Goal: Information Seeking & Learning: Compare options

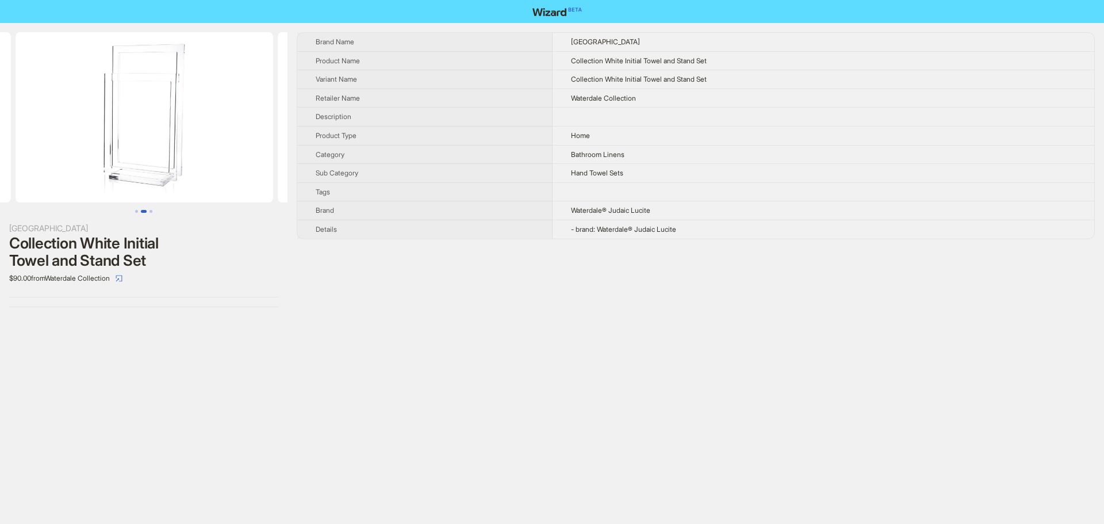
drag, startPoint x: 217, startPoint y: 154, endPoint x: 43, endPoint y: 156, distance: 174.3
click at [43, 156] on ul at bounding box center [144, 117] width 288 height 170
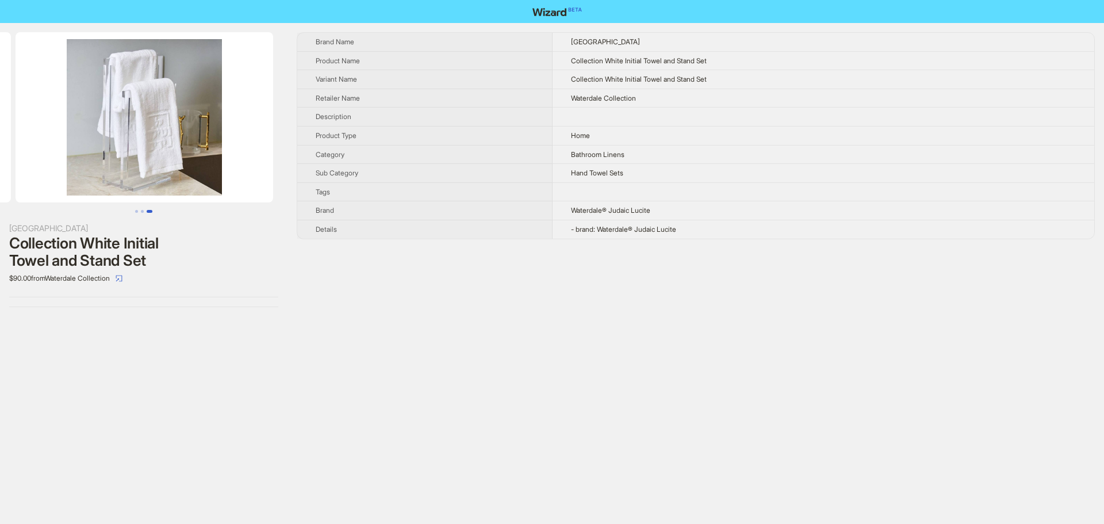
drag, startPoint x: 246, startPoint y: 165, endPoint x: 71, endPoint y: 156, distance: 174.5
click at [71, 156] on ul at bounding box center [144, 117] width 288 height 170
drag, startPoint x: 189, startPoint y: 152, endPoint x: 60, endPoint y: 151, distance: 128.3
click at [60, 151] on img at bounding box center [144, 117] width 258 height 170
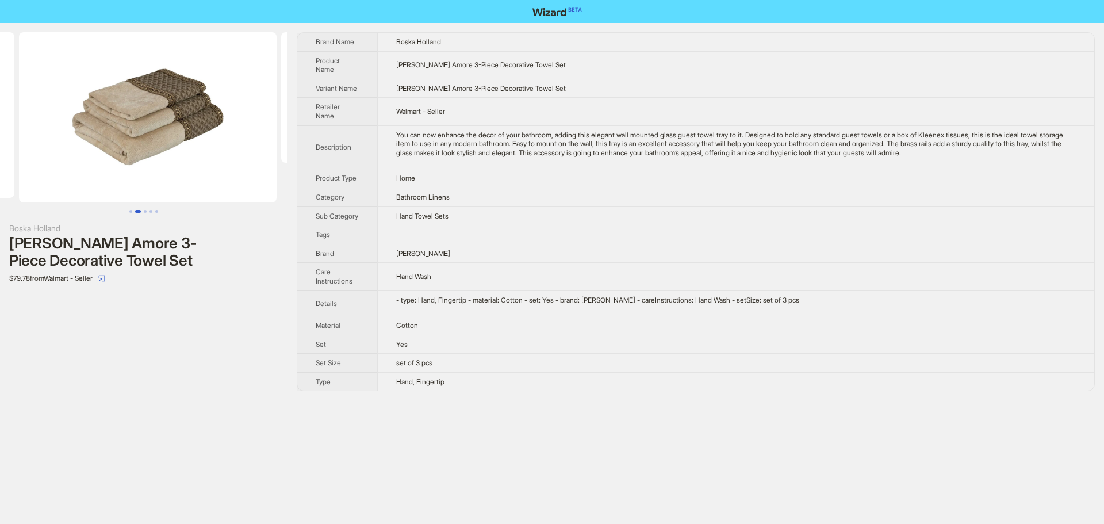
drag, startPoint x: 230, startPoint y: 185, endPoint x: 62, endPoint y: 182, distance: 167.4
click at [62, 182] on ul at bounding box center [144, 117] width 288 height 170
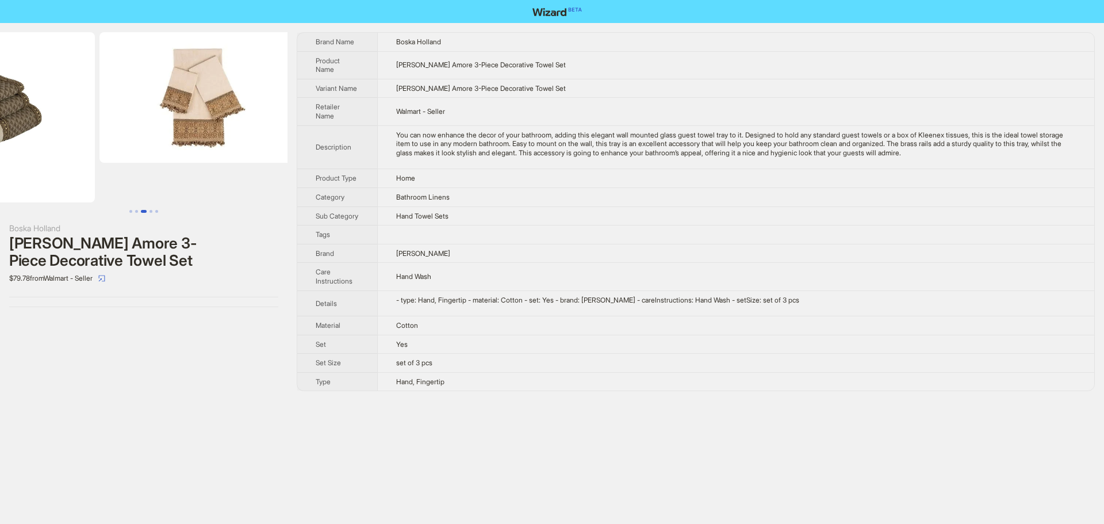
drag, startPoint x: 187, startPoint y: 192, endPoint x: 60, endPoint y: 193, distance: 126.6
click at [62, 193] on ul at bounding box center [144, 117] width 288 height 170
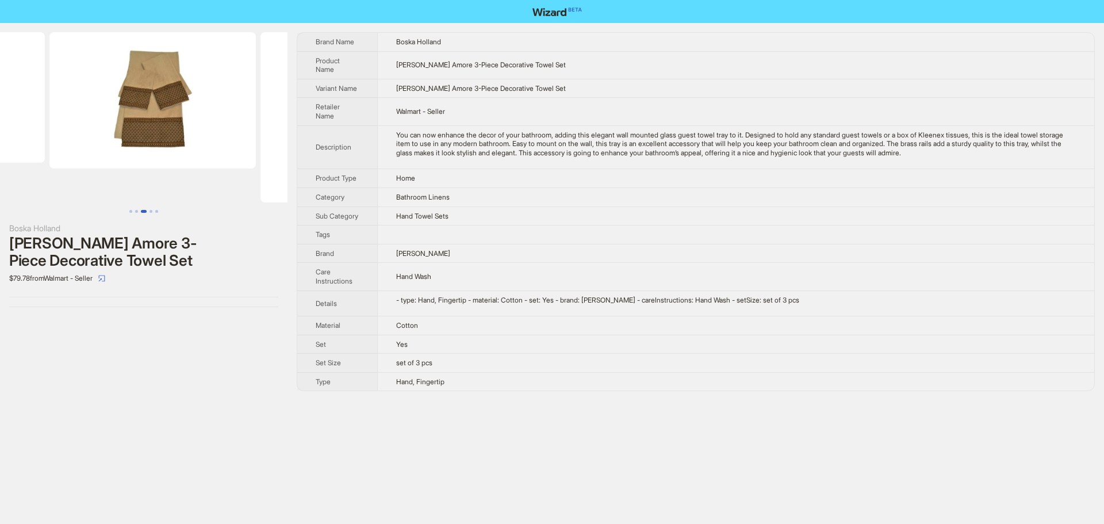
drag, startPoint x: 222, startPoint y: 196, endPoint x: 84, endPoint y: 189, distance: 138.3
click at [87, 188] on ul at bounding box center [144, 117] width 288 height 170
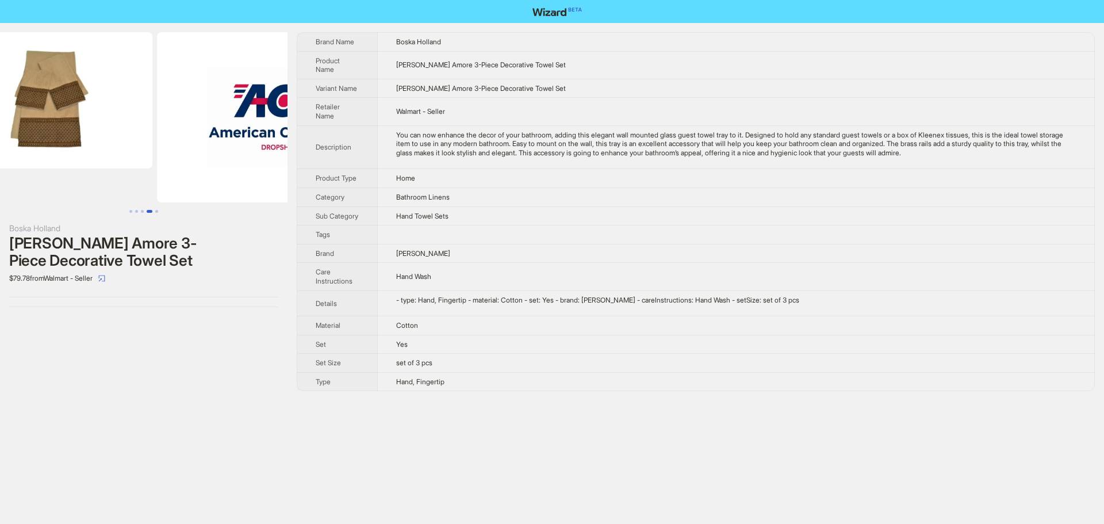
drag, startPoint x: 223, startPoint y: 199, endPoint x: 97, endPoint y: 190, distance: 126.3
click at [104, 190] on ul at bounding box center [144, 117] width 288 height 170
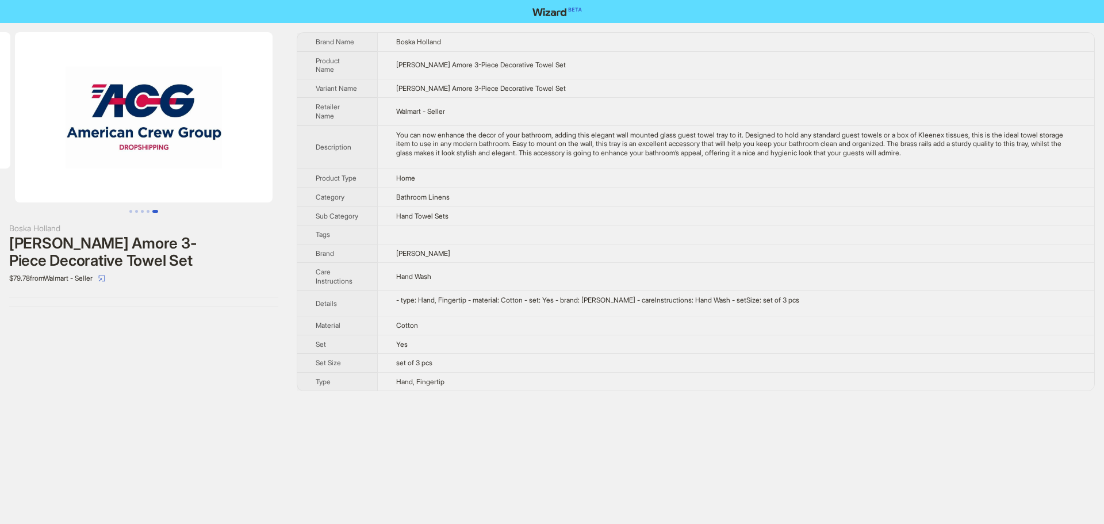
drag, startPoint x: 216, startPoint y: 200, endPoint x: 47, endPoint y: 194, distance: 169.2
click at [47, 194] on img at bounding box center [144, 117] width 258 height 170
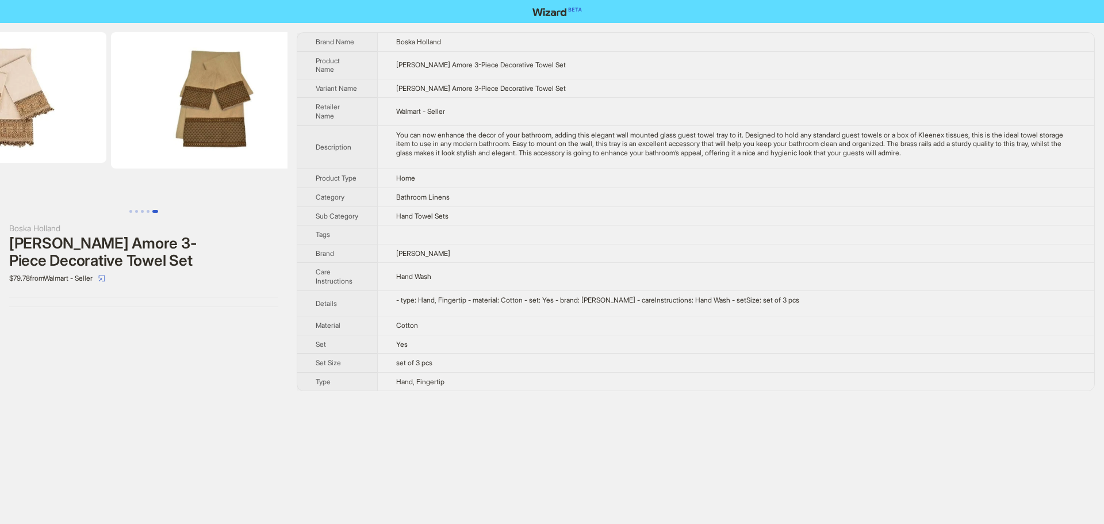
drag, startPoint x: 141, startPoint y: 196, endPoint x: 268, endPoint y: 213, distance: 128.3
click at [267, 213] on div "Boska Holland Sherry Kline Amore 3-Piece Decorative Towel Set $79.78 from Walma…" at bounding box center [144, 169] width 288 height 293
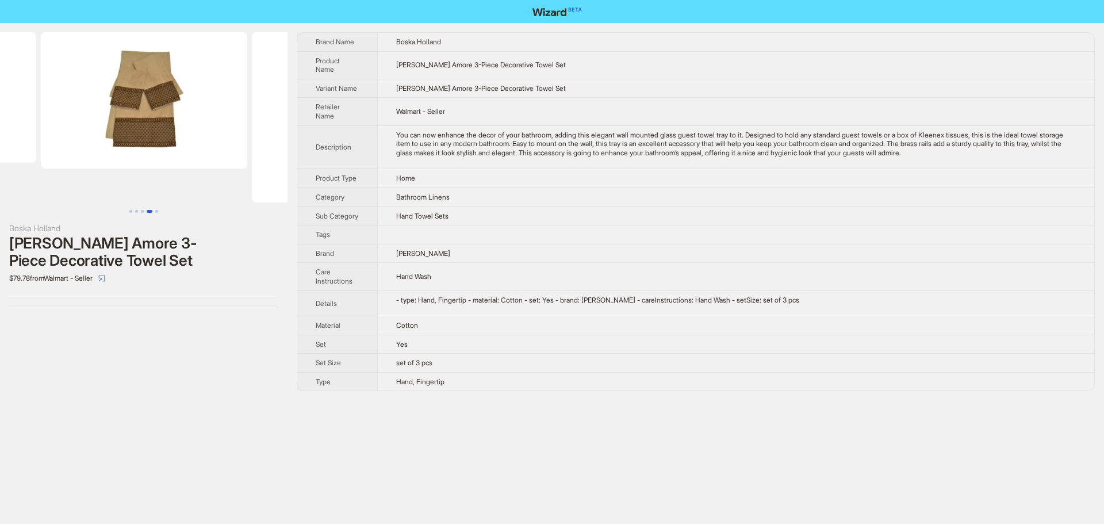
scroll to position [0, 931]
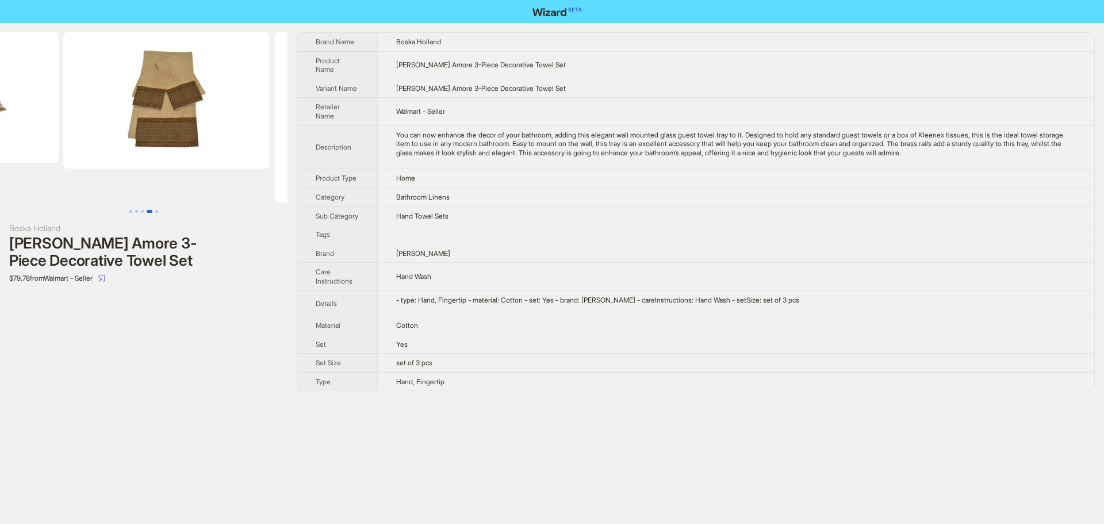
drag, startPoint x: 183, startPoint y: 200, endPoint x: 198, endPoint y: 201, distance: 15.0
click at [198, 201] on li at bounding box center [166, 117] width 211 height 170
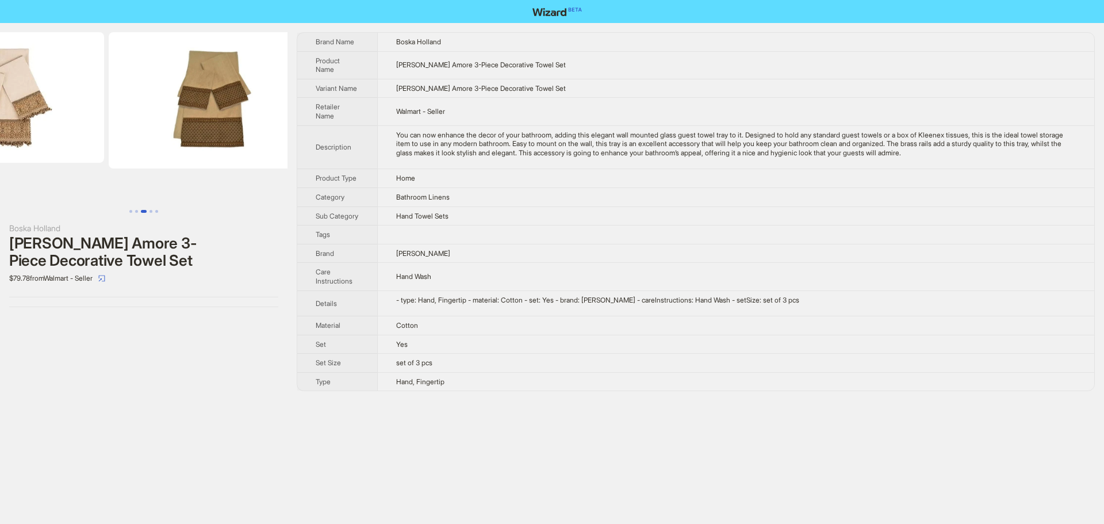
drag, startPoint x: 84, startPoint y: 117, endPoint x: 214, endPoint y: 136, distance: 131.4
click at [213, 136] on ul at bounding box center [144, 117] width 288 height 170
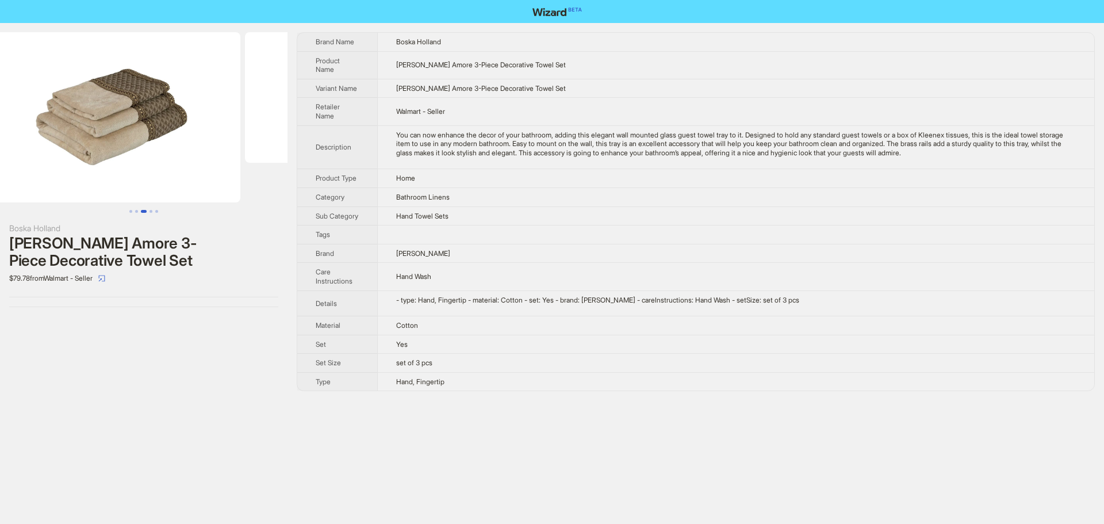
drag, startPoint x: 114, startPoint y: 133, endPoint x: 264, endPoint y: 148, distance: 150.4
click at [249, 145] on ul at bounding box center [144, 117] width 288 height 170
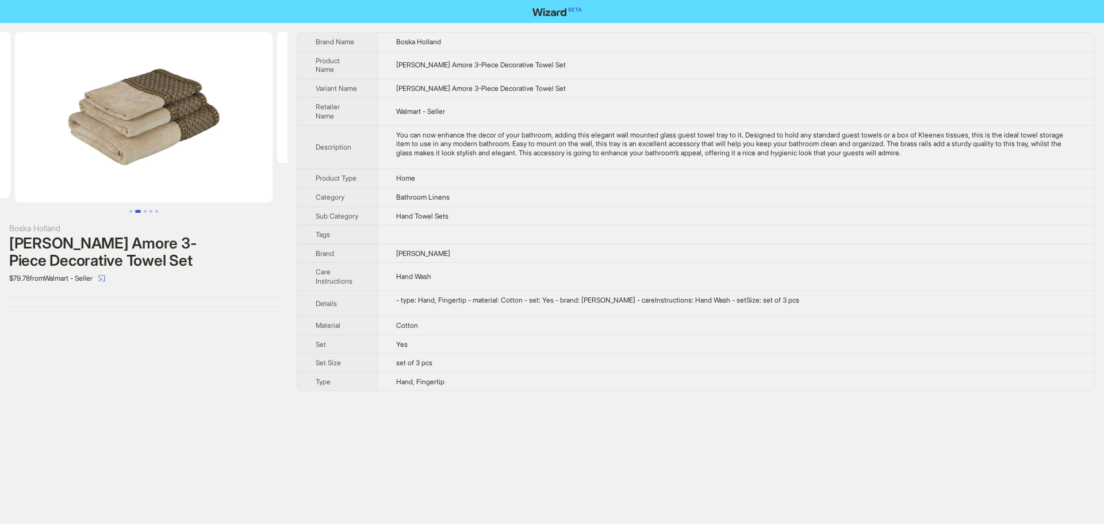
scroll to position [0, 67]
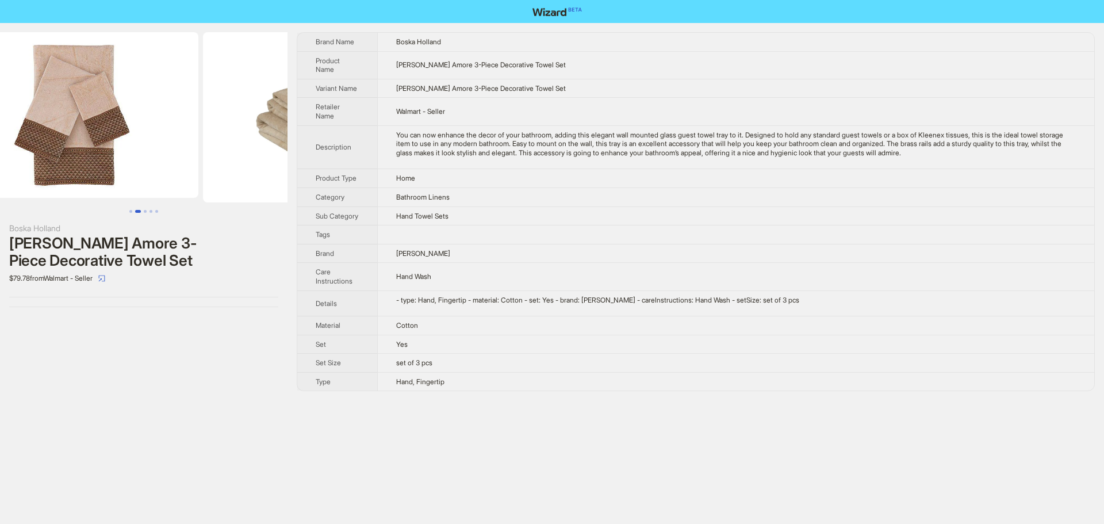
drag, startPoint x: 150, startPoint y: 136, endPoint x: 270, endPoint y: 139, distance: 119.7
click at [270, 139] on img at bounding box center [332, 117] width 258 height 170
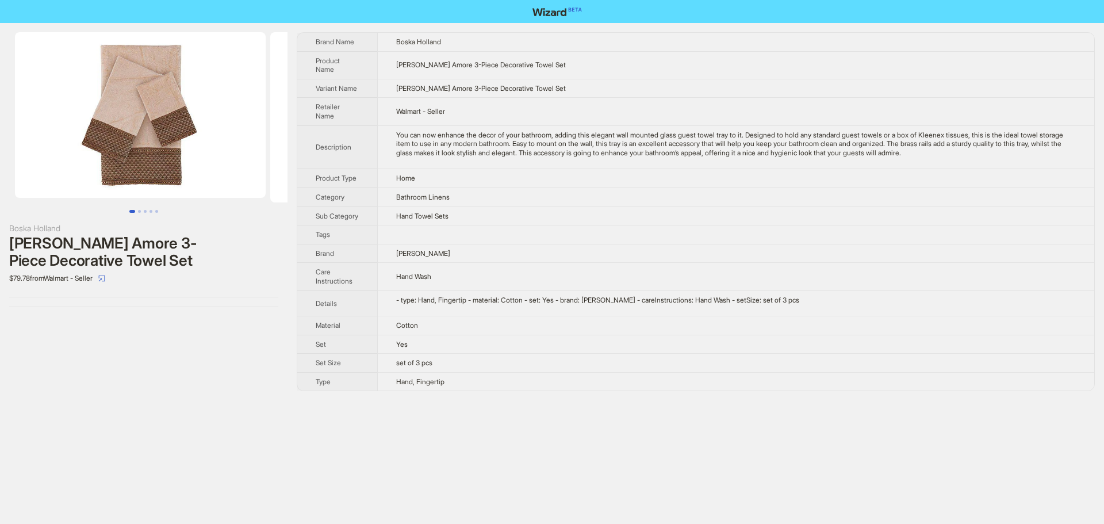
drag, startPoint x: 116, startPoint y: 129, endPoint x: 313, endPoint y: 156, distance: 199.7
click at [311, 155] on div "Boska Holland Sherry Kline Amore 3-Piece Decorative Towel Set $79.78 from Walma…" at bounding box center [552, 211] width 1104 height 377
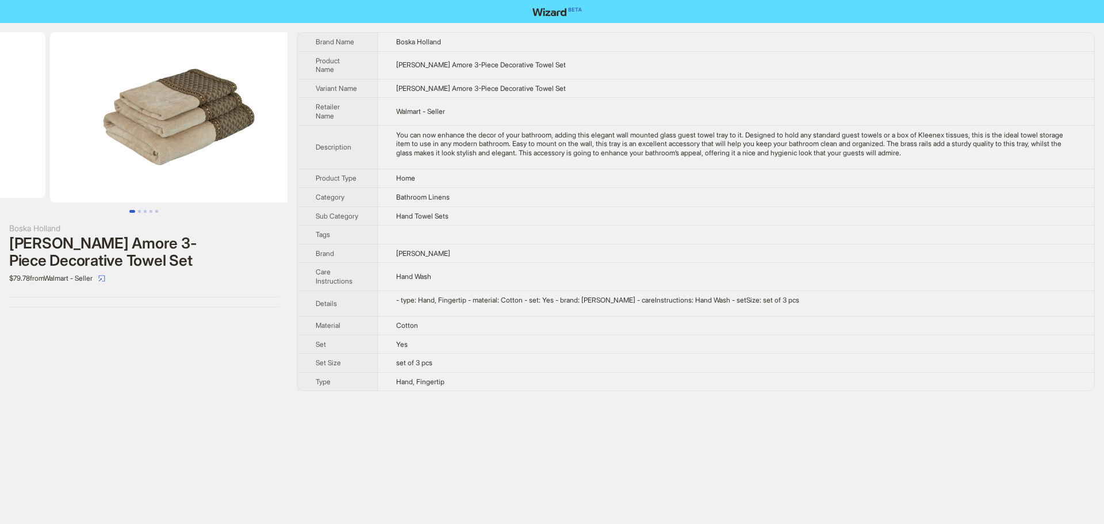
drag, startPoint x: 179, startPoint y: 138, endPoint x: 13, endPoint y: 122, distance: 167.0
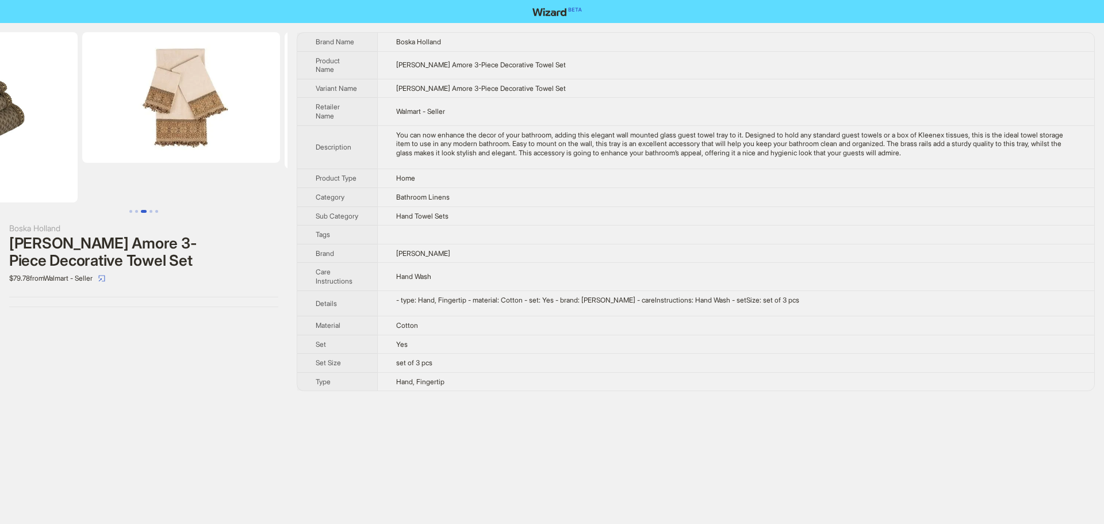
drag, startPoint x: 128, startPoint y: 129, endPoint x: 0, endPoint y: 131, distance: 127.7
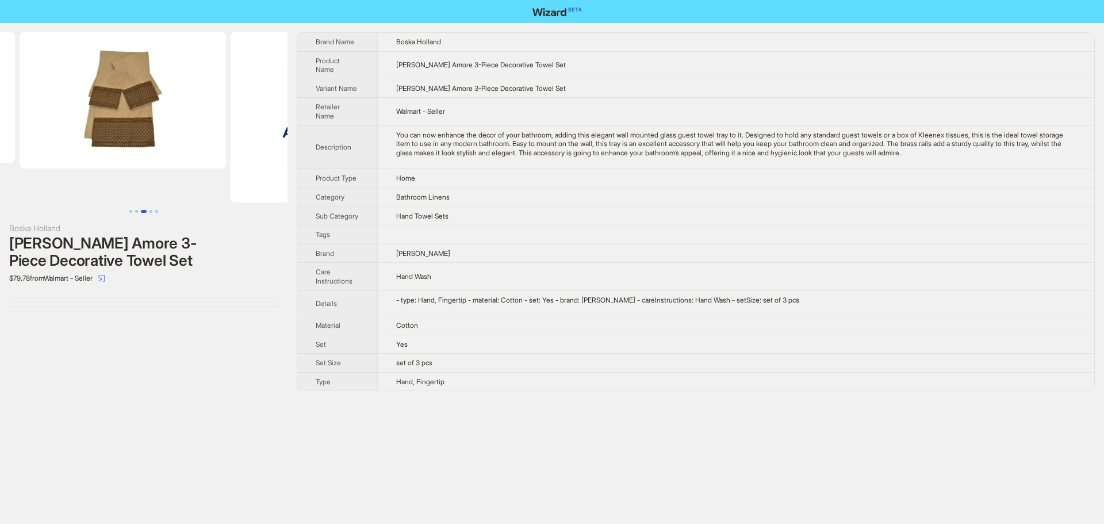
drag, startPoint x: 189, startPoint y: 146, endPoint x: 36, endPoint y: 137, distance: 153.8
click at [36, 137] on ul at bounding box center [144, 117] width 288 height 170
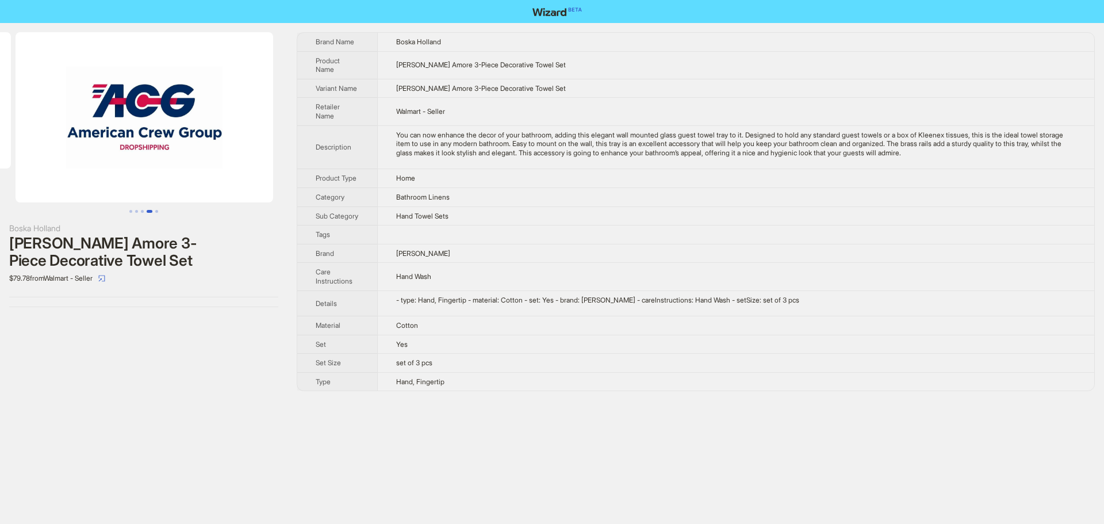
drag, startPoint x: 205, startPoint y: 150, endPoint x: 46, endPoint y: 133, distance: 159.6
click at [46, 133] on ul at bounding box center [144, 117] width 288 height 170
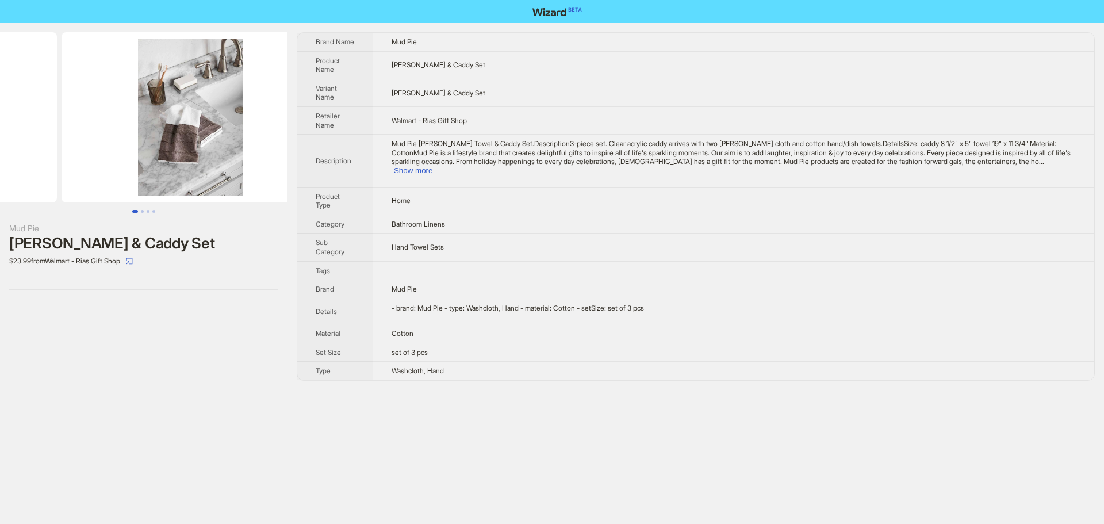
drag, startPoint x: 223, startPoint y: 130, endPoint x: 71, endPoint y: 137, distance: 152.0
click at [71, 137] on ul at bounding box center [144, 117] width 288 height 170
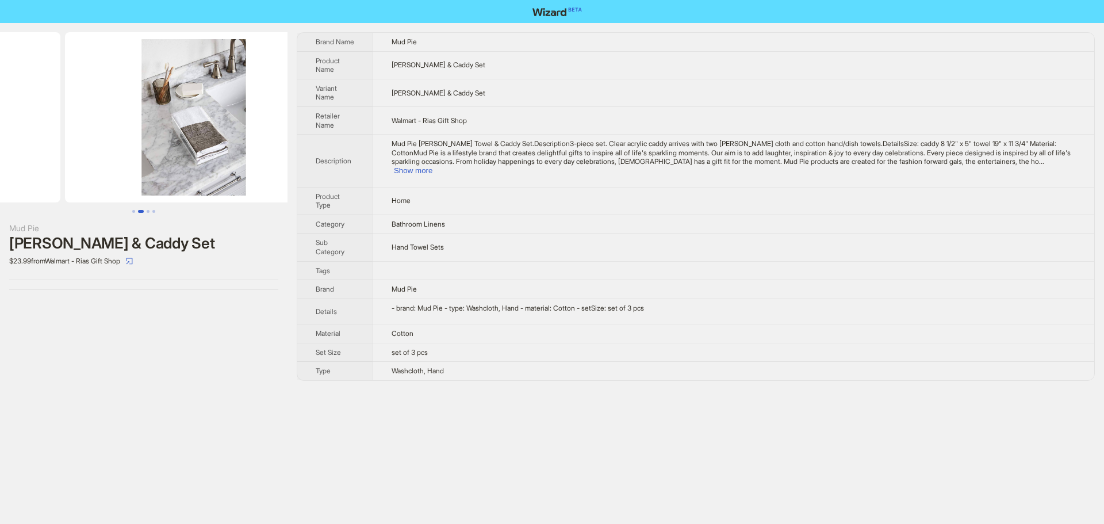
drag, startPoint x: 196, startPoint y: 147, endPoint x: 11, endPoint y: 147, distance: 185.2
click at [11, 147] on ul at bounding box center [144, 117] width 288 height 170
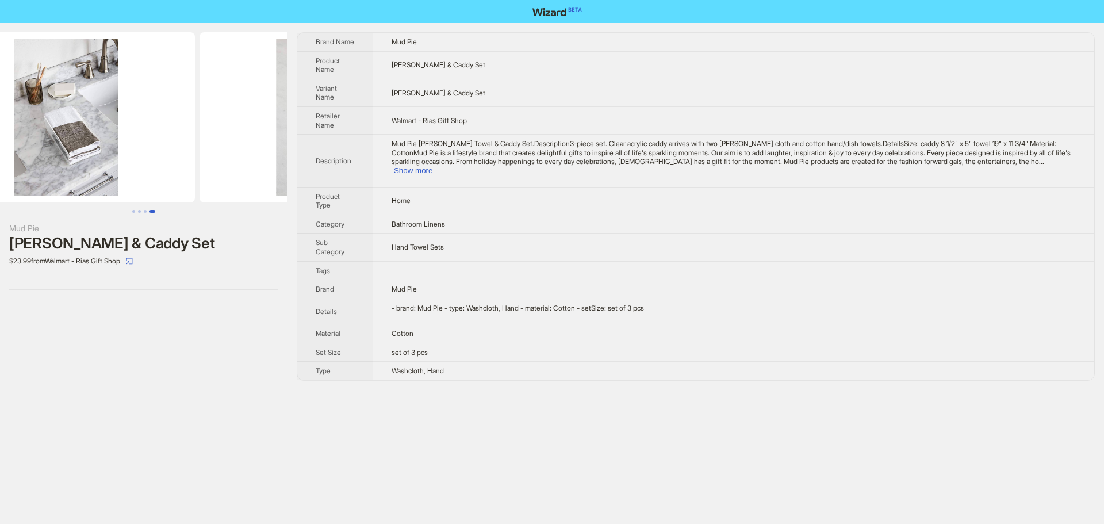
scroll to position [0, 787]
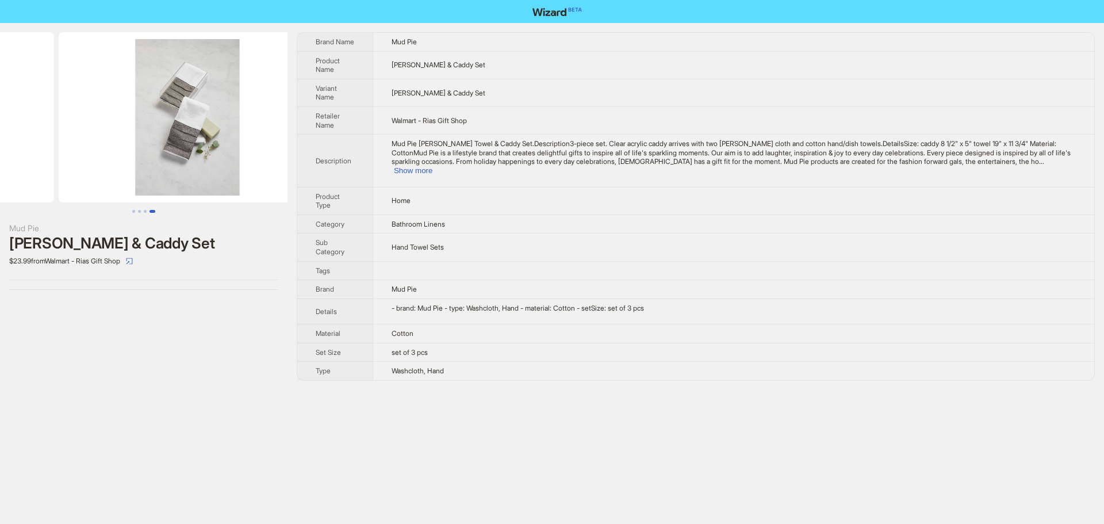
drag, startPoint x: 170, startPoint y: 156, endPoint x: 41, endPoint y: 152, distance: 129.5
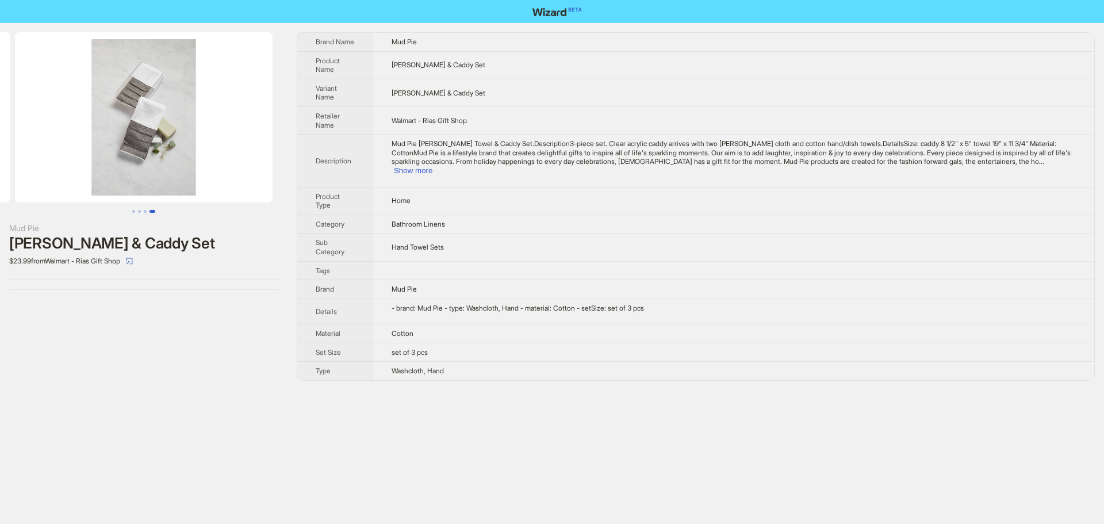
drag, startPoint x: 183, startPoint y: 166, endPoint x: 39, endPoint y: 158, distance: 144.6
click at [39, 158] on img at bounding box center [144, 117] width 258 height 170
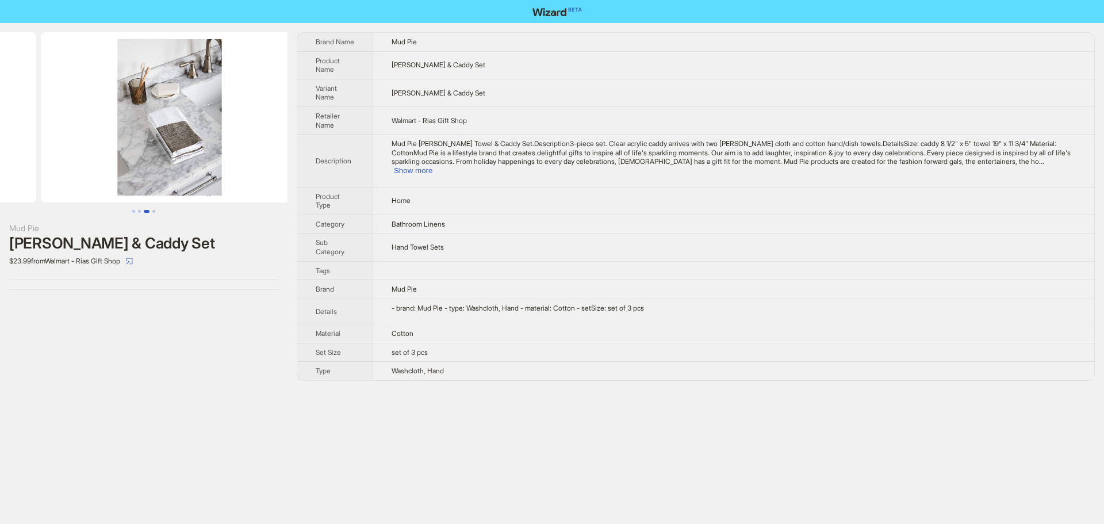
drag, startPoint x: 86, startPoint y: 164, endPoint x: 302, endPoint y: 186, distance: 217.4
click at [313, 182] on div "Mud Pie Terry Towel & Caddy Set $23.99 from Walmart - Rias Gift Shop Brand Name…" at bounding box center [552, 206] width 1104 height 367
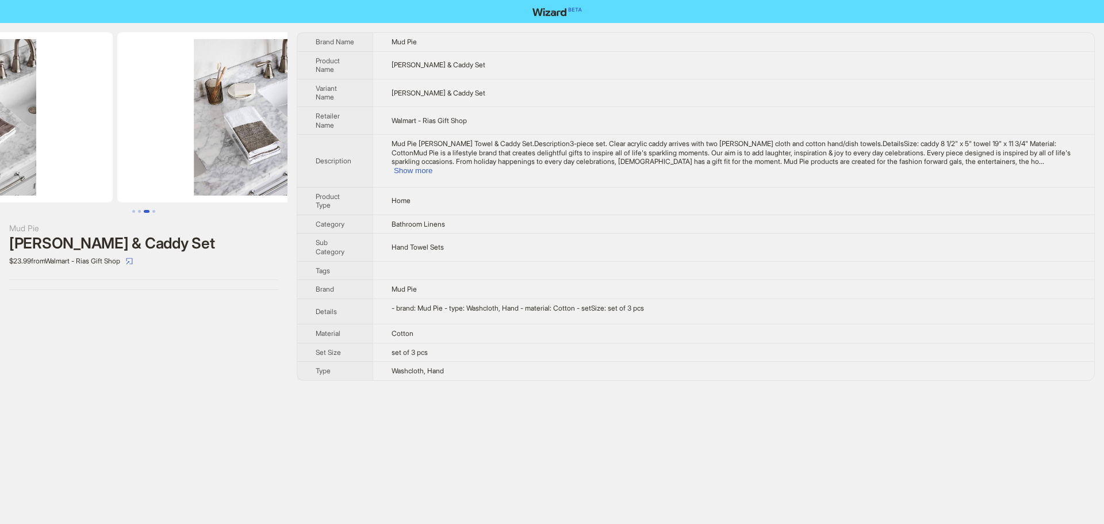
drag, startPoint x: 116, startPoint y: 181, endPoint x: 277, endPoint y: 193, distance: 161.6
click at [276, 193] on img at bounding box center [246, 117] width 258 height 170
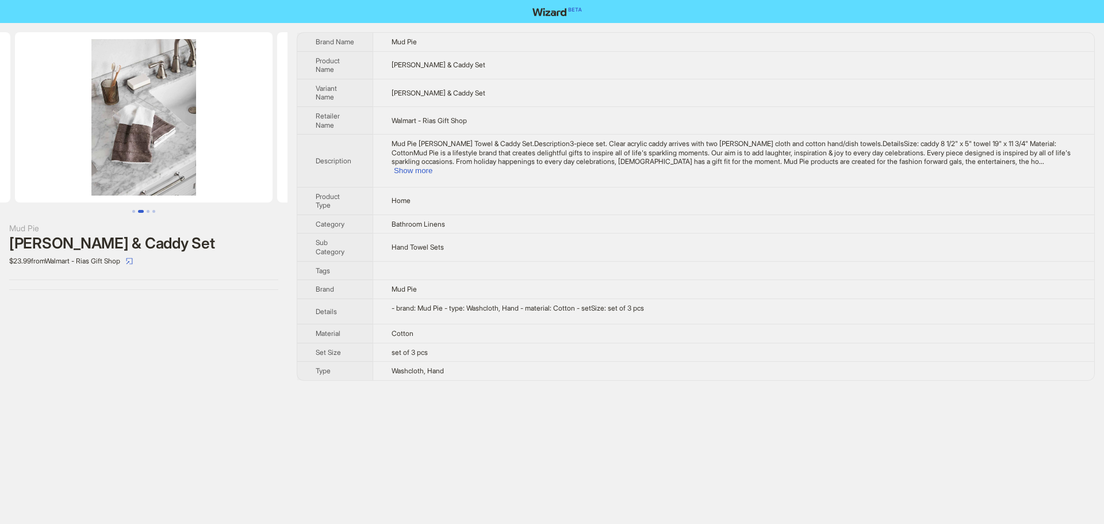
scroll to position [0, 148]
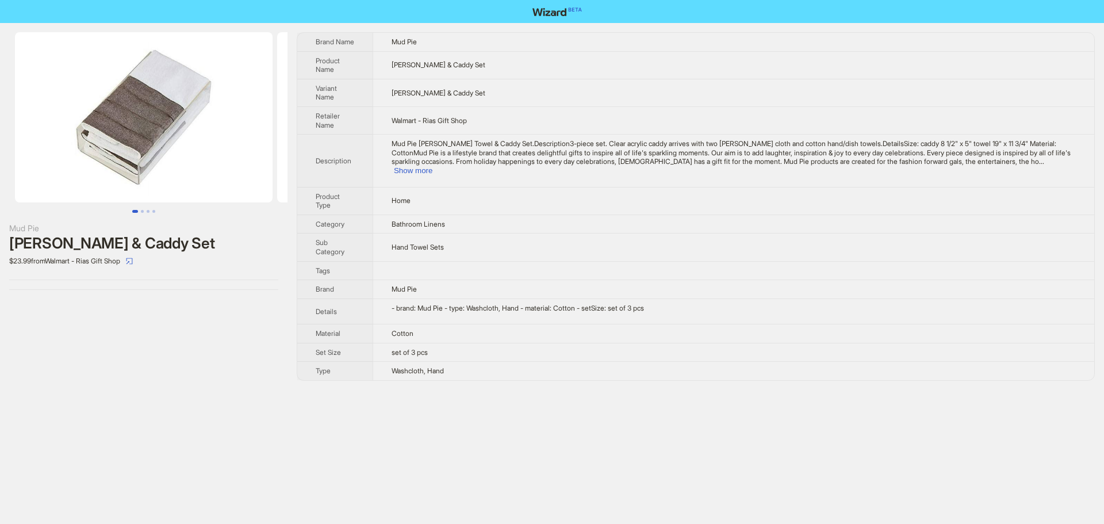
drag, startPoint x: 125, startPoint y: 186, endPoint x: 370, endPoint y: 197, distance: 245.3
click at [370, 197] on div "Mud Pie Terry Towel & Caddy Set $23.99 from Walmart - Rias Gift Shop Brand Name…" at bounding box center [552, 206] width 1104 height 367
drag, startPoint x: 162, startPoint y: 170, endPoint x: 324, endPoint y: 174, distance: 162.3
click at [321, 174] on div "Mud Pie Terry Towel & Caddy Set $23.99 from Walmart - Rias Gift Shop Brand Name…" at bounding box center [552, 206] width 1104 height 367
drag, startPoint x: 441, startPoint y: 91, endPoint x: 461, endPoint y: 95, distance: 20.5
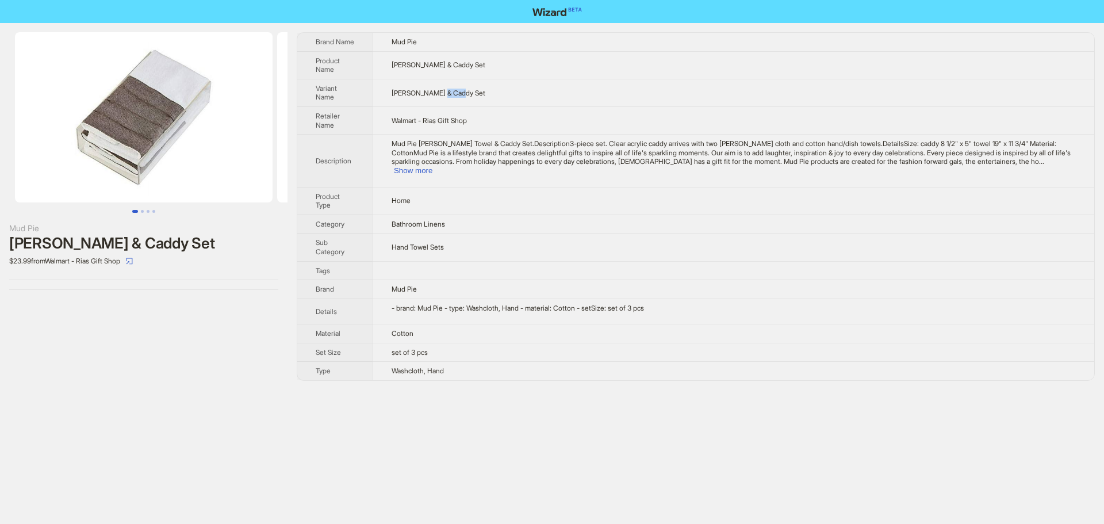
click at [461, 95] on span "Terry Towel & Caddy Set" at bounding box center [439, 93] width 94 height 9
drag, startPoint x: 396, startPoint y: 94, endPoint x: 438, endPoint y: 97, distance: 42.7
click at [441, 96] on span "Terry Towel & Caddy Set" at bounding box center [439, 93] width 94 height 9
click at [424, 100] on td "Terry Towel & Caddy Set" at bounding box center [734, 93] width 722 height 28
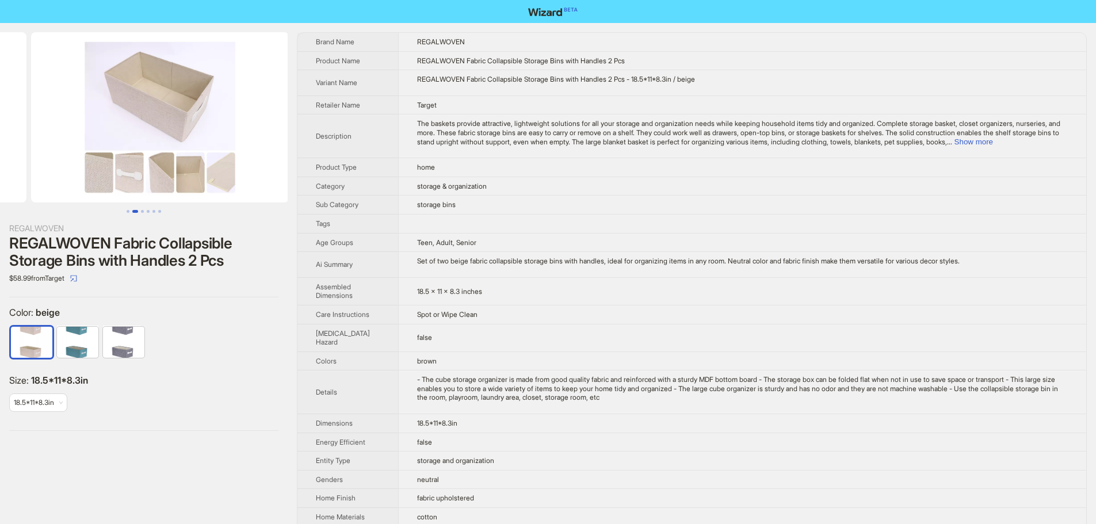
scroll to position [0, 186]
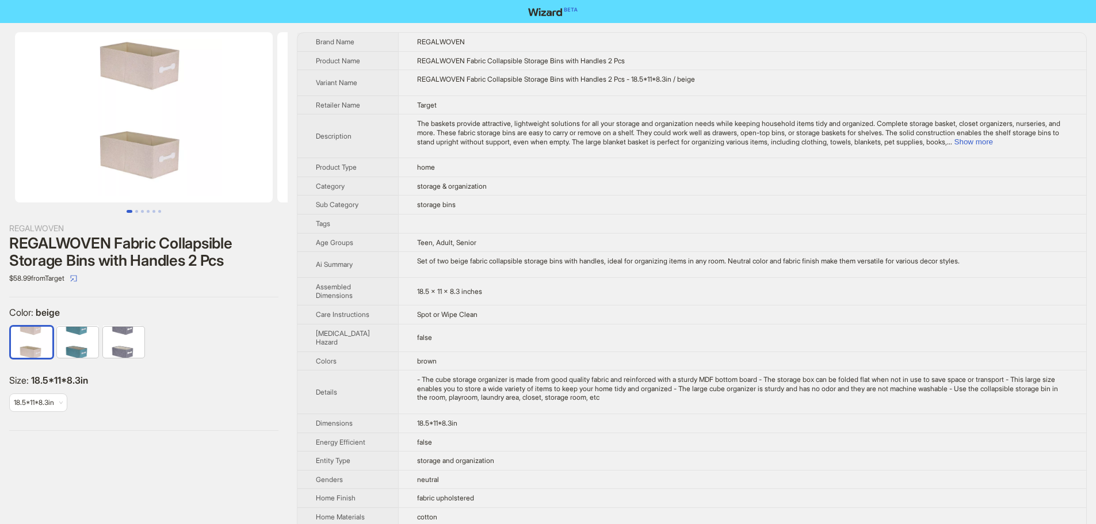
drag, startPoint x: 206, startPoint y: 170, endPoint x: 370, endPoint y: 162, distance: 164.1
click at [358, 165] on div "REGALWOVEN REGALWOVEN Fabric Collapsible Storage Bins with Handles 2 Pcs $58.99…" at bounding box center [548, 435] width 1096 height 825
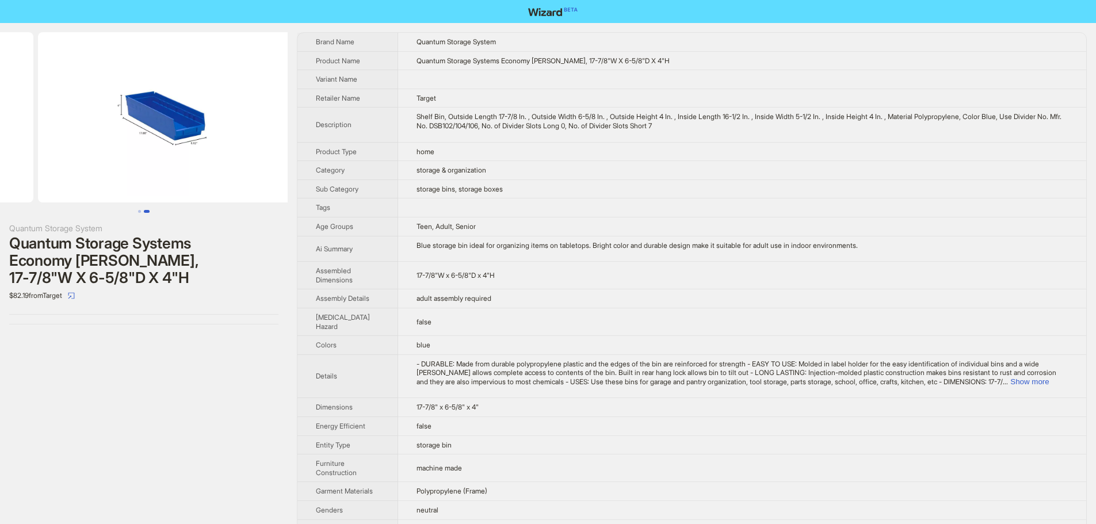
drag, startPoint x: 194, startPoint y: 120, endPoint x: 29, endPoint y: 136, distance: 165.4
click at [29, 136] on ul at bounding box center [144, 117] width 288 height 170
drag, startPoint x: 190, startPoint y: 163, endPoint x: 11, endPoint y: 173, distance: 179.7
click at [11, 173] on ul at bounding box center [144, 117] width 288 height 170
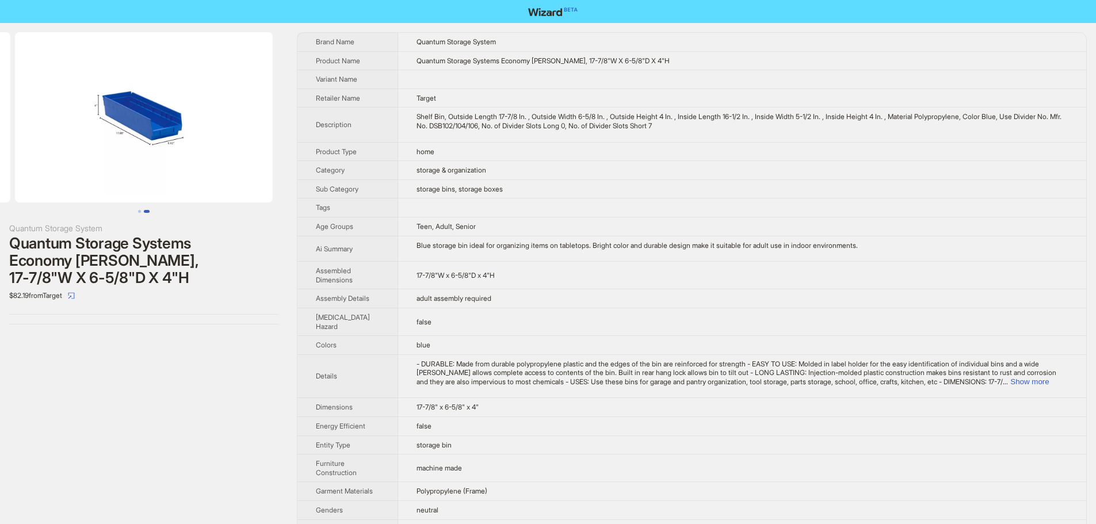
drag, startPoint x: 147, startPoint y: 169, endPoint x: 0, endPoint y: 164, distance: 147.3
click at [0, 164] on ul at bounding box center [144, 117] width 288 height 170
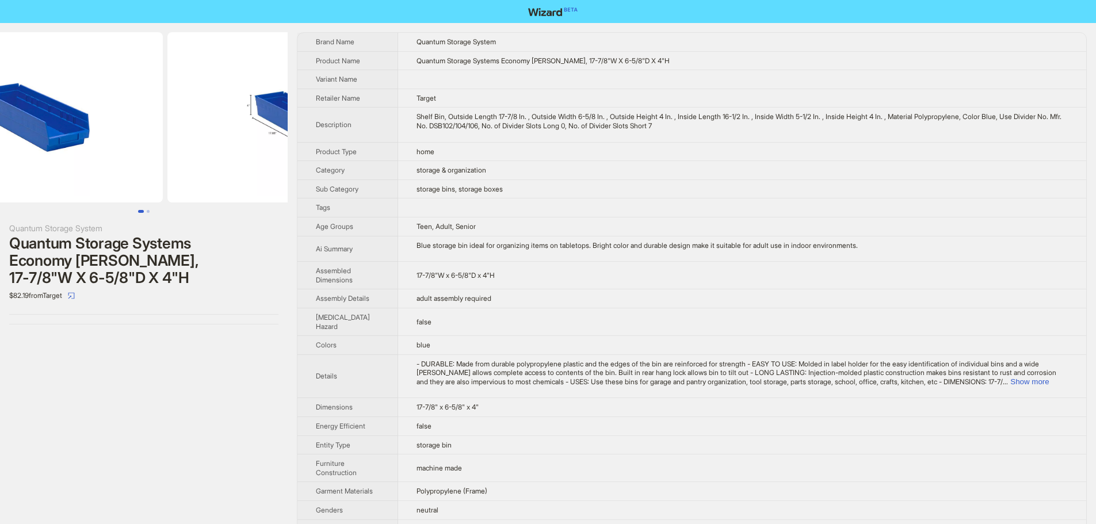
drag, startPoint x: 129, startPoint y: 142, endPoint x: 414, endPoint y: 156, distance: 284.5
click at [361, 152] on div "Quantum Storage System Quantum Storage Systems Economy Shelf Bin, 17-7/8"W X 6-…" at bounding box center [548, 465] width 1096 height 884
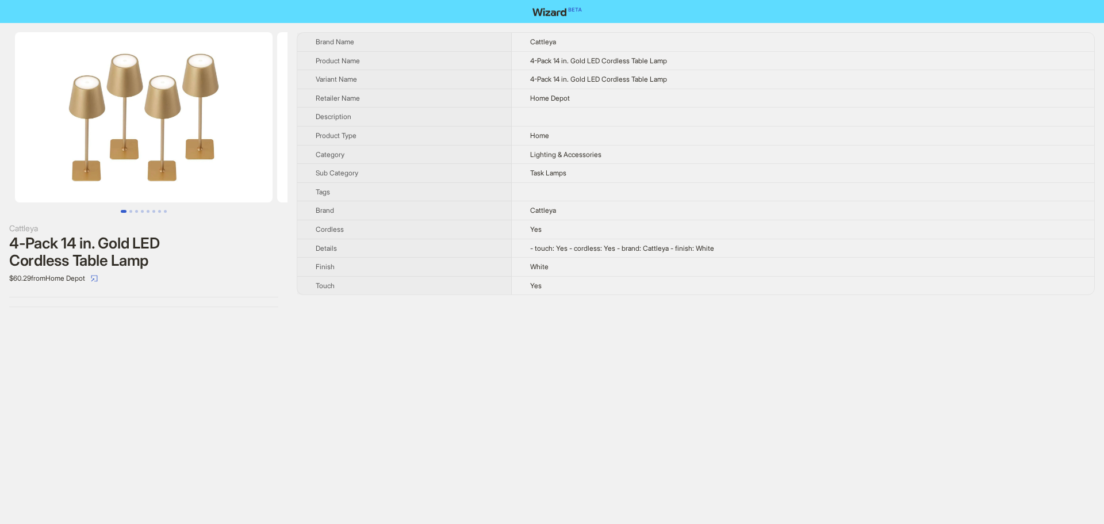
click at [687, 70] on td "4-Pack 14 in. Gold LED Cordless Table Lamp" at bounding box center [803, 79] width 583 height 19
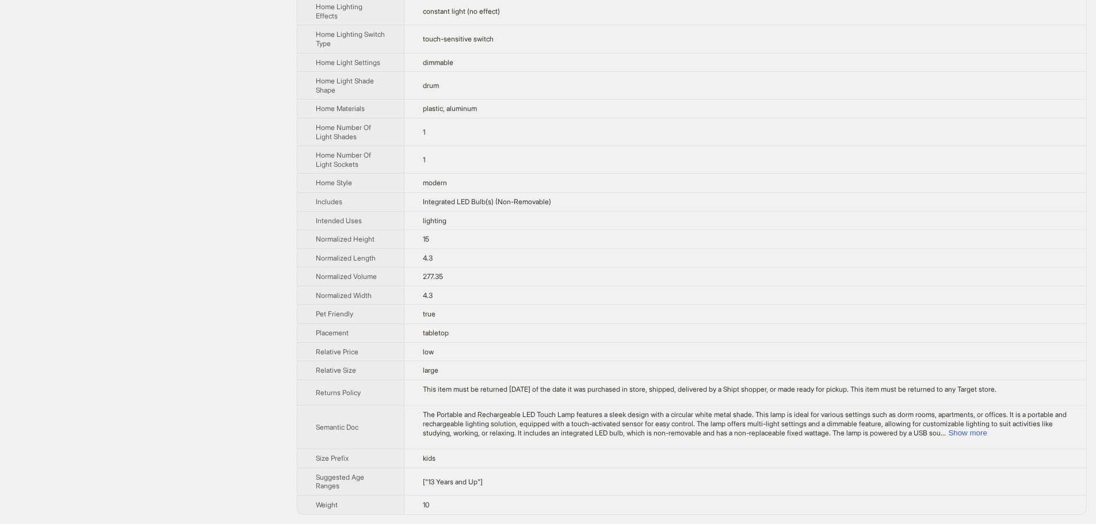
scroll to position [684, 0]
click at [987, 434] on button "Show more" at bounding box center [967, 433] width 39 height 9
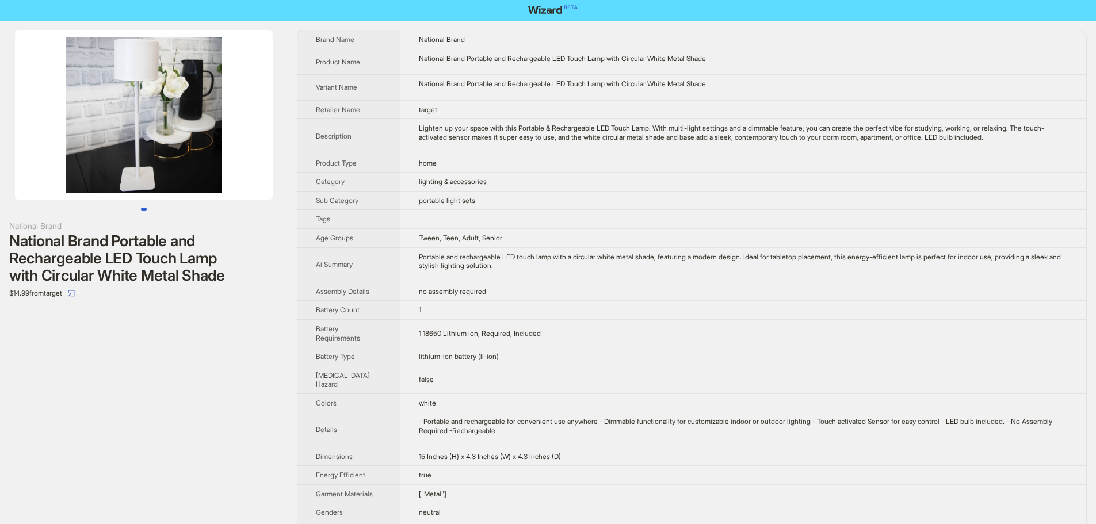
scroll to position [0, 0]
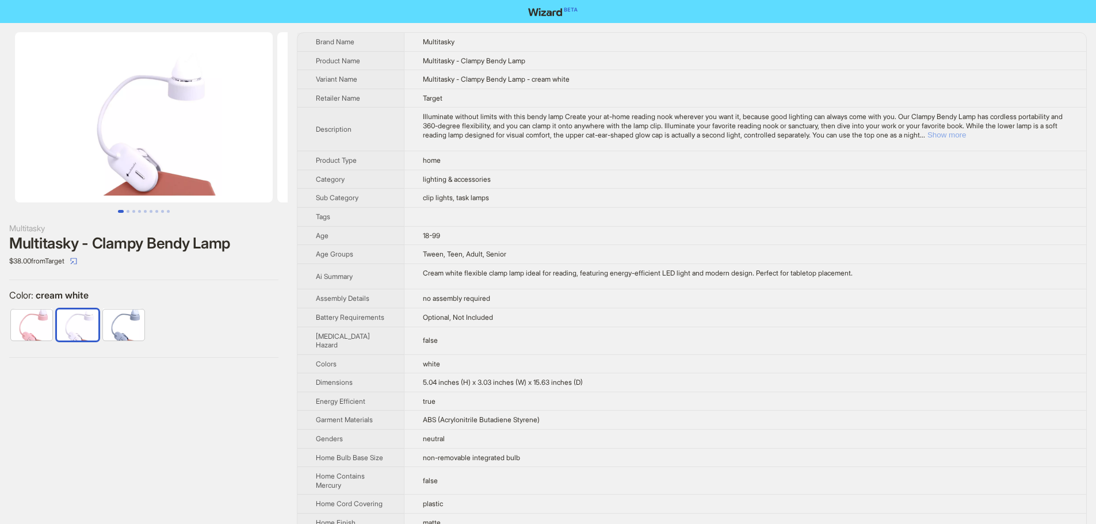
click at [966, 135] on button "Show more" at bounding box center [946, 135] width 39 height 9
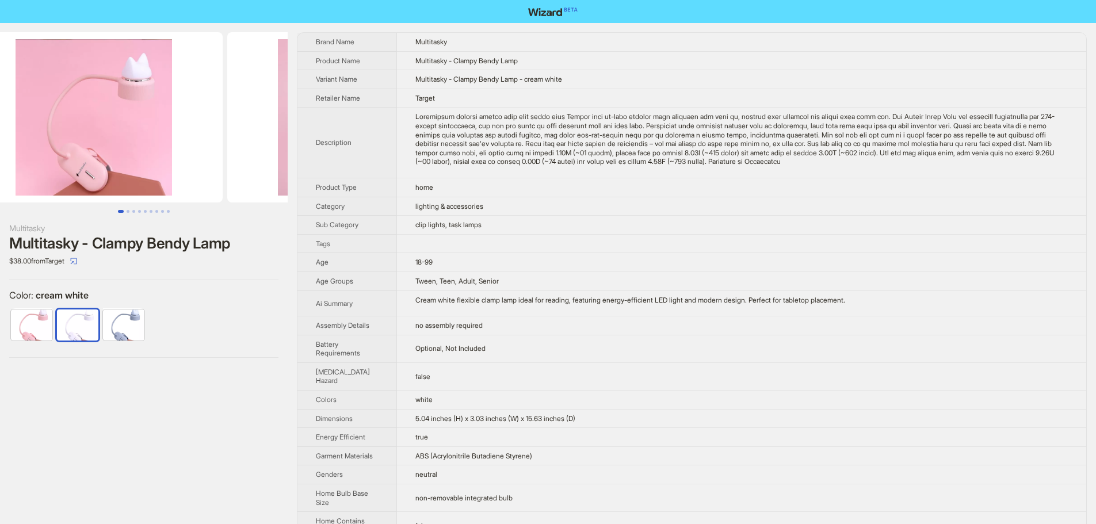
drag, startPoint x: 208, startPoint y: 162, endPoint x: 0, endPoint y: 159, distance: 208.2
click at [0, 159] on ul at bounding box center [144, 117] width 288 height 170
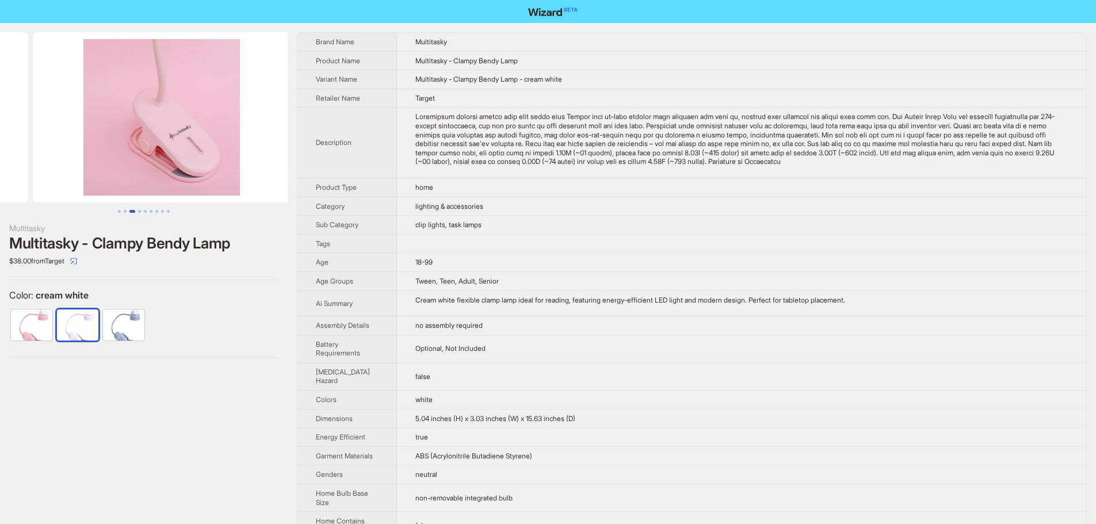
drag, startPoint x: 228, startPoint y: 154, endPoint x: 65, endPoint y: 148, distance: 162.9
click at [65, 148] on ul at bounding box center [144, 117] width 288 height 170
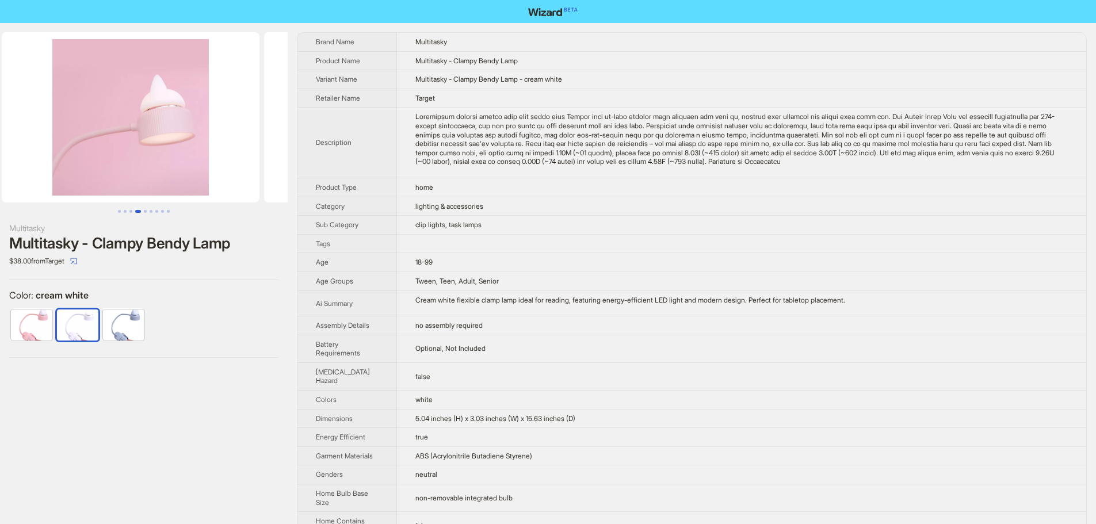
drag, startPoint x: 236, startPoint y: 160, endPoint x: 52, endPoint y: 152, distance: 183.7
click at [52, 152] on ul at bounding box center [144, 117] width 288 height 170
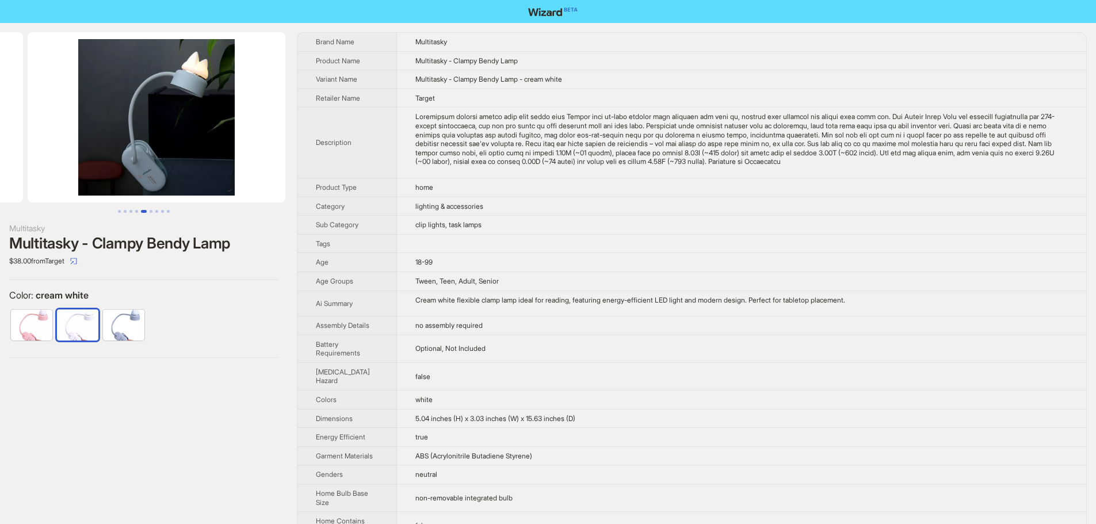
drag, startPoint x: 211, startPoint y: 156, endPoint x: 45, endPoint y: 152, distance: 166.3
click at [45, 152] on ul at bounding box center [144, 117] width 288 height 170
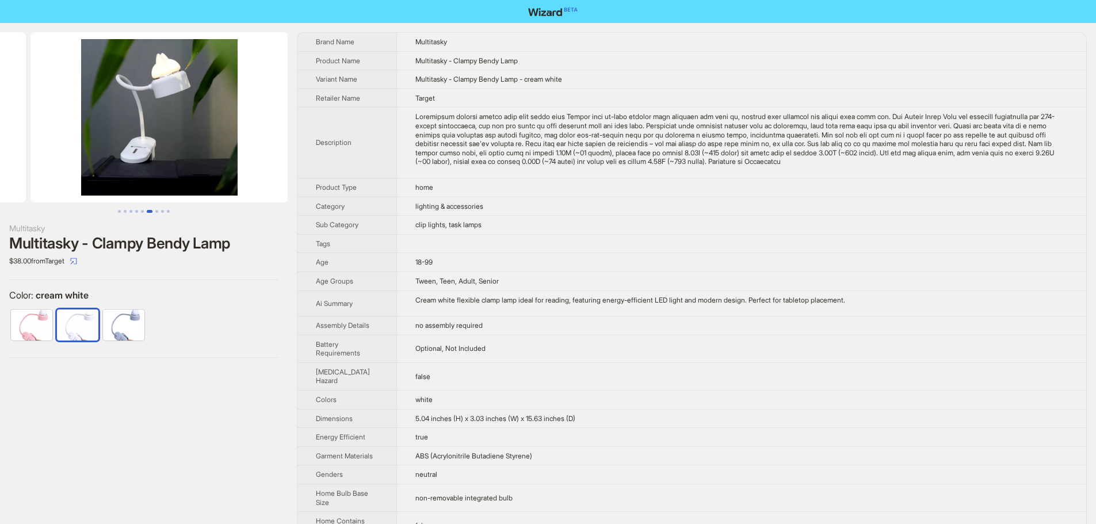
drag, startPoint x: 236, startPoint y: 155, endPoint x: 72, endPoint y: 151, distance: 164.6
click at [72, 151] on ul at bounding box center [144, 117] width 288 height 170
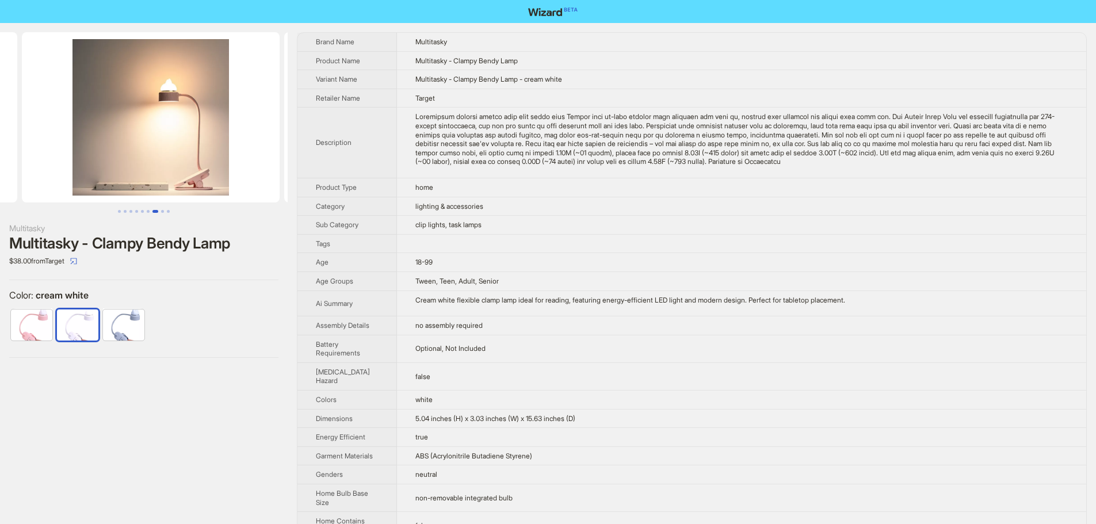
drag, startPoint x: 239, startPoint y: 160, endPoint x: 68, endPoint y: 156, distance: 170.3
click at [68, 156] on ul at bounding box center [144, 117] width 288 height 170
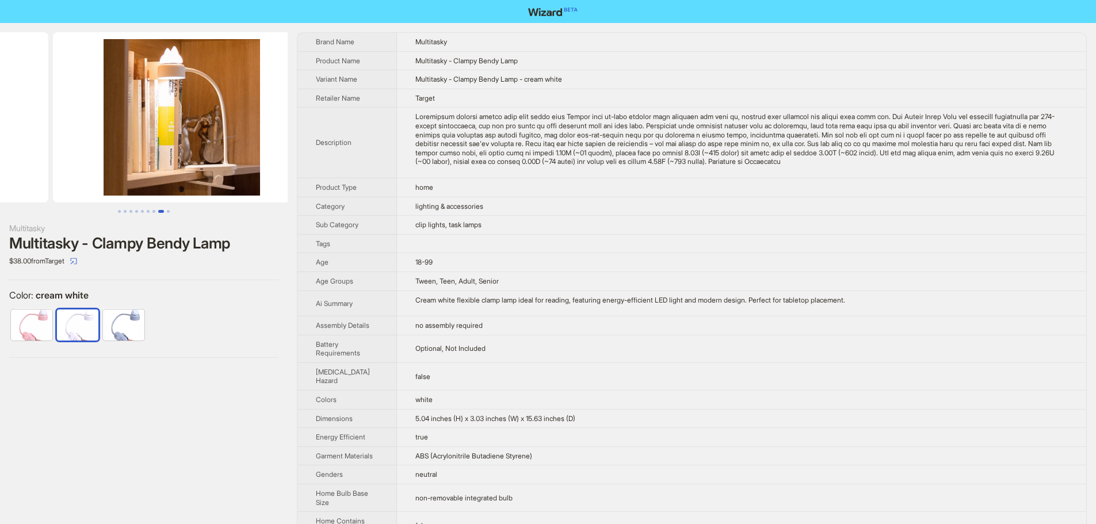
drag, startPoint x: 222, startPoint y: 160, endPoint x: 72, endPoint y: 162, distance: 149.6
click at [72, 162] on ul at bounding box center [144, 117] width 288 height 170
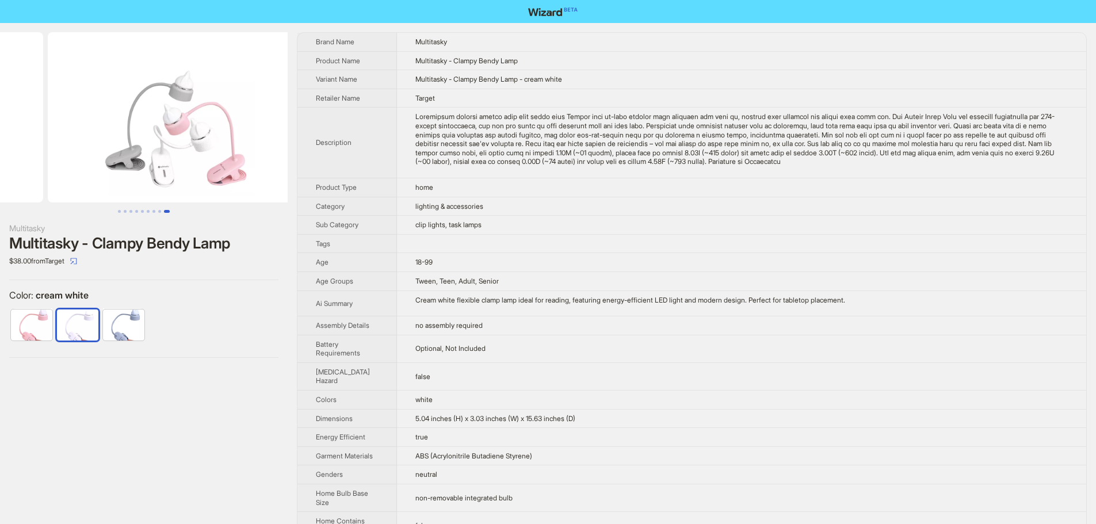
scroll to position [0, 2072]
drag, startPoint x: 213, startPoint y: 163, endPoint x: 56, endPoint y: 159, distance: 157.1
click at [56, 159] on ul at bounding box center [144, 117] width 288 height 170
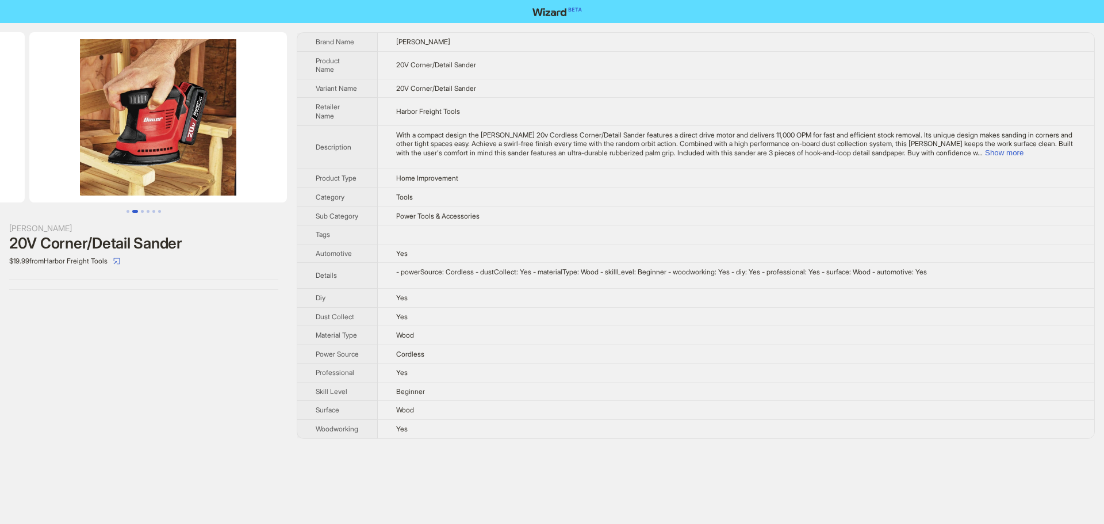
drag, startPoint x: 225, startPoint y: 152, endPoint x: 60, endPoint y: 160, distance: 165.3
click at [60, 160] on ul at bounding box center [144, 117] width 288 height 170
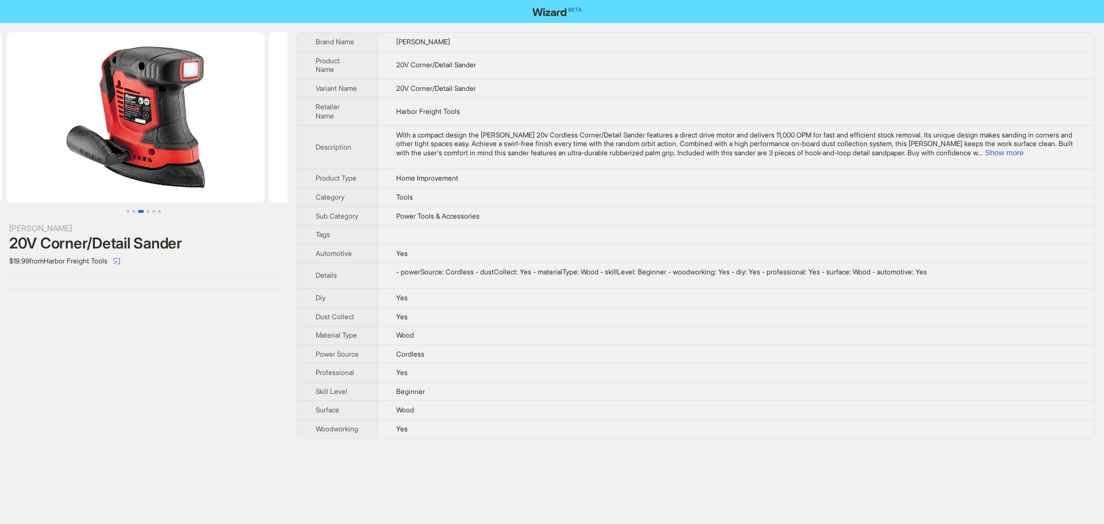
drag, startPoint x: 180, startPoint y: 164, endPoint x: 0, endPoint y: 153, distance: 180.4
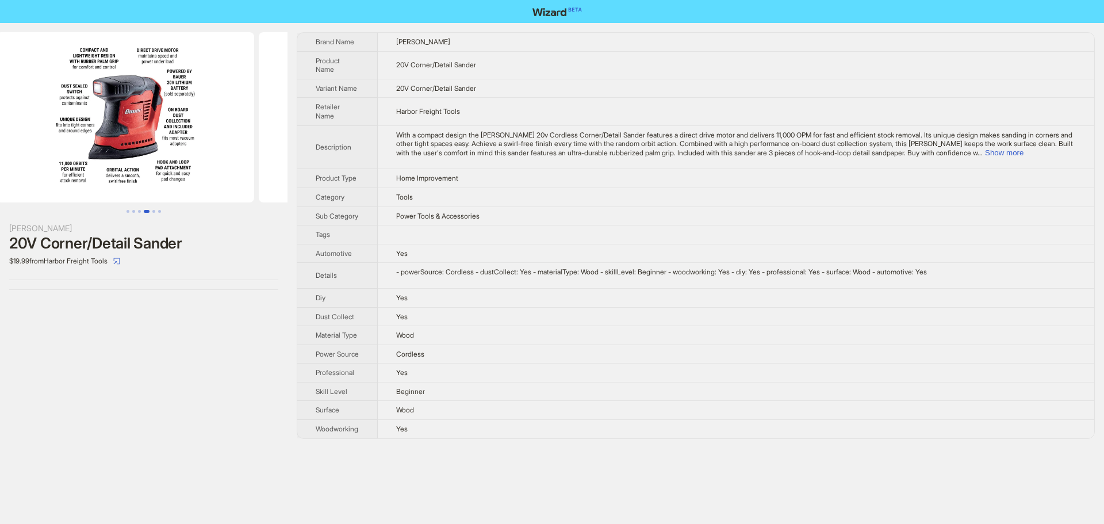
drag, startPoint x: 223, startPoint y: 174, endPoint x: 36, endPoint y: 163, distance: 187.3
click at [36, 163] on ul at bounding box center [144, 117] width 288 height 170
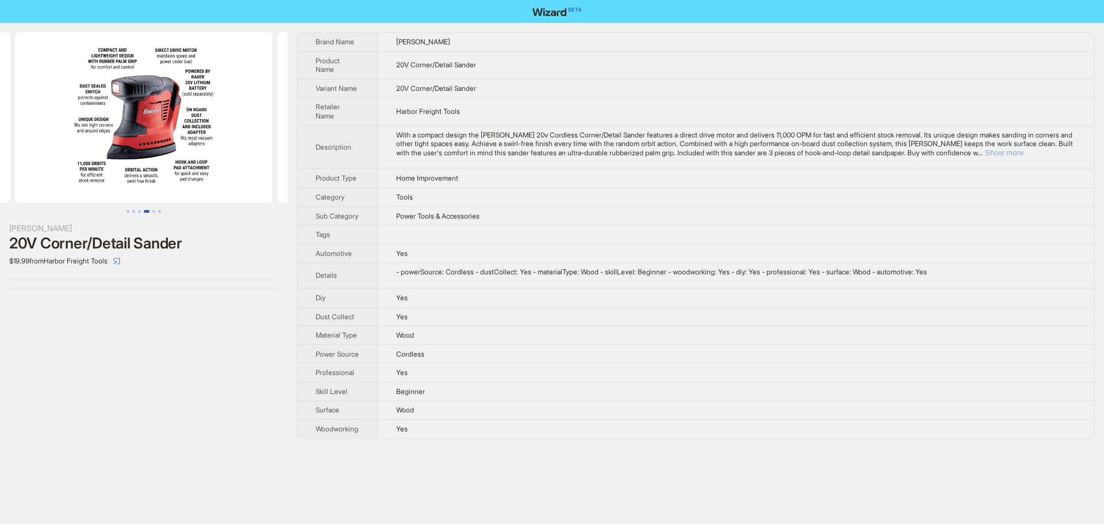
click at [1024, 148] on button "Show more" at bounding box center [1004, 152] width 39 height 9
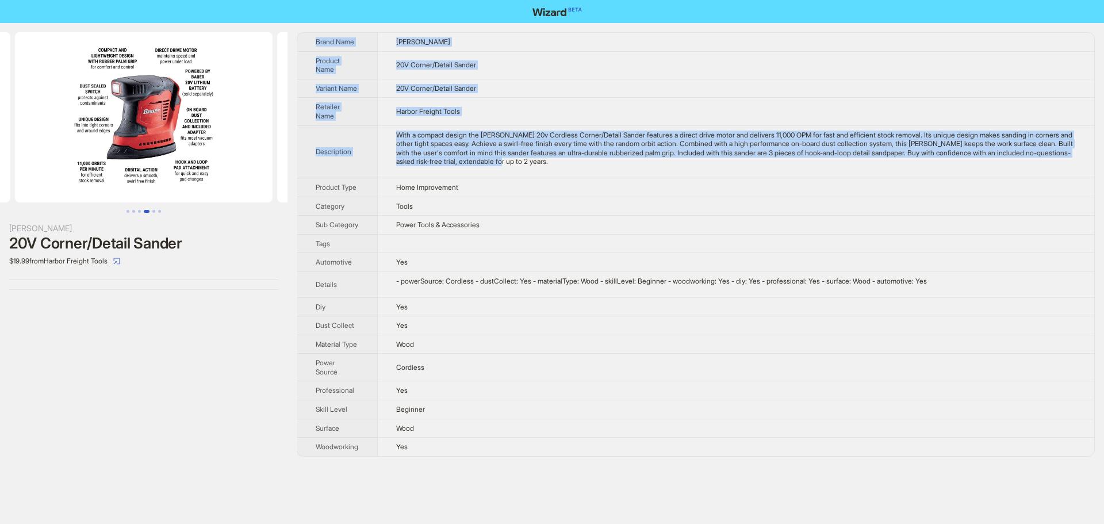
drag, startPoint x: 605, startPoint y: 163, endPoint x: 303, endPoint y: 42, distance: 324.7
click at [303, 42] on tbody "Brand Name Bauer Product Name 20V Corner/Detail Sander Variant Name 20V Corner/…" at bounding box center [695, 244] width 797 height 423
copy tbody "Brand Name Bauer Product Name 20V Corner/Detail Sander Variant Name 20V Corner/…"
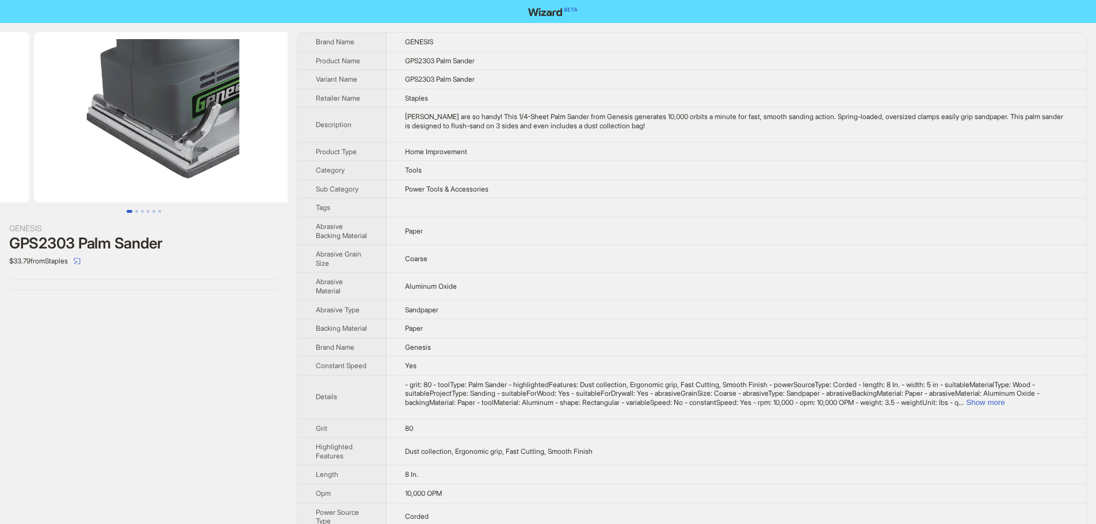
drag, startPoint x: 209, startPoint y: 151, endPoint x: 60, endPoint y: 151, distance: 149.0
click at [60, 151] on ul at bounding box center [144, 117] width 288 height 170
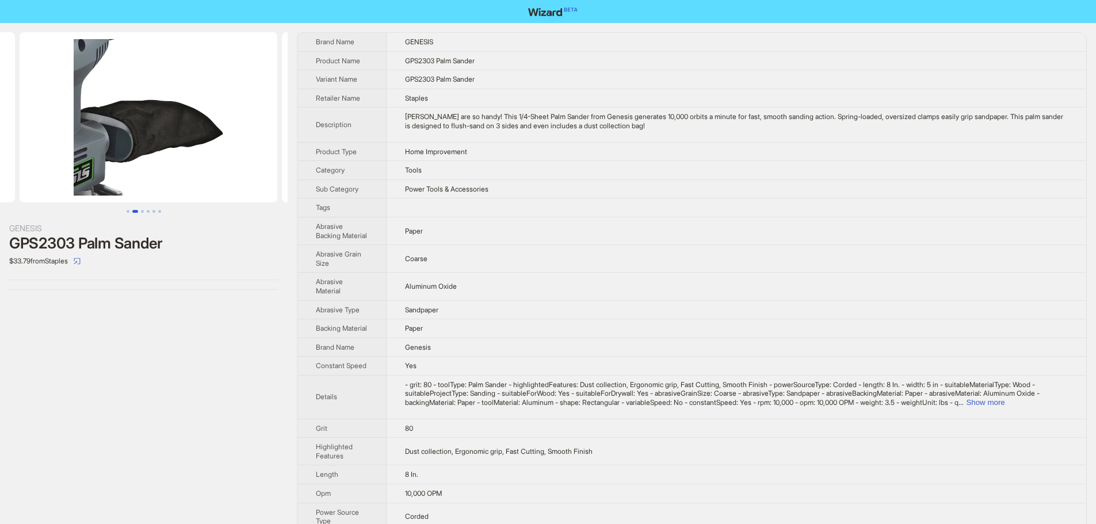
drag, startPoint x: 183, startPoint y: 179, endPoint x: 8, endPoint y: 182, distance: 175.5
click at [0, 181] on ul at bounding box center [144, 117] width 288 height 170
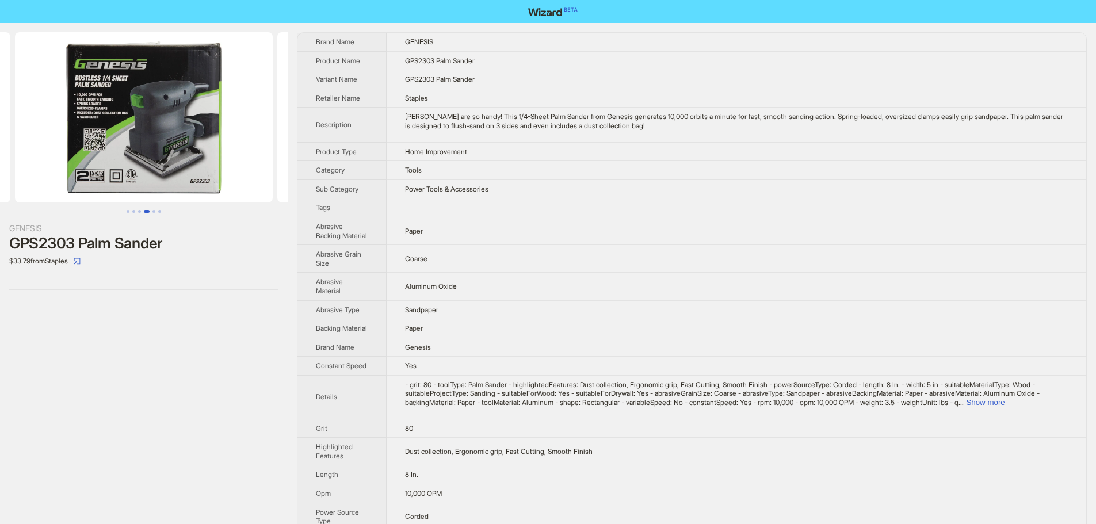
drag, startPoint x: 180, startPoint y: 196, endPoint x: 45, endPoint y: 195, distance: 135.2
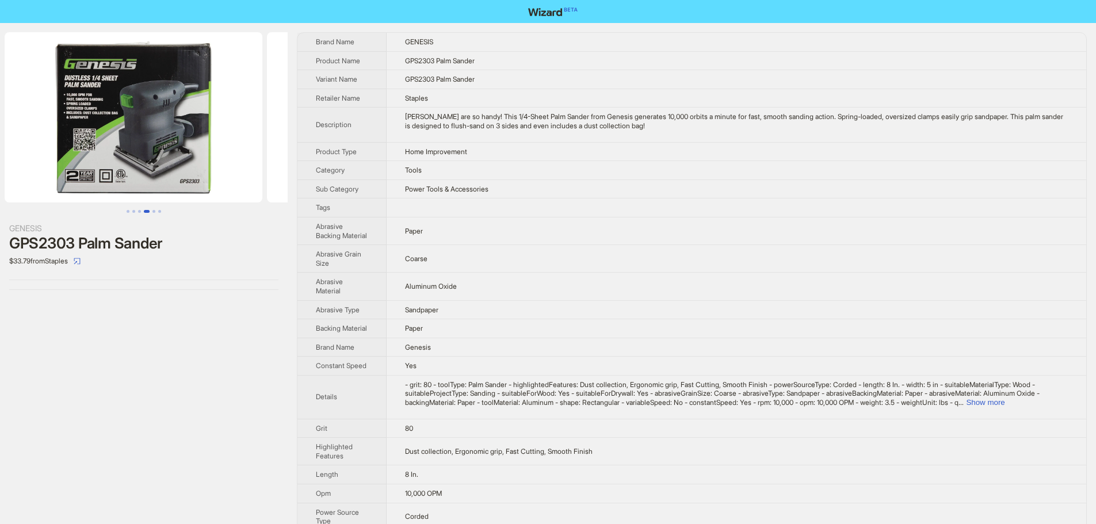
scroll to position [0, 800]
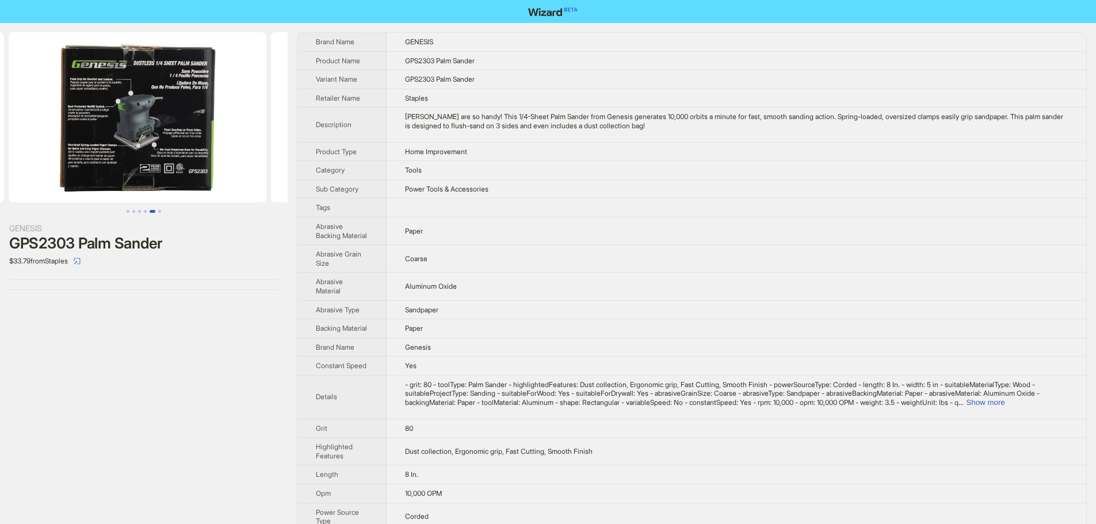
drag, startPoint x: 220, startPoint y: 196, endPoint x: 41, endPoint y: 193, distance: 178.9
click at [41, 193] on ul at bounding box center [144, 117] width 288 height 170
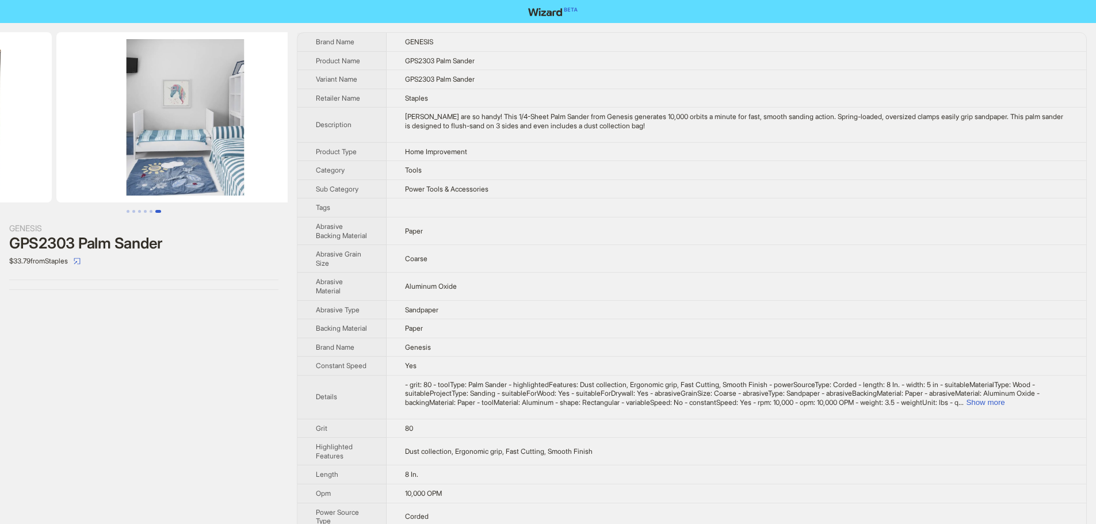
drag, startPoint x: 222, startPoint y: 178, endPoint x: 75, endPoint y: 177, distance: 147.3
click at [75, 177] on ul at bounding box center [144, 117] width 288 height 170
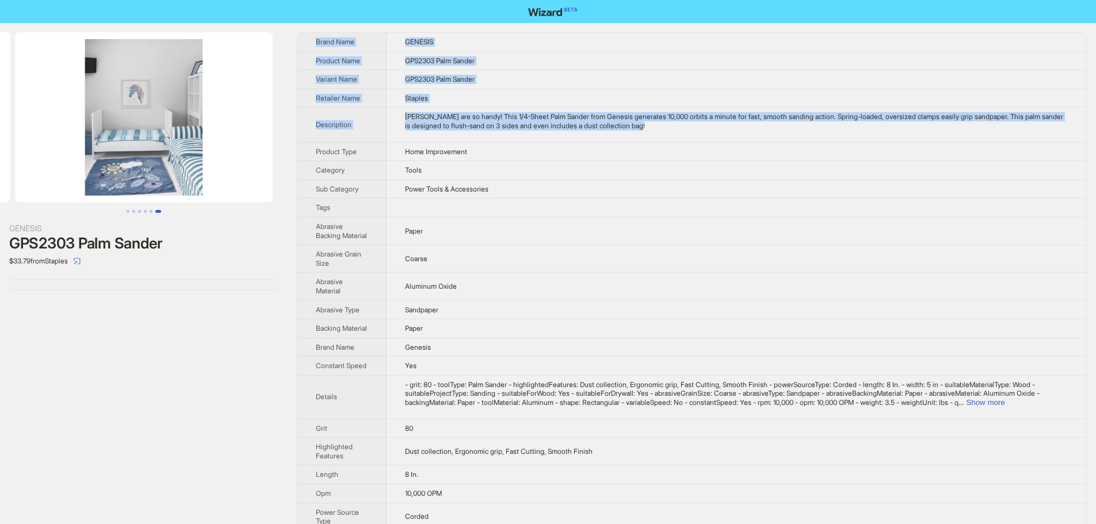
drag, startPoint x: 684, startPoint y: 130, endPoint x: 317, endPoint y: 44, distance: 376.9
click at [317, 44] on tbody "Brand Name GENESIS Product Name GPS2303 Palm Sander Variant Name GPS2303 Palm S…" at bounding box center [691, 421] width 789 height 777
copy tbody "Brand Name GENESIS Product Name GPS2303 Palm Sander Variant Name GPS2303 Palm S…"
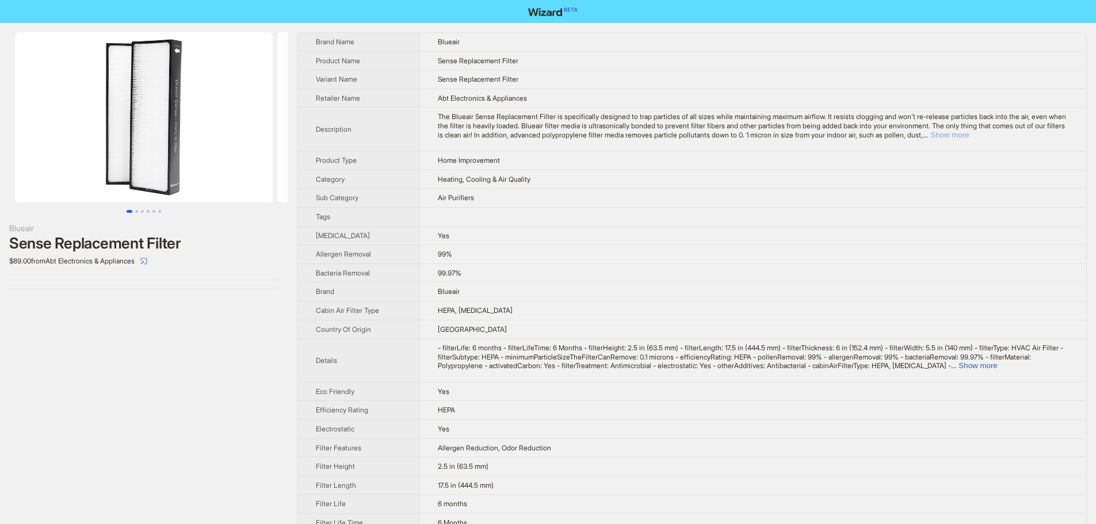
click at [969, 138] on button "Show more" at bounding box center [949, 135] width 39 height 9
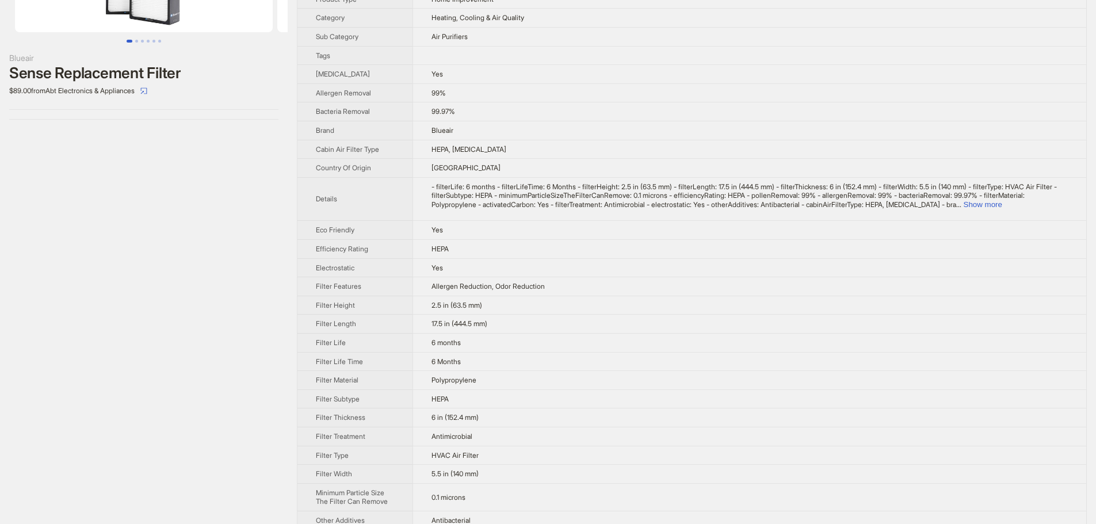
scroll to position [173, 0]
click at [1002, 205] on button "Show more" at bounding box center [983, 202] width 39 height 9
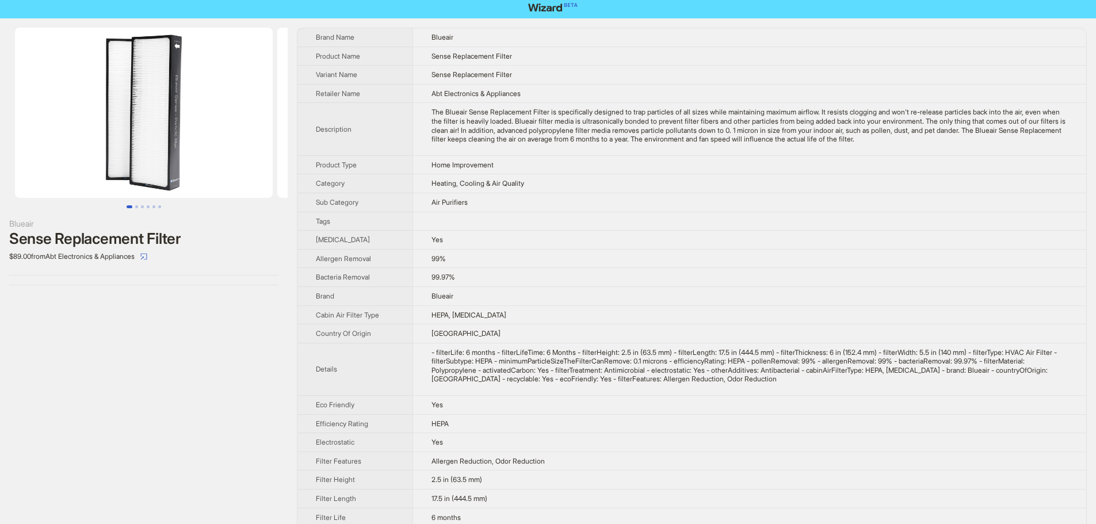
scroll to position [0, 0]
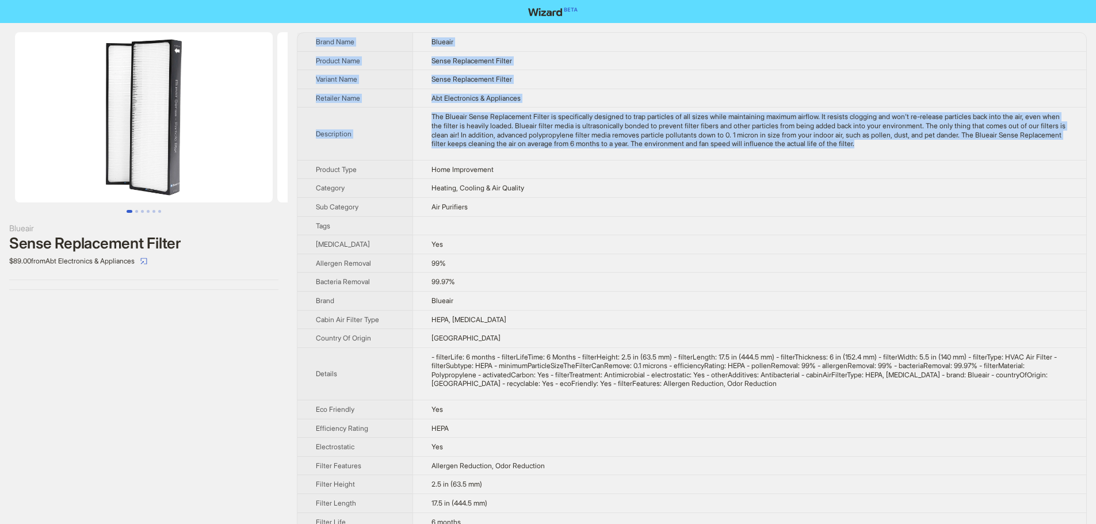
drag, startPoint x: 935, startPoint y: 144, endPoint x: 297, endPoint y: 44, distance: 646.3
click at [297, 44] on div "Brand Name Blueair Product Name Sense Replacement Filter Variant Name Sense Rep…" at bounding box center [692, 389] width 790 height 714
copy tbody "Brand Name Blueair Product Name Sense Replacement Filter Variant Name Sense Rep…"
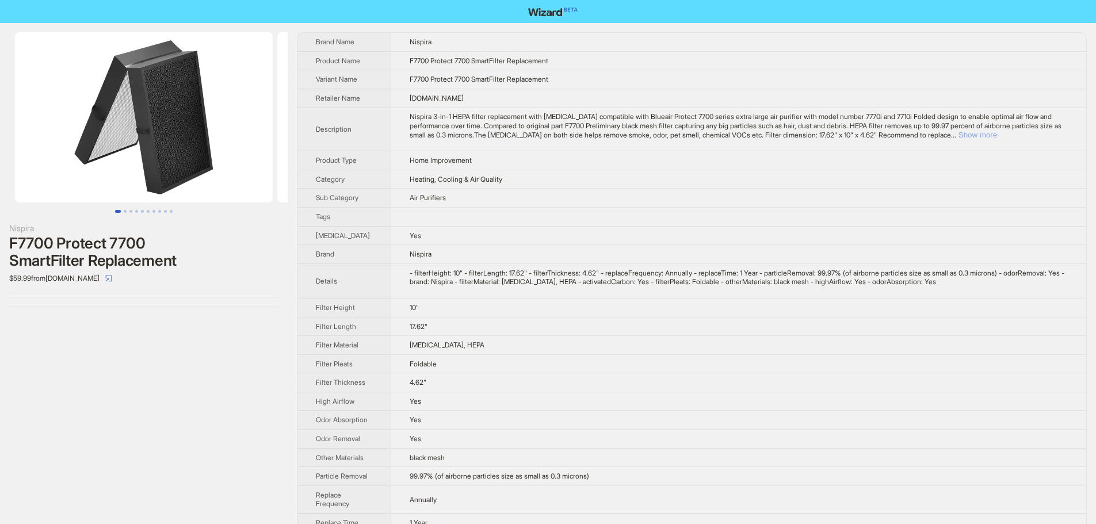
click at [997, 139] on button "Show more" at bounding box center [977, 135] width 39 height 9
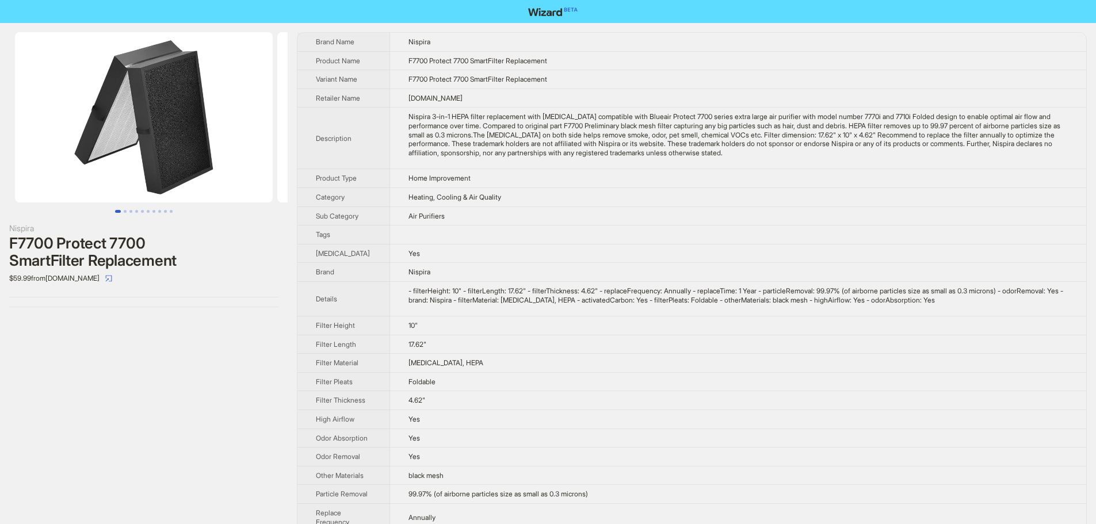
drag, startPoint x: 817, startPoint y: 181, endPoint x: 316, endPoint y: 44, distance: 519.4
click at [316, 44] on tbody "Brand Name Nispira Product Name F7700 Protect 7700 SmartFilter Replacement Vari…" at bounding box center [691, 291] width 789 height 517
copy tbody "Brand Name Nispira Product Name F7700 Protect 7700 SmartFilter Replacement Vari…"
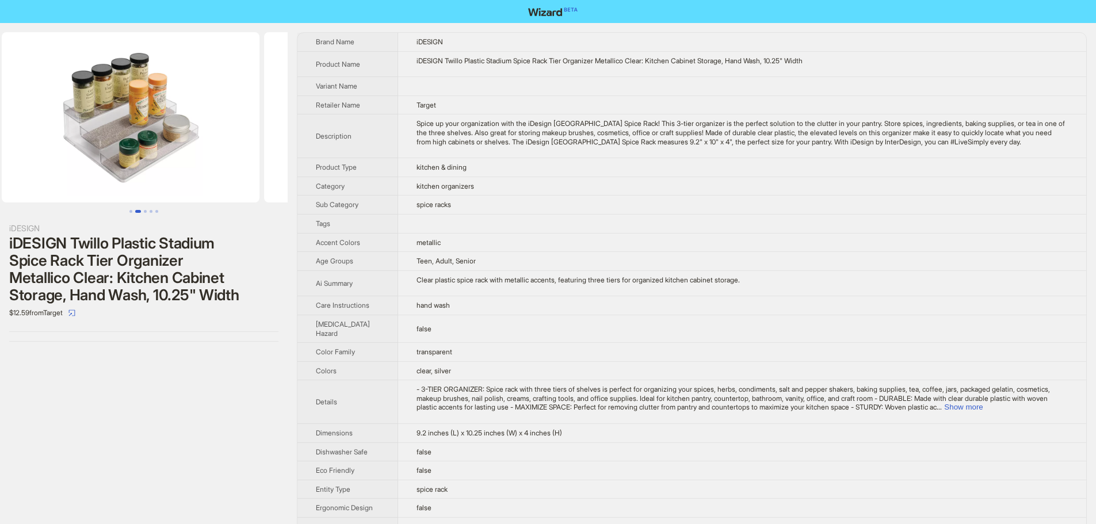
drag, startPoint x: 219, startPoint y: 117, endPoint x: 36, endPoint y: 124, distance: 183.6
click at [36, 124] on ul at bounding box center [144, 117] width 288 height 170
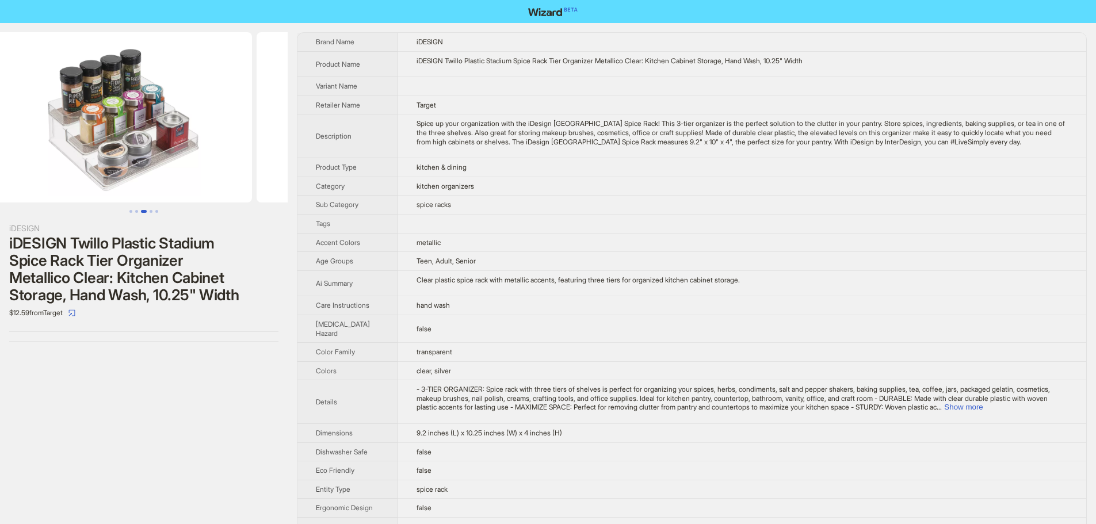
drag, startPoint x: 228, startPoint y: 139, endPoint x: 40, endPoint y: 129, distance: 188.9
click at [40, 129] on ul at bounding box center [144, 117] width 288 height 170
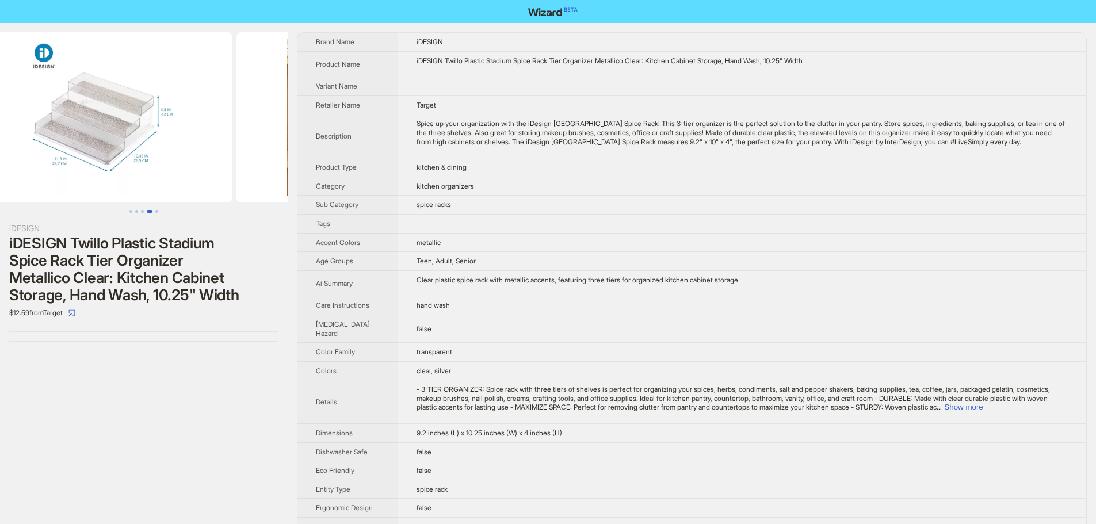
drag, startPoint x: 232, startPoint y: 131, endPoint x: 31, endPoint y: 129, distance: 201.3
click at [31, 129] on ul at bounding box center [144, 117] width 288 height 170
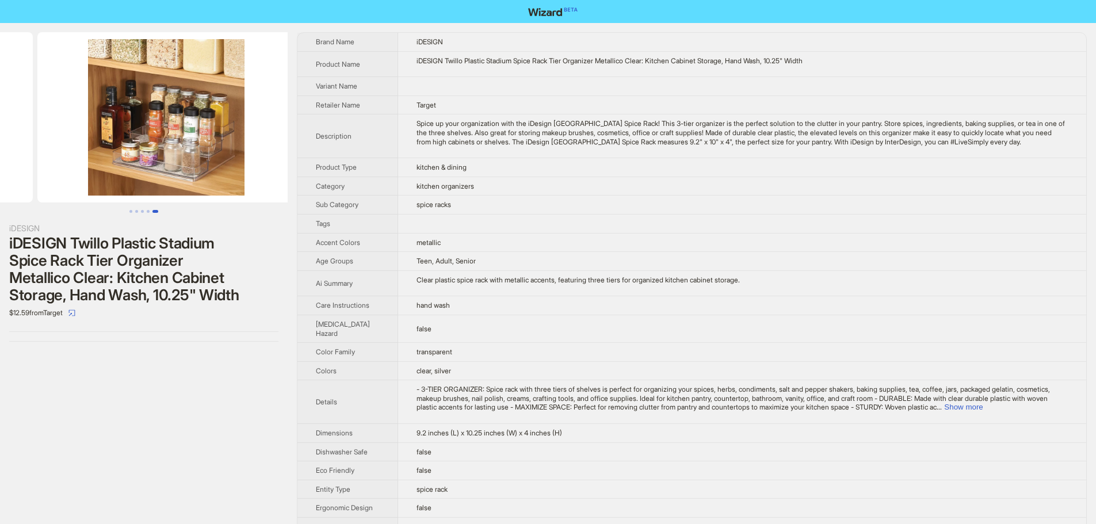
scroll to position [0, 1049]
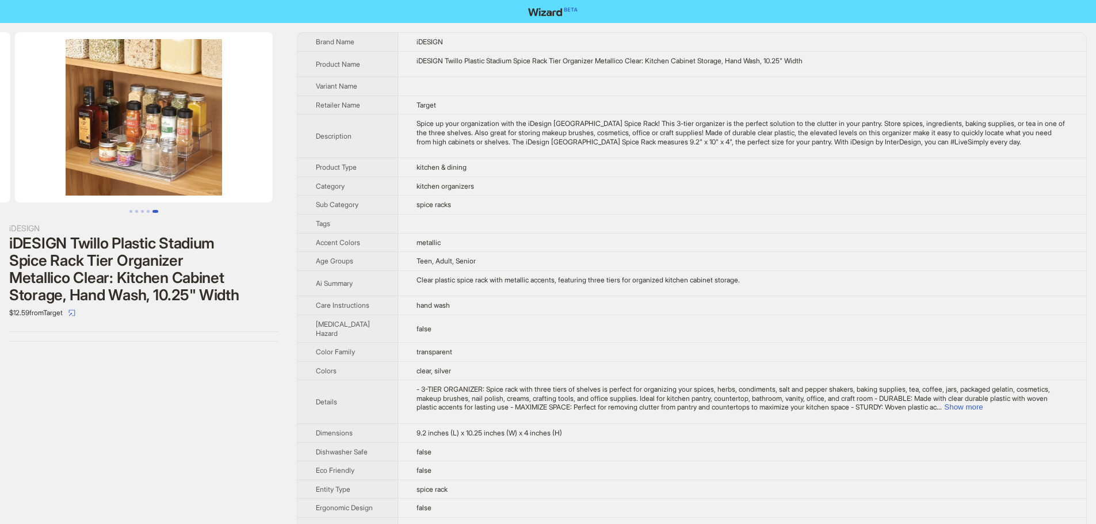
drag, startPoint x: 207, startPoint y: 146, endPoint x: 2, endPoint y: 136, distance: 205.0
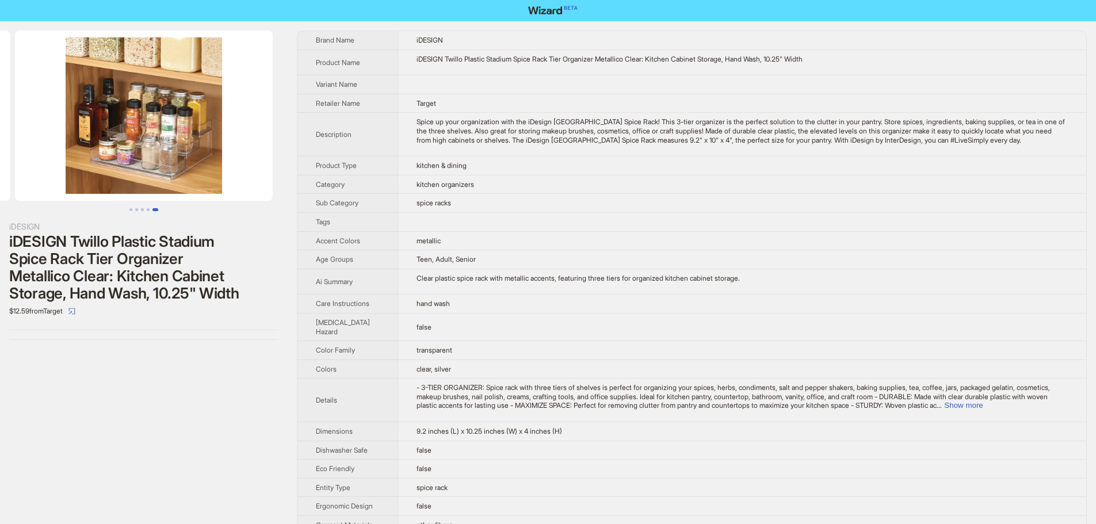
scroll to position [0, 0]
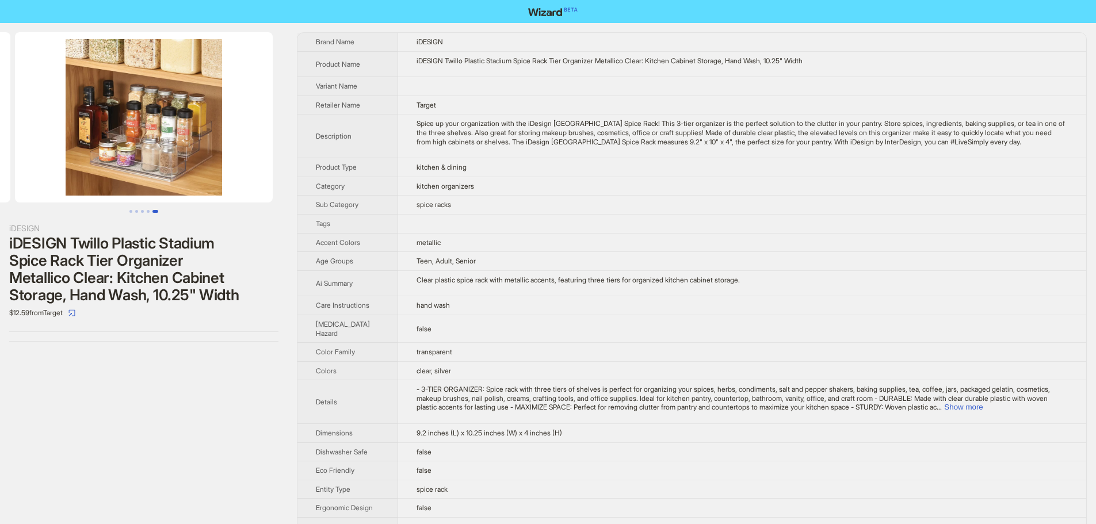
drag, startPoint x: 158, startPoint y: 139, endPoint x: 44, endPoint y: 139, distance: 113.9
click at [52, 138] on img at bounding box center [144, 117] width 258 height 170
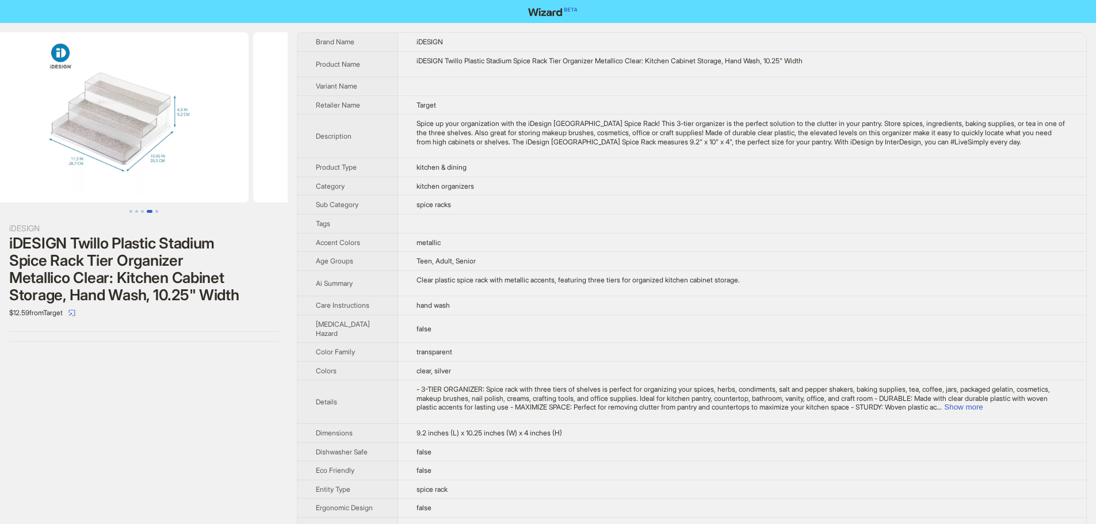
drag, startPoint x: 41, startPoint y: 139, endPoint x: 180, endPoint y: 152, distance: 139.3
click at [220, 148] on ul at bounding box center [144, 117] width 288 height 170
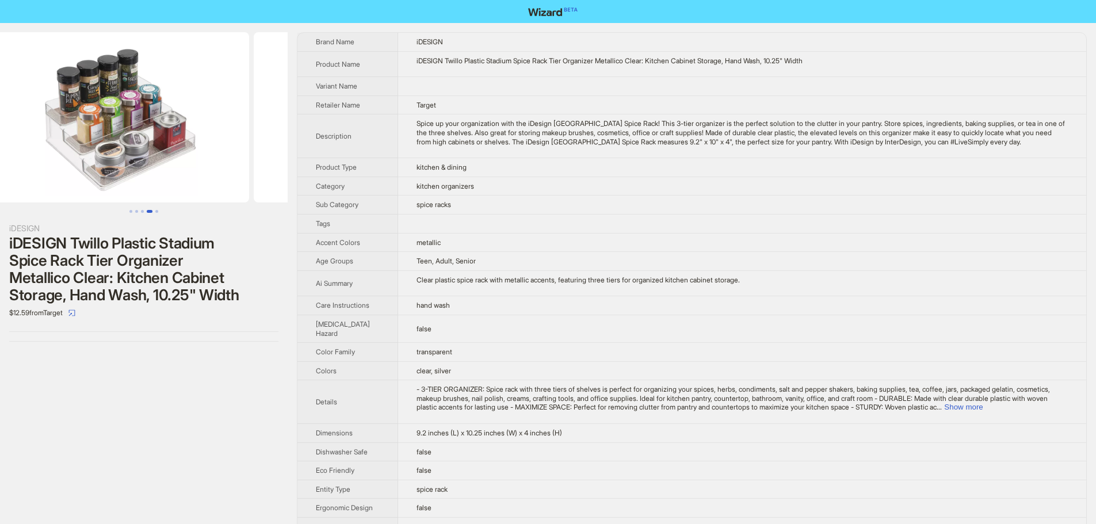
drag, startPoint x: 97, startPoint y: 152, endPoint x: 257, endPoint y: 159, distance: 159.5
click at [257, 159] on img at bounding box center [383, 117] width 258 height 170
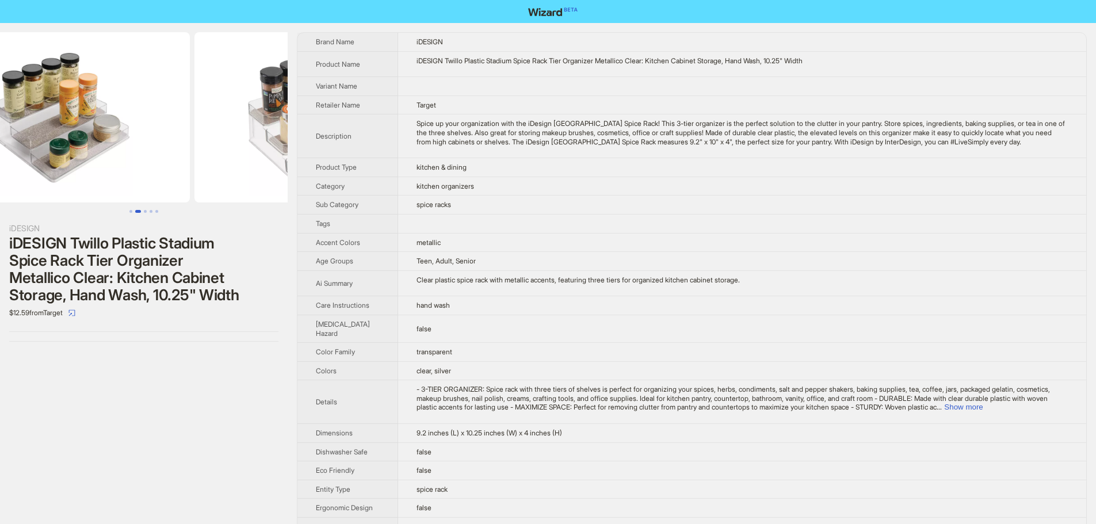
scroll to position [0, 262]
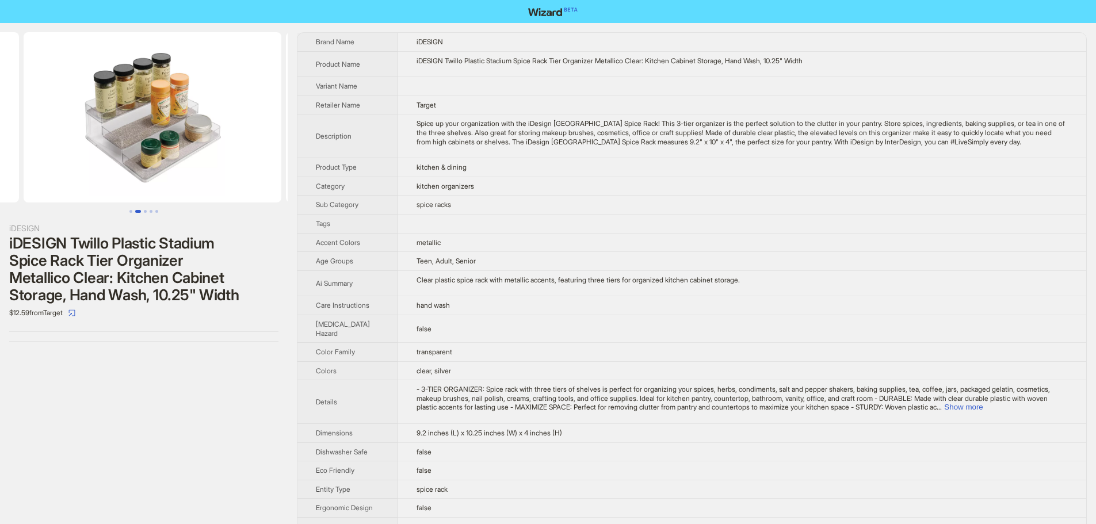
drag, startPoint x: 125, startPoint y: 160, endPoint x: 311, endPoint y: 179, distance: 187.3
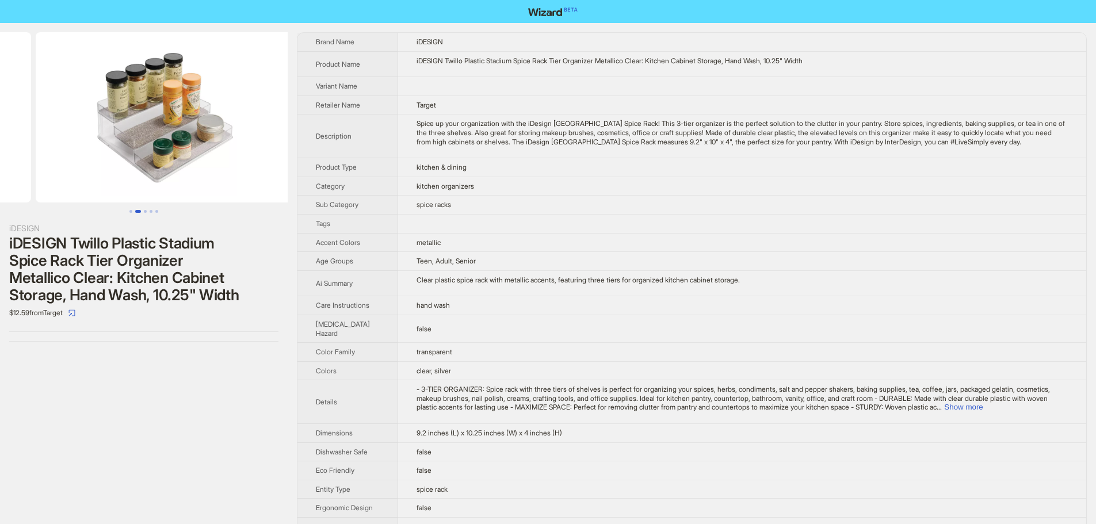
scroll to position [0, 22]
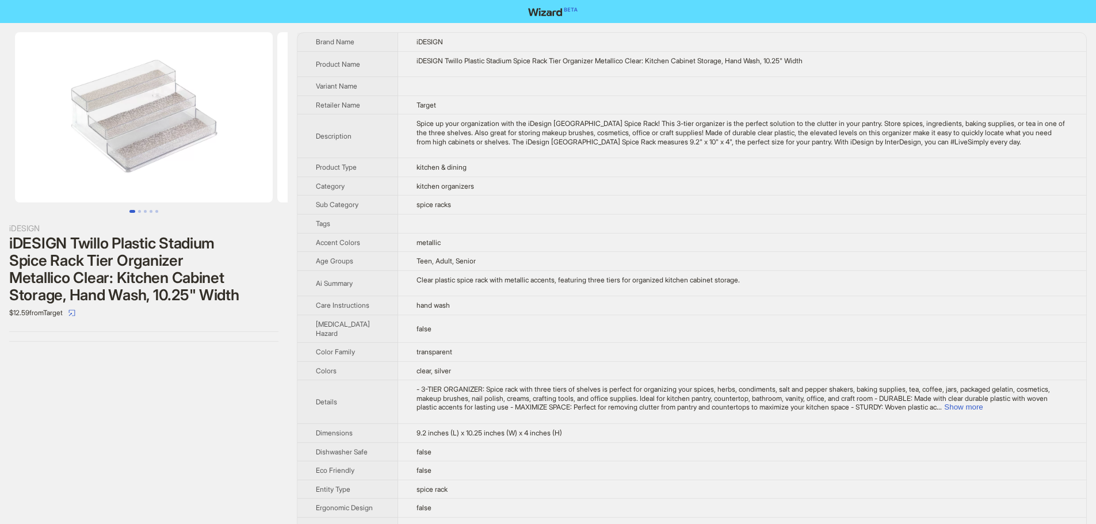
drag, startPoint x: 55, startPoint y: 147, endPoint x: 300, endPoint y: 169, distance: 246.0
drag, startPoint x: 97, startPoint y: 170, endPoint x: 354, endPoint y: 184, distance: 257.5
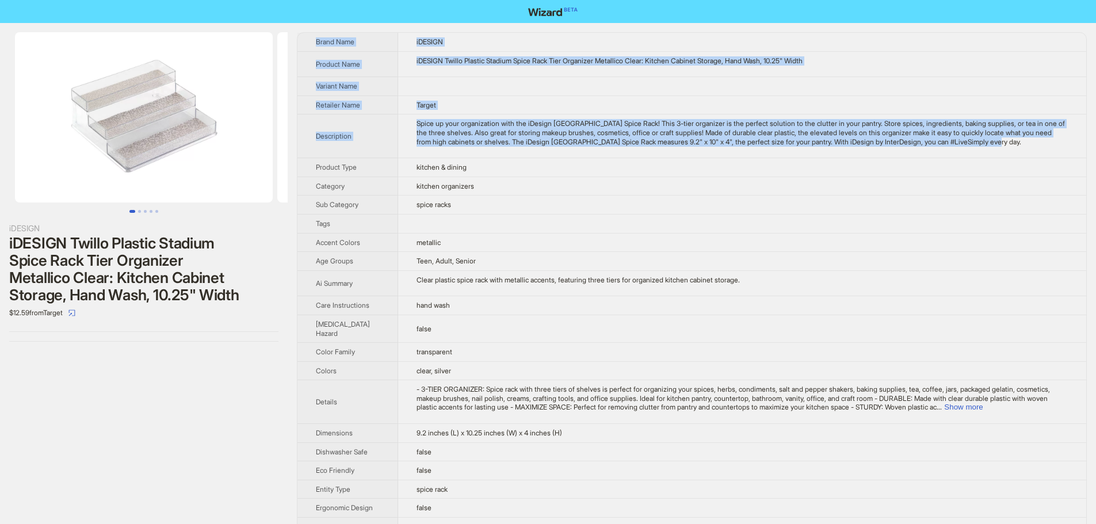
drag, startPoint x: 1039, startPoint y: 144, endPoint x: 308, endPoint y: 41, distance: 738.3
copy tbody "Brand Name iDESIGN Product Name iDESIGN Twillo Plastic Stadium Spice Rack Tier …"
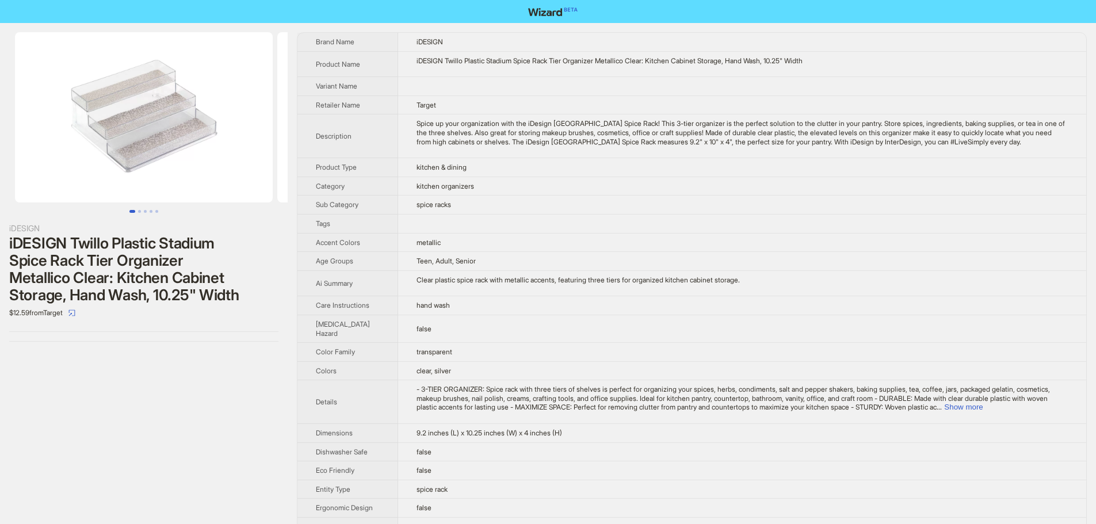
click at [670, 228] on td at bounding box center [742, 223] width 688 height 19
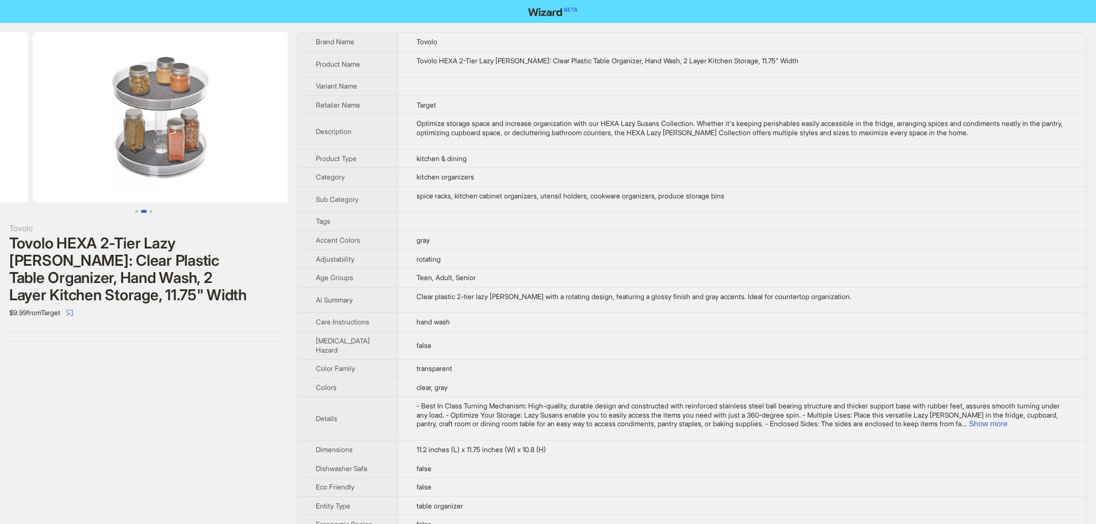
drag, startPoint x: 199, startPoint y: 156, endPoint x: 61, endPoint y: 147, distance: 138.4
click at [61, 147] on ul at bounding box center [144, 117] width 288 height 170
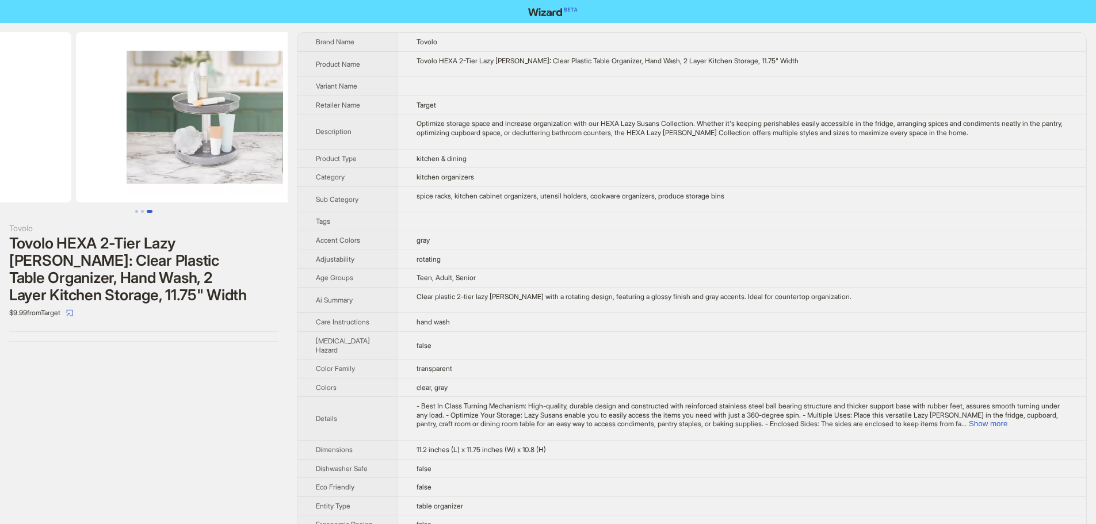
scroll to position [0, 525]
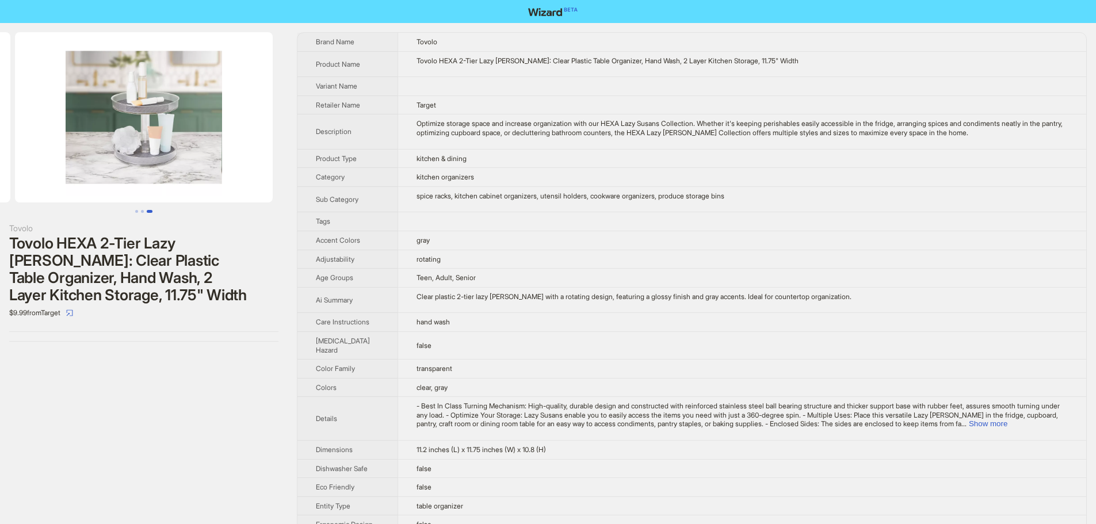
drag, startPoint x: 208, startPoint y: 152, endPoint x: 13, endPoint y: 154, distance: 195.6
click at [13, 154] on ul at bounding box center [144, 117] width 288 height 170
drag, startPoint x: 196, startPoint y: 155, endPoint x: 100, endPoint y: 158, distance: 95.5
click at [100, 158] on img at bounding box center [144, 117] width 258 height 170
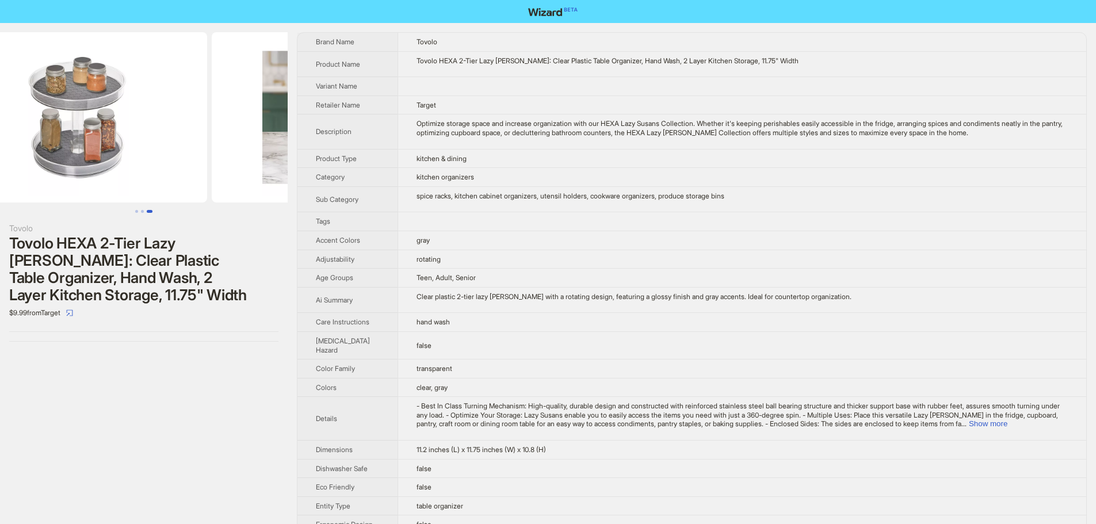
drag, startPoint x: 175, startPoint y: 86, endPoint x: 417, endPoint y: 121, distance: 244.6
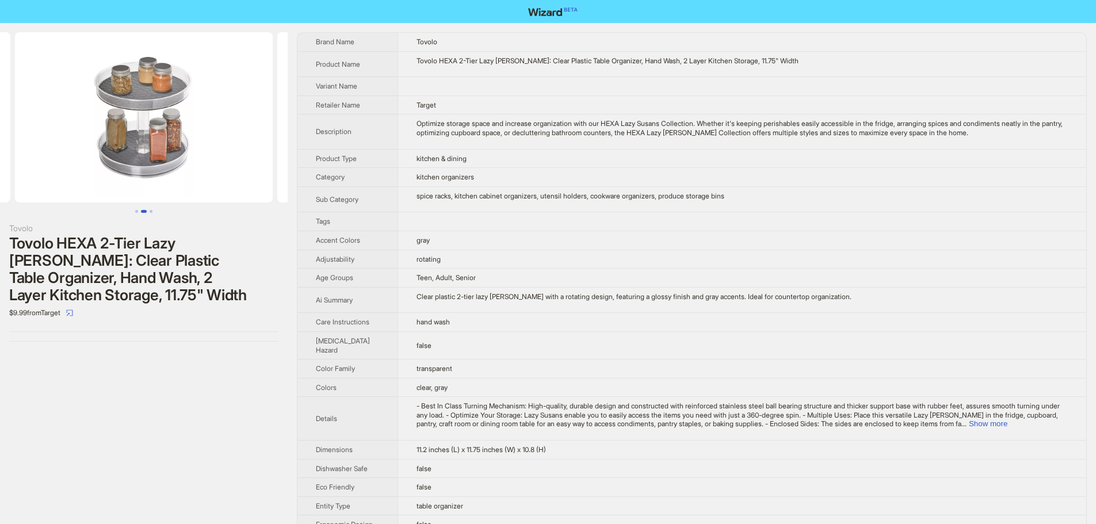
scroll to position [0, 155]
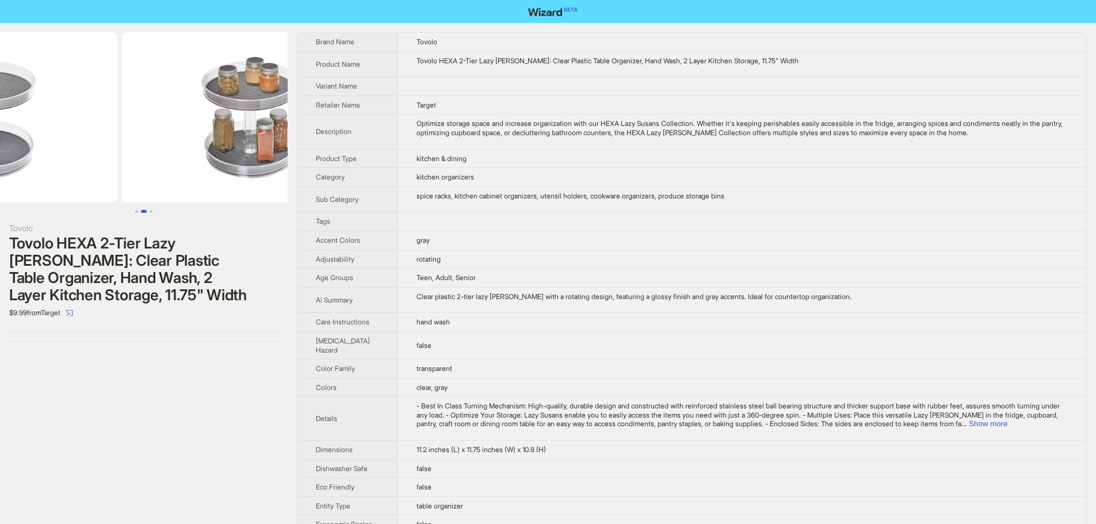
drag, startPoint x: 152, startPoint y: 108, endPoint x: 348, endPoint y: 122, distance: 196.1
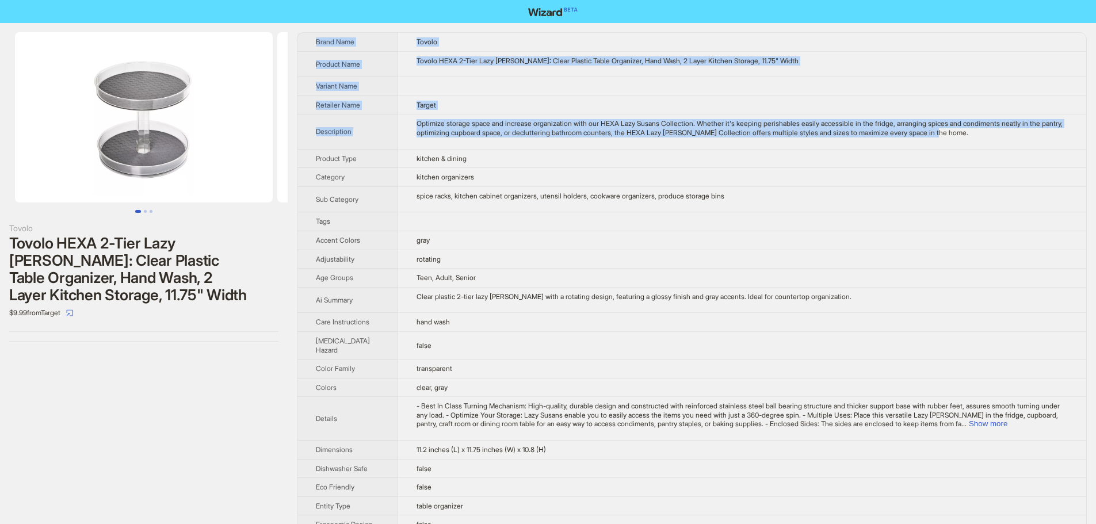
drag, startPoint x: 975, startPoint y: 135, endPoint x: 315, endPoint y: 42, distance: 666.9
copy tbody "Brand Name Tovolo Product Name Tovolo HEXA 2-Tier Lazy Susan: Clear Plastic Tab…"
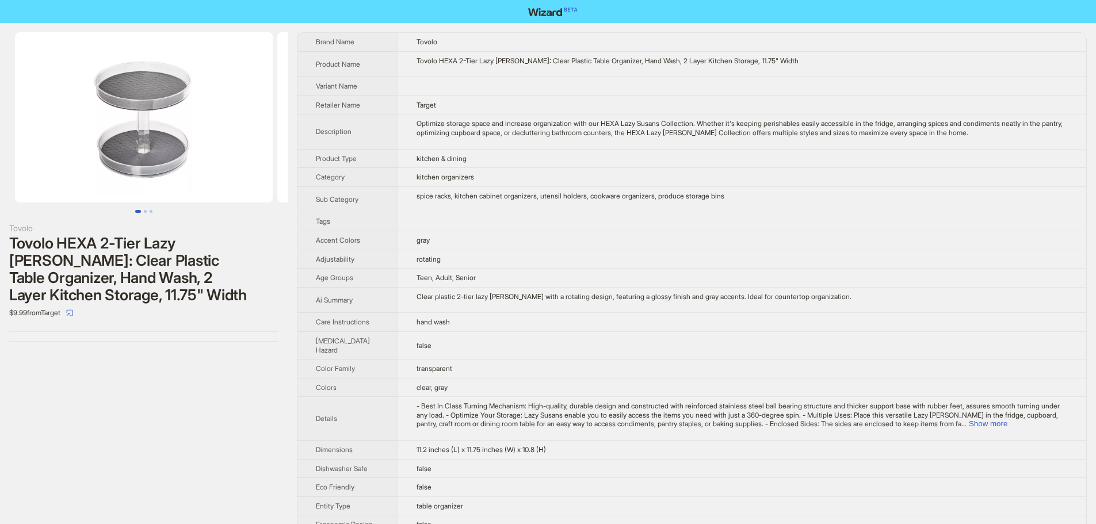
drag, startPoint x: 536, startPoint y: 240, endPoint x: 541, endPoint y: 191, distance: 49.2
click at [536, 236] on td "gray" at bounding box center [741, 240] width 689 height 19
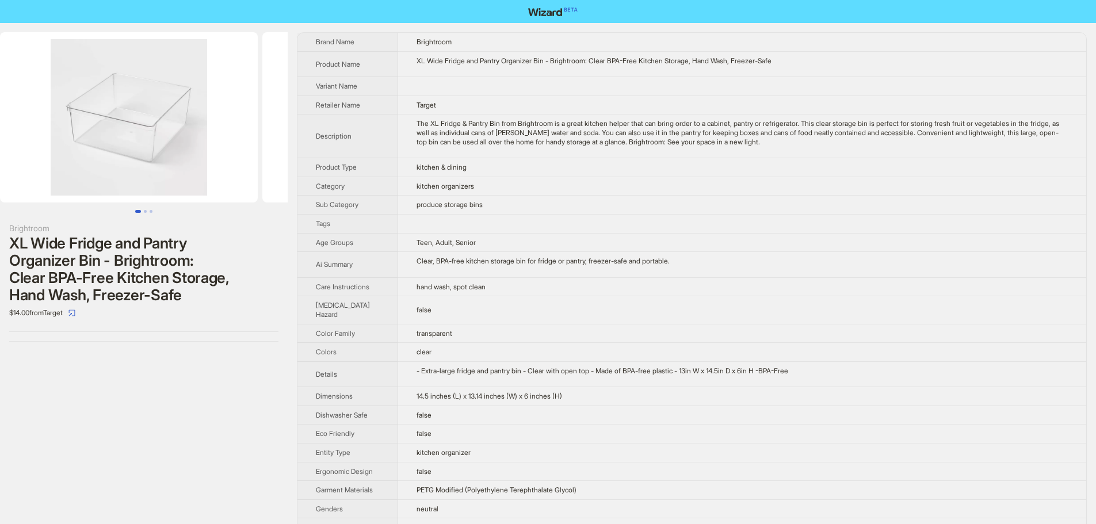
scroll to position [0, 14]
drag, startPoint x: 231, startPoint y: 179, endPoint x: 221, endPoint y: 167, distance: 15.6
click at [221, 167] on img at bounding box center [130, 117] width 258 height 170
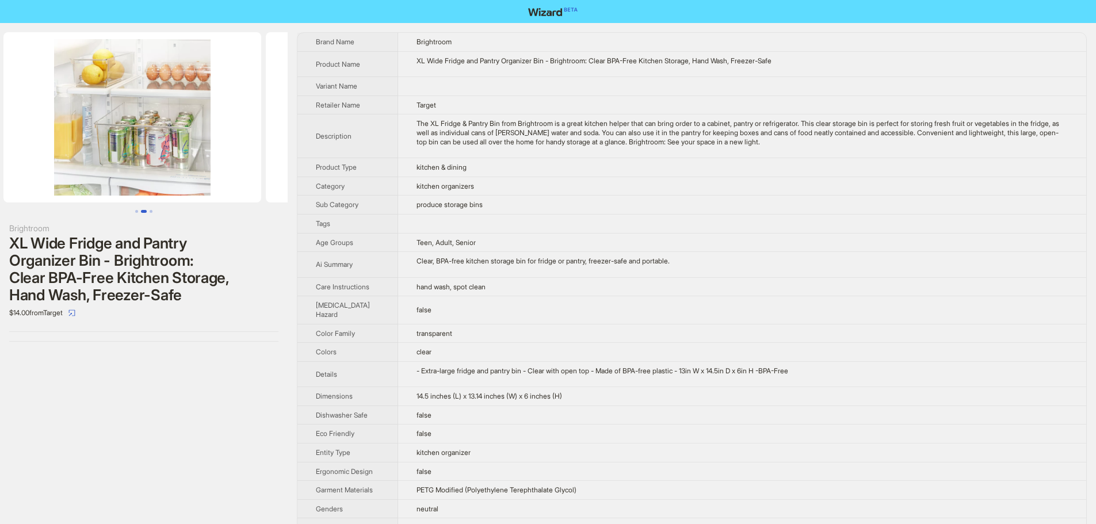
drag, startPoint x: 208, startPoint y: 171, endPoint x: 26, endPoint y: 169, distance: 182.4
click at [26, 169] on ul at bounding box center [144, 117] width 288 height 170
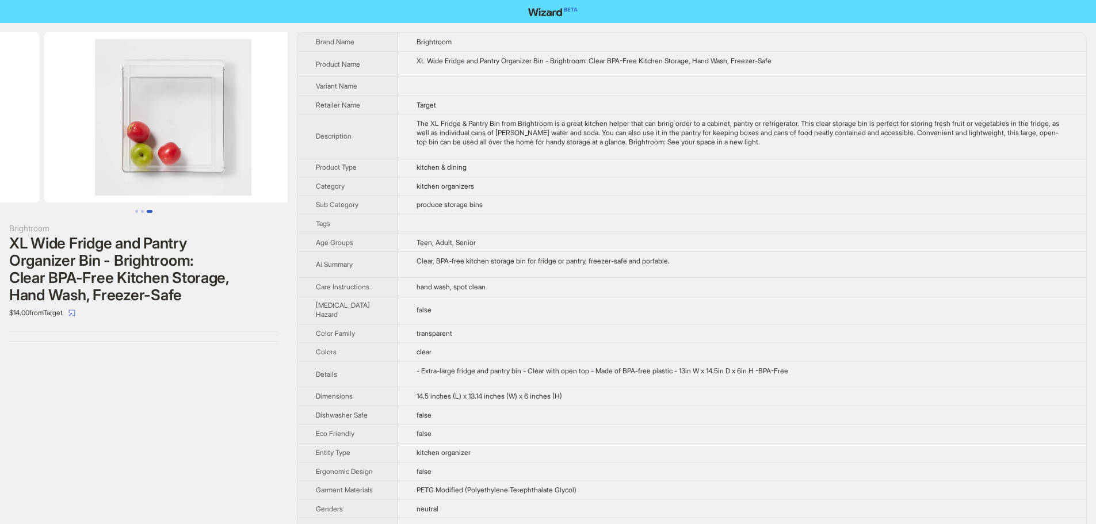
drag, startPoint x: 225, startPoint y: 173, endPoint x: 70, endPoint y: 163, distance: 155.6
click at [70, 163] on ul at bounding box center [144, 117] width 288 height 170
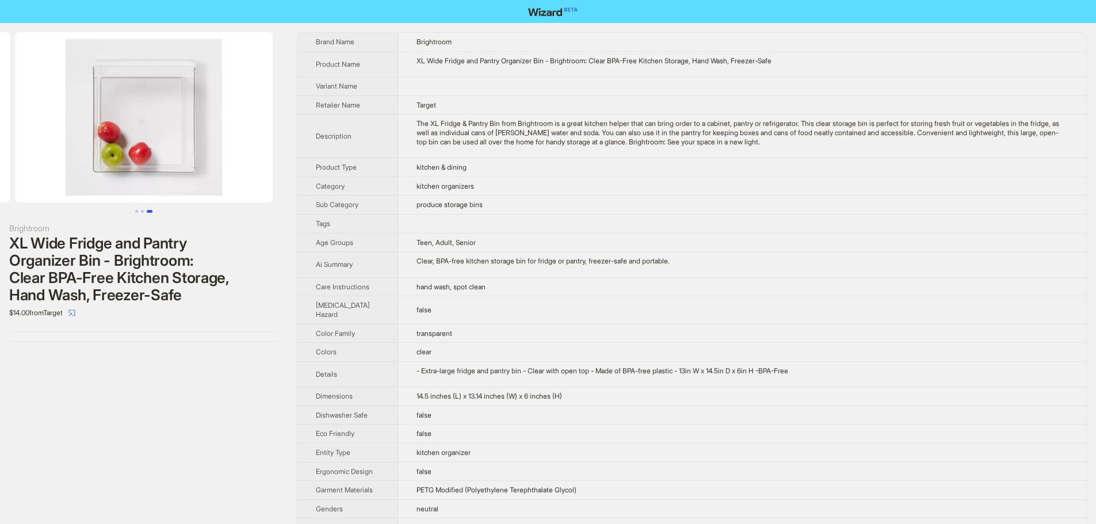
drag, startPoint x: 219, startPoint y: 162, endPoint x: 61, endPoint y: 154, distance: 157.8
click at [62, 154] on img at bounding box center [144, 117] width 258 height 170
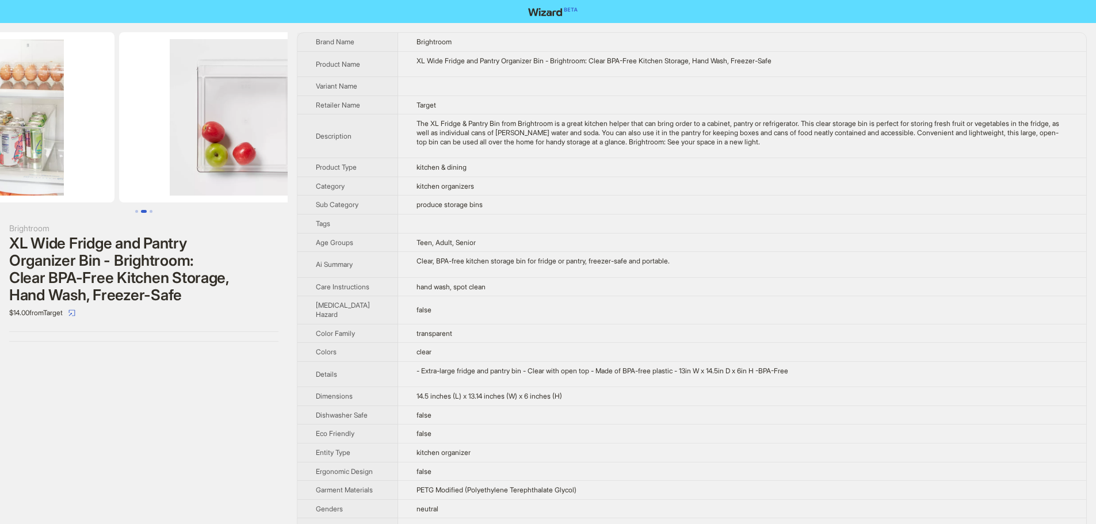
drag, startPoint x: 166, startPoint y: 156, endPoint x: 311, endPoint y: 160, distance: 144.4
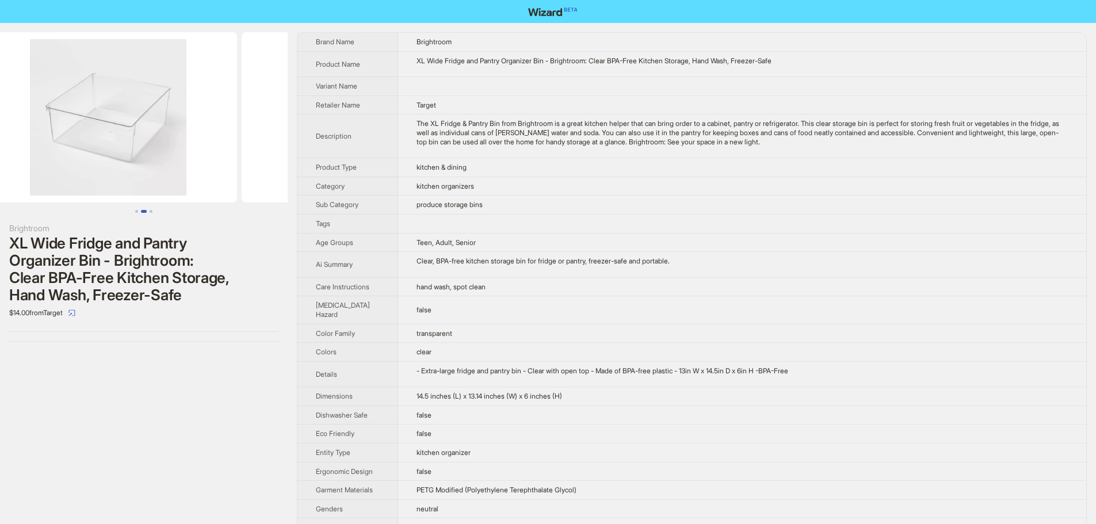
drag, startPoint x: 100, startPoint y: 148, endPoint x: 300, endPoint y: 163, distance: 201.3
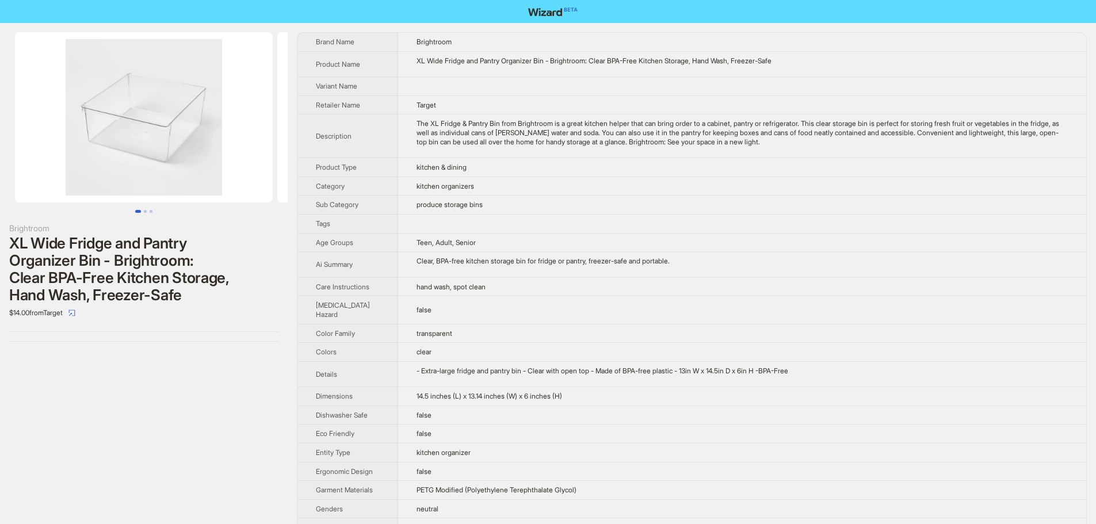
drag, startPoint x: 173, startPoint y: 149, endPoint x: 561, endPoint y: 141, distance: 388.4
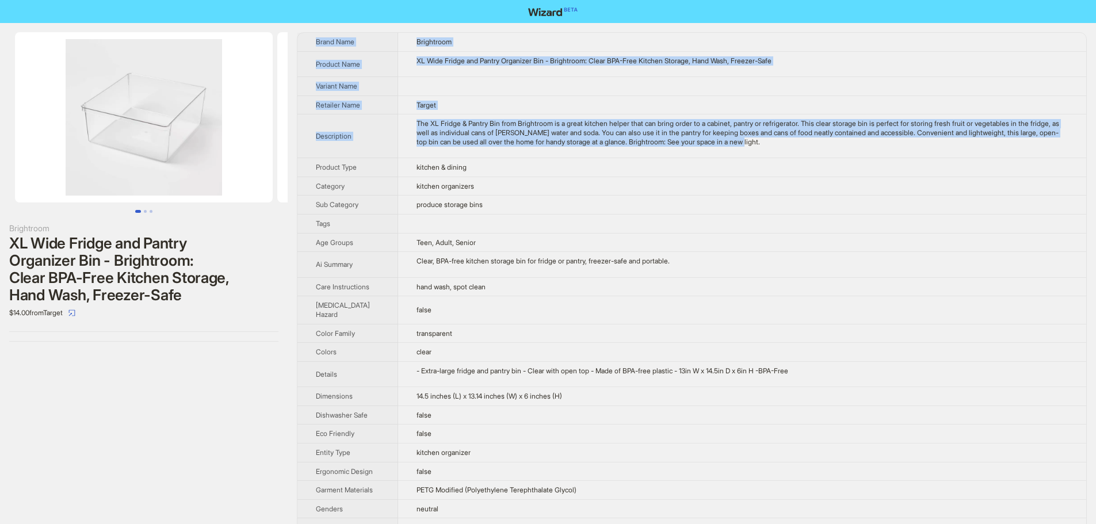
drag, startPoint x: 790, startPoint y: 143, endPoint x: 313, endPoint y: 45, distance: 486.2
copy tbody "Brand Name Brightroom Product Name XL Wide Fridge and Pantry Organizer Bin - Br…"
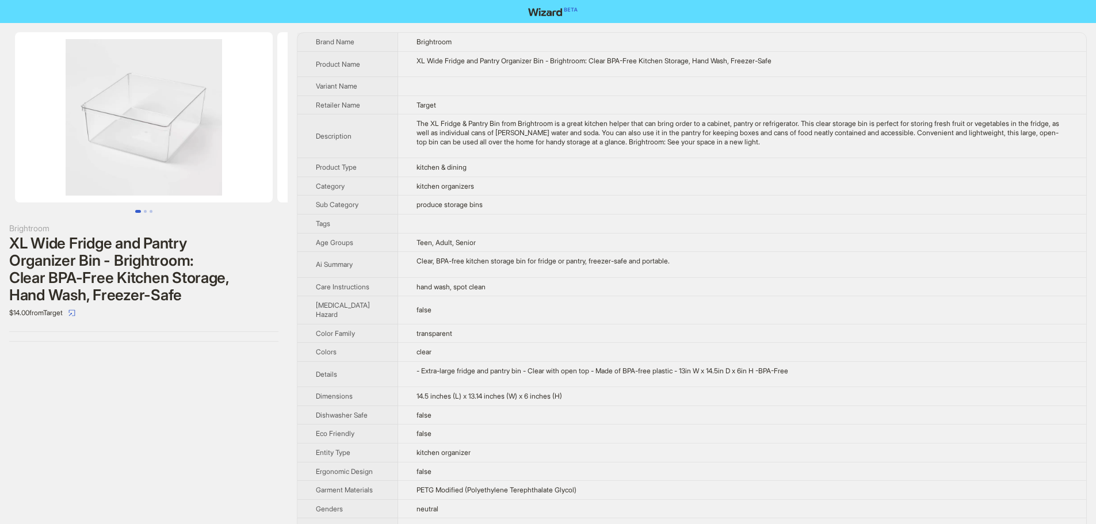
click at [523, 191] on td "kitchen organizers" at bounding box center [742, 186] width 688 height 19
drag, startPoint x: 3, startPoint y: 261, endPoint x: 81, endPoint y: 265, distance: 77.8
click at [81, 265] on div "Brightroom XL Wide Fridge and Pantry Organizer Bin - Brightroom: Clear BPA-Free…" at bounding box center [144, 187] width 288 height 328
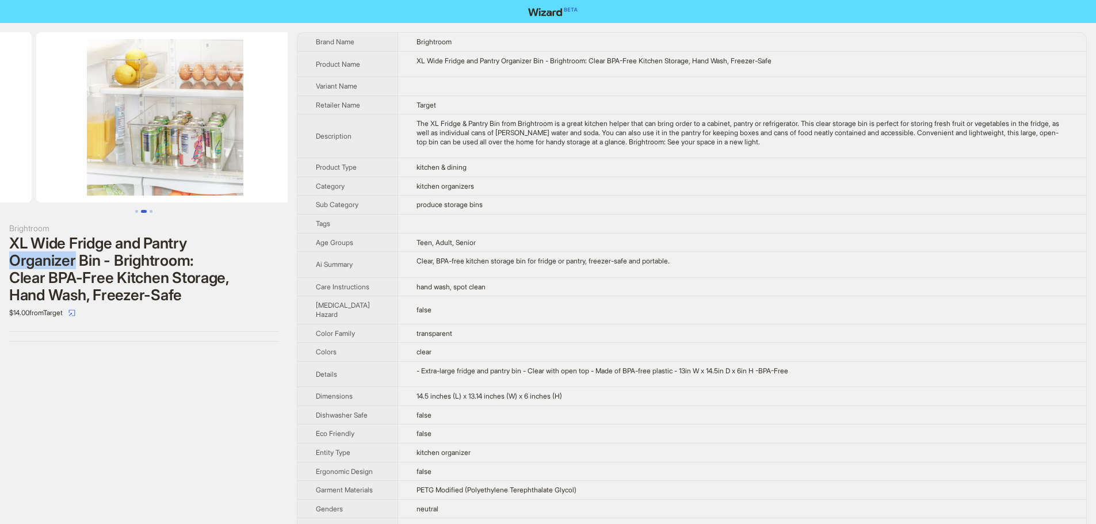
drag, startPoint x: 191, startPoint y: 152, endPoint x: 62, endPoint y: 159, distance: 129.6
click at [62, 159] on ul at bounding box center [144, 117] width 288 height 170
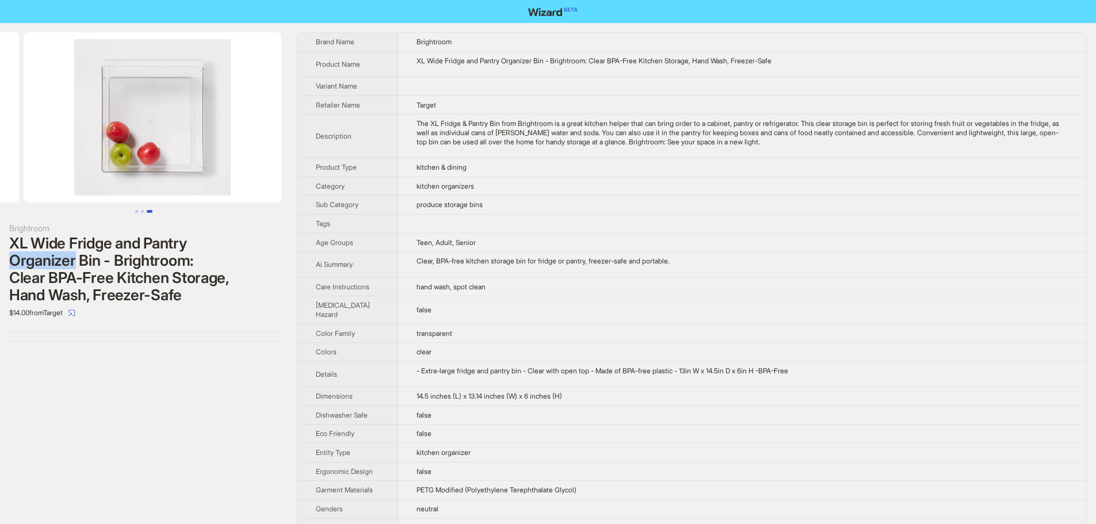
drag, startPoint x: 202, startPoint y: 159, endPoint x: 33, endPoint y: 159, distance: 169.1
click at [33, 159] on ul at bounding box center [144, 117] width 288 height 170
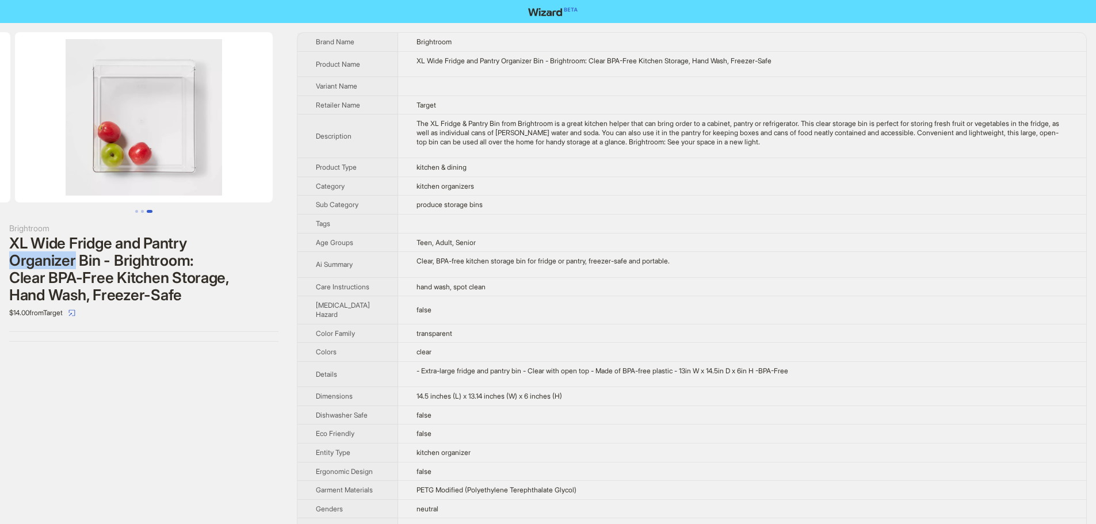
drag, startPoint x: 63, startPoint y: 166, endPoint x: 28, endPoint y: 166, distance: 35.1
click at [28, 166] on img at bounding box center [144, 117] width 258 height 170
click at [202, 212] on ul at bounding box center [144, 211] width 288 height 3
click at [182, 265] on div "XL Wide Fridge and Pantry Organizer Bin - Brightroom: Clear BPA-Free Kitchen St…" at bounding box center [143, 269] width 269 height 69
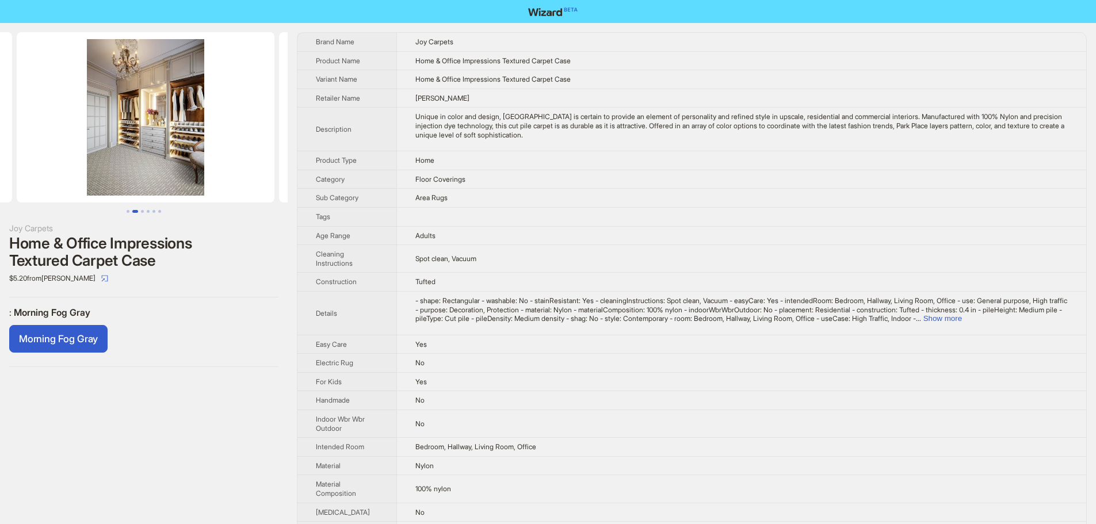
scroll to position [0, 267]
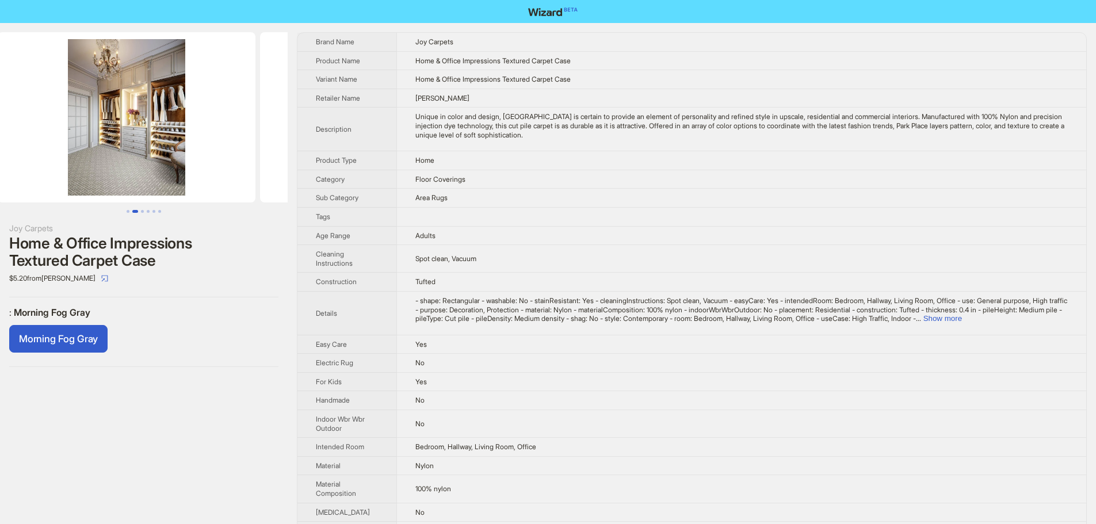
drag, startPoint x: 225, startPoint y: 153, endPoint x: 46, endPoint y: 149, distance: 178.9
click at [46, 149] on ul at bounding box center [144, 117] width 288 height 170
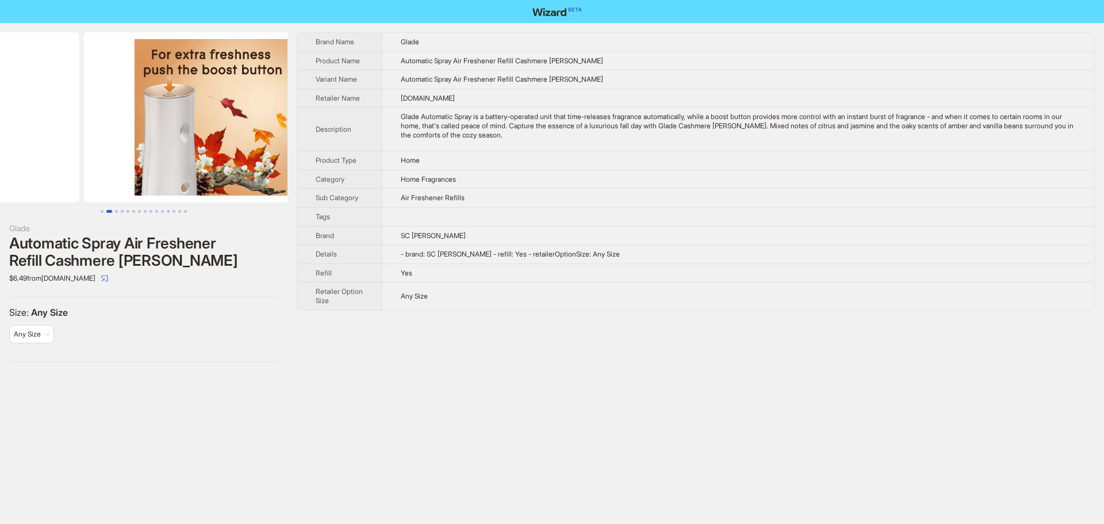
drag, startPoint x: 211, startPoint y: 173, endPoint x: 82, endPoint y: 171, distance: 128.9
click at [82, 171] on ul at bounding box center [144, 117] width 288 height 170
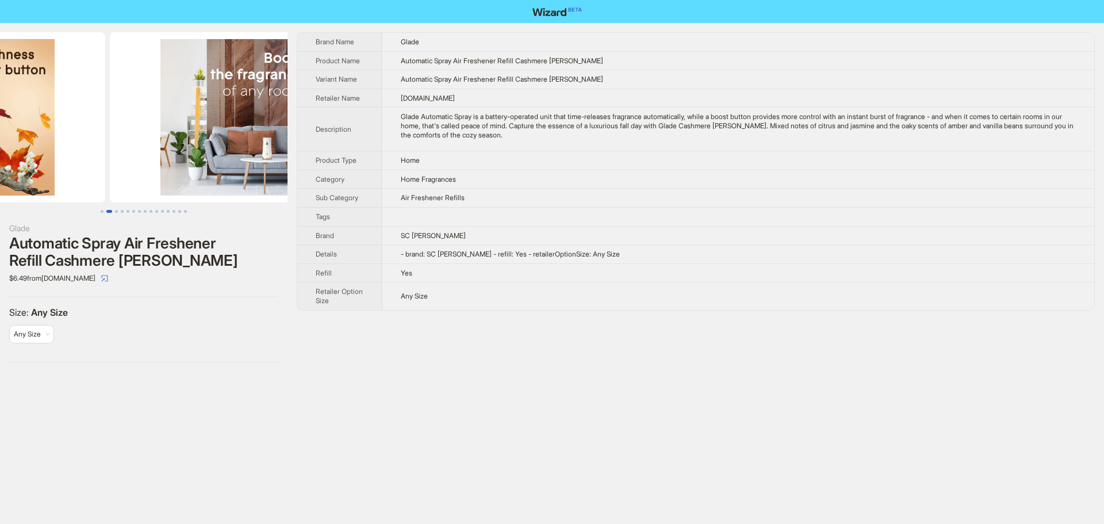
drag, startPoint x: 199, startPoint y: 173, endPoint x: 86, endPoint y: 169, distance: 112.8
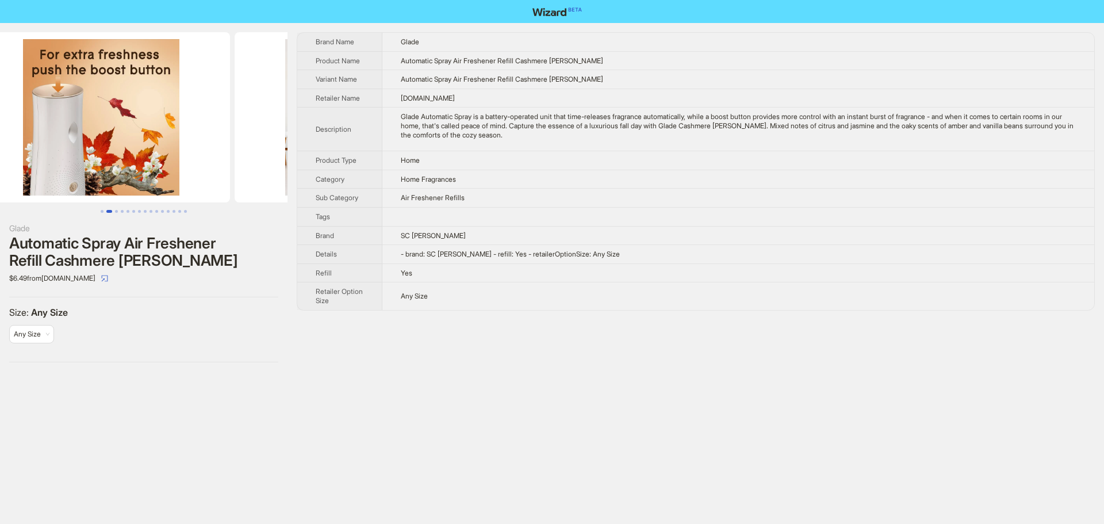
scroll to position [0, 304]
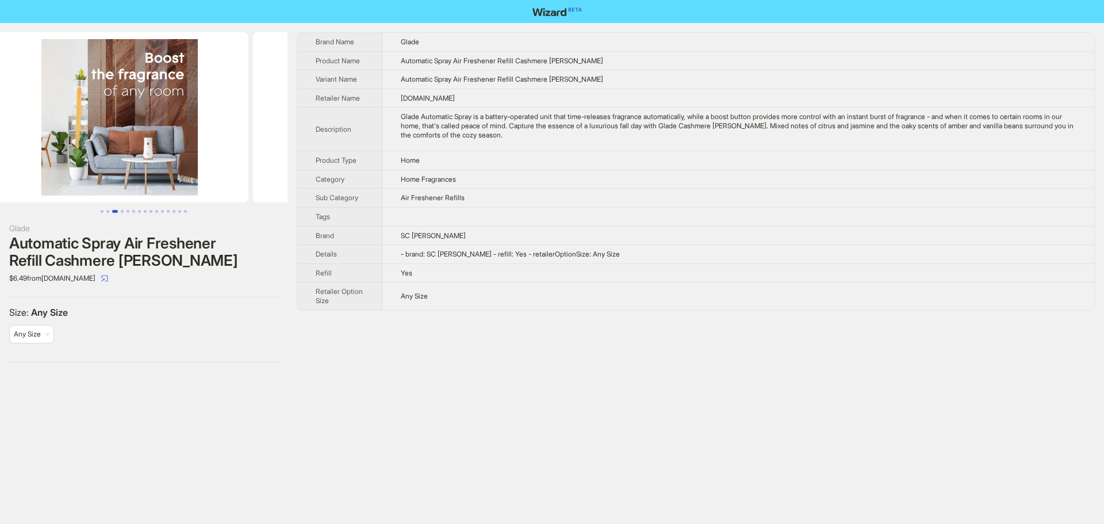
drag, startPoint x: 185, startPoint y: 170, endPoint x: 169, endPoint y: 171, distance: 16.1
click at [169, 171] on img at bounding box center [120, 117] width 258 height 170
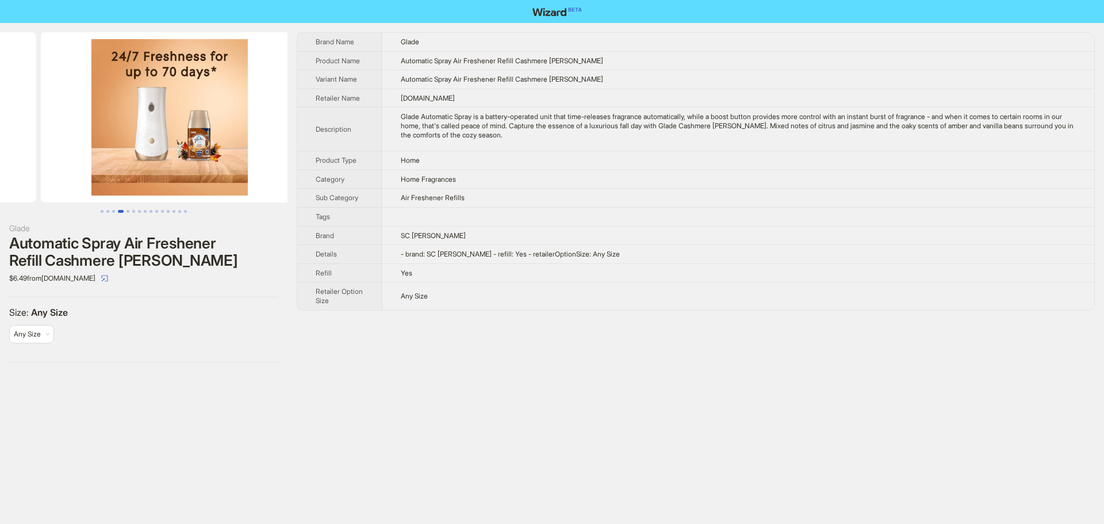
drag, startPoint x: 220, startPoint y: 171, endPoint x: 63, endPoint y: 169, distance: 157.6
click at [63, 169] on ul at bounding box center [144, 117] width 288 height 170
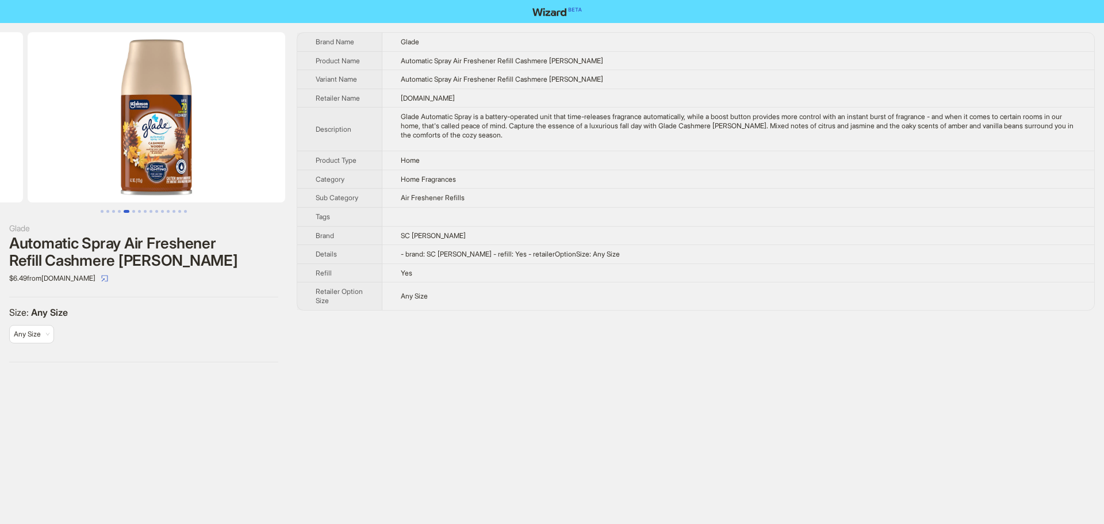
drag, startPoint x: 209, startPoint y: 170, endPoint x: 43, endPoint y: 169, distance: 166.3
click at [43, 169] on ul at bounding box center [144, 117] width 288 height 170
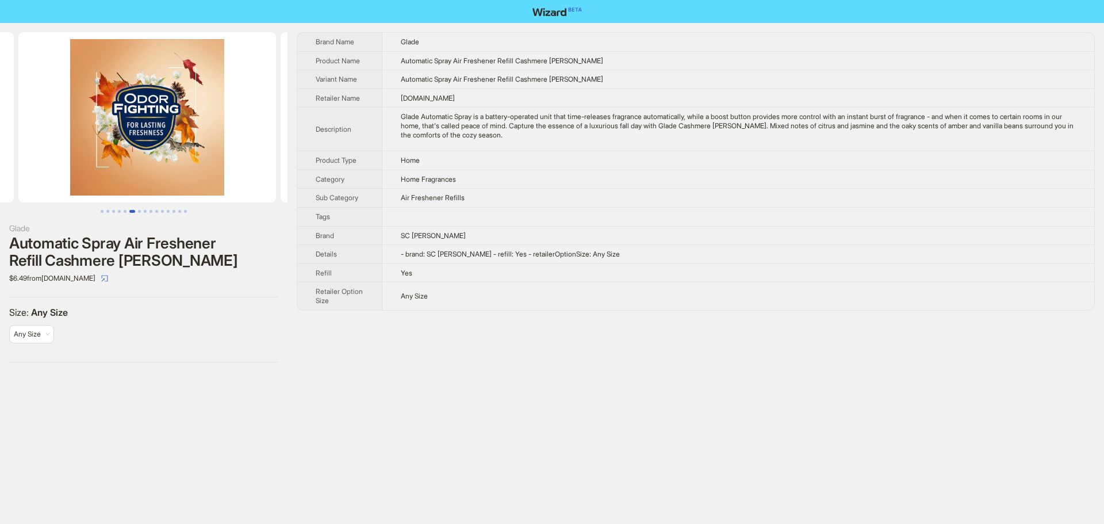
drag, startPoint x: 240, startPoint y: 179, endPoint x: 68, endPoint y: 171, distance: 171.6
click at [67, 171] on ul at bounding box center [144, 117] width 288 height 170
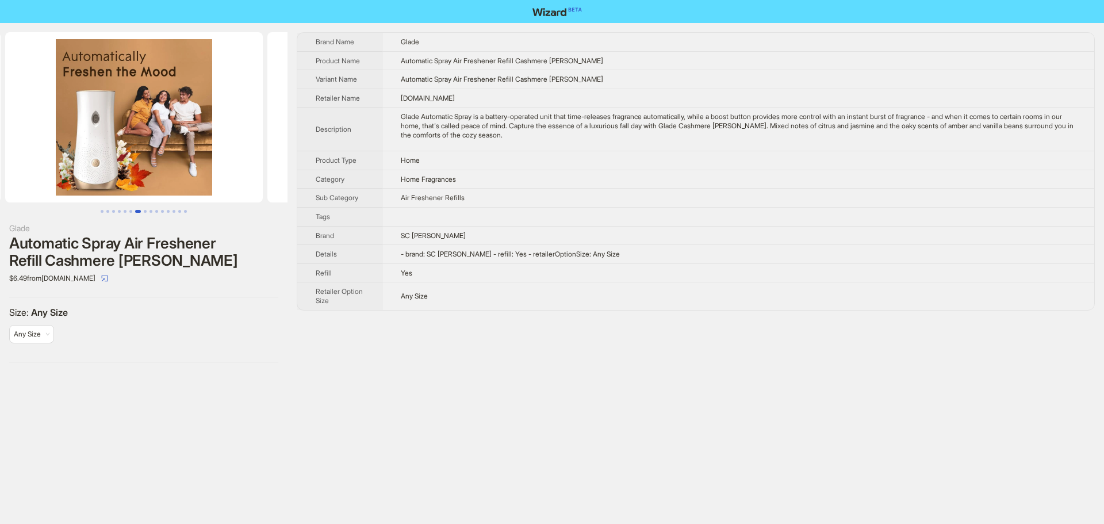
drag, startPoint x: 190, startPoint y: 174, endPoint x: 8, endPoint y: 170, distance: 181.8
click at [8, 170] on ul at bounding box center [144, 117] width 288 height 170
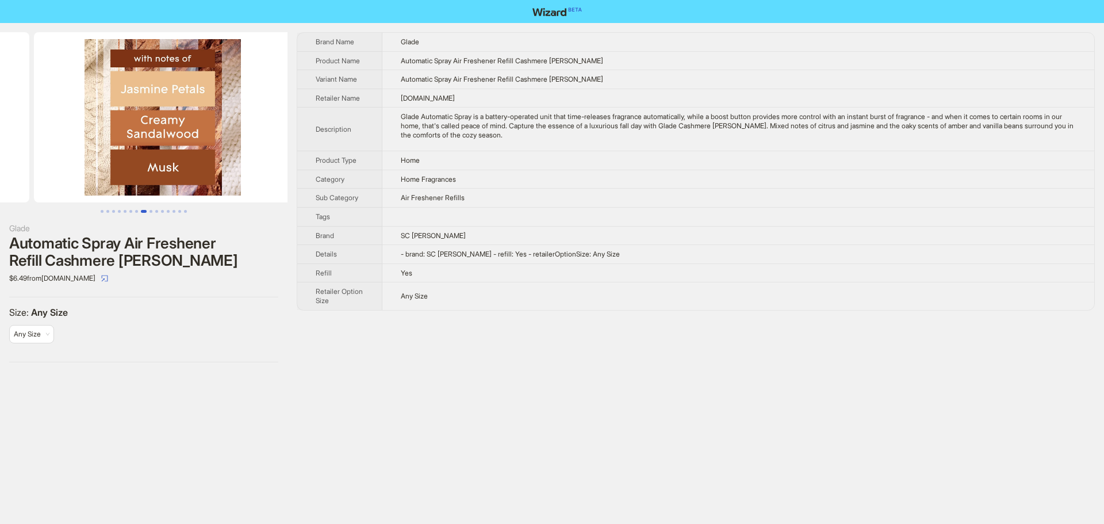
drag, startPoint x: 181, startPoint y: 168, endPoint x: 27, endPoint y: 165, distance: 153.6
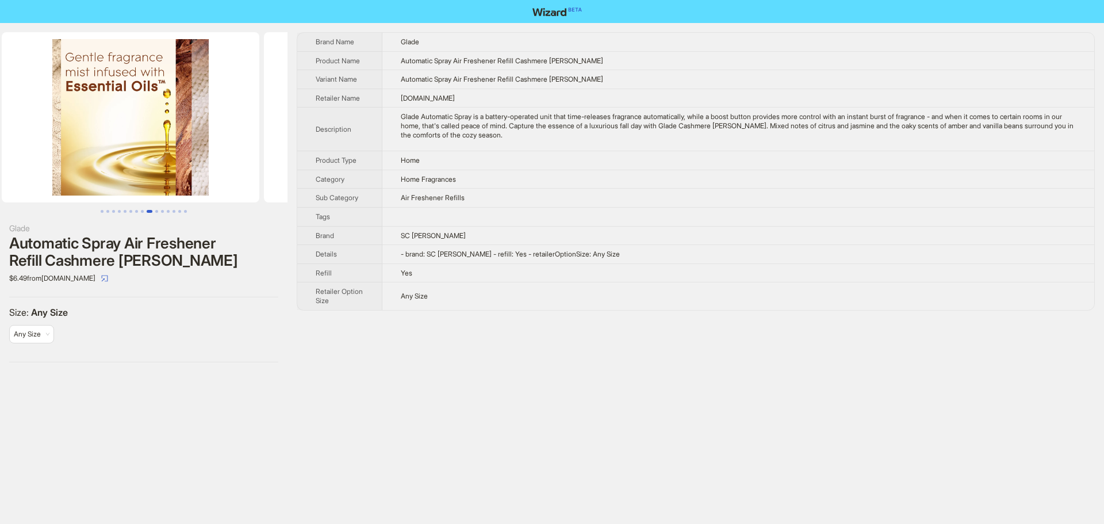
drag, startPoint x: 217, startPoint y: 169, endPoint x: 33, endPoint y: 169, distance: 183.5
click at [33, 169] on ul at bounding box center [144, 117] width 288 height 170
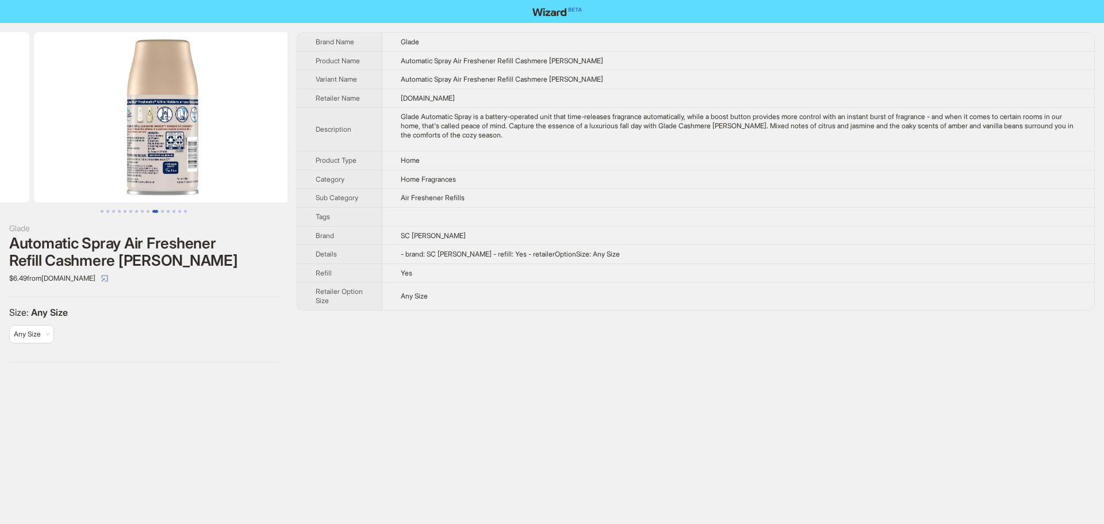
scroll to position [0, 2361]
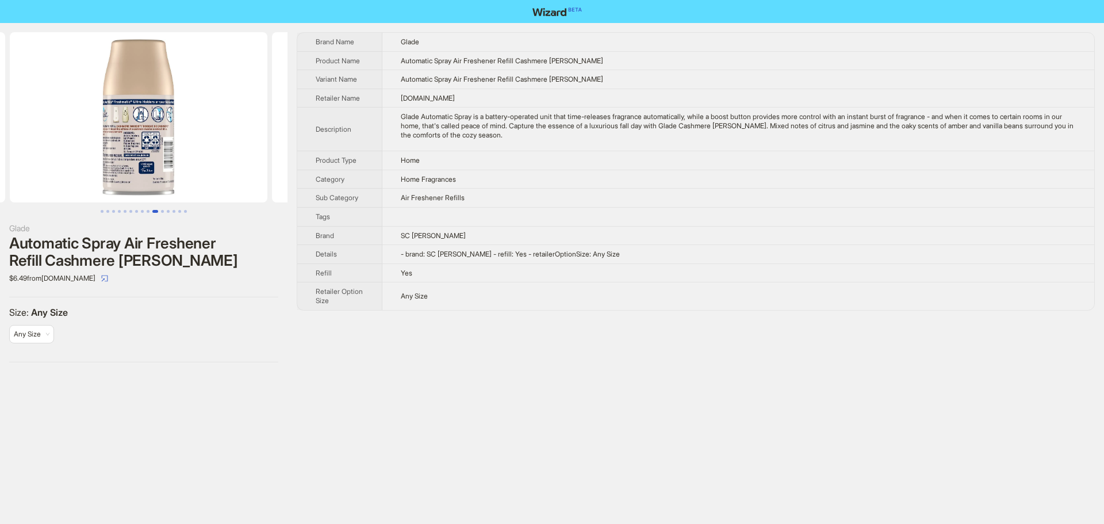
drag, startPoint x: 207, startPoint y: 174, endPoint x: 22, endPoint y: 167, distance: 184.8
click at [18, 167] on ul at bounding box center [144, 117] width 288 height 170
click at [128, 150] on img at bounding box center [144, 117] width 258 height 170
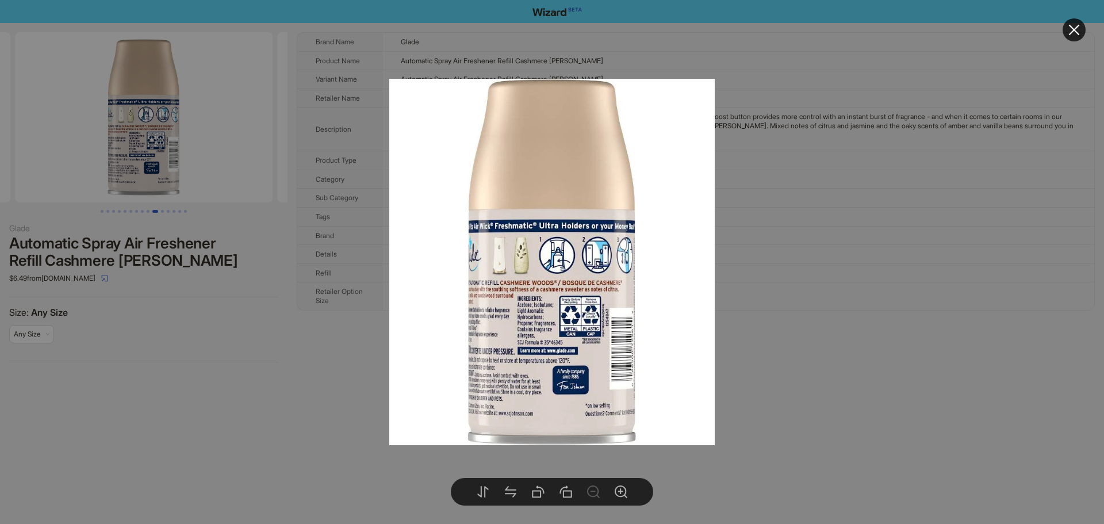
click at [262, 271] on div at bounding box center [552, 262] width 1104 height 524
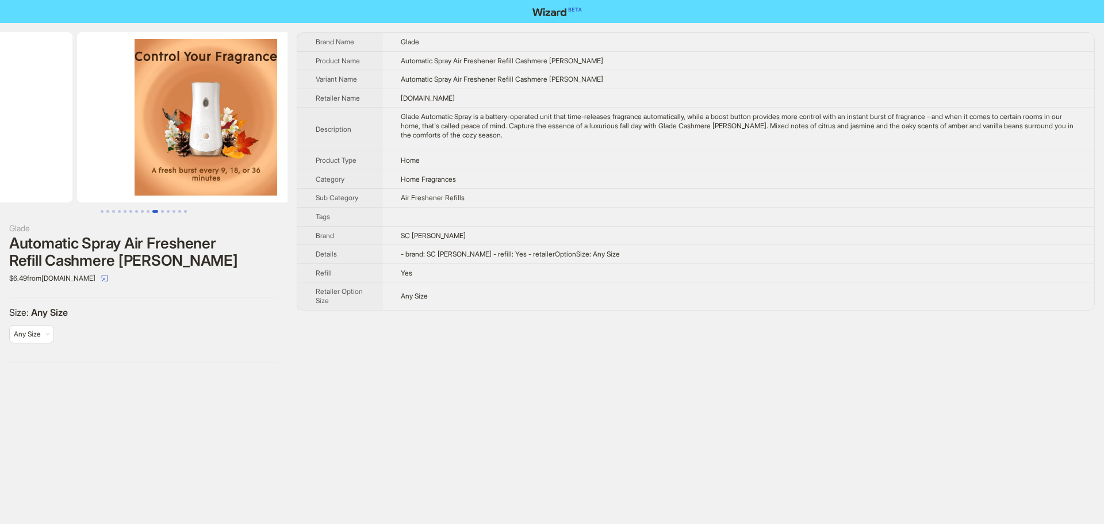
drag, startPoint x: 211, startPoint y: 126, endPoint x: 78, endPoint y: 128, distance: 133.5
click at [78, 128] on ul at bounding box center [144, 117] width 288 height 170
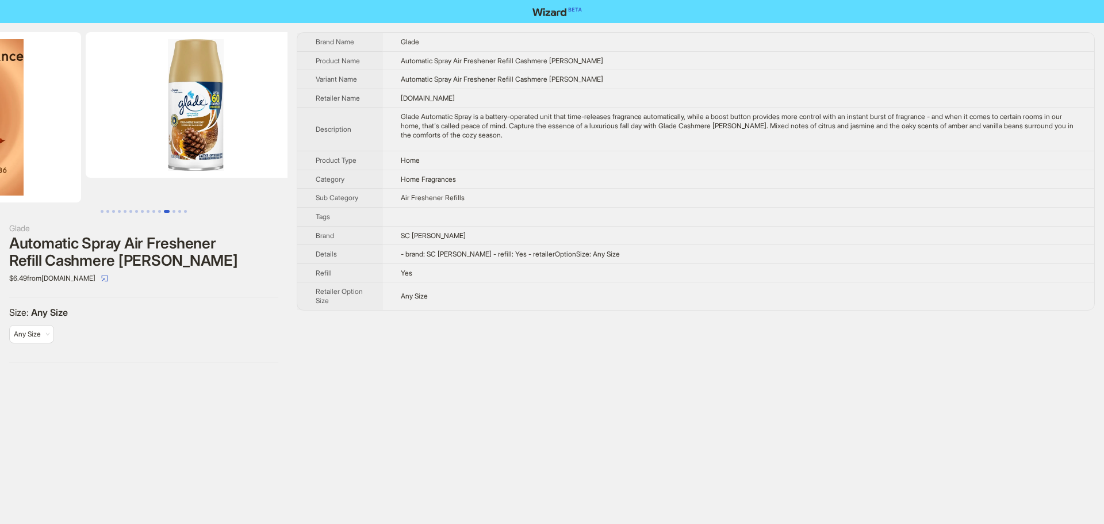
drag, startPoint x: 223, startPoint y: 166, endPoint x: 94, endPoint y: 169, distance: 128.3
click at [94, 169] on ul at bounding box center [144, 117] width 288 height 170
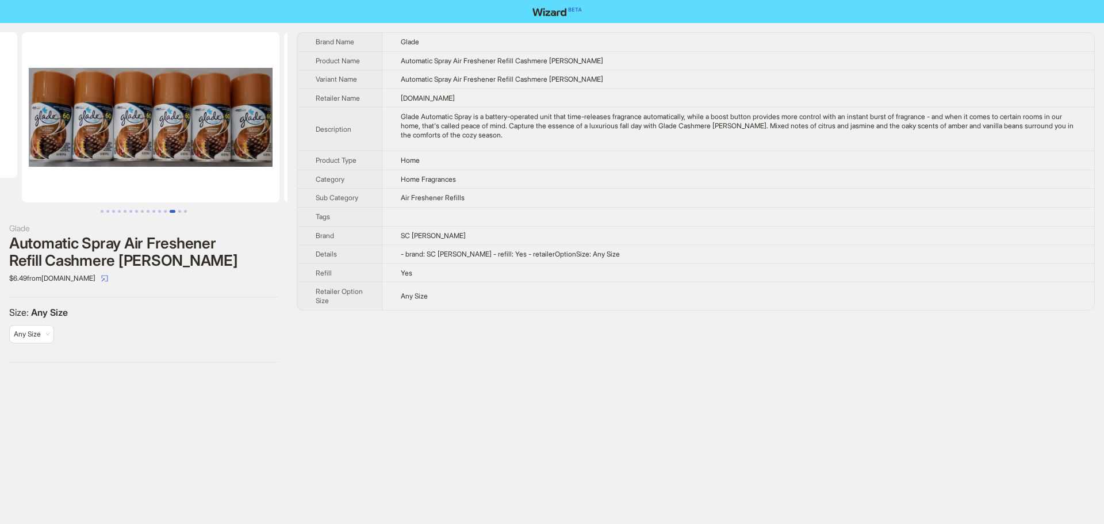
drag, startPoint x: 209, startPoint y: 175, endPoint x: 81, endPoint y: 169, distance: 128.4
click at [81, 169] on ul at bounding box center [144, 117] width 288 height 170
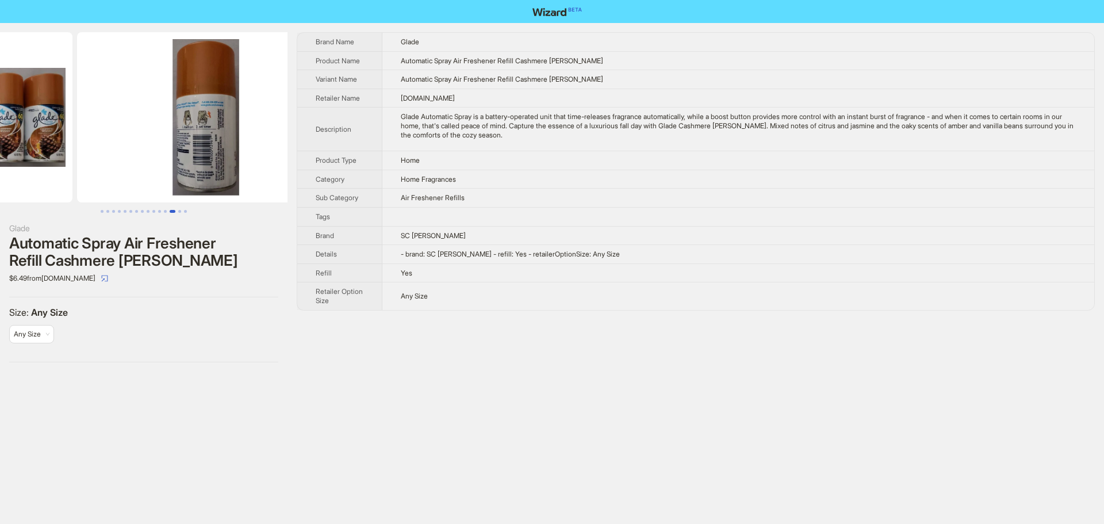
drag, startPoint x: 216, startPoint y: 182, endPoint x: 103, endPoint y: 174, distance: 113.6
click at [98, 174] on ul at bounding box center [144, 117] width 288 height 170
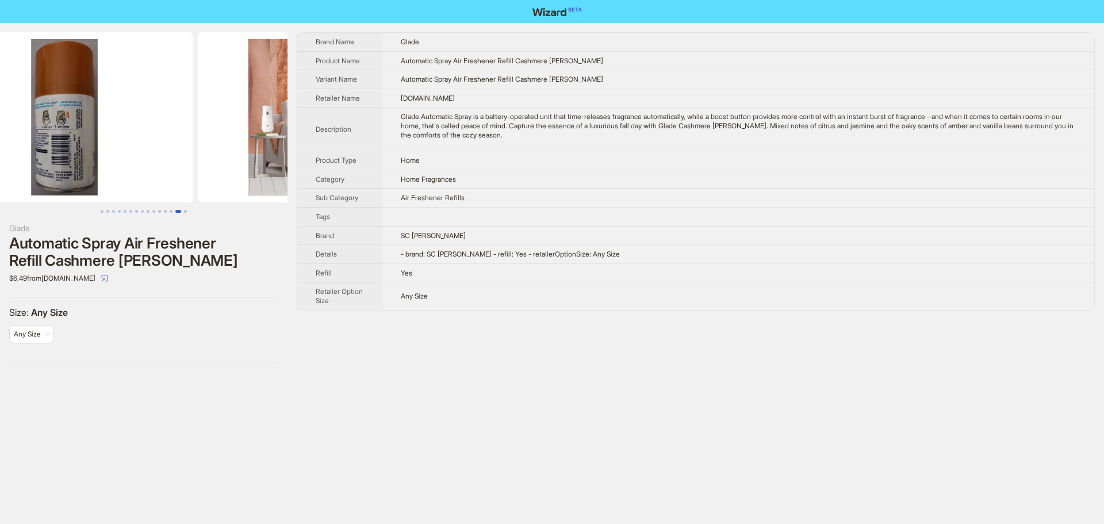
scroll to position [0, 3635]
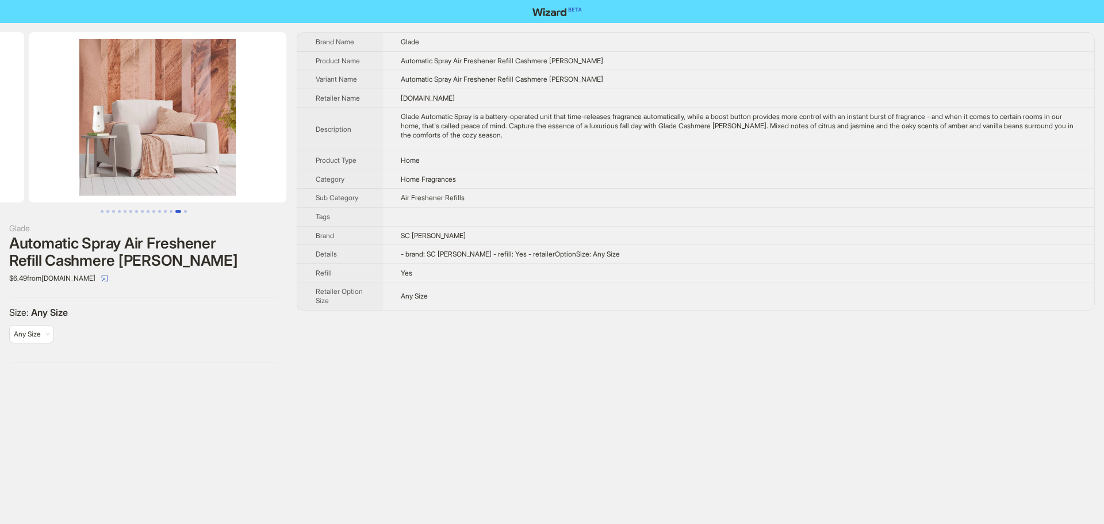
drag, startPoint x: 221, startPoint y: 186, endPoint x: 77, endPoint y: 177, distance: 144.7
click at [66, 176] on ul at bounding box center [144, 117] width 288 height 170
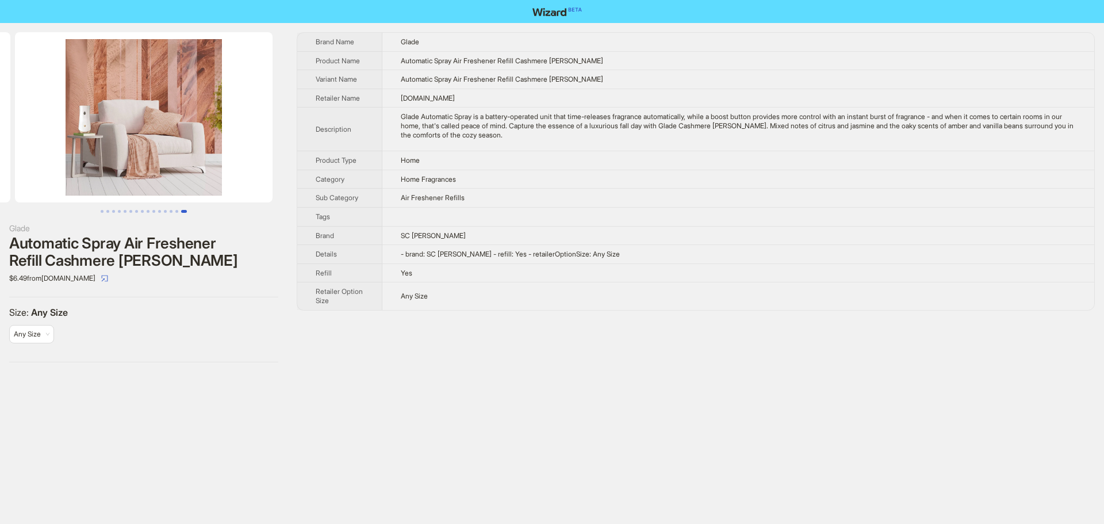
drag, startPoint x: 199, startPoint y: 178, endPoint x: 121, endPoint y: 178, distance: 78.2
click at [121, 178] on img at bounding box center [144, 117] width 258 height 170
drag, startPoint x: 248, startPoint y: 160, endPoint x: 120, endPoint y: 162, distance: 128.3
click at [124, 161] on img at bounding box center [144, 117] width 258 height 170
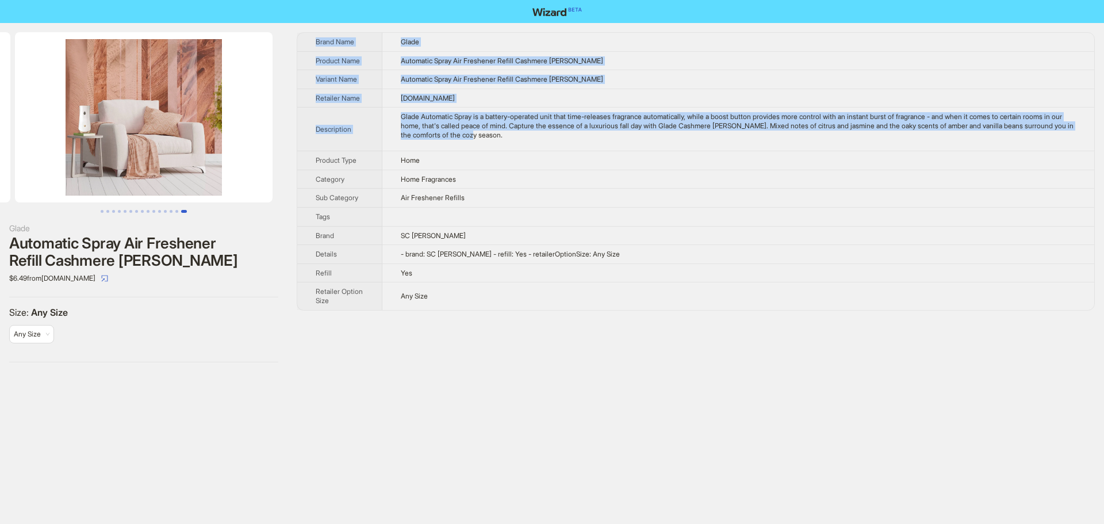
drag, startPoint x: 560, startPoint y: 138, endPoint x: 312, endPoint y: 44, distance: 265.6
click at [312, 44] on tbody "Brand Name Glade Product Name Automatic Spray Air Freshener Refill Cashmere Woo…" at bounding box center [695, 171] width 797 height 277
copy tbody "Brand Name Glade Product Name Automatic Spray Air Freshener Refill Cashmere Woo…"
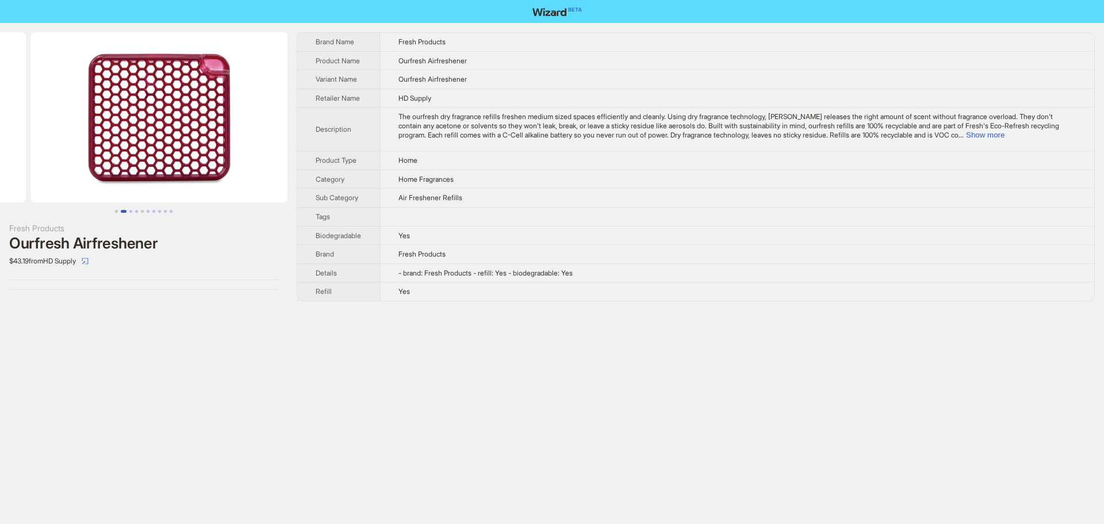
drag, startPoint x: 269, startPoint y: 130, endPoint x: 104, endPoint y: 128, distance: 164.5
click at [104, 128] on ul at bounding box center [144, 117] width 288 height 170
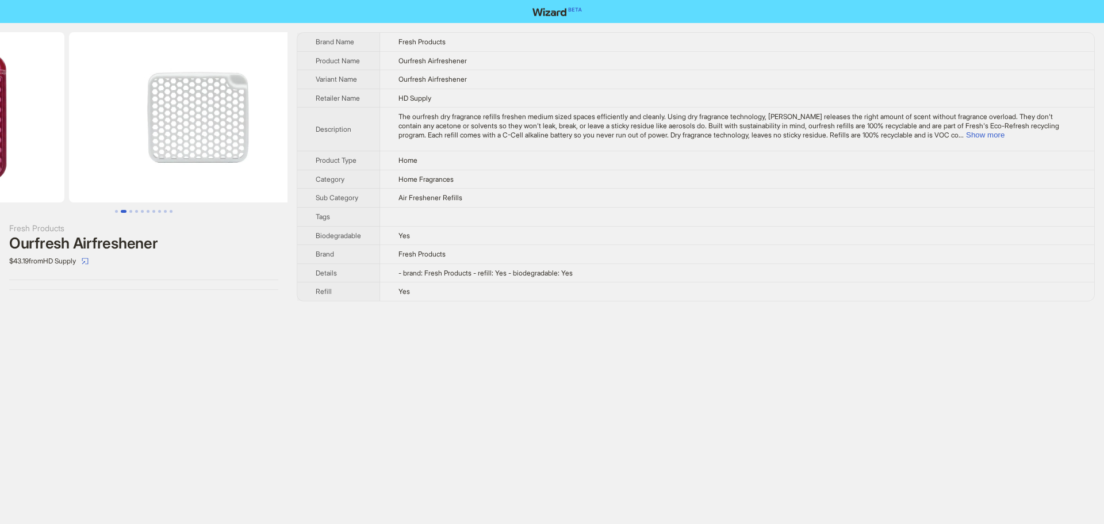
drag, startPoint x: 220, startPoint y: 139, endPoint x: 82, endPoint y: 147, distance: 138.8
click at [82, 146] on ul at bounding box center [144, 117] width 288 height 170
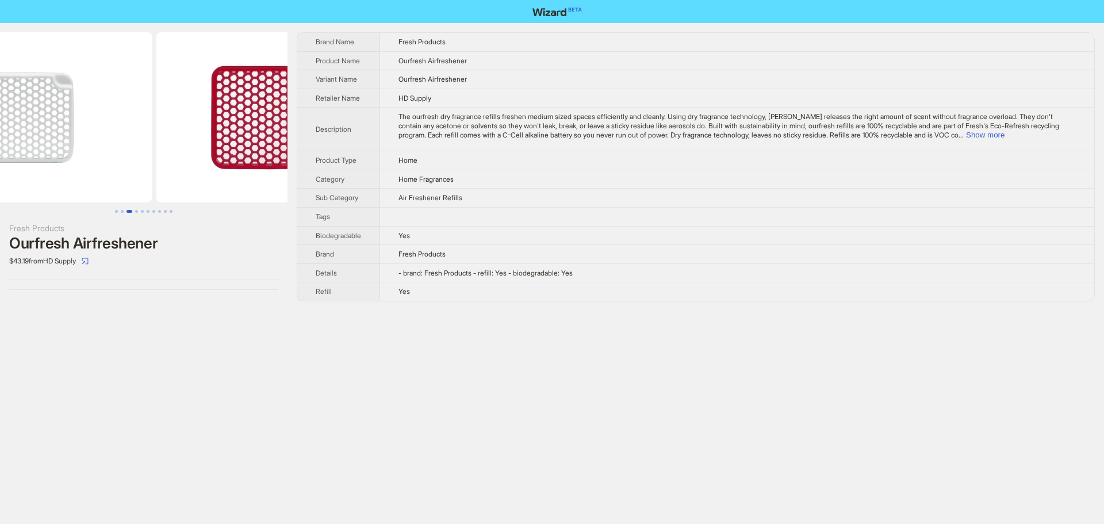
drag, startPoint x: 137, startPoint y: 159, endPoint x: 48, endPoint y: 163, distance: 89.3
click at [43, 161] on img at bounding box center [23, 117] width 258 height 170
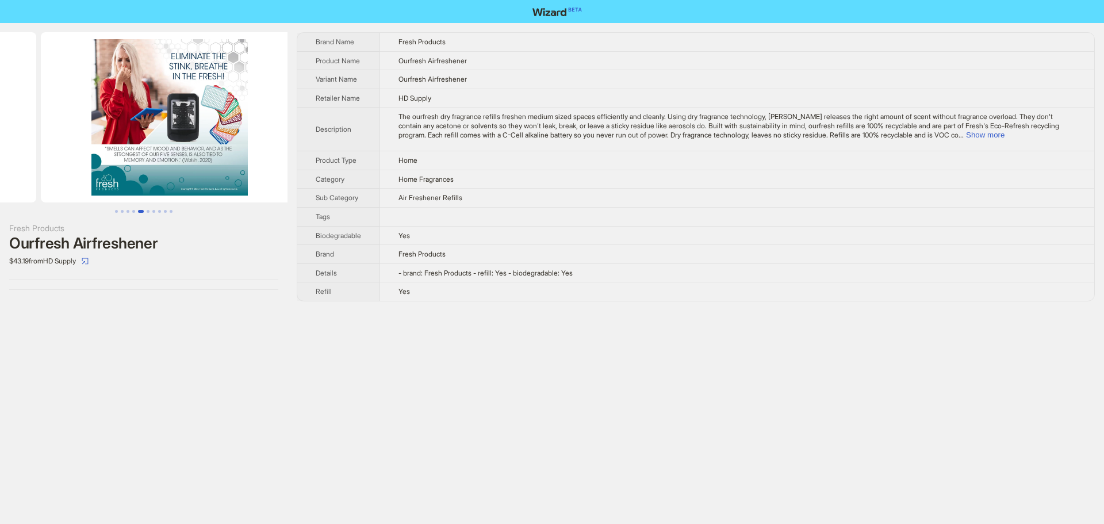
drag, startPoint x: 143, startPoint y: 174, endPoint x: 47, endPoint y: 175, distance: 96.1
click at [47, 175] on ul at bounding box center [144, 117] width 288 height 170
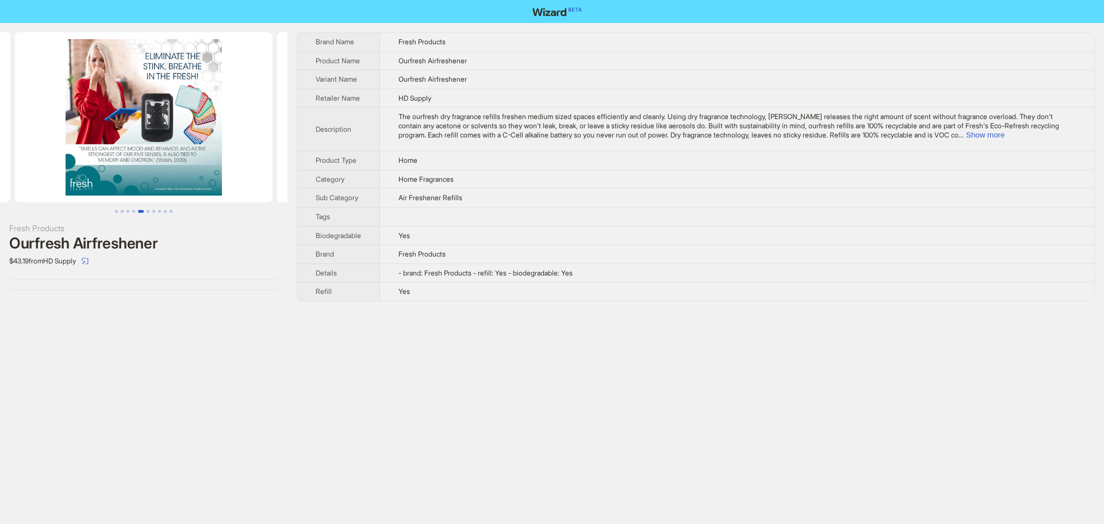
click at [144, 143] on img at bounding box center [144, 117] width 258 height 170
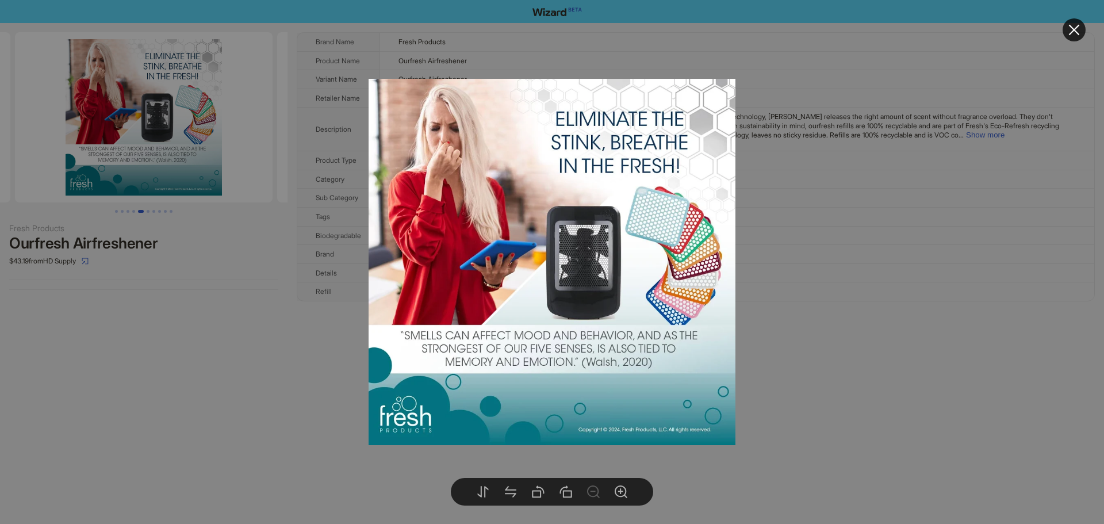
click at [824, 146] on div at bounding box center [552, 262] width 1104 height 524
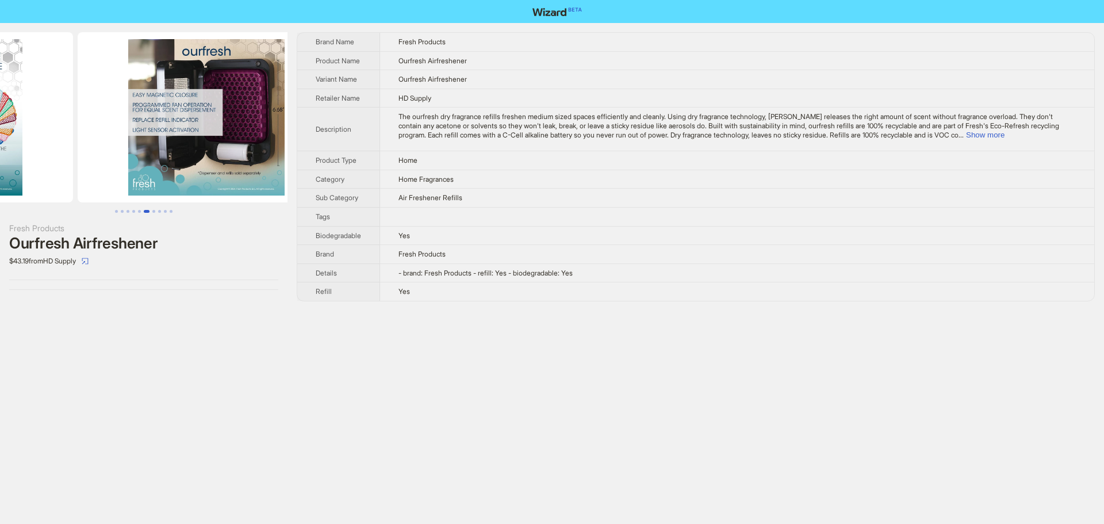
drag, startPoint x: 198, startPoint y: 136, endPoint x: 65, endPoint y: 135, distance: 132.9
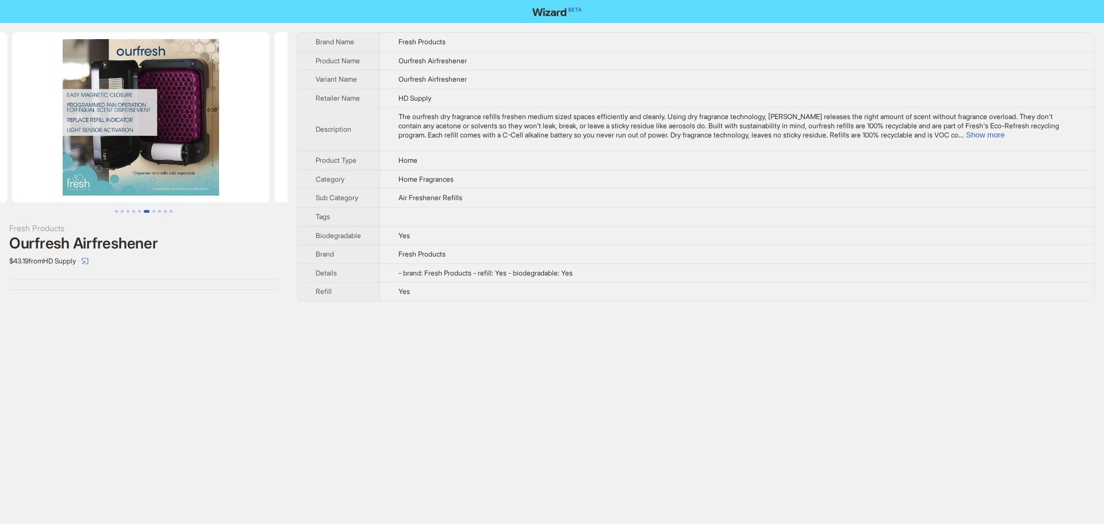
click at [227, 152] on img at bounding box center [141, 117] width 258 height 170
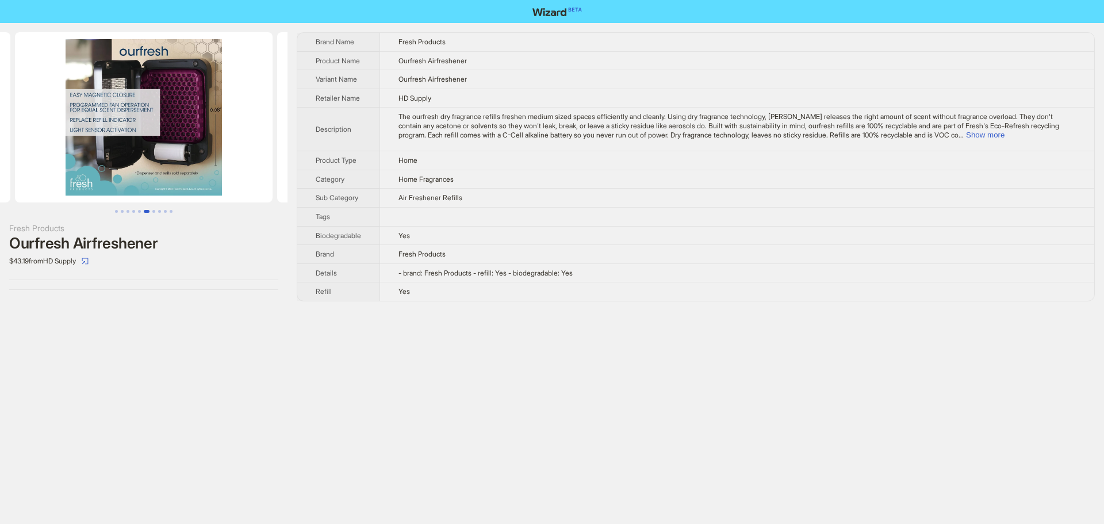
click at [174, 147] on img at bounding box center [144, 117] width 258 height 170
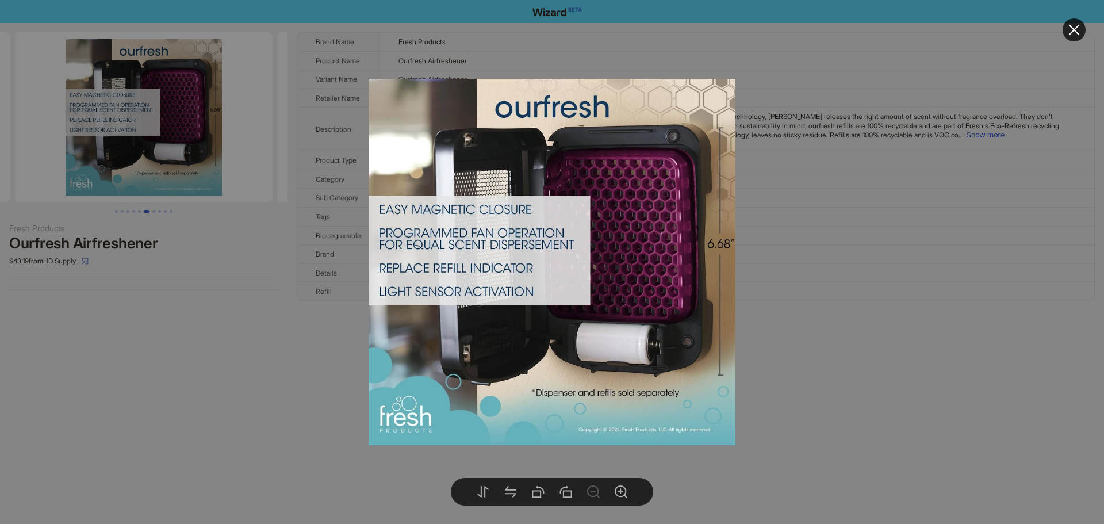
drag, startPoint x: 819, startPoint y: 94, endPoint x: 552, endPoint y: 95, distance: 266.3
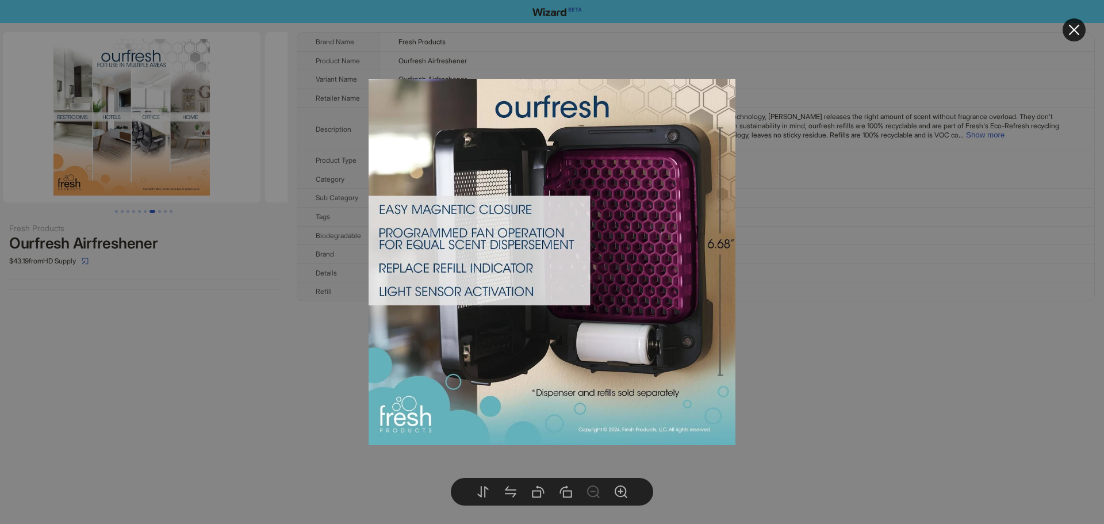
drag, startPoint x: 194, startPoint y: 108, endPoint x: 11, endPoint y: 118, distance: 183.2
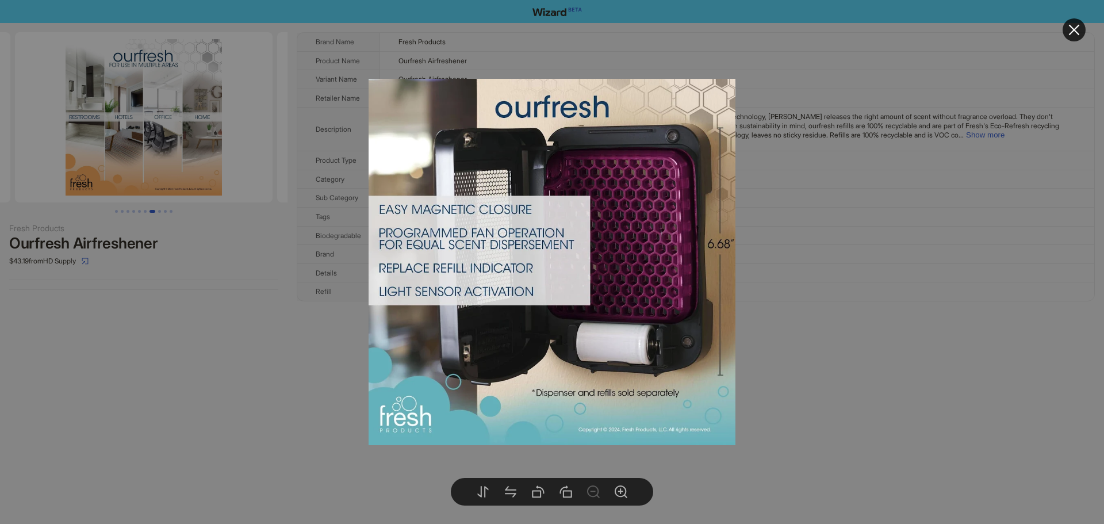
click at [186, 131] on body "Fresh Products Ourfresh Airfreshener $43.19 from HD Supply Brand Name Fresh Pro…" at bounding box center [552, 262] width 1104 height 524
click at [850, 133] on div at bounding box center [552, 262] width 1104 height 524
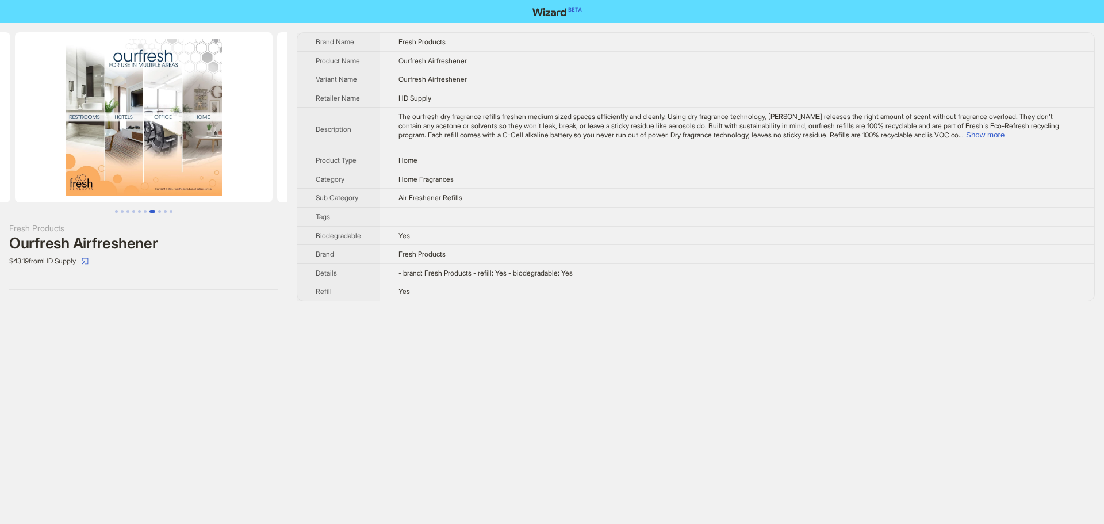
click at [208, 117] on img at bounding box center [144, 117] width 258 height 170
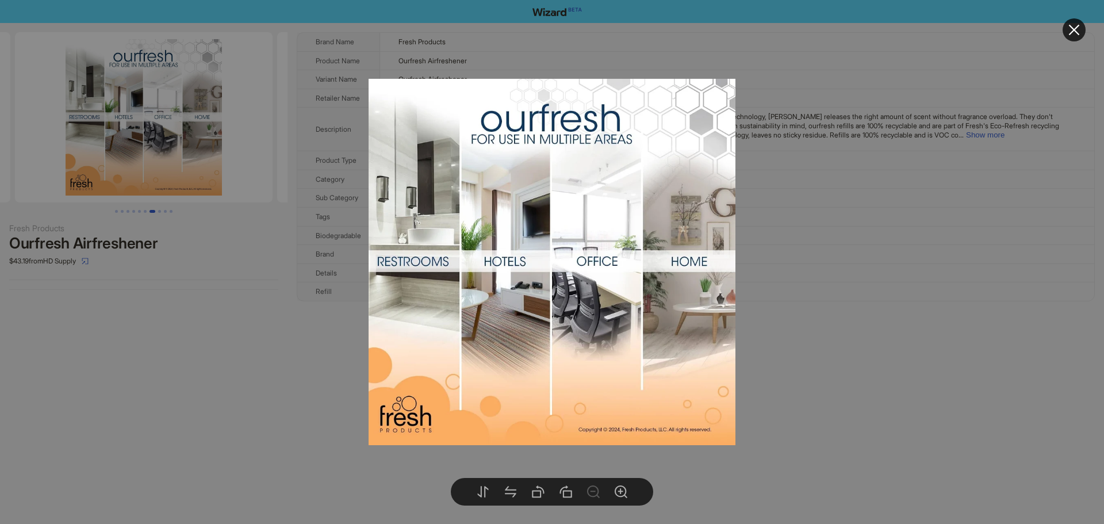
click at [288, 316] on div at bounding box center [552, 262] width 1104 height 524
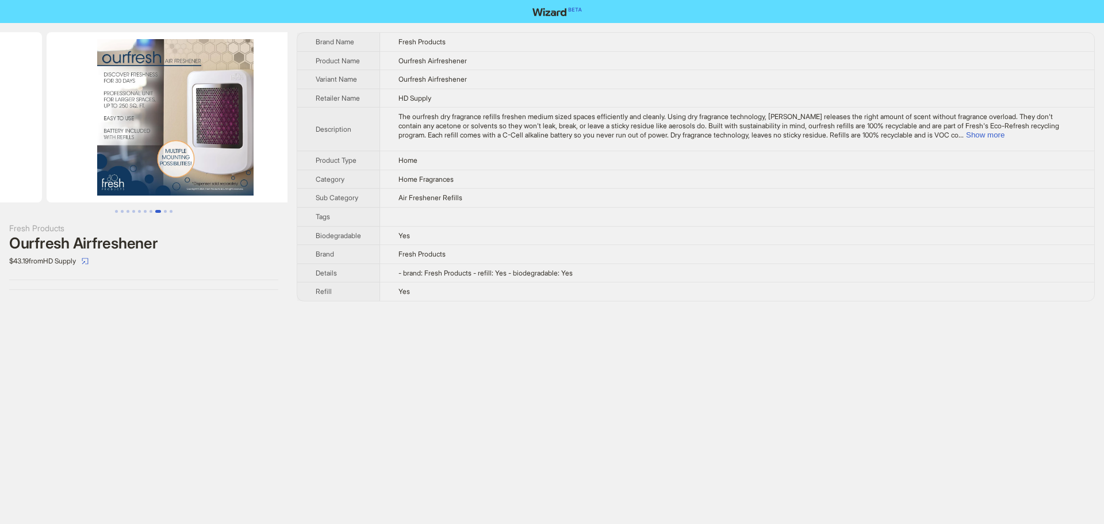
scroll to position [0, 1803]
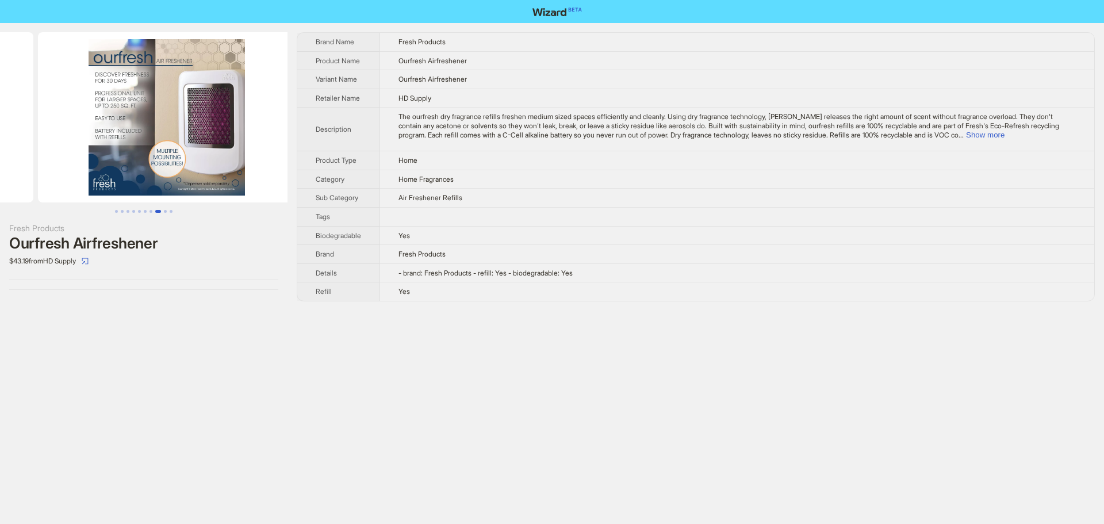
drag, startPoint x: 232, startPoint y: 173, endPoint x: 75, endPoint y: 167, distance: 156.6
click at [75, 167] on ul at bounding box center [144, 117] width 288 height 170
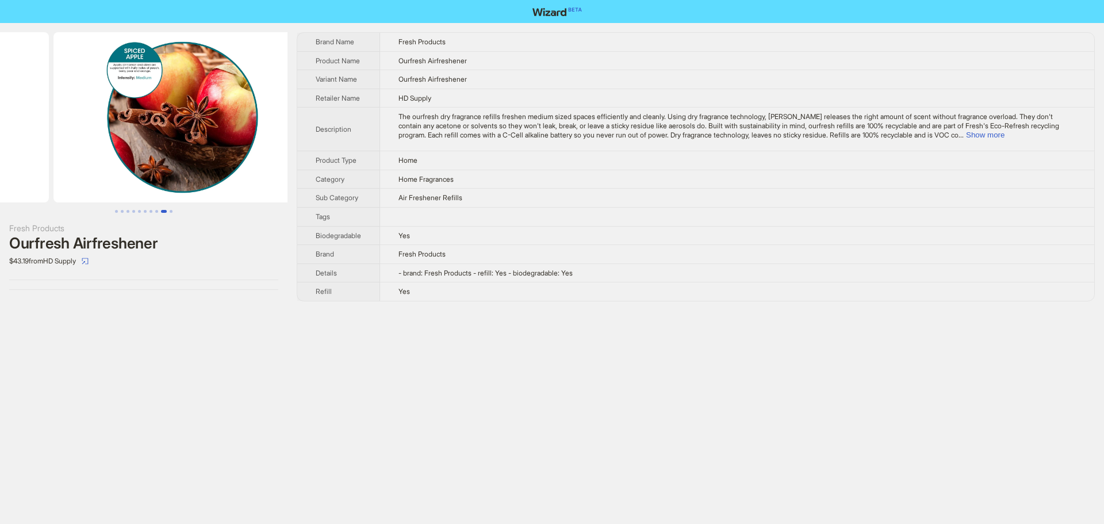
drag, startPoint x: 216, startPoint y: 177, endPoint x: 67, endPoint y: 181, distance: 149.0
click at [67, 181] on ul at bounding box center [144, 117] width 288 height 170
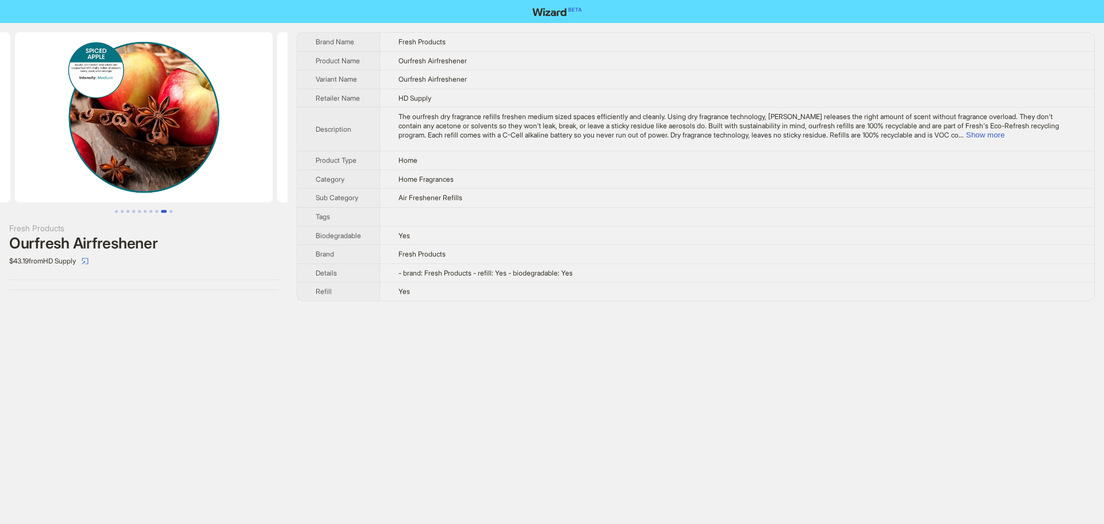
click at [166, 174] on img at bounding box center [144, 117] width 258 height 170
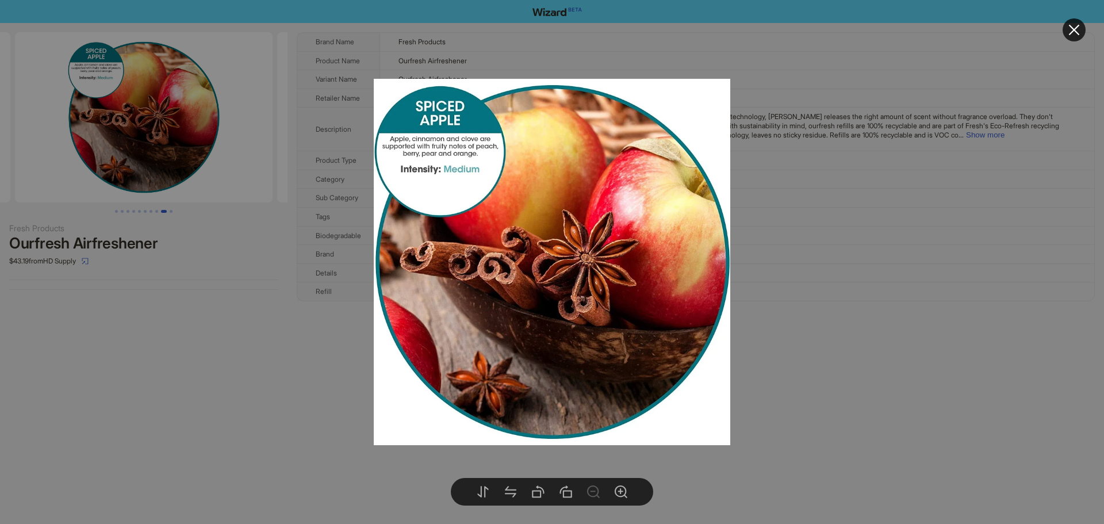
click at [166, 174] on div at bounding box center [552, 262] width 1104 height 524
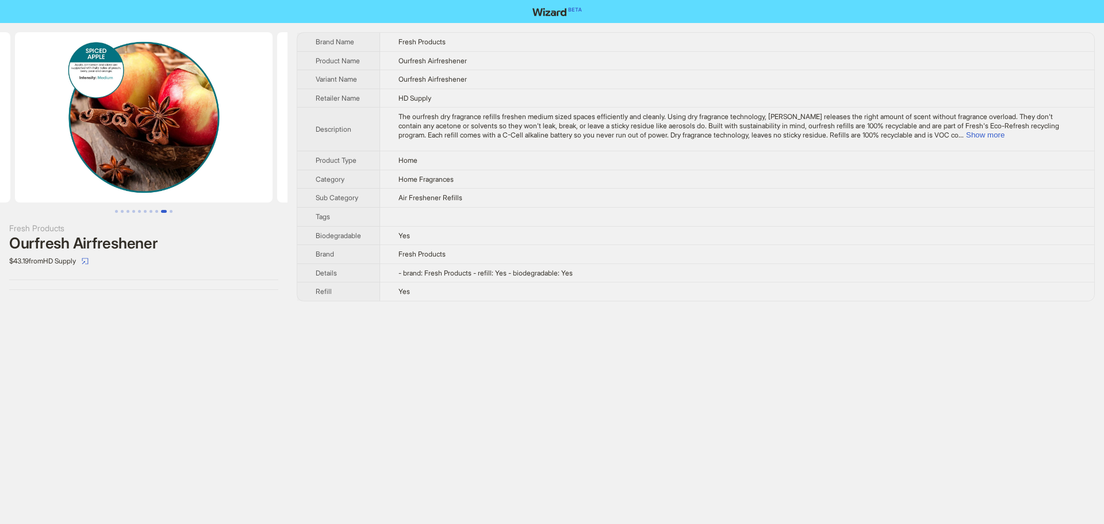
click at [166, 174] on img at bounding box center [144, 117] width 258 height 170
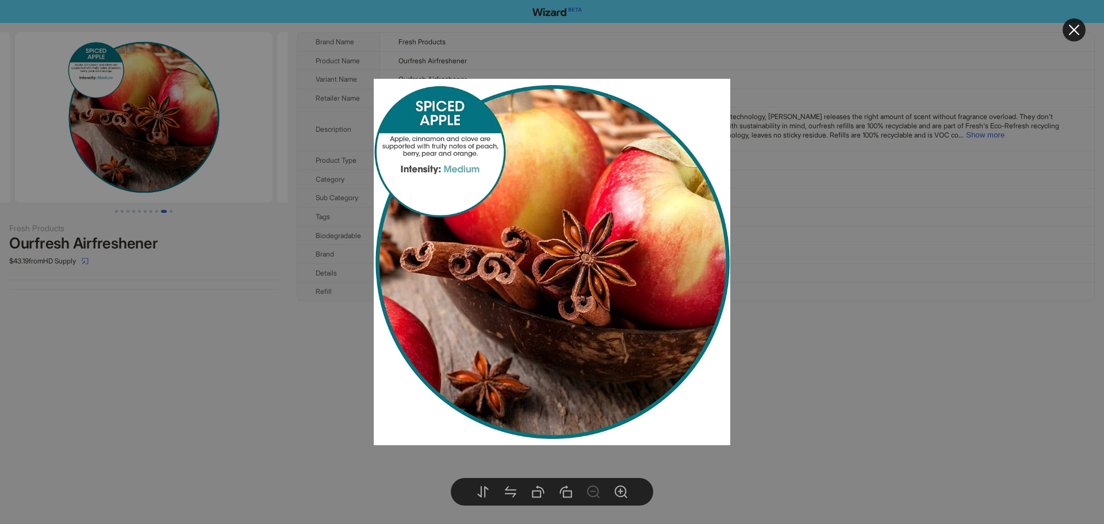
click at [166, 174] on div at bounding box center [552, 262] width 1104 height 524
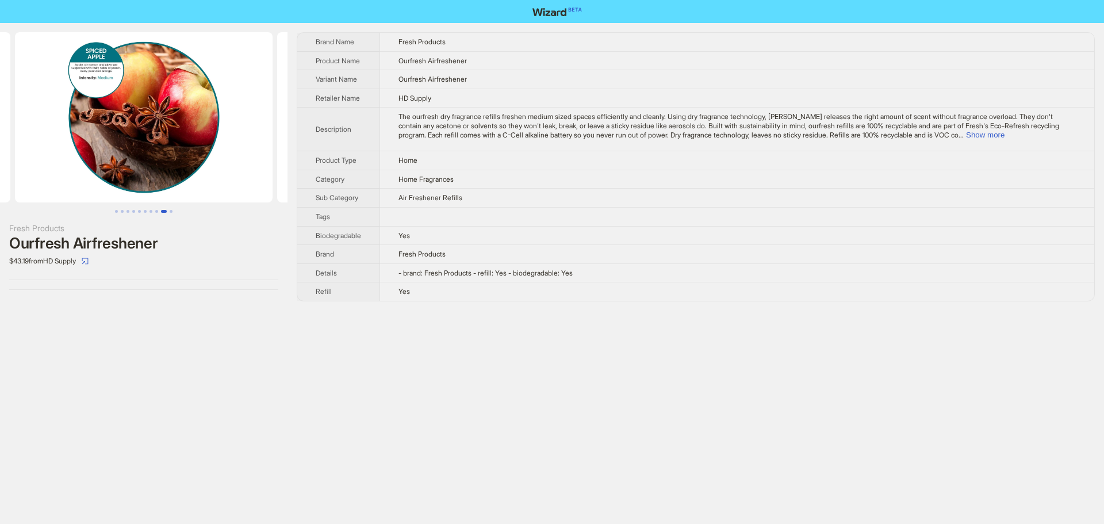
click at [743, 247] on td "Fresh Products" at bounding box center [737, 254] width 715 height 19
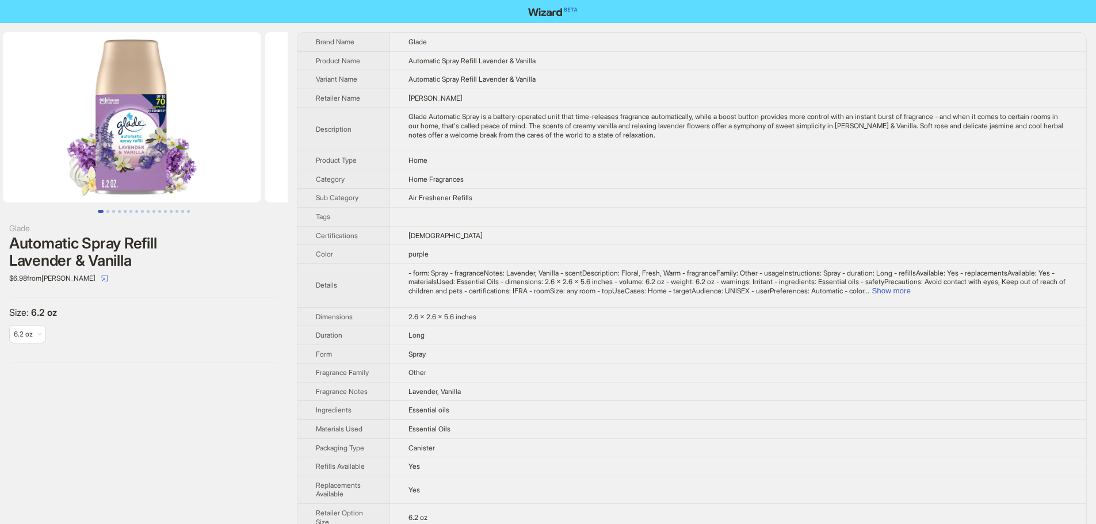
drag, startPoint x: 244, startPoint y: 153, endPoint x: 29, endPoint y: 178, distance: 216.6
click at [10, 175] on ul at bounding box center [144, 117] width 288 height 170
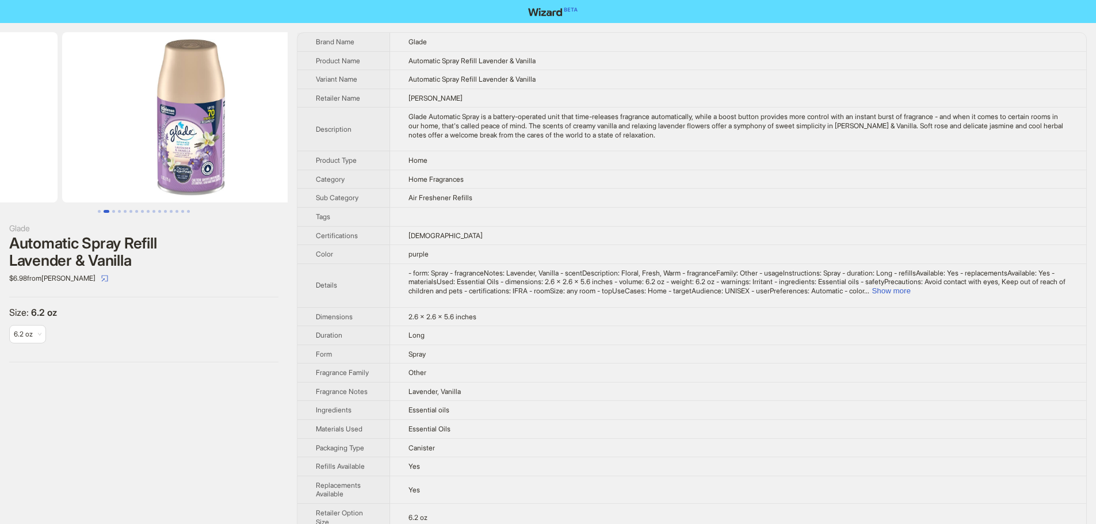
drag, startPoint x: 184, startPoint y: 175, endPoint x: 42, endPoint y: 178, distance: 142.1
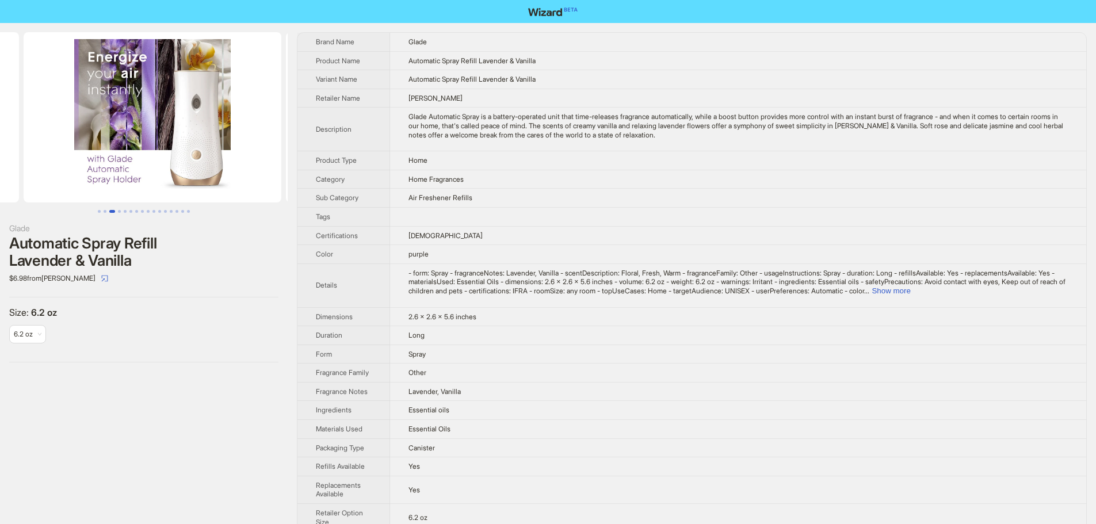
drag, startPoint x: 197, startPoint y: 167, endPoint x: 45, endPoint y: 165, distance: 151.9
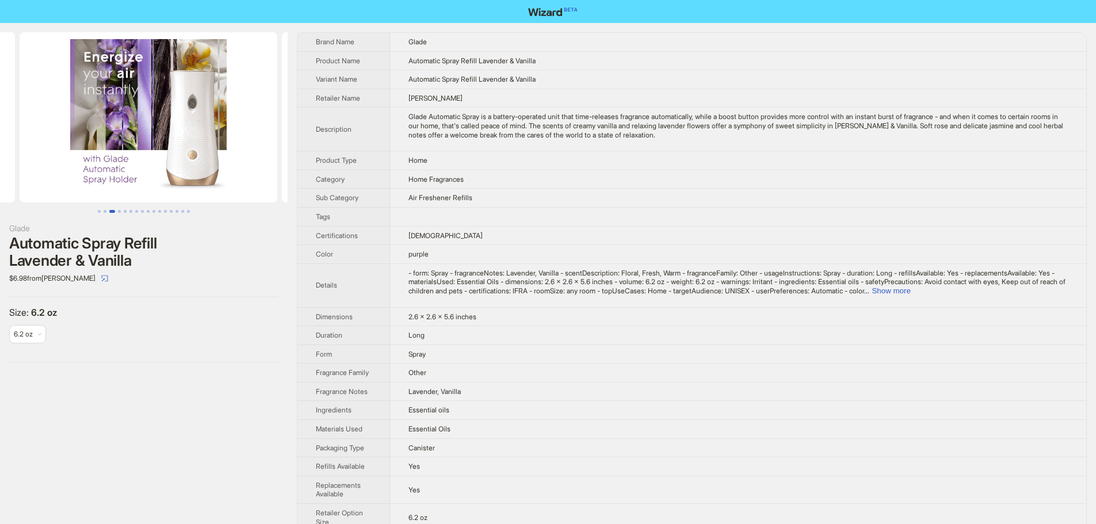
click at [40, 166] on ul at bounding box center [144, 117] width 288 height 170
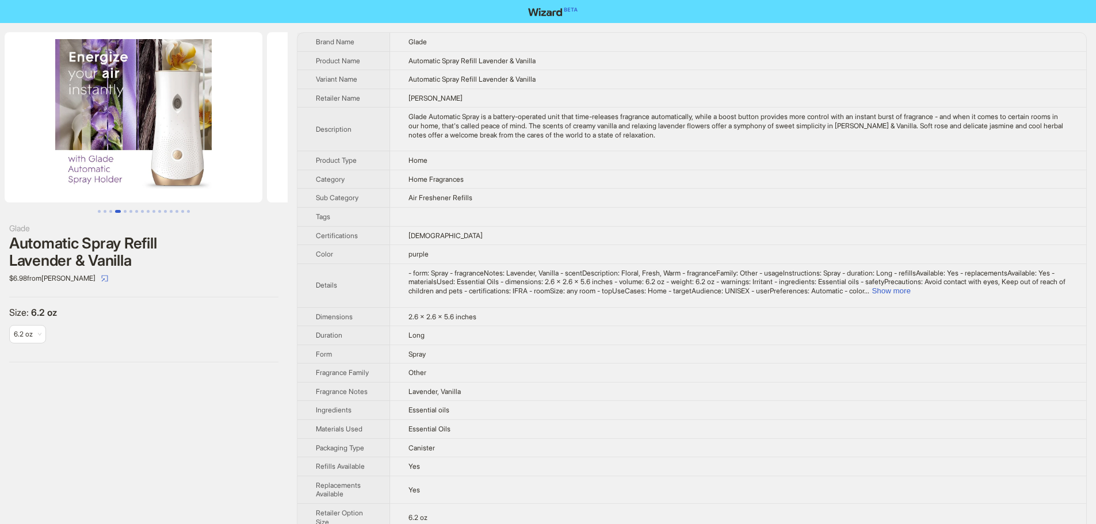
drag, startPoint x: 217, startPoint y: 159, endPoint x: 211, endPoint y: 171, distance: 13.9
click at [211, 171] on img at bounding box center [134, 117] width 258 height 170
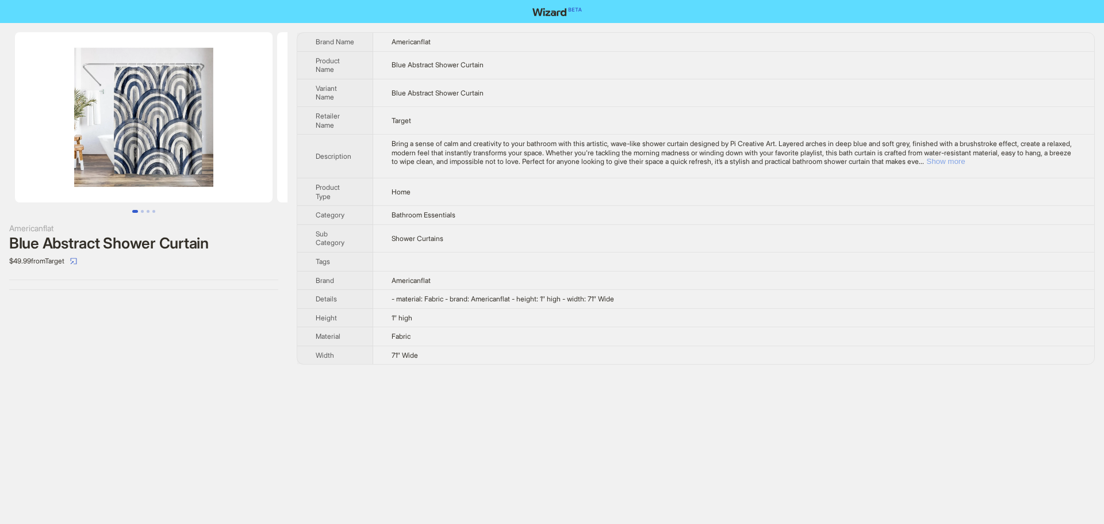
click at [965, 160] on button "Show more" at bounding box center [946, 161] width 39 height 9
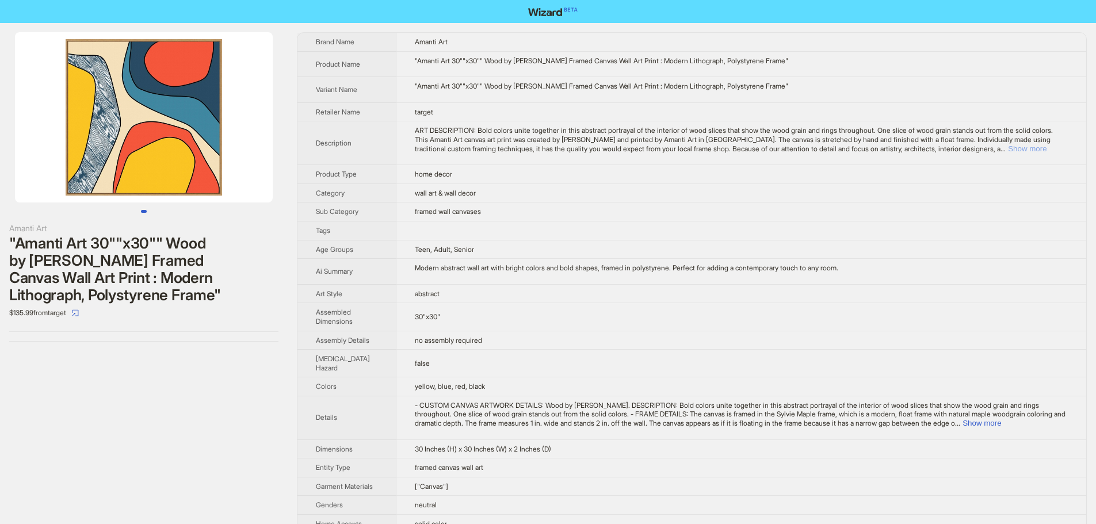
click at [1041, 149] on button "Show more" at bounding box center [1027, 148] width 39 height 9
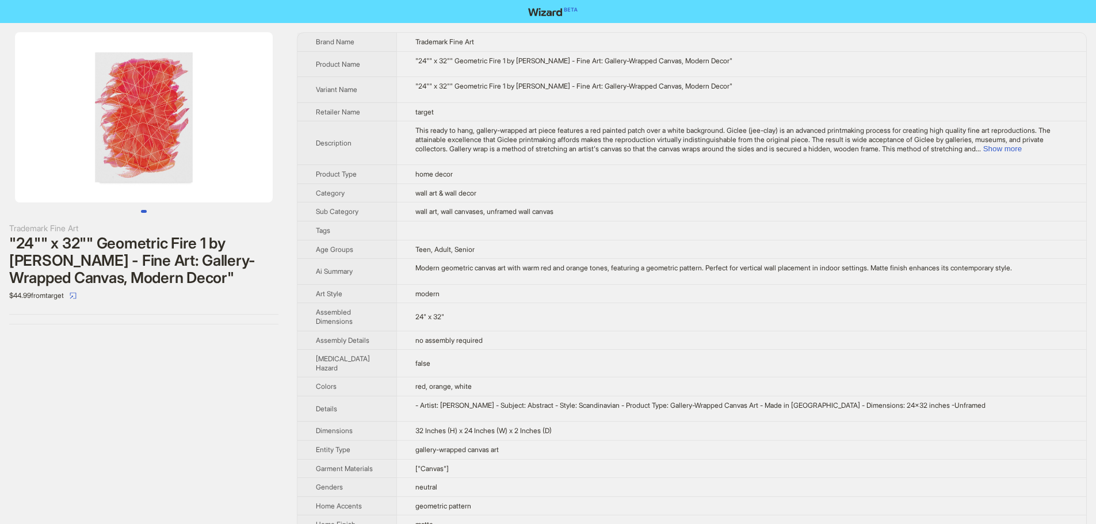
drag, startPoint x: 63, startPoint y: 151, endPoint x: 14, endPoint y: 151, distance: 48.9
click at [14, 151] on li at bounding box center [144, 117] width 288 height 170
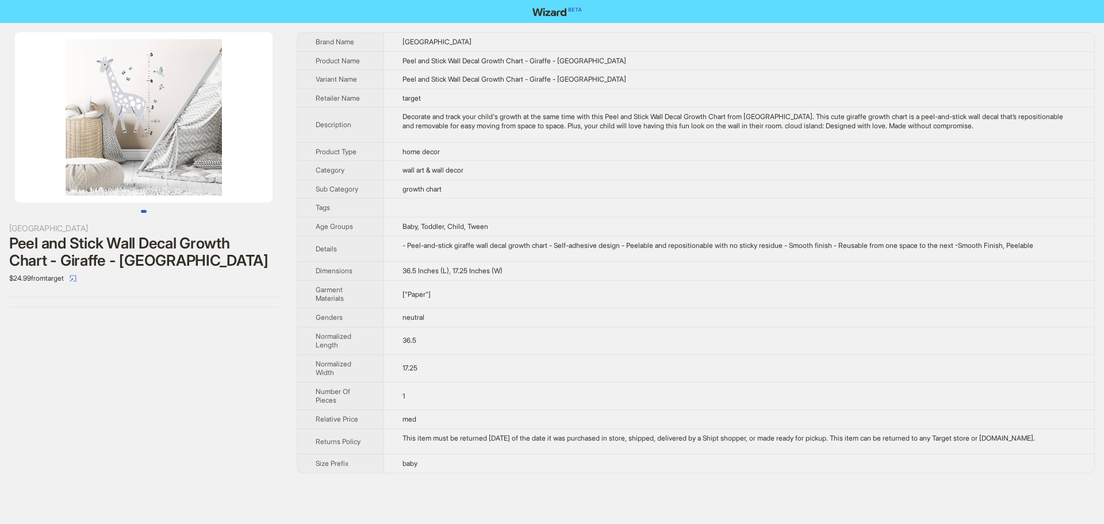
click at [158, 125] on img at bounding box center [144, 117] width 258 height 170
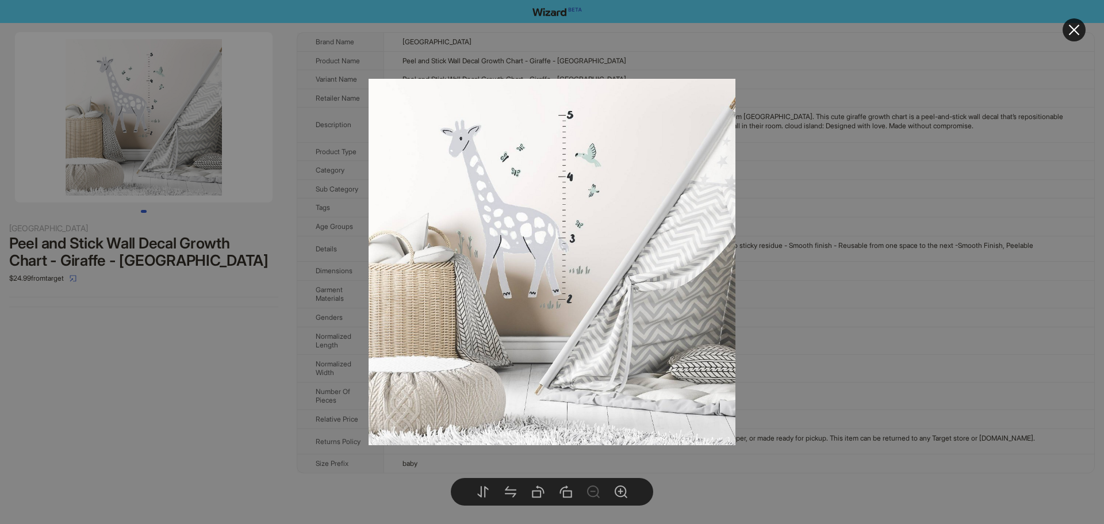
click at [799, 166] on div at bounding box center [552, 262] width 1104 height 524
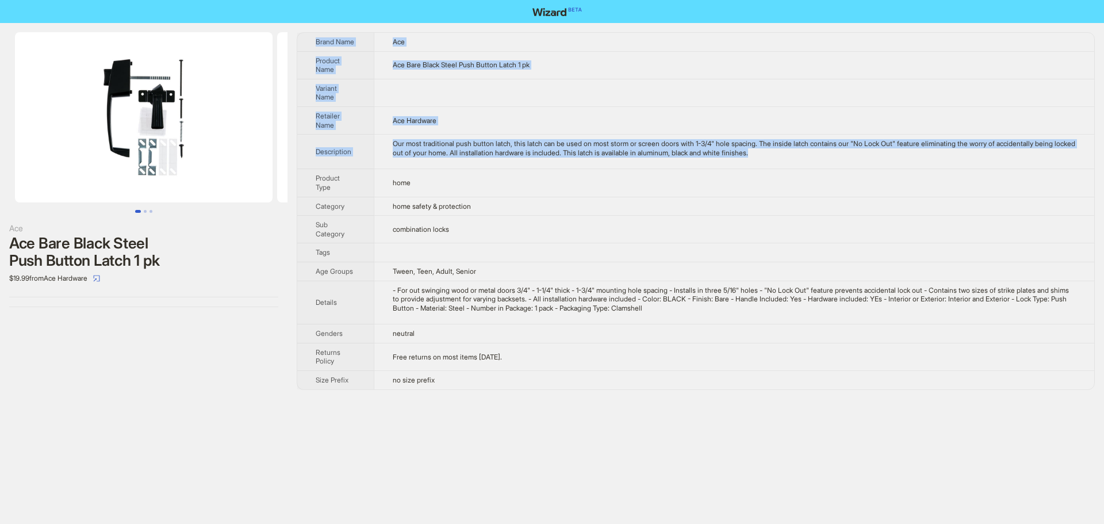
drag, startPoint x: 811, startPoint y: 157, endPoint x: 311, endPoint y: 39, distance: 514.2
click at [311, 39] on tbody "Brand Name Ace Product Name Ace Bare Black Steel Push Button Latch 1 pk Variant…" at bounding box center [695, 211] width 797 height 357
copy tbody "Brand Name Ace Product Name Ace Bare Black Steel Push Button Latch 1 pk Variant…"
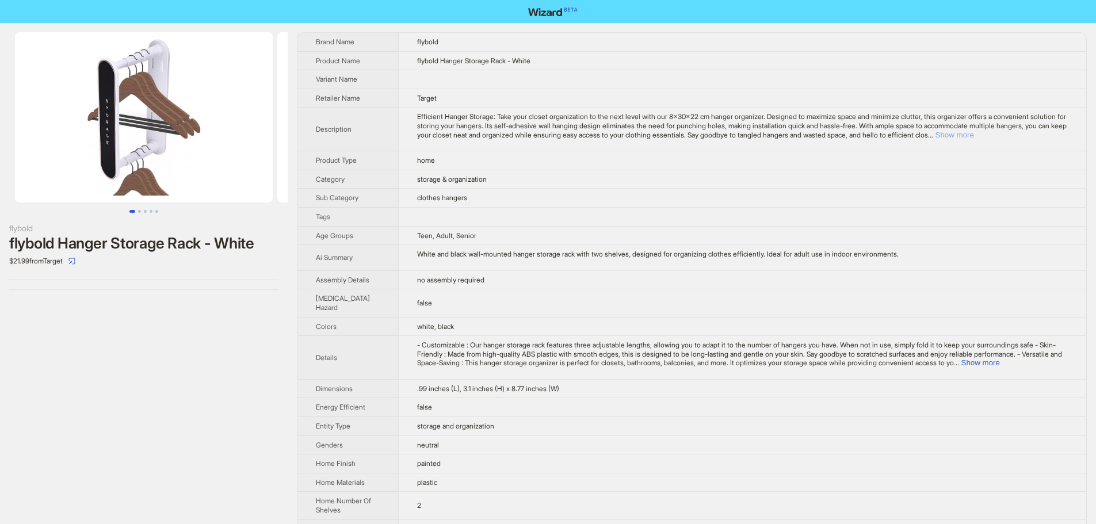
click at [974, 139] on button "Show more" at bounding box center [954, 135] width 39 height 9
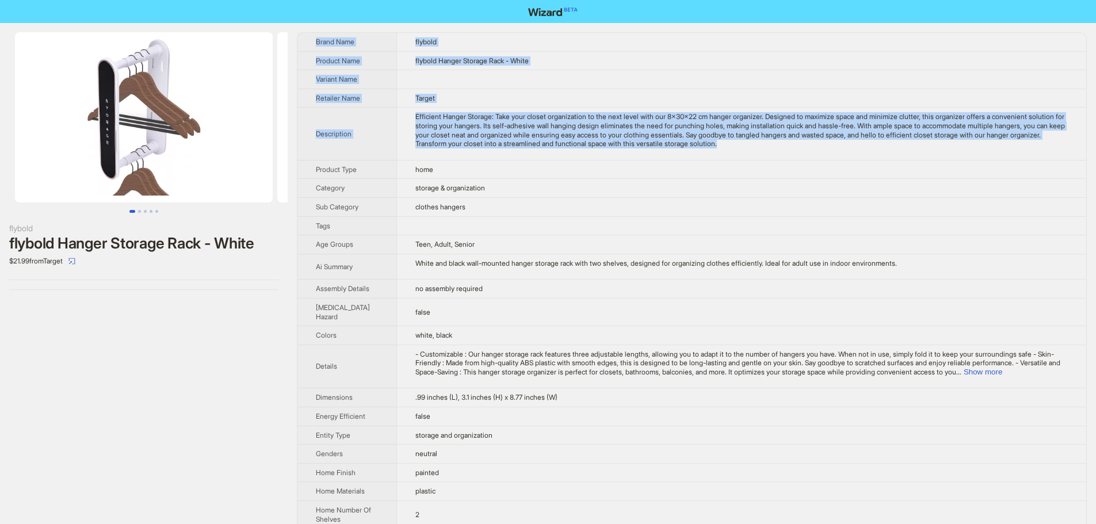
drag, startPoint x: 794, startPoint y: 144, endPoint x: 313, endPoint y: 44, distance: 491.3
click at [313, 44] on tbody "Brand Name flybold Product Name flybold Hanger Storage Rack - White Variant Nam…" at bounding box center [691, 432] width 789 height 798
copy tbody "Brand Name flybold Product Name flybold Hanger Storage Rack - White Variant Nam…"
click at [870, 142] on div "Efficient Hanger Storage: Take your closet organization to the next level with …" at bounding box center [741, 130] width 652 height 36
click at [830, 151] on td "Efficient Hanger Storage: Take your closet organization to the next level with …" at bounding box center [741, 134] width 690 height 52
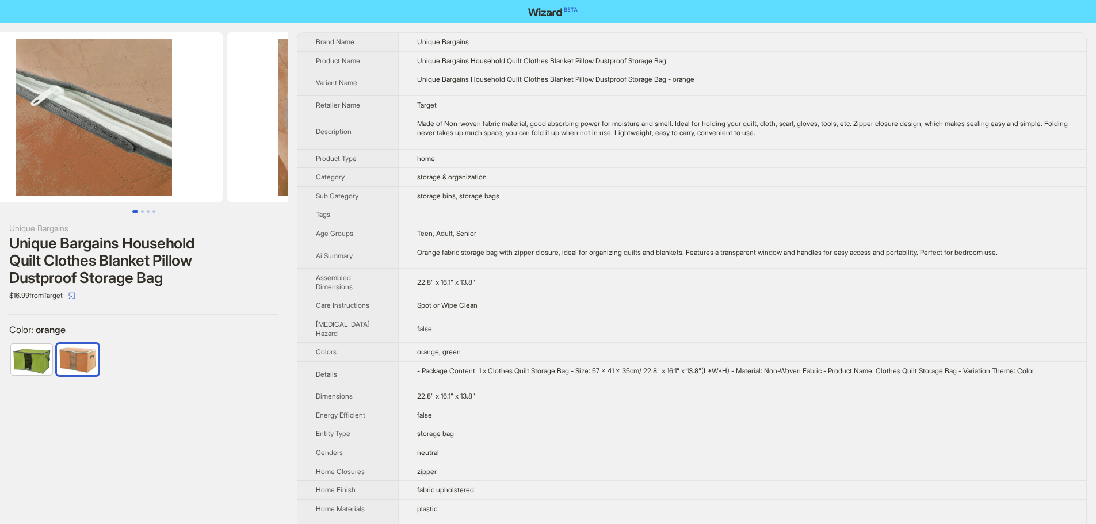
drag, startPoint x: 224, startPoint y: 114, endPoint x: 17, endPoint y: 131, distance: 207.8
click at [17, 131] on ul at bounding box center [144, 117] width 288 height 170
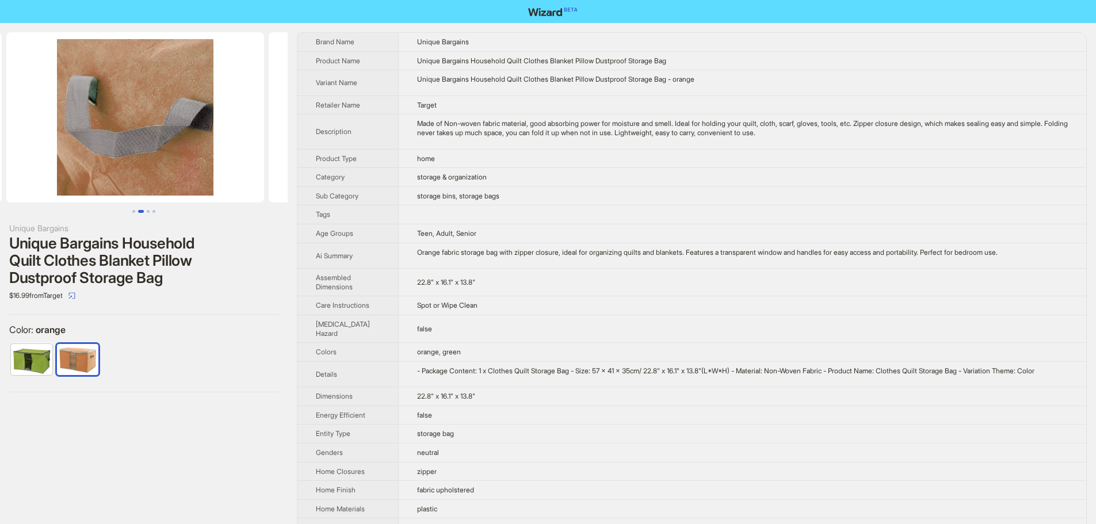
drag, startPoint x: 166, startPoint y: 142, endPoint x: 0, endPoint y: 145, distance: 166.3
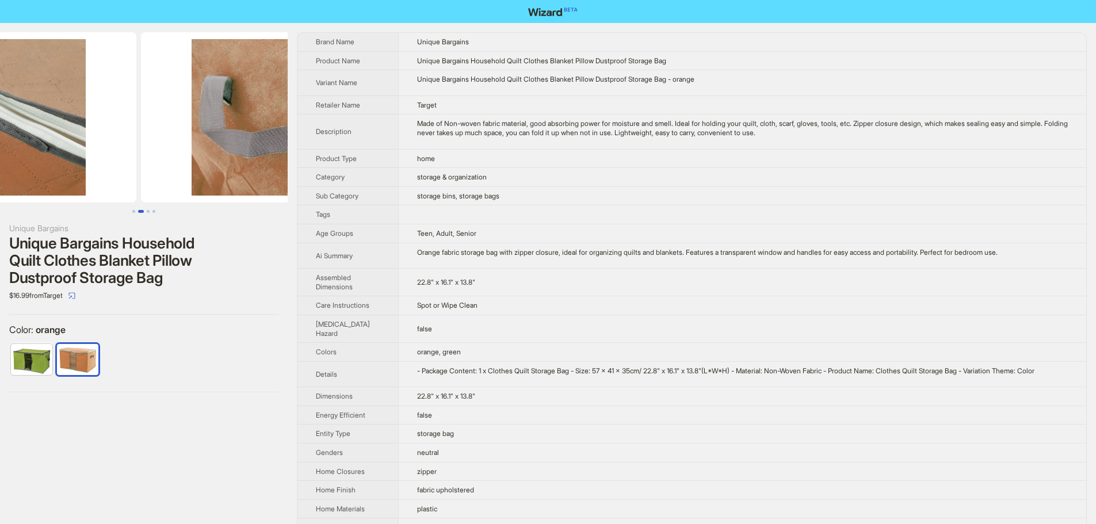
drag, startPoint x: 185, startPoint y: 143, endPoint x: 265, endPoint y: 148, distance: 79.5
click at [276, 146] on ul at bounding box center [144, 117] width 288 height 170
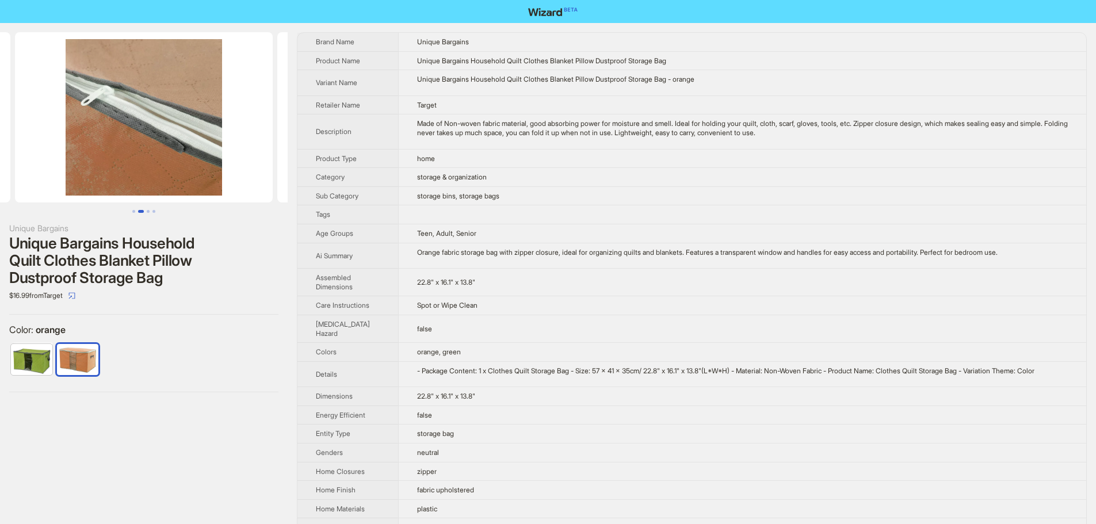
scroll to position [0, 163]
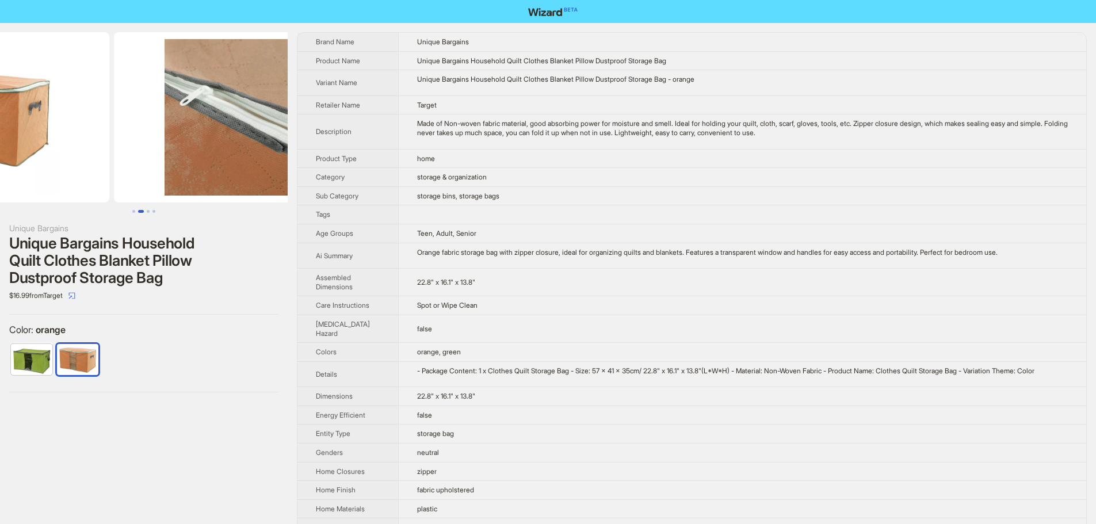
drag, startPoint x: 143, startPoint y: 146, endPoint x: 330, endPoint y: 151, distance: 187.0
click at [329, 151] on div "Unique Bargains Unique Bargains Household Quilt Clothes Blanket Pillow Dustproo…" at bounding box center [548, 422] width 1096 height 798
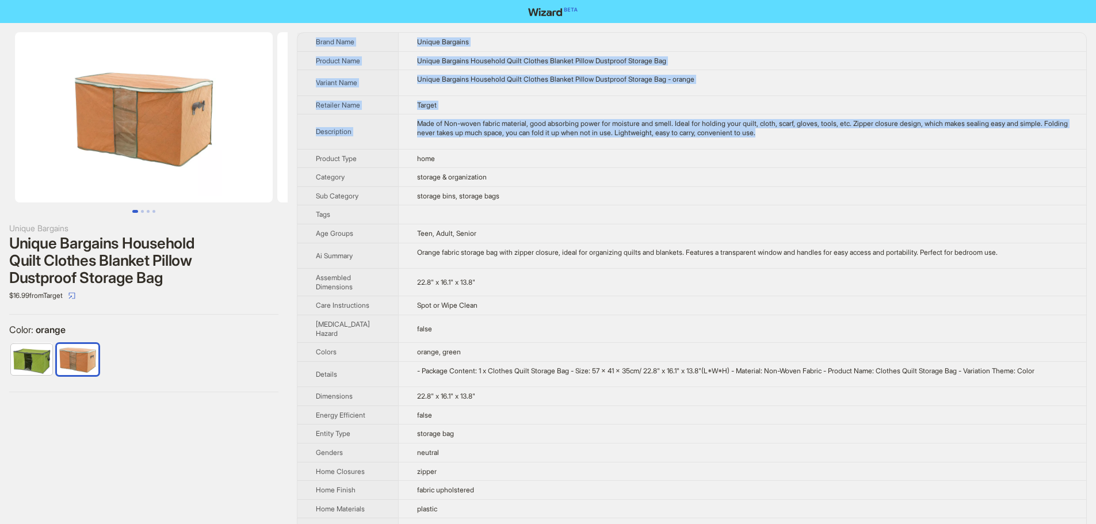
drag, startPoint x: 789, startPoint y: 132, endPoint x: 313, endPoint y: 40, distance: 484.5
click at [313, 40] on tbody "Brand Name Unique Bargains Product Name Unique Bargains Household Quilt Clothes…" at bounding box center [691, 422] width 789 height 779
copy tbody "Brand Name Unique Bargains Product Name Unique Bargains Household Quilt Clothes…"
click at [805, 136] on div "Made of Non-woven fabric material, good absorbing power for moisture and smell.…" at bounding box center [742, 128] width 651 height 18
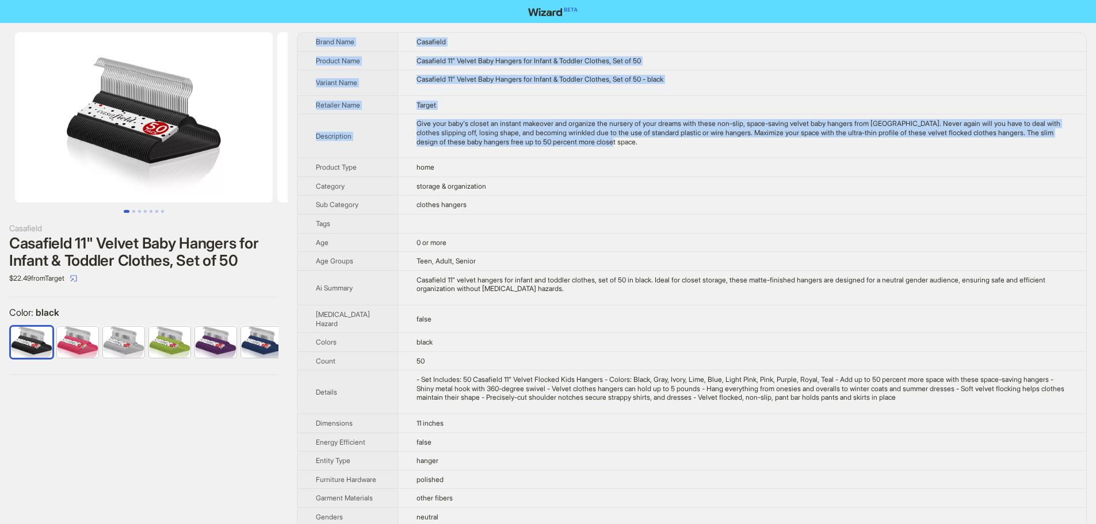
drag, startPoint x: 654, startPoint y: 144, endPoint x: 313, endPoint y: 41, distance: 356.5
click at [313, 41] on tbody "Brand Name Casafield Product Name Casafield 11" Velvet Baby Hangers for Infant …" at bounding box center [691, 477] width 789 height 889
copy tbody "Brand Name Casafield Product Name Casafield 11" Velvet Baby Hangers for Infant …"
click at [745, 154] on td "Give your baby's closet an instant makeover and organize the nursery of your dr…" at bounding box center [742, 136] width 688 height 44
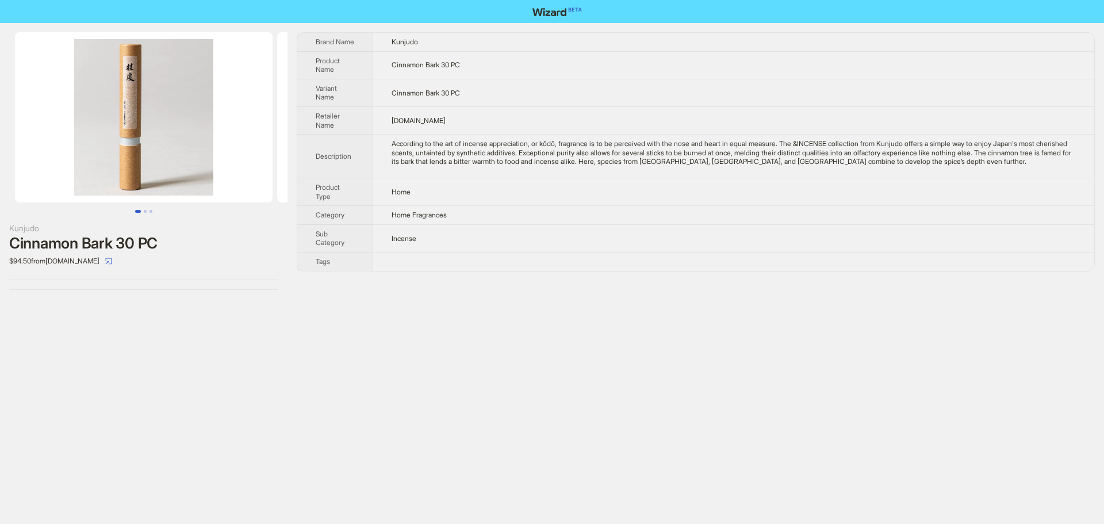
click at [173, 97] on img at bounding box center [144, 117] width 258 height 170
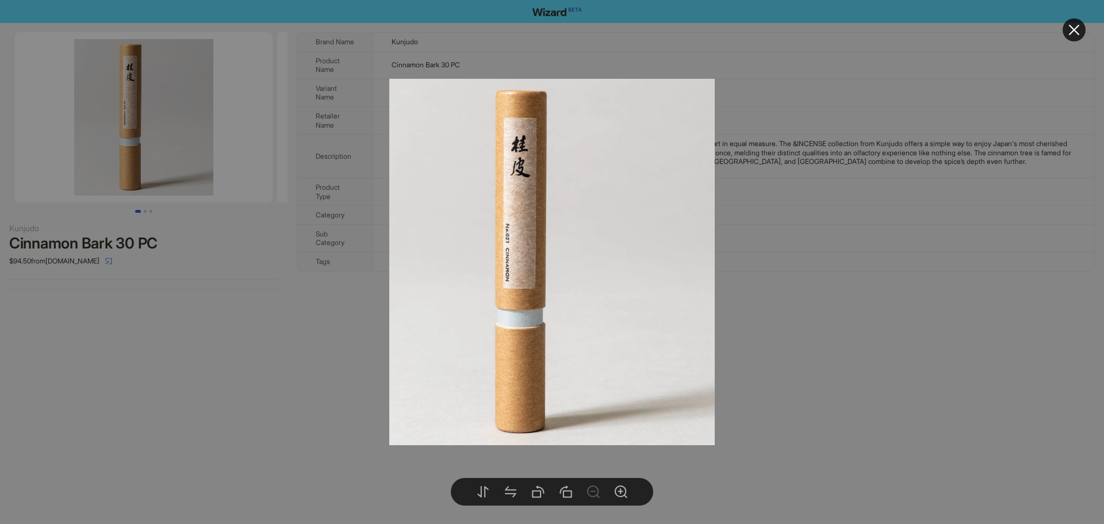
click at [871, 165] on div at bounding box center [552, 262] width 1104 height 524
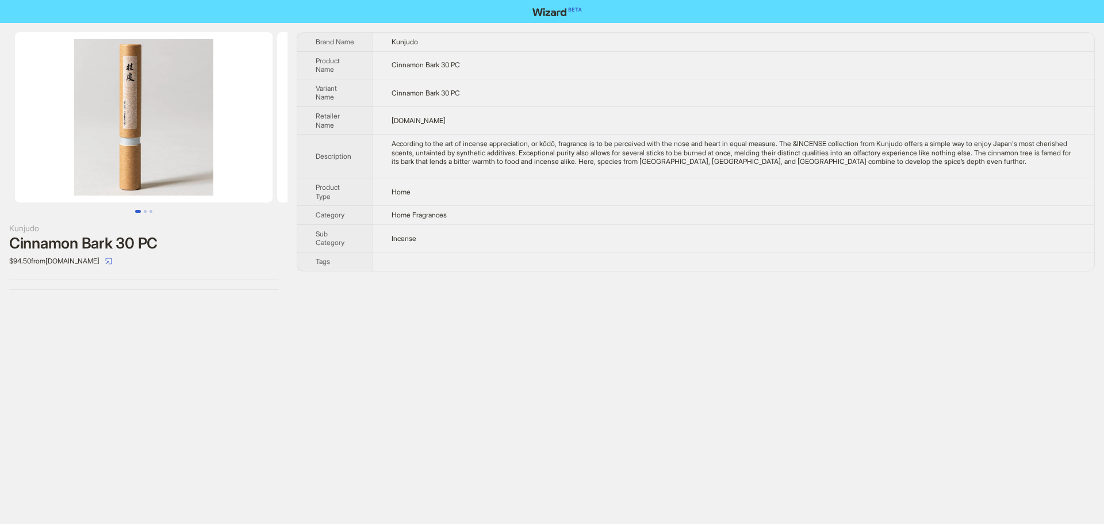
click at [178, 141] on img at bounding box center [144, 117] width 258 height 170
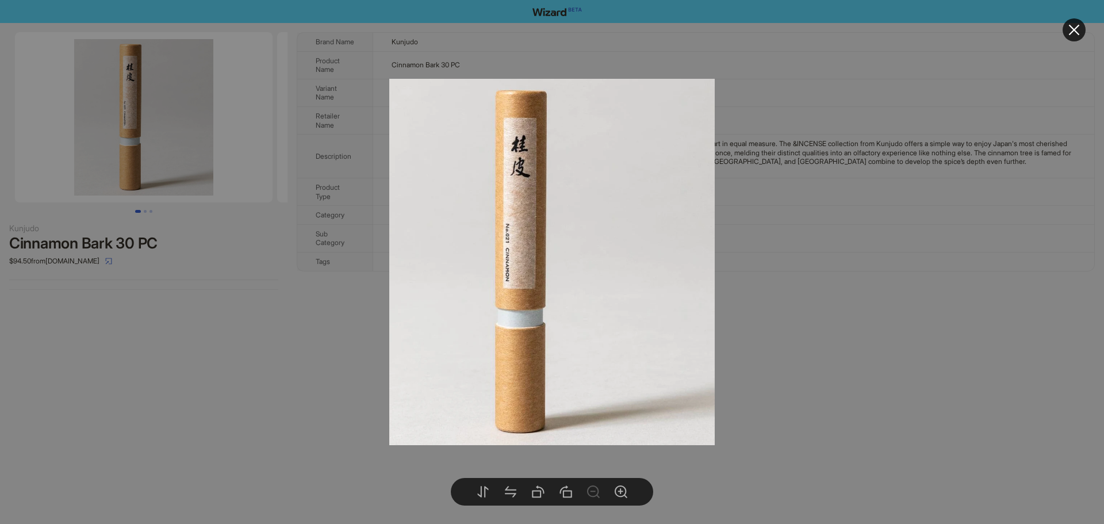
click at [763, 307] on div at bounding box center [552, 262] width 1104 height 524
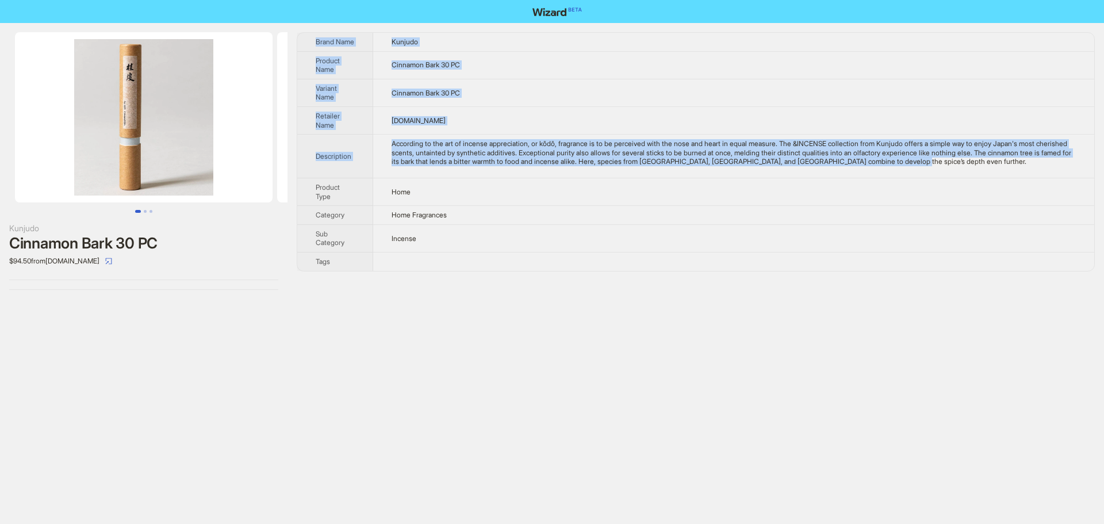
drag, startPoint x: 1012, startPoint y: 163, endPoint x: 312, endPoint y: 41, distance: 710.1
click at [312, 41] on tbody "Brand Name Kunjudo Product Name Cinnamon Bark 30 PC Variant Name Cinnamon Bark …" at bounding box center [695, 152] width 797 height 238
copy tbody "Brand Name Kunjudo Product Name Cinnamon Bark 30 PC Variant Name Cinnamon Bark …"
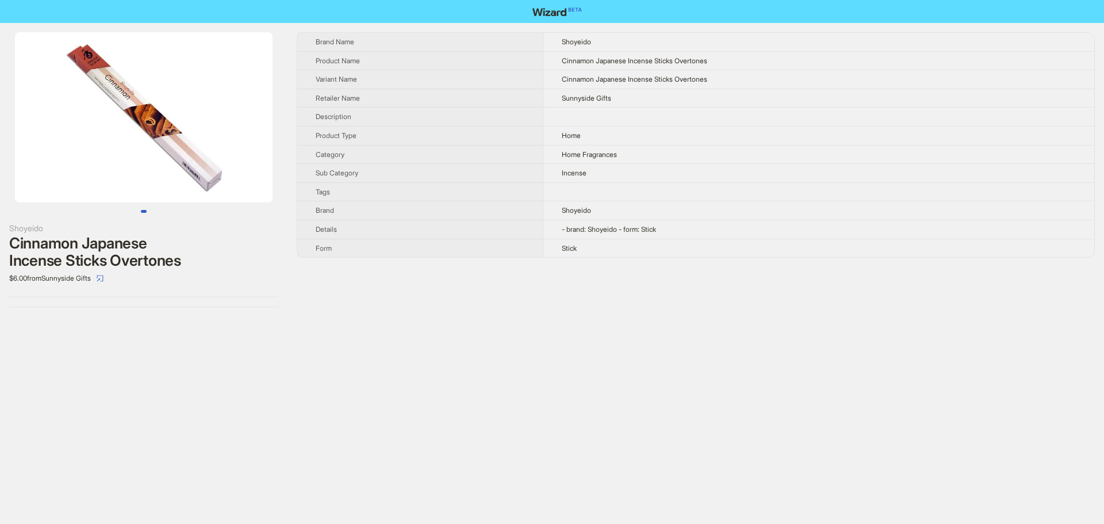
click at [169, 102] on img at bounding box center [144, 117] width 258 height 170
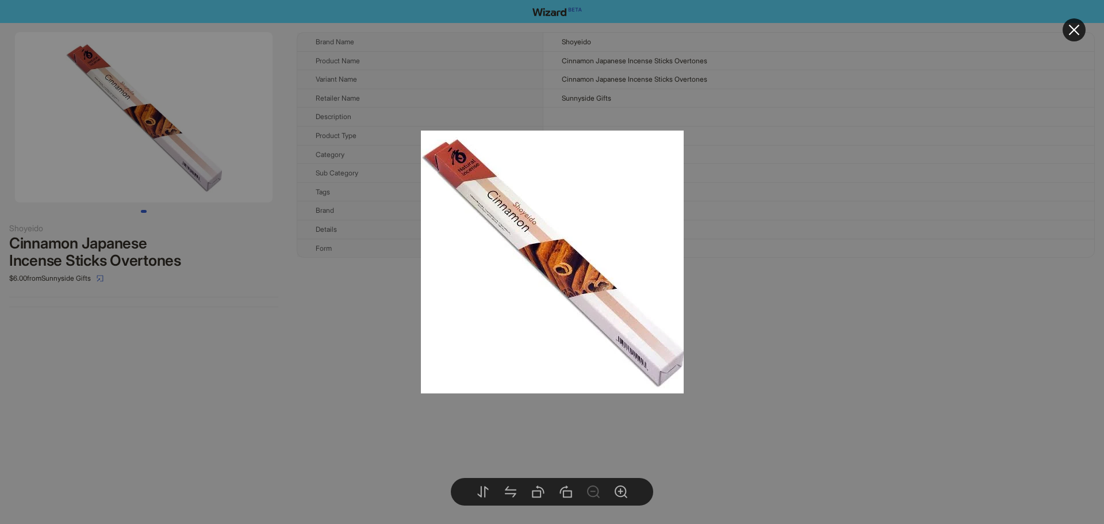
click at [805, 267] on div at bounding box center [552, 262] width 1104 height 524
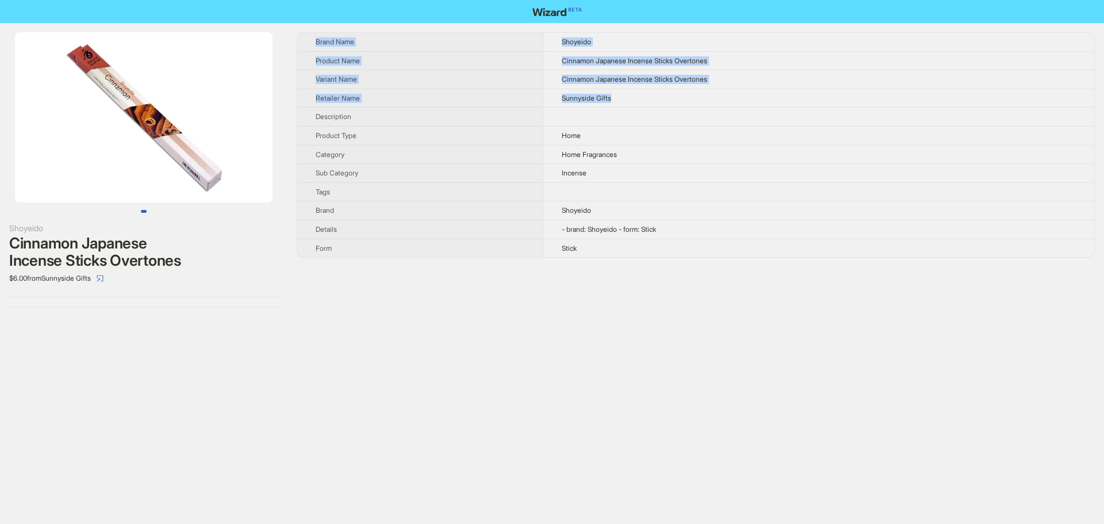
drag, startPoint x: 617, startPoint y: 98, endPoint x: 305, endPoint y: 39, distance: 317.5
click at [305, 39] on tbody "Brand Name Shoyeido Product Name Cinnamon Japanese Incense Sticks Overtones Var…" at bounding box center [695, 145] width 797 height 224
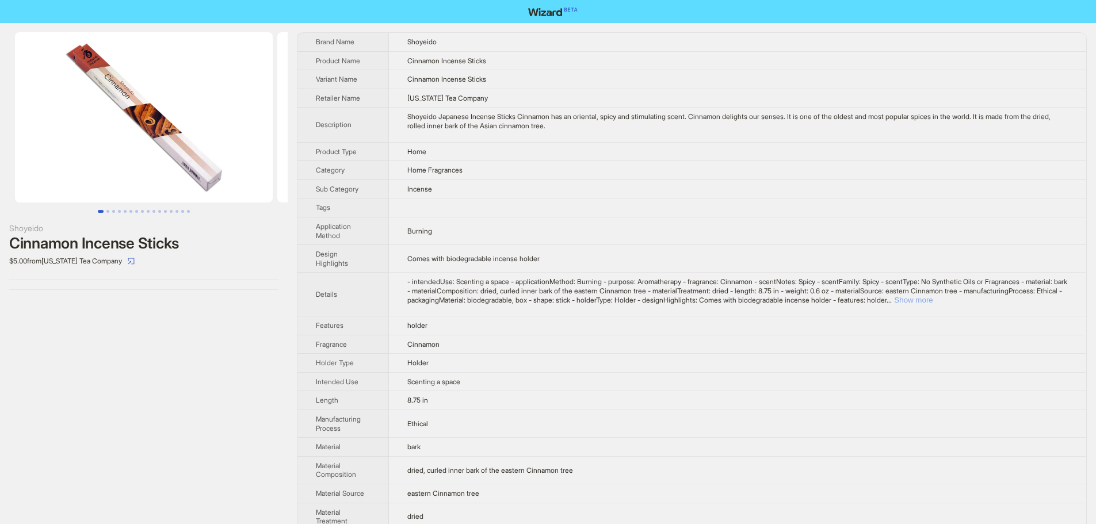
click at [932, 301] on button "Show more" at bounding box center [913, 300] width 39 height 9
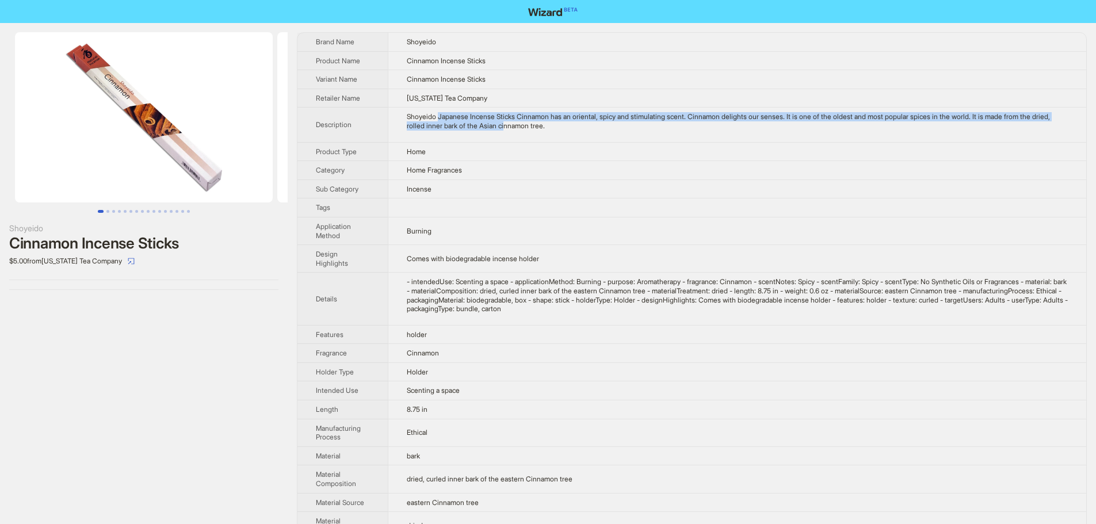
drag, startPoint x: 442, startPoint y: 120, endPoint x: 532, endPoint y: 127, distance: 89.4
click at [532, 127] on div "Shoyeido Japanese Incense Sticks Cinnamon has an oriental, spicy and stimulatin…" at bounding box center [737, 121] width 661 height 18
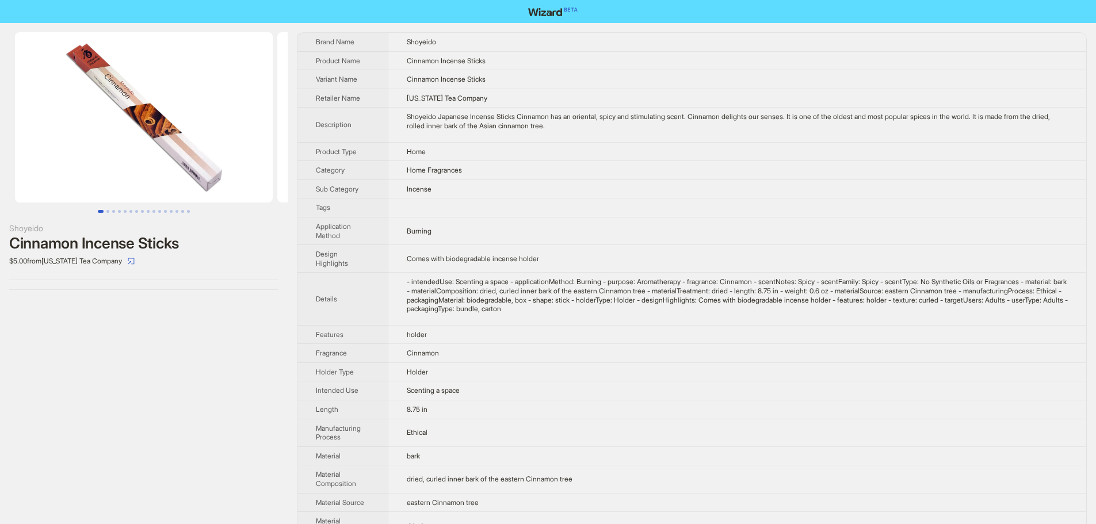
click at [553, 151] on td "Home" at bounding box center [737, 151] width 698 height 19
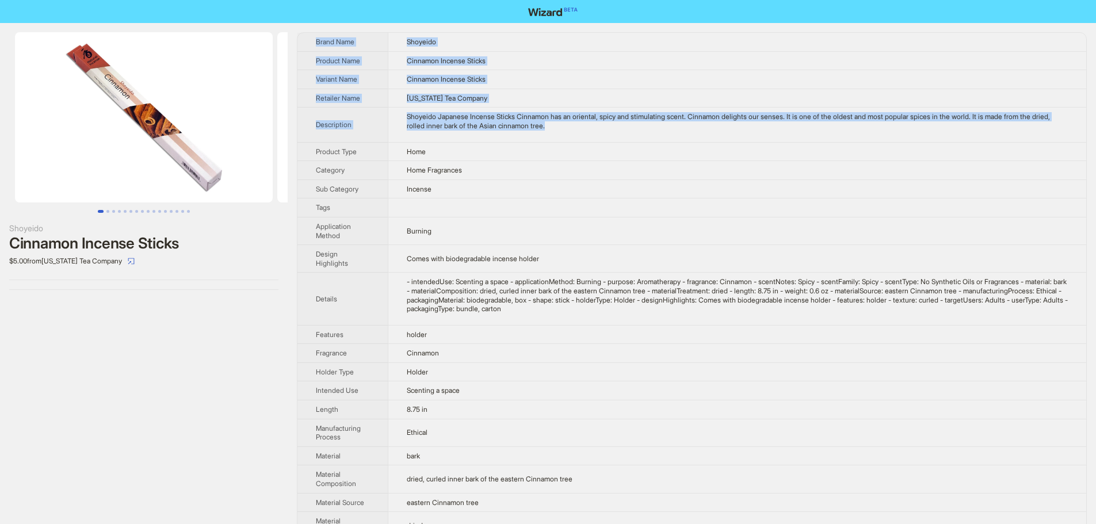
drag, startPoint x: 580, startPoint y: 130, endPoint x: 314, endPoint y: 42, distance: 279.9
click at [314, 42] on tbody "Brand Name Shoyeido Product Name Cinnamon Incense Sticks Variant Name Cinnamon …" at bounding box center [691, 394] width 789 height 722
copy tbody "Brand Name Shoyeido Product Name Cinnamon Incense Sticks Variant Name Cinnamon …"
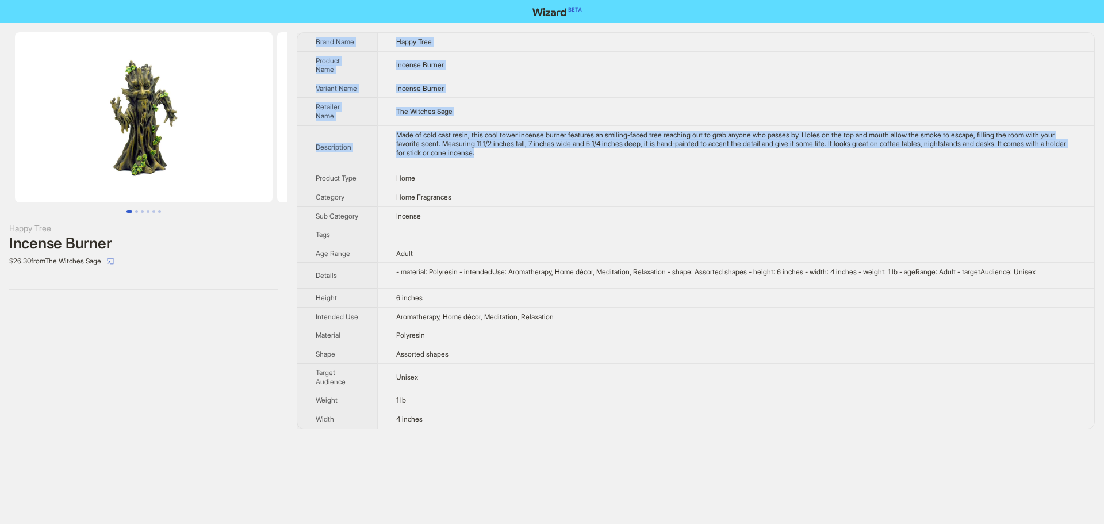
drag, startPoint x: 526, startPoint y: 156, endPoint x: 305, endPoint y: 40, distance: 248.8
click at [305, 40] on tbody "Brand Name Happy Tree Product Name Incense Burner Variant Name Incense Burner R…" at bounding box center [695, 231] width 797 height 396
copy tbody "Brand Name Happy Tree Product Name Incense Burner Variant Name Incense Burner R…"
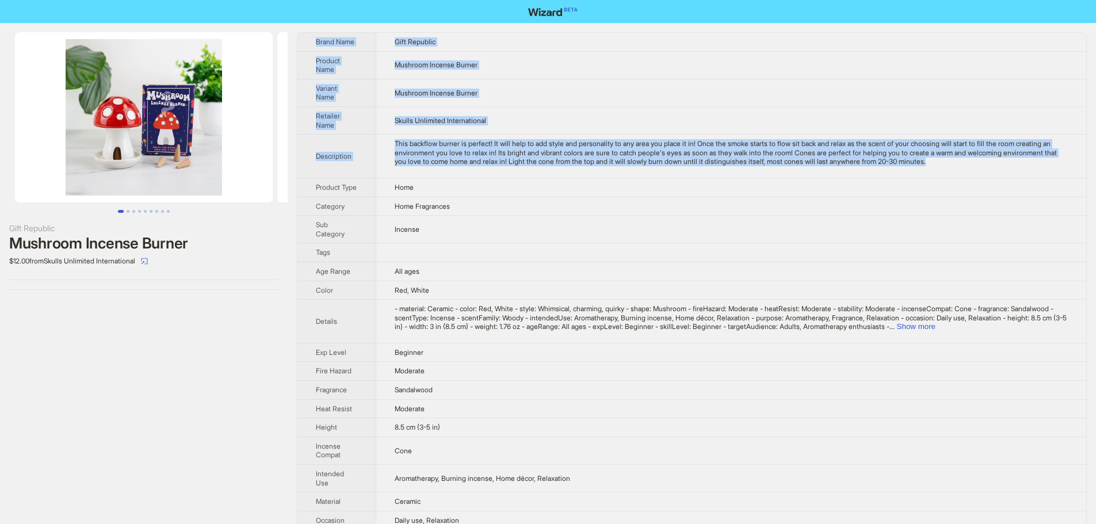
drag, startPoint x: 1045, startPoint y: 164, endPoint x: 313, endPoint y: 38, distance: 743.0
click at [313, 38] on tbody "Brand Name Gift Republic Product Name Mushroom Incense Burner Variant Name Mush…" at bounding box center [691, 408] width 789 height 750
copy tbody "Brand Name Gift Republic Product Name Mushroom Incense Burner Variant Name Mush…"
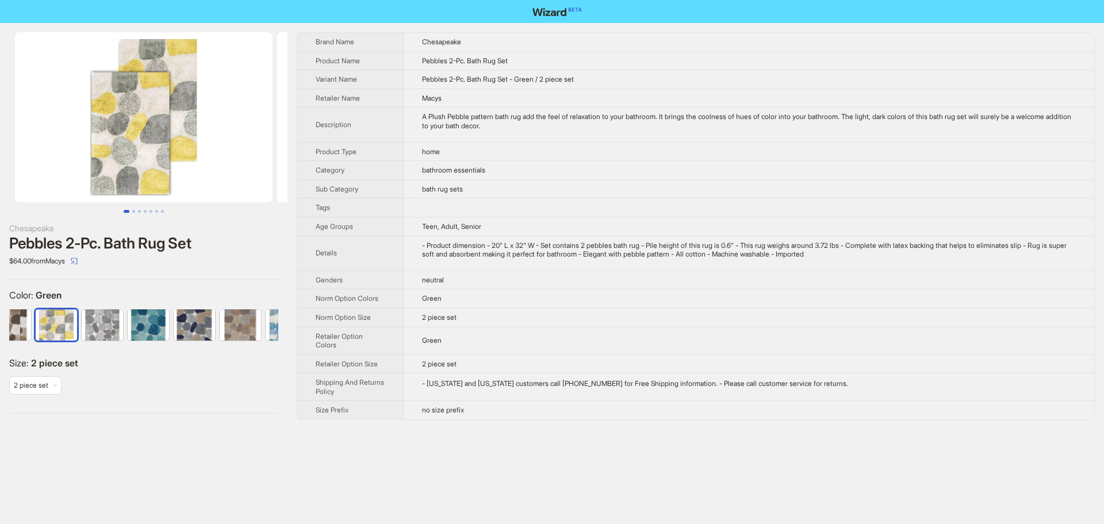
scroll to position [0, 75]
click at [128, 326] on img at bounding box center [140, 324] width 41 height 31
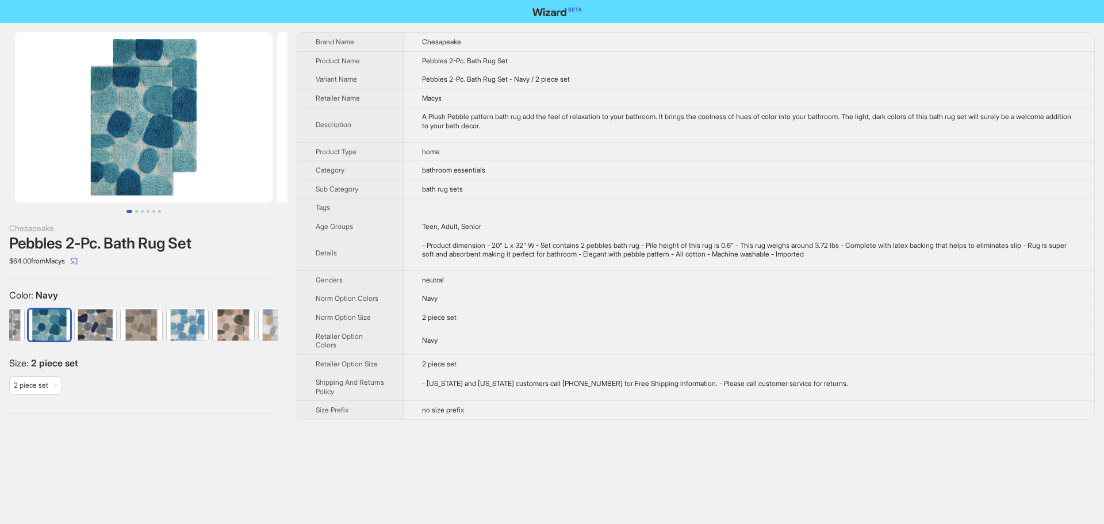
scroll to position [0, 167]
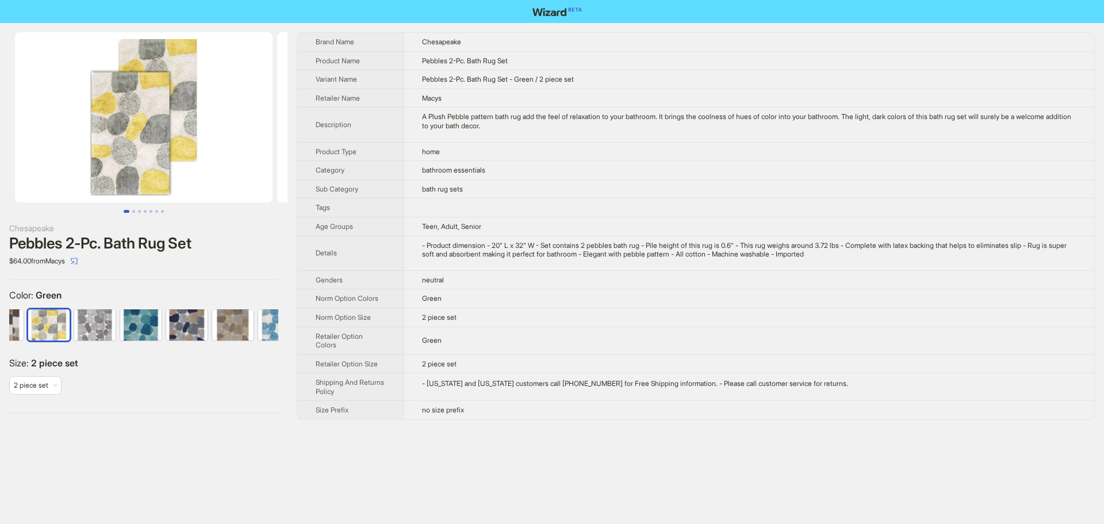
scroll to position [0, 75]
drag, startPoint x: 477, startPoint y: 298, endPoint x: 541, endPoint y: 298, distance: 63.9
click at [540, 298] on td "Green" at bounding box center [749, 298] width 691 height 19
click at [541, 298] on td "Green" at bounding box center [749, 298] width 691 height 19
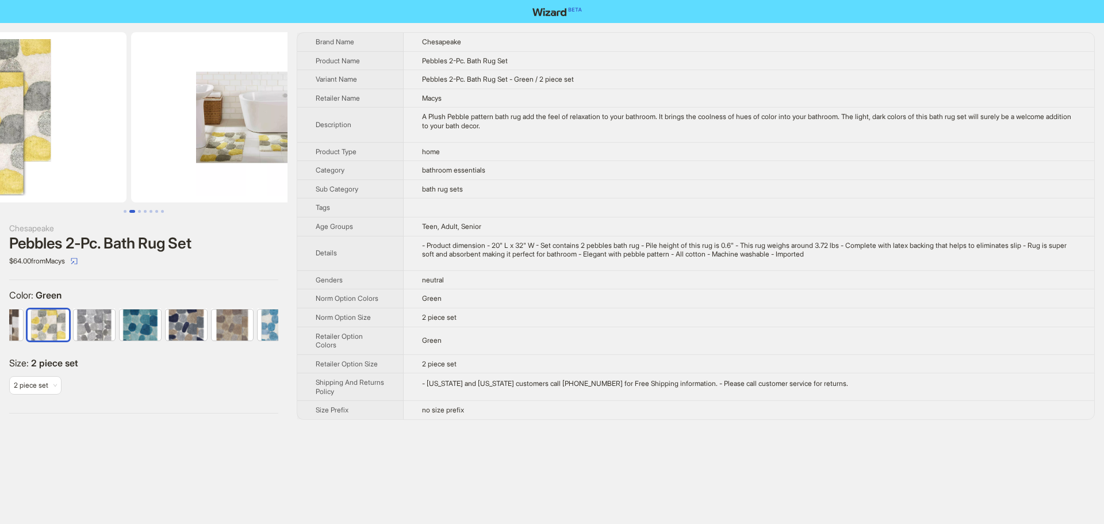
drag, startPoint x: 127, startPoint y: 181, endPoint x: 113, endPoint y: 186, distance: 15.0
click at [102, 182] on ul at bounding box center [144, 117] width 288 height 170
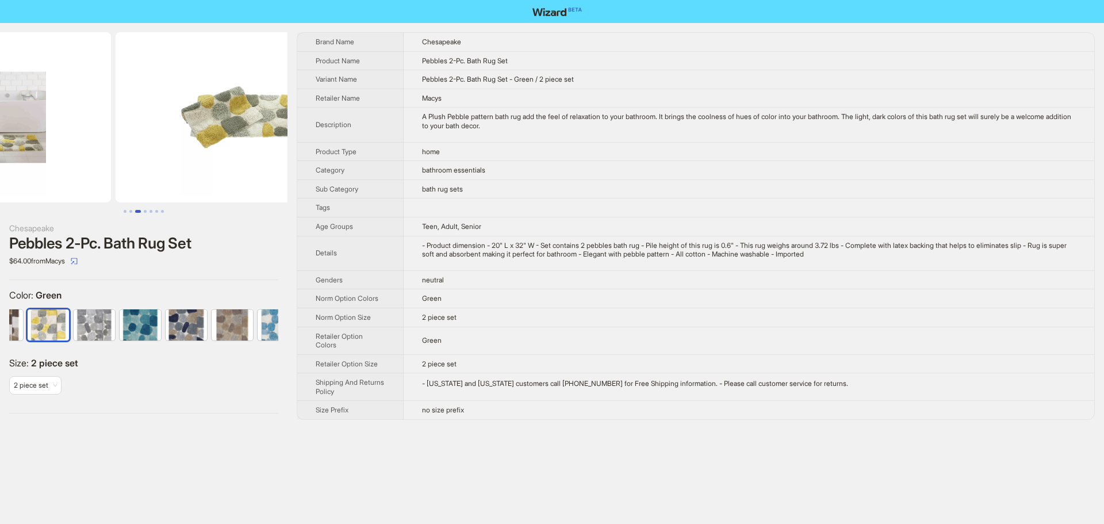
drag, startPoint x: 234, startPoint y: 187, endPoint x: 140, endPoint y: 194, distance: 94.6
click at [115, 193] on ul at bounding box center [144, 117] width 288 height 170
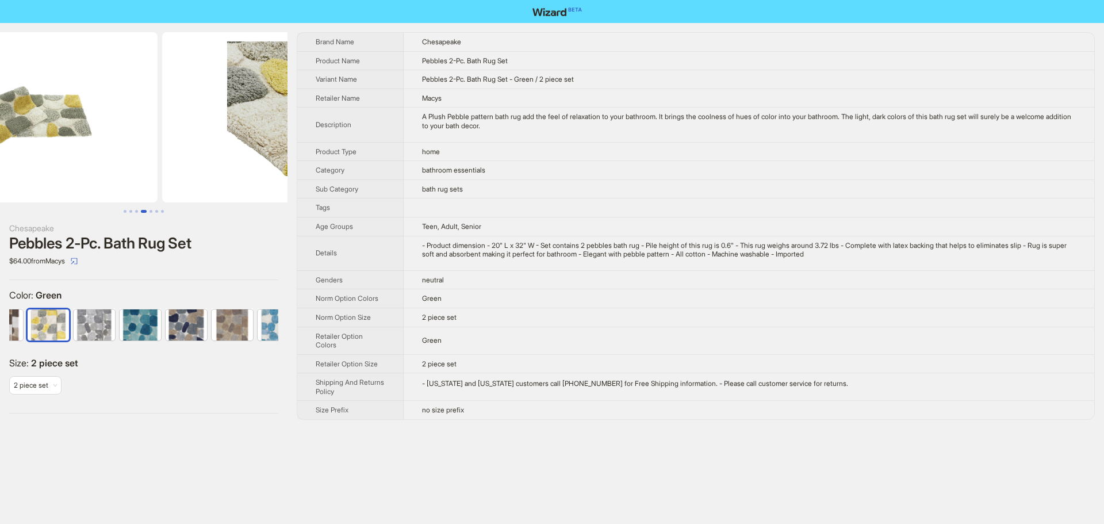
drag, startPoint x: 198, startPoint y: 192, endPoint x: 150, endPoint y: 189, distance: 47.8
click at [50, 198] on img at bounding box center [29, 117] width 258 height 170
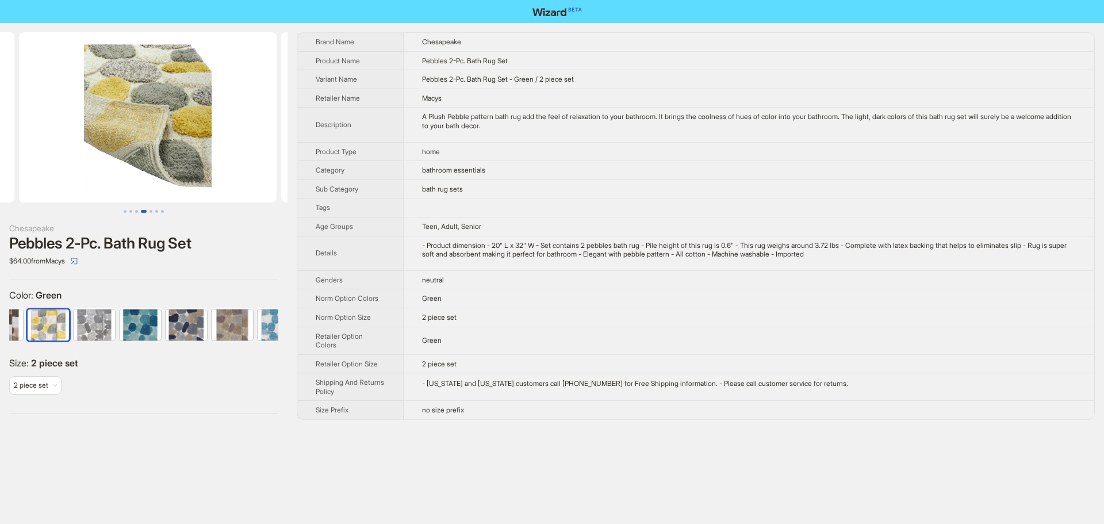
drag, startPoint x: 121, startPoint y: 181, endPoint x: 16, endPoint y: 183, distance: 105.9
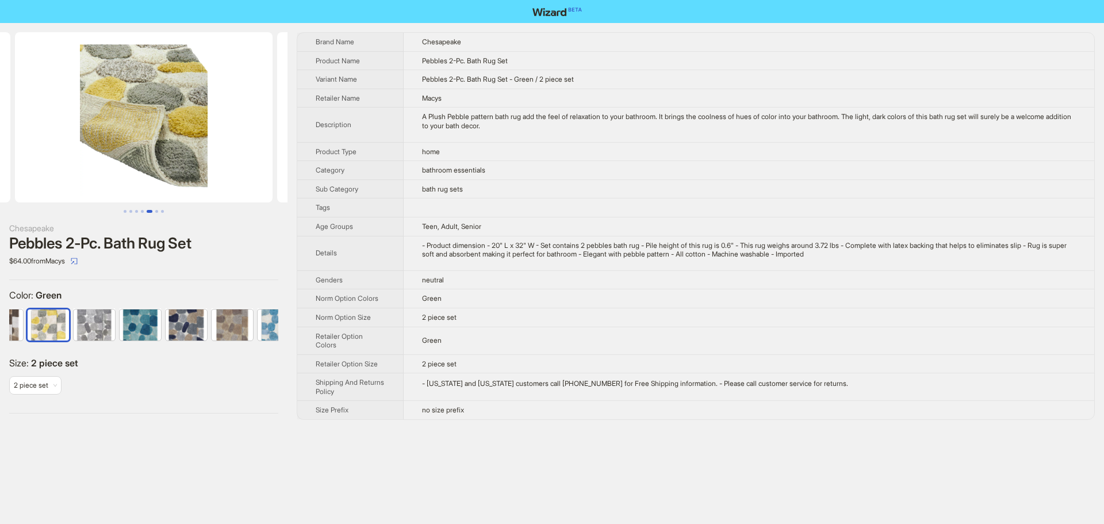
scroll to position [0, 1312]
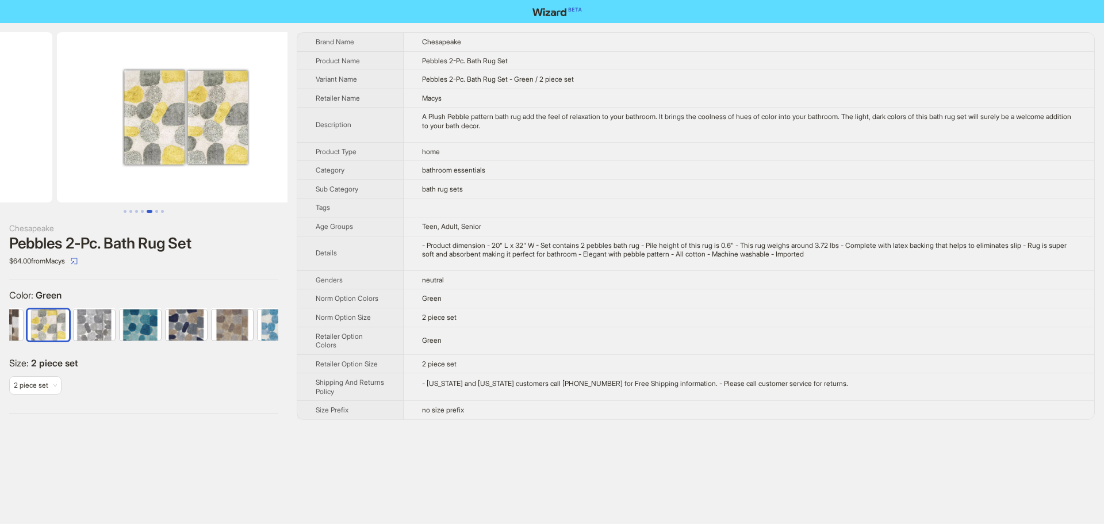
drag, startPoint x: 195, startPoint y: 177, endPoint x: 44, endPoint y: 171, distance: 151.4
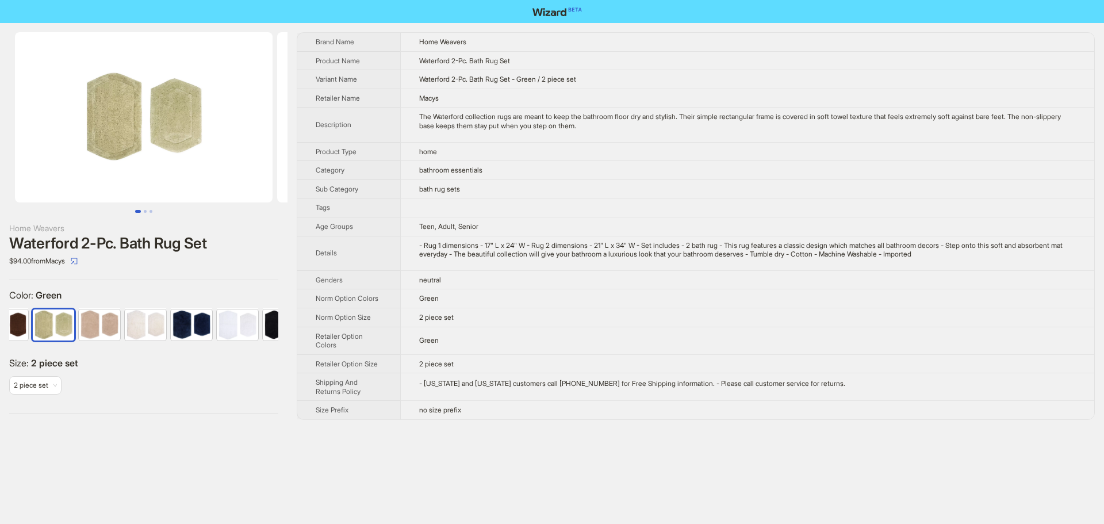
scroll to position [0, 213]
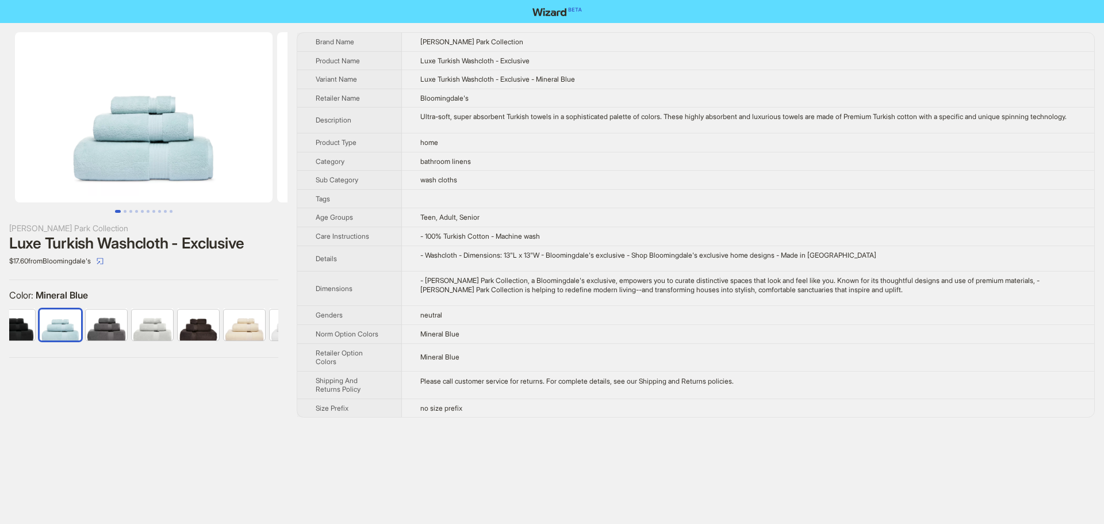
scroll to position [0, 75]
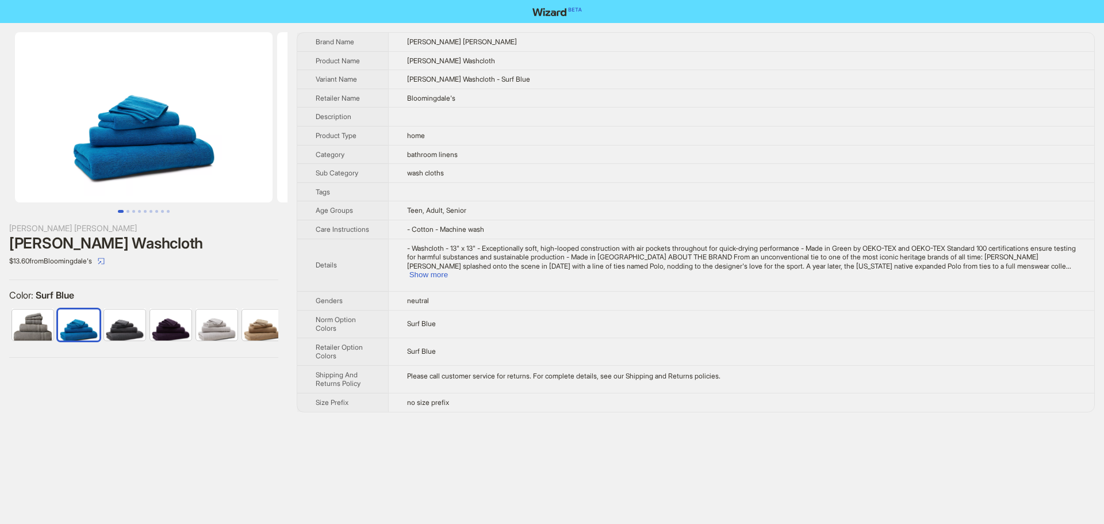
scroll to position [0, 397]
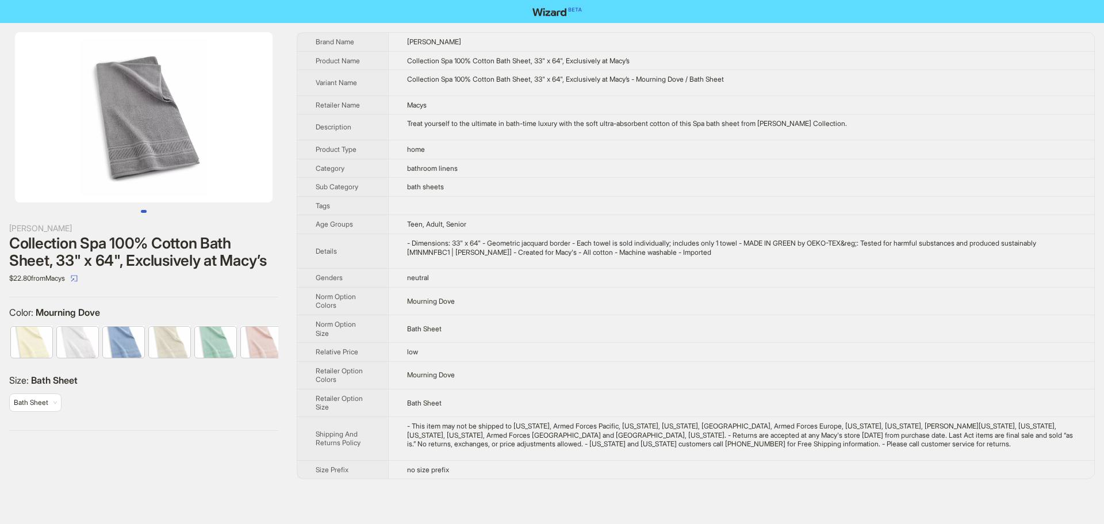
scroll to position [0, 191]
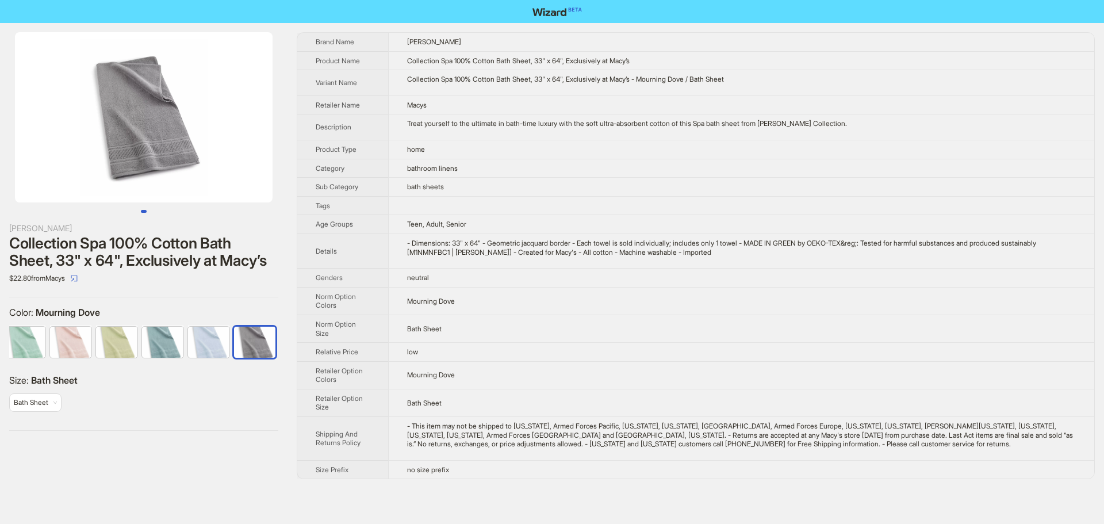
click at [831, 173] on td "bathroom linens" at bounding box center [741, 168] width 706 height 19
drag, startPoint x: 222, startPoint y: 177, endPoint x: 0, endPoint y: 171, distance: 222.1
click at [0, 171] on li at bounding box center [144, 117] width 288 height 170
drag, startPoint x: 104, startPoint y: 176, endPoint x: 269, endPoint y: 186, distance: 165.4
click at [243, 183] on img at bounding box center [144, 117] width 258 height 170
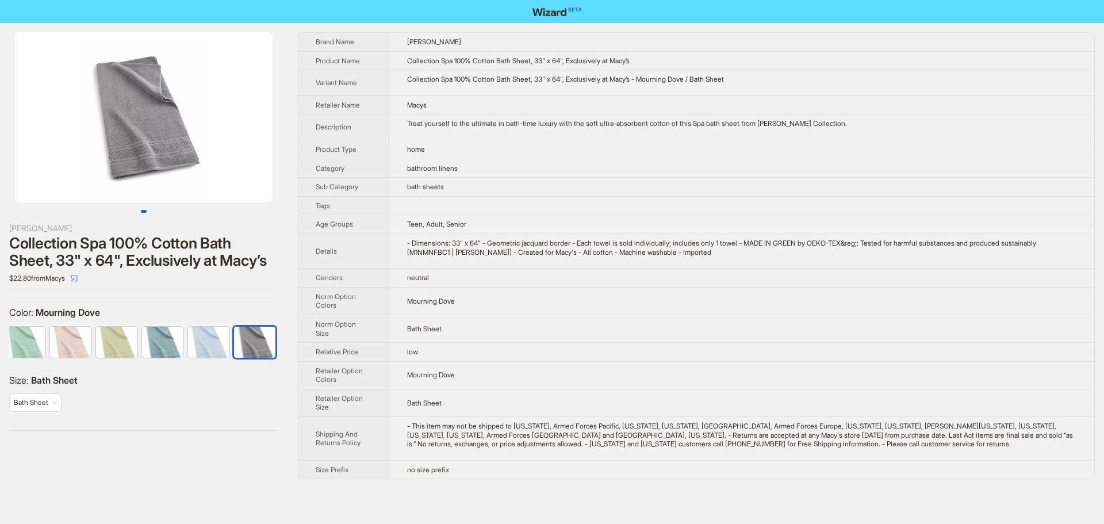
drag, startPoint x: 220, startPoint y: 117, endPoint x: 92, endPoint y: 113, distance: 128.3
click at [92, 113] on img at bounding box center [144, 117] width 258 height 170
drag, startPoint x: 870, startPoint y: 124, endPoint x: 305, endPoint y: 37, distance: 571.5
click at [305, 37] on tbody "Brand Name Martha Stewart Product Name Collection Spa 100% Cotton Bath Sheet, 3…" at bounding box center [695, 256] width 797 height 446
copy tbody "Brand Name Martha Stewart Product Name Collection Spa 100% Cotton Bath Sheet, 3…"
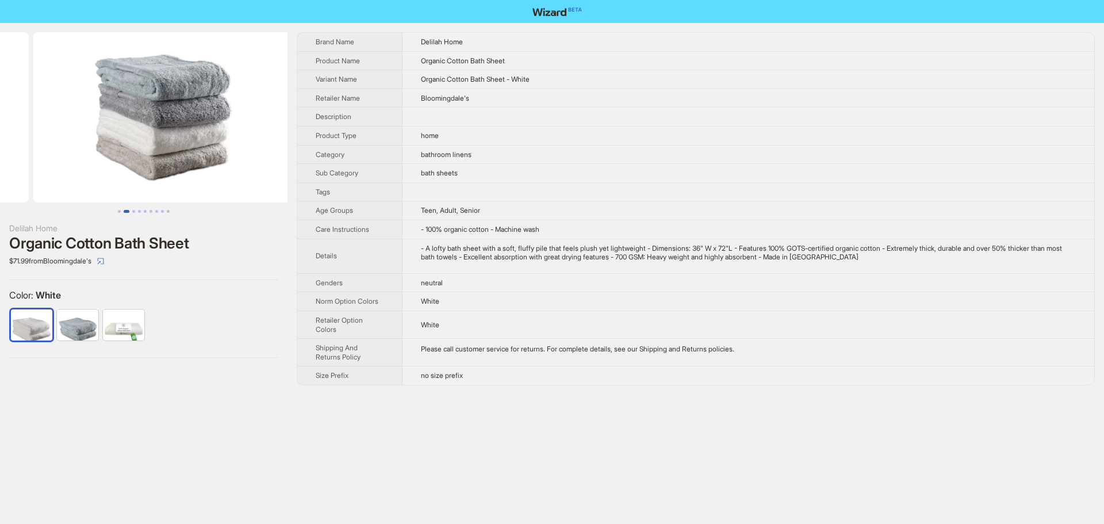
drag, startPoint x: 162, startPoint y: 136, endPoint x: 0, endPoint y: 143, distance: 161.8
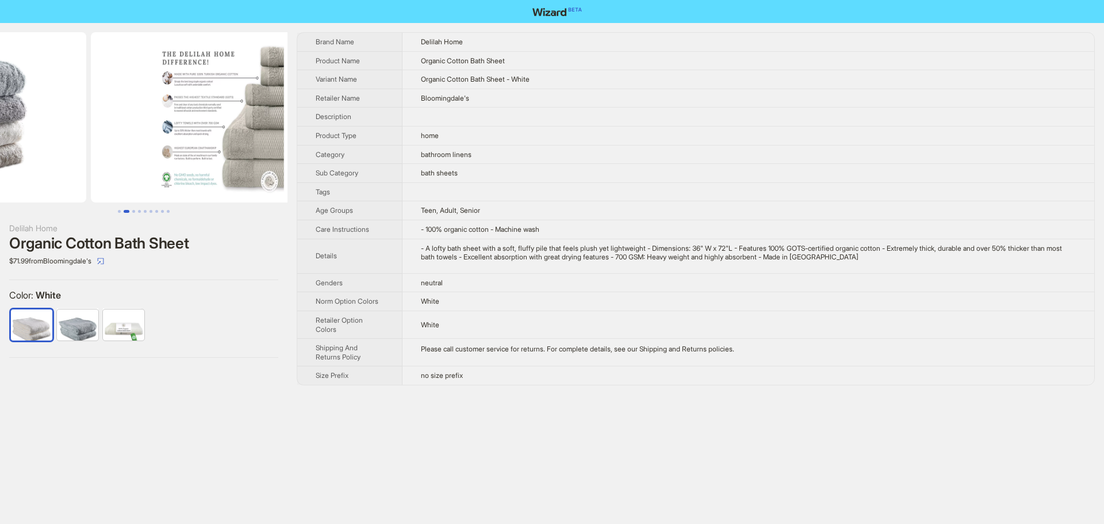
drag, startPoint x: 220, startPoint y: 144, endPoint x: 95, endPoint y: 154, distance: 124.6
click at [95, 154] on ul at bounding box center [144, 117] width 288 height 170
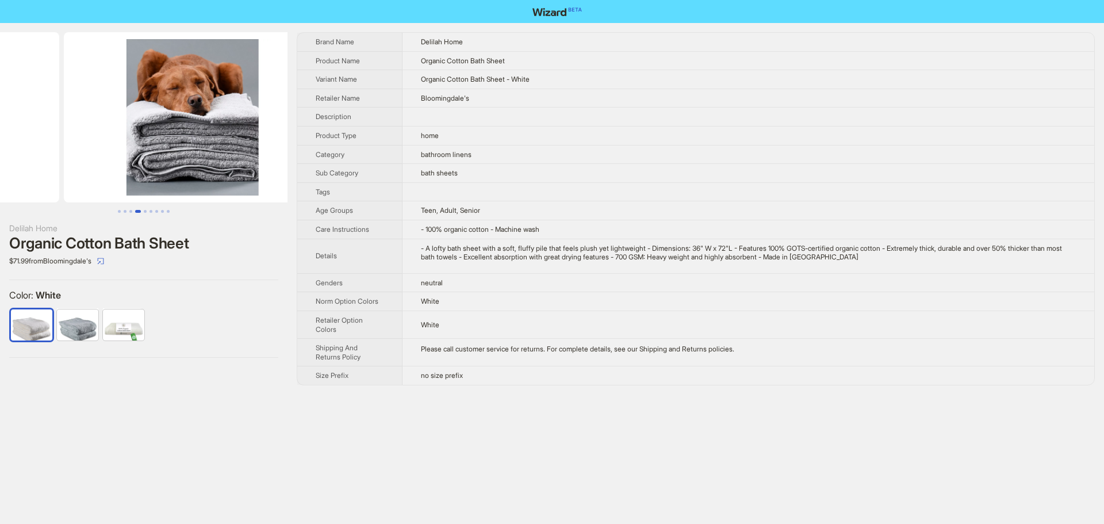
drag, startPoint x: 235, startPoint y: 167, endPoint x: 66, endPoint y: 162, distance: 169.2
click at [72, 162] on ul at bounding box center [144, 117] width 288 height 170
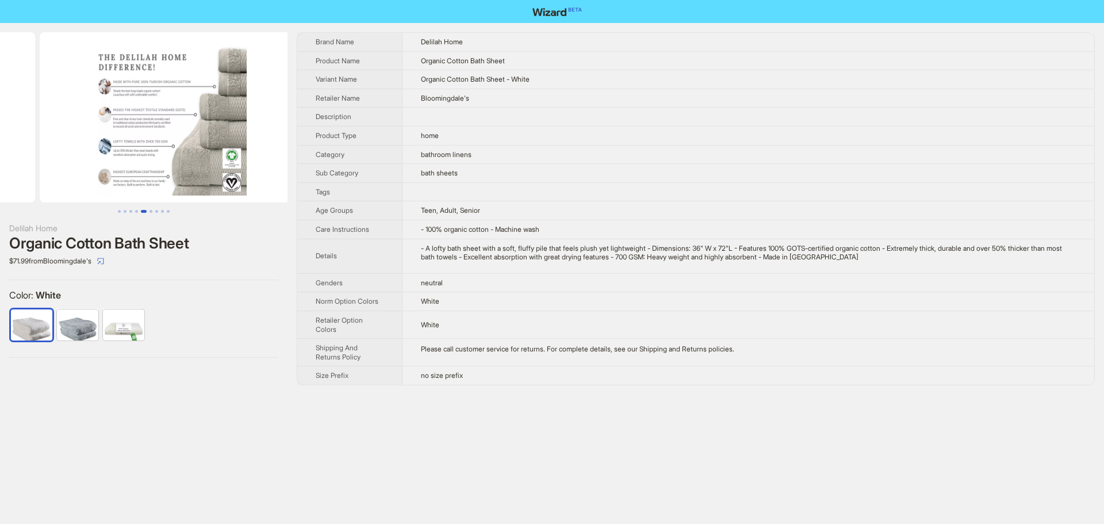
drag, startPoint x: 219, startPoint y: 120, endPoint x: 52, endPoint y: 126, distance: 166.9
click at [48, 123] on ul at bounding box center [144, 117] width 288 height 170
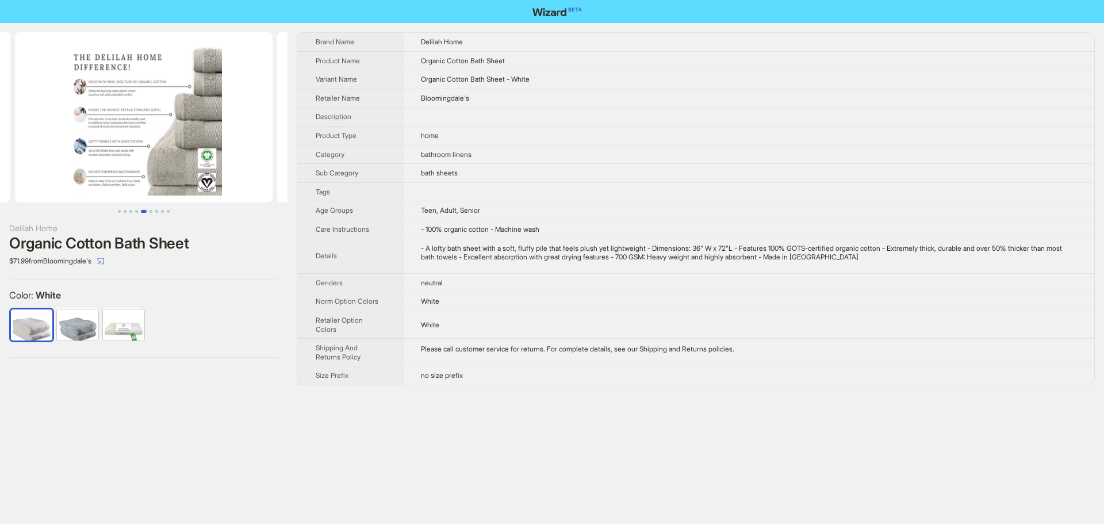
drag, startPoint x: 174, startPoint y: 144, endPoint x: 36, endPoint y: 147, distance: 138.7
click at [43, 147] on ul at bounding box center [144, 117] width 288 height 170
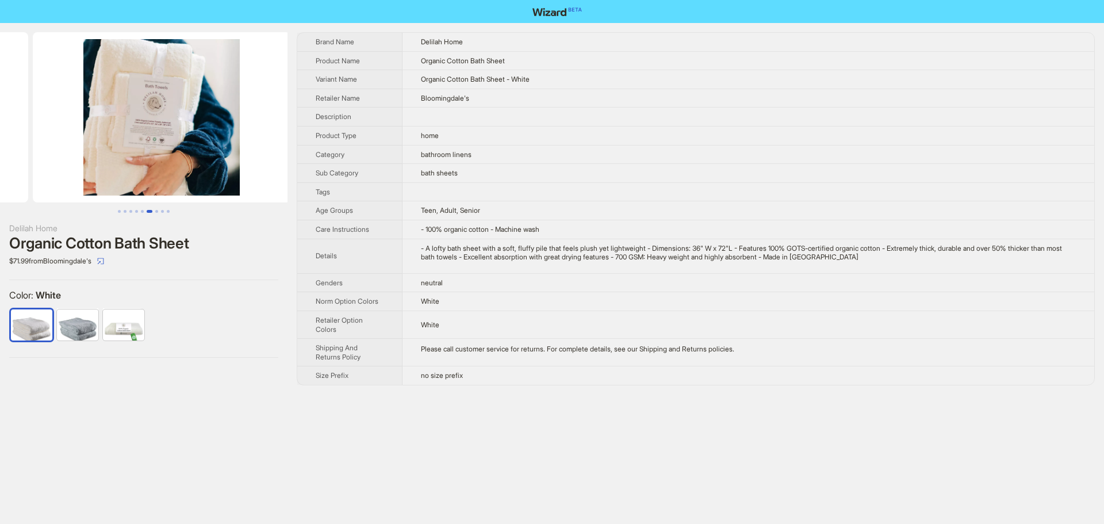
drag, startPoint x: 102, startPoint y: 150, endPoint x: 0, endPoint y: 151, distance: 102.4
click at [0, 151] on ul at bounding box center [144, 117] width 288 height 170
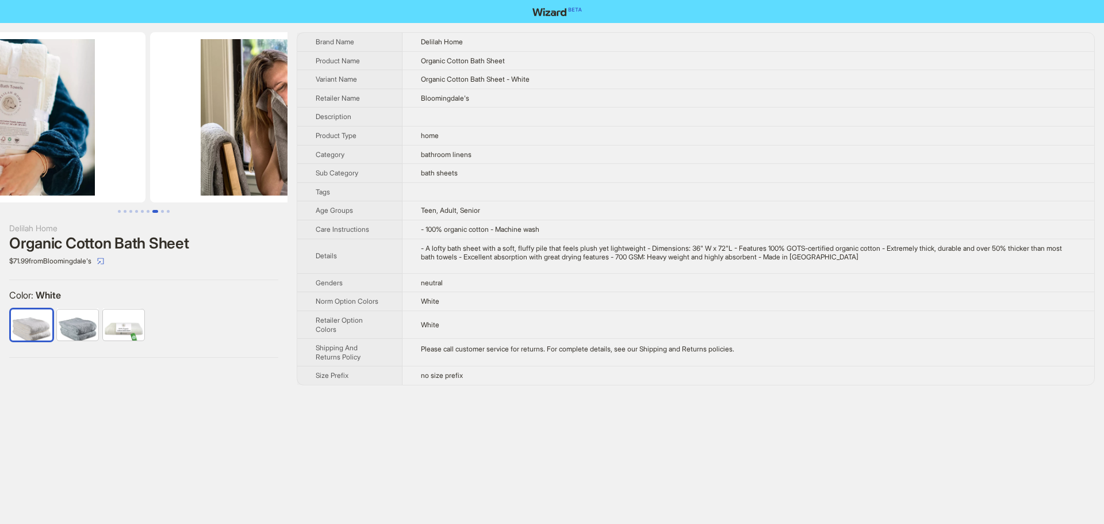
drag, startPoint x: 192, startPoint y: 153, endPoint x: 4, endPoint y: 153, distance: 187.5
click at [5, 153] on ul at bounding box center [144, 117] width 288 height 170
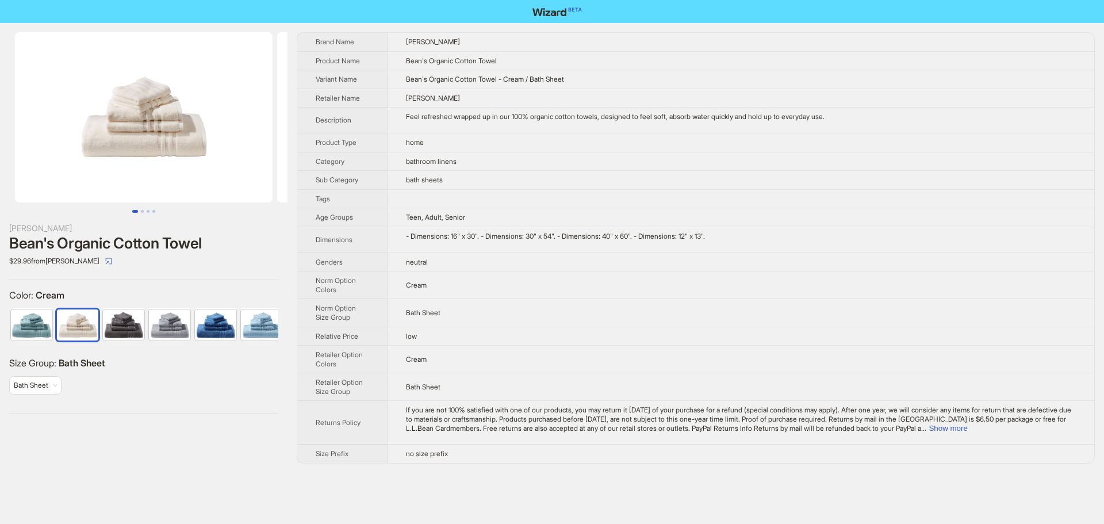
scroll to position [0, 29]
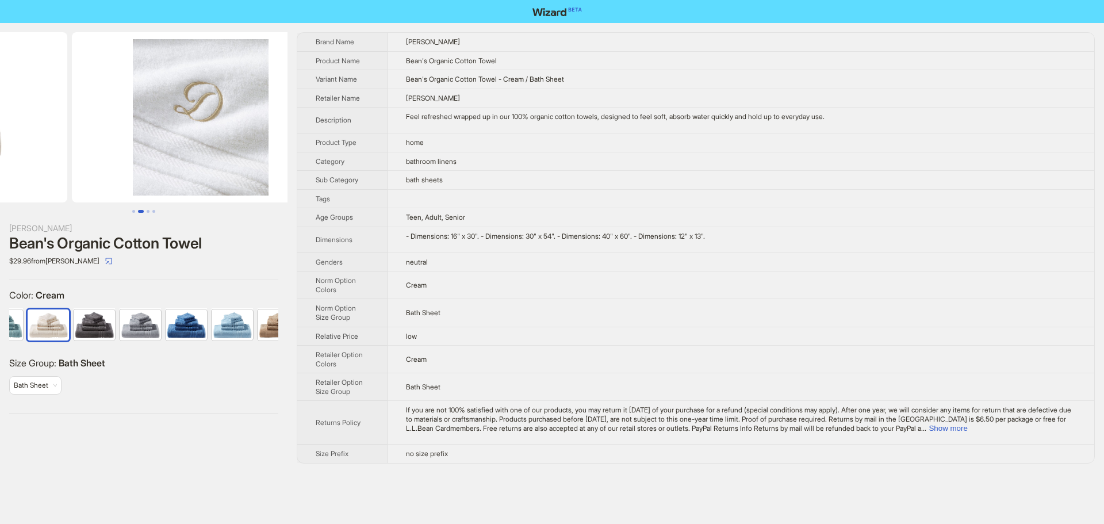
drag, startPoint x: 234, startPoint y: 129, endPoint x: 90, endPoint y: 135, distance: 143.9
click at [97, 136] on ul at bounding box center [144, 117] width 288 height 170
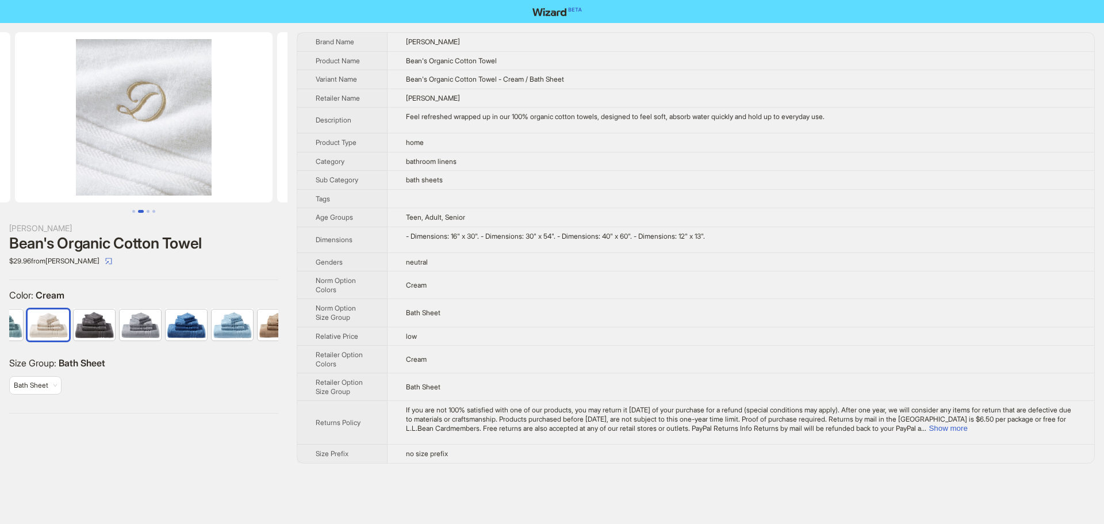
scroll to position [0, 525]
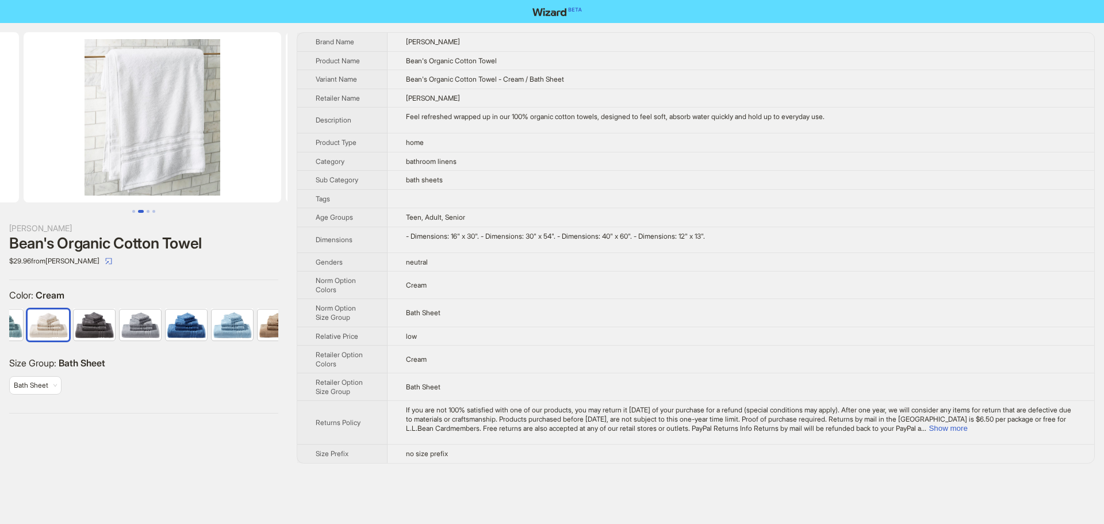
drag, startPoint x: 220, startPoint y: 149, endPoint x: 1, endPoint y: 158, distance: 218.8
click at [0, 158] on ul at bounding box center [144, 117] width 288 height 170
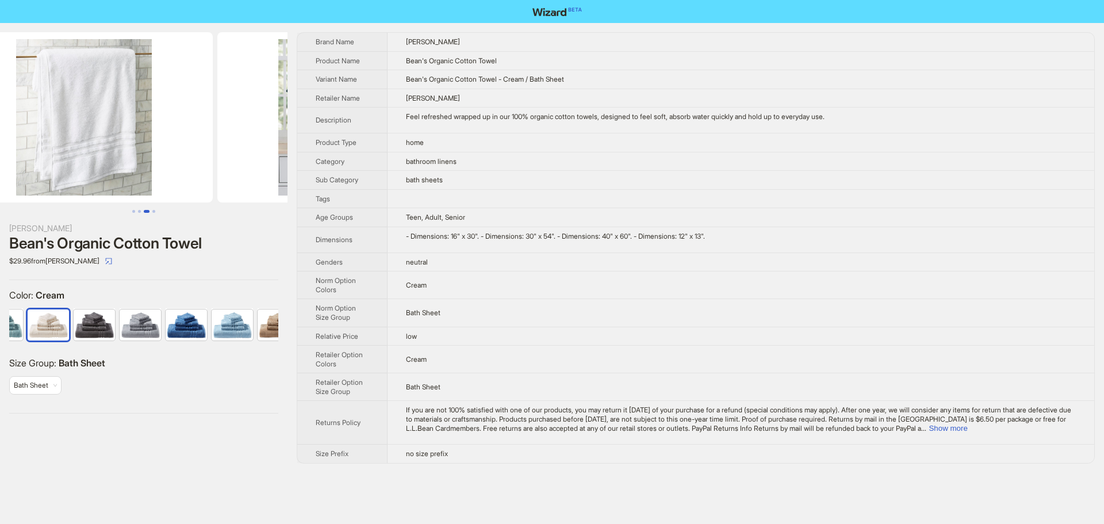
scroll to position [0, 787]
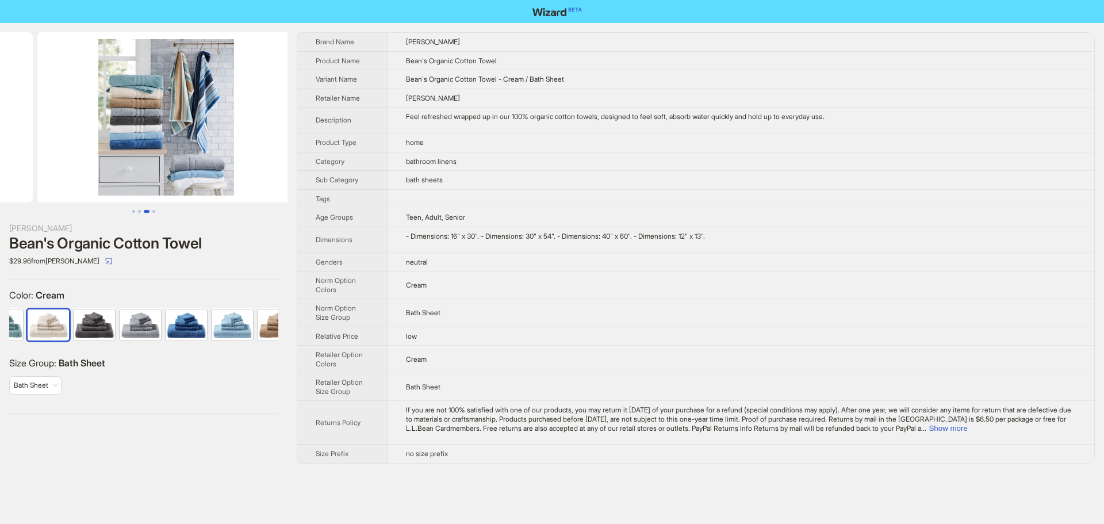
drag, startPoint x: 246, startPoint y: 150, endPoint x: 116, endPoint y: 137, distance: 130.0
click at [116, 137] on ul at bounding box center [144, 117] width 288 height 170
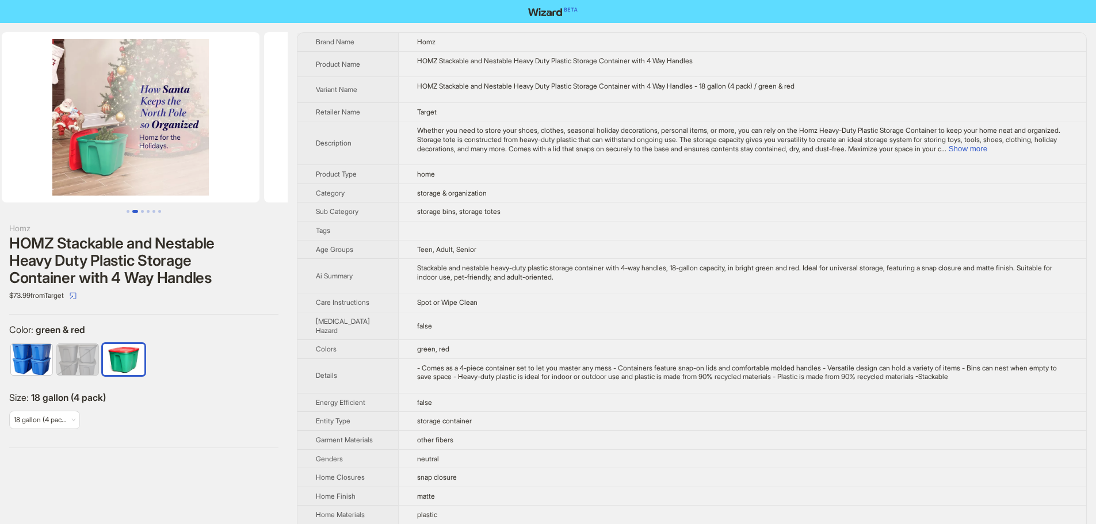
drag, startPoint x: 262, startPoint y: 129, endPoint x: 45, endPoint y: 129, distance: 216.3
click at [45, 129] on ul at bounding box center [144, 117] width 288 height 170
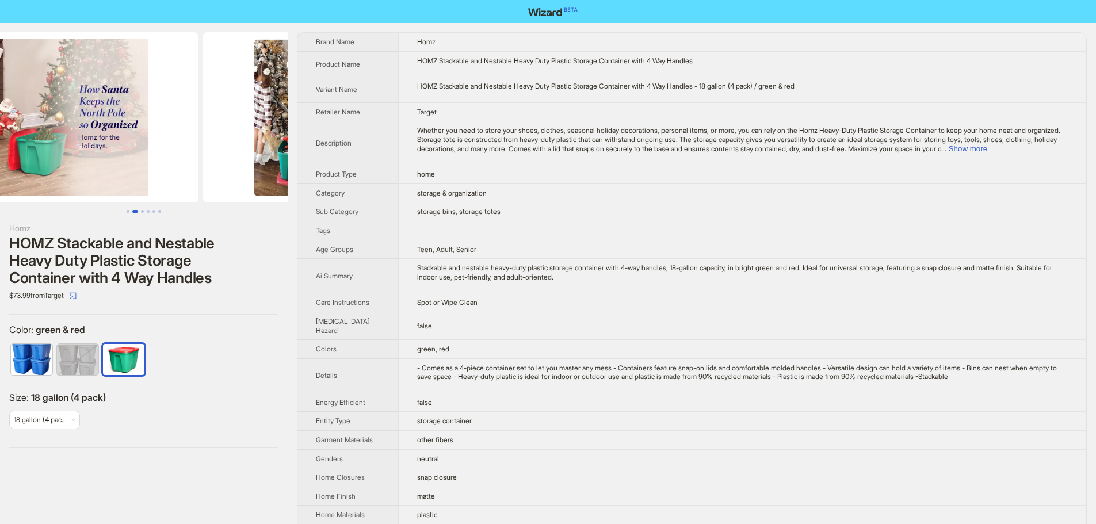
drag, startPoint x: 193, startPoint y: 143, endPoint x: 0, endPoint y: 145, distance: 193.3
click at [19, 145] on ul at bounding box center [144, 117] width 288 height 170
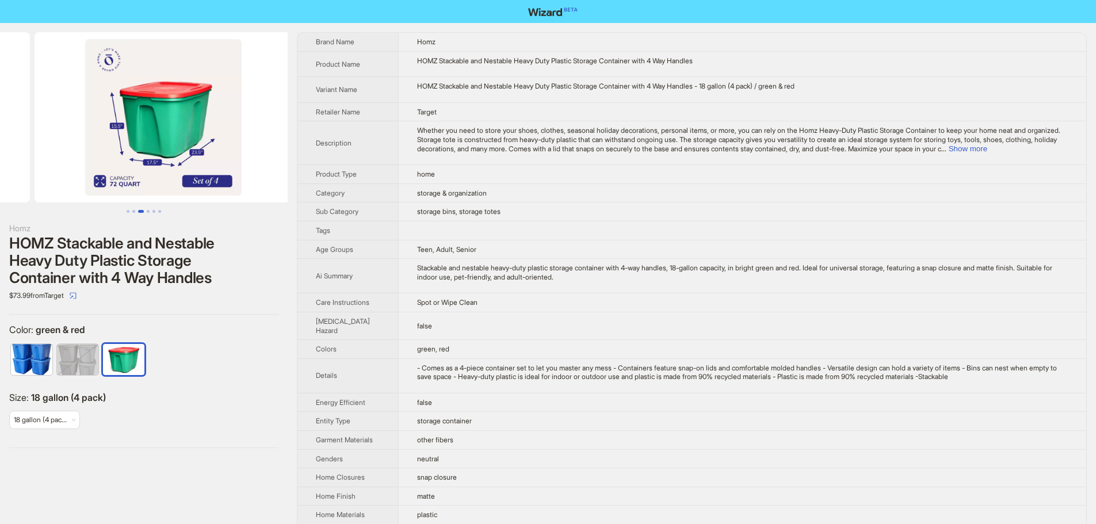
drag, startPoint x: 148, startPoint y: 144, endPoint x: 2, endPoint y: 147, distance: 146.1
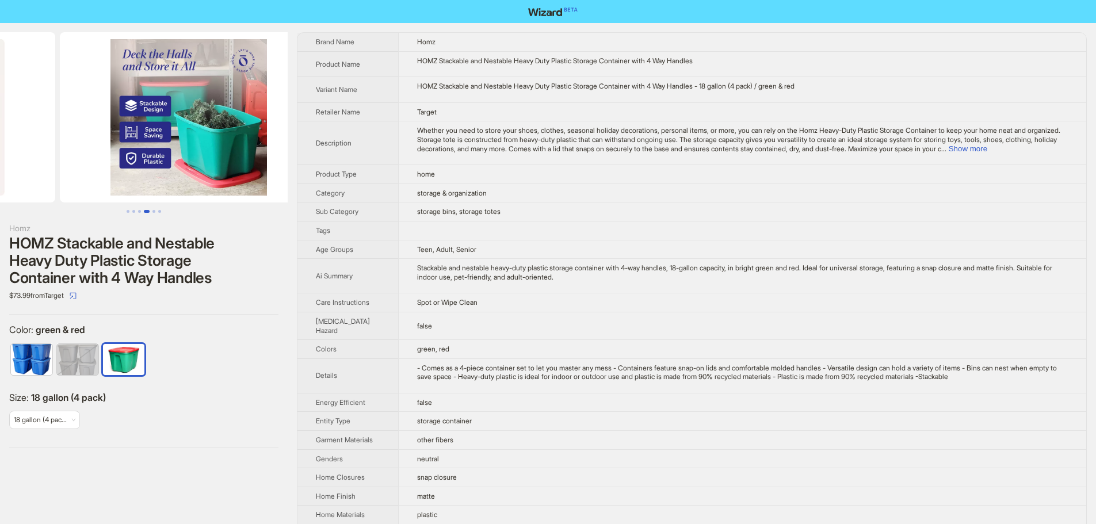
drag, startPoint x: 196, startPoint y: 152, endPoint x: 59, endPoint y: 154, distance: 136.9
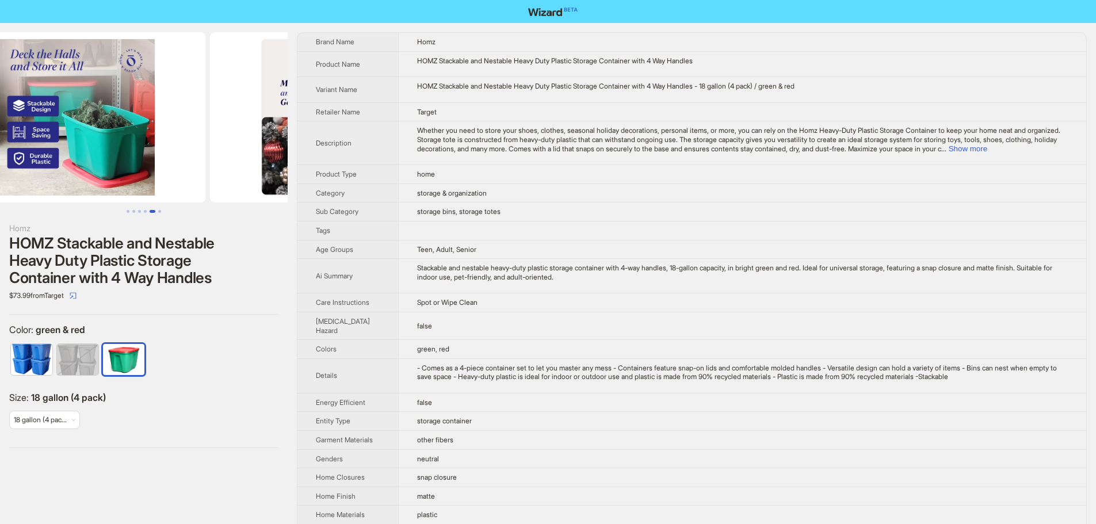
scroll to position [0, 1312]
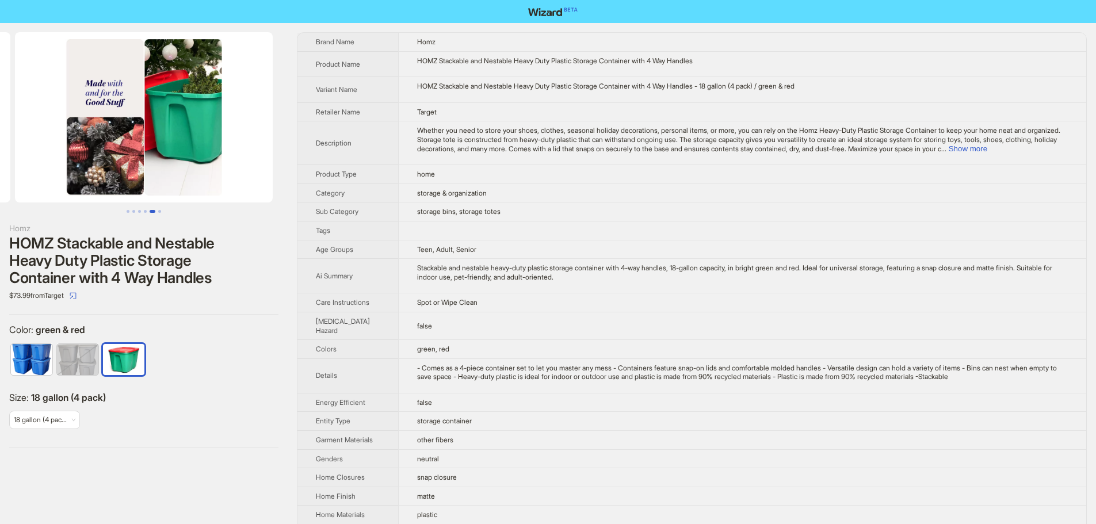
drag, startPoint x: 192, startPoint y: 154, endPoint x: 12, endPoint y: 154, distance: 180.0
drag, startPoint x: 166, startPoint y: 154, endPoint x: 5, endPoint y: 154, distance: 161.1
click at [0, 156] on ul at bounding box center [144, 117] width 288 height 170
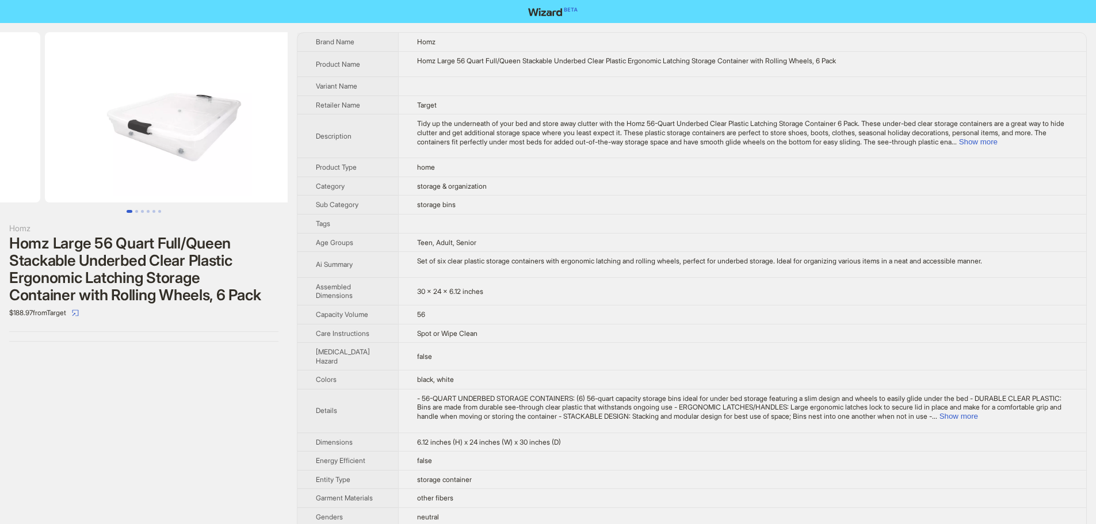
drag, startPoint x: 167, startPoint y: 94, endPoint x: 0, endPoint y: 103, distance: 167.0
drag, startPoint x: 170, startPoint y: 143, endPoint x: 13, endPoint y: 155, distance: 157.5
drag, startPoint x: 147, startPoint y: 171, endPoint x: 100, endPoint y: 178, distance: 48.3
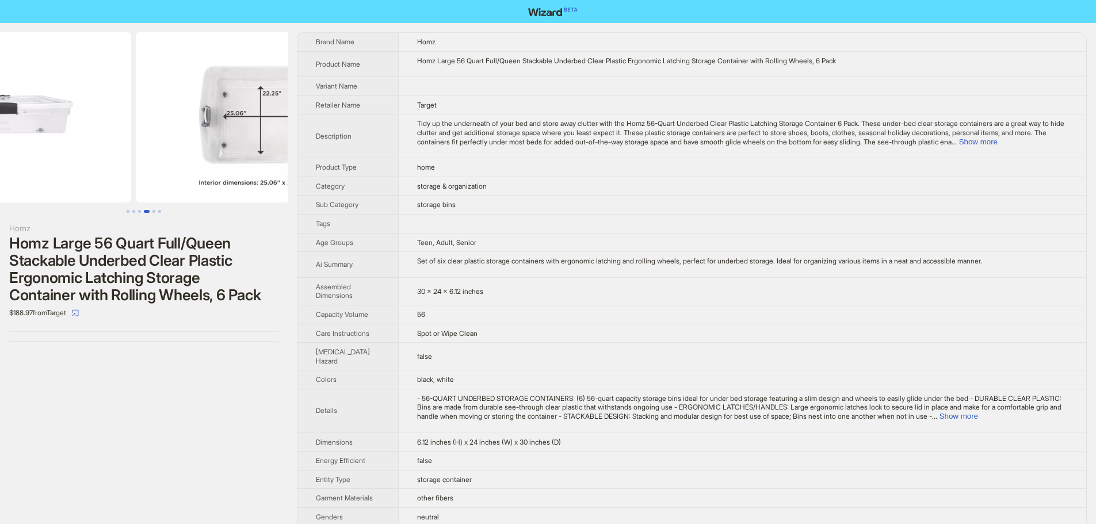
click at [0, 192] on ul at bounding box center [144, 117] width 288 height 170
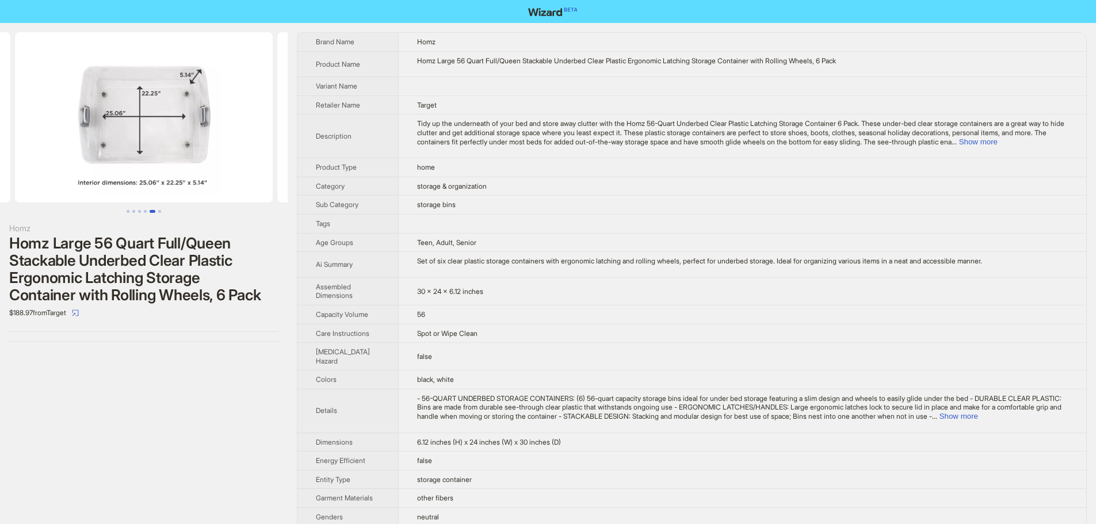
scroll to position [0, 1312]
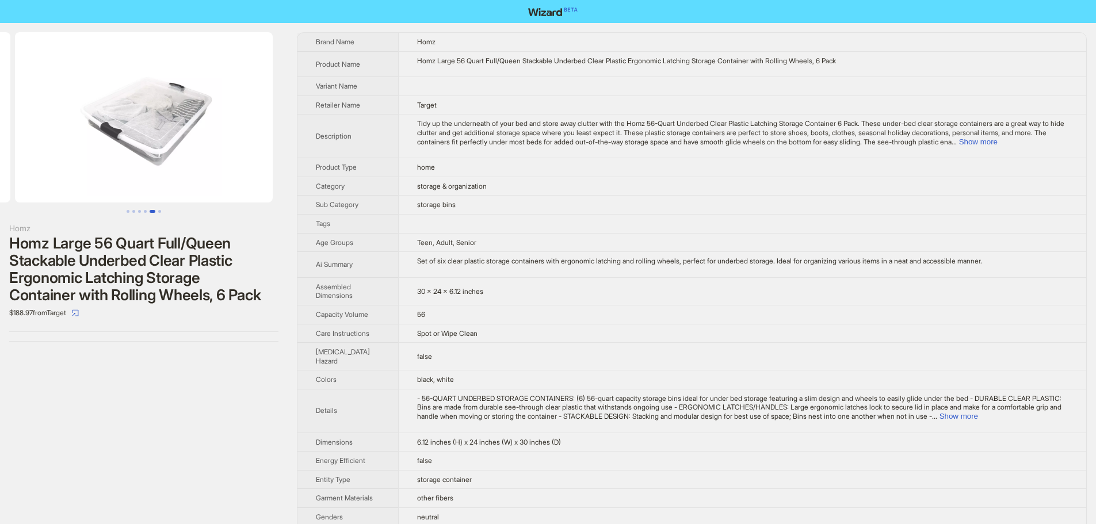
drag, startPoint x: 223, startPoint y: 188, endPoint x: 0, endPoint y: 178, distance: 222.8
drag, startPoint x: 251, startPoint y: 163, endPoint x: 63, endPoint y: 166, distance: 188.1
click at [69, 167] on img at bounding box center [144, 117] width 258 height 170
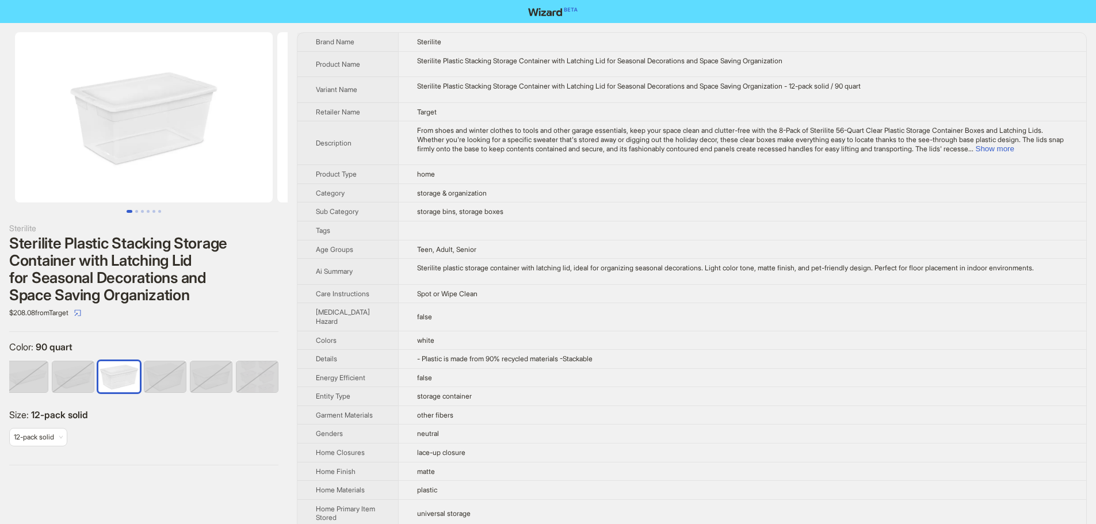
scroll to position [0, 53]
drag, startPoint x: 80, startPoint y: 133, endPoint x: 0, endPoint y: 129, distance: 80.1
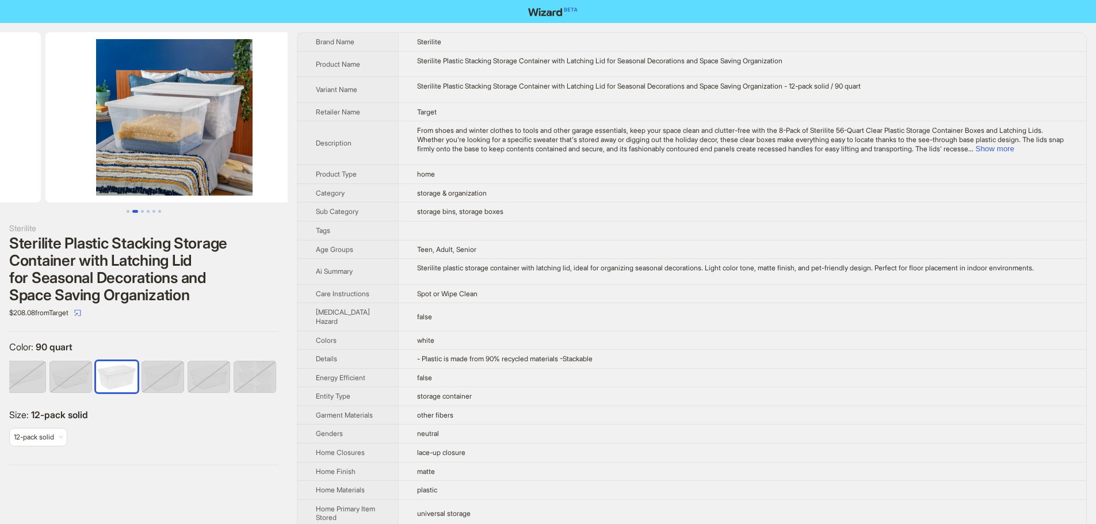
drag, startPoint x: 208, startPoint y: 143, endPoint x: 60, endPoint y: 139, distance: 148.4
click at [58, 138] on ul at bounding box center [144, 117] width 288 height 170
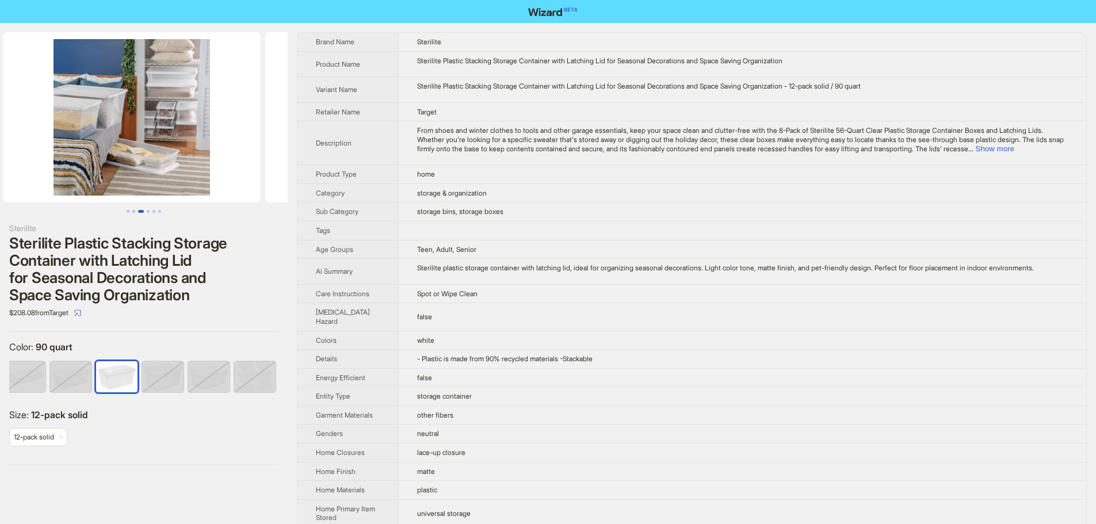
drag, startPoint x: 62, startPoint y: 148, endPoint x: 36, endPoint y: 147, distance: 25.9
click at [36, 147] on ul at bounding box center [144, 117] width 288 height 170
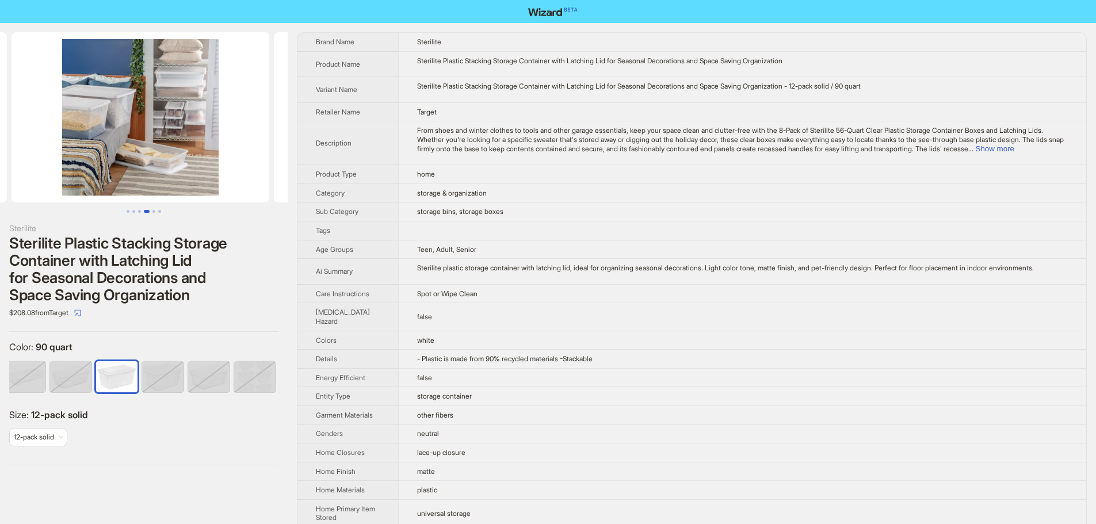
click at [212, 153] on img at bounding box center [141, 117] width 258 height 170
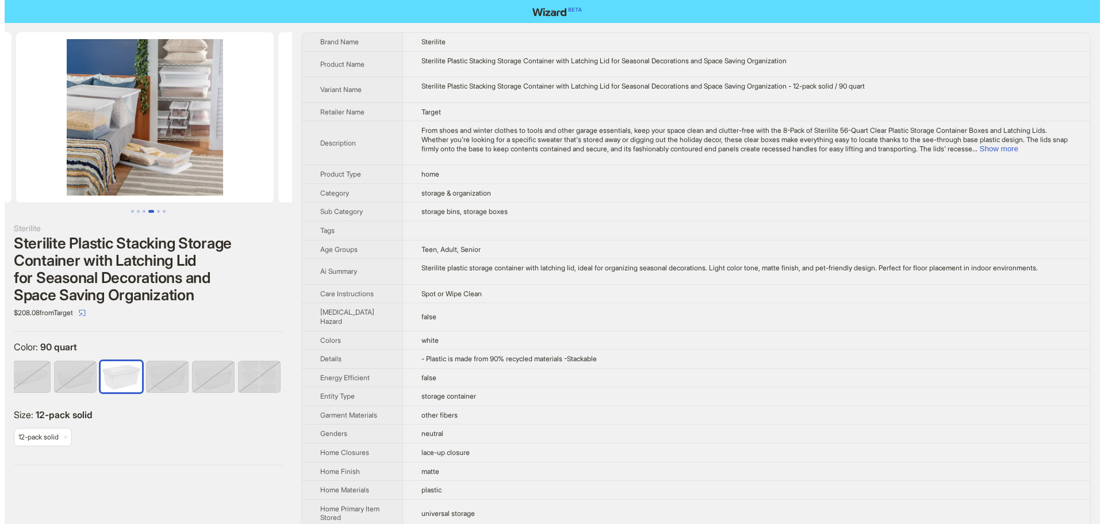
scroll to position [0, 787]
click at [156, 136] on img at bounding box center [144, 117] width 258 height 170
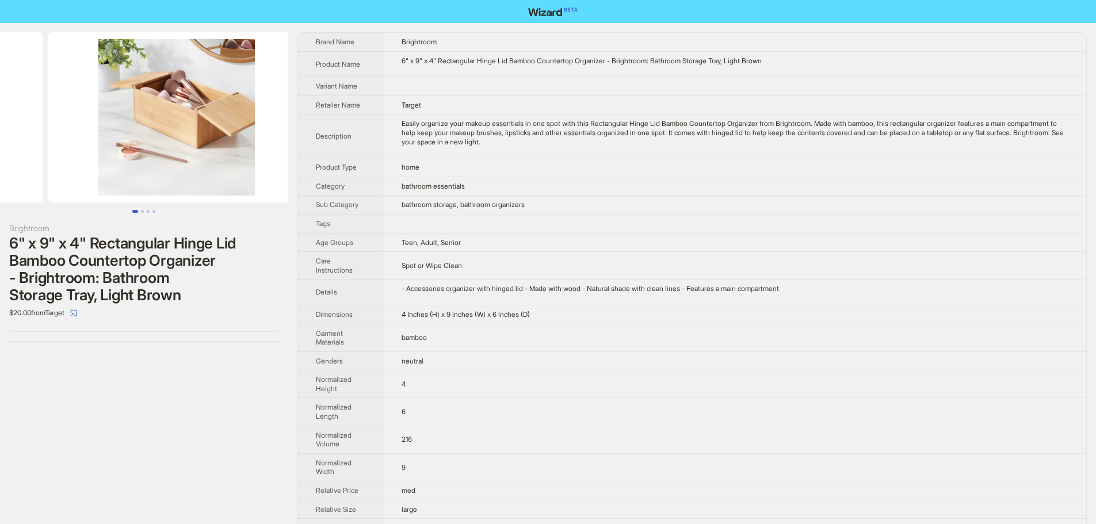
drag, startPoint x: 143, startPoint y: 122, endPoint x: 17, endPoint y: 129, distance: 126.2
click at [17, 129] on ul at bounding box center [144, 117] width 288 height 170
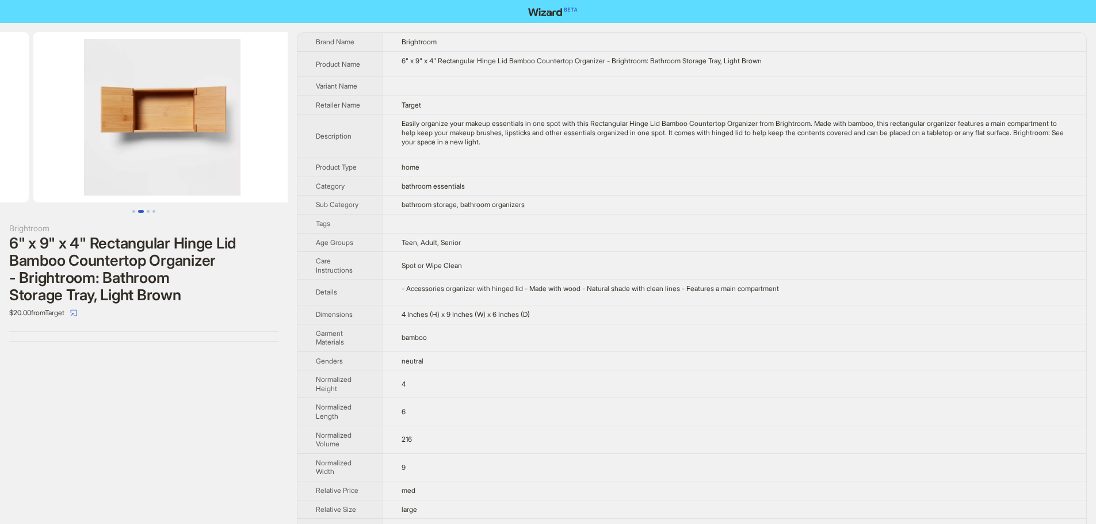
drag, startPoint x: 171, startPoint y: 163, endPoint x: 17, endPoint y: 161, distance: 153.6
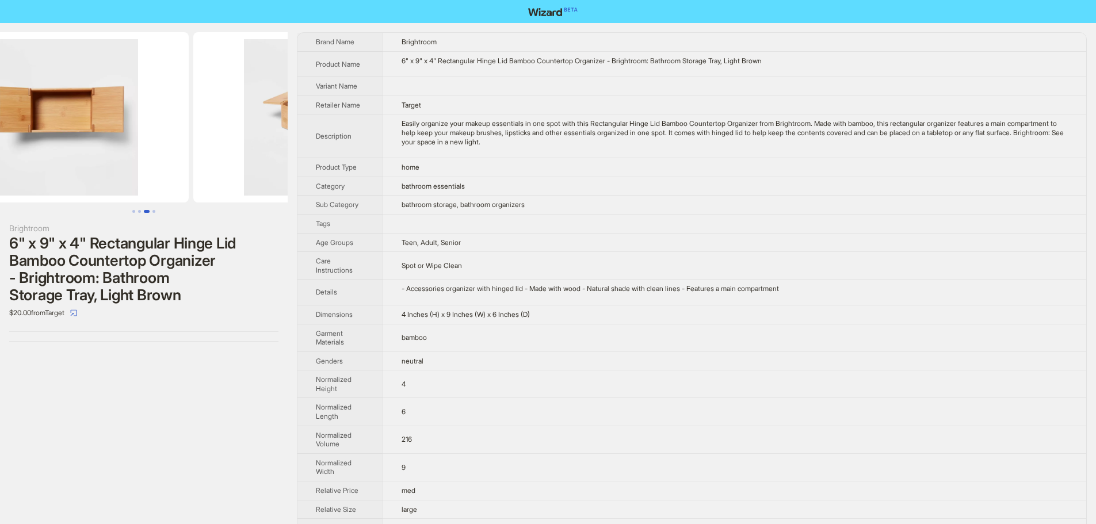
scroll to position [0, 787]
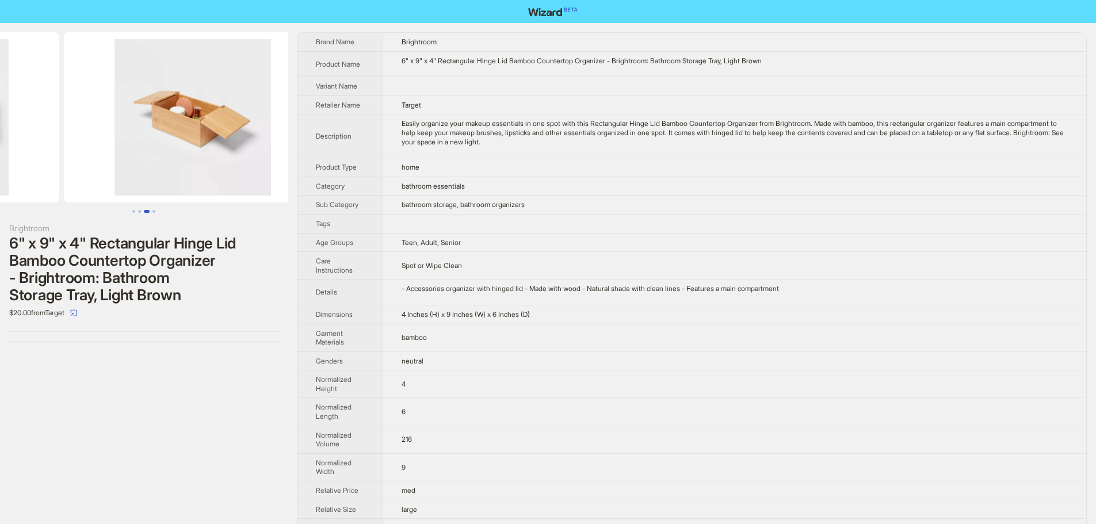
drag, startPoint x: 174, startPoint y: 160, endPoint x: 26, endPoint y: 160, distance: 147.8
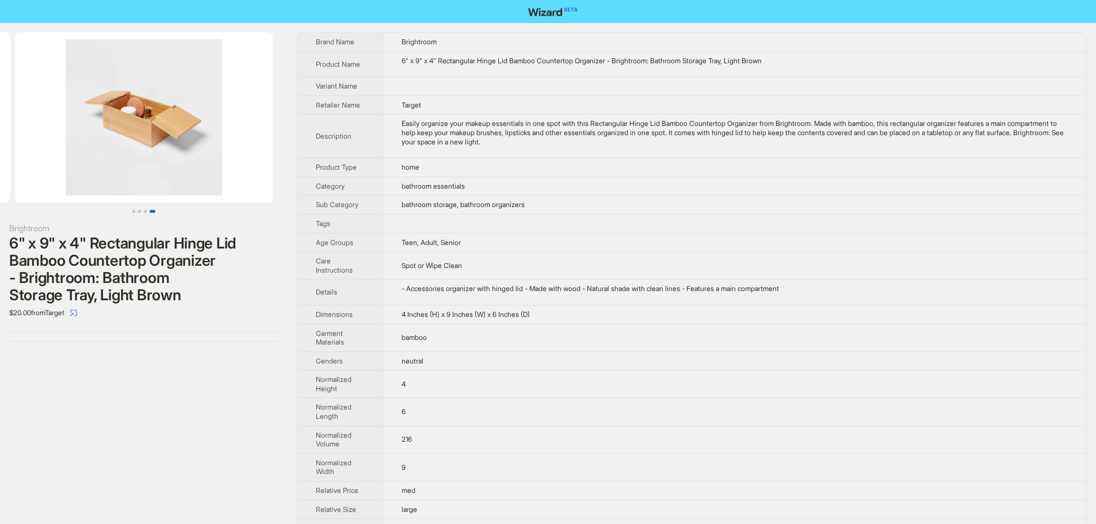
drag, startPoint x: 227, startPoint y: 162, endPoint x: 82, endPoint y: 168, distance: 145.1
click at [82, 168] on img at bounding box center [144, 117] width 258 height 170
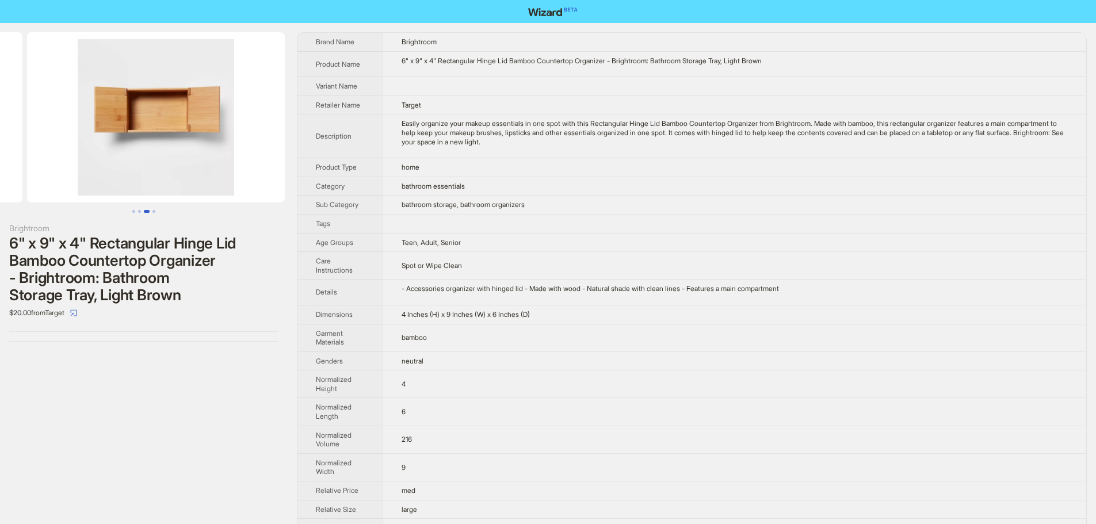
drag, startPoint x: 83, startPoint y: 168, endPoint x: 262, endPoint y: 172, distance: 178.9
click at [263, 172] on ul at bounding box center [144, 117] width 288 height 170
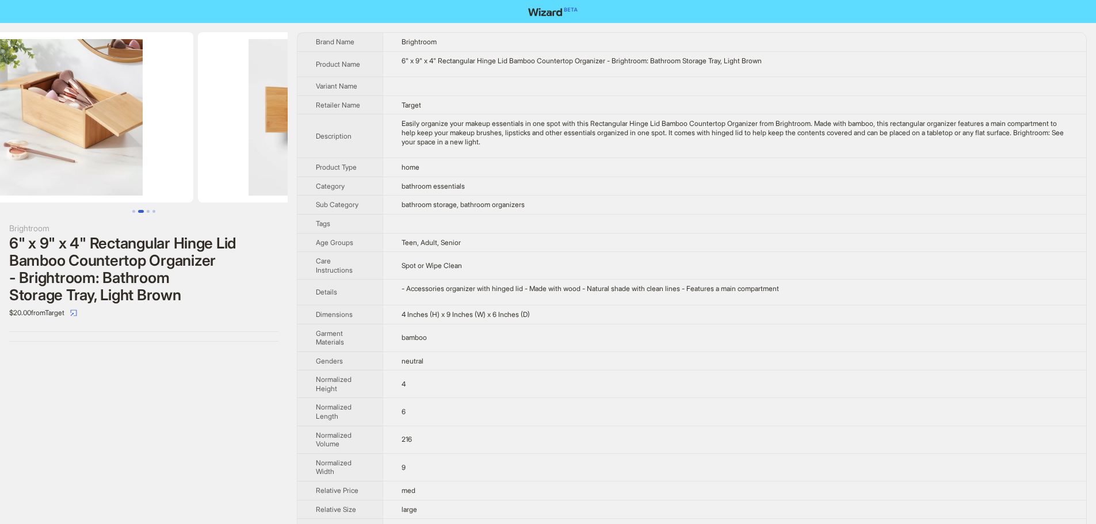
drag, startPoint x: 154, startPoint y: 163, endPoint x: 258, endPoint y: 167, distance: 103.6
click at [257, 167] on img at bounding box center [327, 117] width 258 height 170
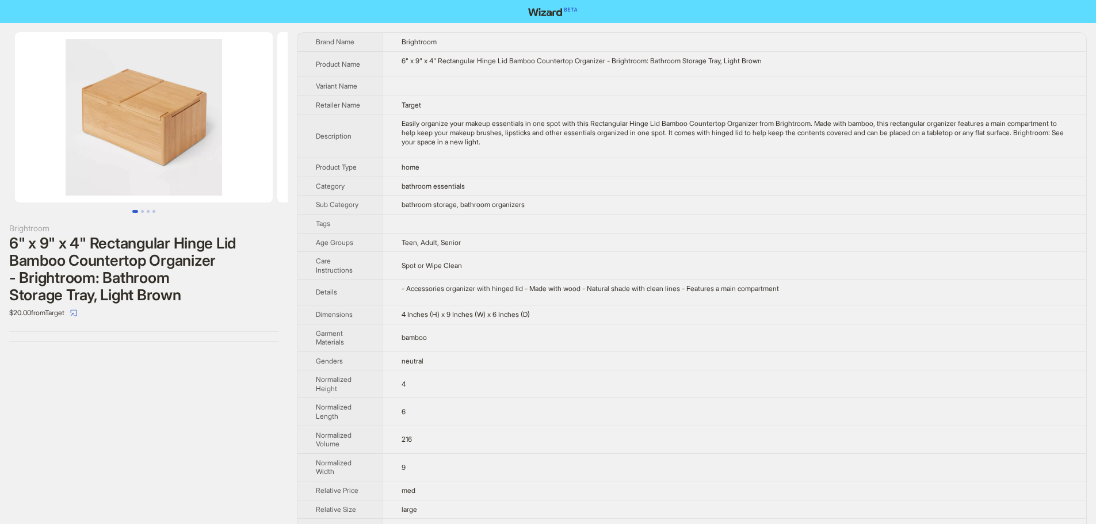
drag, startPoint x: 129, startPoint y: 165, endPoint x: 346, endPoint y: 169, distance: 216.9
click at [327, 167] on div "Brightroom 6" x 9" x 4" Rectangular Hinge Lid Bamboo Countertop Organizer - Bri…" at bounding box center [548, 297] width 1096 height 549
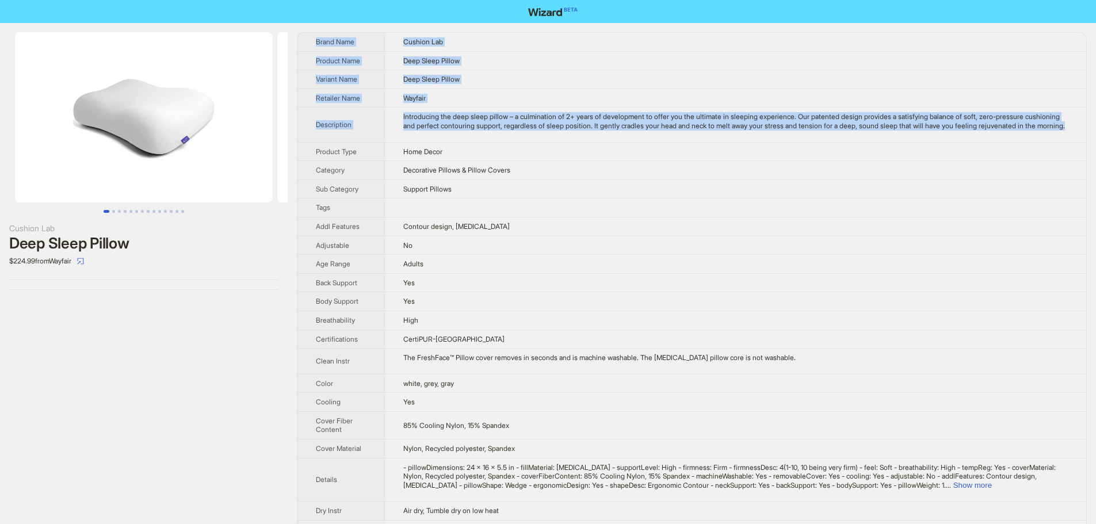
drag, startPoint x: 496, startPoint y: 140, endPoint x: 309, endPoint y: 37, distance: 213.2
click at [309, 37] on tbody "Brand Name Cushion Lab Product Name Deep Sleep Pillow Variant Name Deep Sleep P…" at bounding box center [691, 519] width 789 height 973
copy tbody "Brand Name Cushion Lab Product Name Deep Sleep Pillow Variant Name Deep Sleep P…"
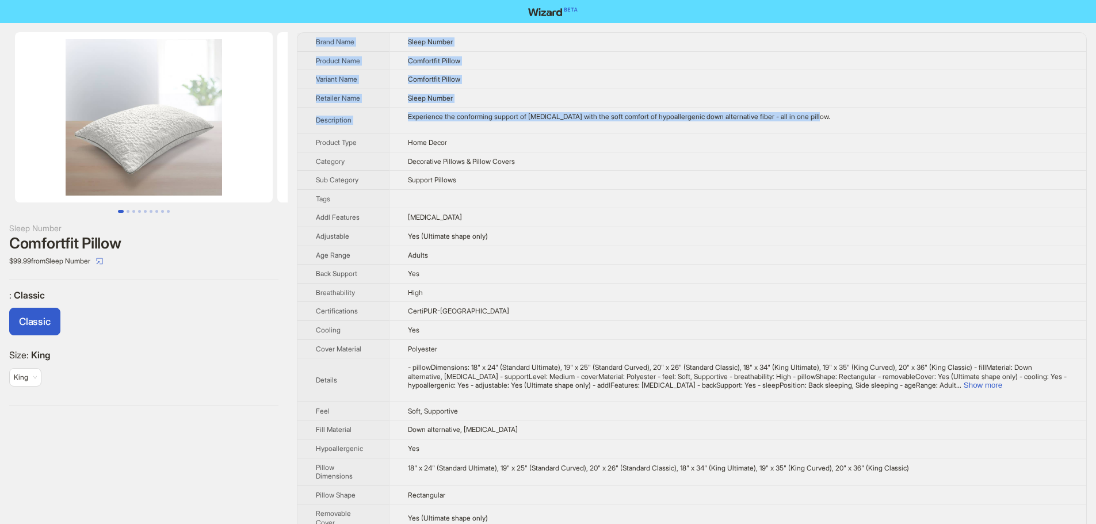
drag, startPoint x: 846, startPoint y: 123, endPoint x: 307, endPoint y: 43, distance: 544.9
click at [307, 43] on tbody "Brand Name Sleep Number Product Name Comfortfit Pillow Variant Name Comfortfit …" at bounding box center [691, 357] width 789 height 648
copy tbody "Brand Name Sleep Number Product Name Comfortfit Pillow Variant Name Comfortfit …"
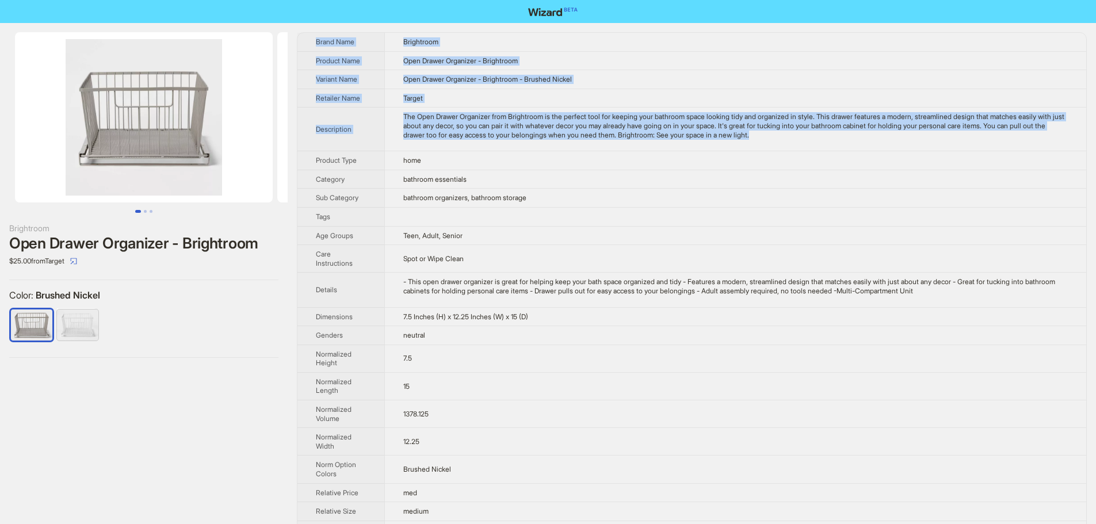
drag, startPoint x: 846, startPoint y: 138, endPoint x: 310, endPoint y: 39, distance: 544.7
click at [310, 39] on tbody "Brand Name Brightroom Product Name Open Drawer Organizer - Brightroom Variant N…" at bounding box center [691, 313] width 789 height 560
copy tbody "Brand Name Brightroom Product Name Open Drawer Organizer - Brightroom Variant N…"
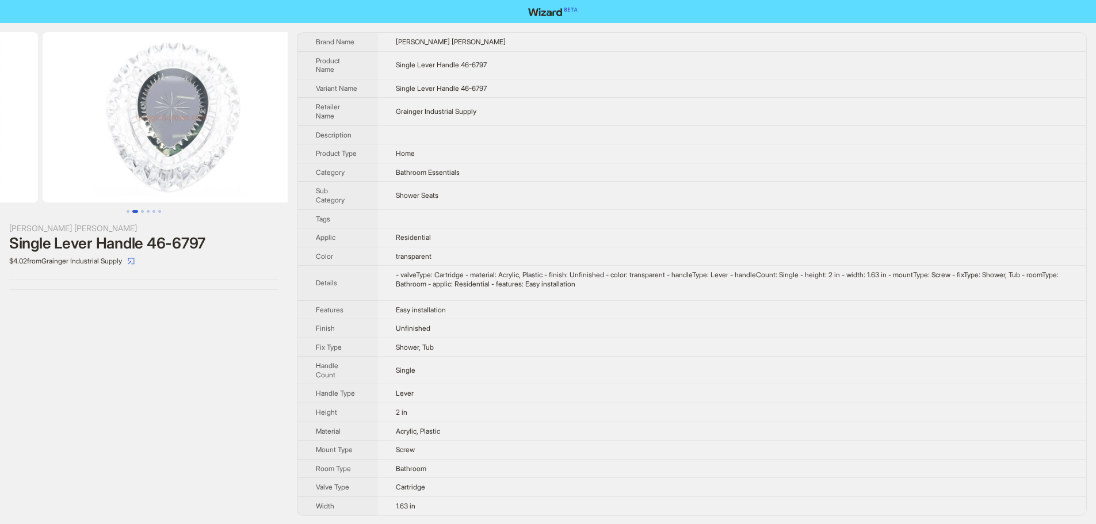
drag, startPoint x: 201, startPoint y: 161, endPoint x: 49, endPoint y: 170, distance: 152.7
click at [49, 170] on ul at bounding box center [144, 117] width 288 height 170
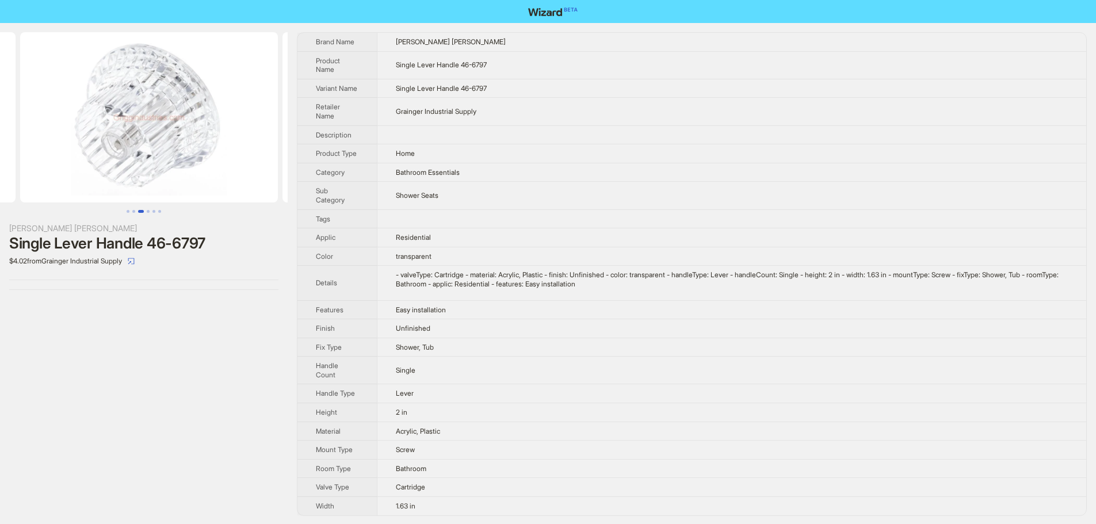
drag, startPoint x: 227, startPoint y: 169, endPoint x: 76, endPoint y: 172, distance: 151.3
click at [77, 172] on ul at bounding box center [144, 117] width 288 height 170
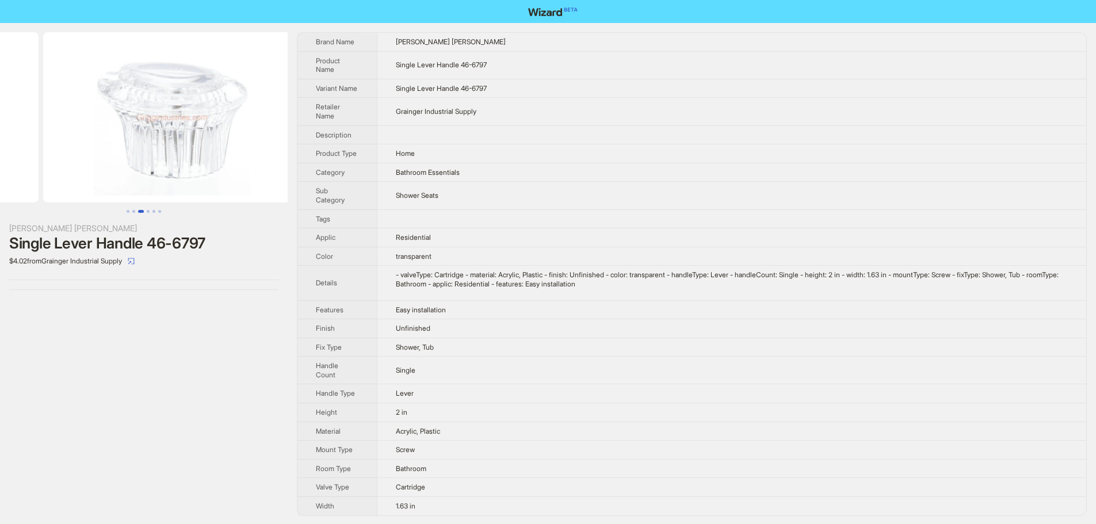
drag, startPoint x: 265, startPoint y: 168, endPoint x: 108, endPoint y: 165, distance: 157.1
click at [108, 165] on ul at bounding box center [144, 117] width 288 height 170
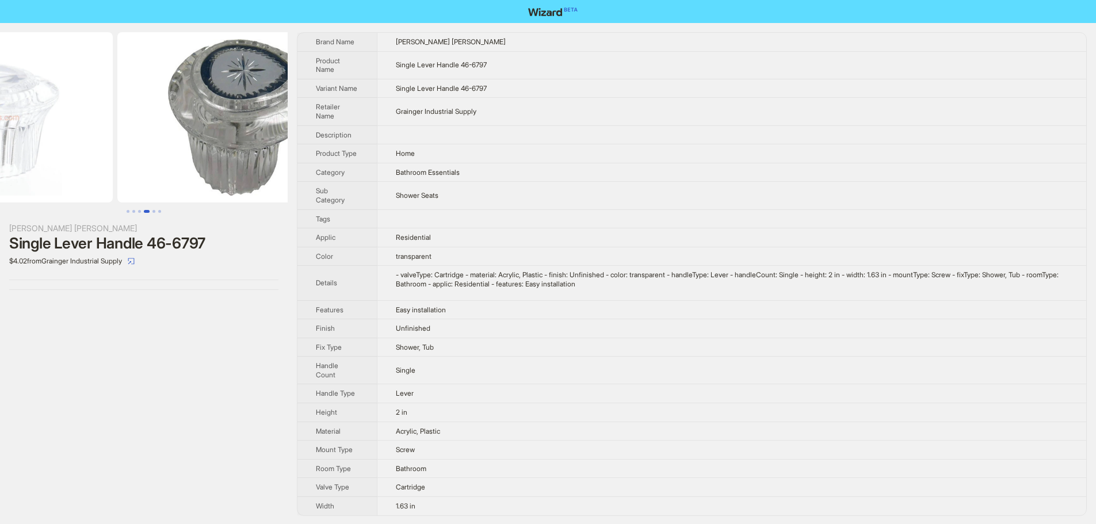
drag, startPoint x: 232, startPoint y: 168, endPoint x: 125, endPoint y: 170, distance: 107.0
click at [125, 170] on ul at bounding box center [144, 117] width 288 height 170
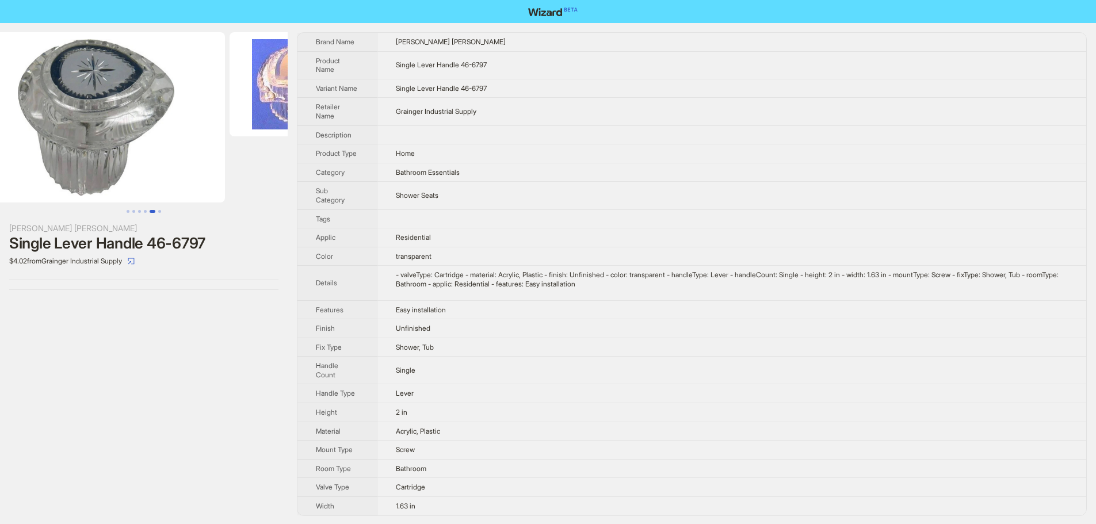
scroll to position [0, 1211]
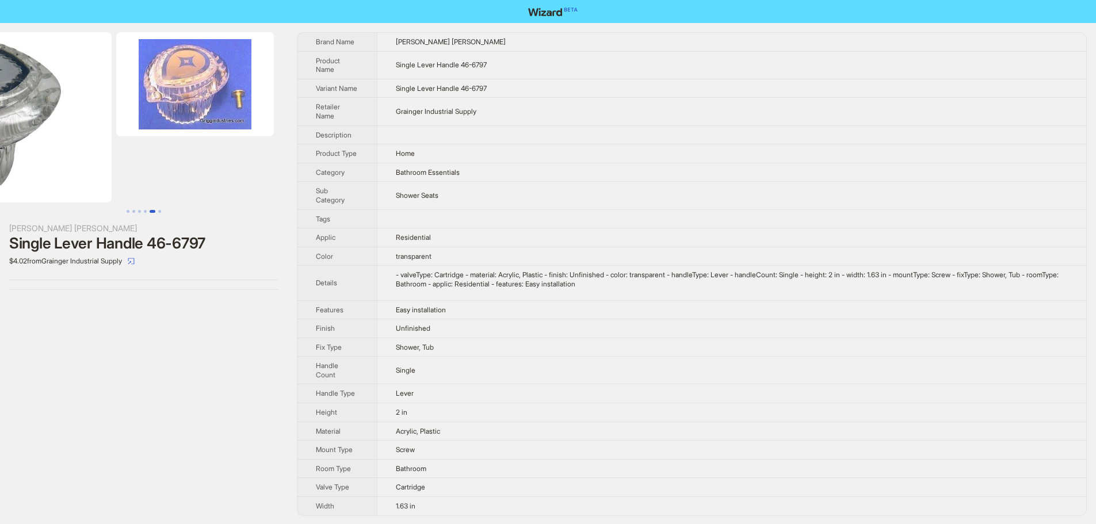
drag, startPoint x: 212, startPoint y: 174, endPoint x: 1, endPoint y: 183, distance: 211.3
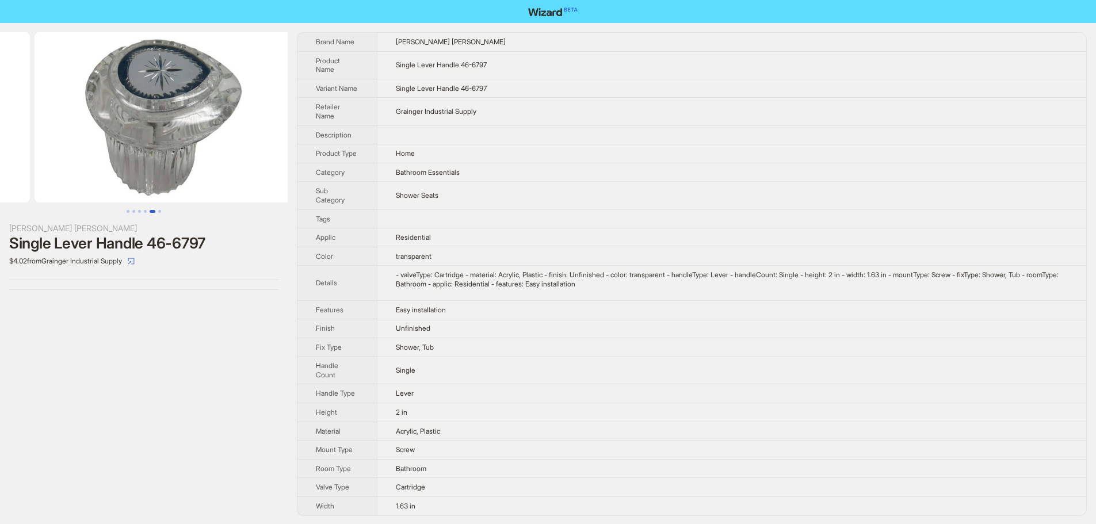
drag, startPoint x: 175, startPoint y: 180, endPoint x: 228, endPoint y: 182, distance: 52.4
click at [228, 182] on img at bounding box center [164, 117] width 258 height 170
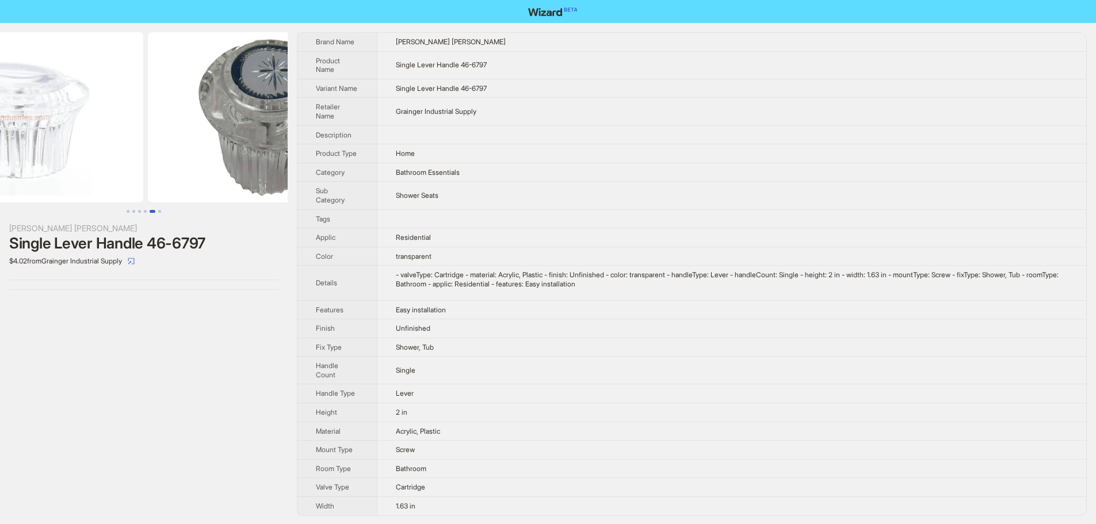
drag, startPoint x: 140, startPoint y: 129, endPoint x: 345, endPoint y: 148, distance: 205.7
click at [327, 146] on div "Kissler Moen Single Lever Handle 46-6797 $4.02 from Grainger Industrial Supply …" at bounding box center [548, 274] width 1096 height 502
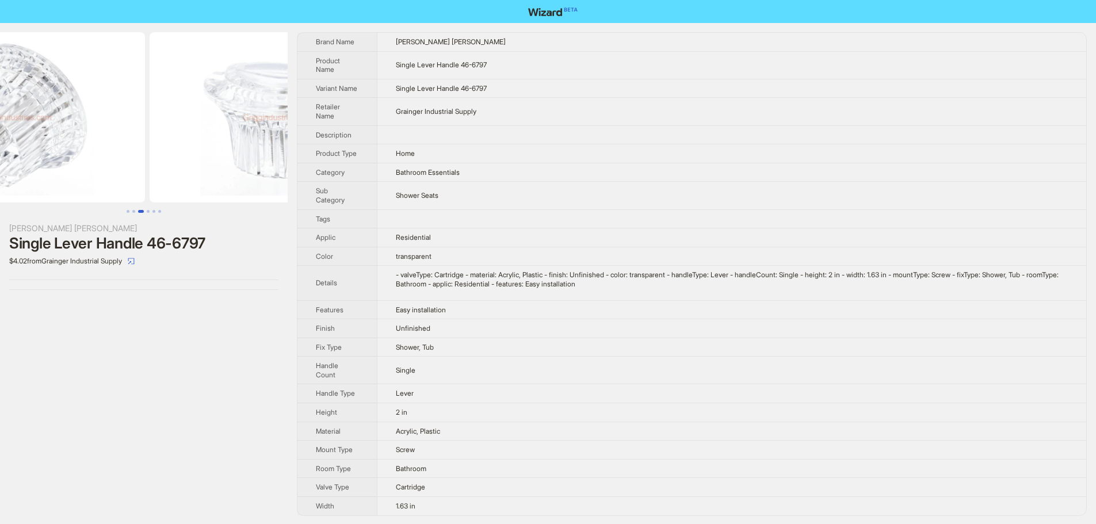
drag, startPoint x: 199, startPoint y: 144, endPoint x: 452, endPoint y: 157, distance: 253.4
click at [446, 156] on div "Kissler Moen Single Lever Handle 46-6797 $4.02 from Grainger Industrial Supply …" at bounding box center [548, 274] width 1096 height 502
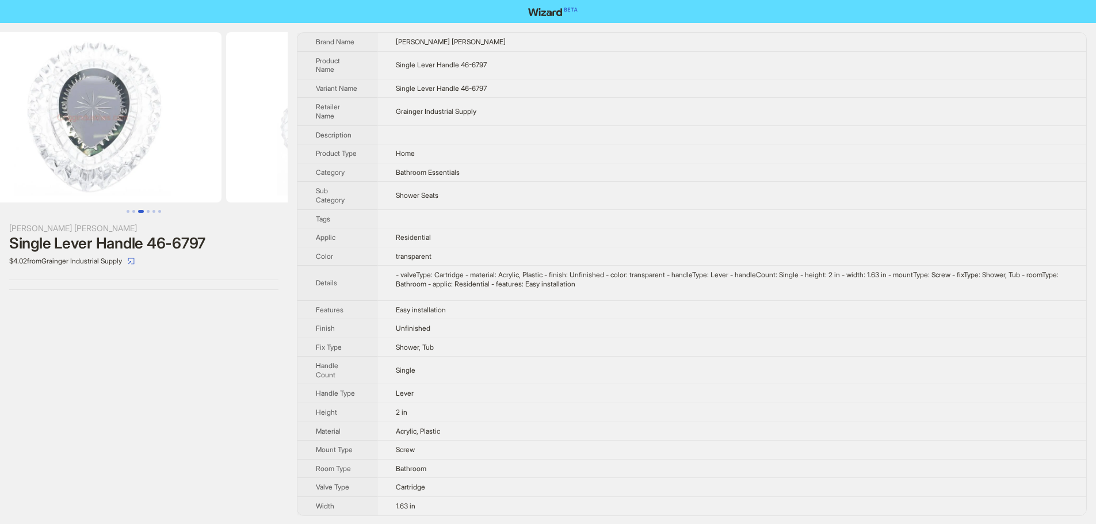
drag, startPoint x: 174, startPoint y: 151, endPoint x: 253, endPoint y: 154, distance: 78.3
click at [263, 152] on img at bounding box center [358, 117] width 258 height 170
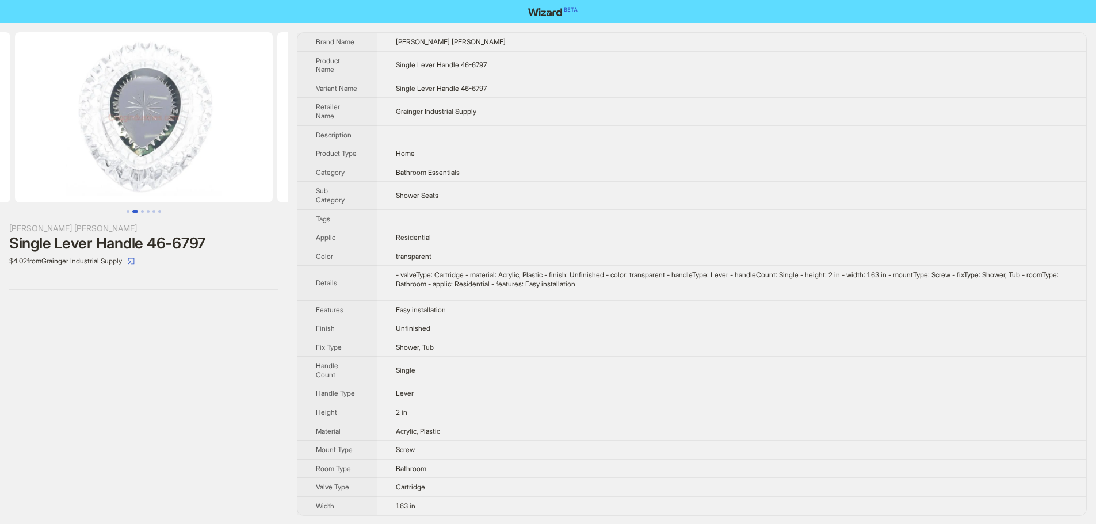
scroll to position [0, 121]
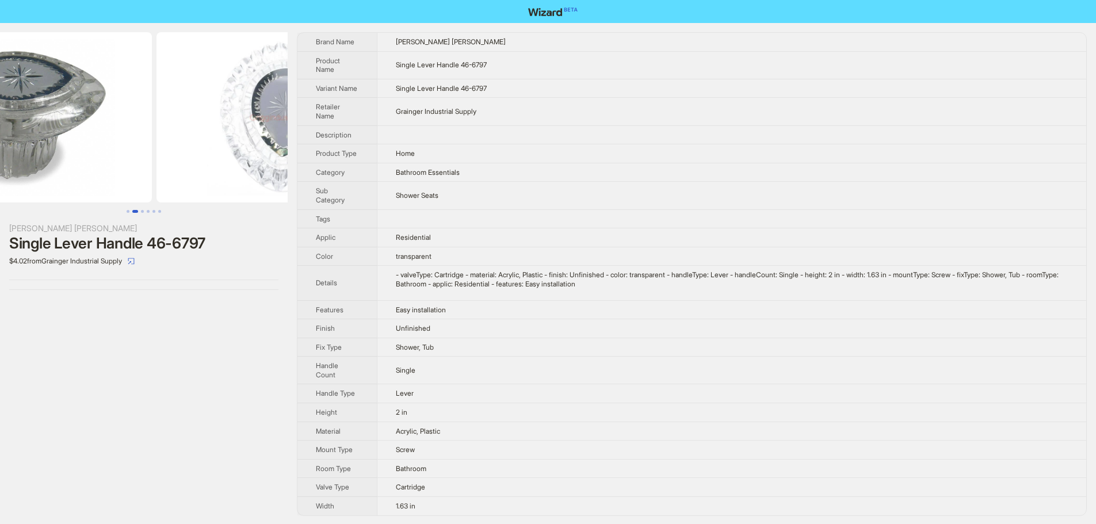
drag, startPoint x: 129, startPoint y: 150, endPoint x: 254, endPoint y: 163, distance: 125.6
click at [308, 162] on div "Kissler Moen Single Lever Handle 46-6797 $4.02 from Grainger Industrial Supply …" at bounding box center [548, 274] width 1096 height 502
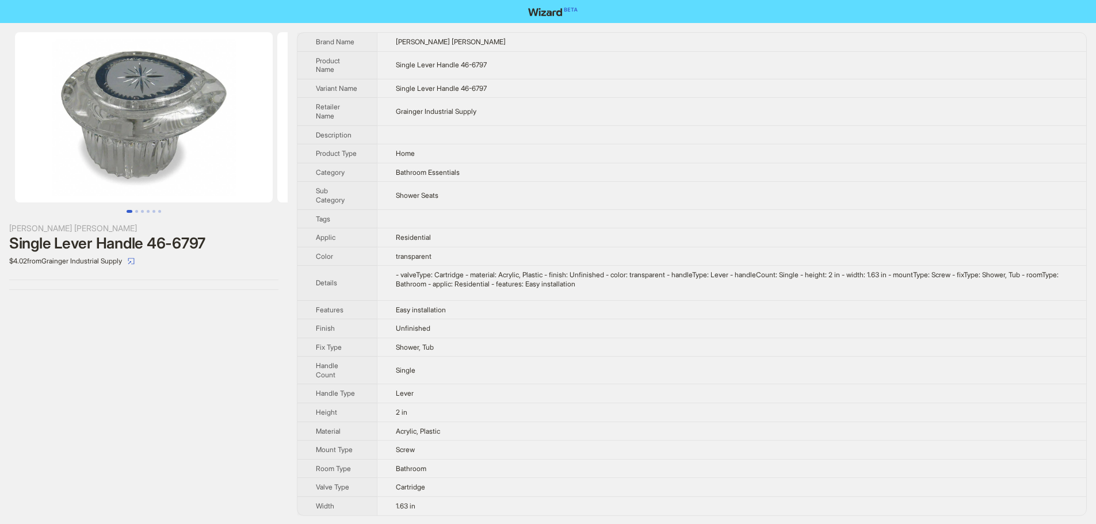
drag, startPoint x: 160, startPoint y: 155, endPoint x: 282, endPoint y: 166, distance: 122.4
click at [397, 167] on div "Kissler Moen Single Lever Handle 46-6797 $4.02 from Grainger Industrial Supply …" at bounding box center [548, 274] width 1096 height 502
drag, startPoint x: 98, startPoint y: 156, endPoint x: 288, endPoint y: 158, distance: 189.3
click at [313, 157] on div "Kissler Moen Single Lever Handle 46-6797 $4.02 from Grainger Industrial Supply …" at bounding box center [548, 274] width 1096 height 502
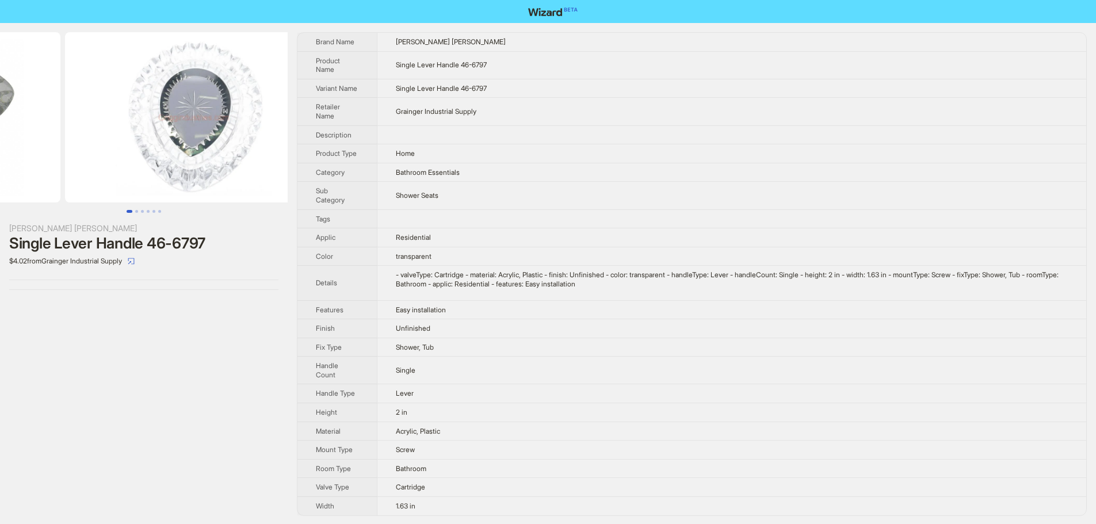
drag, startPoint x: 198, startPoint y: 152, endPoint x: 55, endPoint y: 148, distance: 142.7
click at [59, 148] on ul at bounding box center [144, 117] width 288 height 170
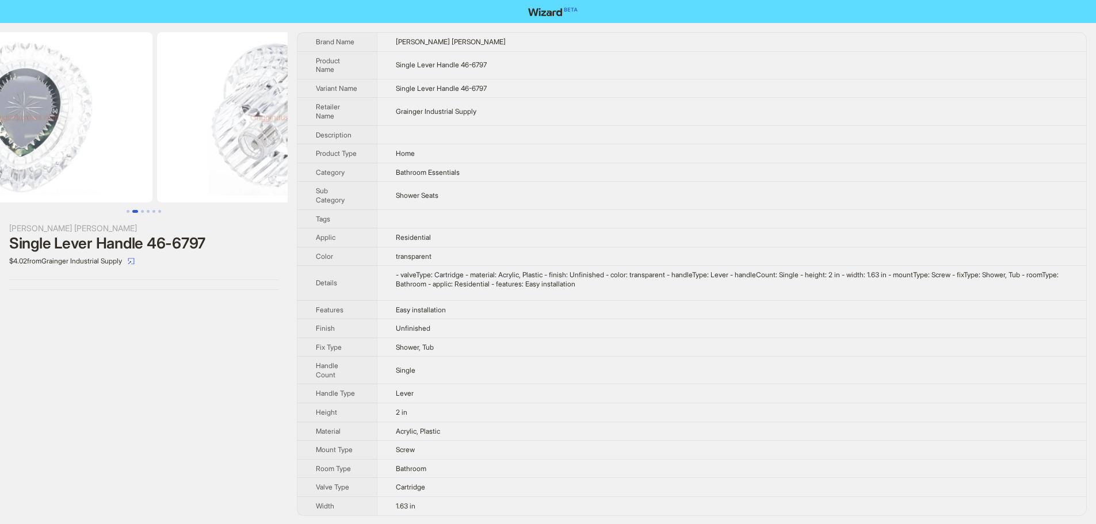
drag, startPoint x: 173, startPoint y: 142, endPoint x: 0, endPoint y: 136, distance: 172.7
click at [0, 136] on img at bounding box center [24, 117] width 258 height 170
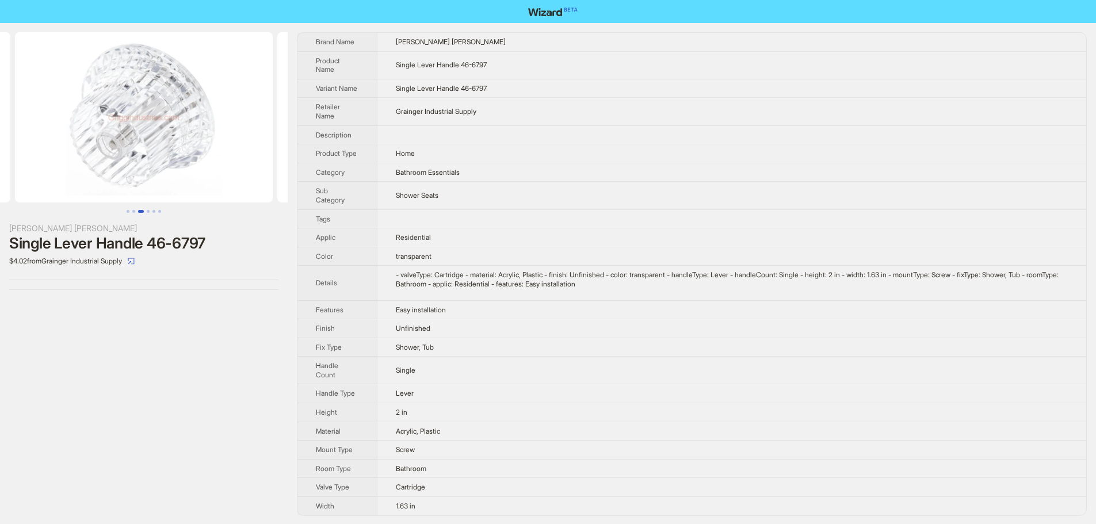
scroll to position [1, 0]
drag, startPoint x: 397, startPoint y: 345, endPoint x: 524, endPoint y: 350, distance: 126.6
click at [512, 349] on td "Shower, Tub" at bounding box center [731, 346] width 709 height 19
click at [524, 350] on td "Shower, Tub" at bounding box center [731, 346] width 709 height 19
drag, startPoint x: 399, startPoint y: 365, endPoint x: 500, endPoint y: 368, distance: 101.9
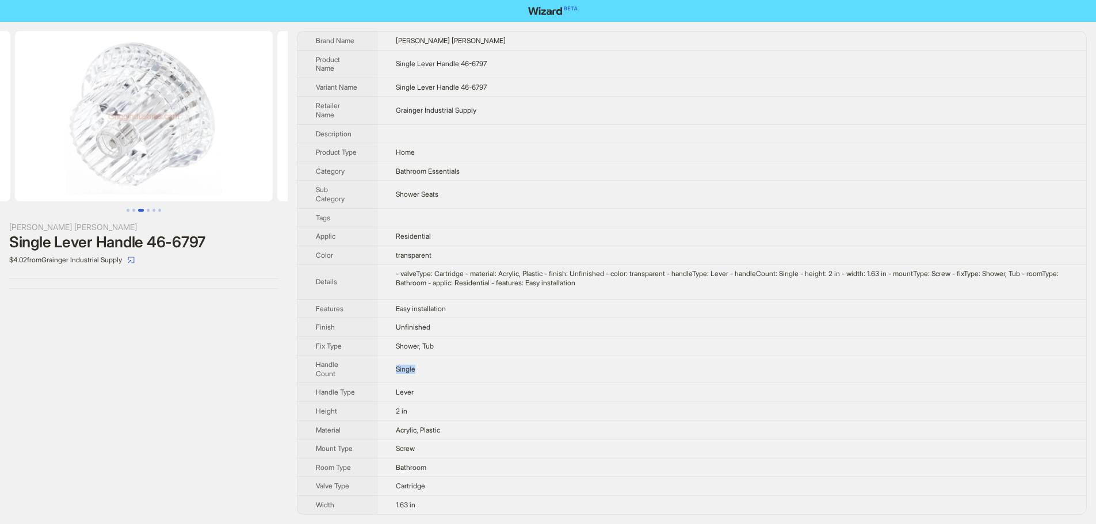
click at [500, 368] on td "Single" at bounding box center [731, 369] width 709 height 28
drag, startPoint x: 426, startPoint y: 389, endPoint x: 502, endPoint y: 388, distance: 76.5
click at [502, 388] on td "Lever" at bounding box center [731, 392] width 709 height 19
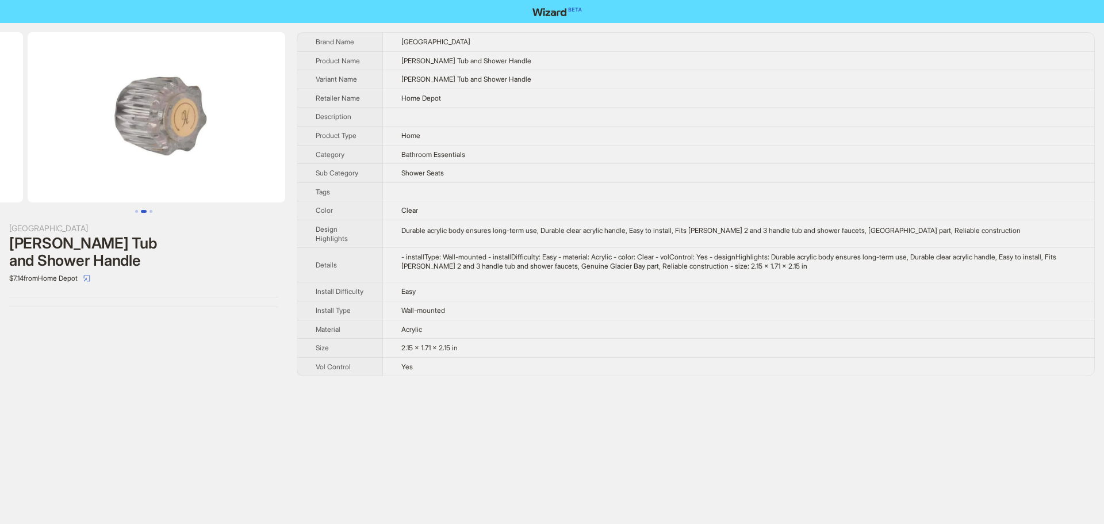
drag, startPoint x: 255, startPoint y: 157, endPoint x: 89, endPoint y: 169, distance: 166.7
click at [89, 169] on ul at bounding box center [144, 117] width 288 height 170
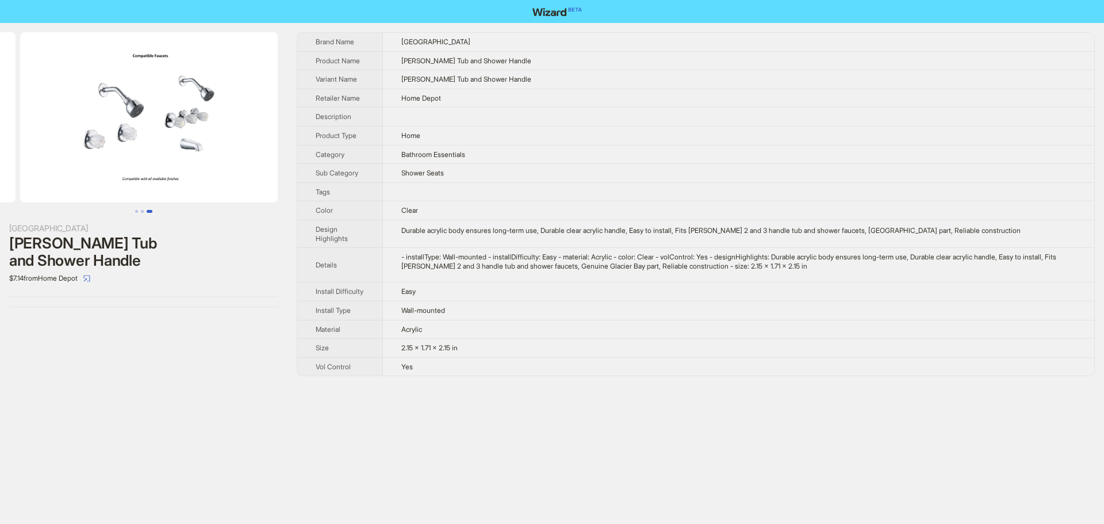
drag, startPoint x: 203, startPoint y: 164, endPoint x: 32, endPoint y: 169, distance: 171.5
click at [32, 169] on ul at bounding box center [144, 117] width 288 height 170
drag, startPoint x: 204, startPoint y: 160, endPoint x: 92, endPoint y: 169, distance: 111.9
click at [92, 169] on img at bounding box center [144, 117] width 258 height 170
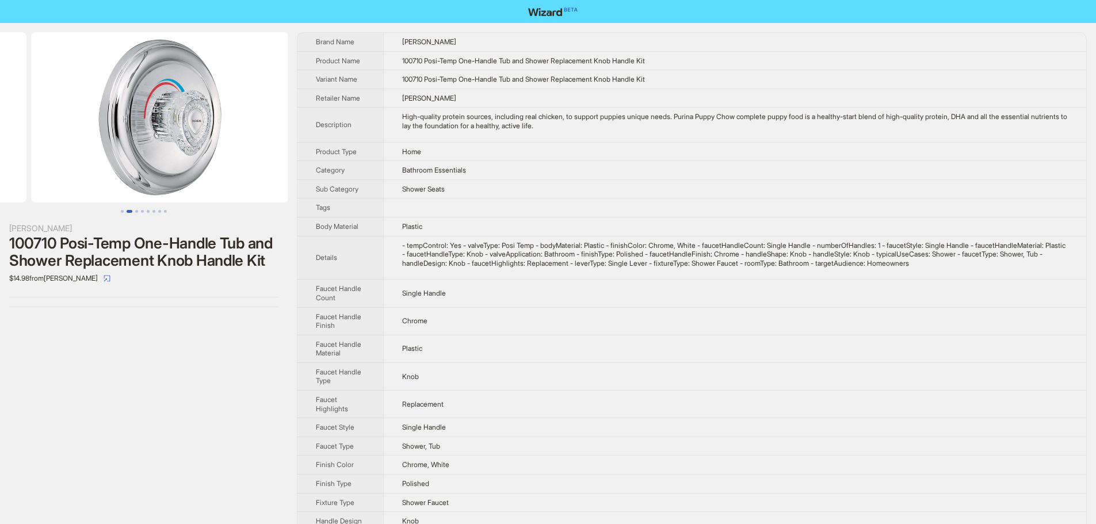
drag, startPoint x: 171, startPoint y: 133, endPoint x: 32, endPoint y: 132, distance: 139.2
click at [32, 132] on ul at bounding box center [144, 117] width 288 height 170
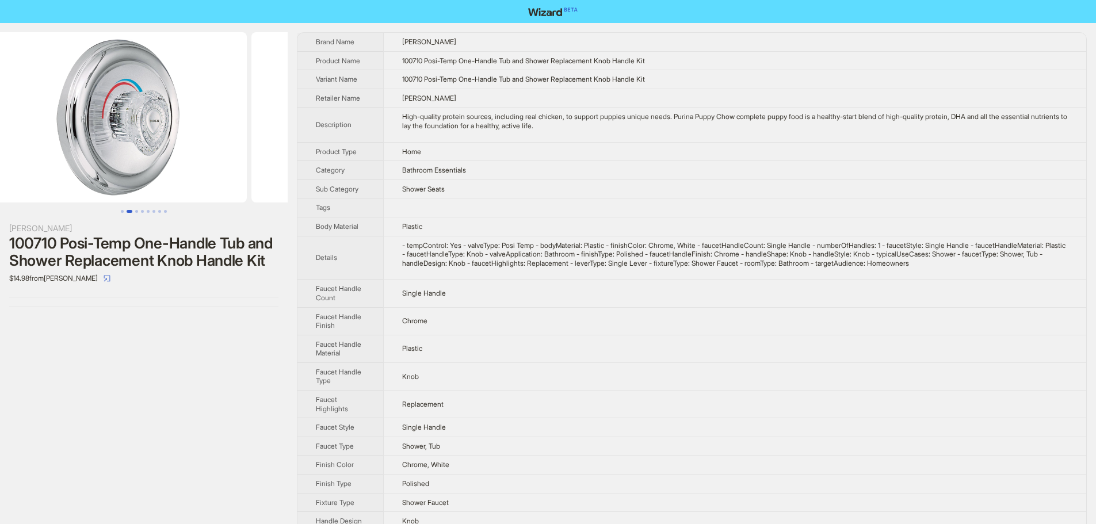
scroll to position [0, 289]
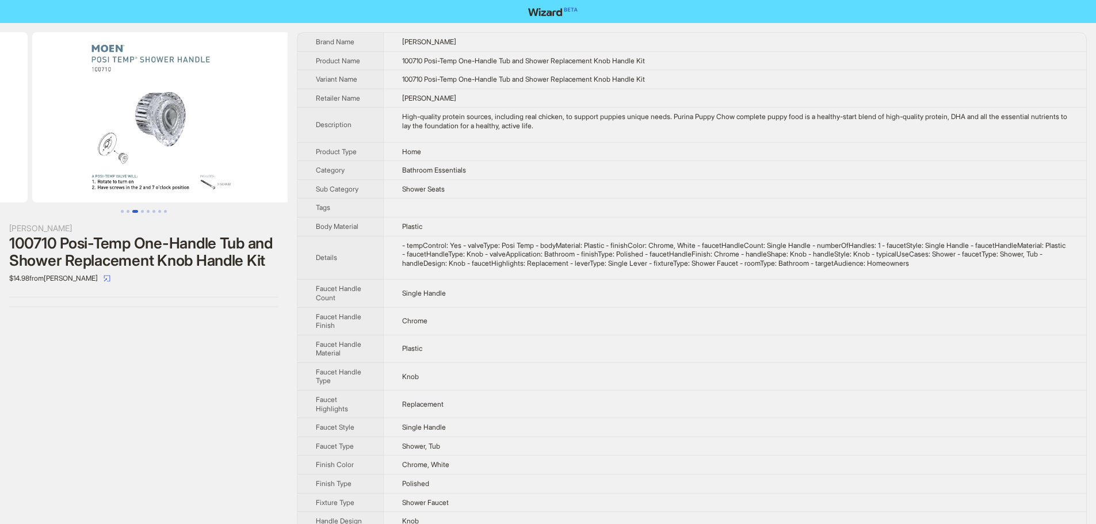
drag, startPoint x: 212, startPoint y: 134, endPoint x: 49, endPoint y: 115, distance: 164.5
click at [49, 115] on ul at bounding box center [144, 117] width 288 height 170
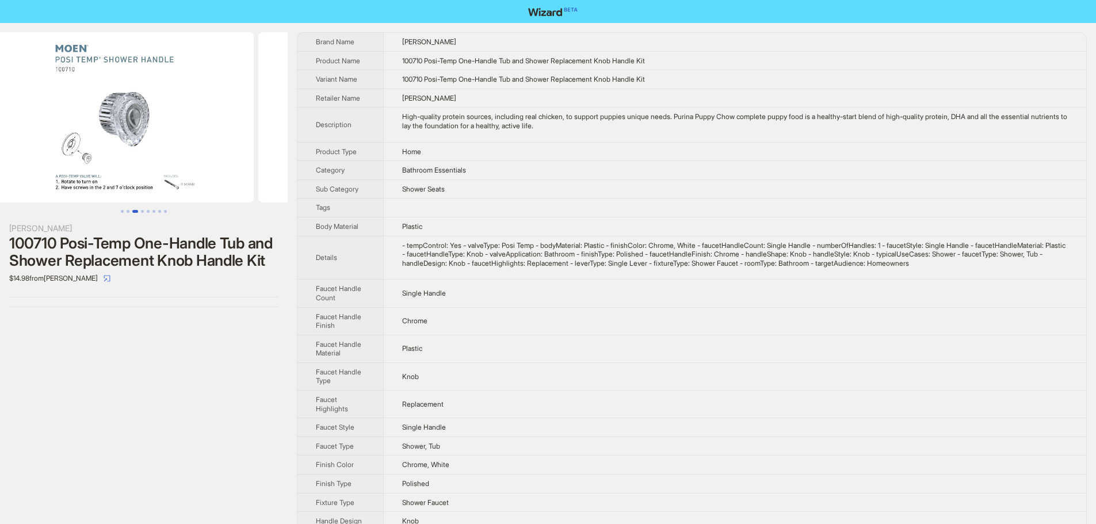
drag, startPoint x: 234, startPoint y: 139, endPoint x: 221, endPoint y: 139, distance: 12.7
click at [221, 139] on img at bounding box center [125, 117] width 258 height 170
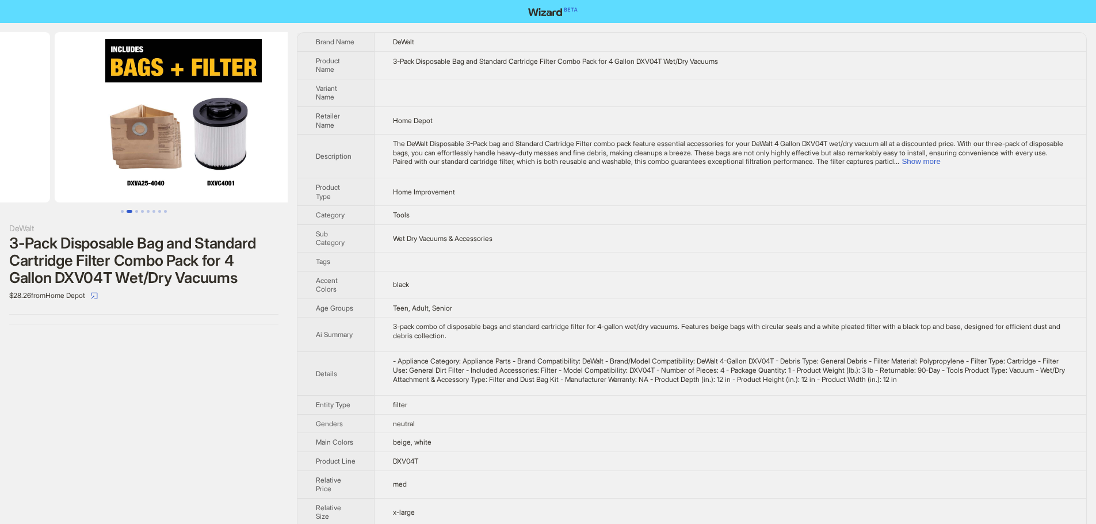
scroll to position [0, 224]
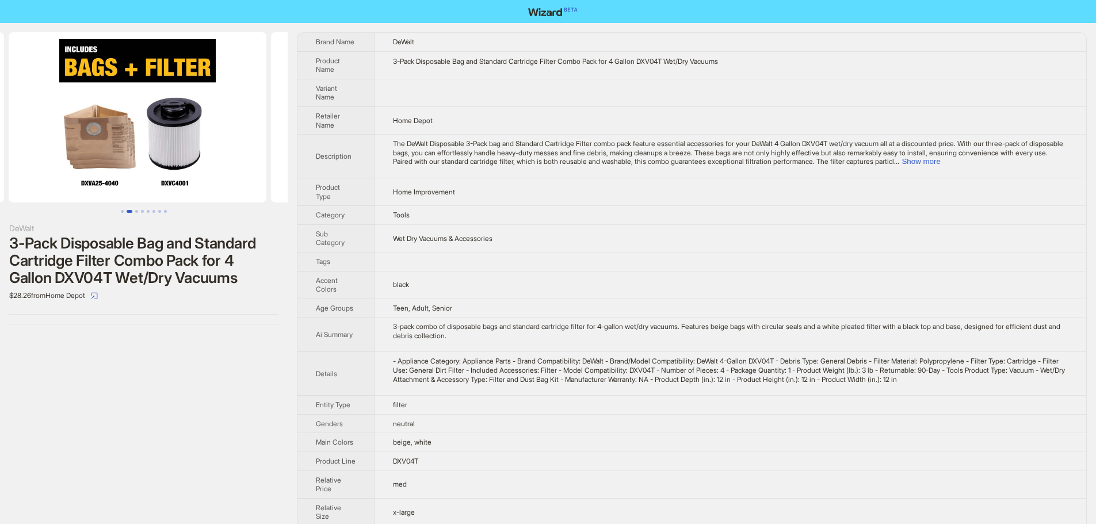
drag, startPoint x: 229, startPoint y: 182, endPoint x: 70, endPoint y: 191, distance: 159.0
click at [70, 191] on ul at bounding box center [144, 117] width 288 height 170
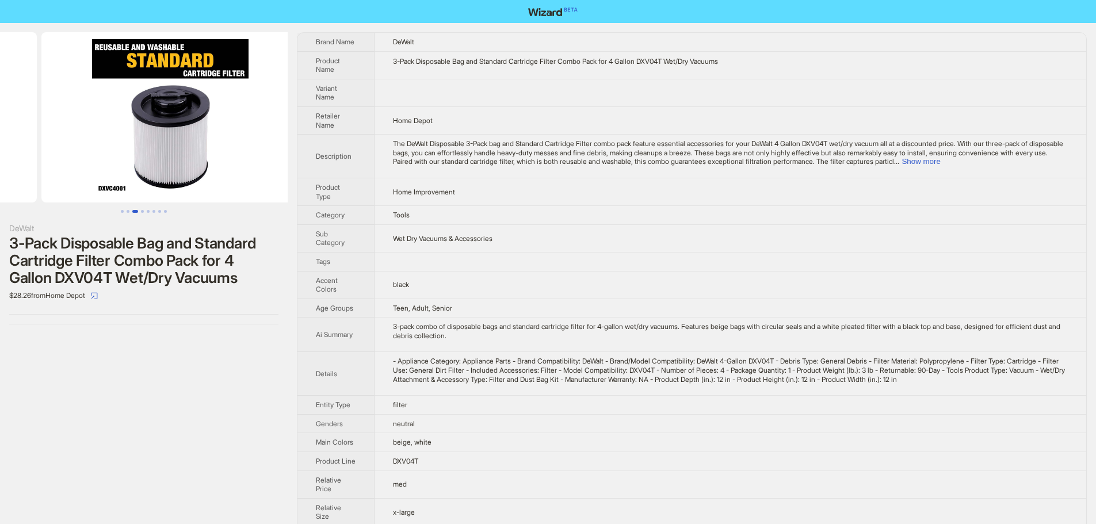
drag, startPoint x: 166, startPoint y: 186, endPoint x: 9, endPoint y: 200, distance: 157.7
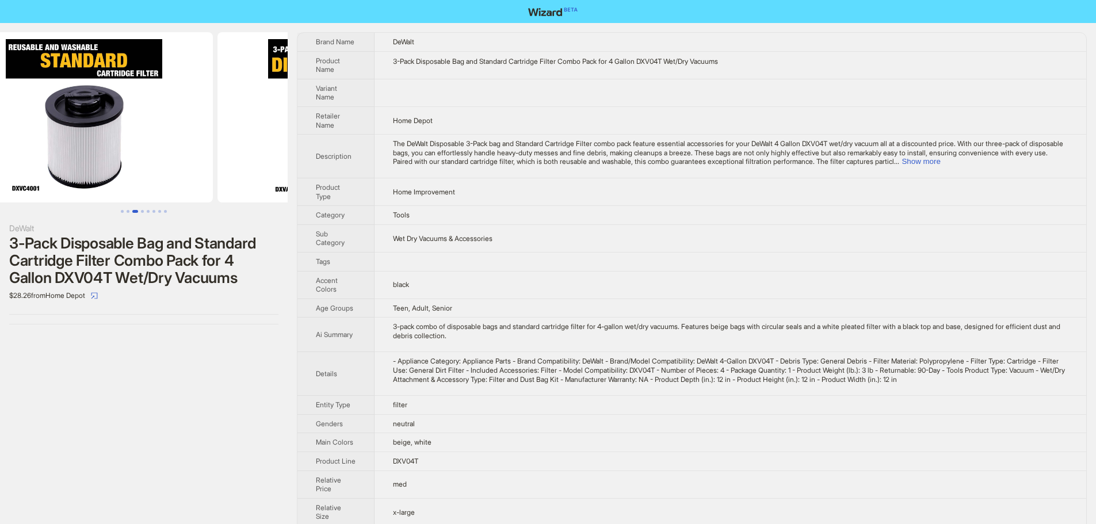
scroll to position [0, 525]
drag, startPoint x: 147, startPoint y: 173, endPoint x: 100, endPoint y: 174, distance: 47.7
click at [100, 174] on img at bounding box center [84, 117] width 258 height 170
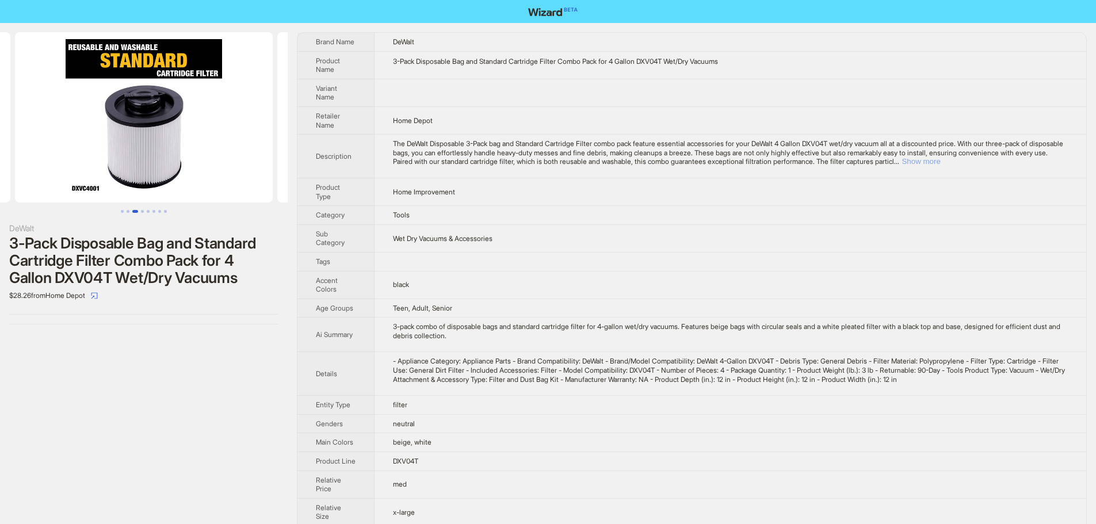
click at [940, 160] on button "Show more" at bounding box center [920, 161] width 39 height 9
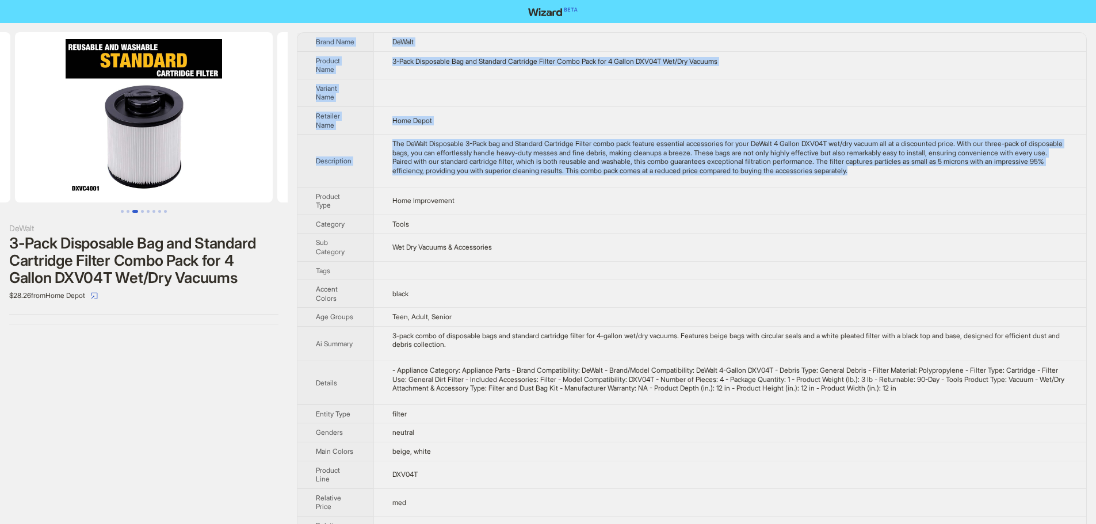
drag, startPoint x: 990, startPoint y: 173, endPoint x: 309, endPoint y: 41, distance: 693.1
click at [309, 41] on tbody "Brand Name DeWalt Product Name 3-Pack Disposable Bag and Standard Cartridge Fil…" at bounding box center [691, 347] width 789 height 629
copy tbody "Brand Name DeWalt Product Name 3-Pack Disposable Bag and Standard Cartridge Fil…"
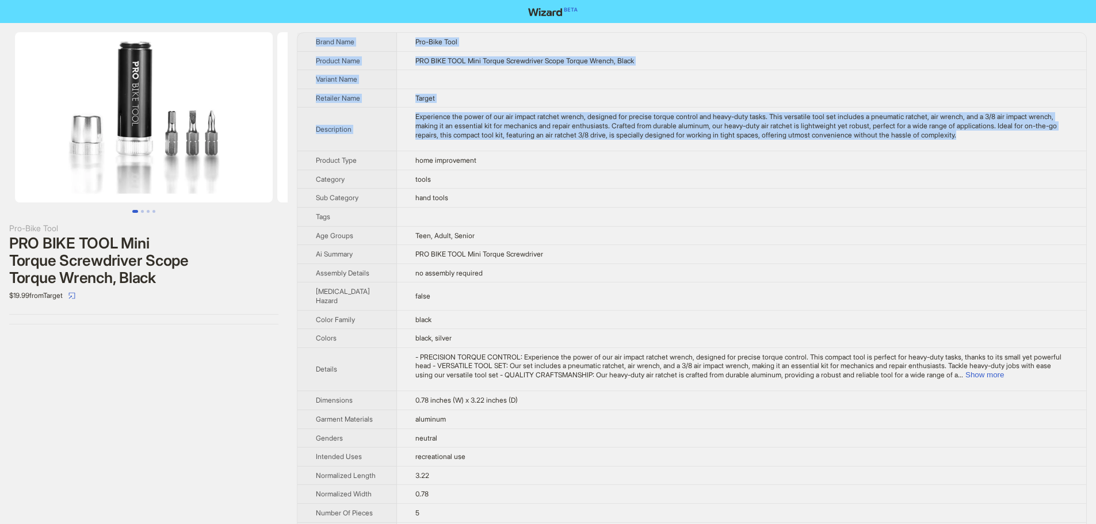
drag, startPoint x: 1003, startPoint y: 145, endPoint x: 310, endPoint y: 45, distance: 700.3
click at [310, 45] on tbody "Brand Name Pro-Bike Tool Product Name PRO BIKE TOOL Mini Torque Screwdriver Sco…" at bounding box center [691, 340] width 789 height 615
copy tbody "Brand Name Pro-Bike Tool Product Name PRO BIKE TOOL Mini Torque Screwdriver Sco…"
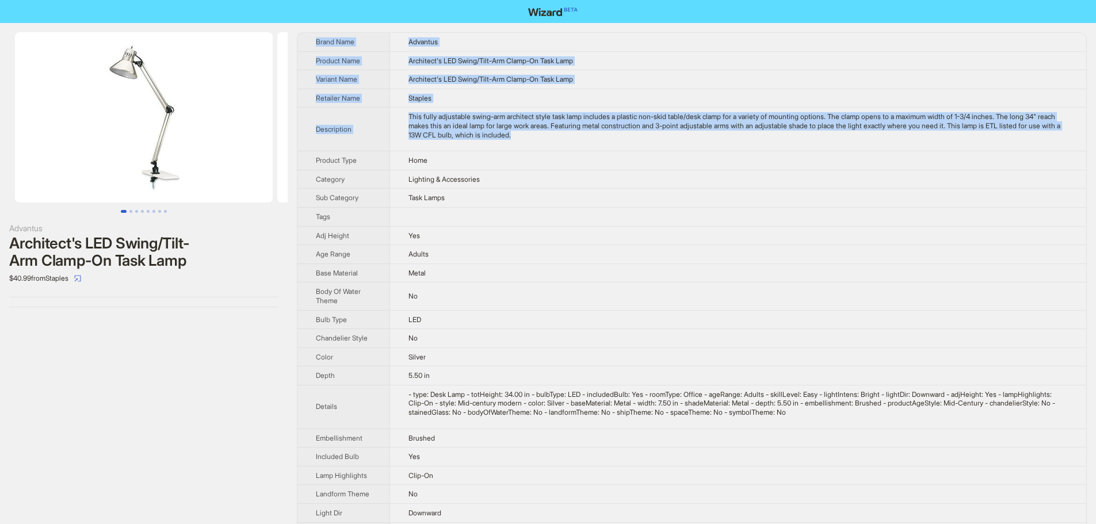
drag, startPoint x: 589, startPoint y: 137, endPoint x: 314, endPoint y: 36, distance: 293.0
click at [314, 36] on tbody "Brand Name Advantus Product Name Architect's LED Swing/Tilt-Arm Clamp-On Task L…" at bounding box center [691, 404] width 789 height 742
copy tbody "Brand Name Advantus Product Name Architect's LED Swing/Tilt-Arm Clamp-On Task L…"
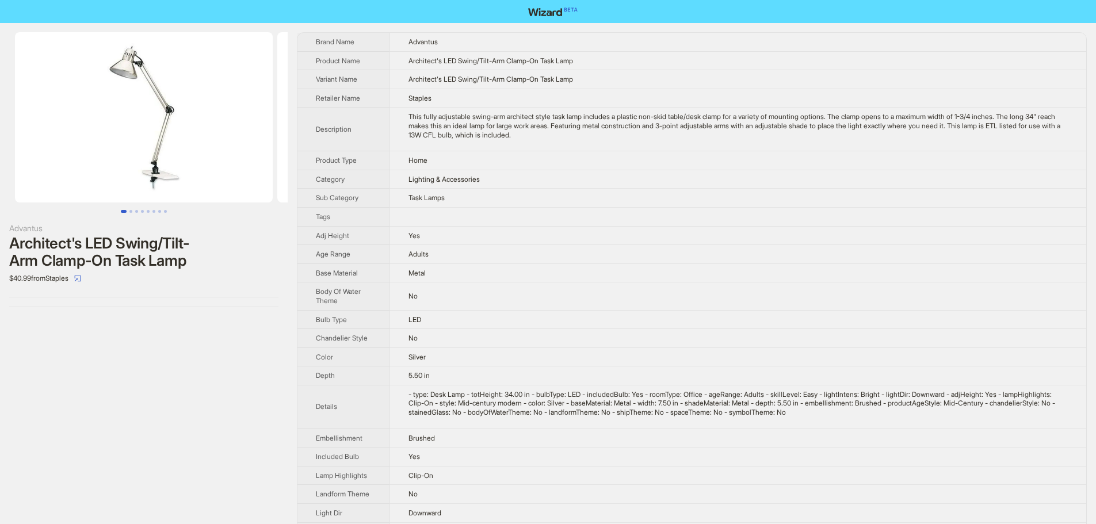
click at [540, 265] on td "Metal" at bounding box center [737, 272] width 697 height 19
click at [568, 91] on td "Staples" at bounding box center [737, 98] width 697 height 19
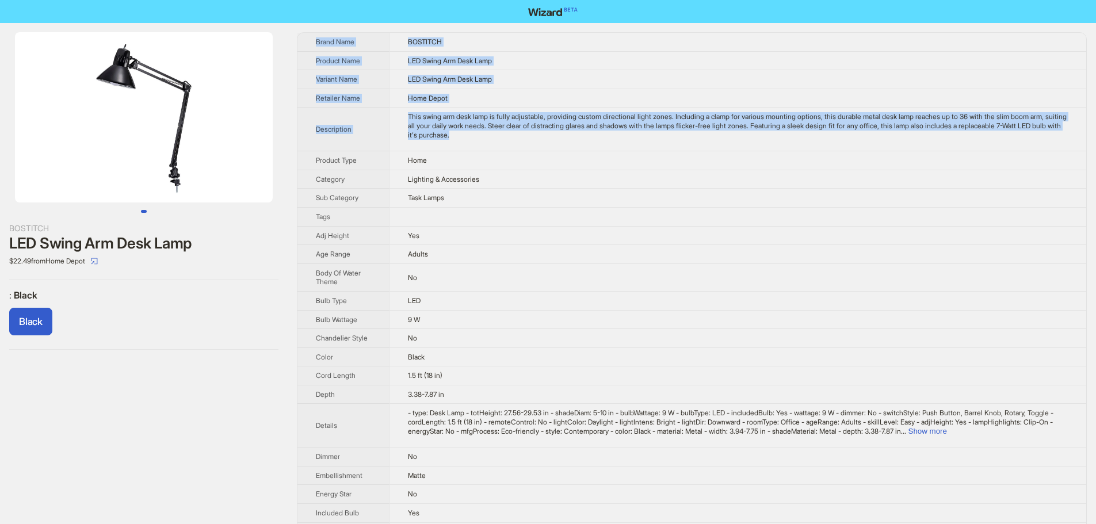
drag, startPoint x: 527, startPoint y: 138, endPoint x: 313, endPoint y: 44, distance: 233.3
click at [313, 44] on tbody "Brand Name BOSTITCH Product Name LED Swing Arm Desk Lamp Variant Name LED Swing…" at bounding box center [691, 521] width 789 height 976
copy tbody "Brand Name BOSTITCH Product Name LED Swing Arm Desk Lamp Variant Name LED Swing…"
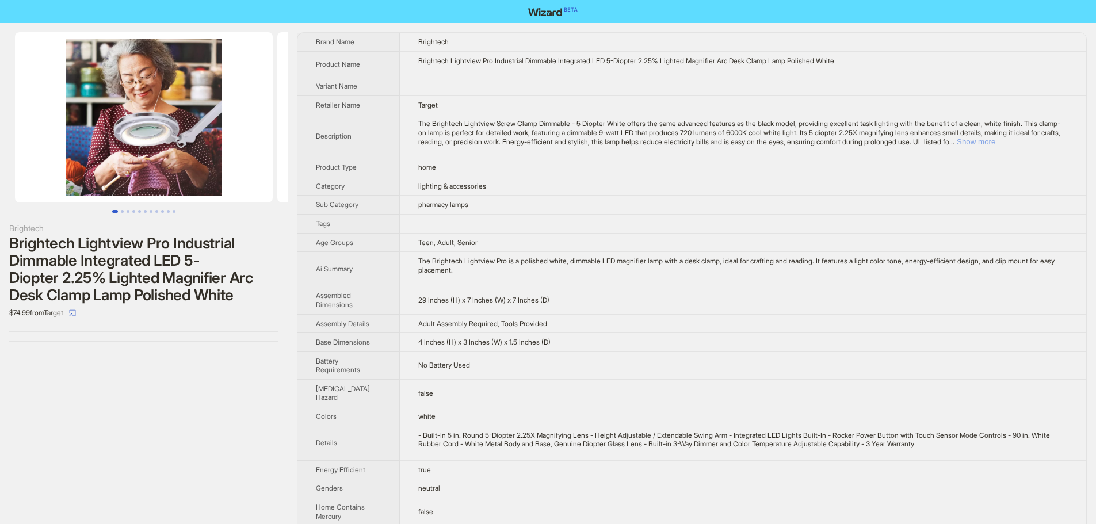
click at [995, 139] on button "Show more" at bounding box center [976, 141] width 39 height 9
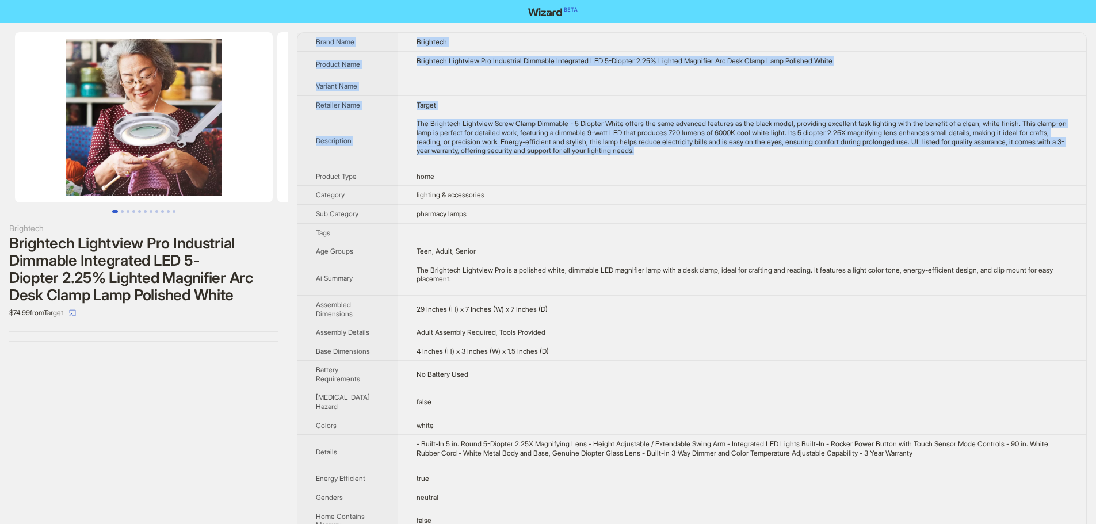
drag, startPoint x: 738, startPoint y: 152, endPoint x: 313, endPoint y: 36, distance: 440.1
click at [313, 36] on tbody "Brand Name Brightech Product Name Brightech Lightview Pro Industrial Dimmable I…" at bounding box center [691, 466] width 789 height 867
copy tbody "Brand Name Brightech Product Name Brightech Lightview Pro Industrial Dimmable I…"
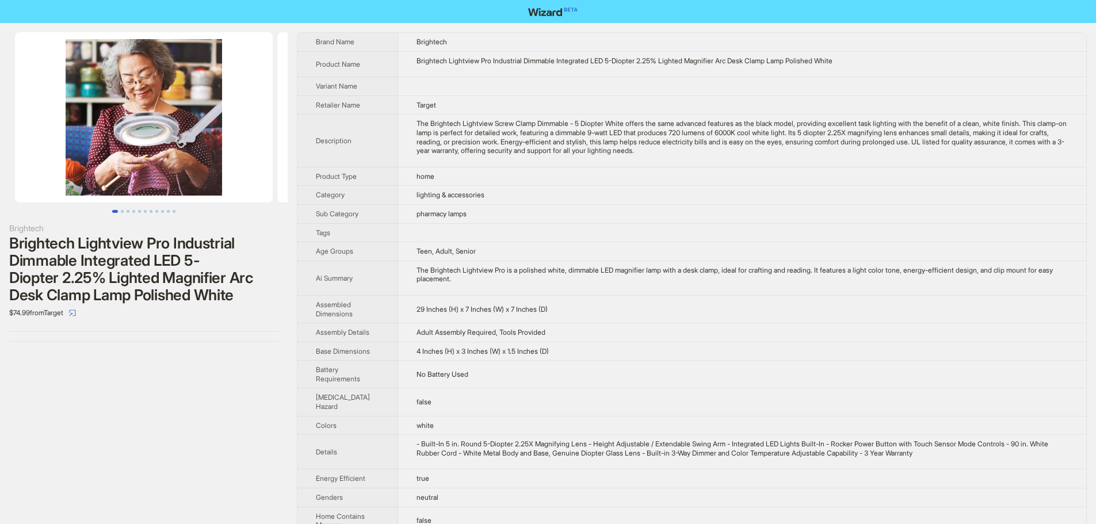
click at [591, 212] on td "pharmacy lamps" at bounding box center [742, 213] width 688 height 19
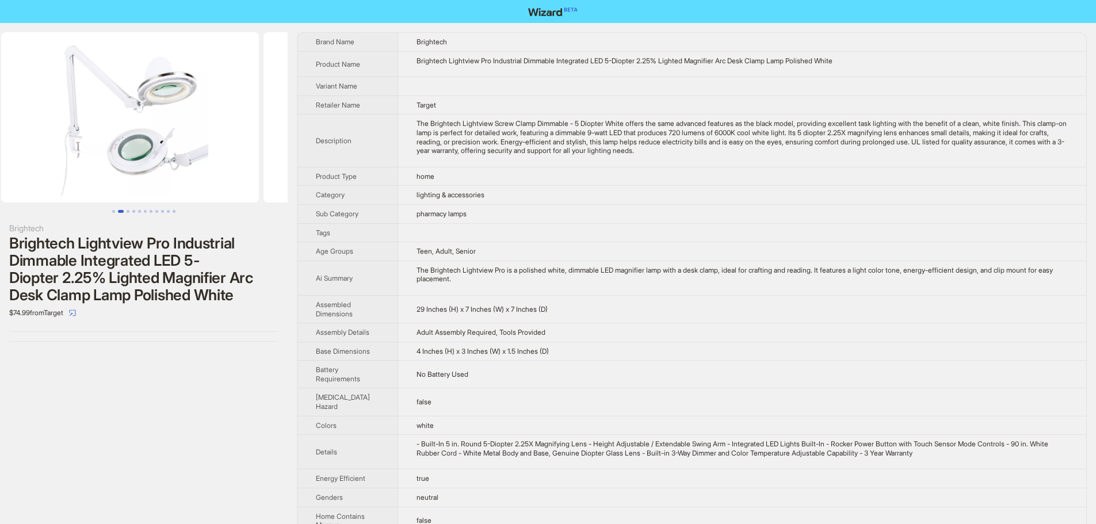
drag, startPoint x: 184, startPoint y: 137, endPoint x: 0, endPoint y: 148, distance: 184.4
click at [0, 148] on ul at bounding box center [144, 117] width 288 height 170
click at [101, 95] on img at bounding box center [144, 117] width 258 height 170
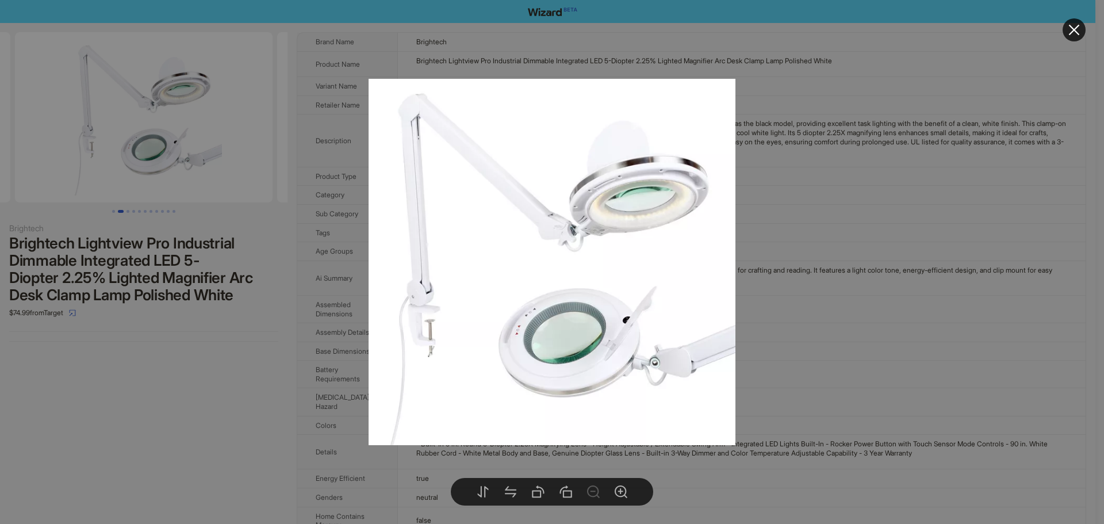
click at [829, 211] on div at bounding box center [552, 262] width 1104 height 524
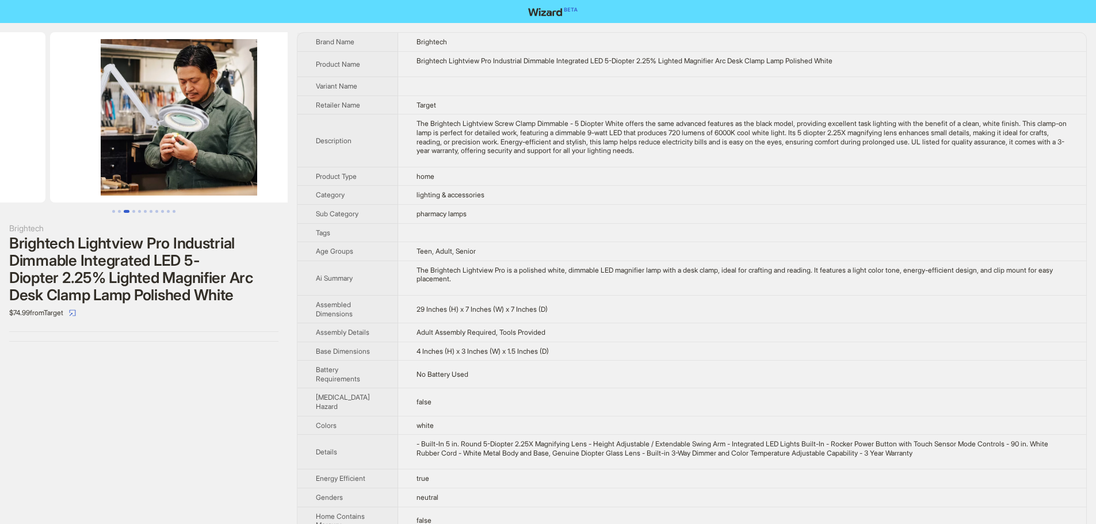
drag, startPoint x: 250, startPoint y: 154, endPoint x: 98, endPoint y: 151, distance: 151.3
click at [98, 151] on ul at bounding box center [144, 117] width 288 height 170
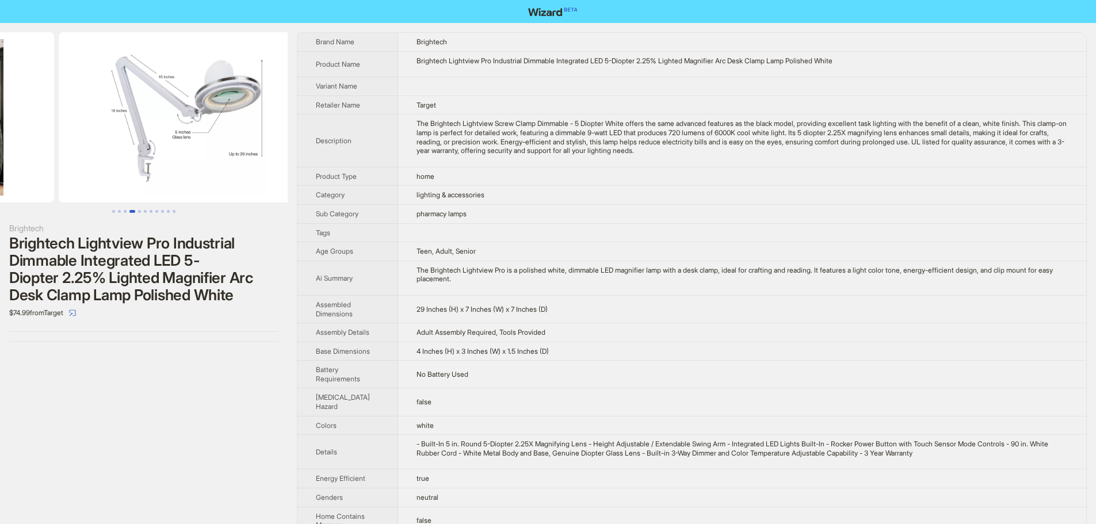
drag, startPoint x: 191, startPoint y: 164, endPoint x: 45, endPoint y: 162, distance: 146.1
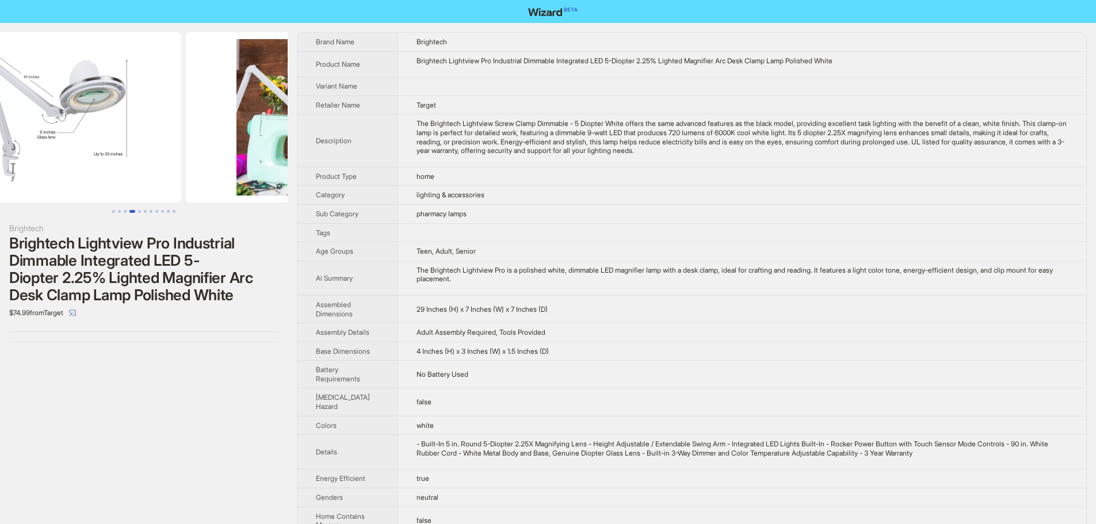
scroll to position [0, 876]
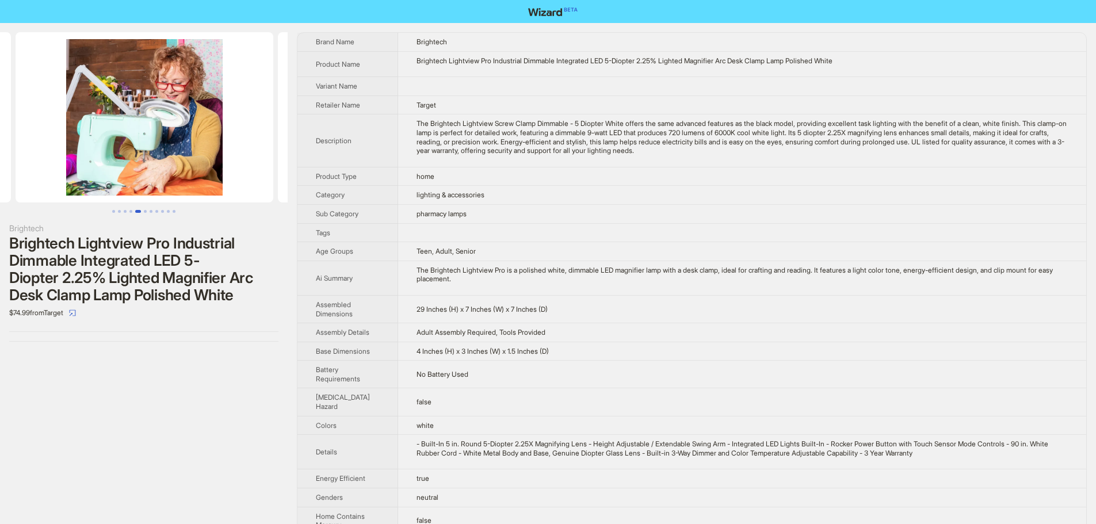
drag, startPoint x: 221, startPoint y: 166, endPoint x: 47, endPoint y: 165, distance: 174.3
click at [47, 165] on ul at bounding box center [144, 117] width 288 height 170
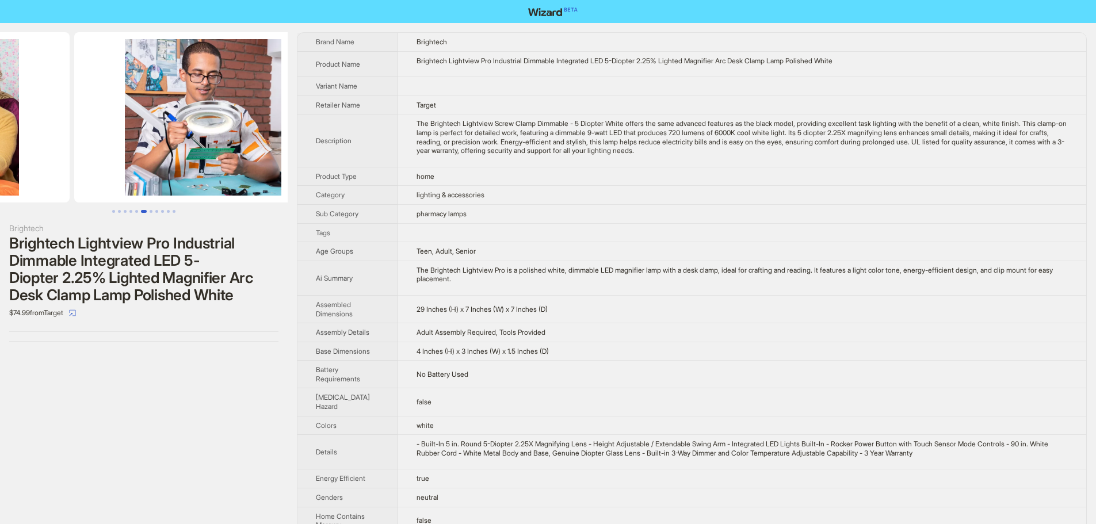
drag, startPoint x: 195, startPoint y: 165, endPoint x: 53, endPoint y: 166, distance: 142.1
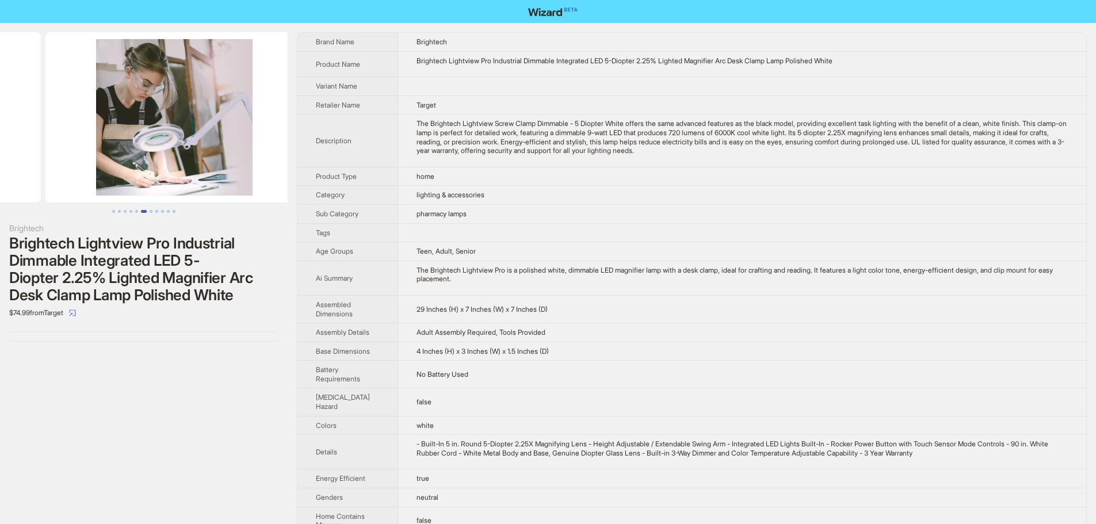
drag, startPoint x: 191, startPoint y: 159, endPoint x: 75, endPoint y: 154, distance: 115.7
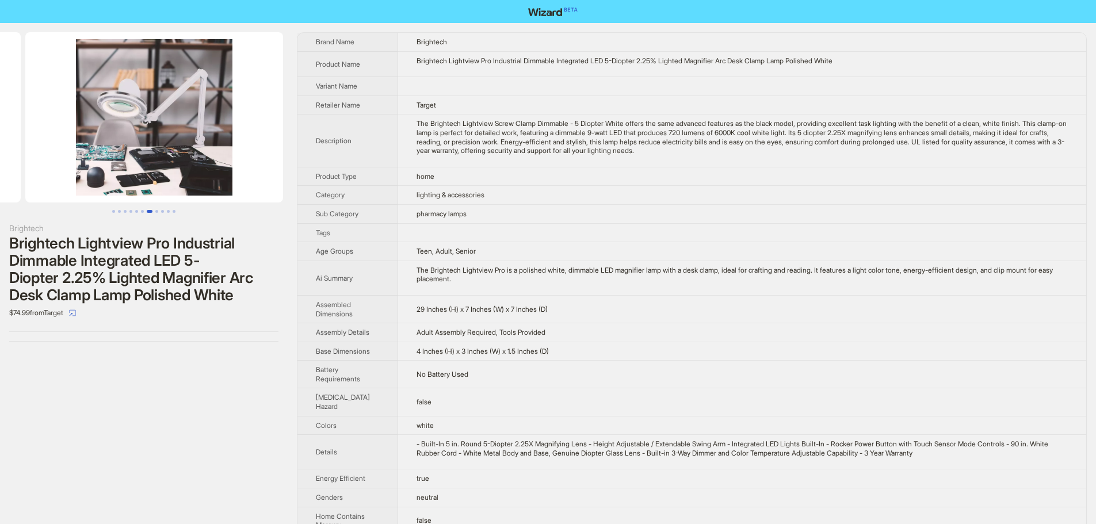
drag, startPoint x: 230, startPoint y: 154, endPoint x: 59, endPoint y: 151, distance: 171.5
click at [59, 151] on ul at bounding box center [144, 117] width 288 height 170
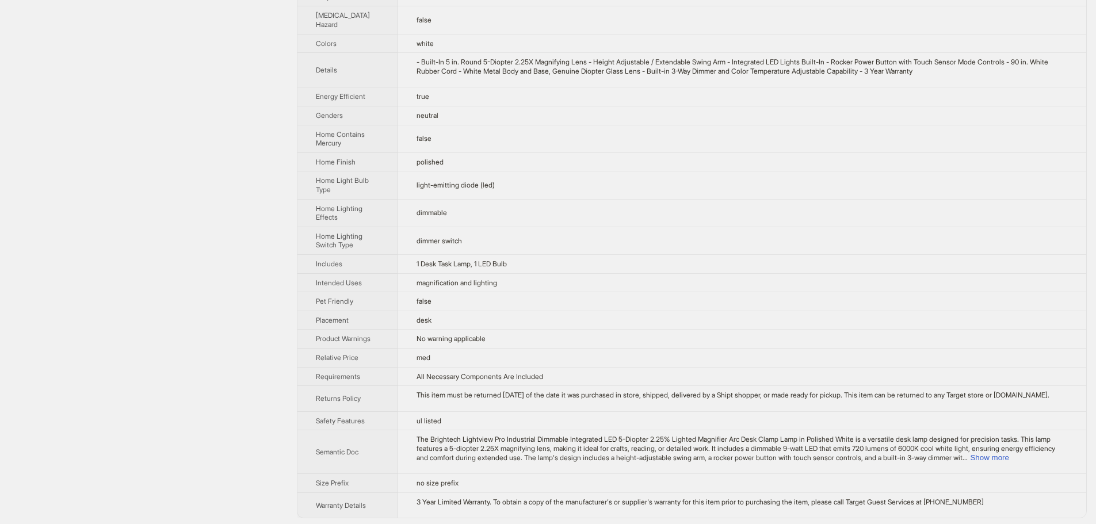
scroll to position [395, 0]
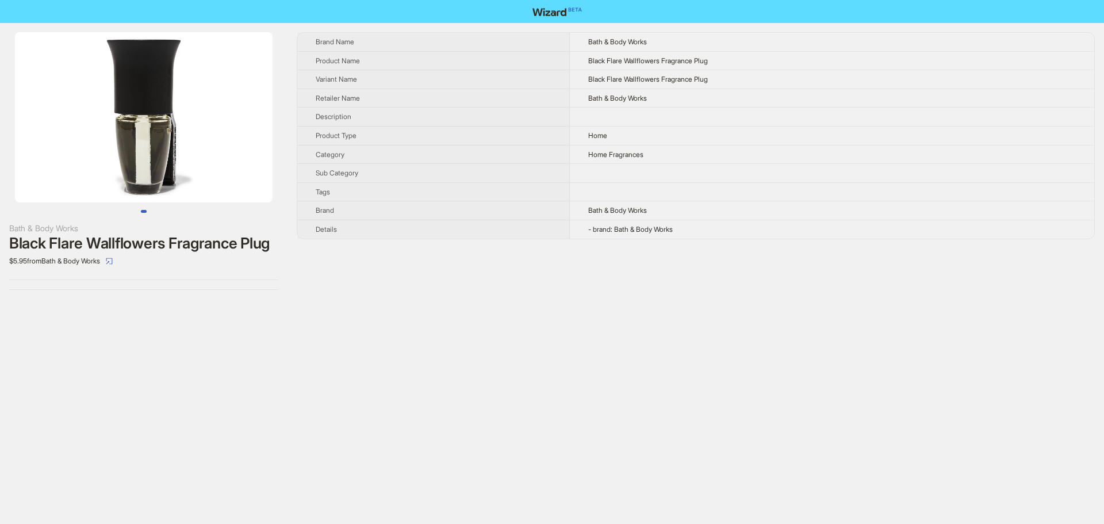
drag, startPoint x: 249, startPoint y: 128, endPoint x: 181, endPoint y: 125, distance: 67.9
click at [181, 125] on img at bounding box center [144, 117] width 258 height 170
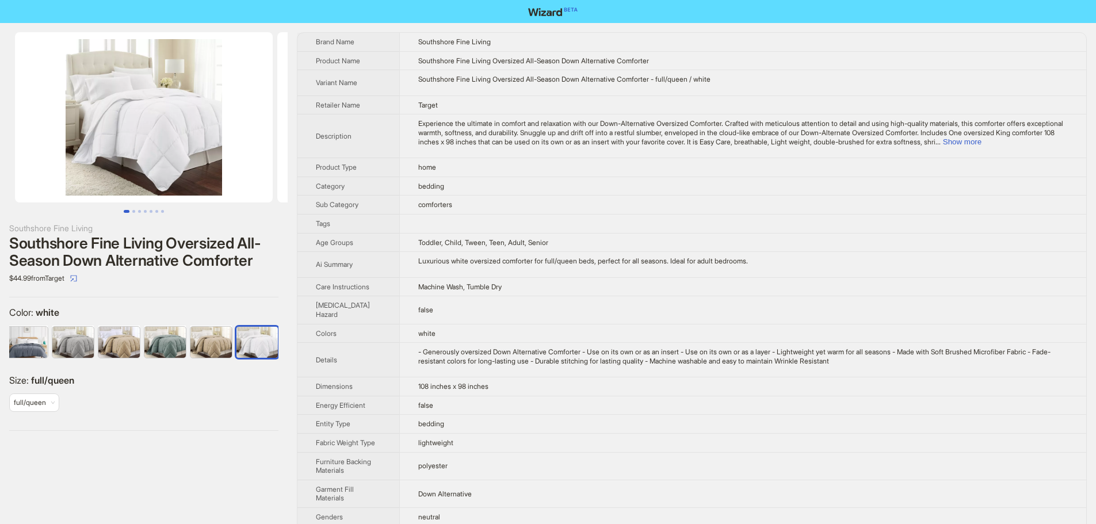
scroll to position [0, 835]
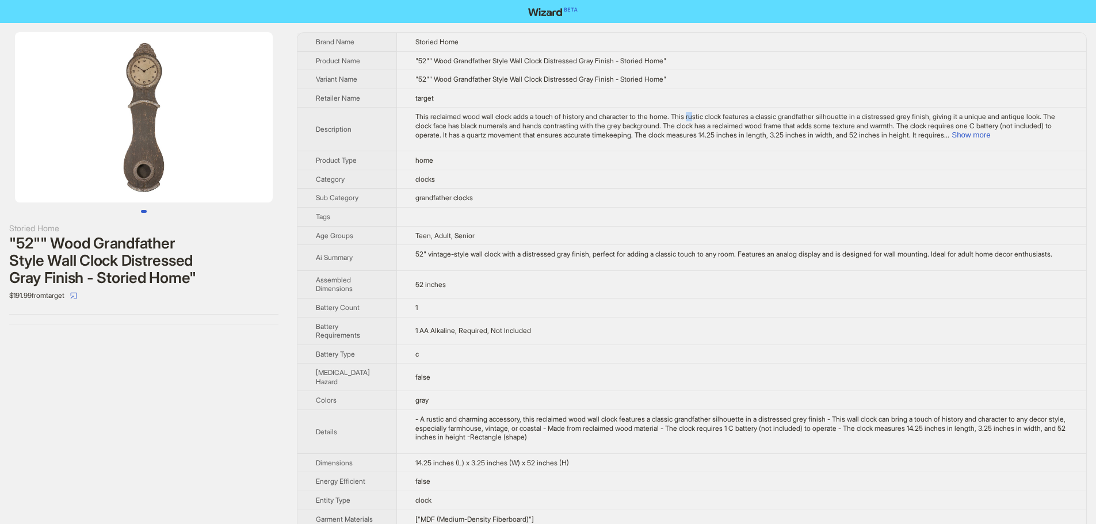
drag, startPoint x: 181, startPoint y: 165, endPoint x: 7, endPoint y: 169, distance: 173.8
click at [10, 169] on li at bounding box center [144, 117] width 288 height 170
drag, startPoint x: 209, startPoint y: 162, endPoint x: 79, endPoint y: 163, distance: 130.0
click at [81, 163] on img at bounding box center [144, 117] width 258 height 170
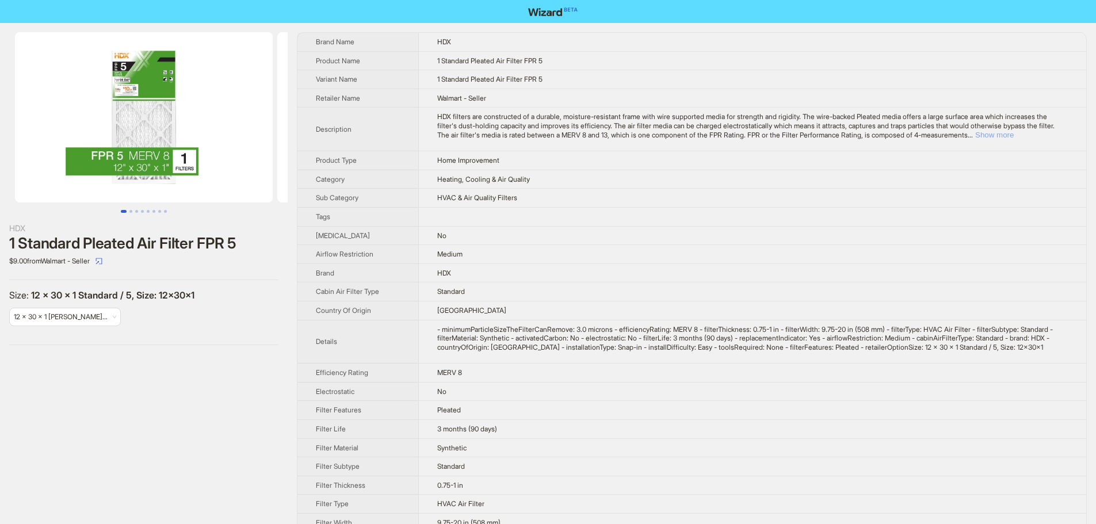
click at [1014, 134] on button "Show more" at bounding box center [994, 135] width 39 height 9
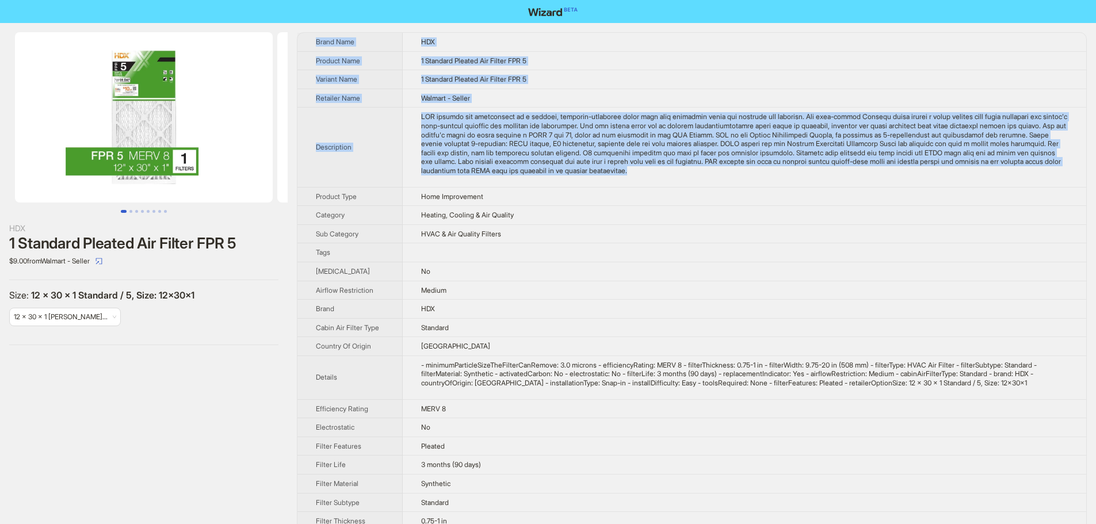
drag, startPoint x: 660, startPoint y: 175, endPoint x: 313, endPoint y: 44, distance: 370.6
click at [313, 44] on tbody "Brand Name HDX Product Name 1 Standard Pleated Air Filter FPR 5 Variant Name 1 …" at bounding box center [691, 370] width 789 height 674
copy tbody "Brand Name HDX Product Name 1 Standard Pleated Air Filter FPR 5 Variant Name 1 …"
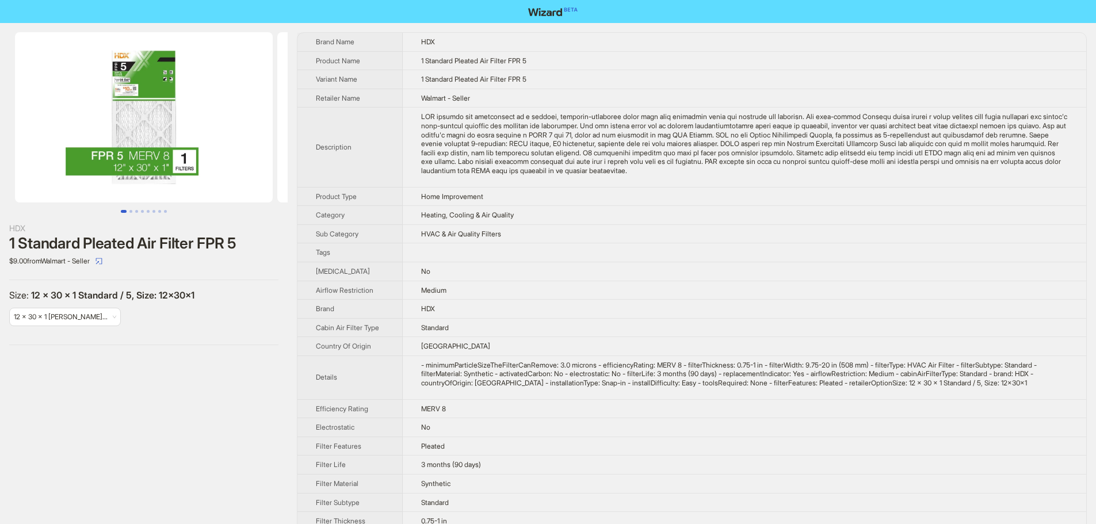
click at [774, 220] on td "Heating, Cooling & Air Quality" at bounding box center [744, 215] width 683 height 19
drag, startPoint x: 420, startPoint y: 235, endPoint x: 553, endPoint y: 230, distance: 133.5
click at [550, 229] on td "HVAC & Air Quality Filters" at bounding box center [744, 233] width 683 height 19
click at [553, 230] on td "HVAC & Air Quality Filters" at bounding box center [744, 233] width 683 height 19
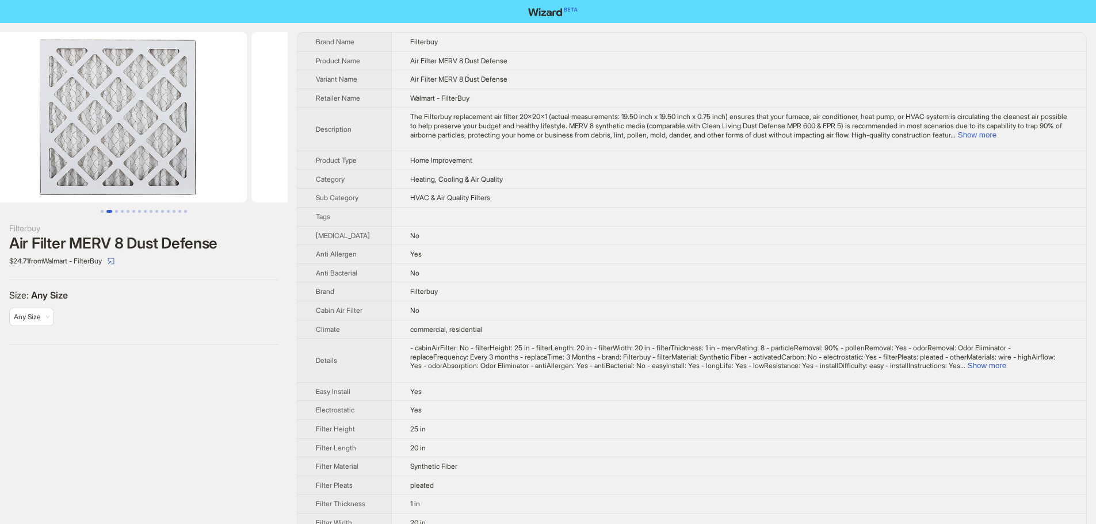
drag, startPoint x: 227, startPoint y: 142, endPoint x: 30, endPoint y: 130, distance: 197.6
click at [30, 130] on ul at bounding box center [144, 117] width 288 height 170
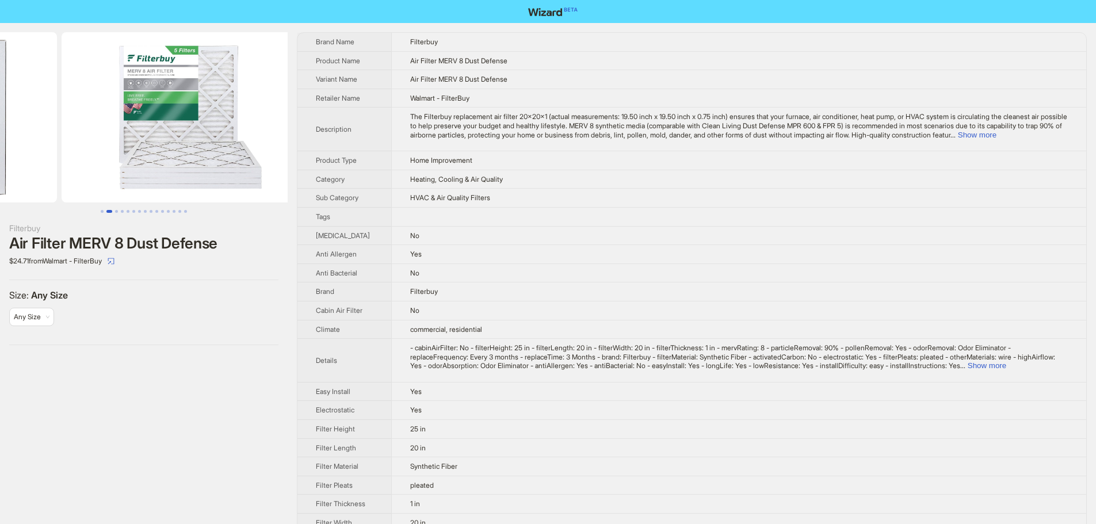
drag, startPoint x: 155, startPoint y: 155, endPoint x: 5, endPoint y: 142, distance: 150.7
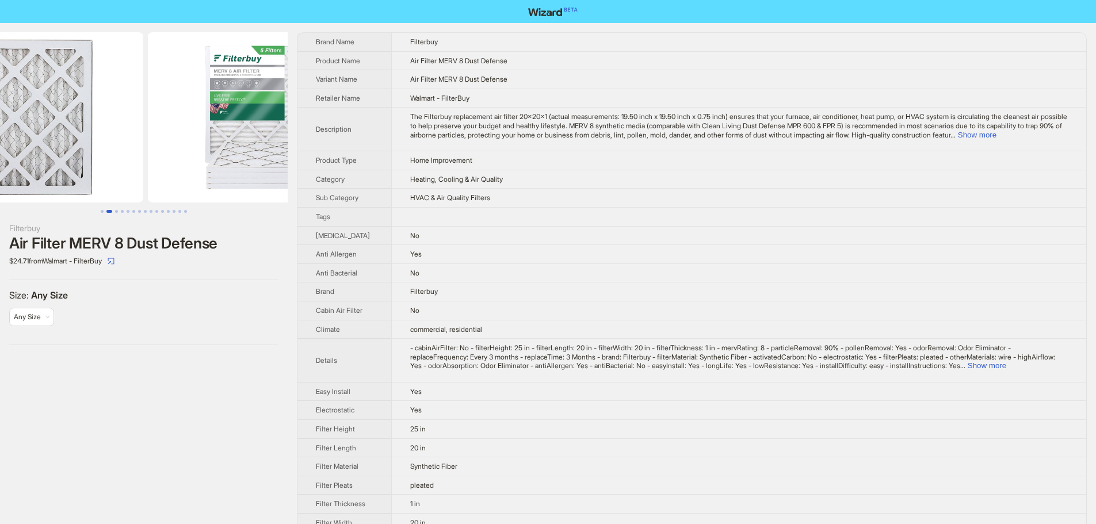
drag, startPoint x: 169, startPoint y: 160, endPoint x: 375, endPoint y: 184, distance: 207.9
click at [369, 183] on div "Filterbuy Air Filter MERV 8 Dust Defense $24.71 from Walmart - FilterBuy Size :…" at bounding box center [548, 427] width 1096 height 808
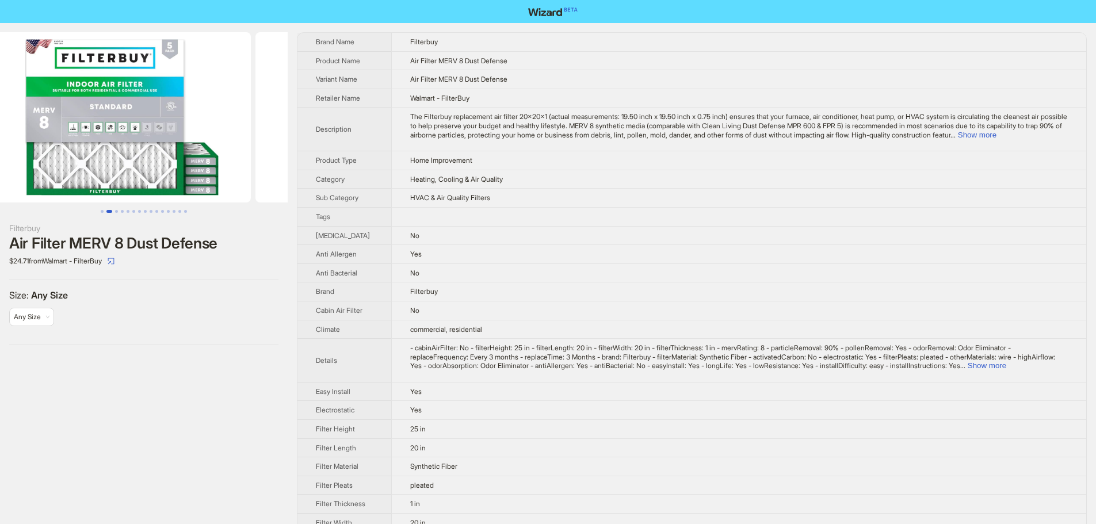
drag, startPoint x: 139, startPoint y: 152, endPoint x: 345, endPoint y: 170, distance: 207.3
click at [342, 169] on div "Filterbuy Air Filter MERV 8 Dust Defense $24.71 from Walmart - FilterBuy Size :…" at bounding box center [548, 427] width 1096 height 808
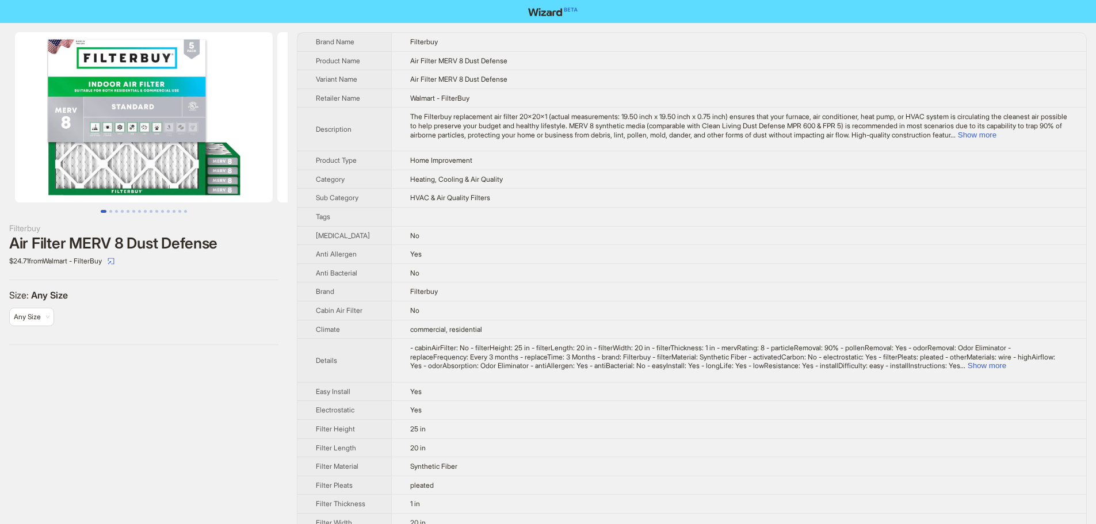
drag, startPoint x: 202, startPoint y: 154, endPoint x: 406, endPoint y: 179, distance: 204.7
click at [396, 178] on div "Filterbuy Air Filter MERV 8 Dust Defense $24.71 from Walmart - FilterBuy Size :…" at bounding box center [548, 427] width 1096 height 808
click at [996, 139] on button "Show more" at bounding box center [977, 135] width 39 height 9
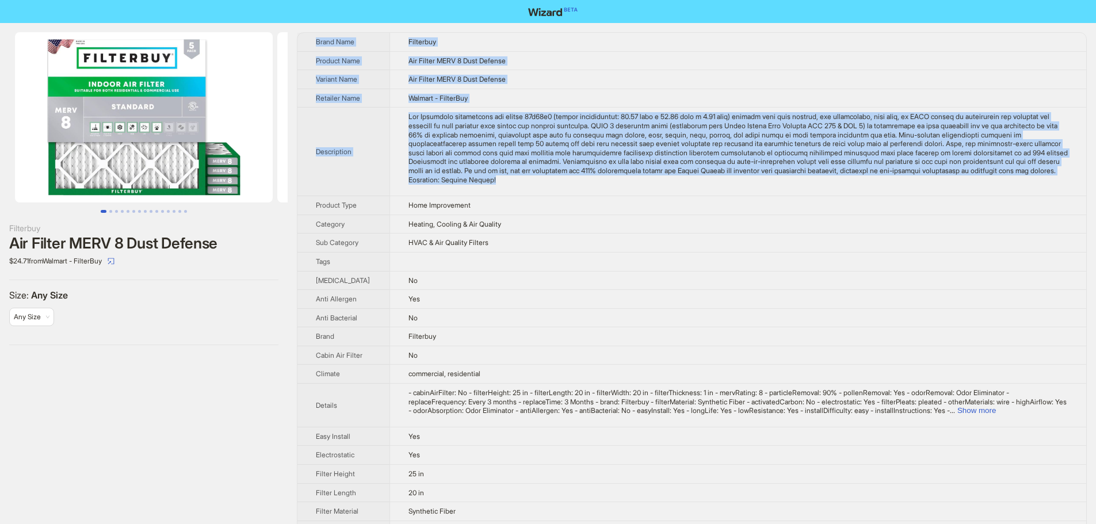
drag, startPoint x: 506, startPoint y: 211, endPoint x: 309, endPoint y: 41, distance: 259.4
click at [309, 41] on tbody "Brand Name Filterbuy Product Name Air Filter MERV 8 Dust Defense Variant Name A…" at bounding box center [691, 450] width 789 height 834
copy tbody "Brand Name Filterbuy Product Name Air Filter MERV 8 Dust Defense Variant Name A…"
click at [706, 108] on td "Walmart - FilterBuy" at bounding box center [737, 98] width 697 height 19
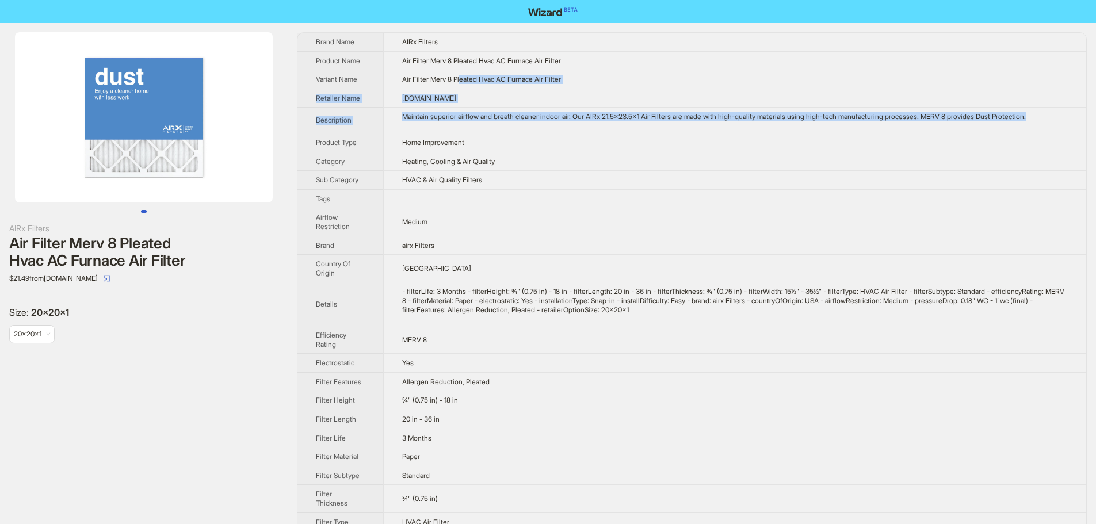
drag, startPoint x: 1062, startPoint y: 120, endPoint x: 559, endPoint y: 81, distance: 504.8
click at [465, 83] on tbody "Brand Name AIRx Filters Product Name Air Filter Merv 8 Pleated Hvac AC Furnace …" at bounding box center [691, 338] width 789 height 610
drag, startPoint x: 750, startPoint y: 91, endPoint x: 772, endPoint y: 48, distance: 48.1
click at [750, 90] on td "DiscountFilters.com" at bounding box center [734, 98] width 703 height 19
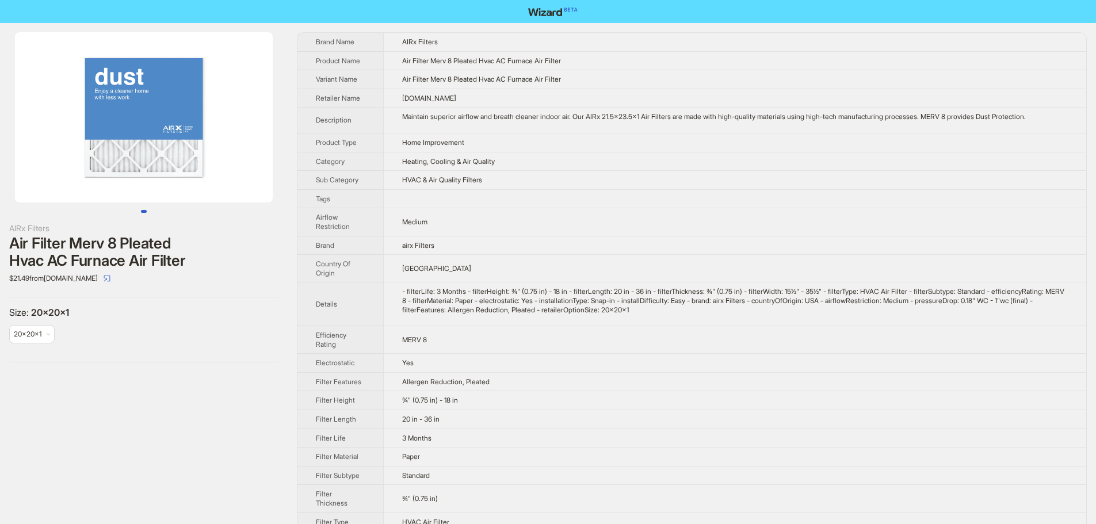
click at [706, 140] on td "Home Improvement" at bounding box center [734, 142] width 703 height 19
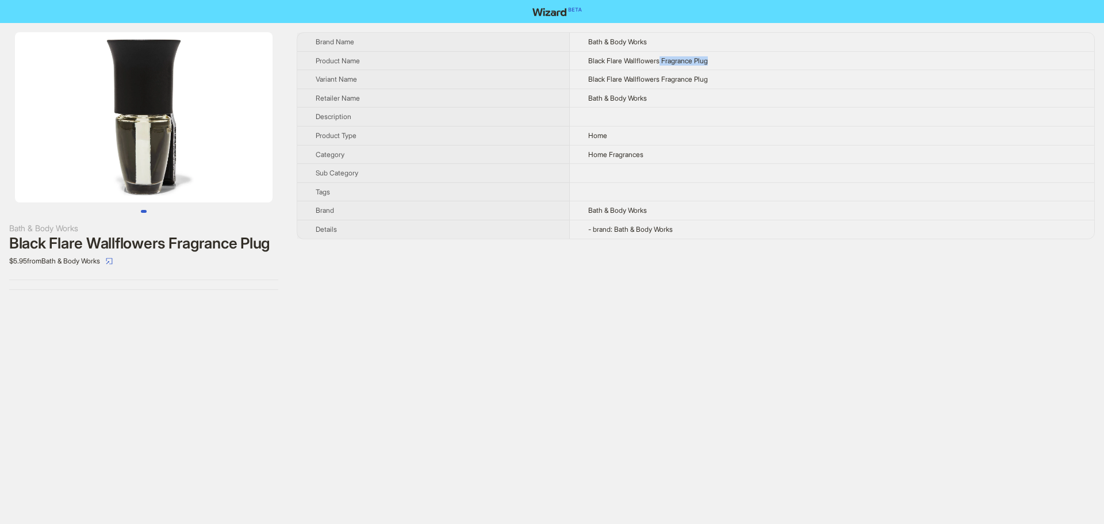
drag, startPoint x: 661, startPoint y: 59, endPoint x: 746, endPoint y: 59, distance: 85.1
click at [746, 59] on td "Black Flare Wallflowers Fragrance Plug" at bounding box center [832, 60] width 525 height 19
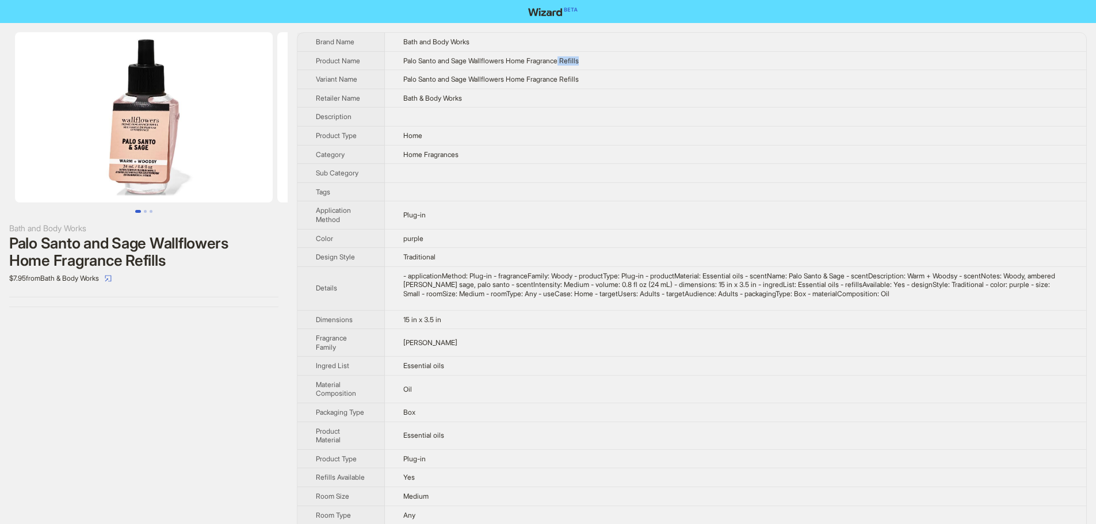
drag, startPoint x: 568, startPoint y: 59, endPoint x: 603, endPoint y: 59, distance: 34.5
click at [603, 59] on td "Palo Santo and Sage Wallflowers Home Fragrance Refills" at bounding box center [736, 60] width 702 height 19
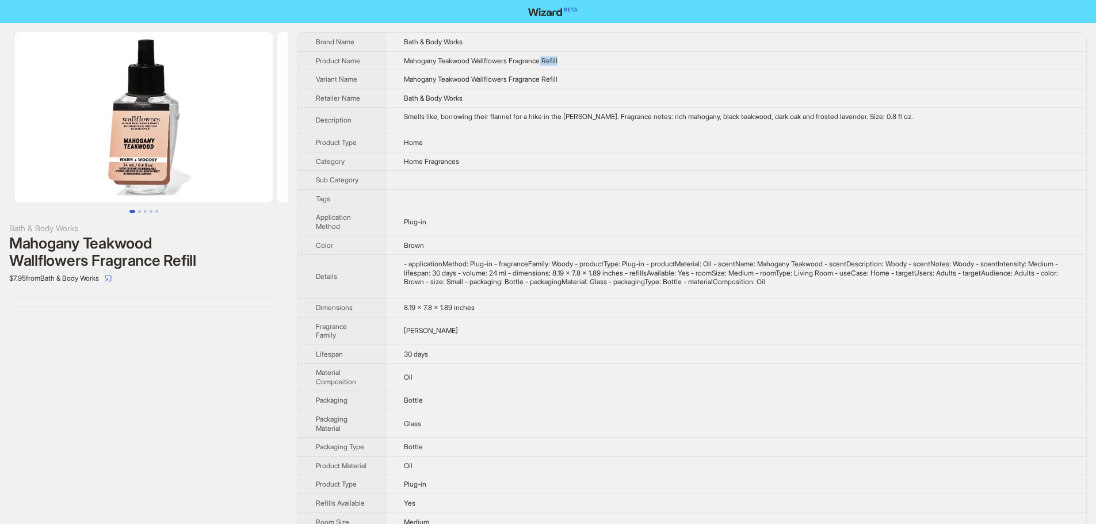
drag, startPoint x: 550, startPoint y: 62, endPoint x: 574, endPoint y: 62, distance: 23.6
click at [583, 60] on td "Mahogany Teakwood Wallflowers Fragrance Refill" at bounding box center [735, 60] width 701 height 19
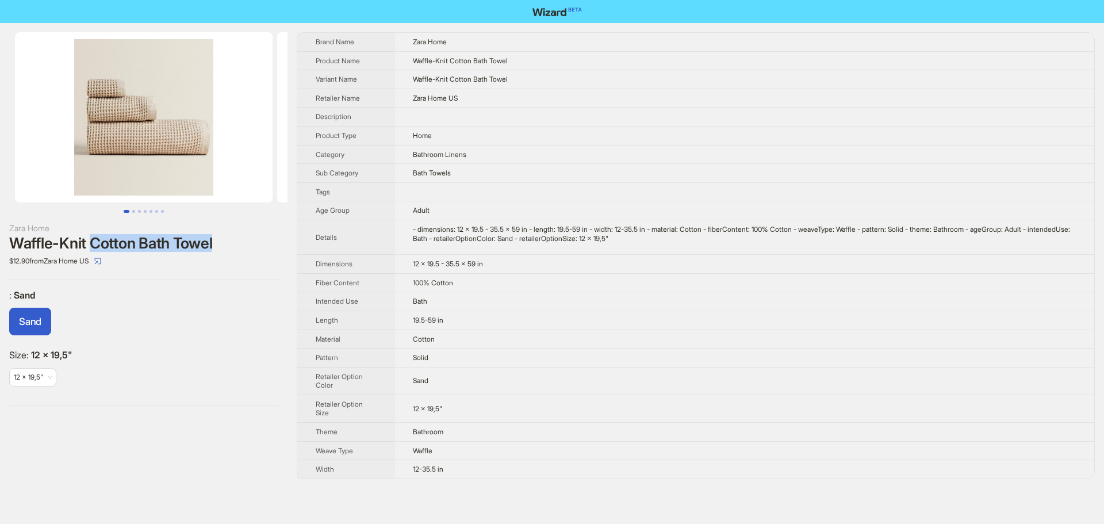
drag, startPoint x: 96, startPoint y: 245, endPoint x: 248, endPoint y: 243, distance: 151.9
click at [248, 243] on div "Waffle-Knit Cotton Bath Towel" at bounding box center [143, 243] width 269 height 17
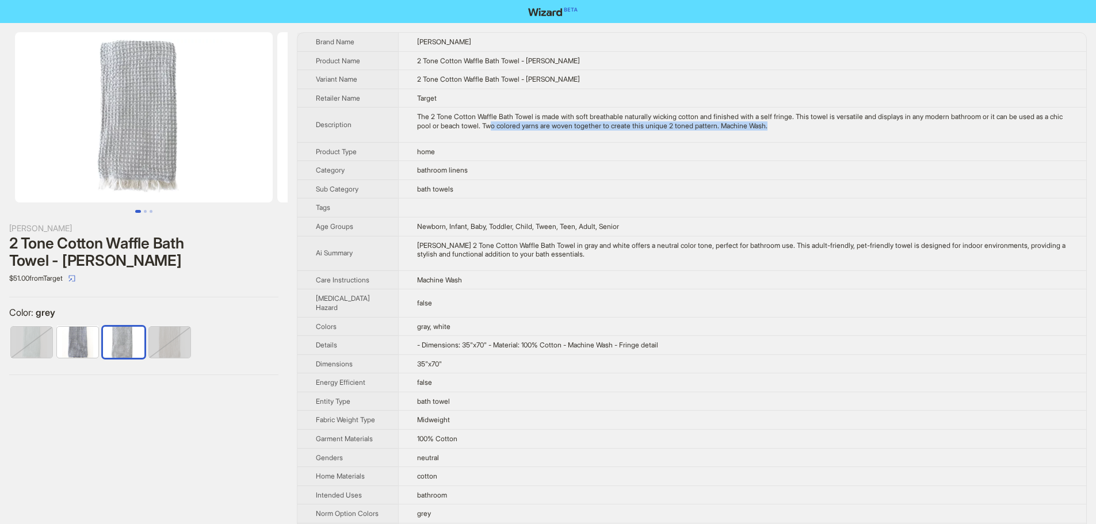
drag, startPoint x: 797, startPoint y: 124, endPoint x: 460, endPoint y: 147, distance: 337.9
click at [504, 124] on div "The 2 Tone Cotton Waffle Bath Towel is made with soft breathable naturally wick…" at bounding box center [742, 121] width 651 height 18
click at [618, 193] on td "bath towels" at bounding box center [742, 188] width 688 height 19
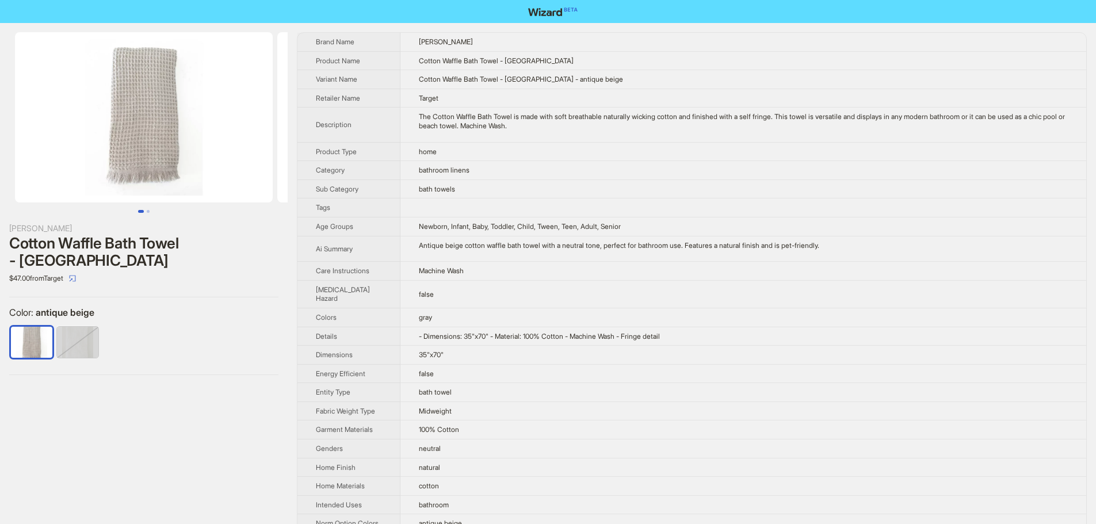
click at [584, 117] on div "The Cotton Waffle Bath Towel is made with soft breathable naturally wicking cot…" at bounding box center [743, 121] width 649 height 18
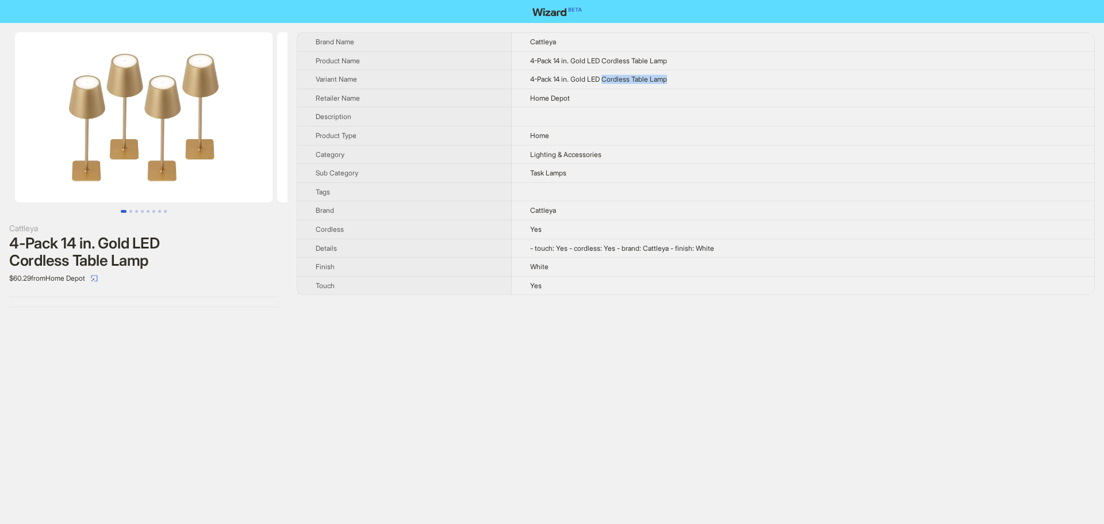
drag, startPoint x: 605, startPoint y: 79, endPoint x: 737, endPoint y: 87, distance: 132.5
click at [737, 87] on td "4-Pack 14 in. Gold LED Cordless Table Lamp" at bounding box center [803, 79] width 583 height 19
drag, startPoint x: 584, startPoint y: 255, endPoint x: 621, endPoint y: 255, distance: 36.8
click at [621, 255] on td "- touch: Yes - cordless: Yes - brand: Cattleya - finish: White" at bounding box center [803, 248] width 583 height 19
click at [624, 267] on td "White" at bounding box center [803, 267] width 583 height 19
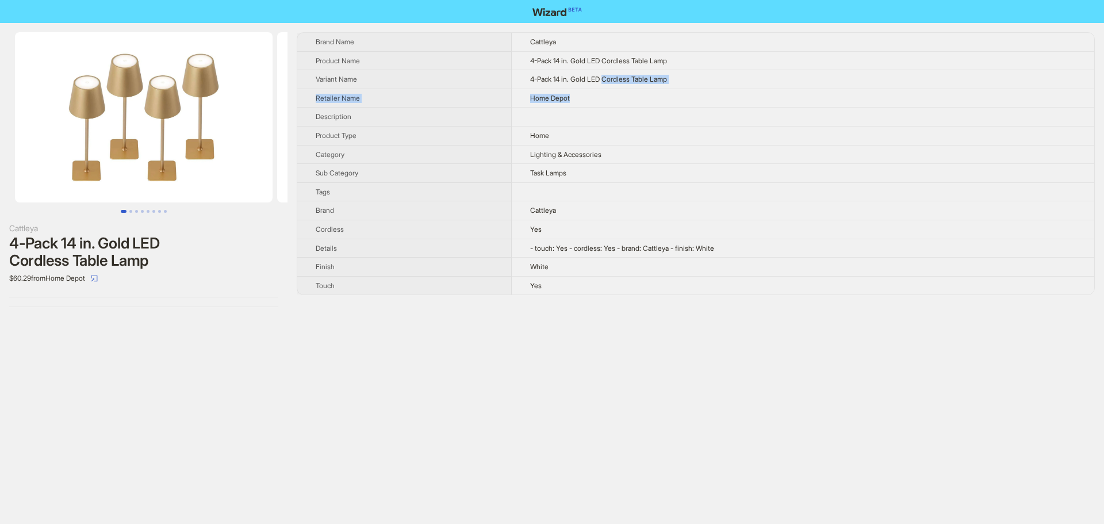
drag, startPoint x: 605, startPoint y: 79, endPoint x: 784, endPoint y: 94, distance: 180.1
click at [784, 94] on tbody "Brand Name Cattleya Product Name 4-Pack 14 in. Gold LED Cordless Table Lamp Var…" at bounding box center [695, 164] width 797 height 262
drag, startPoint x: 716, startPoint y: 150, endPoint x: 708, endPoint y: 146, distance: 8.8
click at [712, 147] on td "Lighting & Accessories" at bounding box center [803, 154] width 583 height 19
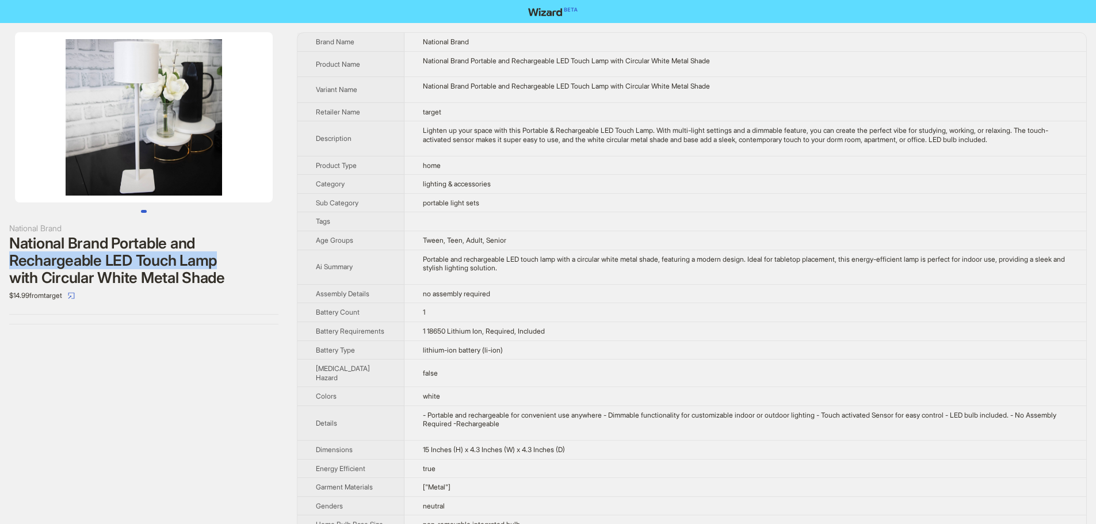
drag, startPoint x: 9, startPoint y: 261, endPoint x: 227, endPoint y: 265, distance: 217.5
click at [227, 265] on div "National Brand Portable and Rechargeable LED Touch Lamp with Circular White Met…" at bounding box center [143, 261] width 269 height 52
click at [246, 270] on div "National Brand Portable and Rechargeable LED Touch Lamp with Circular White Met…" at bounding box center [143, 261] width 269 height 52
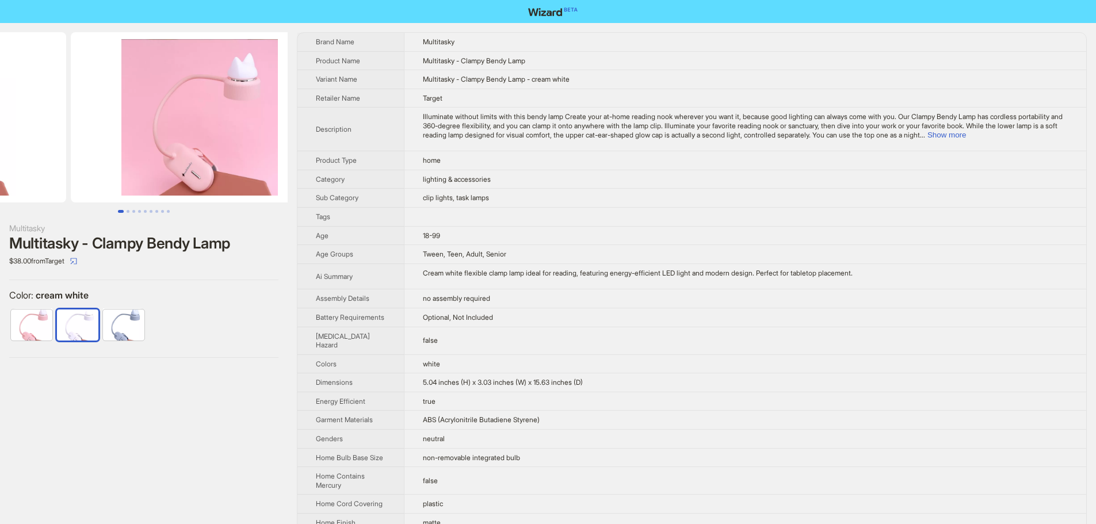
drag, startPoint x: 178, startPoint y: 109, endPoint x: 59, endPoint y: 116, distance: 119.2
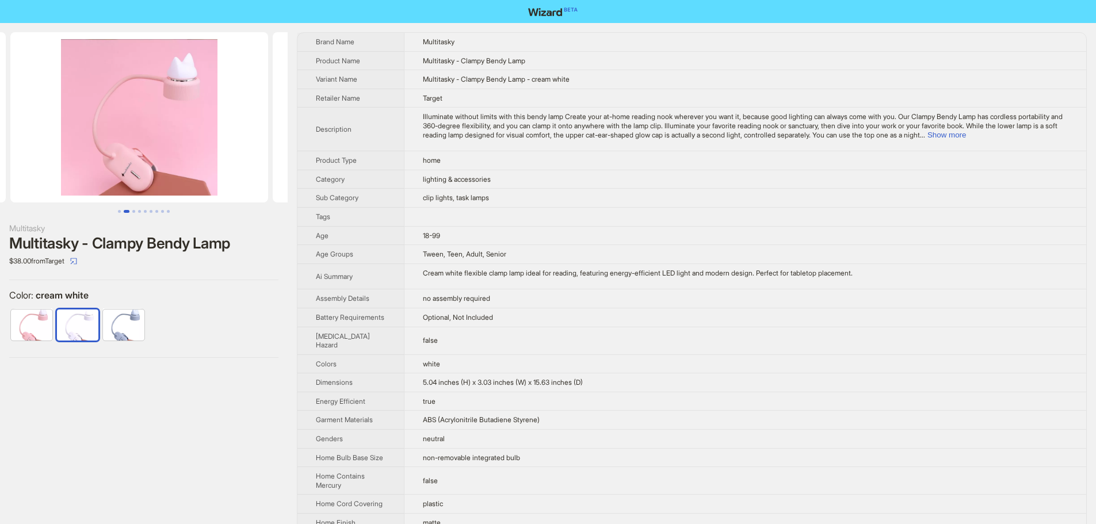
drag, startPoint x: 190, startPoint y: 138, endPoint x: 188, endPoint y: 156, distance: 18.1
click at [188, 156] on img at bounding box center [139, 117] width 258 height 170
click at [966, 139] on button "Show more" at bounding box center [946, 135] width 39 height 9
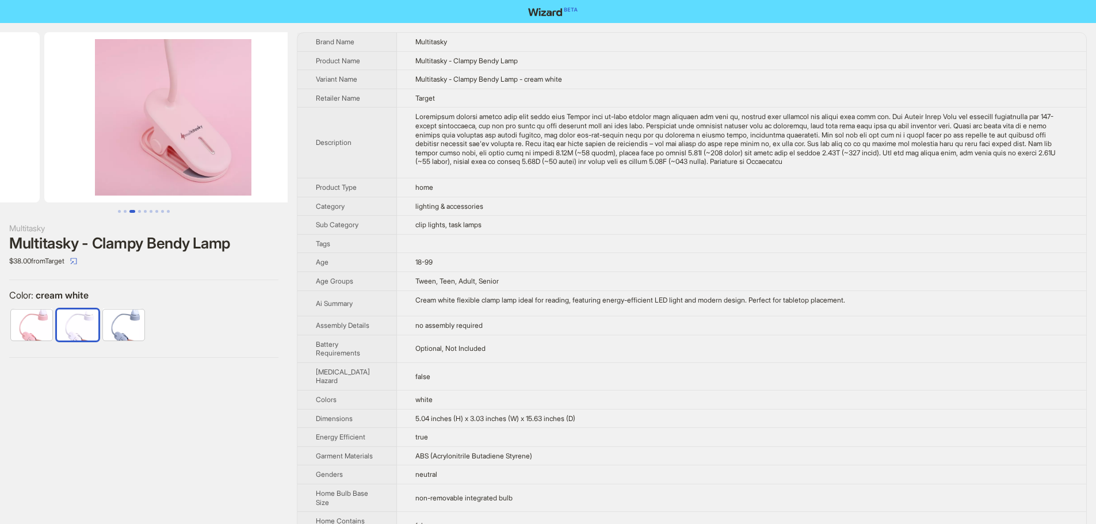
drag, startPoint x: 229, startPoint y: 124, endPoint x: 74, endPoint y: 117, distance: 155.5
click at [74, 117] on ul at bounding box center [144, 117] width 288 height 170
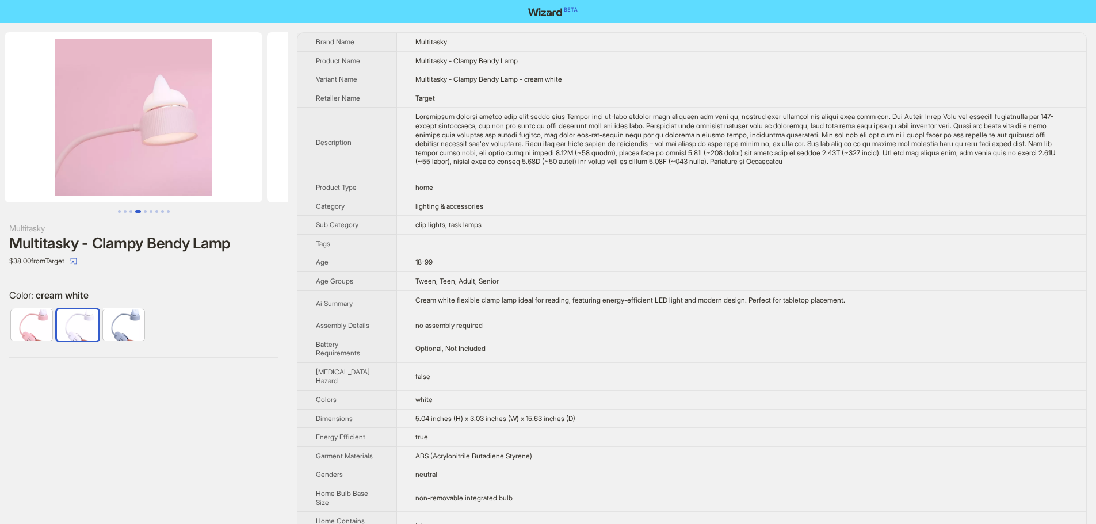
drag, startPoint x: 204, startPoint y: 146, endPoint x: 20, endPoint y: 137, distance: 184.3
click at [20, 137] on ul at bounding box center [144, 117] width 288 height 170
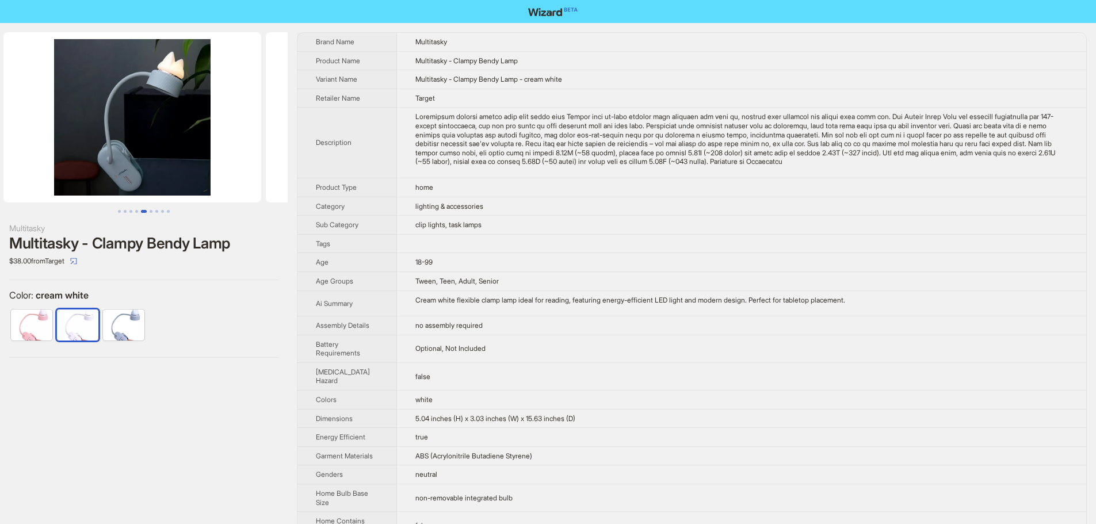
drag, startPoint x: 183, startPoint y: 143, endPoint x: 1, endPoint y: 138, distance: 182.4
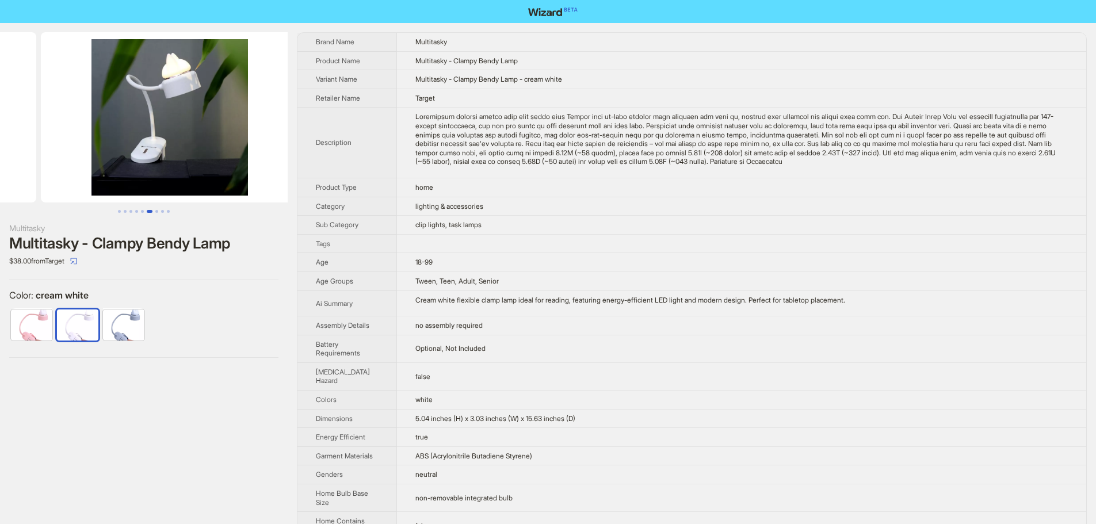
drag, startPoint x: 147, startPoint y: 144, endPoint x: 69, endPoint y: 143, distance: 77.7
click at [69, 143] on ul at bounding box center [144, 117] width 288 height 170
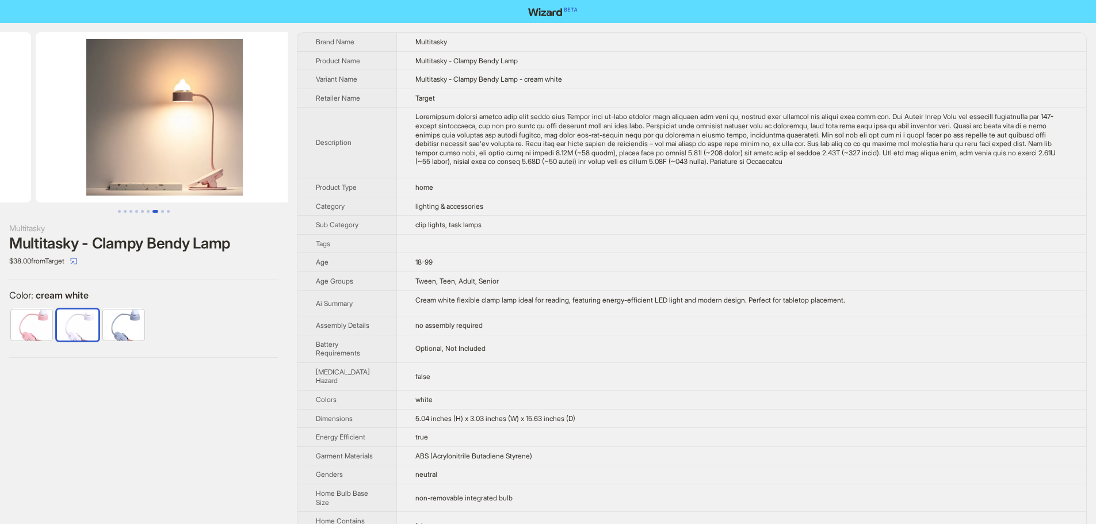
drag, startPoint x: 218, startPoint y: 193, endPoint x: 68, endPoint y: 191, distance: 149.6
click at [66, 192] on ul at bounding box center [144, 117] width 288 height 170
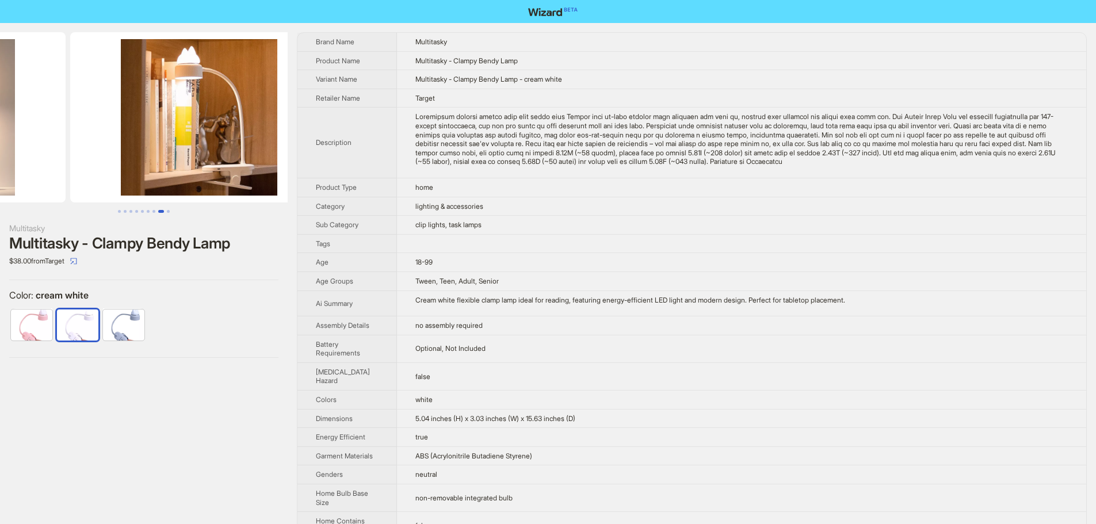
scroll to position [0, 1836]
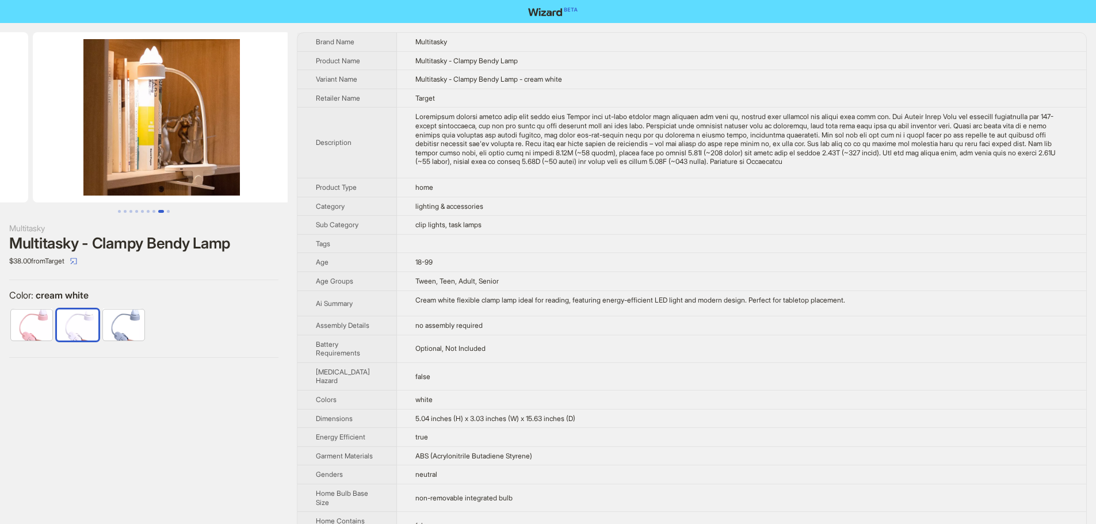
drag, startPoint x: 211, startPoint y: 179, endPoint x: 78, endPoint y: 179, distance: 132.9
click at [57, 180] on ul at bounding box center [144, 117] width 288 height 170
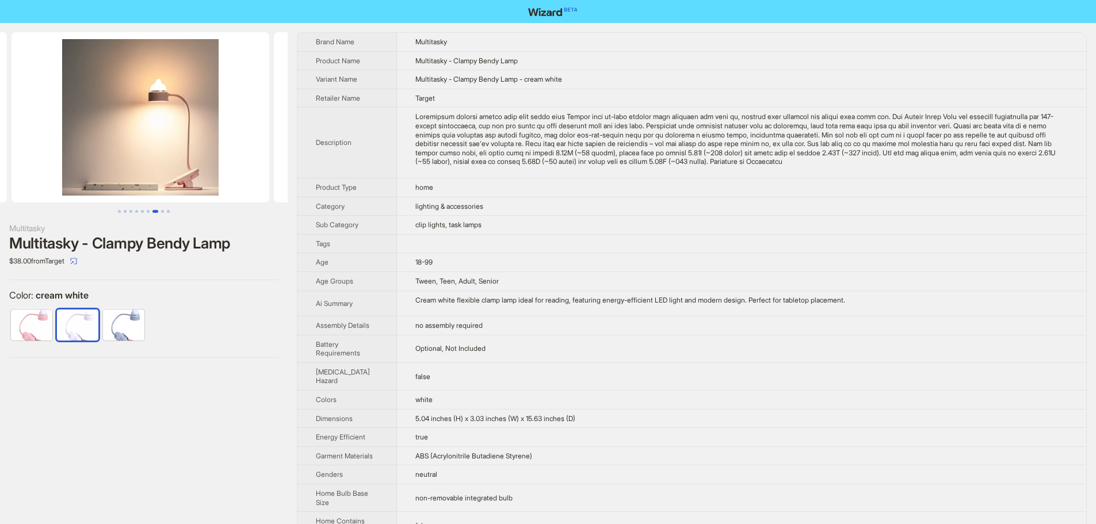
drag, startPoint x: 118, startPoint y: 116, endPoint x: 291, endPoint y: 122, distance: 172.7
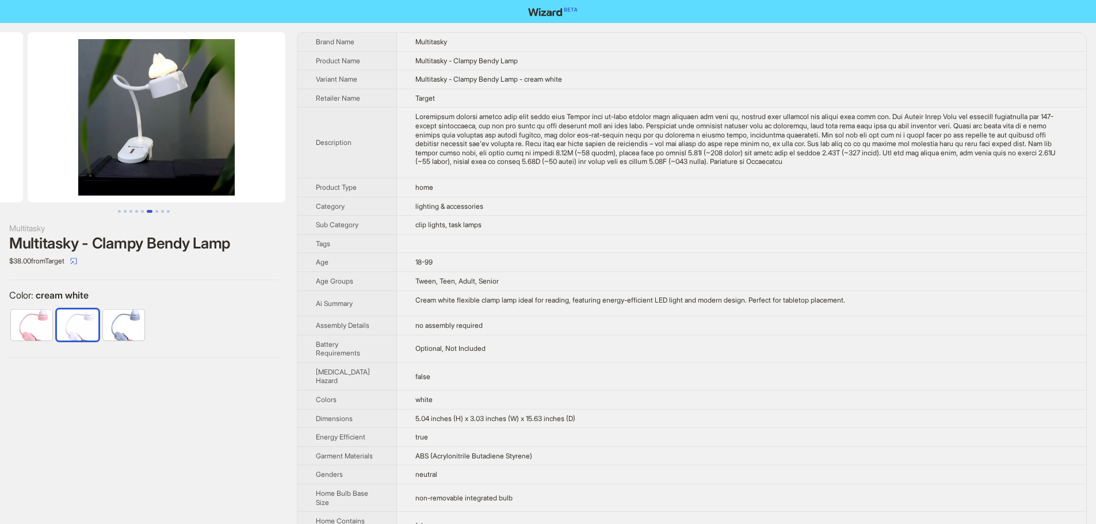
drag, startPoint x: 106, startPoint y: 135, endPoint x: 290, endPoint y: 142, distance: 183.7
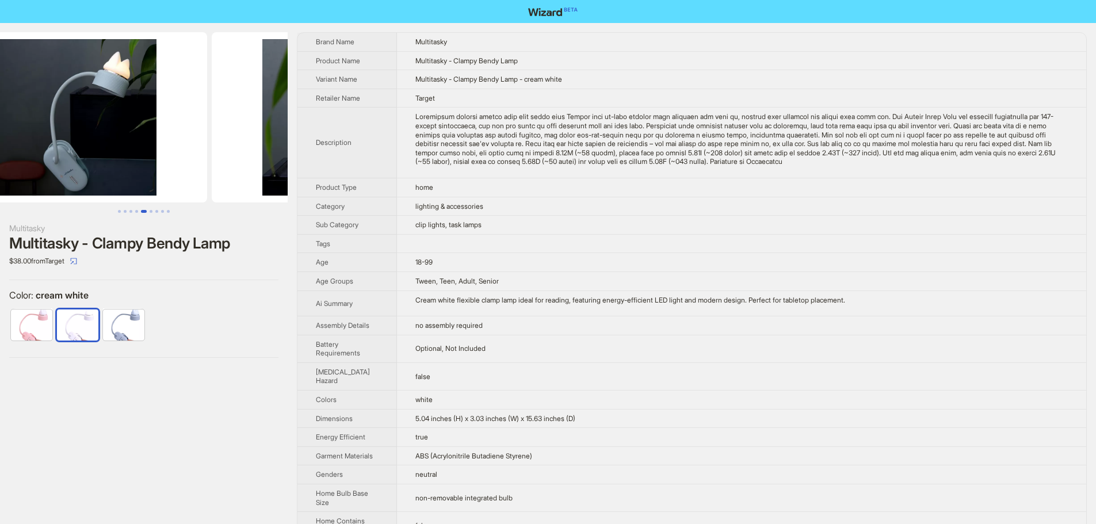
drag, startPoint x: 143, startPoint y: 143, endPoint x: 267, endPoint y: 146, distance: 124.8
click at [267, 146] on img at bounding box center [341, 117] width 258 height 170
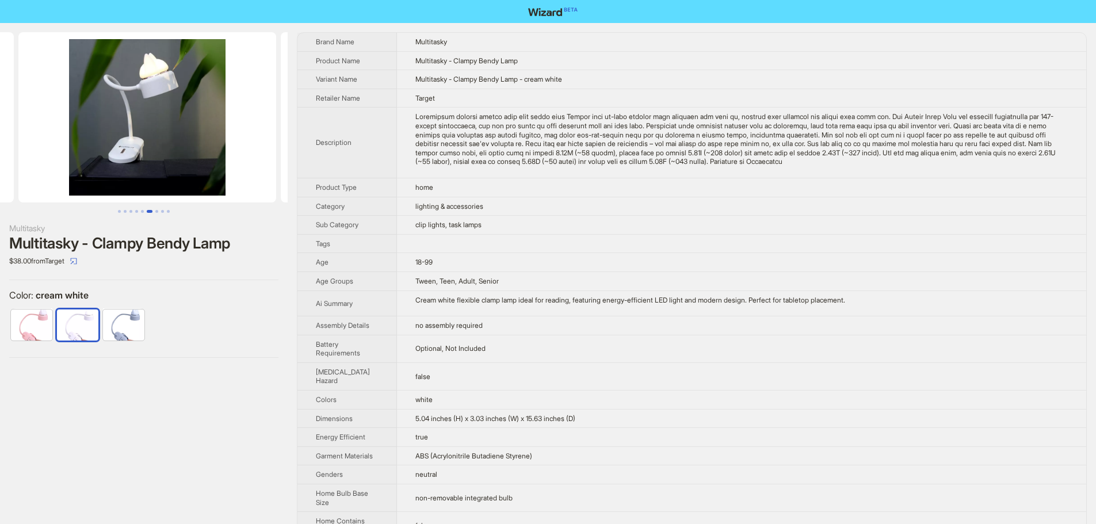
drag, startPoint x: 200, startPoint y: 133, endPoint x: 28, endPoint y: 120, distance: 173.1
click at [28, 120] on ul at bounding box center [144, 117] width 288 height 170
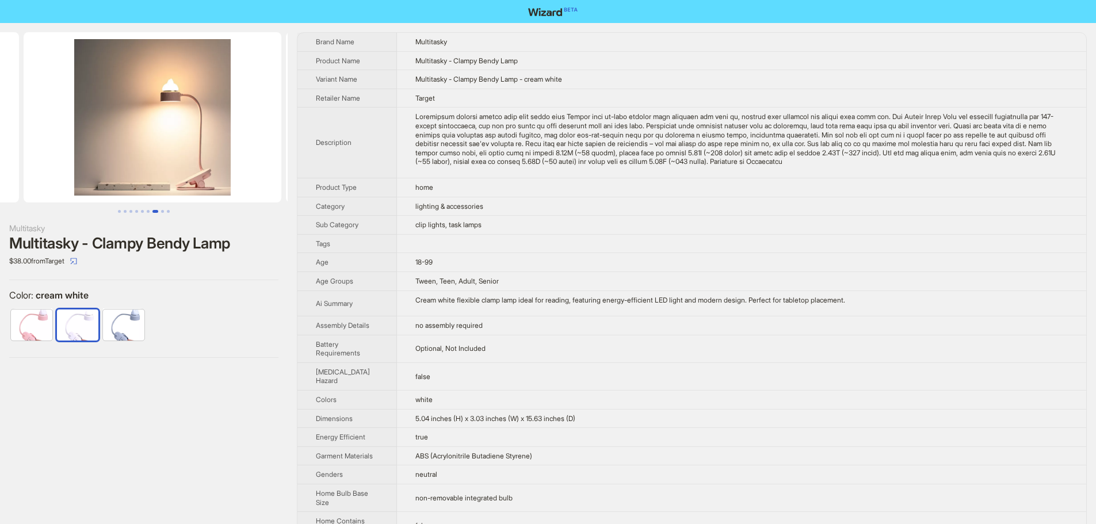
drag, startPoint x: 199, startPoint y: 148, endPoint x: 33, endPoint y: 140, distance: 166.4
click at [33, 140] on ul at bounding box center [144, 117] width 288 height 170
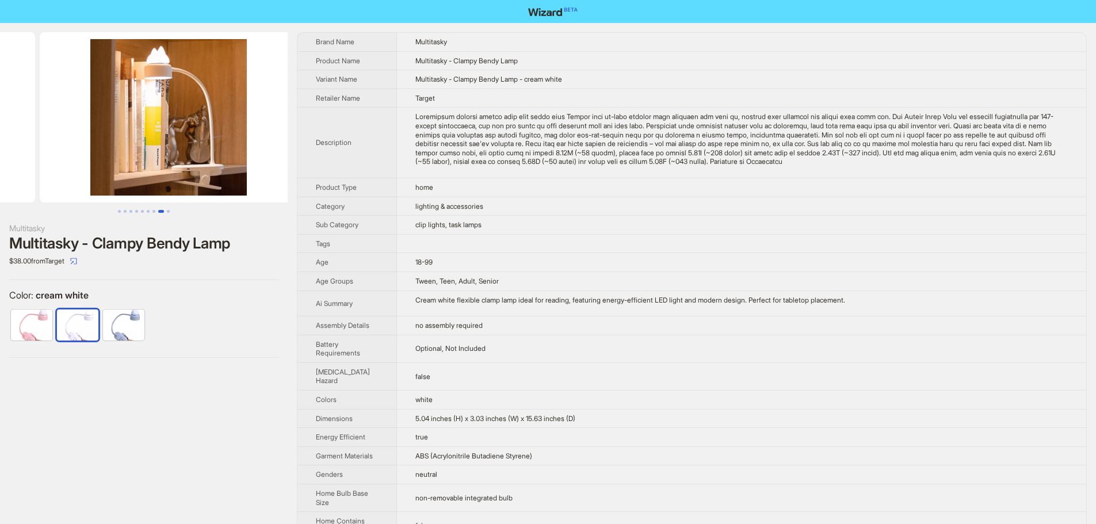
drag, startPoint x: 230, startPoint y: 162, endPoint x: 87, endPoint y: 149, distance: 143.2
click at [87, 149] on ul at bounding box center [144, 117] width 288 height 170
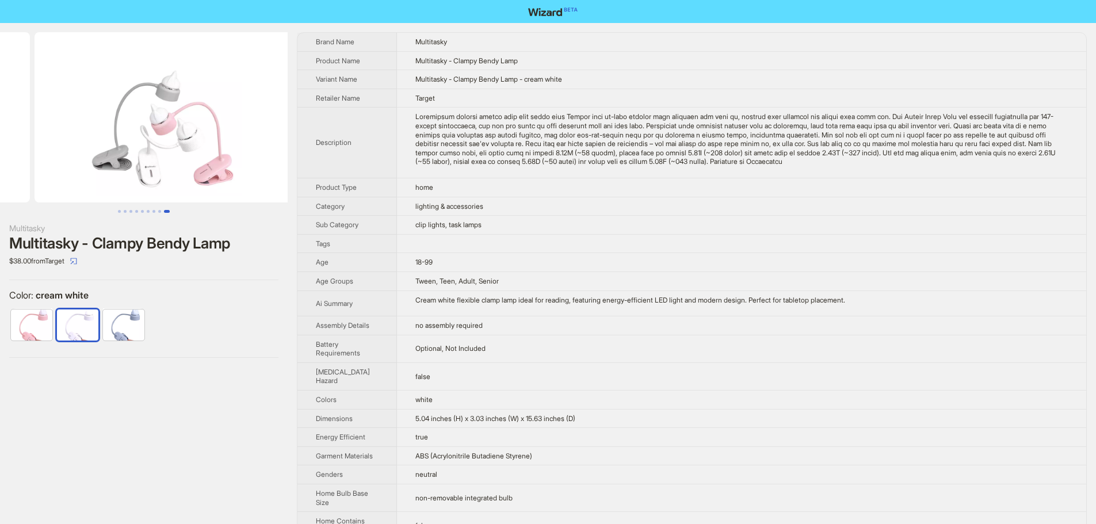
drag, startPoint x: 190, startPoint y: 131, endPoint x: 31, endPoint y: 120, distance: 159.2
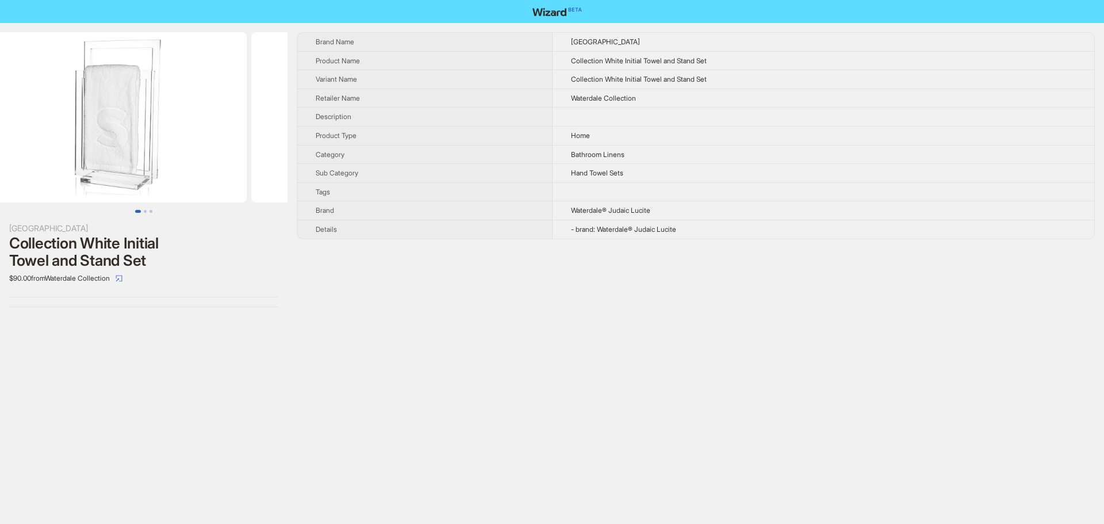
scroll to position [0, 27]
drag, startPoint x: 207, startPoint y: 161, endPoint x: 189, endPoint y: 160, distance: 17.9
click at [189, 160] on img at bounding box center [117, 117] width 258 height 170
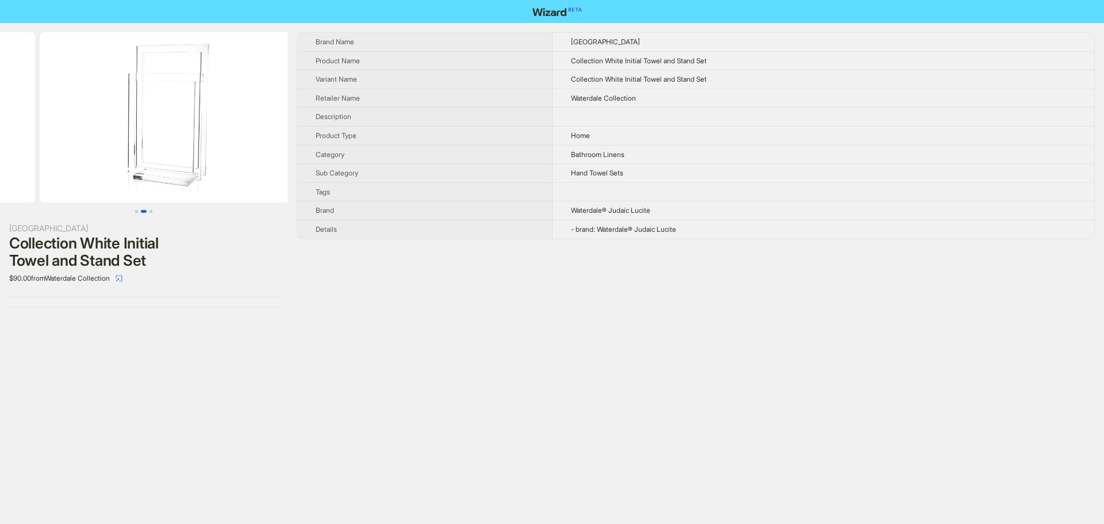
drag, startPoint x: 228, startPoint y: 155, endPoint x: 68, endPoint y: 152, distance: 159.4
click at [68, 152] on ul at bounding box center [144, 117] width 288 height 170
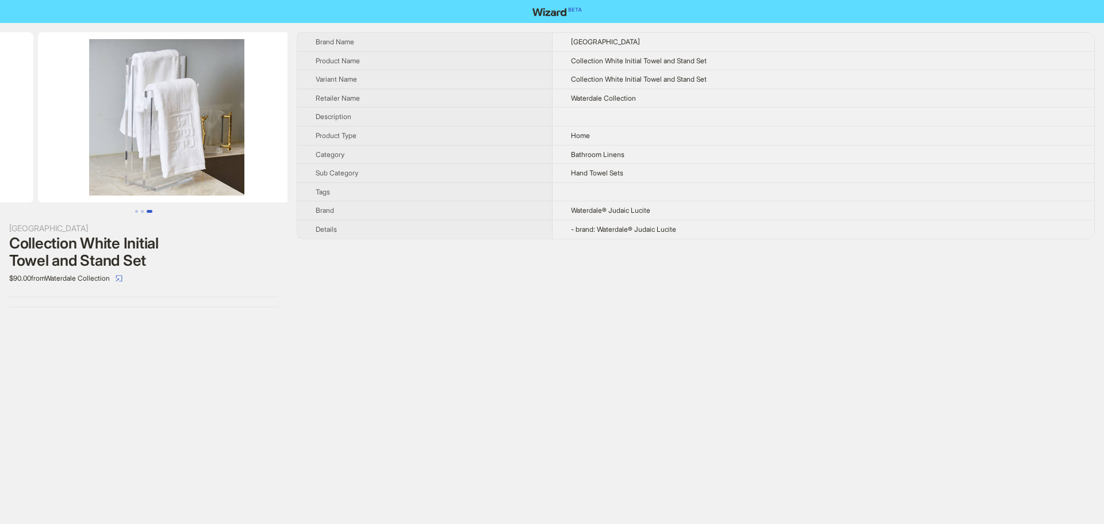
drag, startPoint x: 215, startPoint y: 143, endPoint x: 56, endPoint y: 133, distance: 159.6
click at [56, 133] on ul at bounding box center [144, 117] width 288 height 170
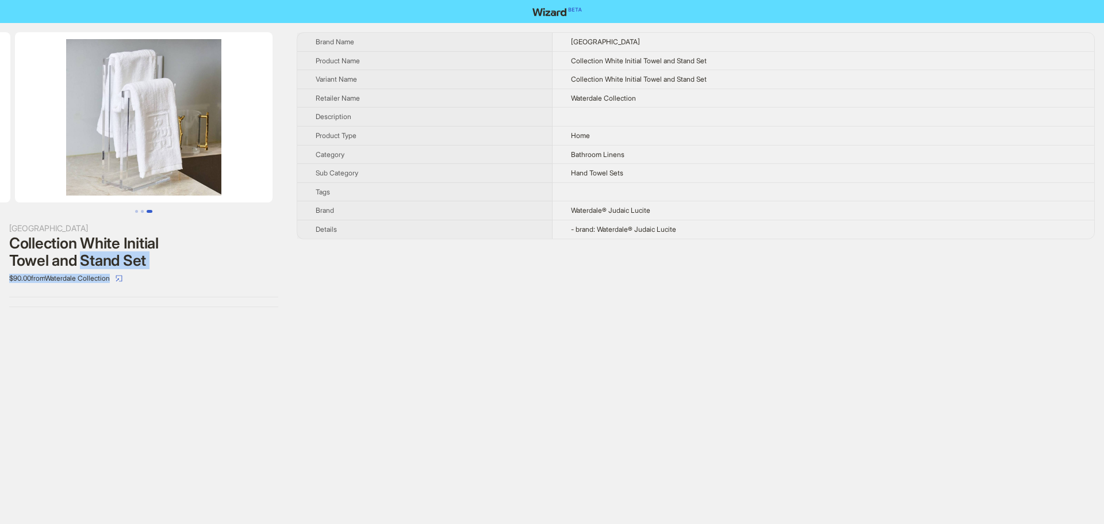
drag, startPoint x: 127, startPoint y: 263, endPoint x: 192, endPoint y: 270, distance: 66.0
click at [192, 270] on div "Waterdale Collection White Initial Towel and Stand Set $90.00 from Waterdale Co…" at bounding box center [143, 255] width 269 height 66
click at [192, 270] on div "$90.00 from Waterdale Collection" at bounding box center [143, 278] width 269 height 18
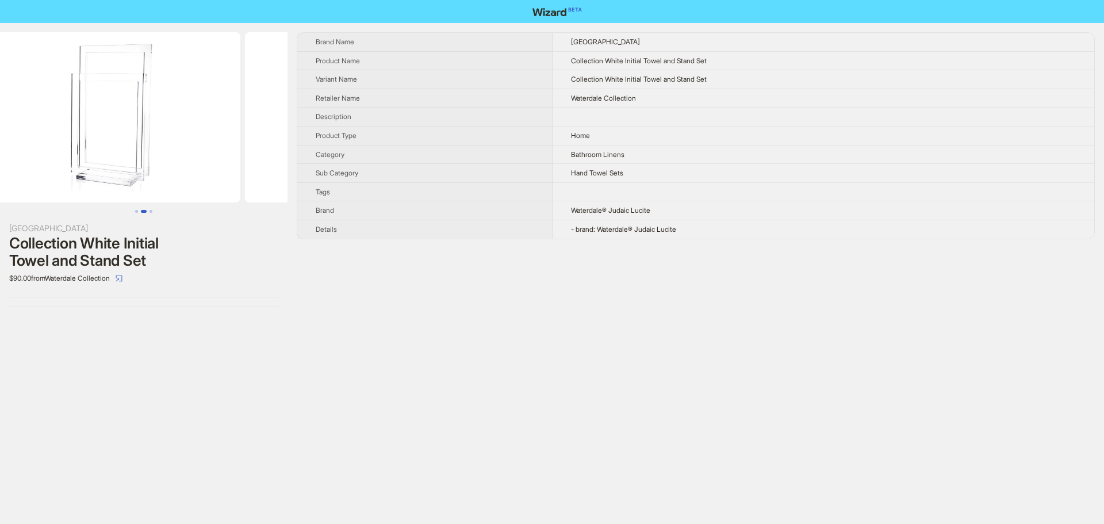
drag, startPoint x: 131, startPoint y: 127, endPoint x: 285, endPoint y: 135, distance: 153.8
click at [285, 135] on img at bounding box center [374, 117] width 258 height 170
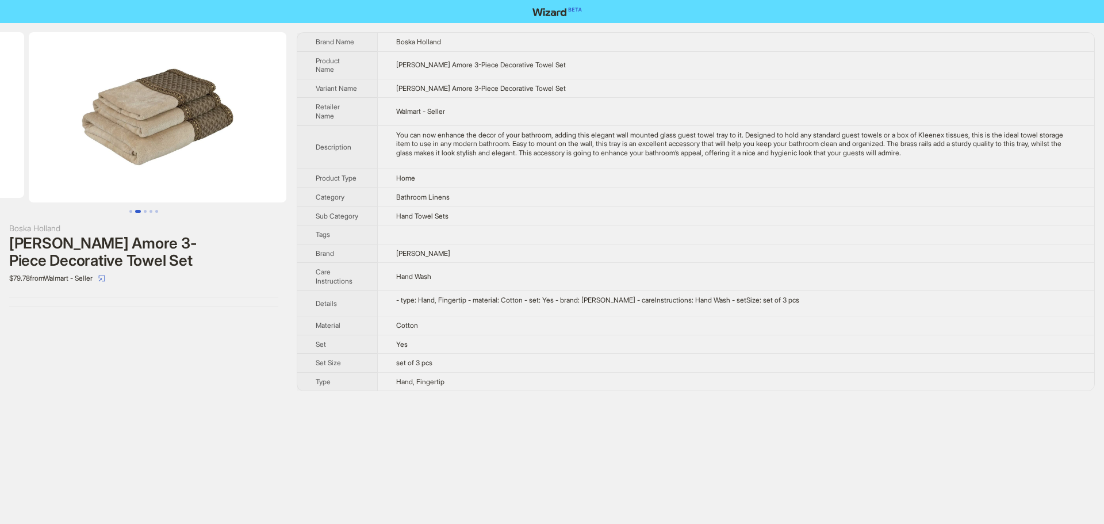
drag, startPoint x: 174, startPoint y: 155, endPoint x: 31, endPoint y: 158, distance: 142.7
click at [33, 157] on ul at bounding box center [144, 117] width 288 height 170
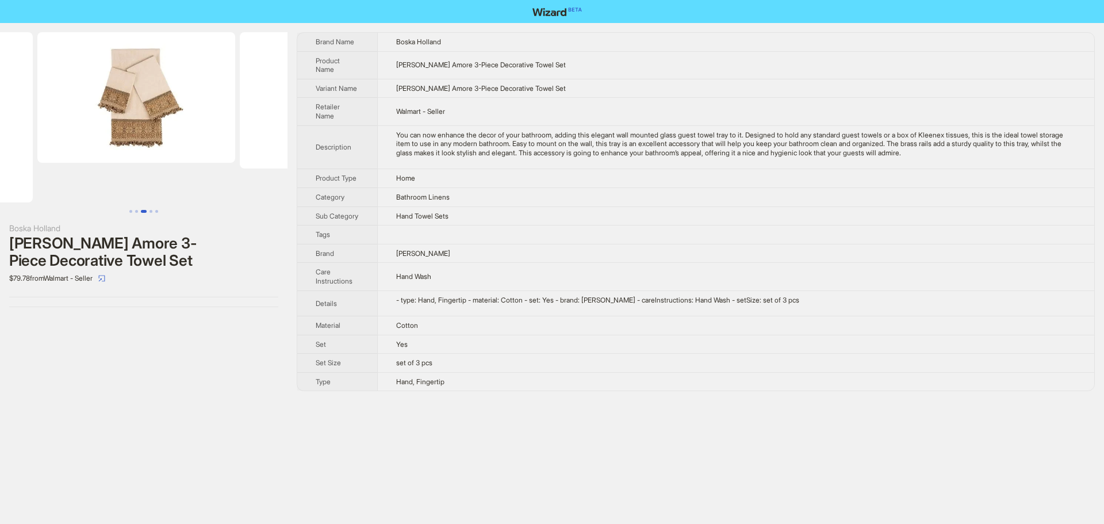
drag, startPoint x: 184, startPoint y: 158, endPoint x: 24, endPoint y: 144, distance: 160.6
drag, startPoint x: 403, startPoint y: 197, endPoint x: 551, endPoint y: 213, distance: 148.7
click at [534, 209] on tbody "Brand Name Boska Holland Product Name Sherry Kline Amore 3-Piece Decorative Tow…" at bounding box center [695, 212] width 797 height 358
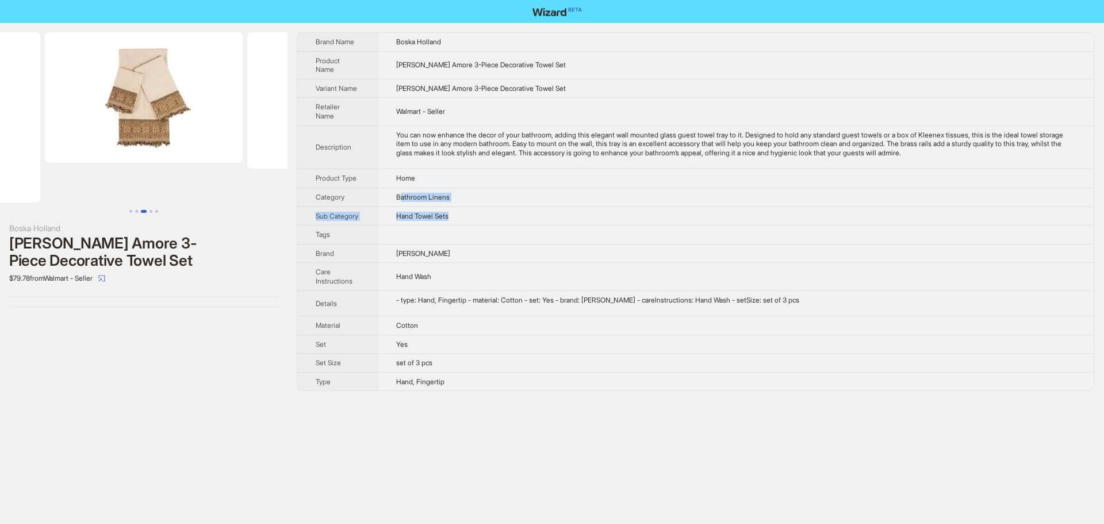
click at [513, 215] on td "Hand Towel Sets" at bounding box center [735, 216] width 717 height 19
drag, startPoint x: 397, startPoint y: 217, endPoint x: 555, endPoint y: 226, distance: 158.5
click at [525, 222] on td "Hand Towel Sets" at bounding box center [735, 216] width 717 height 19
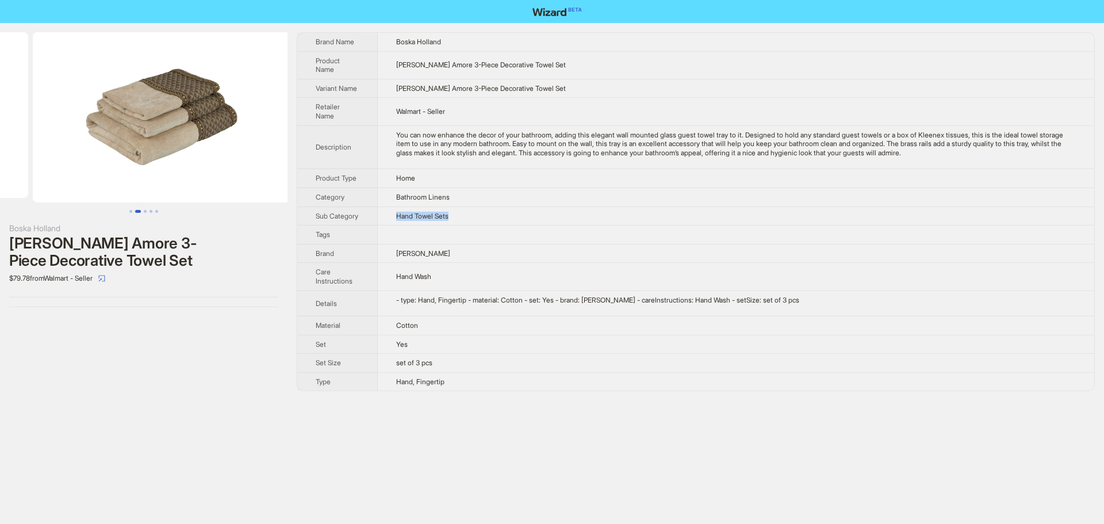
drag, startPoint x: 125, startPoint y: 136, endPoint x: 292, endPoint y: 146, distance: 167.1
click at [292, 146] on div "Boska Holland Sherry Kline Amore 3-Piece Decorative Towel Set $79.78 from Walma…" at bounding box center [552, 211] width 1104 height 377
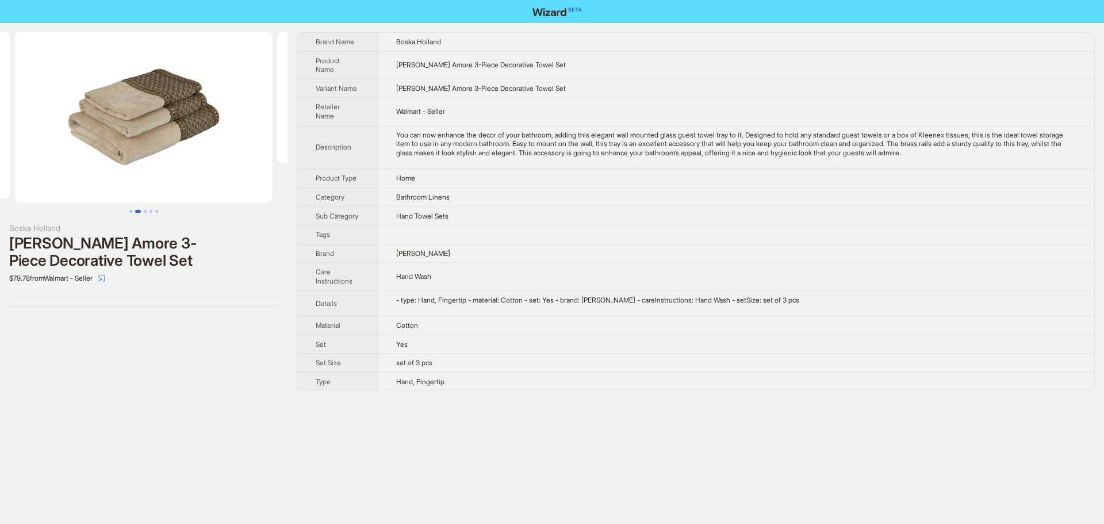
click at [272, 224] on div "Boska Holland" at bounding box center [143, 228] width 269 height 13
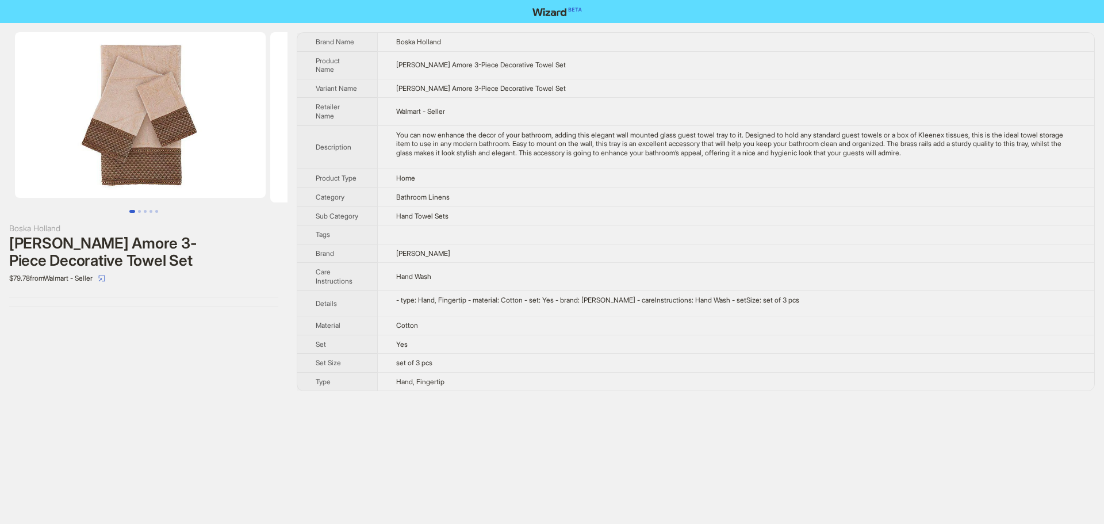
drag, startPoint x: 159, startPoint y: 118, endPoint x: 346, endPoint y: 113, distance: 187.6
click at [346, 113] on div "Boska Holland Sherry Kline Amore 3-Piece Decorative Towel Set $79.78 from Walma…" at bounding box center [552, 211] width 1104 height 377
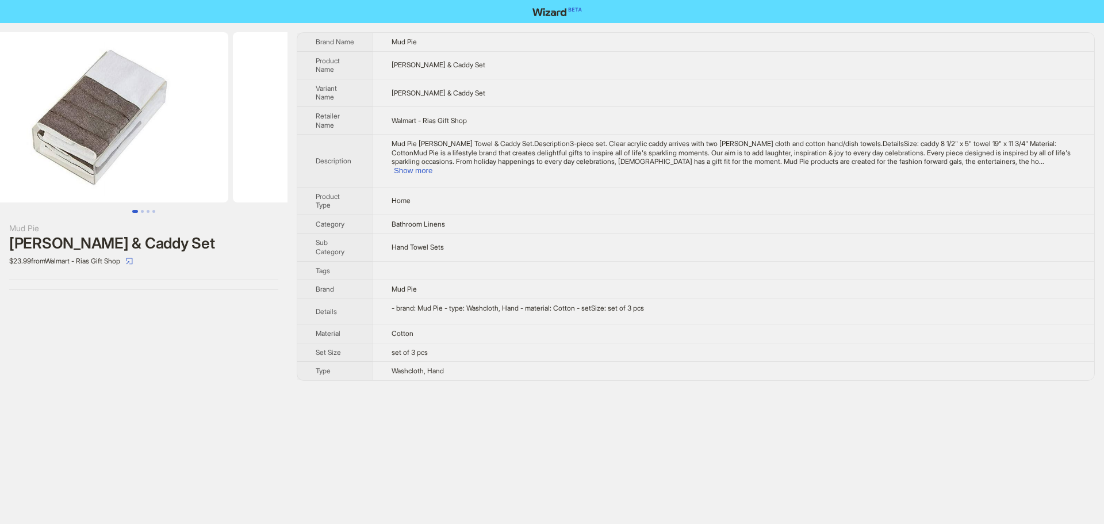
scroll to position [0, 31]
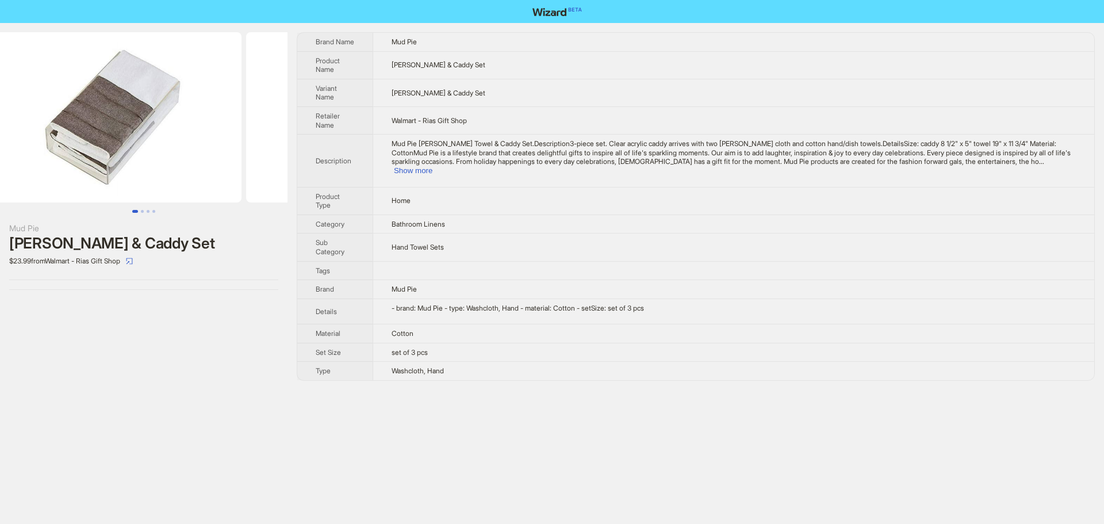
drag, startPoint x: 159, startPoint y: 104, endPoint x: 169, endPoint y: 110, distance: 11.6
click at [169, 110] on img at bounding box center [113, 117] width 258 height 170
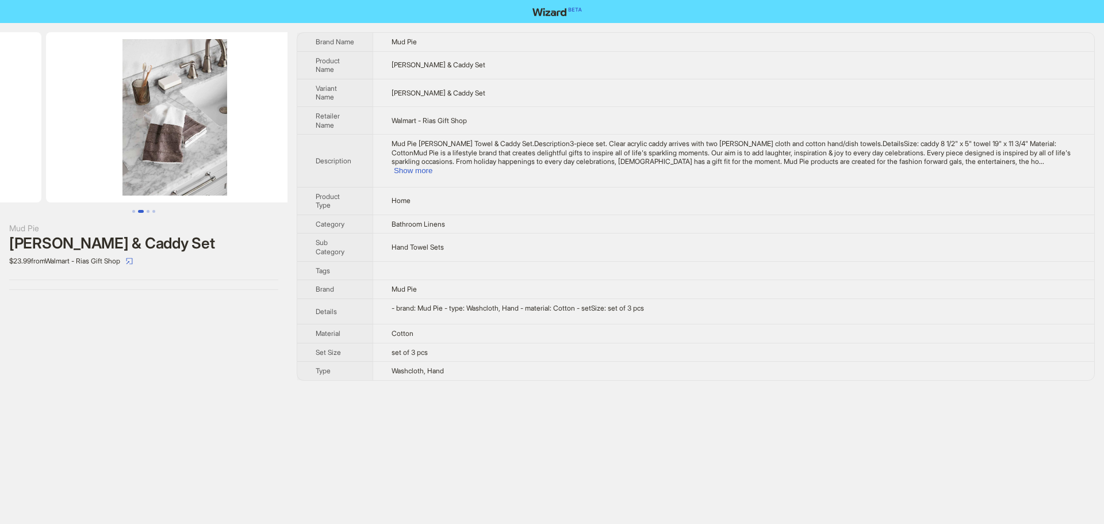
drag, startPoint x: 189, startPoint y: 124, endPoint x: 35, endPoint y: 123, distance: 154.7
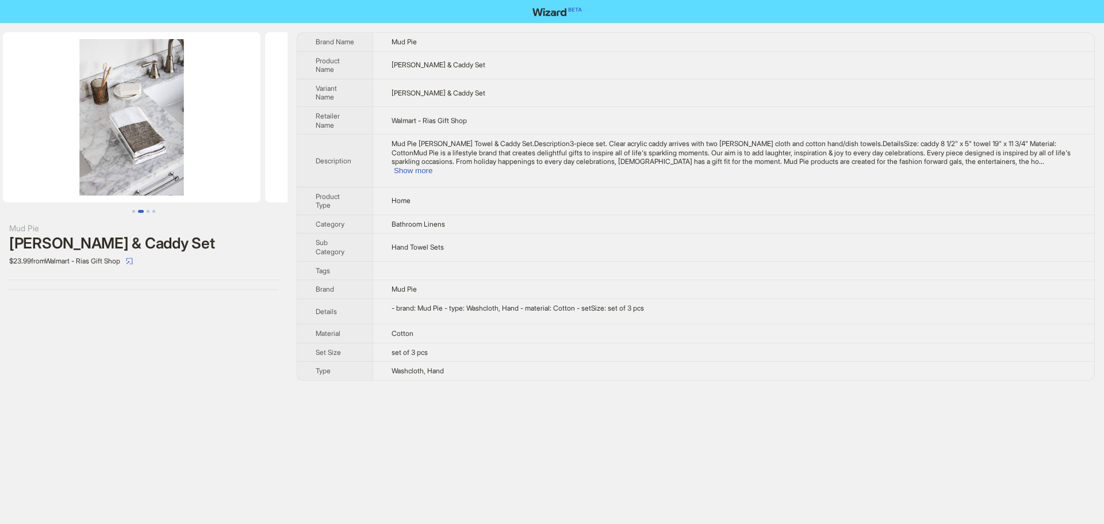
drag, startPoint x: 196, startPoint y: 111, endPoint x: 11, endPoint y: 115, distance: 185.3
click at [11, 115] on ul at bounding box center [144, 117] width 288 height 170
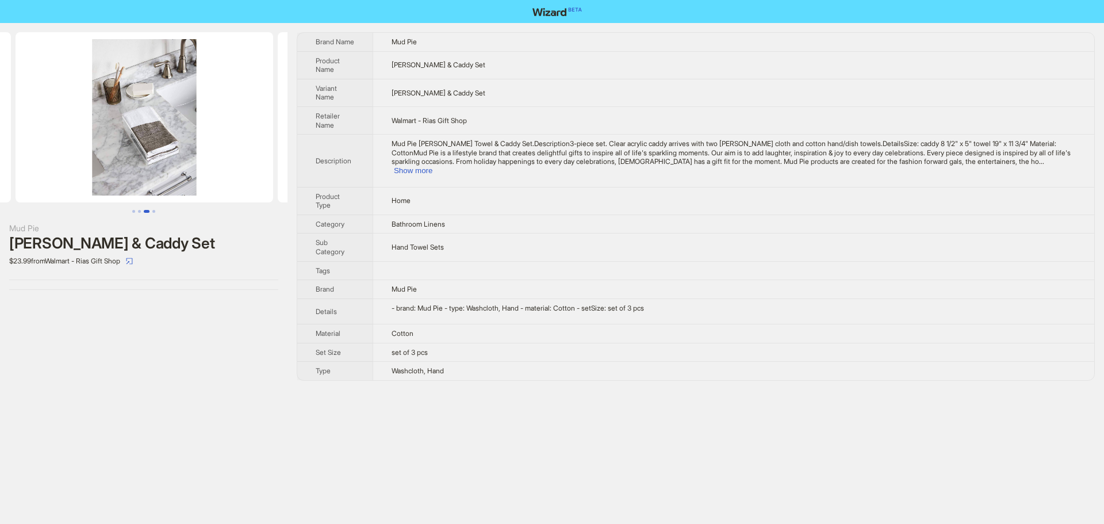
click at [133, 136] on img at bounding box center [145, 117] width 258 height 170
click at [158, 149] on img at bounding box center [144, 117] width 258 height 170
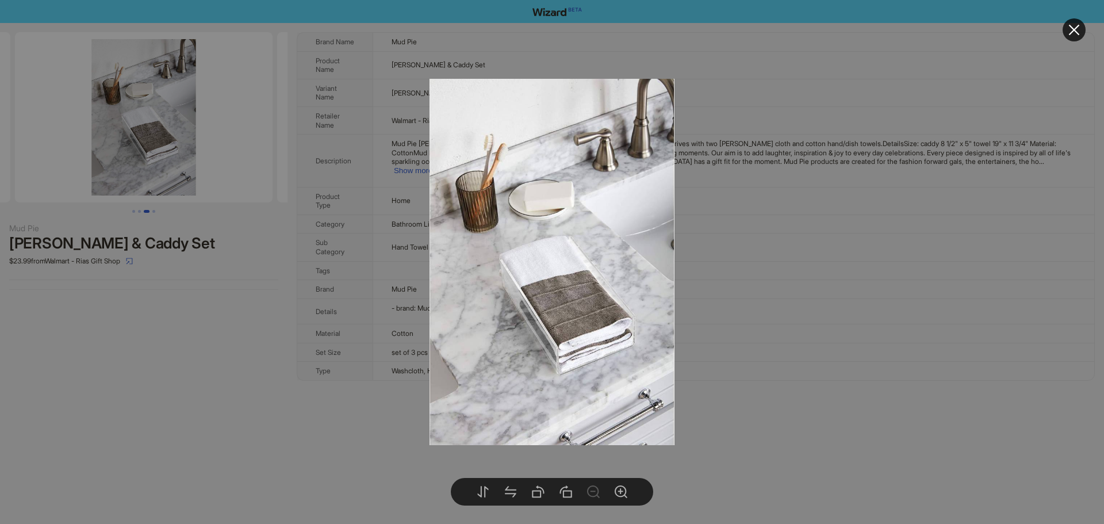
drag, startPoint x: 836, startPoint y: 218, endPoint x: 491, endPoint y: 162, distance: 350.2
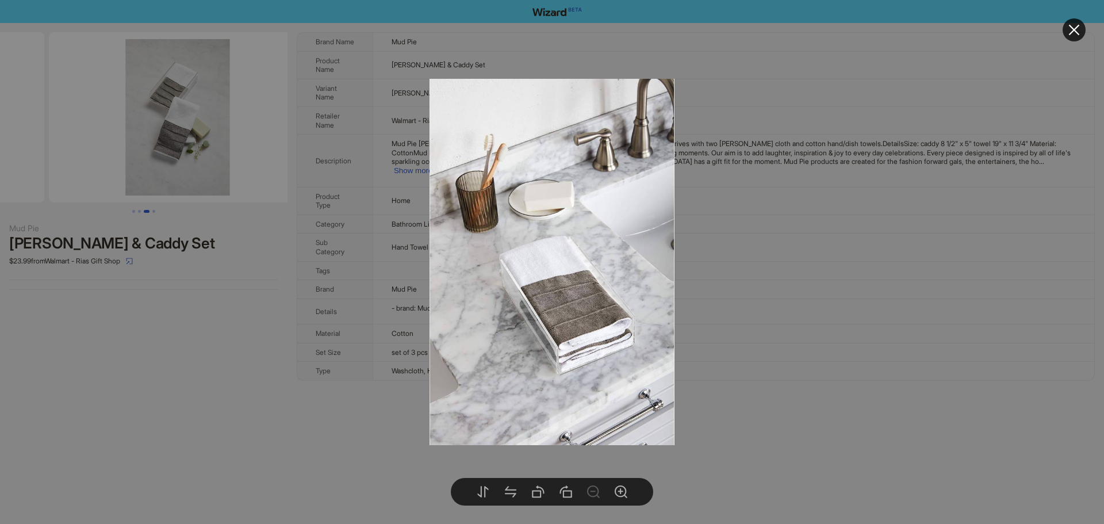
drag, startPoint x: 240, startPoint y: 120, endPoint x: 52, endPoint y: 114, distance: 188.8
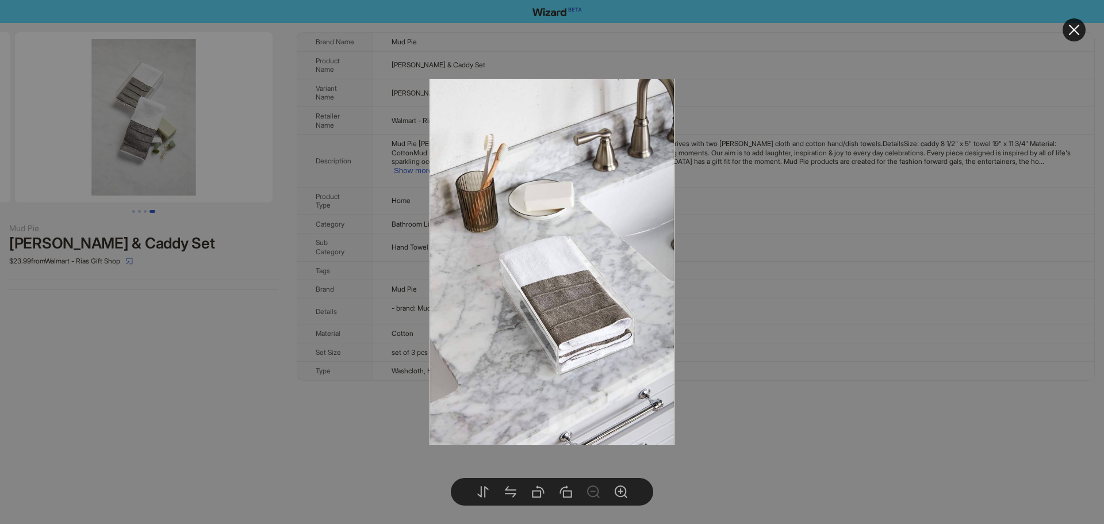
scroll to position [0, 525]
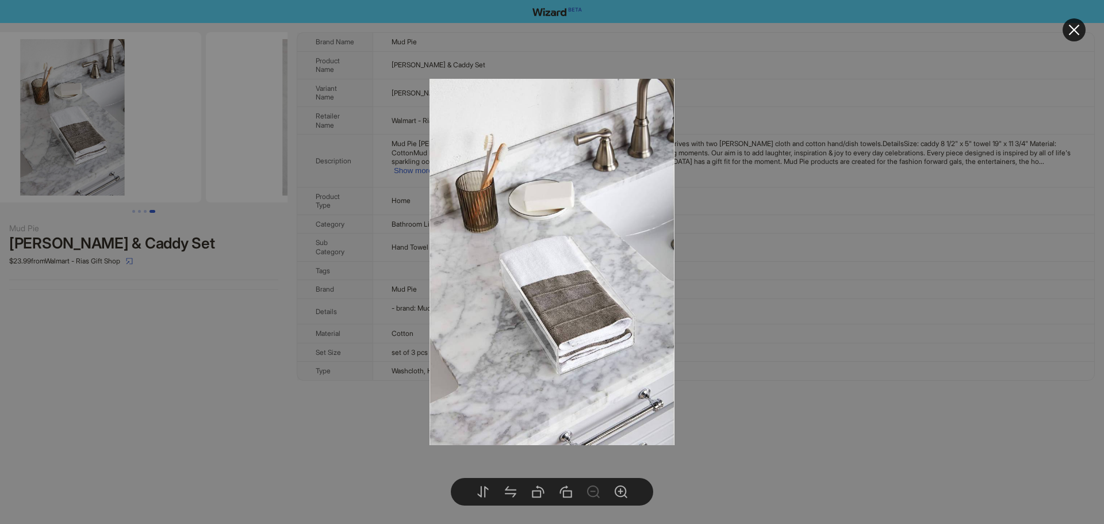
drag, startPoint x: 131, startPoint y: 118, endPoint x: 228, endPoint y: 131, distance: 97.5
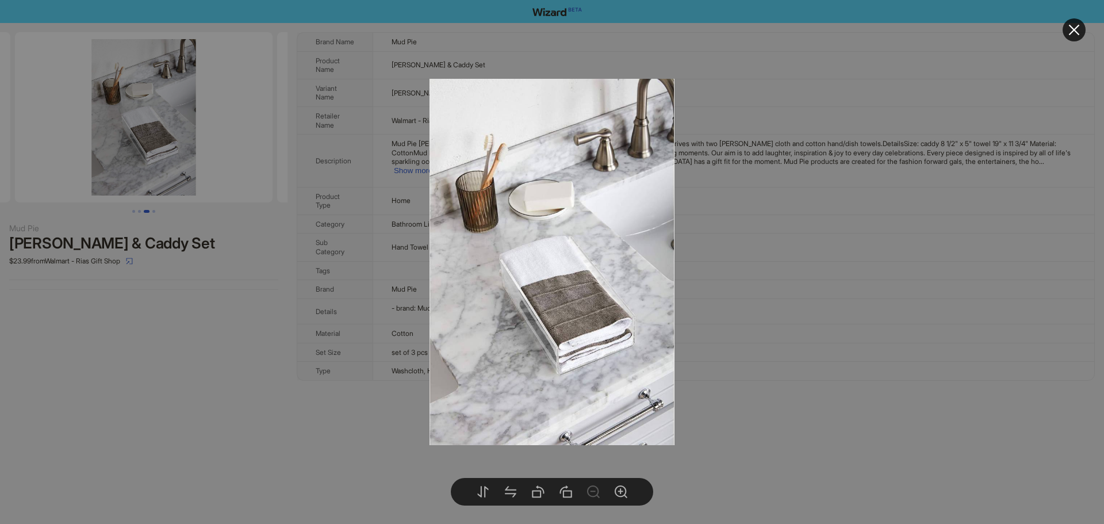
click at [142, 149] on body "Mud Pie [PERSON_NAME] & [PERSON_NAME] Set $23.99 from Walmart - Rias Gift Shop …" at bounding box center [552, 262] width 1104 height 524
click at [806, 310] on div at bounding box center [552, 262] width 1104 height 524
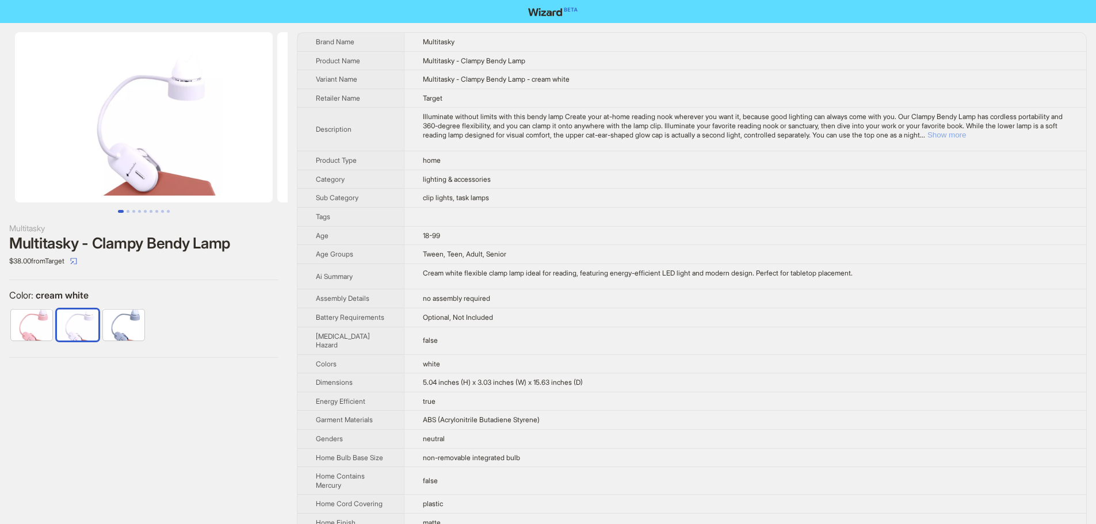
click at [966, 135] on button "Show more" at bounding box center [946, 135] width 39 height 9
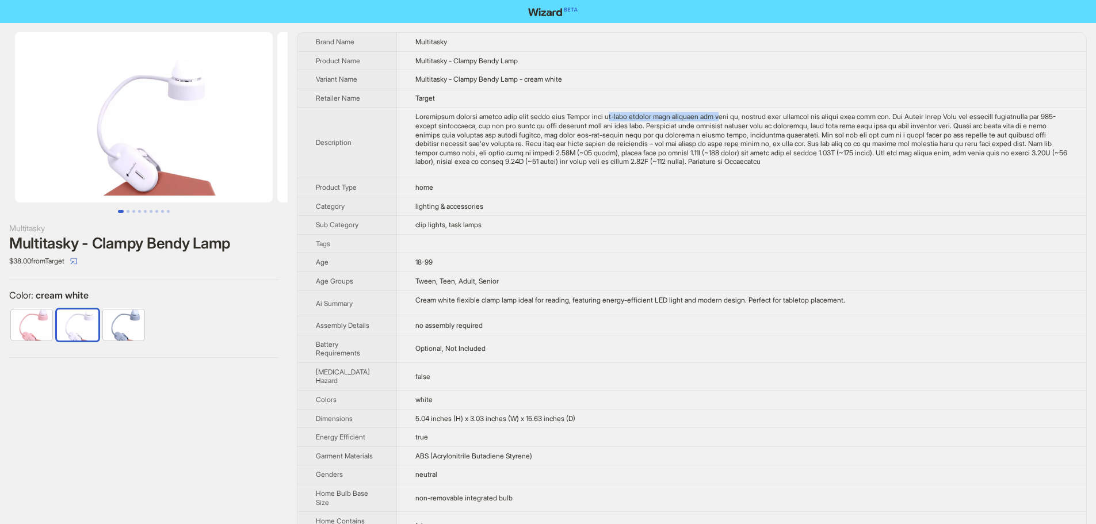
drag, startPoint x: 599, startPoint y: 116, endPoint x: 723, endPoint y: 117, distance: 123.7
click at [723, 117] on div "Illuminate without limits with this bendy lamp Create your at-home reading nook…" at bounding box center [741, 139] width 652 height 54
drag, startPoint x: 943, startPoint y: 113, endPoint x: 1042, endPoint y: 114, distance: 98.4
click at [1042, 114] on div "Illuminate without limits with this bendy lamp Create your at-home reading nook…" at bounding box center [741, 139] width 652 height 54
click at [1019, 163] on div "Illuminate without limits with this bendy lamp Create your at-home reading nook…" at bounding box center [741, 139] width 652 height 54
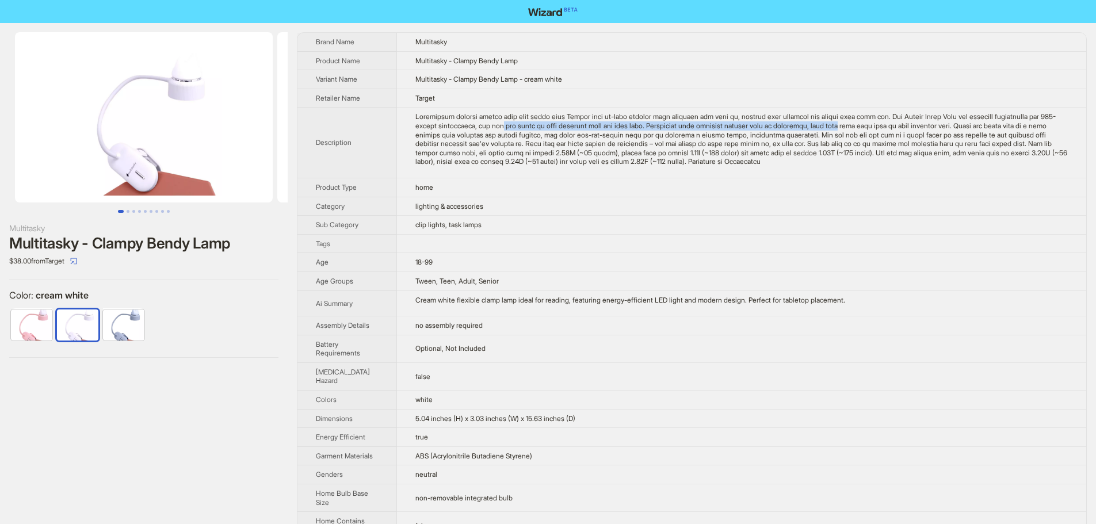
drag, startPoint x: 527, startPoint y: 127, endPoint x: 871, endPoint y: 129, distance: 344.0
click at [871, 129] on div "Illuminate without limits with this bendy lamp Create your at-home reading nook…" at bounding box center [741, 139] width 652 height 54
click at [866, 145] on div "Illuminate without limits with this bendy lamp Create your at-home reading nook…" at bounding box center [741, 139] width 652 height 54
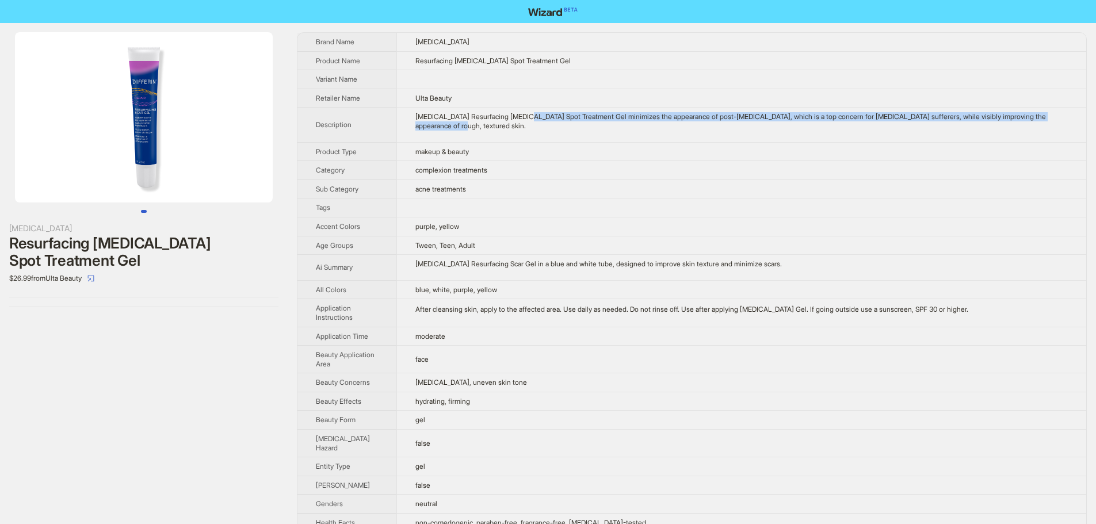
drag, startPoint x: 519, startPoint y: 118, endPoint x: 664, endPoint y: 127, distance: 145.2
click at [664, 127] on div "[MEDICAL_DATA] Resurfacing [MEDICAL_DATA] Spot Treatment Gel minimizes the appe…" at bounding box center [741, 121] width 652 height 18
click at [590, 136] on td "[MEDICAL_DATA] Resurfacing [MEDICAL_DATA] Spot Treatment Gel minimizes the appe…" at bounding box center [741, 125] width 690 height 35
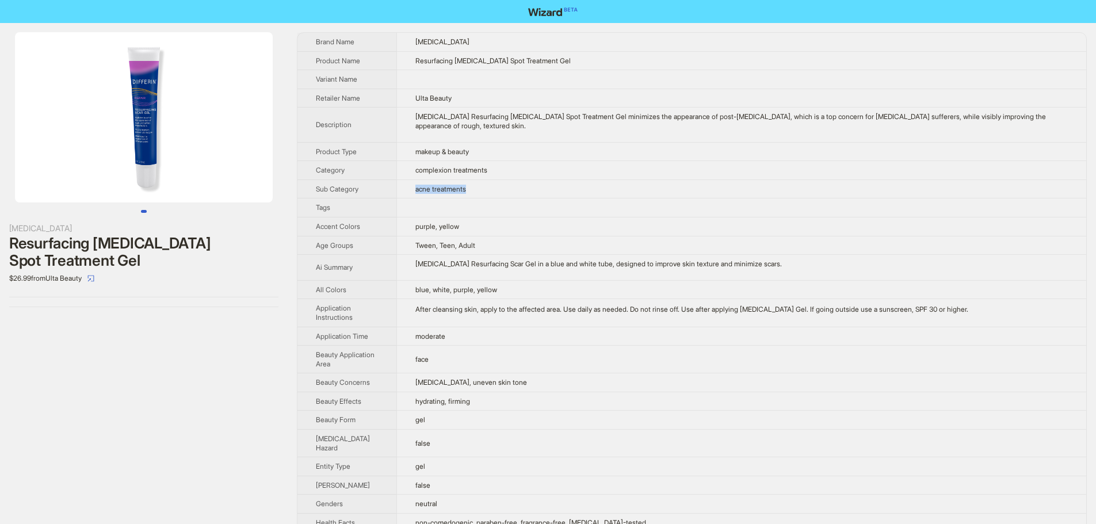
drag, startPoint x: 415, startPoint y: 188, endPoint x: 564, endPoint y: 178, distance: 149.9
click at [532, 196] on td "acne treatments" at bounding box center [741, 188] width 690 height 19
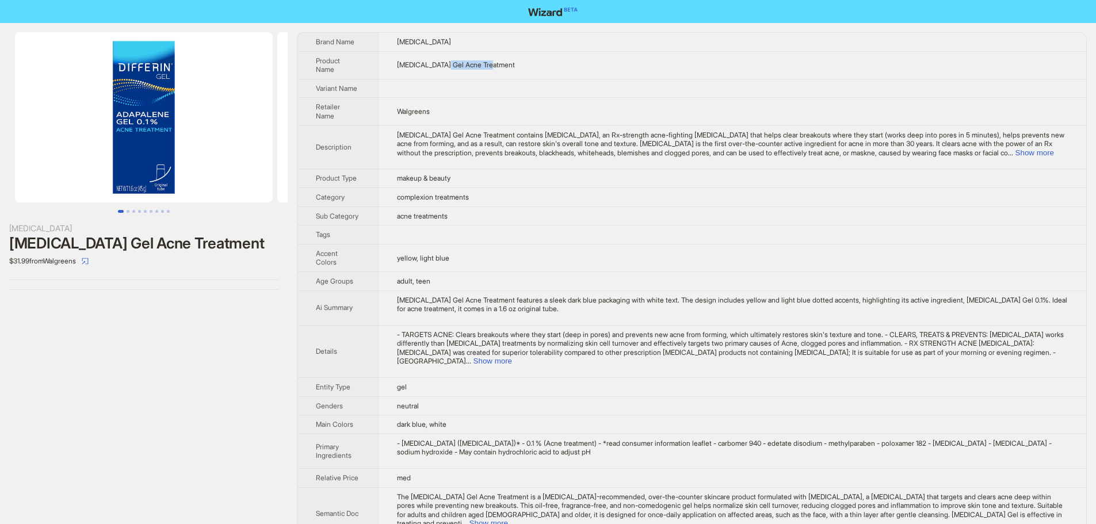
drag, startPoint x: 441, startPoint y: 67, endPoint x: 571, endPoint y: 65, distance: 130.6
click at [569, 65] on td "Differin Gel Acne Treatment" at bounding box center [732, 65] width 708 height 28
click at [571, 65] on td "Differin Gel Acne Treatment" at bounding box center [732, 65] width 708 height 28
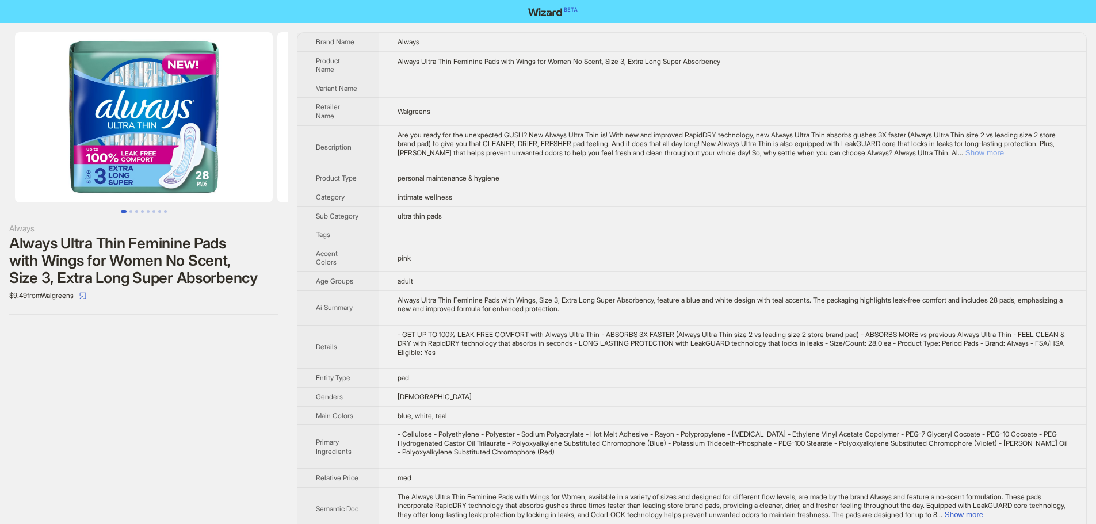
click at [1004, 148] on button "Show more" at bounding box center [984, 152] width 39 height 9
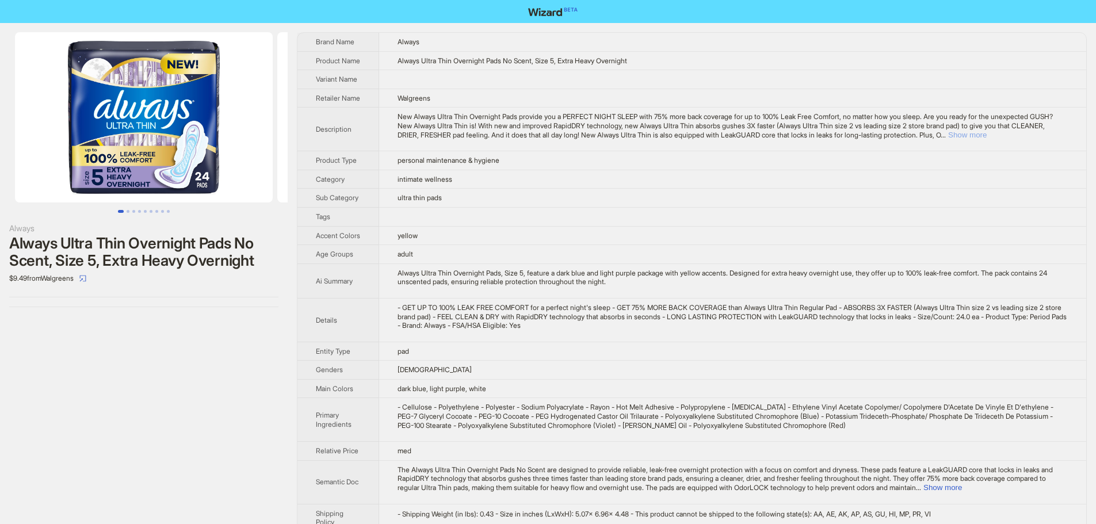
click at [987, 139] on button "Show more" at bounding box center [967, 135] width 39 height 9
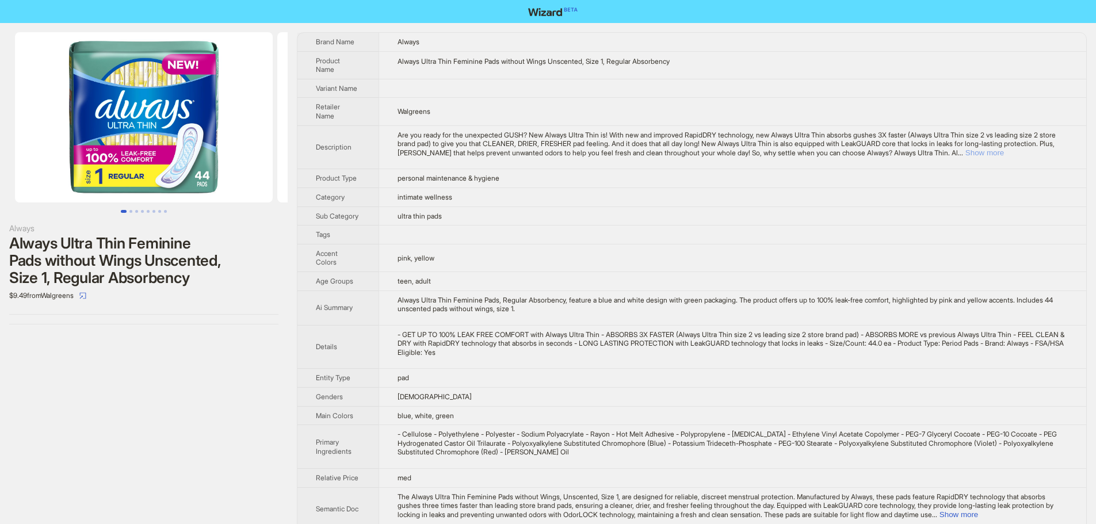
click at [1004, 148] on button "Show more" at bounding box center [984, 152] width 39 height 9
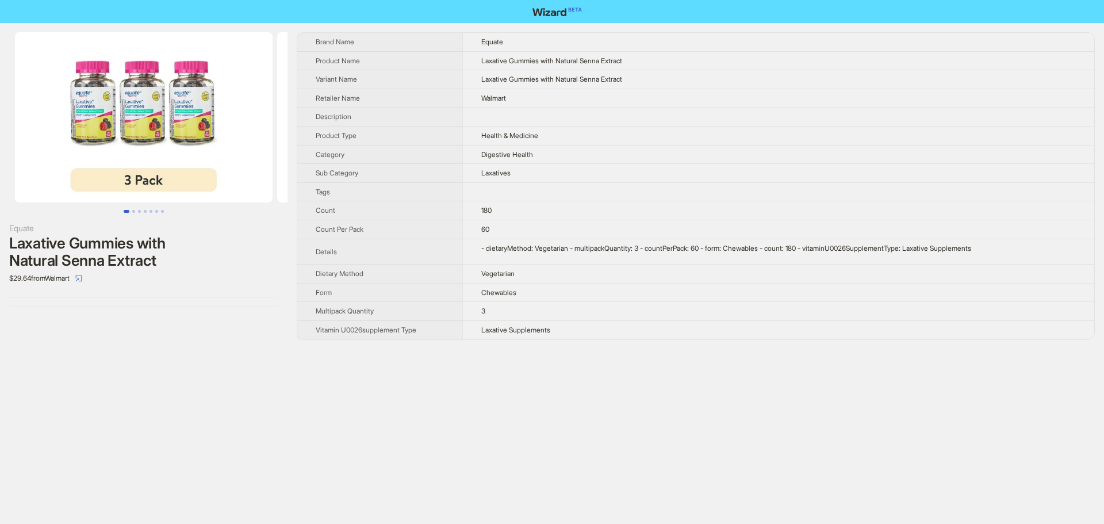
click at [167, 95] on img at bounding box center [144, 117] width 258 height 170
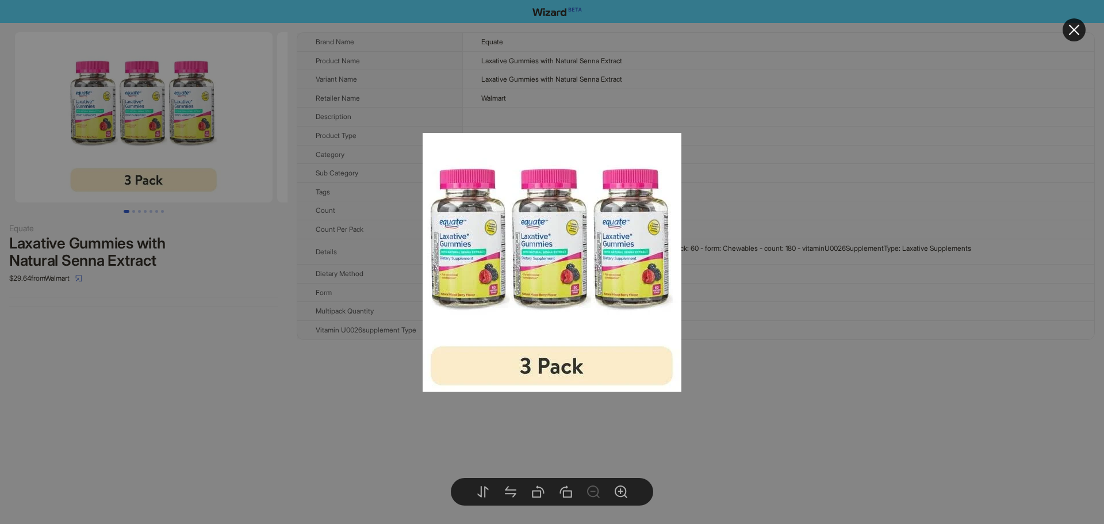
click at [815, 136] on div at bounding box center [552, 262] width 1104 height 524
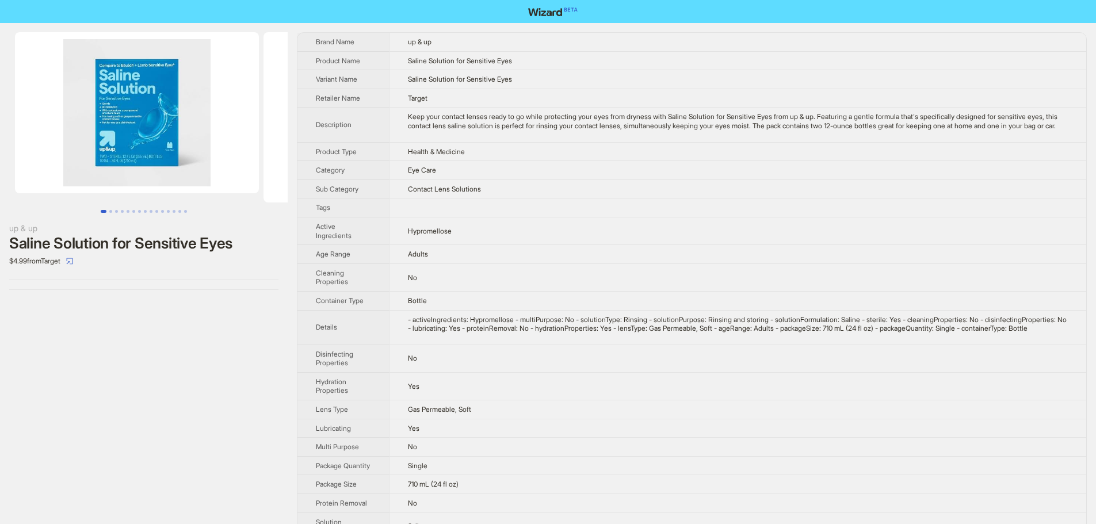
click at [160, 101] on img at bounding box center [137, 112] width 244 height 161
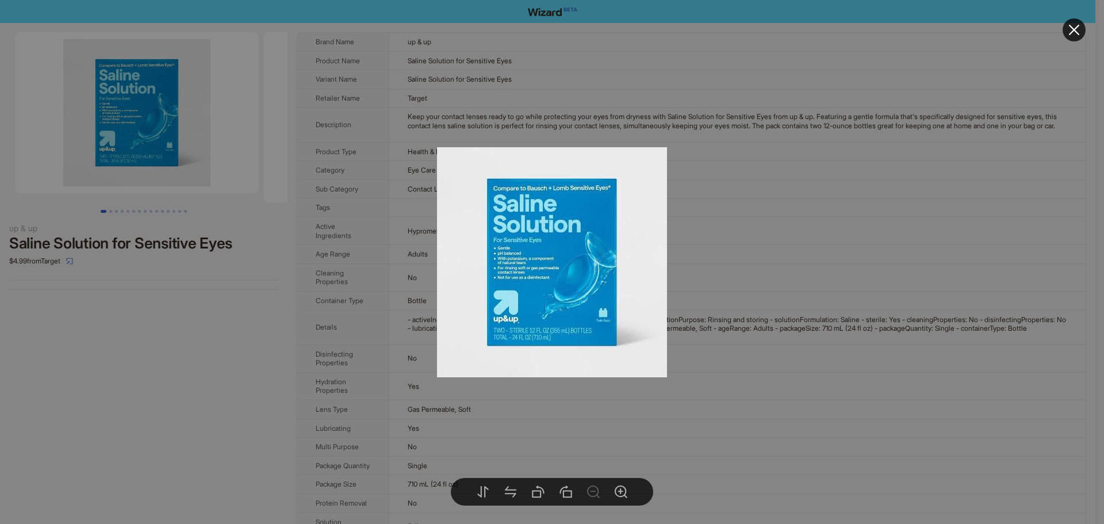
click at [844, 236] on div at bounding box center [552, 262] width 1104 height 524
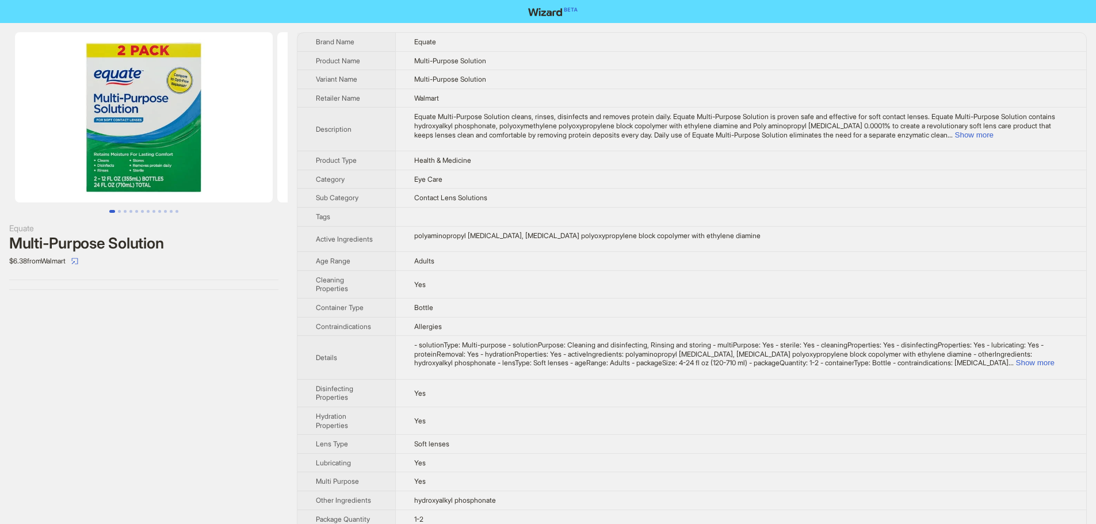
click at [200, 122] on img at bounding box center [144, 117] width 258 height 170
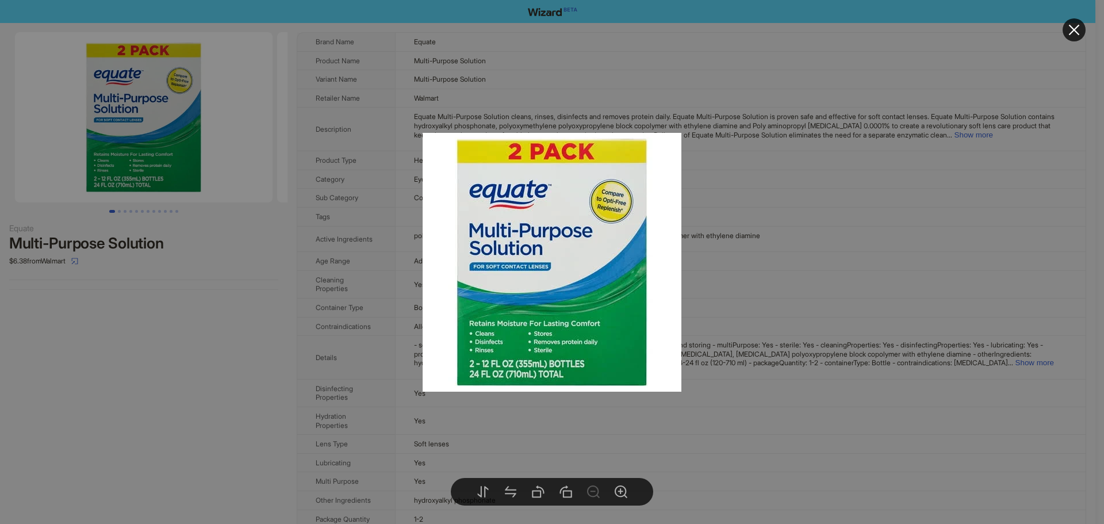
click at [786, 227] on div at bounding box center [552, 262] width 1104 height 524
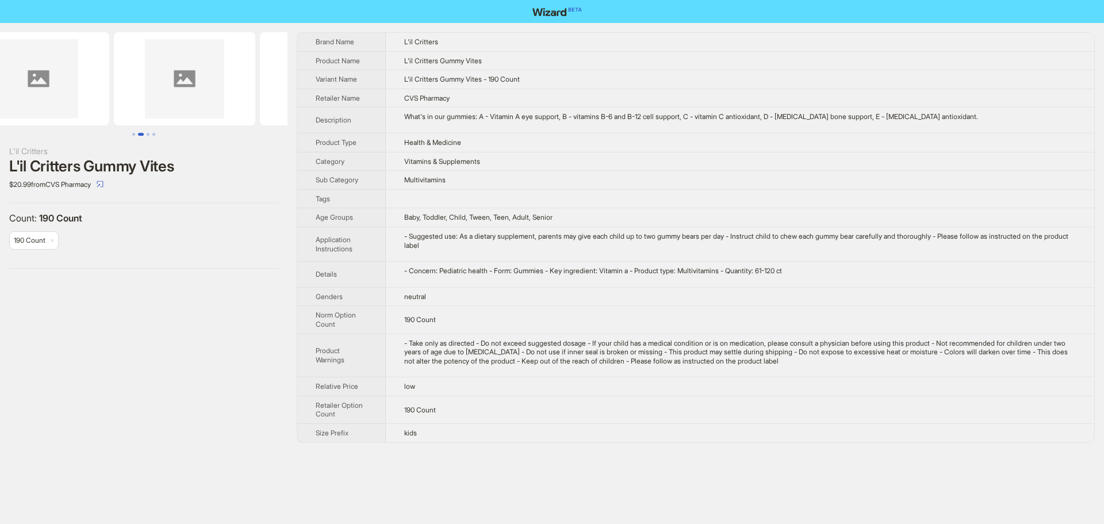
drag, startPoint x: 171, startPoint y: 112, endPoint x: 132, endPoint y: 112, distance: 39.1
click at [132, 112] on ul at bounding box center [144, 78] width 288 height 93
drag, startPoint x: 205, startPoint y: 121, endPoint x: 129, endPoint y: 120, distance: 75.9
click at [95, 121] on img at bounding box center [56, 78] width 142 height 93
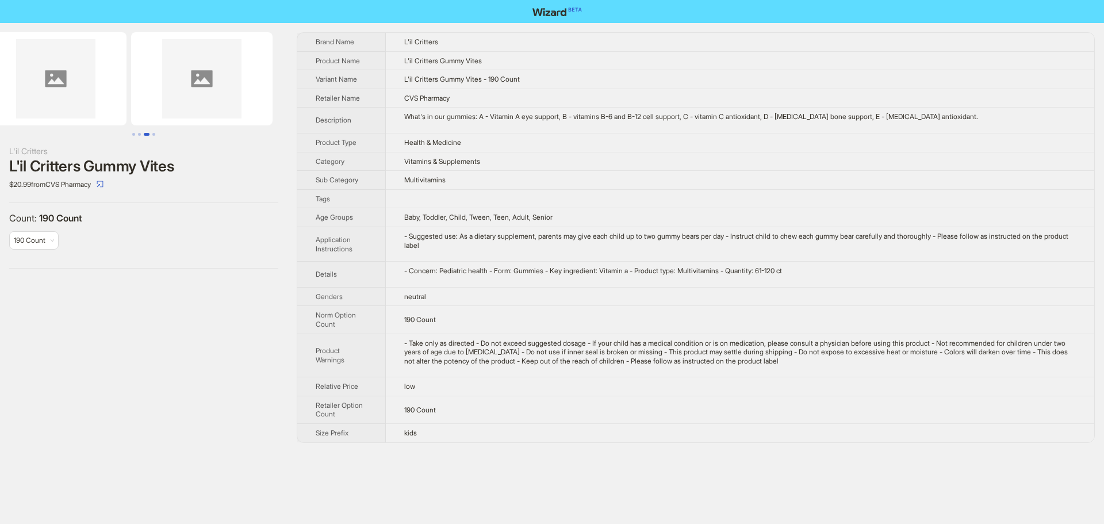
drag, startPoint x: 211, startPoint y: 115, endPoint x: 106, endPoint y: 111, distance: 104.8
click at [106, 111] on ul at bounding box center [144, 78] width 288 height 93
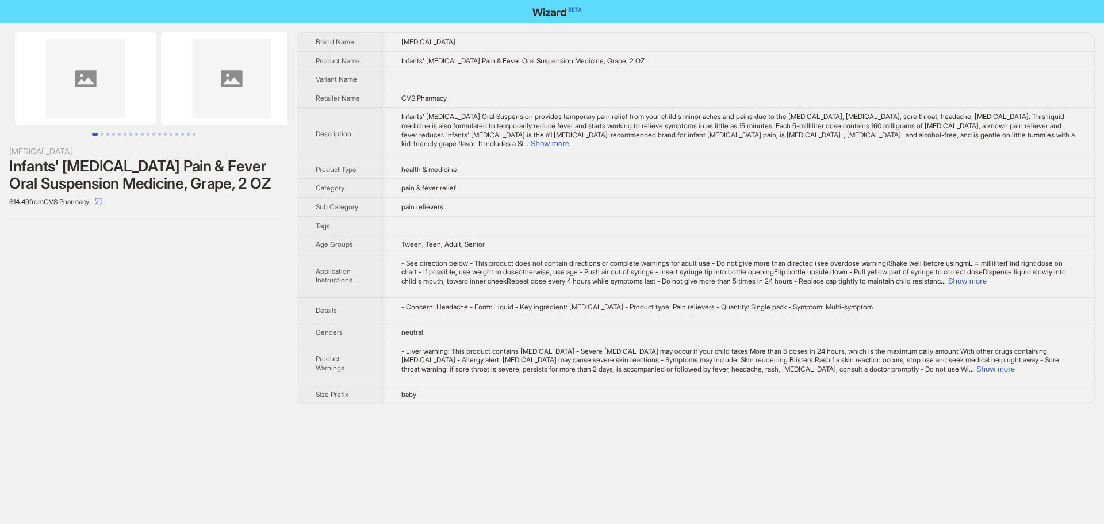
click at [667, 117] on span "Infants' [MEDICAL_DATA] Oral Suspension provides temporary pain relief from you…" at bounding box center [739, 130] width 674 height 36
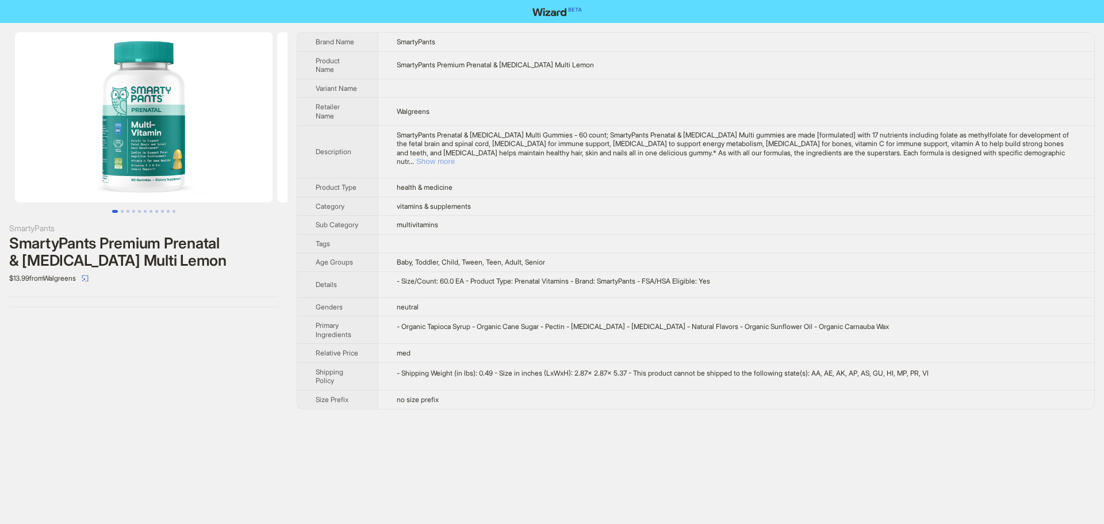
click at [455, 157] on button "Show more" at bounding box center [435, 161] width 39 height 9
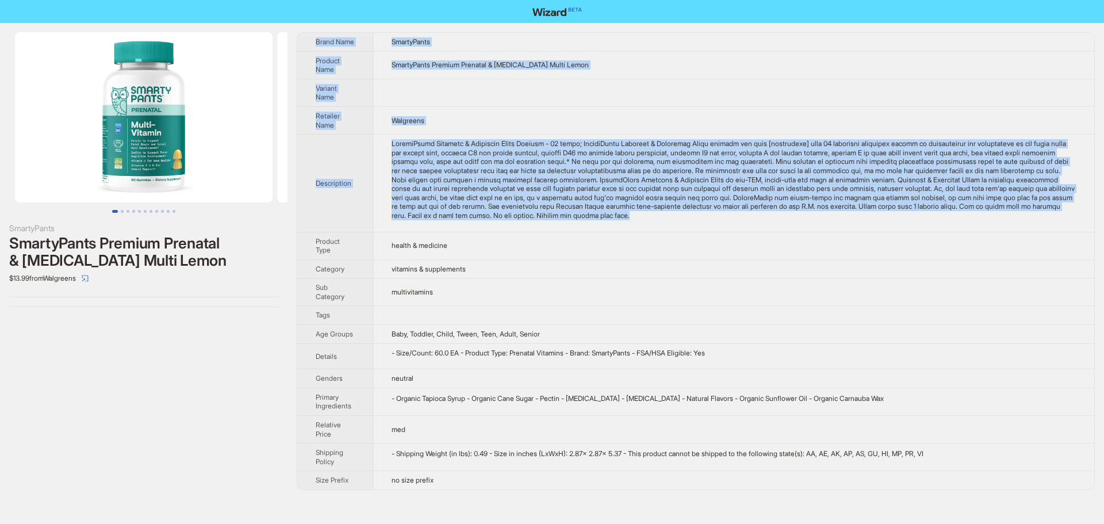
drag, startPoint x: 793, startPoint y: 217, endPoint x: 311, endPoint y: 41, distance: 513.4
click at [311, 41] on tbody "Brand Name SmartyPants Product Name SmartyPants Premium Prenatal & Postnatal Mu…" at bounding box center [695, 261] width 797 height 457
copy tbody "Brand Name SmartyPants Product Name SmartyPants Premium Prenatal & Postnatal Mu…"
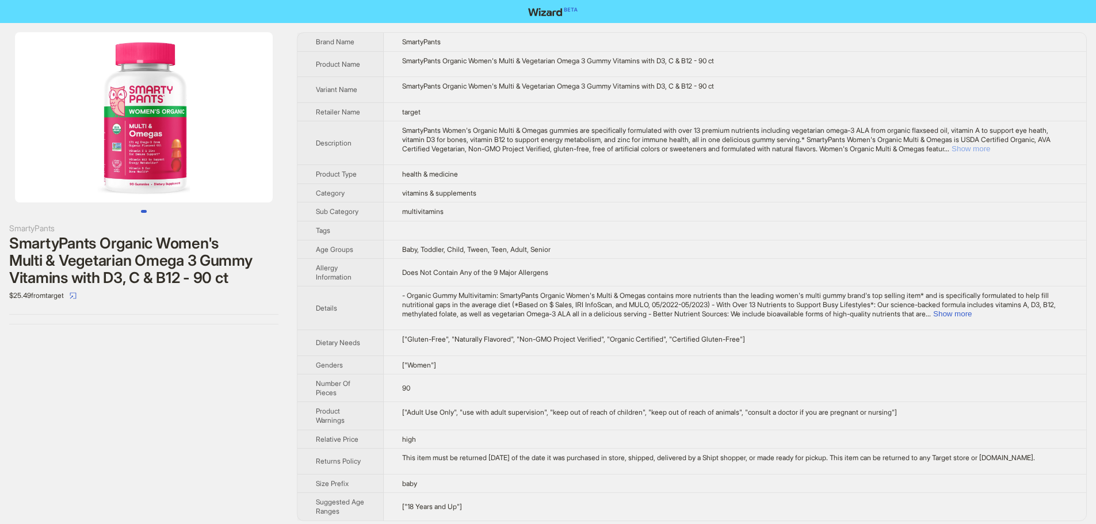
click at [990, 150] on button "Show more" at bounding box center [970, 148] width 39 height 9
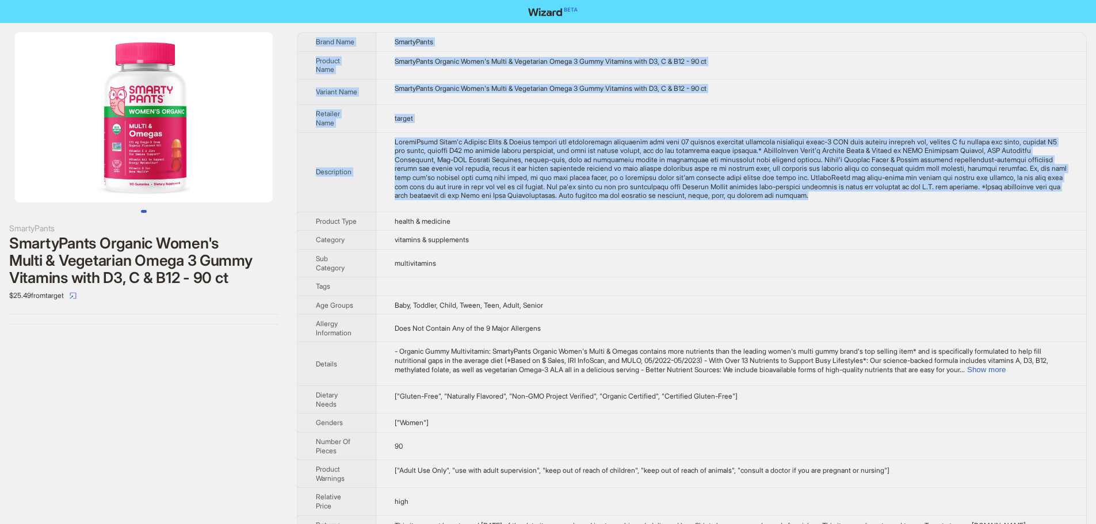
drag, startPoint x: 1022, startPoint y: 201, endPoint x: 312, endPoint y: 40, distance: 727.3
click at [312, 40] on tbody "Brand Name SmartyPants Product Name SmartyPants Organic Women's Multi & Vegetar…" at bounding box center [691, 311] width 789 height 557
copy tbody "Brand Name SmartyPants Product Name SmartyPants Organic Women's Multi & Vegetar…"
click at [764, 202] on td at bounding box center [731, 171] width 710 height 79
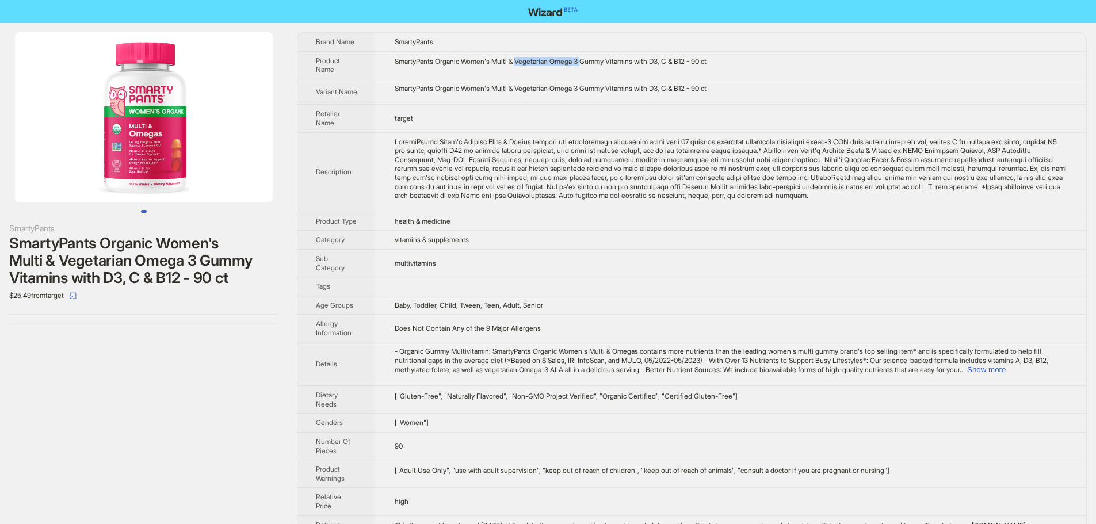
drag, startPoint x: 525, startPoint y: 62, endPoint x: 593, endPoint y: 64, distance: 68.5
click at [593, 64] on div "SmartyPants Organic Women's Multi & Vegetarian Omega 3 Gummy Vitamins with D3, …" at bounding box center [731, 61] width 673 height 9
click at [835, 246] on td "vitamins & supplements" at bounding box center [731, 240] width 710 height 19
click at [1006, 374] on button "Show more" at bounding box center [986, 369] width 39 height 9
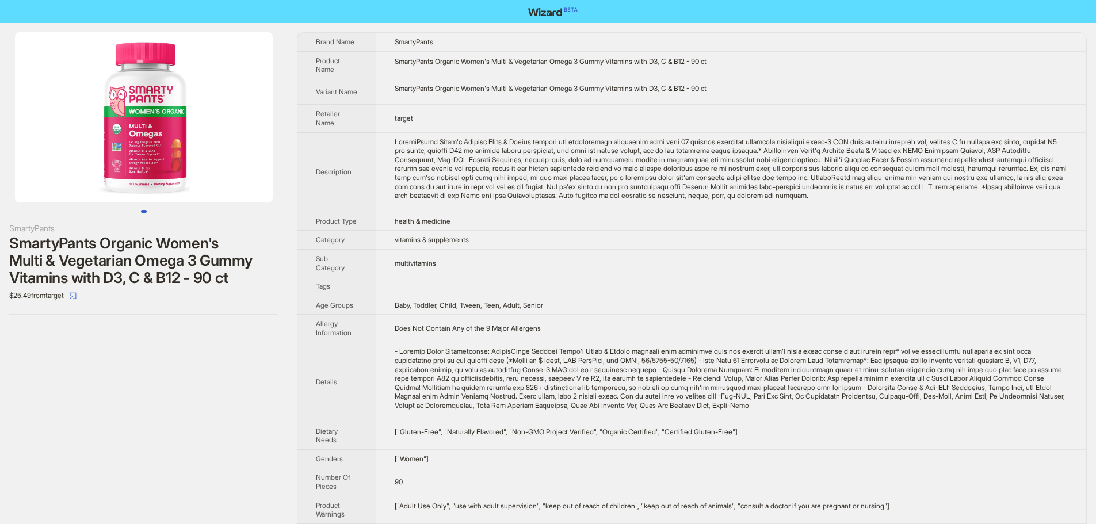
click at [802, 75] on td "SmartyPants Organic Women's Multi & Vegetarian Omega 3 Gummy Vitamins with D3, …" at bounding box center [731, 65] width 710 height 28
drag, startPoint x: 525, startPoint y: 60, endPoint x: 592, endPoint y: 64, distance: 68.0
click at [592, 64] on div "SmartyPants Organic Women's Multi & Vegetarian Omega 3 Gummy Vitamins with D3, …" at bounding box center [731, 61] width 673 height 9
click at [597, 75] on td "SmartyPants Organic Women's Multi & Vegetarian Omega 3 Gummy Vitamins with D3, …" at bounding box center [731, 65] width 710 height 28
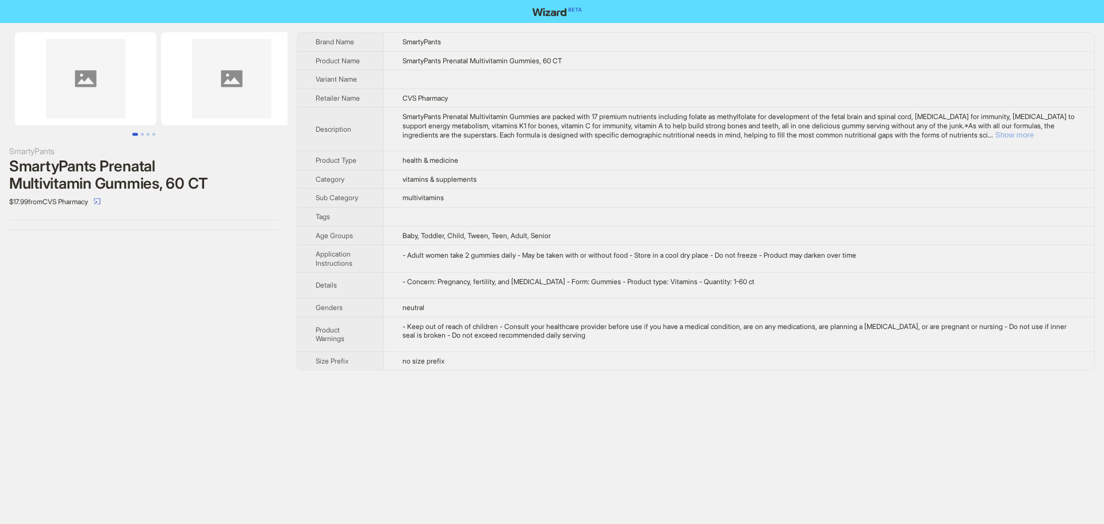
click at [1034, 137] on button "Show more" at bounding box center [1015, 135] width 39 height 9
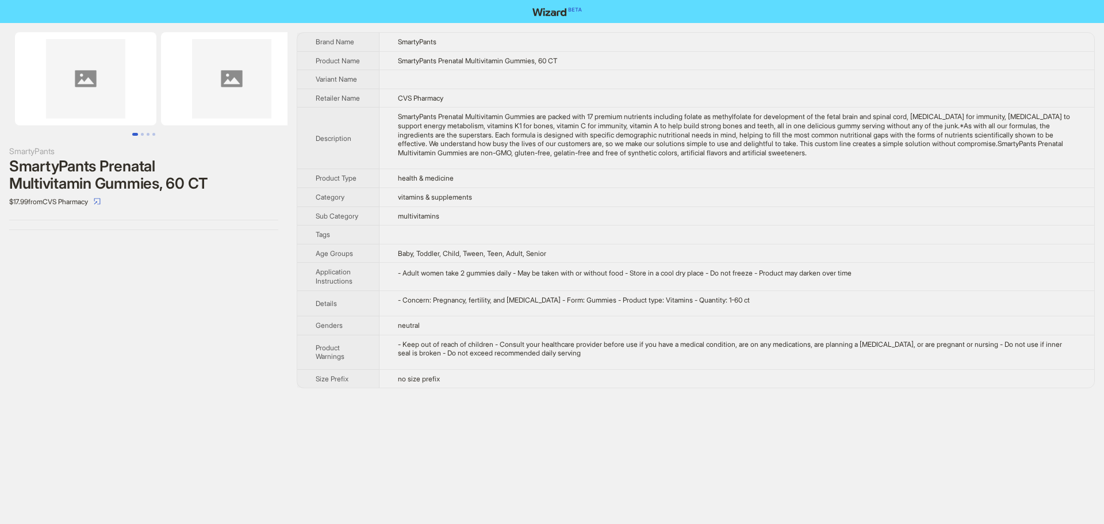
click at [946, 157] on div "SmartyPants Prenatal Multivitamin Gummies are packed with 17 premium nutrients …" at bounding box center [737, 134] width 678 height 45
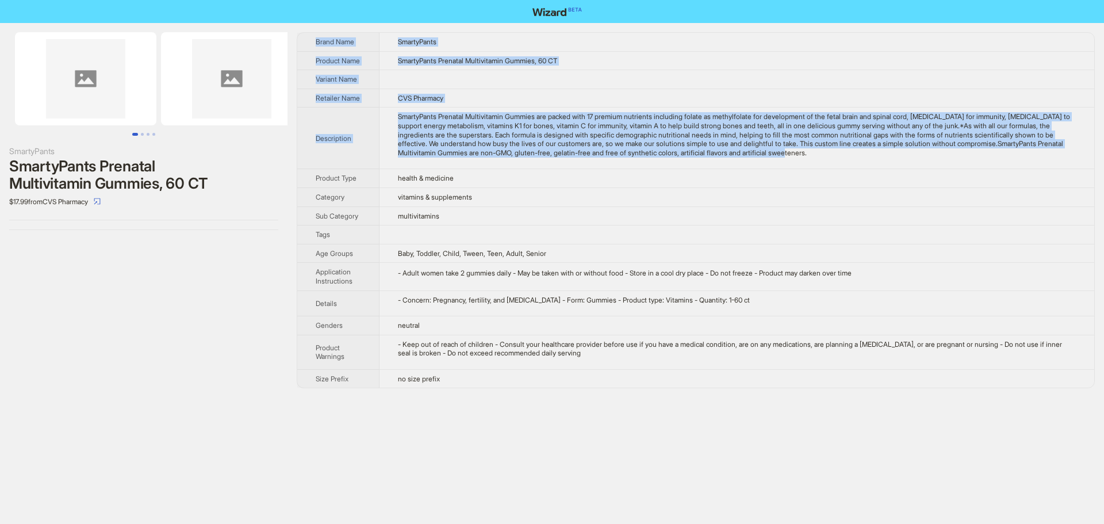
drag, startPoint x: 946, startPoint y: 161, endPoint x: 294, endPoint y: 34, distance: 664.0
click at [294, 34] on div "SmartyPants SmartyPants Prenatal Multivitamin Gummies, 60 CT $17.99 from CVS Ph…" at bounding box center [552, 210] width 1104 height 374
copy tbody "Brand Name SmartyPants Product Name SmartyPants Prenatal Multivitamin Gummies, …"
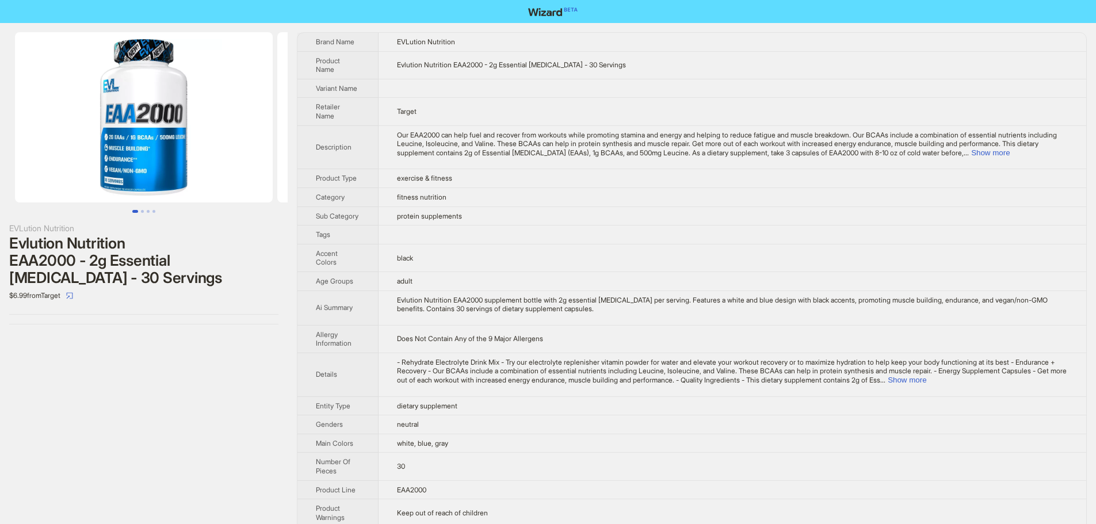
click at [188, 162] on img at bounding box center [144, 117] width 258 height 170
click at [169, 127] on img at bounding box center [144, 117] width 258 height 170
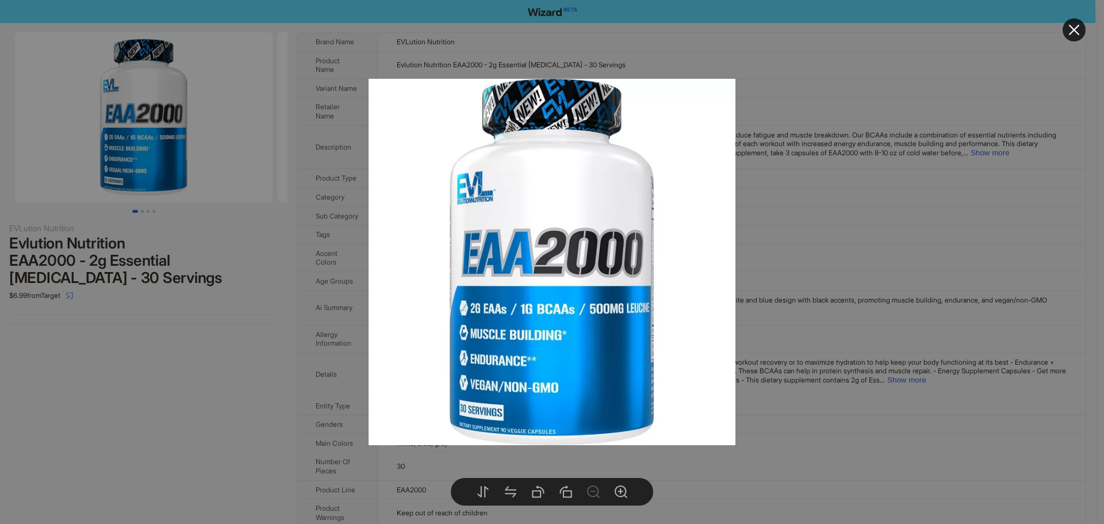
click at [969, 282] on div at bounding box center [552, 262] width 1104 height 524
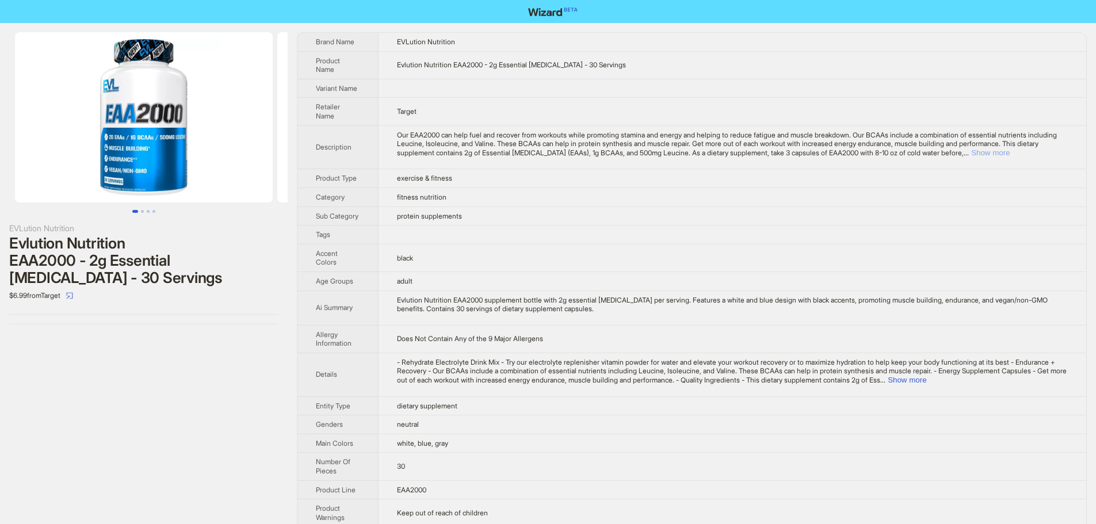
click at [1010, 152] on button "Show more" at bounding box center [990, 152] width 39 height 9
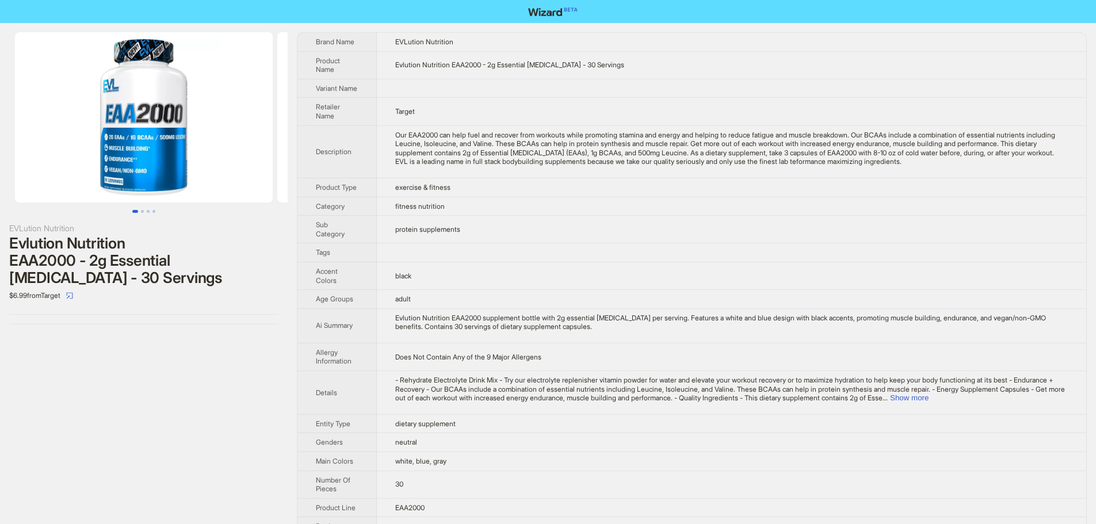
click at [1046, 403] on div "- Rehydrate Electrolyte Drink Mix - Try our electrolyte replenisher vitamin pow…" at bounding box center [731, 389] width 672 height 27
click at [928, 402] on button "Show more" at bounding box center [909, 397] width 39 height 9
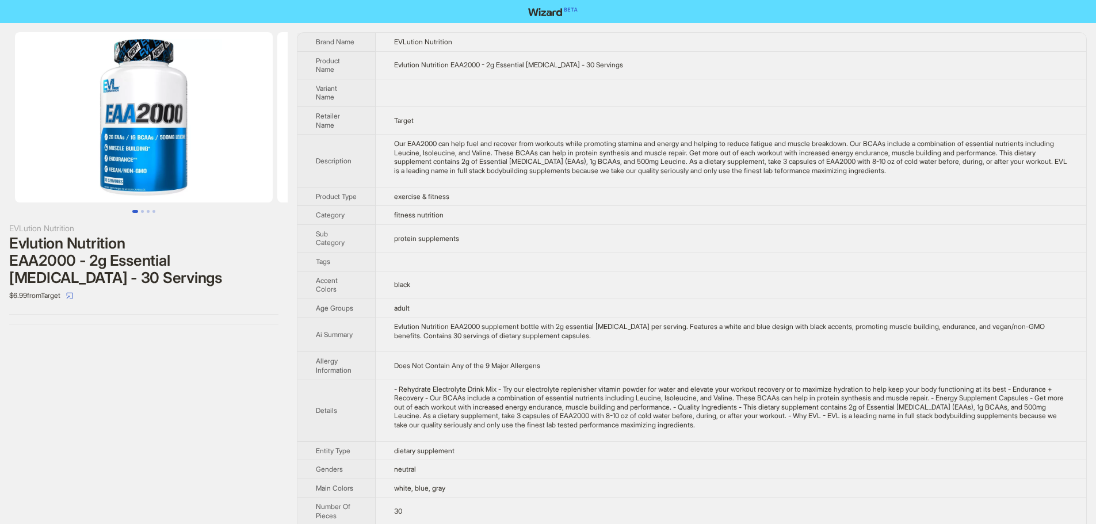
click at [175, 144] on img at bounding box center [144, 117] width 258 height 170
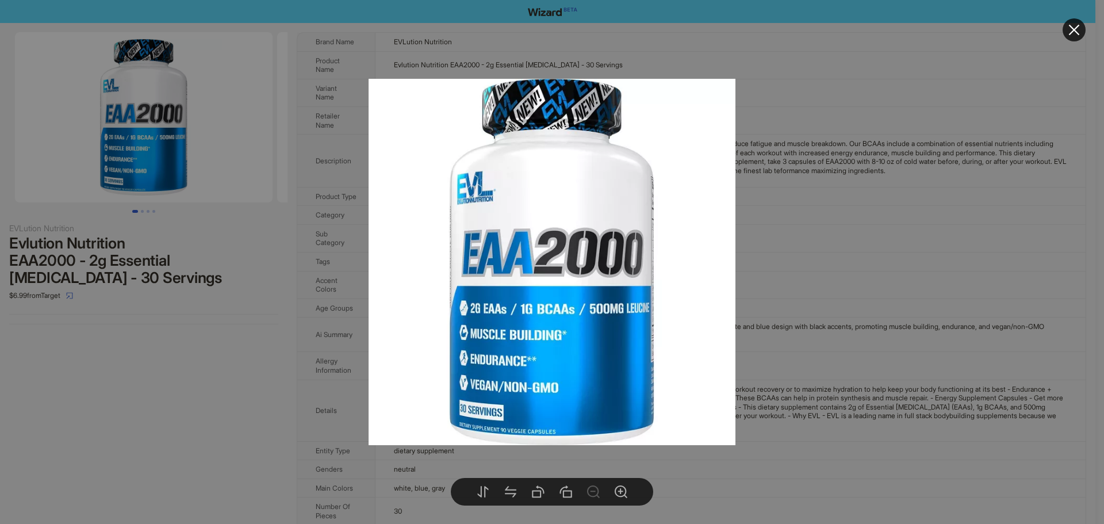
click at [970, 212] on div at bounding box center [552, 262] width 1104 height 524
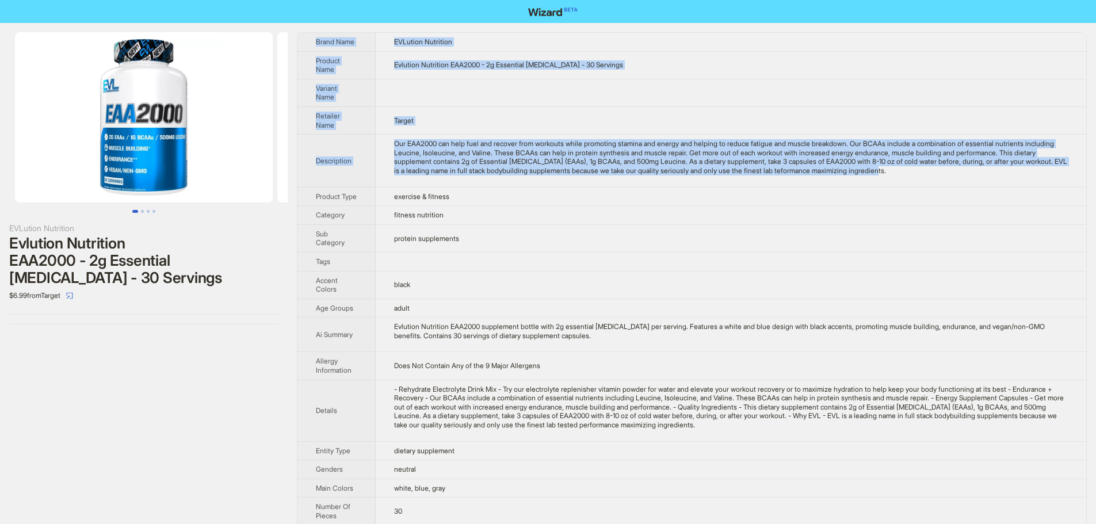
drag, startPoint x: 993, startPoint y: 170, endPoint x: 315, endPoint y: 44, distance: 689.8
click at [315, 44] on tbody "Brand Name EVLution Nutrition Product Name Evlution Nutrition EAA2000 - 2g Esse…" at bounding box center [691, 361] width 789 height 656
click at [714, 119] on td "Target" at bounding box center [731, 120] width 710 height 28
drag, startPoint x: 988, startPoint y: 170, endPoint x: 315, endPoint y: 44, distance: 684.7
click at [315, 44] on tbody "Brand Name EVLution Nutrition Product Name Evlution Nutrition EAA2000 - 2g Esse…" at bounding box center [691, 361] width 789 height 656
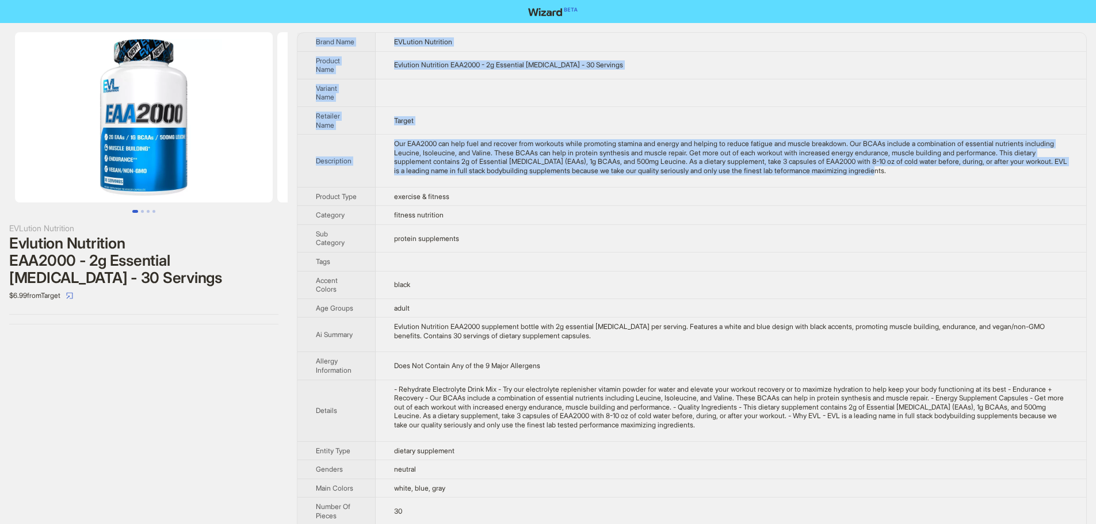
copy tbody "Brand Name EVLution Nutrition Product Name Evlution Nutrition EAA2000 - 2g Esse…"
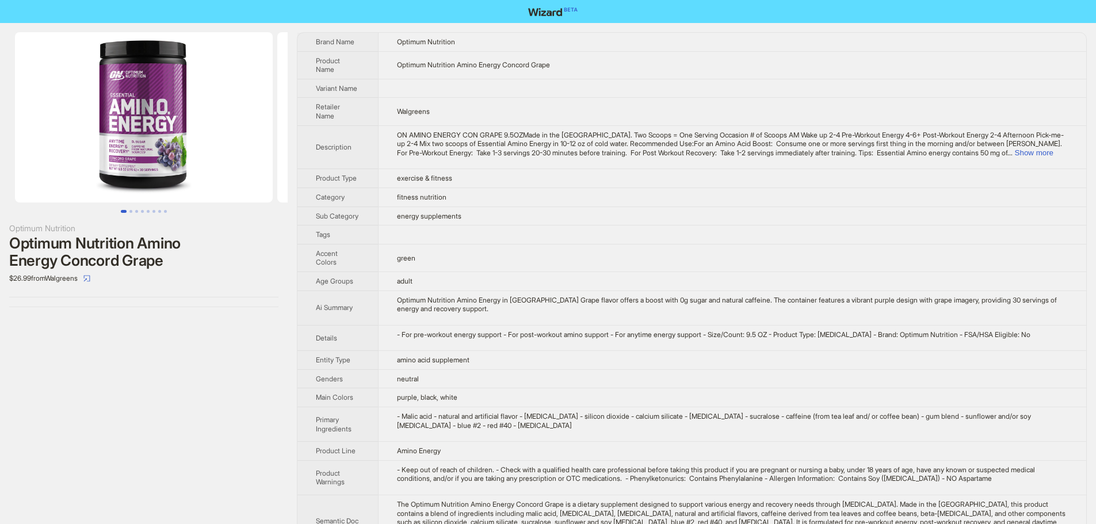
click at [226, 143] on img at bounding box center [144, 117] width 258 height 170
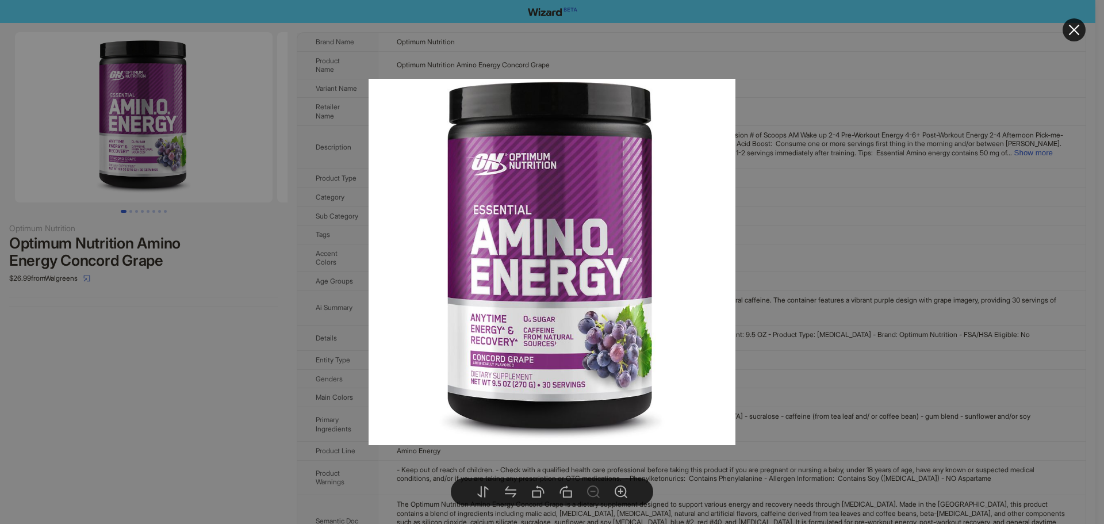
click at [807, 295] on div at bounding box center [552, 262] width 1104 height 524
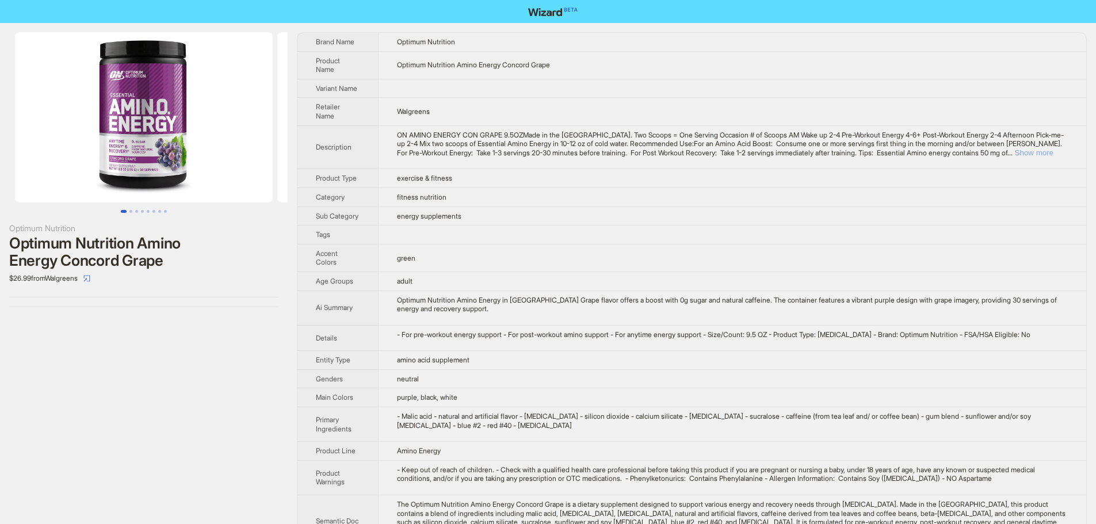
click at [1031, 148] on button "Show more" at bounding box center [1034, 152] width 39 height 9
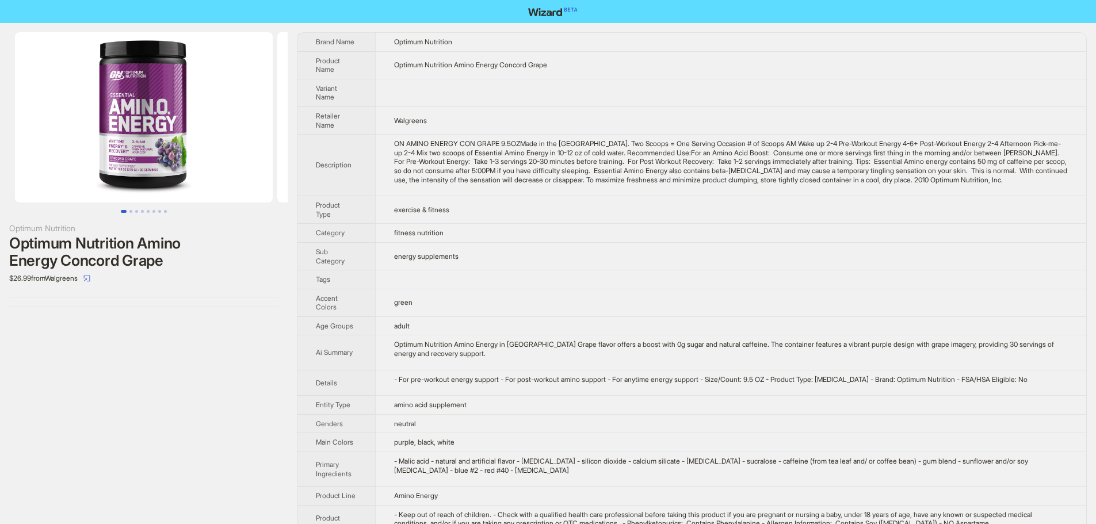
click at [752, 179] on div "ON AMINO ENERGY CON GRAPE 9.5OZMade in the USA. Two Scoops = One Serving Occasi…" at bounding box center [731, 161] width 674 height 45
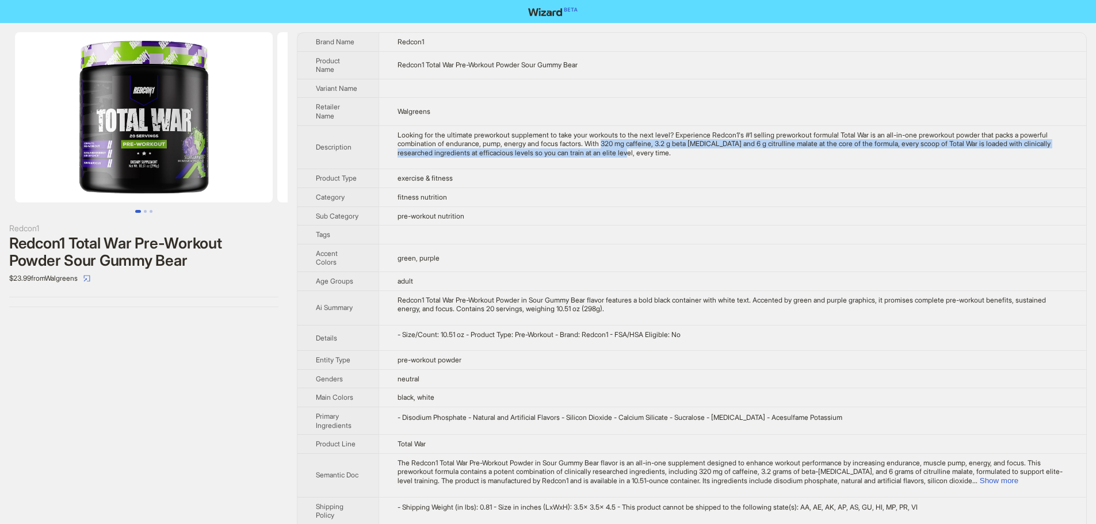
drag, startPoint x: 645, startPoint y: 135, endPoint x: 692, endPoint y: 139, distance: 47.4
click at [692, 139] on div "Looking for the ultimate preworkout supplement to take your workouts to the nex…" at bounding box center [732, 144] width 670 height 27
click at [700, 188] on td "fitness nutrition" at bounding box center [733, 197] width 708 height 19
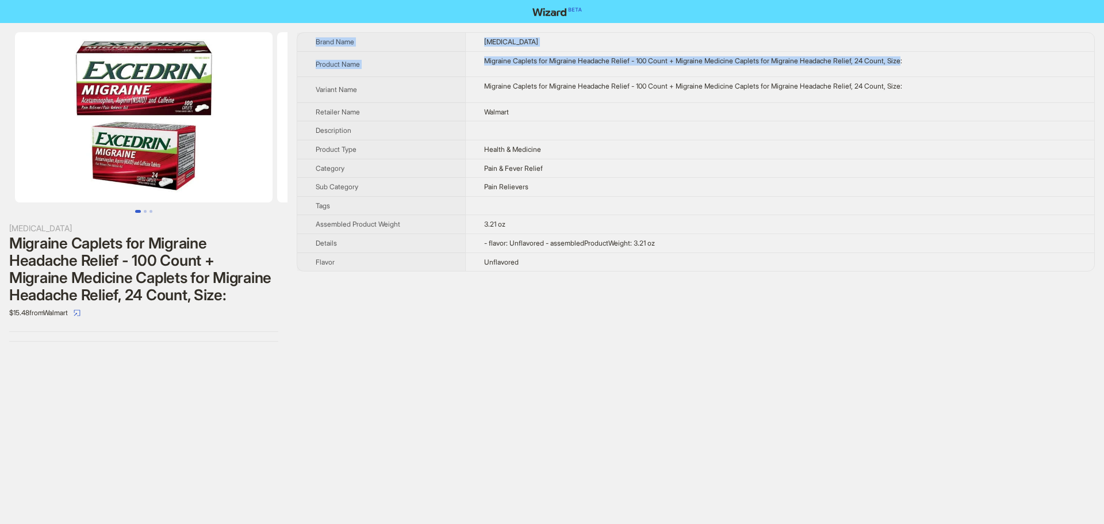
drag, startPoint x: 919, startPoint y: 60, endPoint x: 315, endPoint y: 44, distance: 604.8
click at [315, 44] on tbody "Brand Name [MEDICAL_DATA] Product Name Migraine Caplets for Migraine Headache R…" at bounding box center [695, 152] width 797 height 238
copy tbody "Brand Name [MEDICAL_DATA] Product Name Migraine Caplets for Migraine Headache R…"
click at [767, 140] on td "Health & Medicine" at bounding box center [779, 149] width 629 height 19
click at [167, 170] on img at bounding box center [144, 117] width 258 height 170
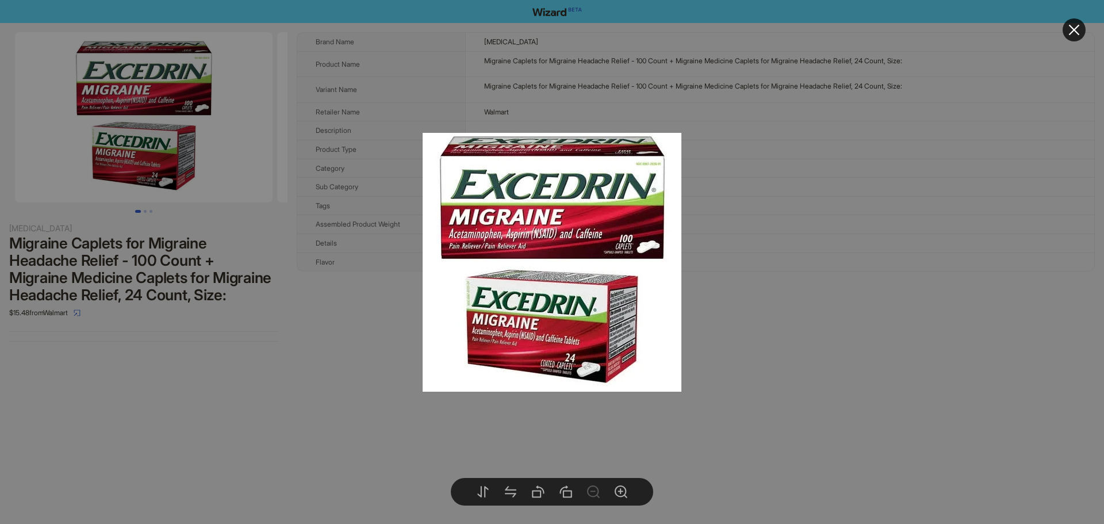
click at [794, 293] on div at bounding box center [552, 262] width 1104 height 524
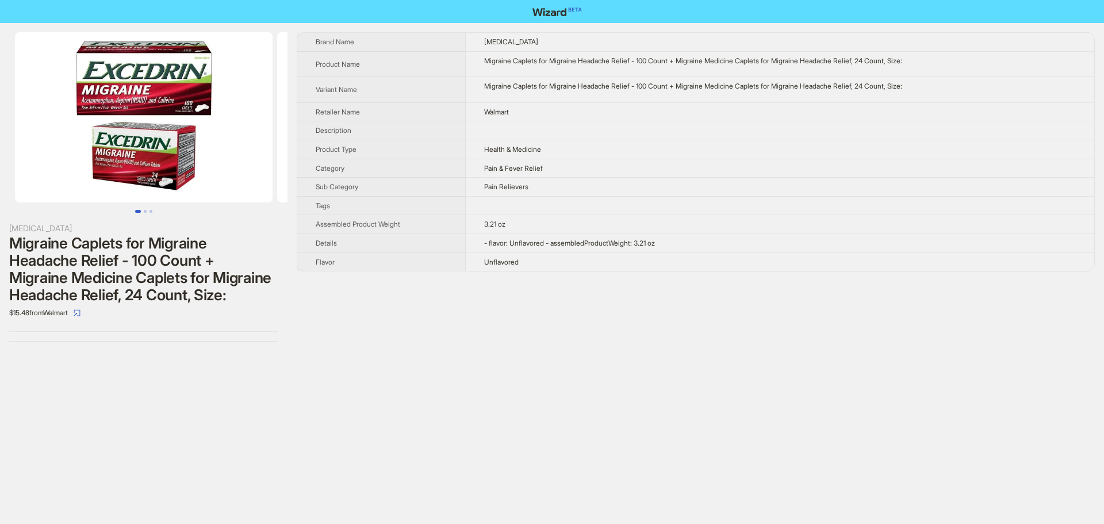
click at [125, 127] on img at bounding box center [144, 117] width 258 height 170
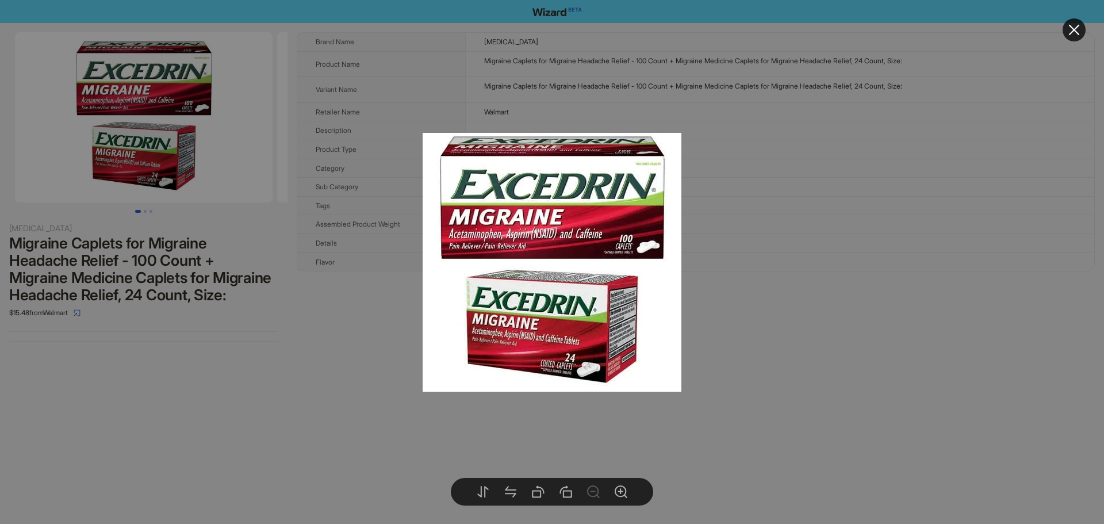
click at [779, 255] on div at bounding box center [552, 262] width 1104 height 524
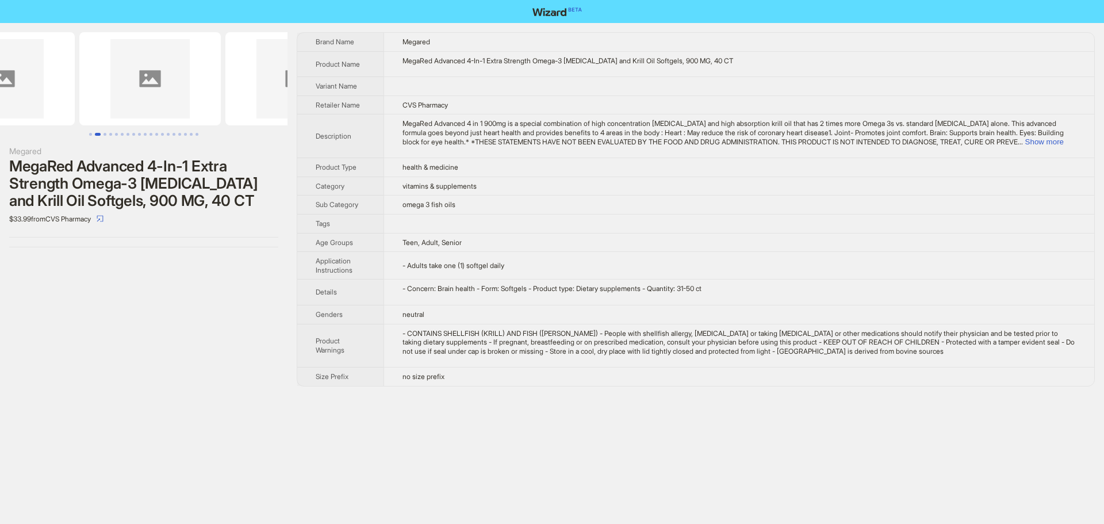
scroll to position [0, 234]
drag, startPoint x: 247, startPoint y: 86, endPoint x: 98, endPoint y: 90, distance: 148.4
click at [93, 84] on ul at bounding box center [144, 78] width 288 height 93
click at [1049, 144] on button "Show more" at bounding box center [1045, 141] width 39 height 9
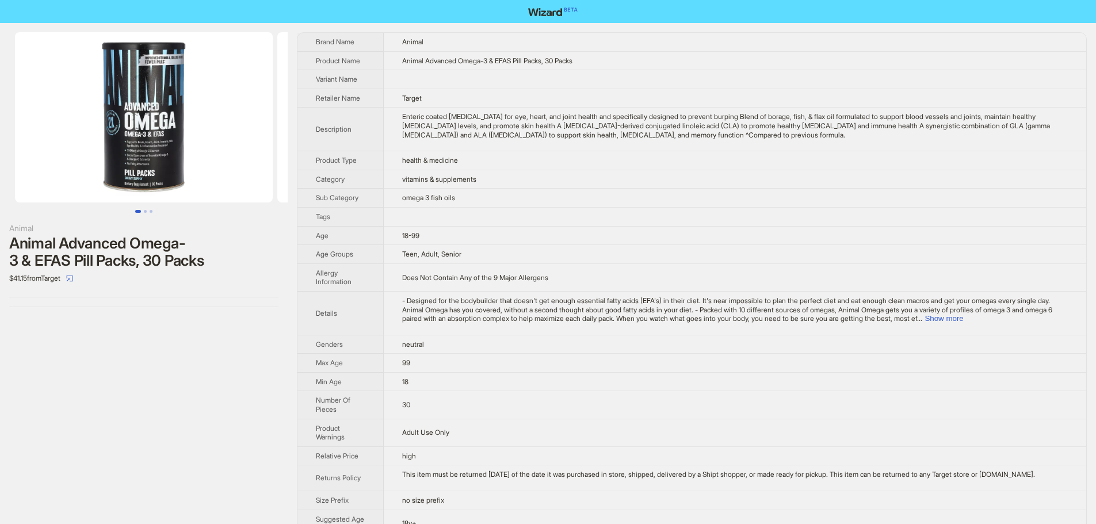
click at [196, 161] on img at bounding box center [144, 117] width 258 height 170
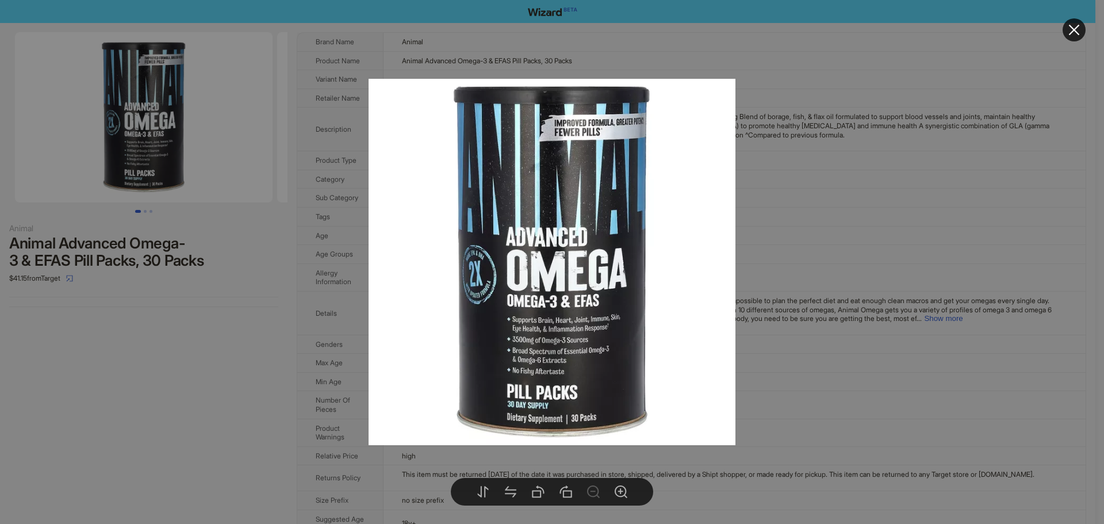
click at [895, 318] on div at bounding box center [552, 262] width 1104 height 524
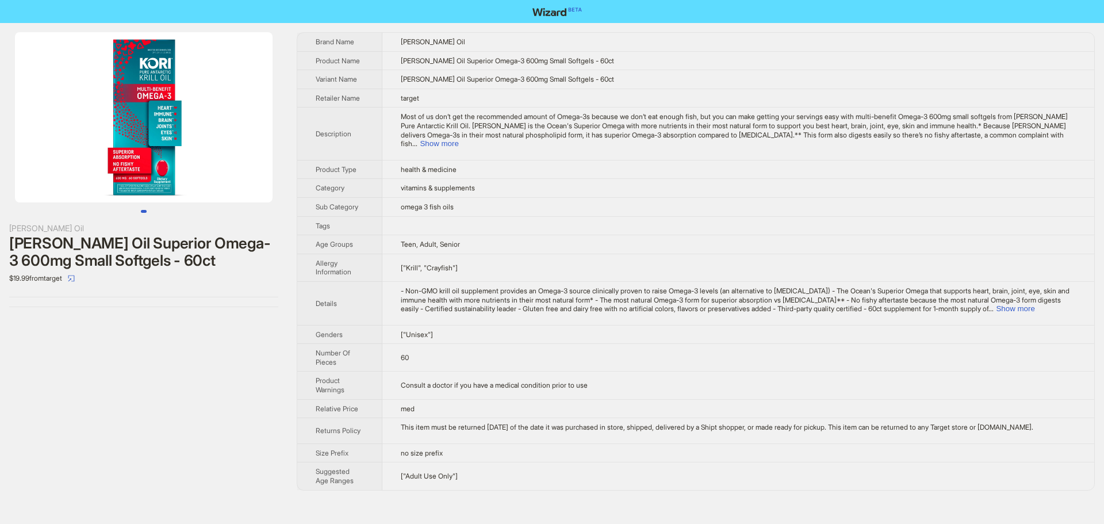
click at [182, 101] on img at bounding box center [144, 117] width 258 height 170
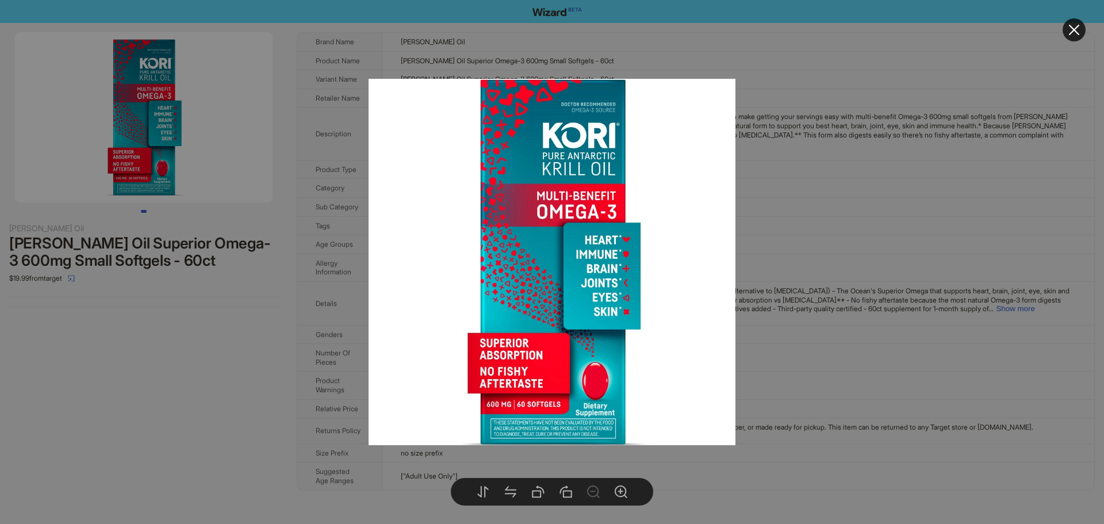
click at [763, 349] on div at bounding box center [552, 262] width 1104 height 524
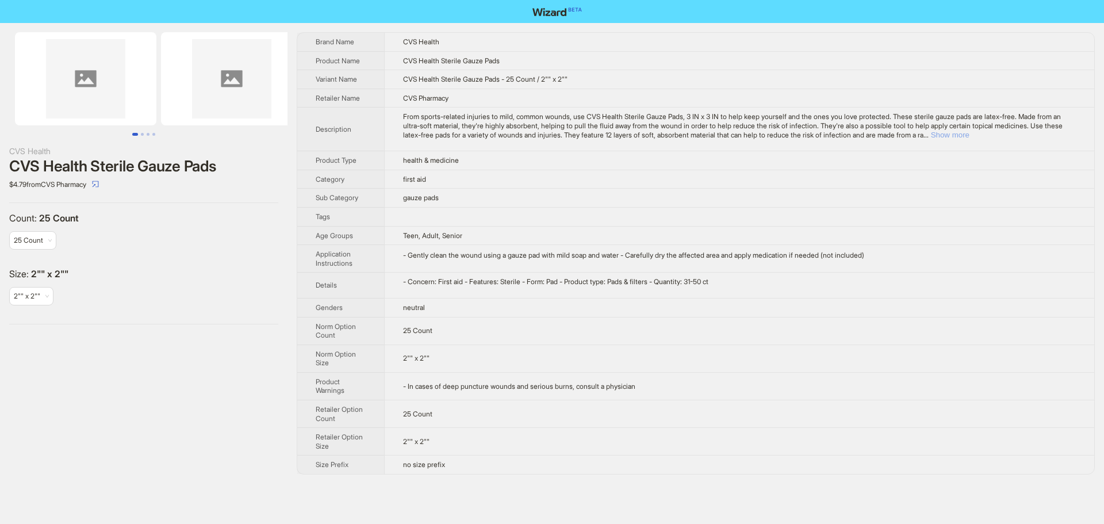
click at [970, 136] on button "Show more" at bounding box center [950, 135] width 39 height 9
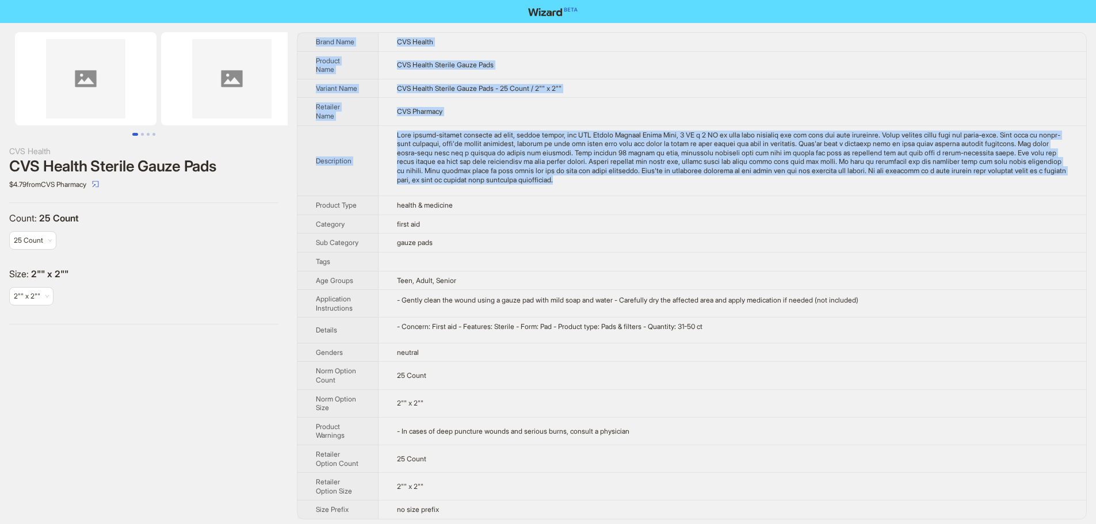
drag, startPoint x: 743, startPoint y: 183, endPoint x: 318, endPoint y: 43, distance: 447.7
click at [318, 43] on tbody "Brand Name CVS Health Product Name CVS Health Sterile Gauze Pads Variant Name C…" at bounding box center [691, 276] width 789 height 486
copy tbody "Brand Name CVS Health Product Name CVS Health Sterile Gauze Pads Variant Name C…"
click at [795, 108] on td "CVS Pharmacy" at bounding box center [733, 112] width 708 height 28
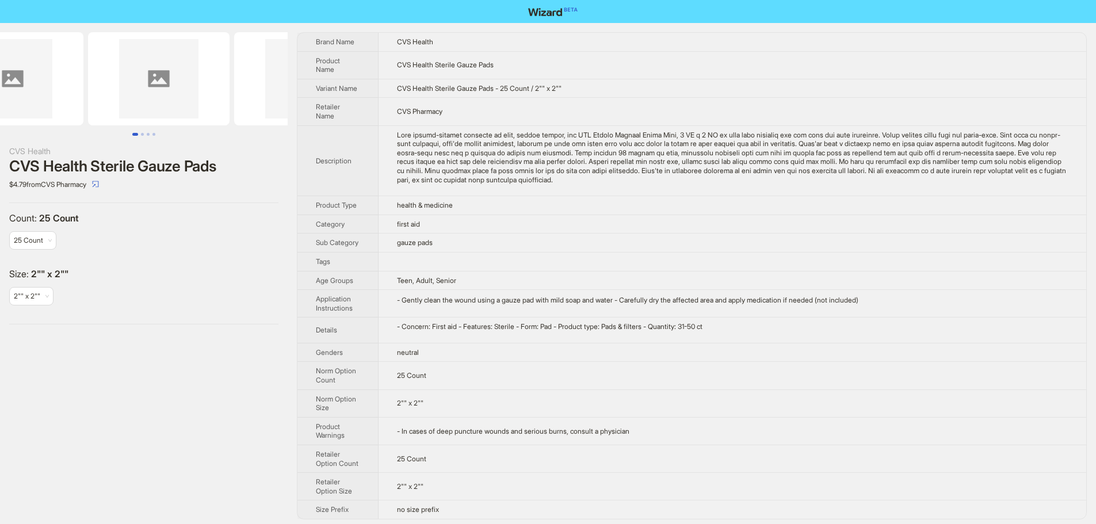
drag, startPoint x: 244, startPoint y: 100, endPoint x: 99, endPoint y: 100, distance: 145.5
click at [99, 100] on ul at bounding box center [144, 78] width 288 height 93
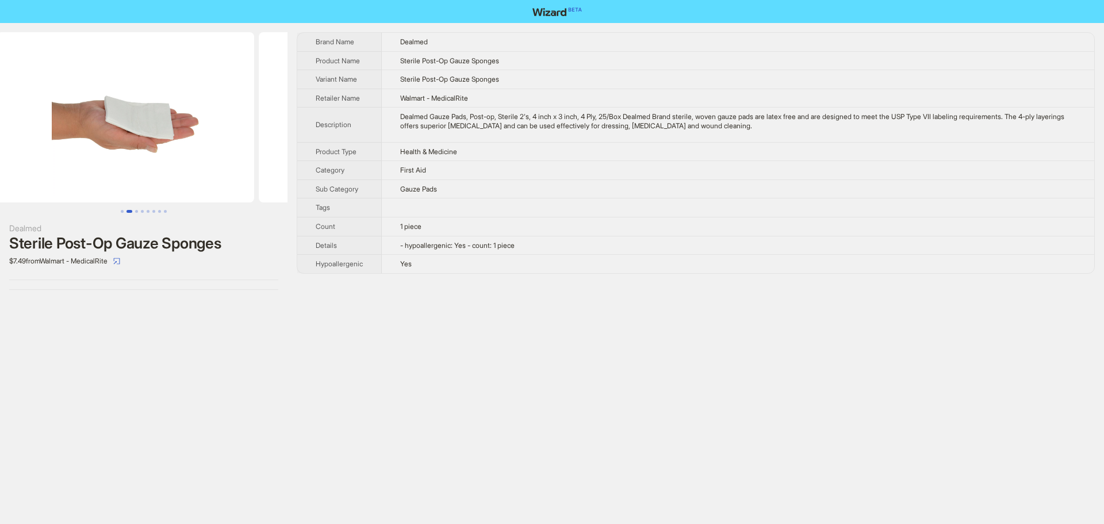
drag, startPoint x: 213, startPoint y: 158, endPoint x: 26, endPoint y: 158, distance: 187.0
click at [26, 158] on ul at bounding box center [144, 117] width 288 height 170
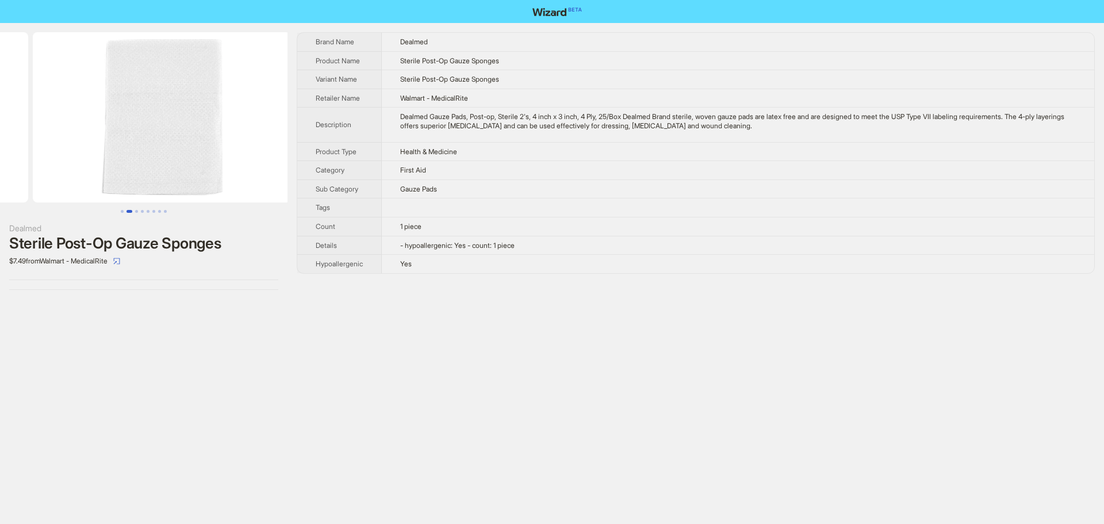
drag, startPoint x: 175, startPoint y: 167, endPoint x: 13, endPoint y: 167, distance: 162.8
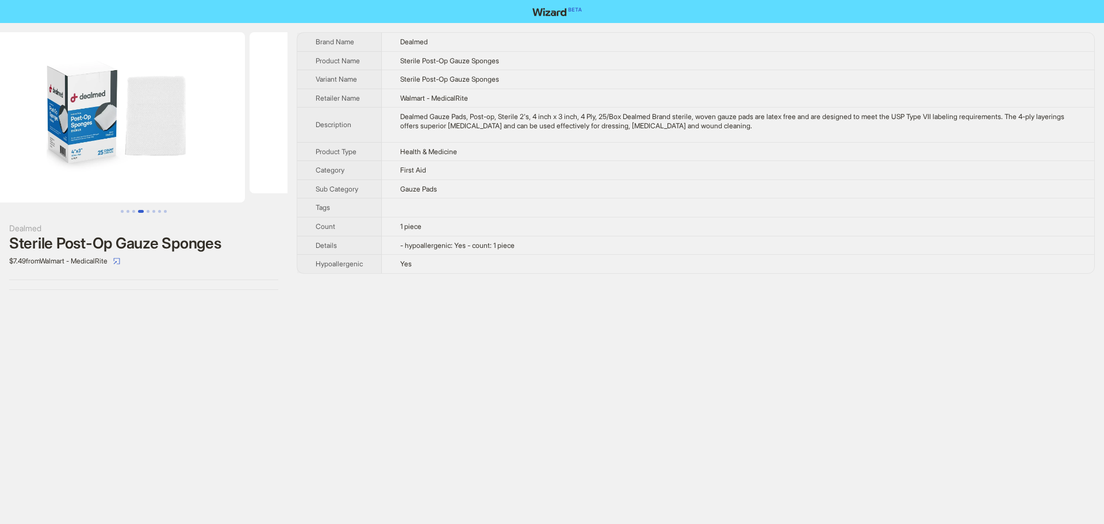
drag, startPoint x: 218, startPoint y: 169, endPoint x: 25, endPoint y: 165, distance: 193.3
click at [25, 165] on ul at bounding box center [144, 117] width 288 height 170
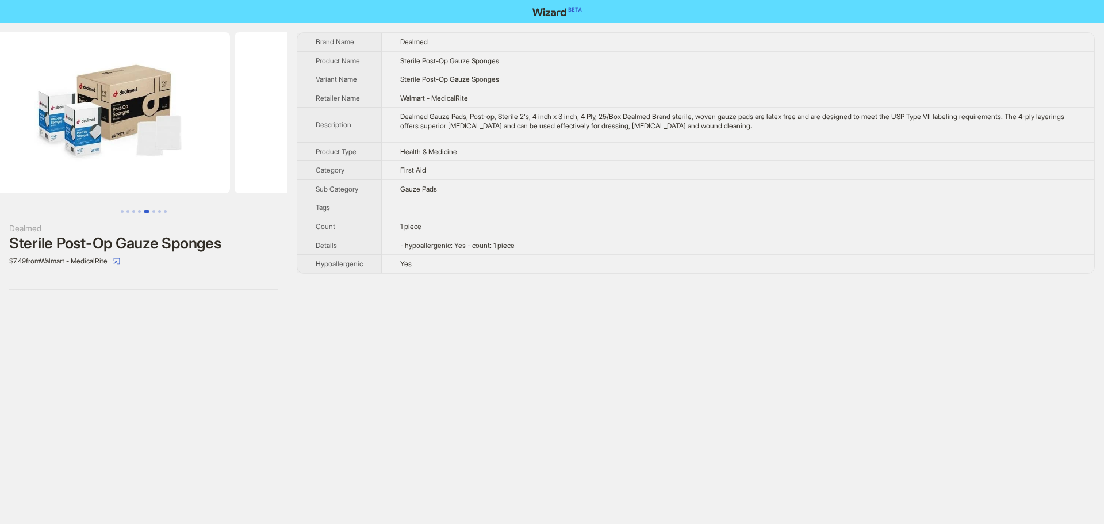
drag, startPoint x: 198, startPoint y: 167, endPoint x: 5, endPoint y: 155, distance: 194.2
click at [5, 155] on ul at bounding box center [144, 117] width 288 height 170
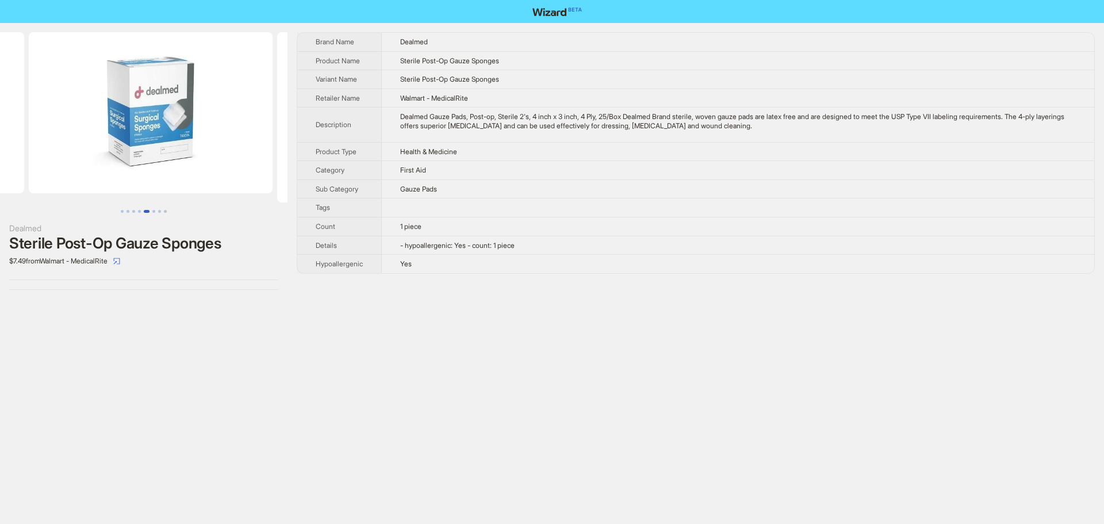
drag, startPoint x: 239, startPoint y: 164, endPoint x: 45, endPoint y: 171, distance: 194.0
click at [49, 171] on ul at bounding box center [144, 117] width 288 height 170
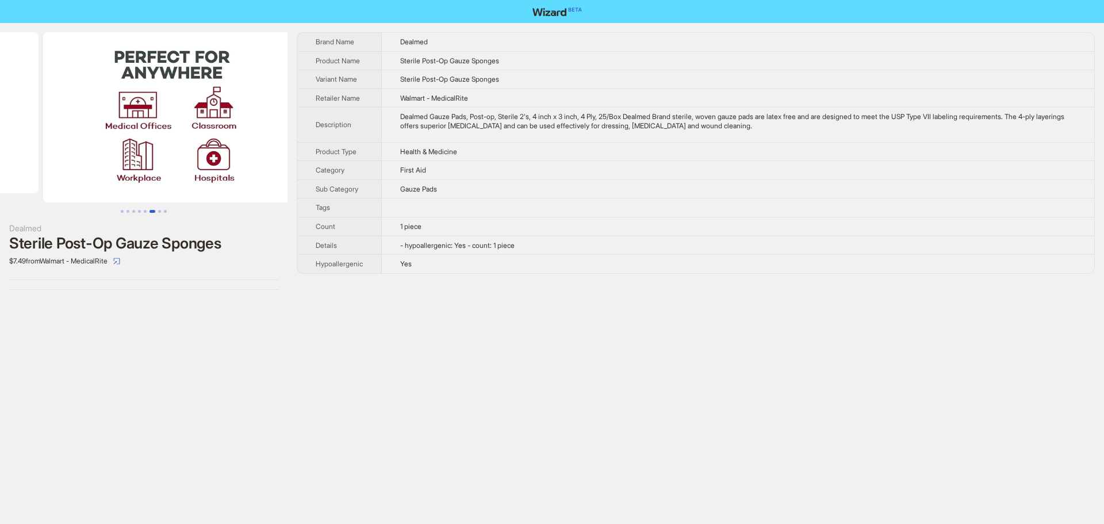
drag, startPoint x: 206, startPoint y: 170, endPoint x: 35, endPoint y: 168, distance: 170.9
click at [45, 168] on ul at bounding box center [144, 117] width 288 height 170
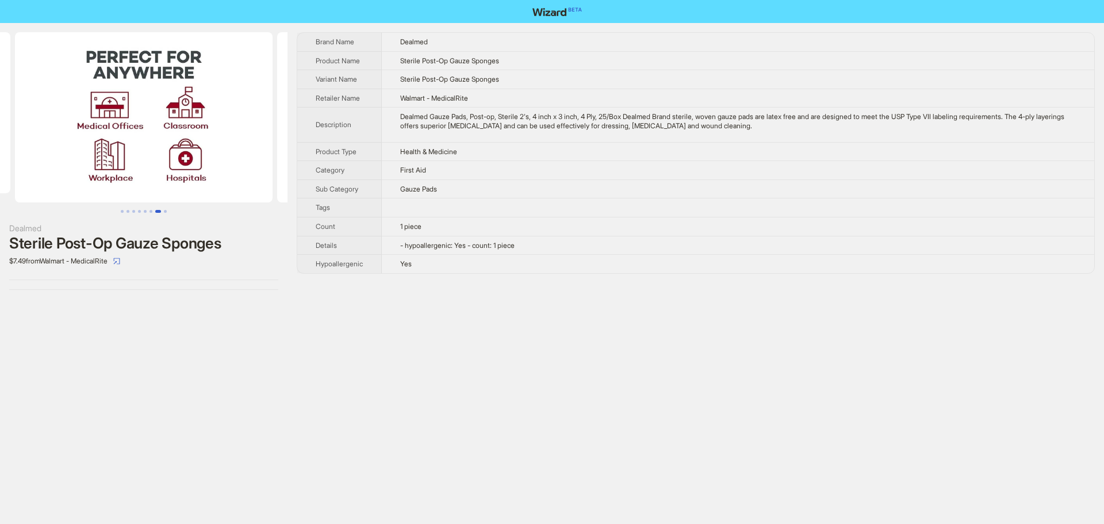
scroll to position [0, 1809]
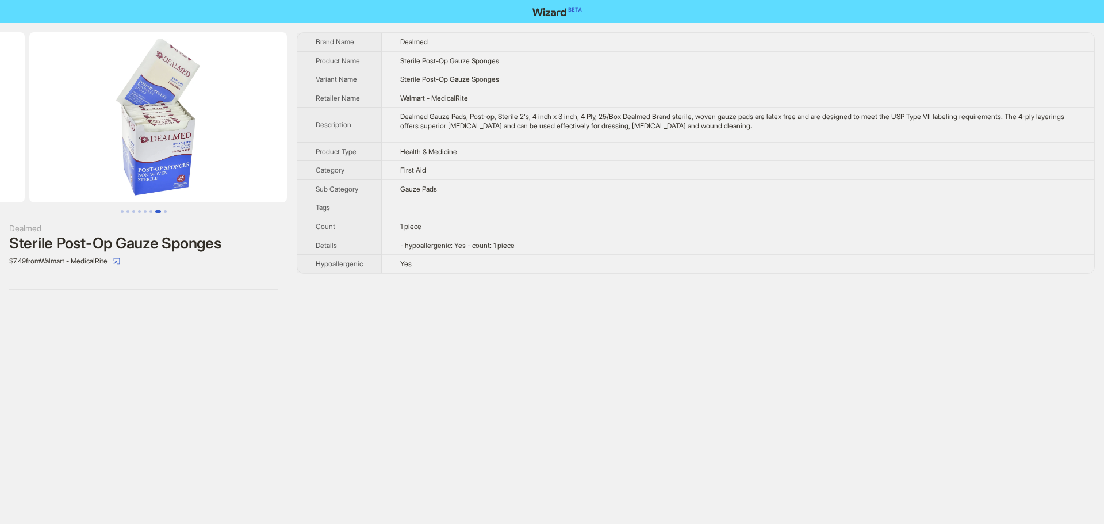
drag, startPoint x: 208, startPoint y: 170, endPoint x: 63, endPoint y: 165, distance: 145.6
click at [66, 165] on ul at bounding box center [144, 117] width 288 height 170
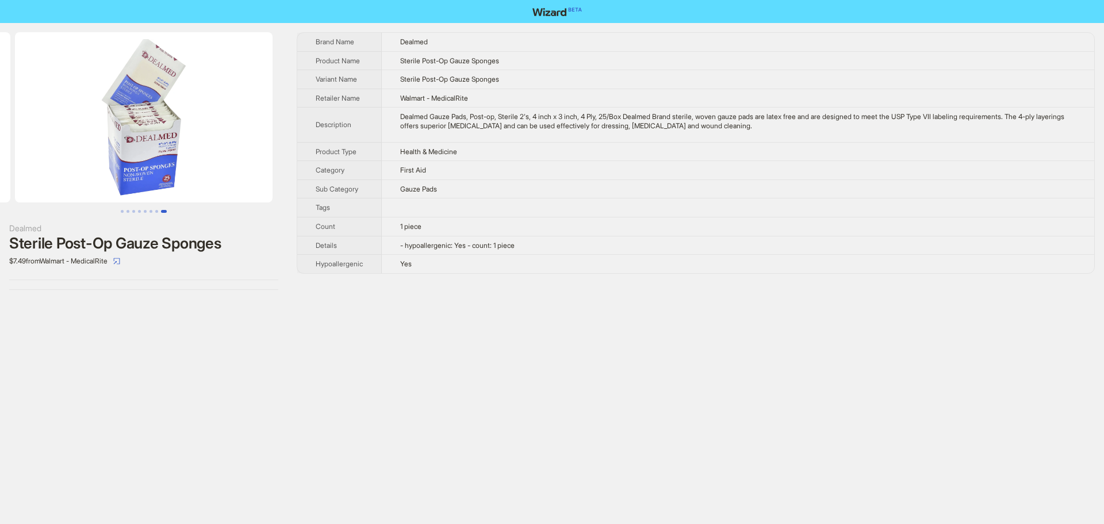
drag, startPoint x: 229, startPoint y: 159, endPoint x: 109, endPoint y: 156, distance: 119.7
click at [118, 156] on img at bounding box center [144, 117] width 258 height 170
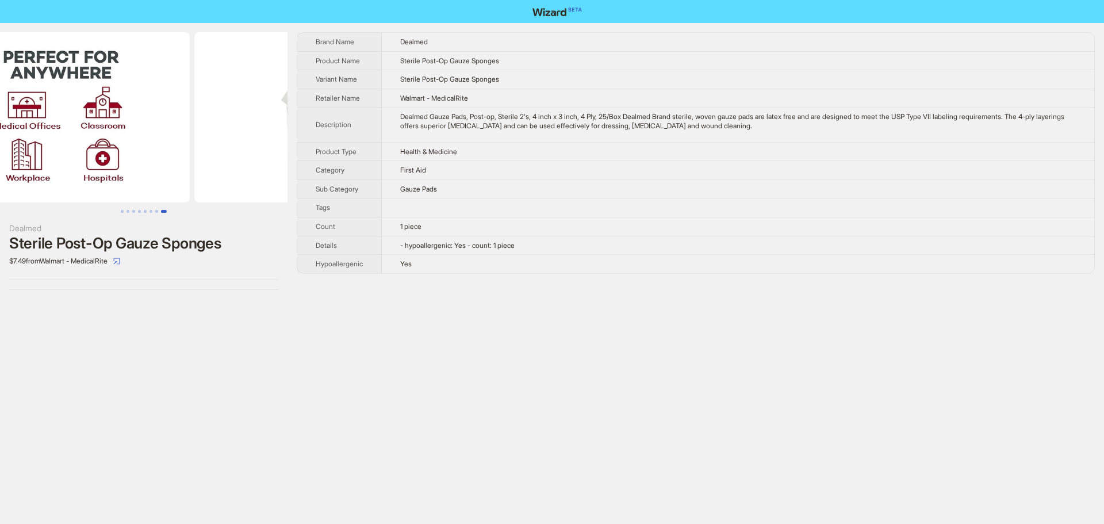
drag, startPoint x: 201, startPoint y: 158, endPoint x: 249, endPoint y: 165, distance: 48.2
click at [247, 164] on img at bounding box center [323, 117] width 258 height 170
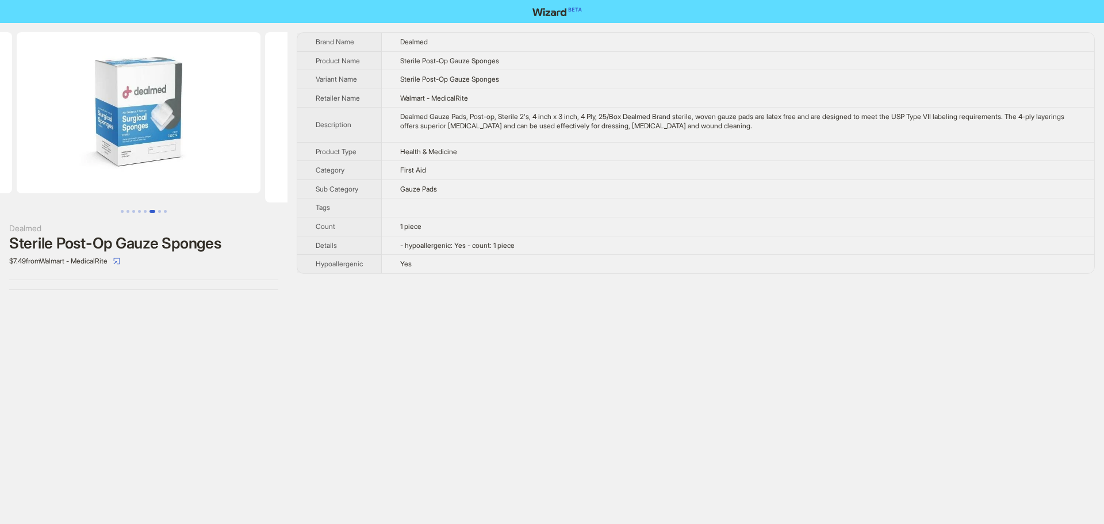
drag, startPoint x: 251, startPoint y: 170, endPoint x: 266, endPoint y: 175, distance: 15.8
click at [285, 172] on img at bounding box center [394, 117] width 258 height 170
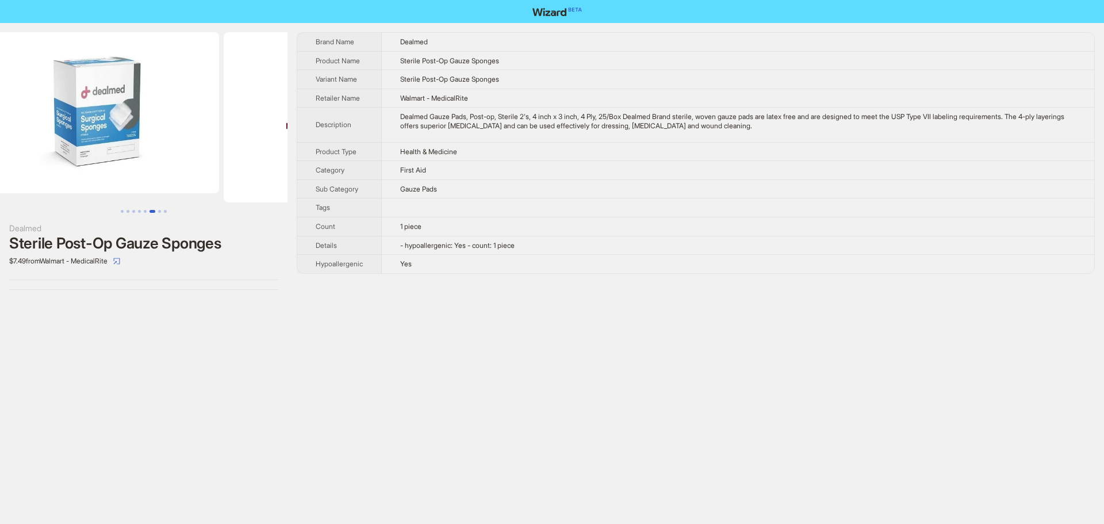
drag, startPoint x: 225, startPoint y: 174, endPoint x: 307, endPoint y: 189, distance: 83.0
click at [377, 195] on div "Dealmed Sterile Post-Op Gauze Sponges $7.49 from Walmart - MedicalRite Brand Na…" at bounding box center [552, 161] width 1104 height 276
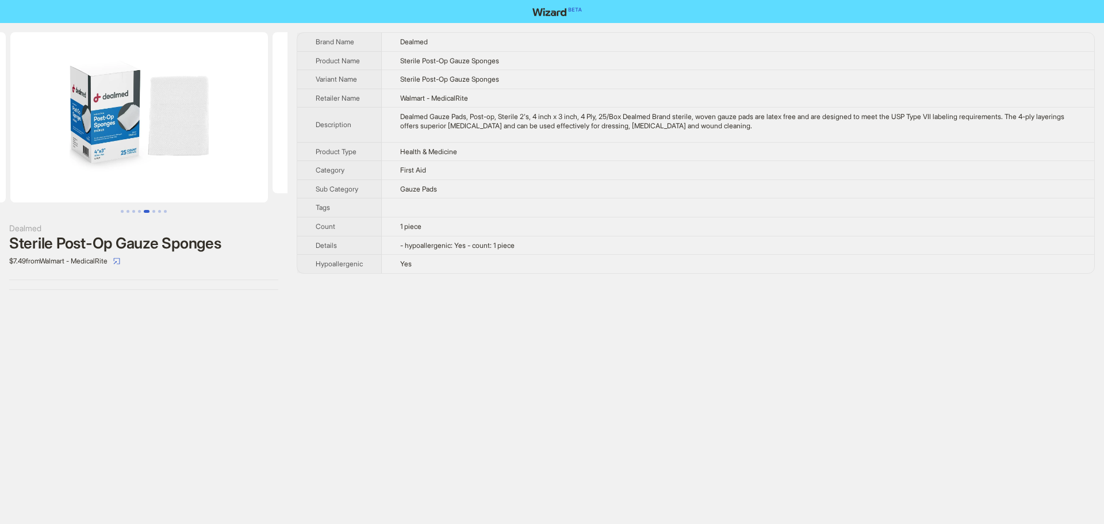
drag, startPoint x: 136, startPoint y: 172, endPoint x: 247, endPoint y: 181, distance: 111.4
click at [294, 179] on div "Dealmed Sterile Post-Op Gauze Sponges $7.49 from Walmart - MedicalRite Brand Na…" at bounding box center [552, 161] width 1104 height 276
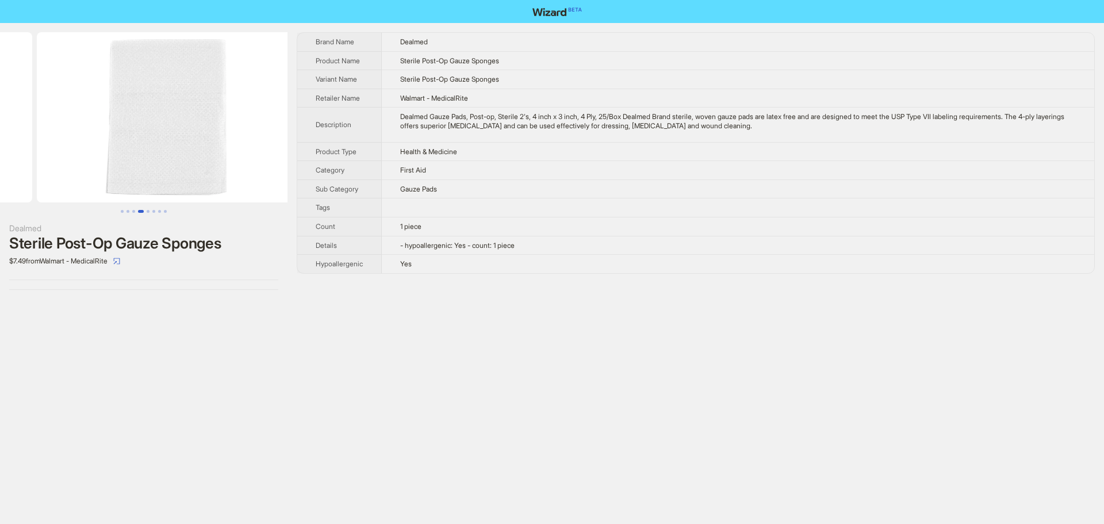
drag, startPoint x: 123, startPoint y: 172, endPoint x: 312, endPoint y: 178, distance: 189.4
click at [327, 178] on div "Dealmed Sterile Post-Op Gauze Sponges $7.49 from Walmart - MedicalRite Brand Na…" at bounding box center [552, 161] width 1104 height 276
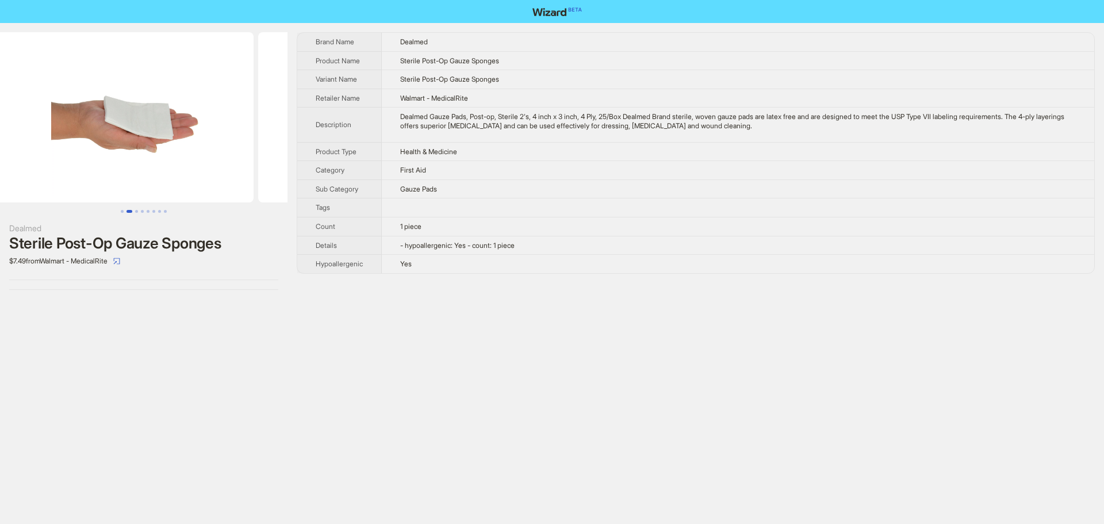
scroll to position [0, 262]
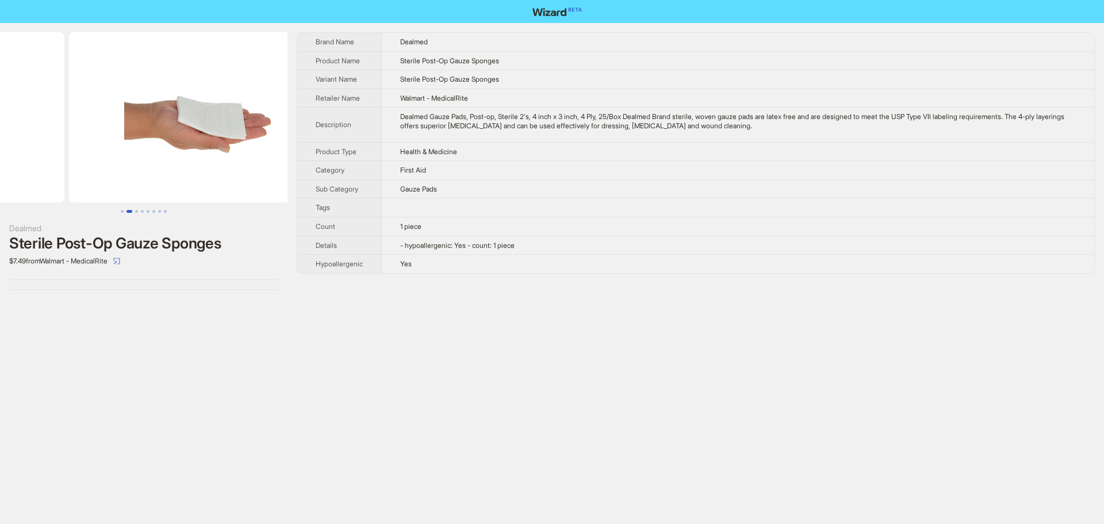
drag, startPoint x: 134, startPoint y: 172, endPoint x: 356, endPoint y: 181, distance: 222.2
click at [359, 181] on div "Dealmed Sterile Post-Op Gauze Sponges $7.49 from Walmart - MedicalRite Brand Na…" at bounding box center [552, 161] width 1104 height 276
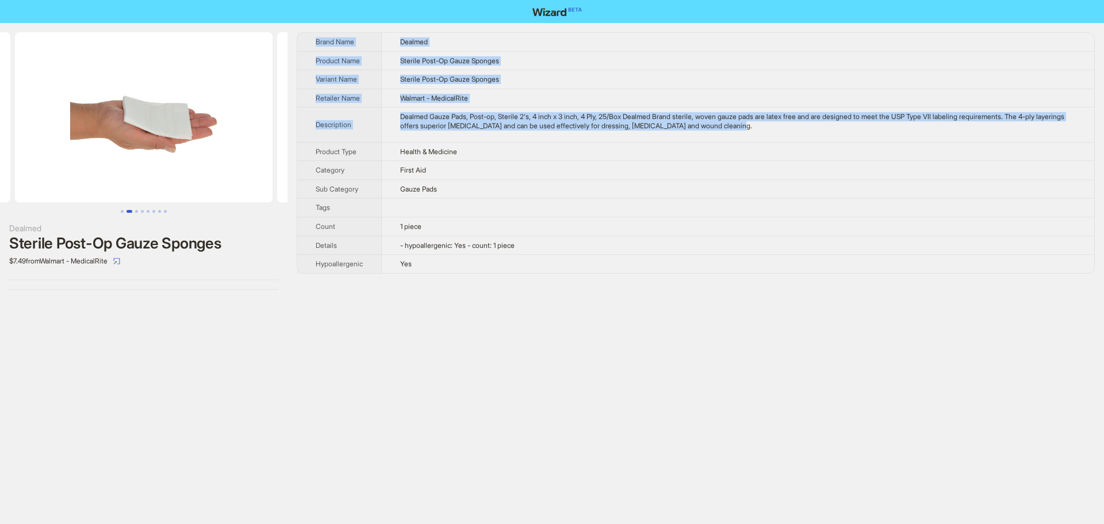
drag, startPoint x: 775, startPoint y: 129, endPoint x: 315, endPoint y: 45, distance: 467.7
click at [315, 45] on tbody "Brand Name Dealmed Product Name Sterile Post-Op Gauze Sponges Variant Name Ster…" at bounding box center [695, 153] width 797 height 240
copy tbody "Brand Name Dealmed Product Name Sterile Post-Op Gauze Sponges Variant Name Ster…"
click at [570, 131] on td "Dealmed Gauze Pads, Post-op, Sterile 2's, 4 inch x 3 inch, 4 Ply, 25/Box Dealme…" at bounding box center [738, 125] width 713 height 35
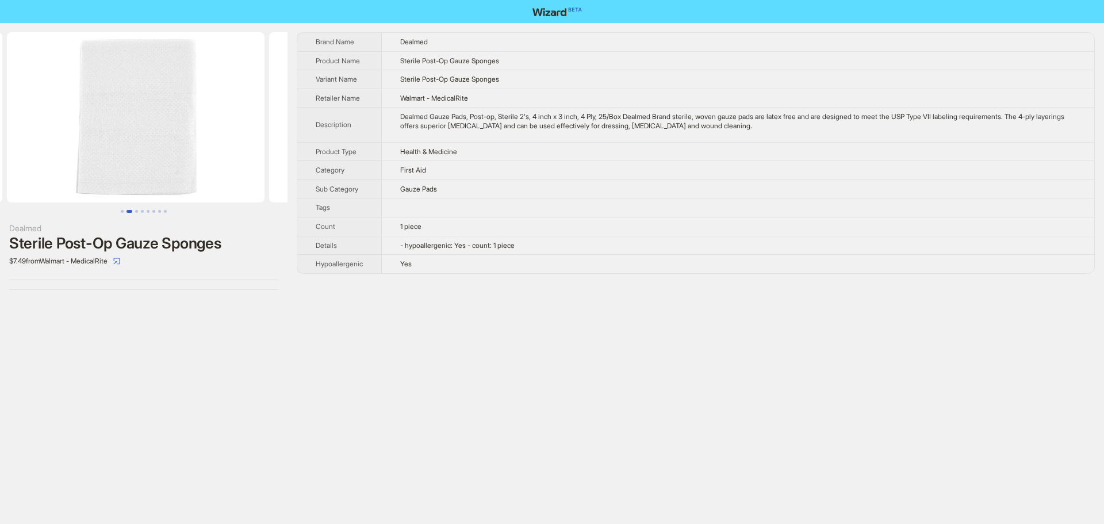
drag, startPoint x: 197, startPoint y: 145, endPoint x: 33, endPoint y: 151, distance: 164.6
click at [36, 151] on ul at bounding box center [144, 117] width 288 height 170
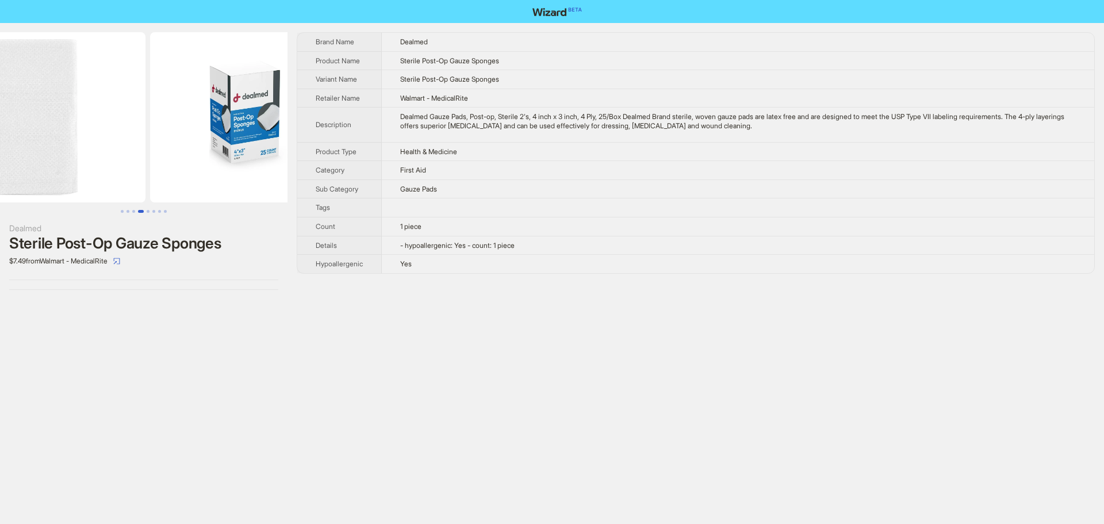
scroll to position [0, 787]
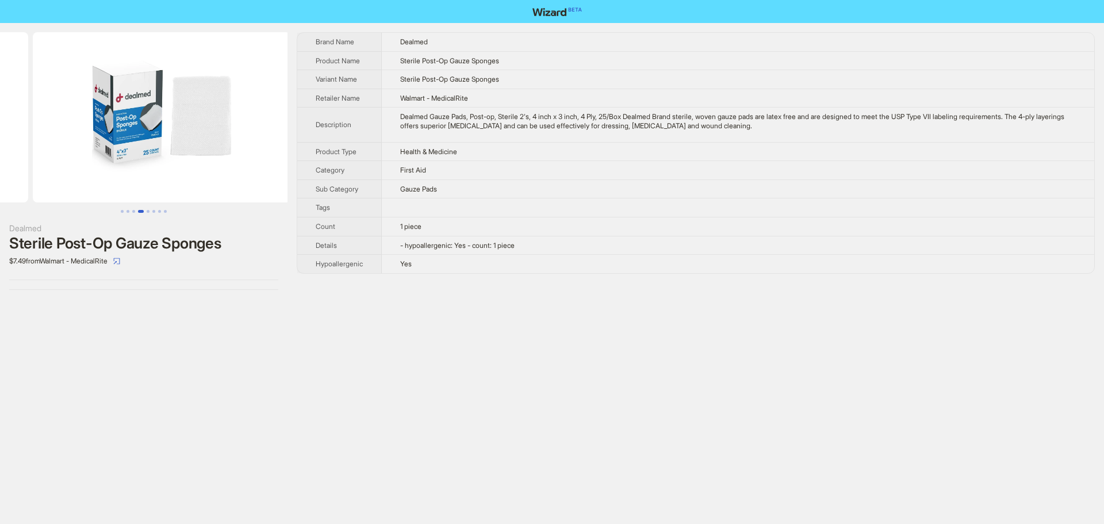
drag, startPoint x: 173, startPoint y: 165, endPoint x: 13, endPoint y: 160, distance: 160.0
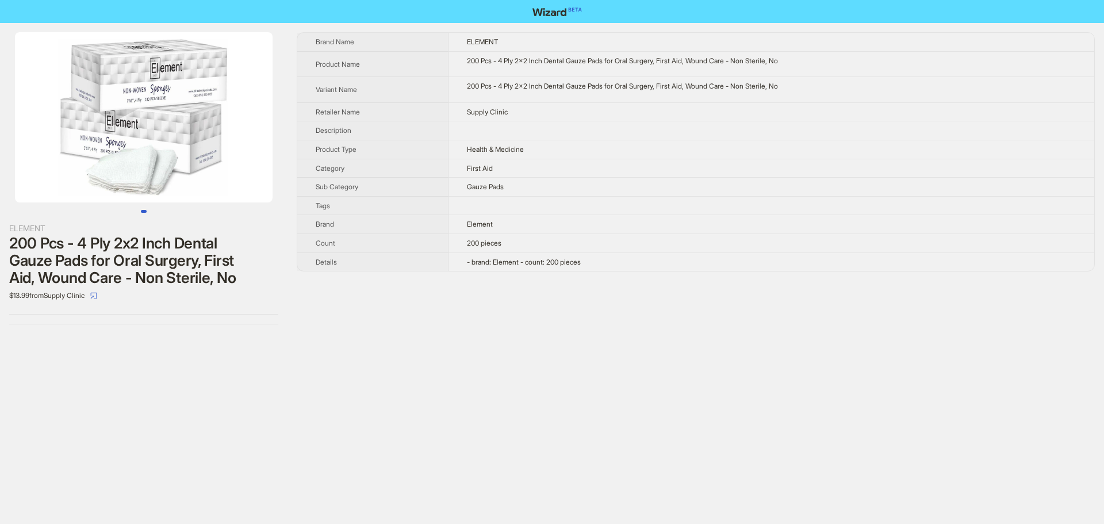
drag, startPoint x: 225, startPoint y: 160, endPoint x: 68, endPoint y: 152, distance: 157.8
click at [68, 152] on img at bounding box center [144, 117] width 258 height 170
drag, startPoint x: 166, startPoint y: 282, endPoint x: 218, endPoint y: 285, distance: 51.9
click at [218, 285] on div "200 Pcs - 4 Ply 2x2 Inch Dental Gauze Pads for Oral Surgery, First Aid, Wound C…" at bounding box center [143, 261] width 269 height 52
click at [232, 290] on div "$13.99 from Supply Clinic" at bounding box center [143, 295] width 269 height 18
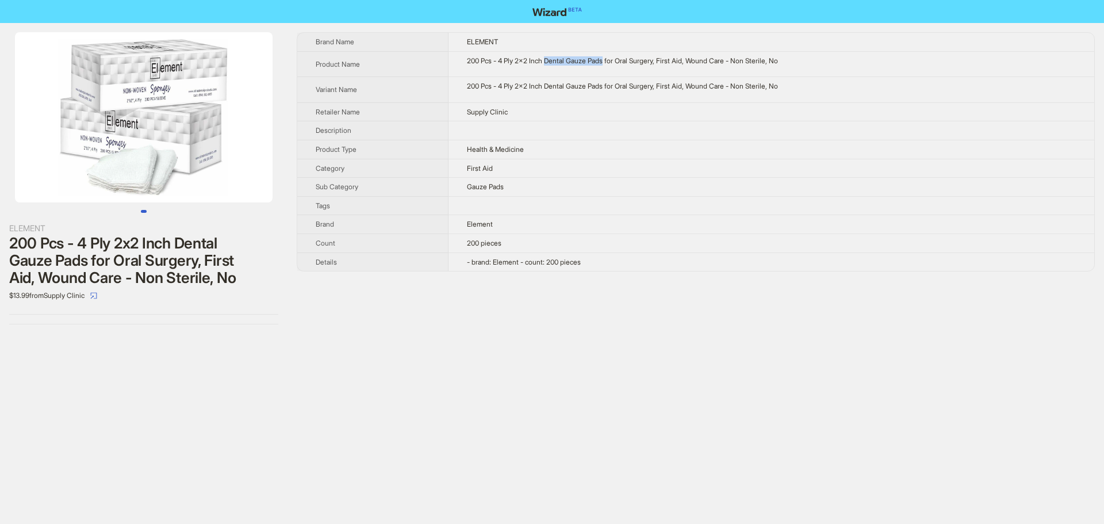
drag, startPoint x: 548, startPoint y: 62, endPoint x: 608, endPoint y: 68, distance: 60.7
click at [609, 68] on td "200 Pcs - 4 Ply 2x2 Inch Dental Gauze Pads for Oral Surgery, First Aid, Wound C…" at bounding box center [772, 64] width 646 height 26
copy div "Dental Gauze Pads"
drag, startPoint x: 148, startPoint y: 281, endPoint x: 209, endPoint y: 276, distance: 60.6
click at [209, 276] on div "200 Pcs - 4 Ply 2x2 Inch Dental Gauze Pads for Oral Surgery, First Aid, Wound C…" at bounding box center [143, 261] width 269 height 52
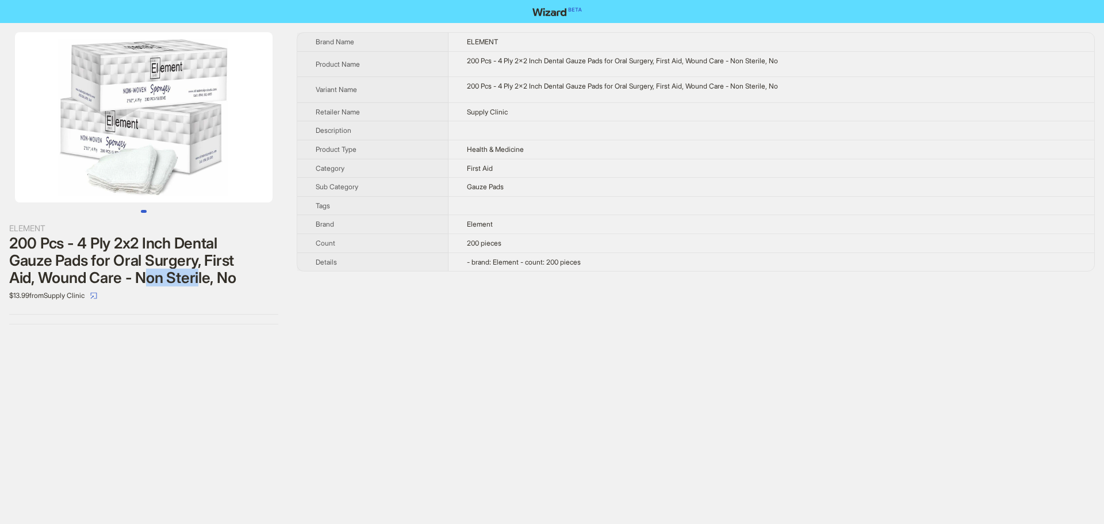
click at [206, 284] on div "200 Pcs - 4 Ply 2x2 Inch Dental Gauze Pads for Oral Surgery, First Aid, Wound C…" at bounding box center [143, 261] width 269 height 52
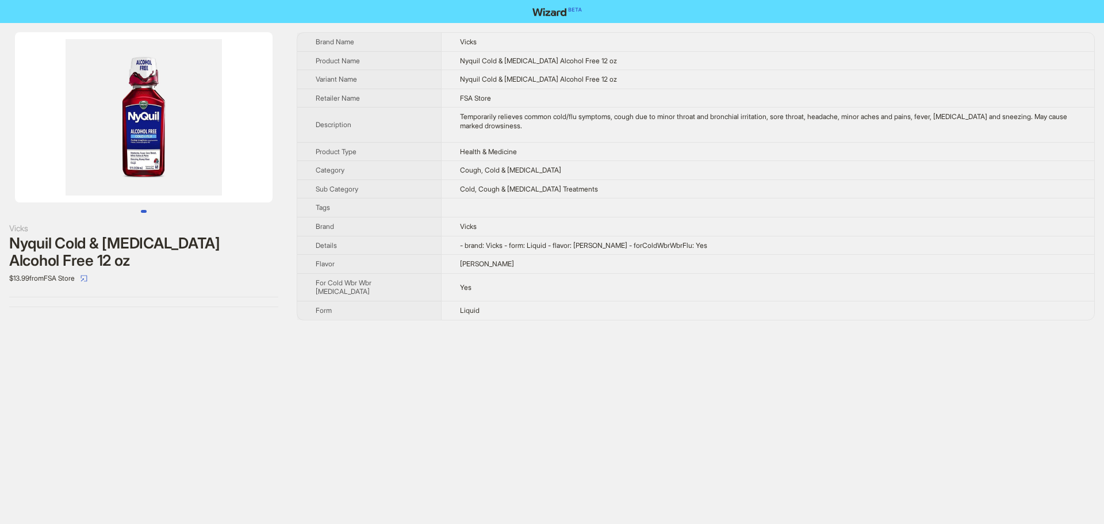
click at [162, 112] on img at bounding box center [144, 117] width 258 height 170
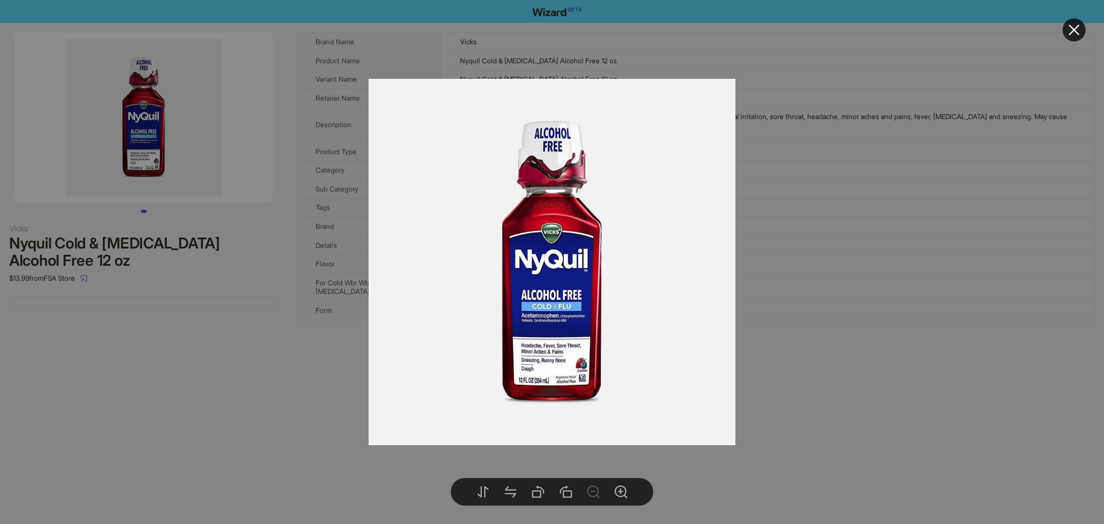
click at [836, 274] on div at bounding box center [552, 262] width 1104 height 524
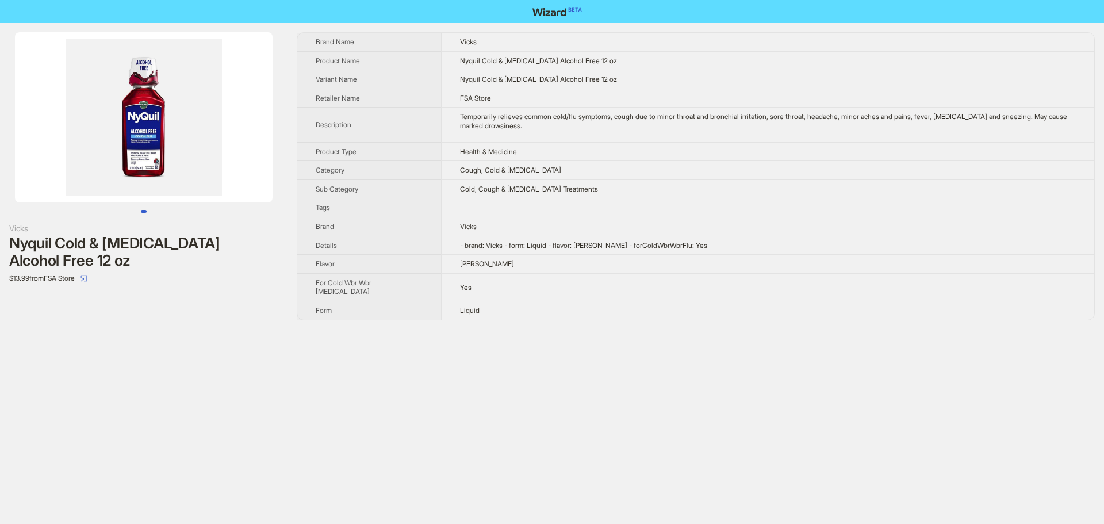
click at [169, 171] on img at bounding box center [144, 117] width 258 height 170
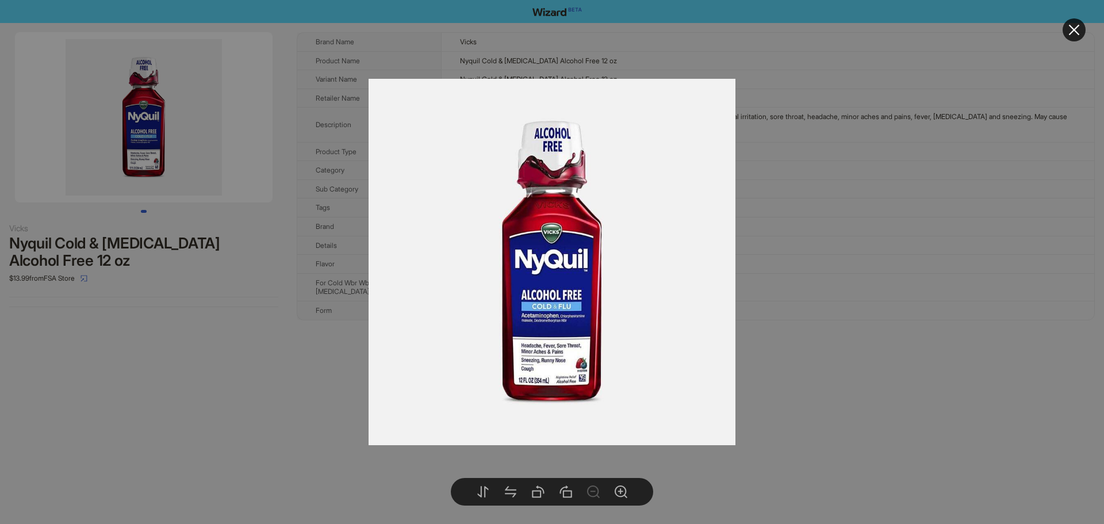
click at [591, 382] on img at bounding box center [552, 262] width 367 height 367
drag, startPoint x: 1073, startPoint y: 35, endPoint x: 1066, endPoint y: 38, distance: 7.7
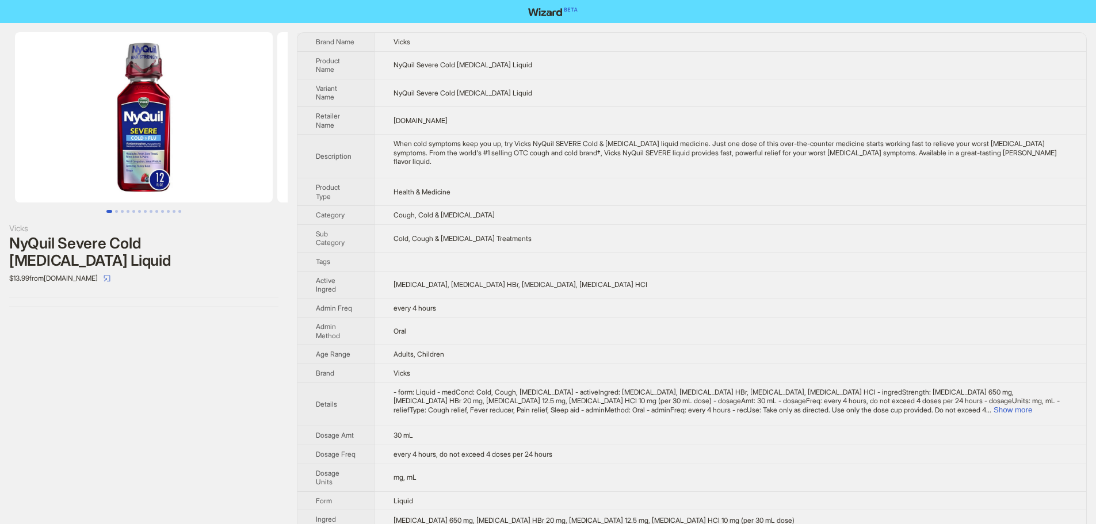
click at [198, 150] on img at bounding box center [144, 117] width 258 height 170
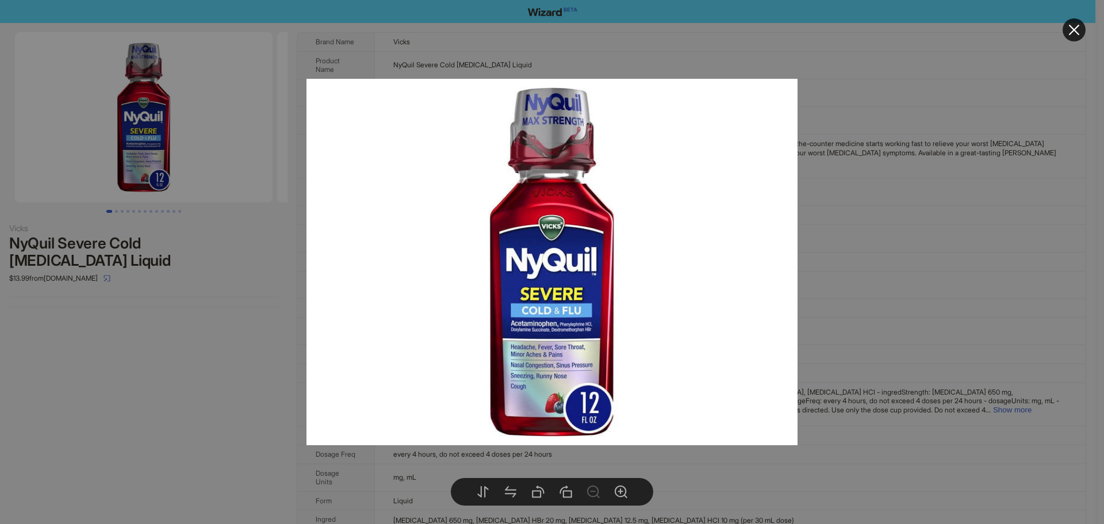
click at [940, 232] on div at bounding box center [552, 262] width 1104 height 524
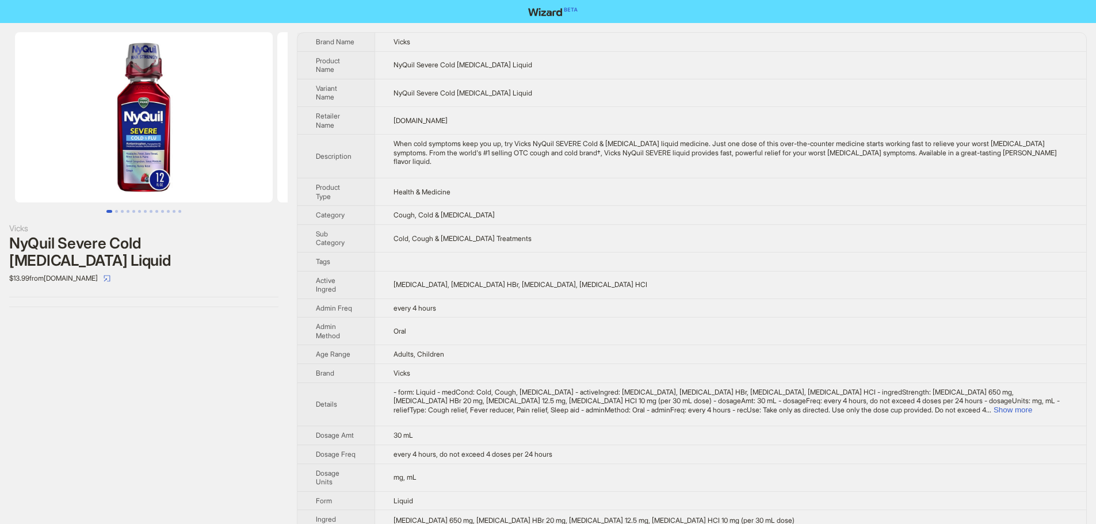
click at [119, 143] on img at bounding box center [144, 117] width 258 height 170
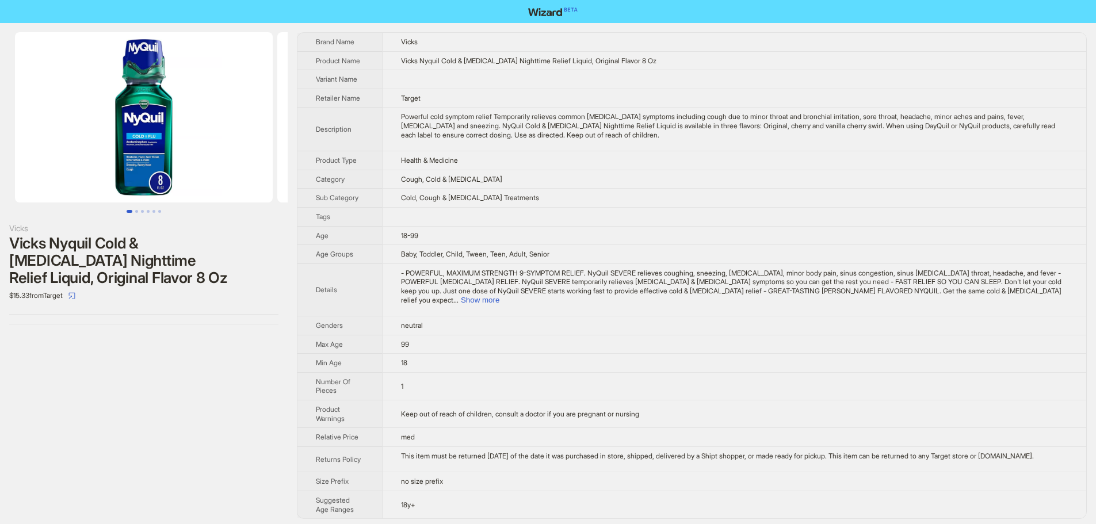
click at [137, 148] on img at bounding box center [144, 117] width 258 height 170
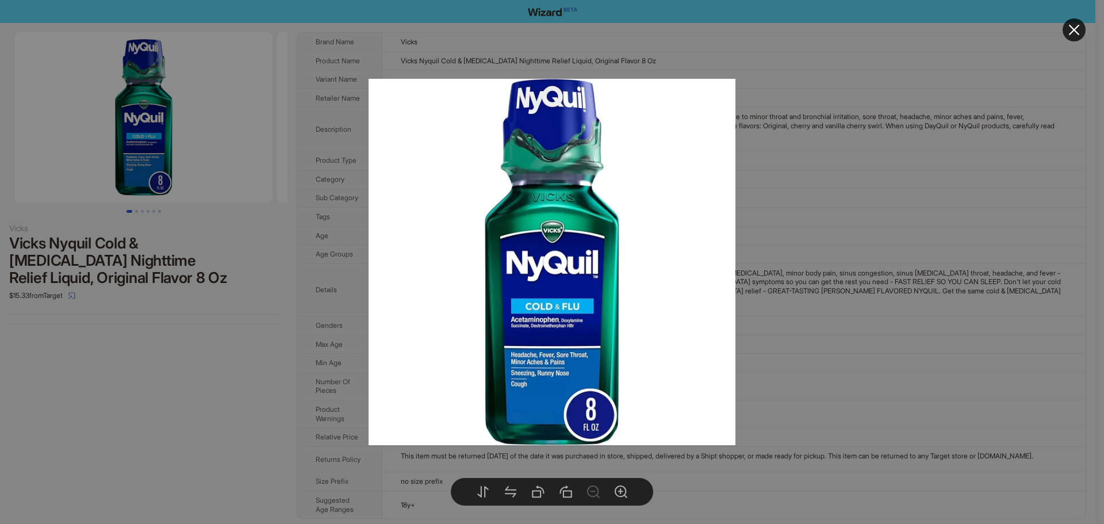
drag, startPoint x: 865, startPoint y: 294, endPoint x: 866, endPoint y: 287, distance: 6.9
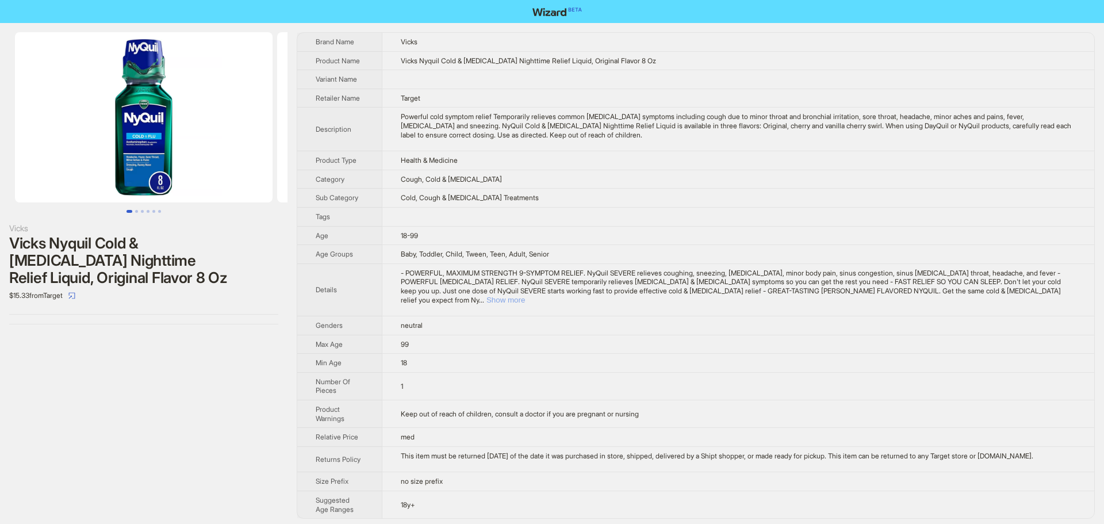
click at [525, 296] on button "Show more" at bounding box center [506, 300] width 39 height 9
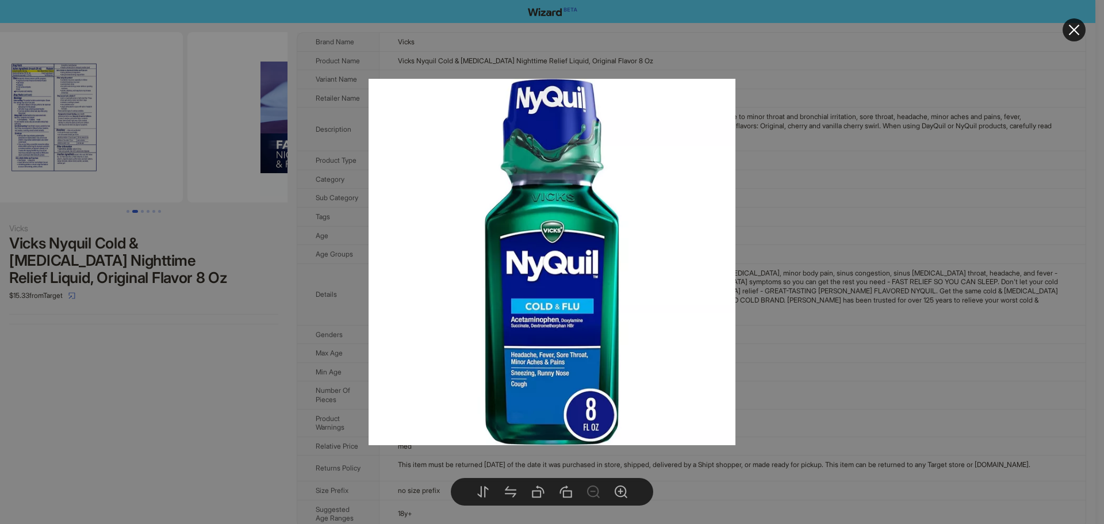
scroll to position [0, 525]
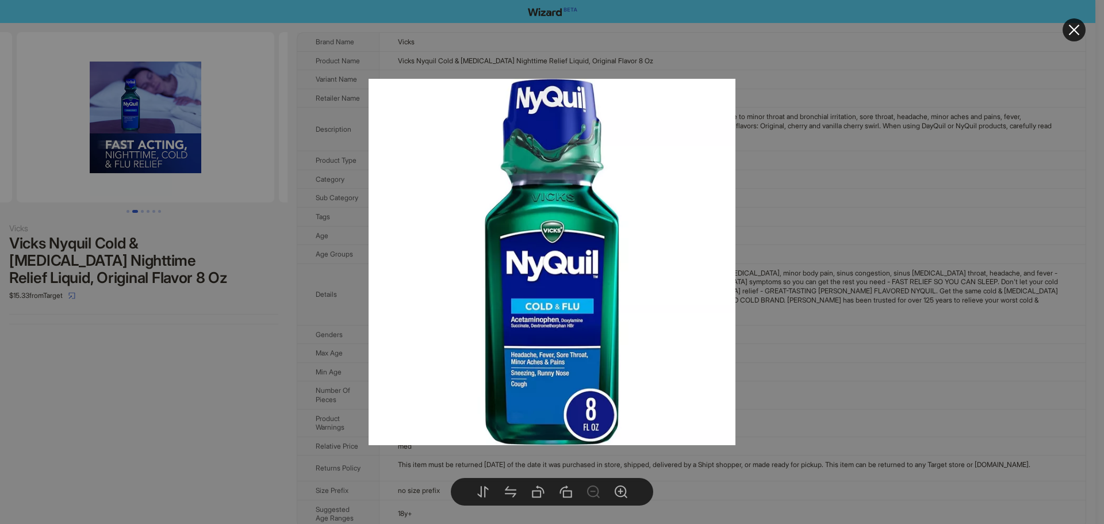
drag, startPoint x: 202, startPoint y: 143, endPoint x: 89, endPoint y: 152, distance: 114.3
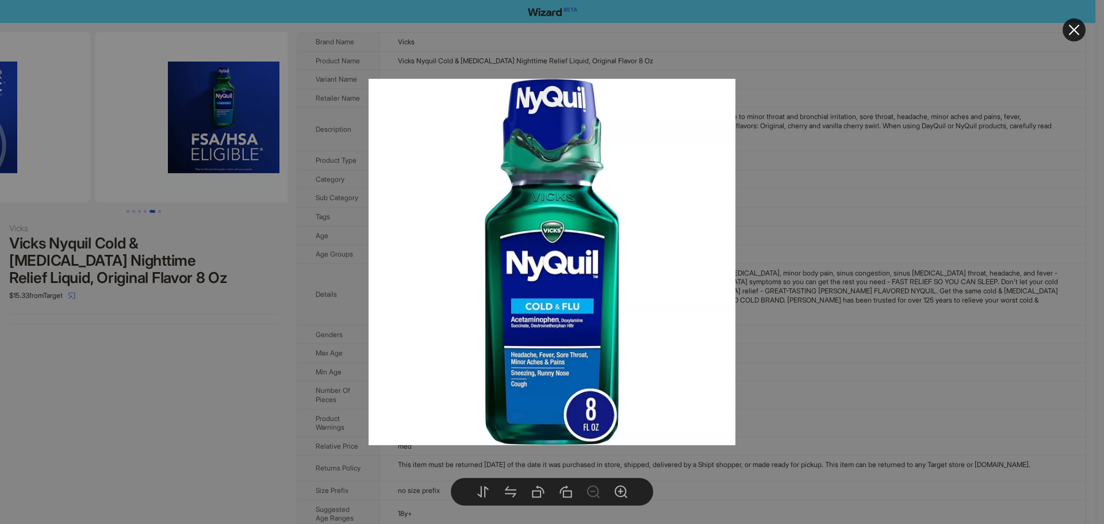
drag, startPoint x: 211, startPoint y: 160, endPoint x: 86, endPoint y: 161, distance: 125.4
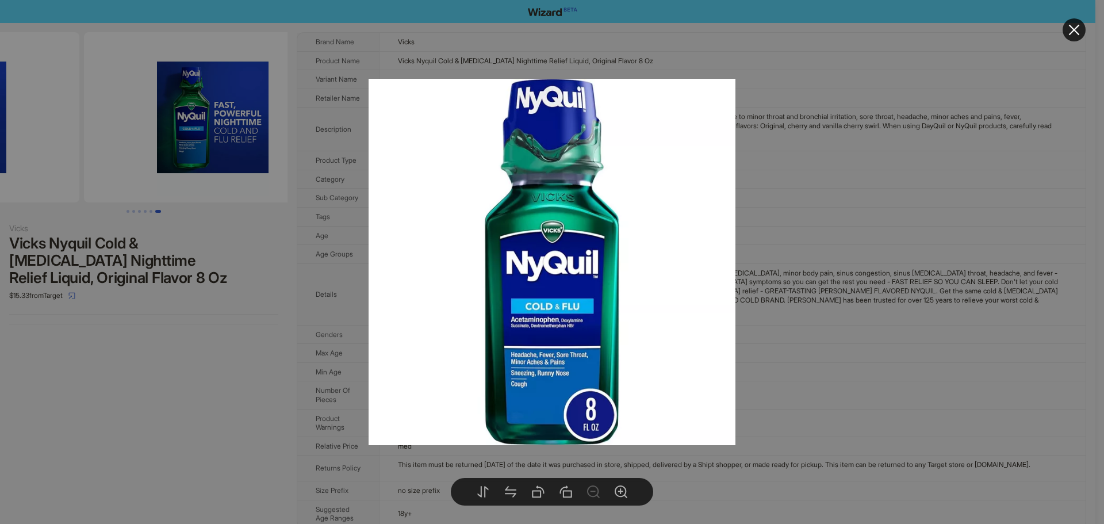
drag, startPoint x: 253, startPoint y: 163, endPoint x: 128, endPoint y: 163, distance: 124.8
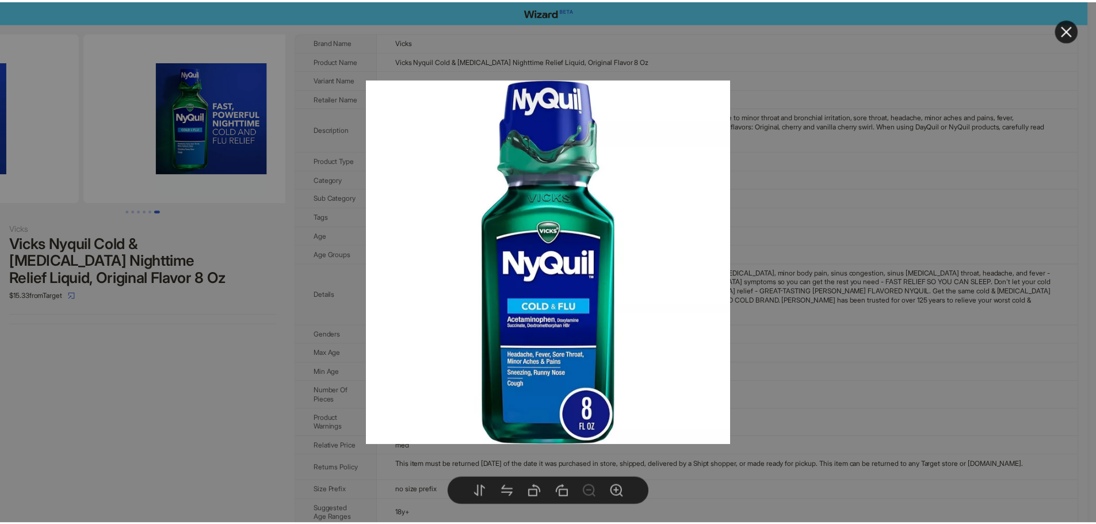
scroll to position [0, 1312]
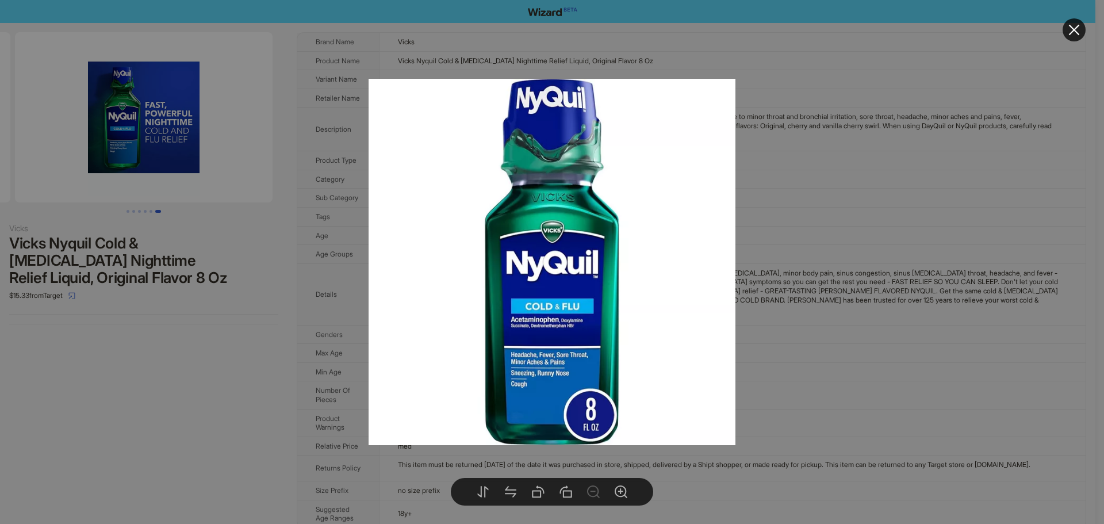
drag, startPoint x: 242, startPoint y: 163, endPoint x: 80, endPoint y: 163, distance: 162.2
drag, startPoint x: 235, startPoint y: 168, endPoint x: 0, endPoint y: 162, distance: 234.8
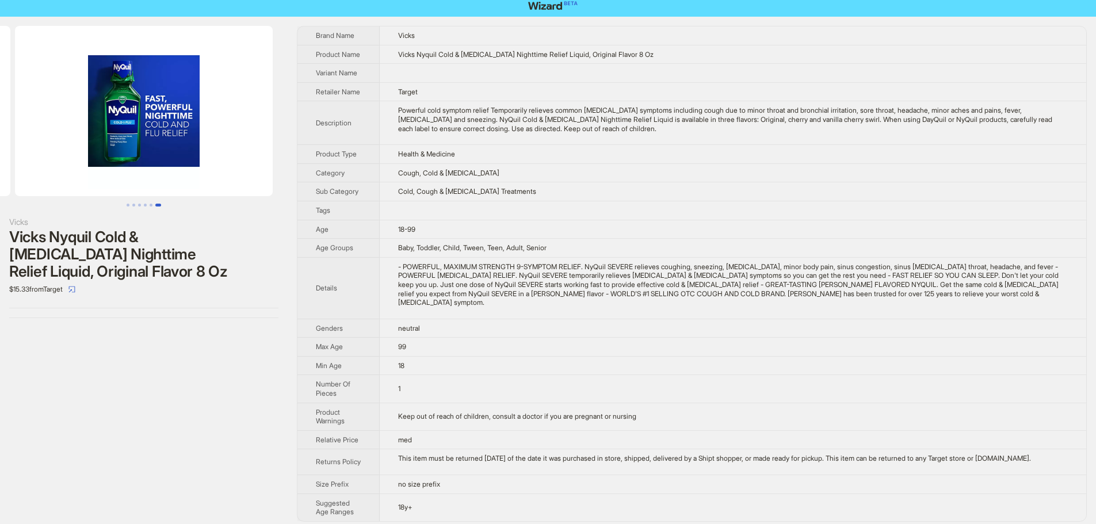
scroll to position [0, 0]
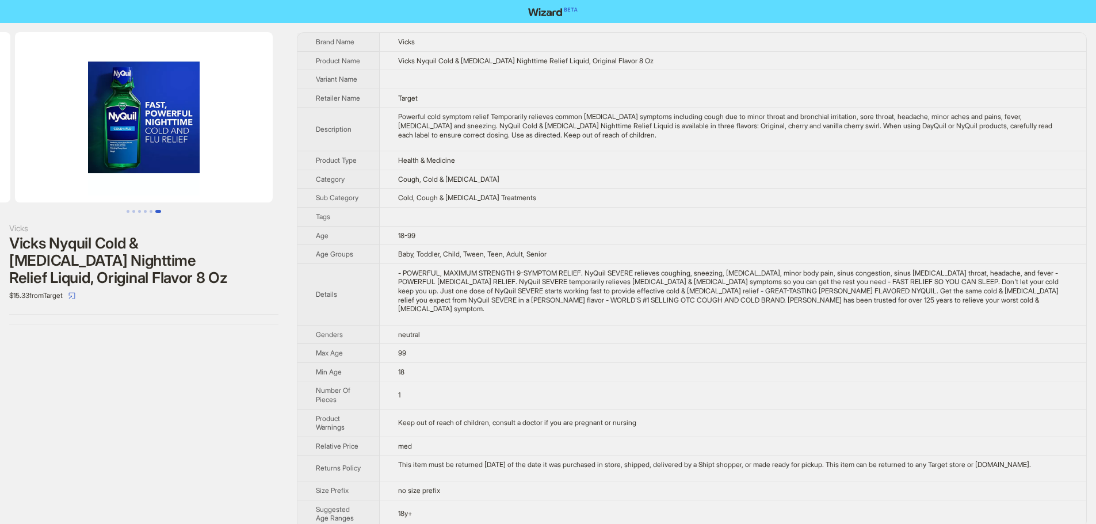
click at [777, 155] on td "Health & Medicine" at bounding box center [733, 160] width 706 height 19
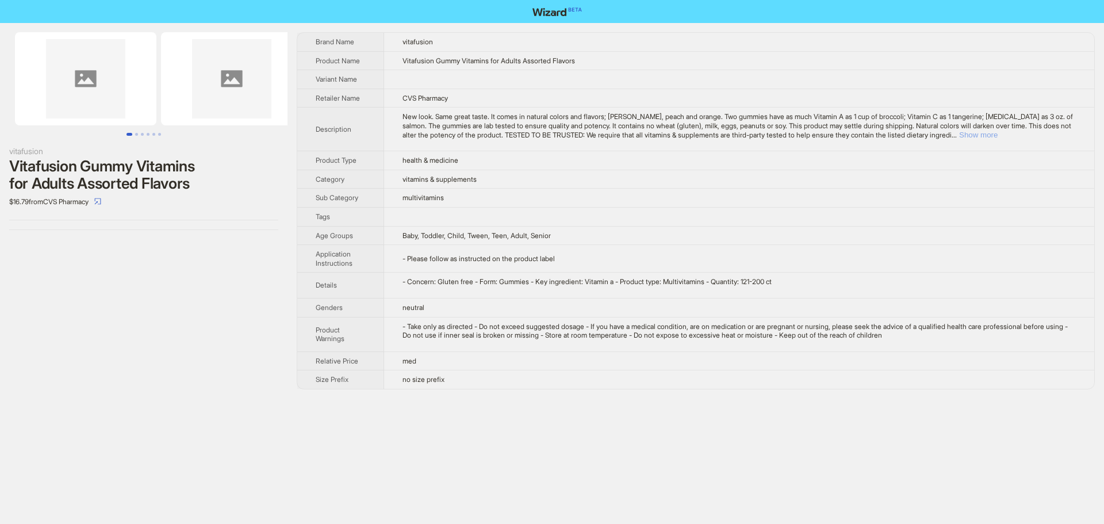
click at [998, 136] on button "Show more" at bounding box center [978, 135] width 39 height 9
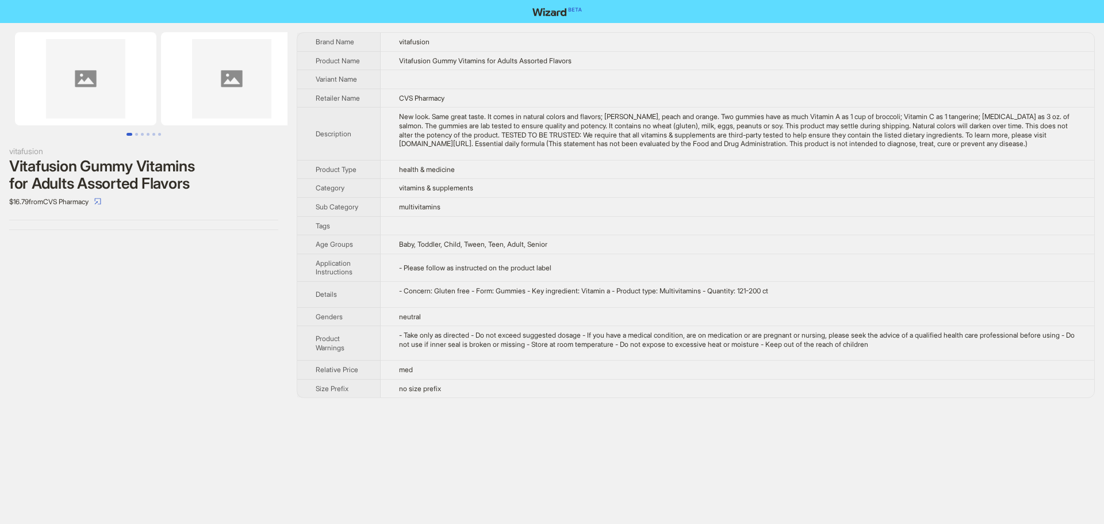
drag, startPoint x: 747, startPoint y: 85, endPoint x: 687, endPoint y: 0, distance: 103.2
click at [745, 84] on td at bounding box center [738, 79] width 714 height 19
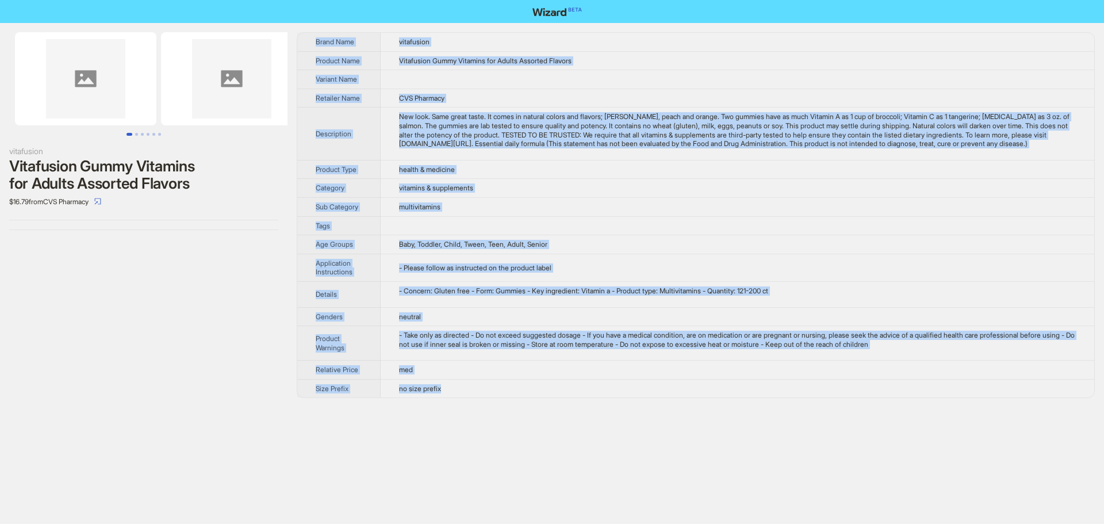
drag, startPoint x: 396, startPoint y: 370, endPoint x: 316, endPoint y: 32, distance: 347.7
click at [316, 32] on div "Brand Name vitafusion Product Name Vitafusion Gummy Vitamins for Adults Assorte…" at bounding box center [696, 215] width 798 height 366
copy tbody "Brand Name vitafusion Product Name Vitafusion Gummy Vitamins for Adults Assorte…"
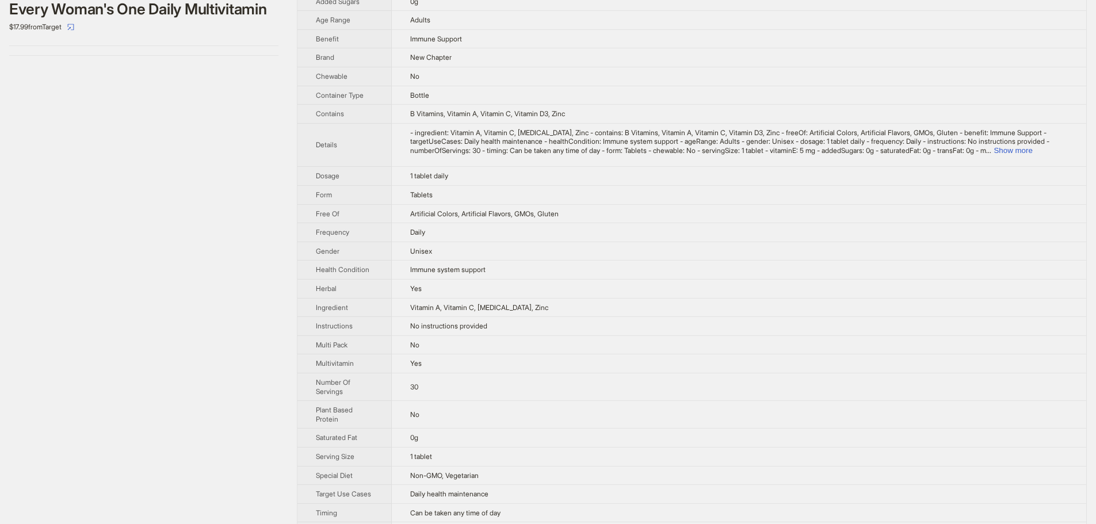
scroll to position [58, 0]
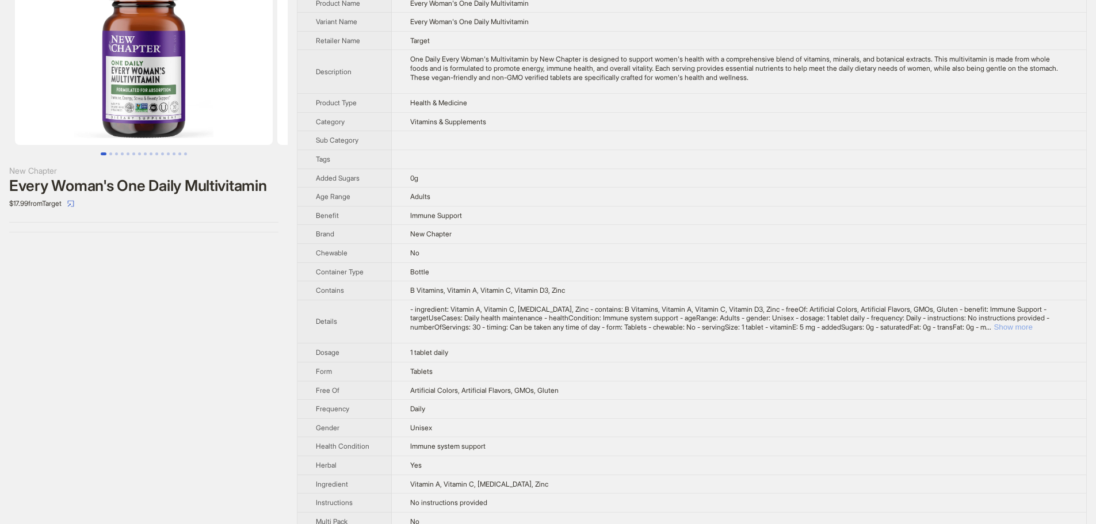
click at [1043, 332] on div "- ingredient: Vitamin A, Vitamin C, Vitamin D, Zinc - contains: B Vitamins, Vit…" at bounding box center [738, 318] width 657 height 27
click at [1032, 331] on button "Show more" at bounding box center [1012, 327] width 39 height 9
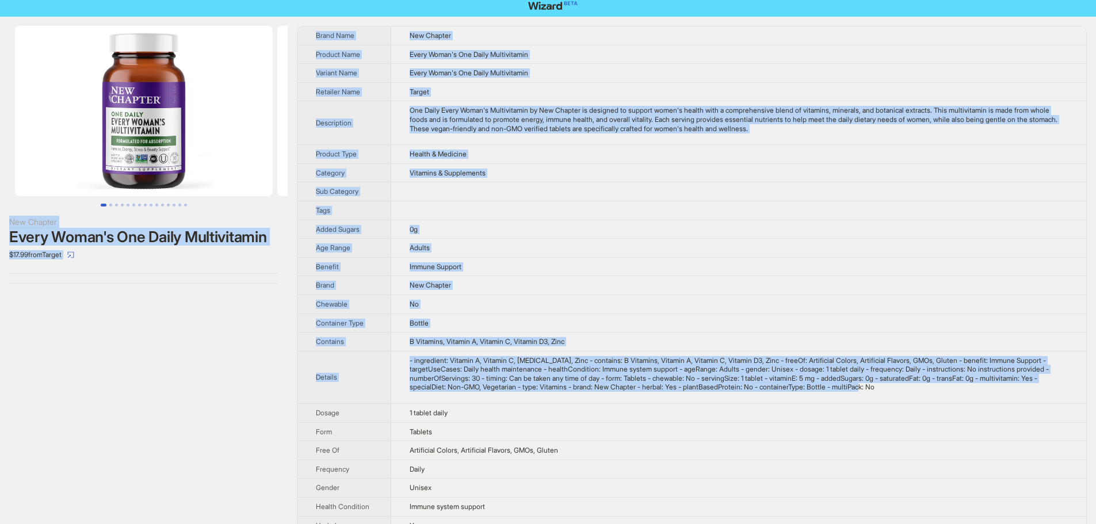
scroll to position [0, 0]
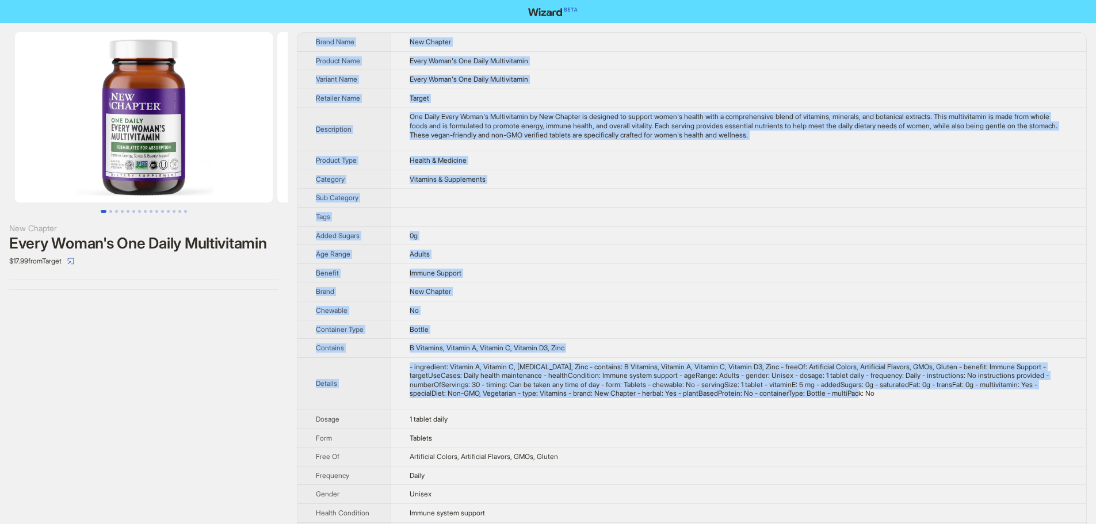
drag, startPoint x: 908, startPoint y: 350, endPoint x: 315, endPoint y: 40, distance: 670.0
click at [315, 40] on tbody "Brand Name New Chapter Product Name Every Woman's One Daily Multivitamin Varian…" at bounding box center [691, 427] width 789 height 789
copy tbody "Brand Name New Chapter Product Name Every Woman's One Daily Multivitamin Varian…"
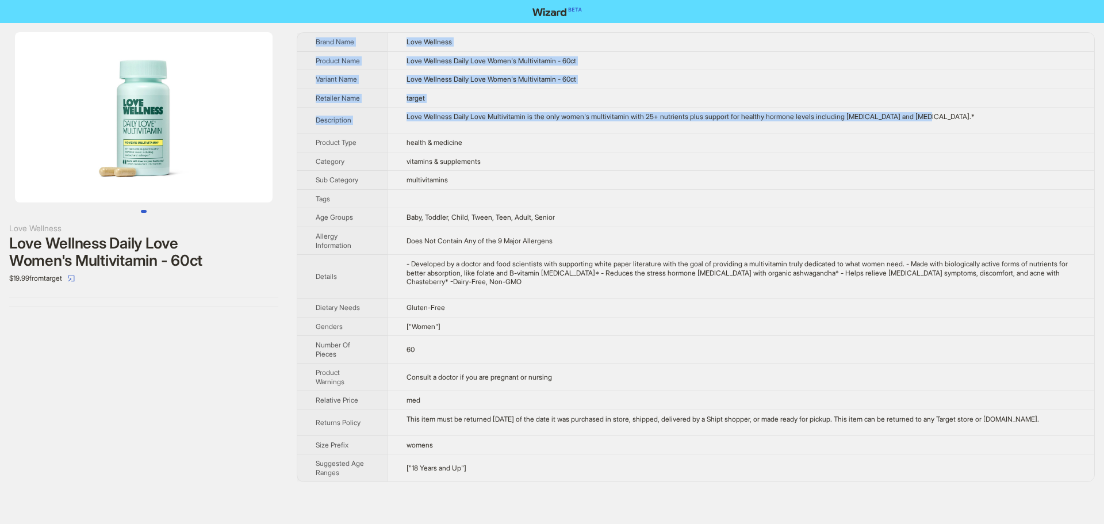
drag, startPoint x: 942, startPoint y: 116, endPoint x: 308, endPoint y: 38, distance: 638.7
click at [308, 38] on tbody "Brand Name Love Wellness Product Name Love Wellness Daily Love Women's Multivit…" at bounding box center [695, 257] width 797 height 449
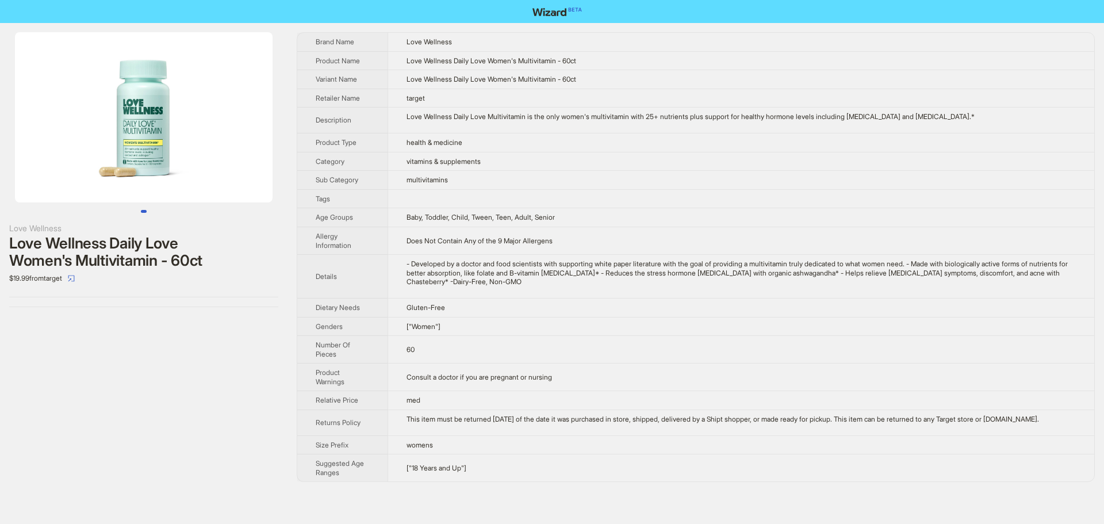
click at [552, 295] on td "- Developed by a doctor and food scientists with supporting white paper literat…" at bounding box center [741, 277] width 707 height 44
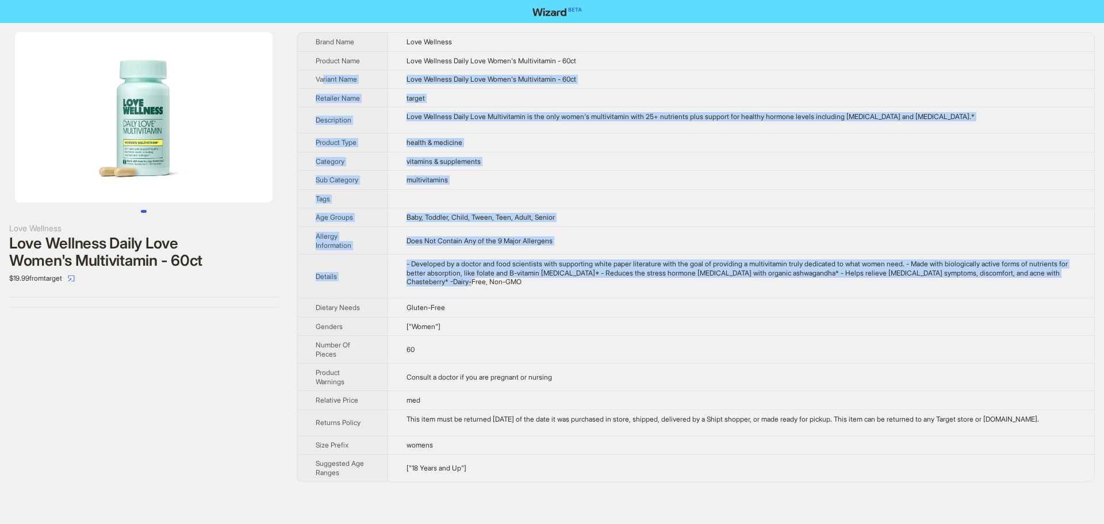
drag, startPoint x: 535, startPoint y: 284, endPoint x: 324, endPoint y: 82, distance: 292.5
click at [324, 82] on tbody "Brand Name Love Wellness Product Name Love Wellness Daily Love Women's Multivit…" at bounding box center [695, 257] width 797 height 449
click at [481, 285] on div "- Developed by a doctor and food scientists with supporting white paper literat…" at bounding box center [742, 272] width 670 height 27
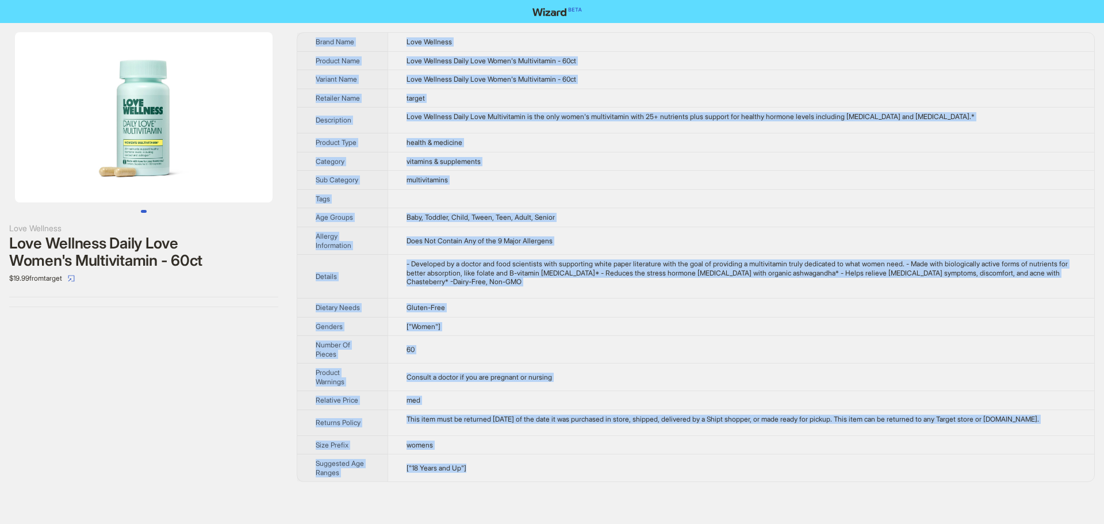
drag, startPoint x: 495, startPoint y: 479, endPoint x: 316, endPoint y: 39, distance: 475.2
click at [316, 39] on tbody "Brand Name Love Wellness Product Name Love Wellness Daily Love Women's Multivit…" at bounding box center [695, 257] width 797 height 449
copy tbody "Brand Name Love Wellness Product Name Love Wellness Daily Love Women's Multivit…"
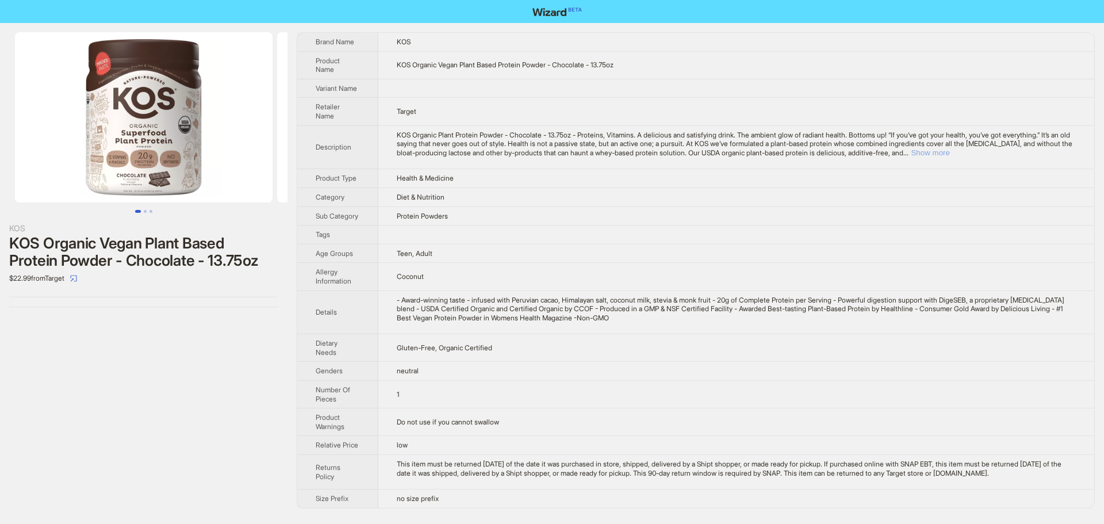
click at [950, 148] on button "Show more" at bounding box center [930, 152] width 39 height 9
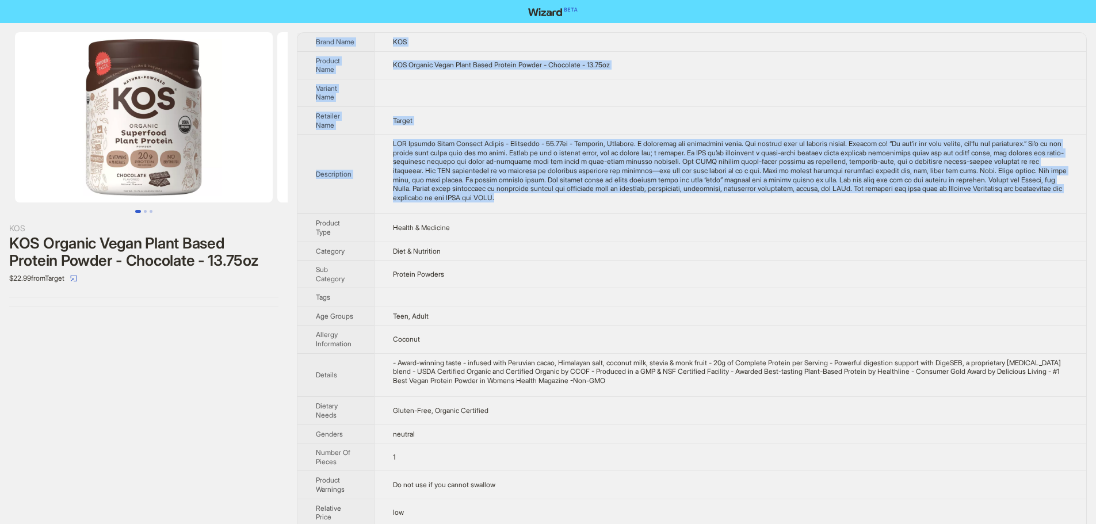
drag, startPoint x: 658, startPoint y: 201, endPoint x: 307, endPoint y: 46, distance: 384.3
click at [307, 46] on tbody "Brand Name KOS Product Name KOS Organic Vegan Plant Based Protein Powder - Choc…" at bounding box center [691, 306] width 789 height 547
copy tbody "Brand Name KOS Product Name KOS Organic Vegan Plant Based Protein Powder - Choc…"
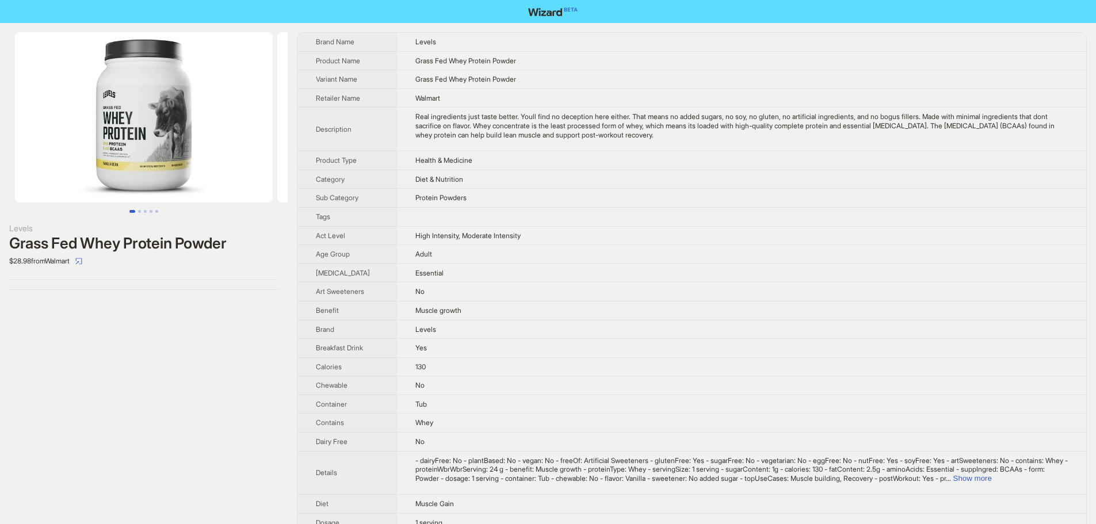
drag, startPoint x: 721, startPoint y: 134, endPoint x: 310, endPoint y: 43, distance: 421.3
copy tbody "Brand Name Levels Product Name Grass Fed Whey Protein Powder Variant Name Grass…"
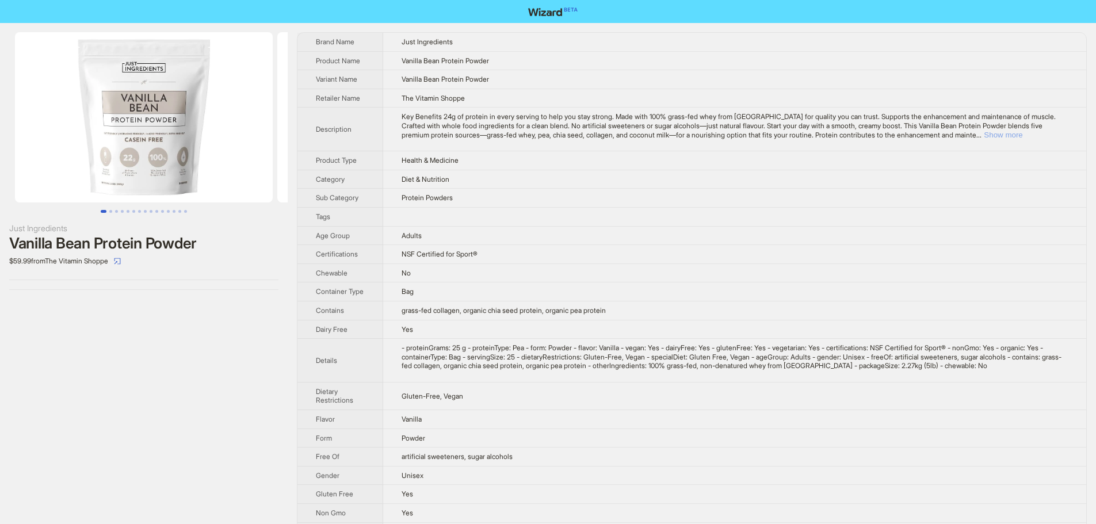
click at [1022, 134] on button "Show more" at bounding box center [1003, 135] width 39 height 9
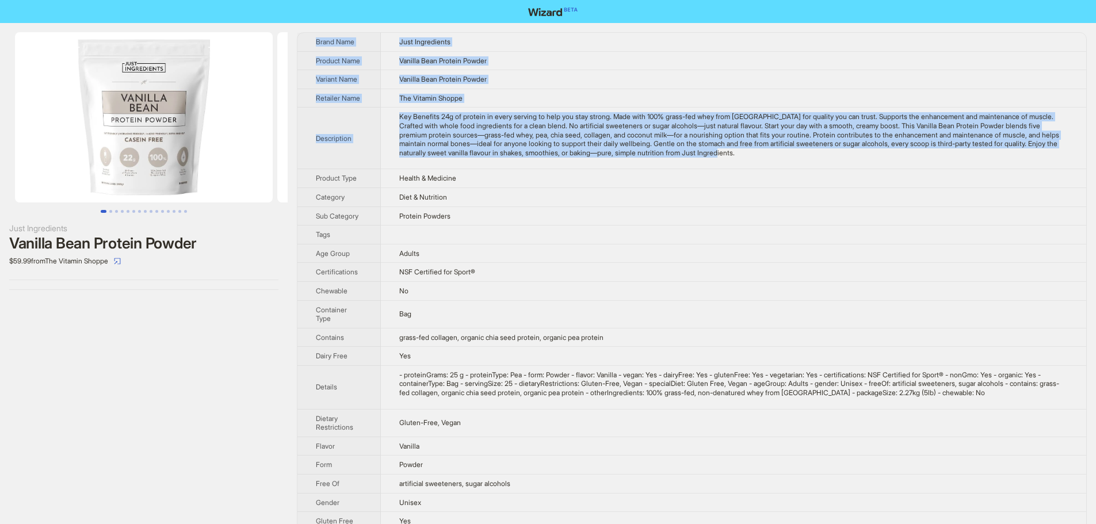
drag, startPoint x: 859, startPoint y: 164, endPoint x: 313, endPoint y: 40, distance: 559.7
click at [313, 40] on tbody "Brand Name Just Ingredients Product Name Vanilla Bean Protein Powder Variant Na…" at bounding box center [691, 380] width 789 height 694
copy tbody "Lorem Ipsu Dolo Sitametcons Adipisc Elit Seddoei Temp Incidid Utlabo Etdolor Ma…"
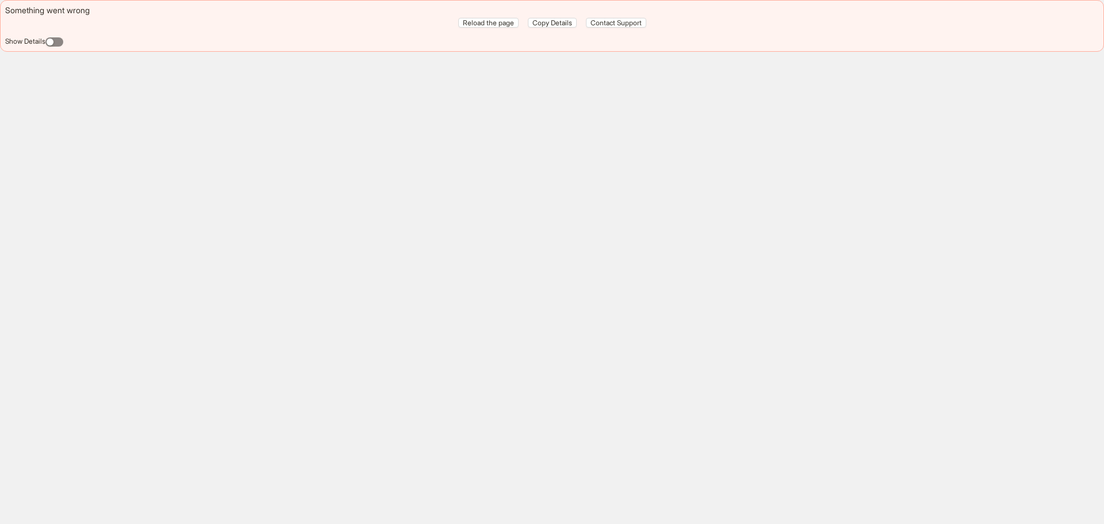
click at [59, 44] on span "button" at bounding box center [54, 41] width 18 height 9
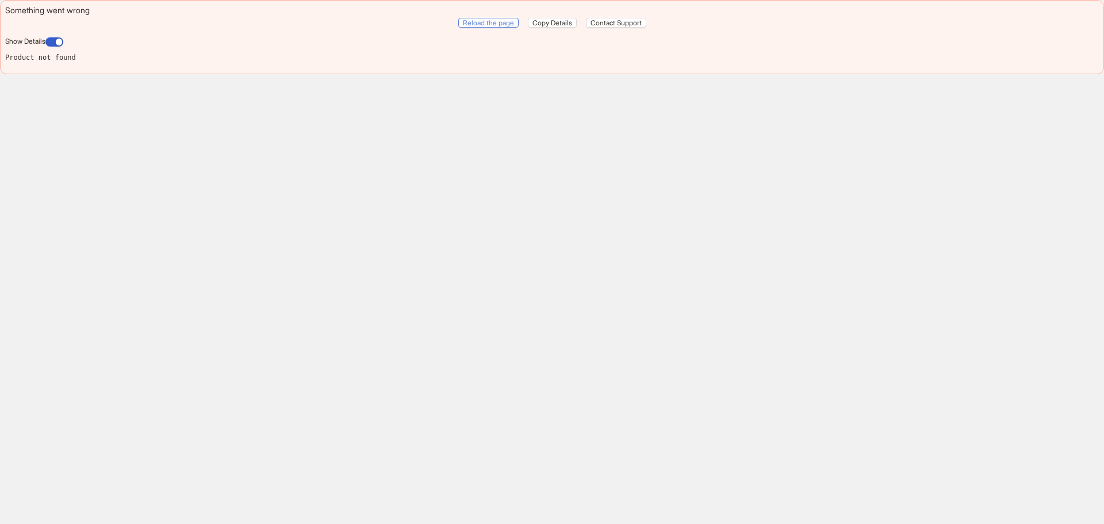
click at [500, 26] on span "Reload the page" at bounding box center [488, 22] width 51 height 9
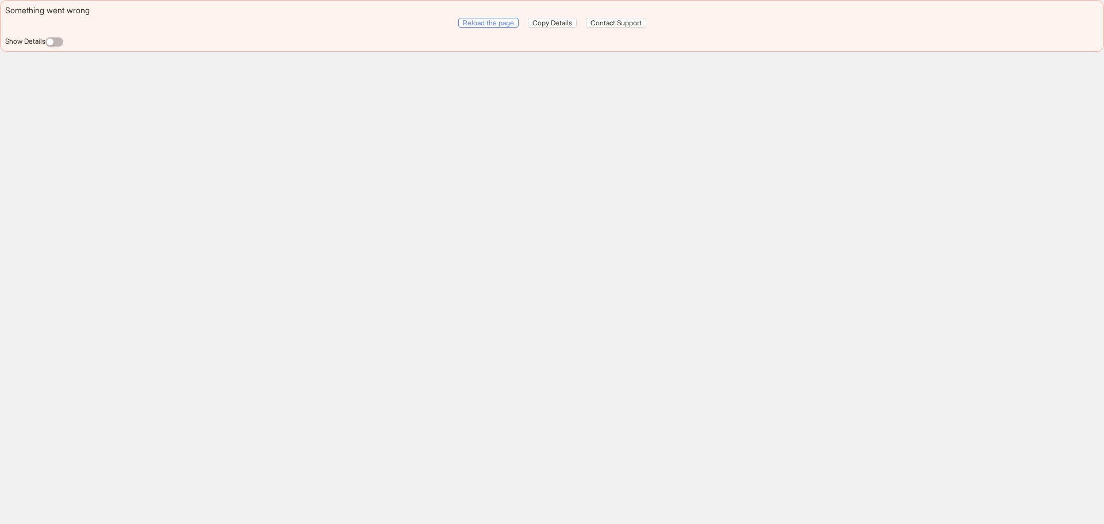
click at [491, 24] on span "Reload the page" at bounding box center [488, 22] width 51 height 9
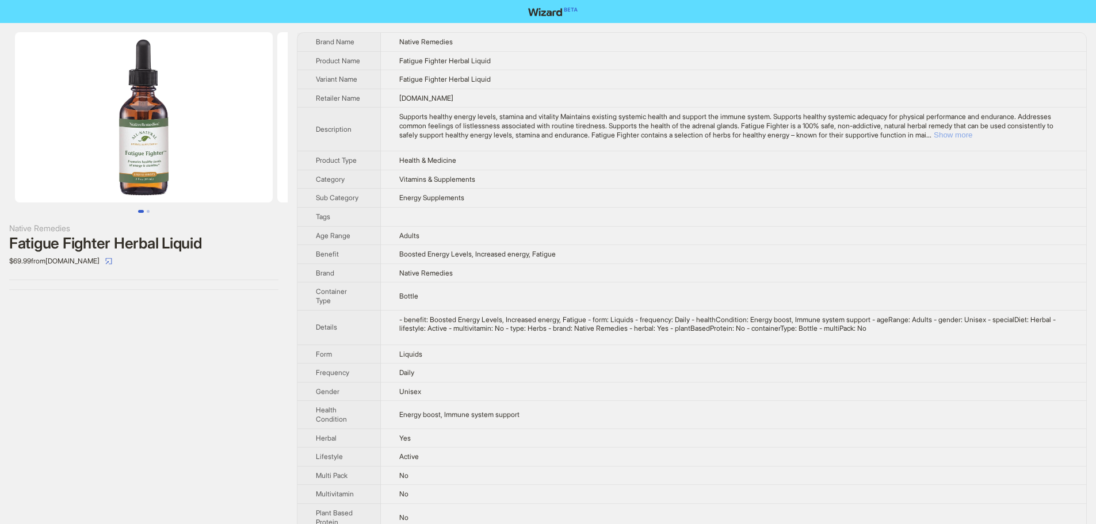
click at [972, 135] on button "Show more" at bounding box center [953, 135] width 39 height 9
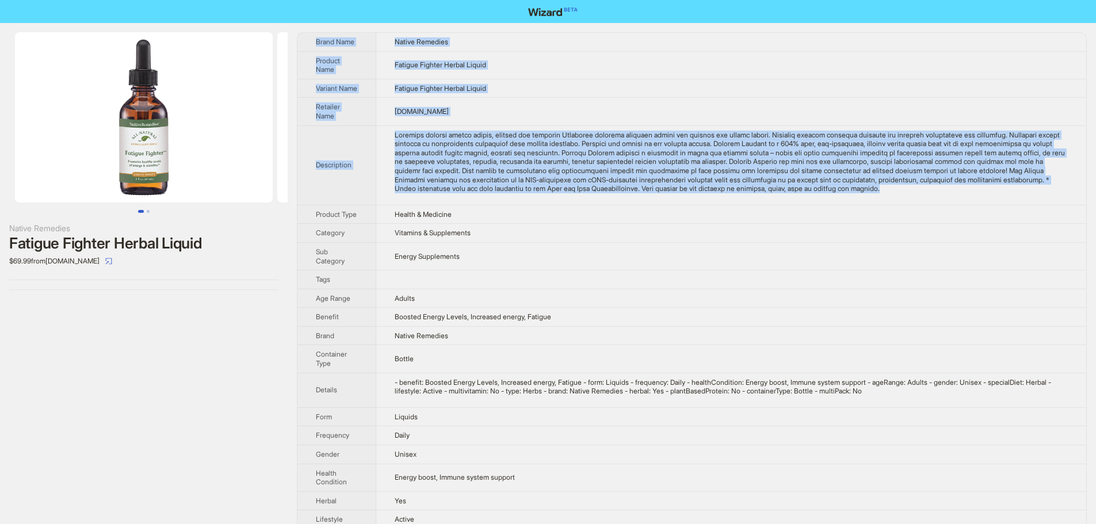
drag, startPoint x: 446, startPoint y: 213, endPoint x: 311, endPoint y: 43, distance: 217.0
click at [311, 43] on tbody "Brand Name Native Remedies Product Name Fatigue Fighter Herbal Liquid Variant N…" at bounding box center [691, 332] width 789 height 599
copy tbody "Lorem Ipsu Dolors Ametcons Adipisc Elit Seddoei Tempori Utlabo Etdolo Magnaal E…"
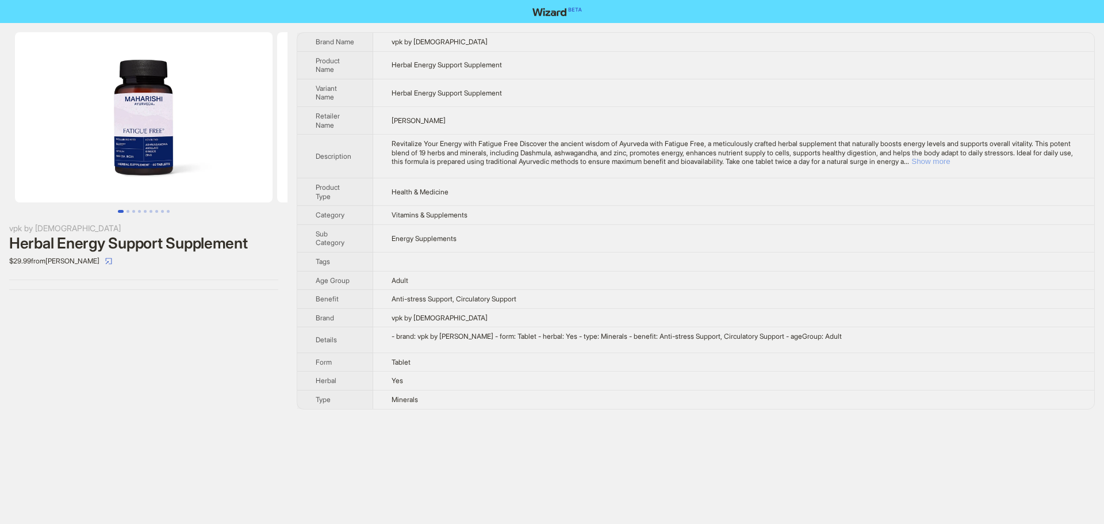
click at [912, 166] on button "Show more" at bounding box center [931, 161] width 39 height 9
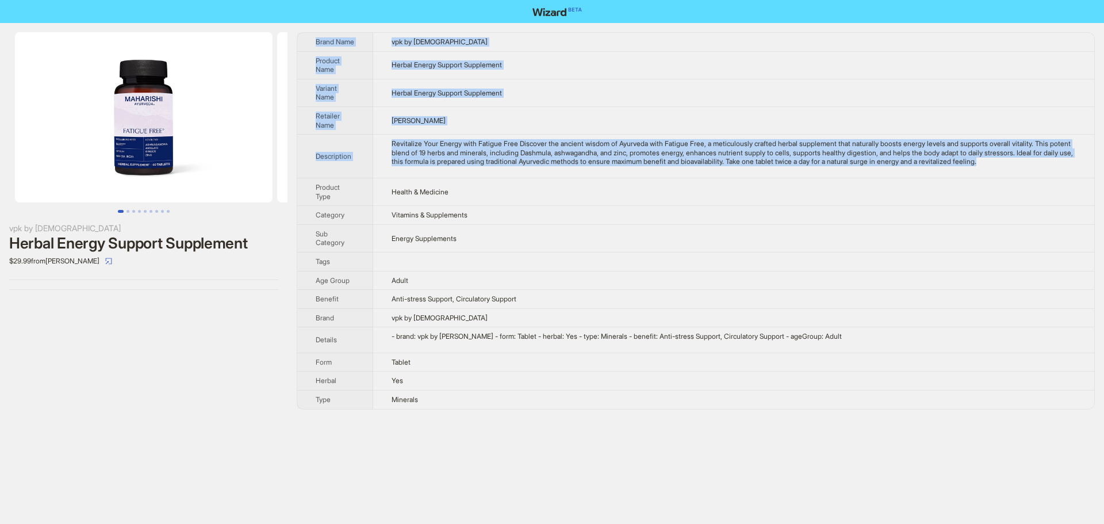
drag, startPoint x: 464, startPoint y: 175, endPoint x: 312, endPoint y: 40, distance: 203.7
click at [312, 40] on tbody "Brand Name vpk by Maharishi Ayurveda Product Name Herbal Energy Support Supplem…" at bounding box center [695, 221] width 797 height 376
copy tbody "Brand Name vpk by Maharishi Ayurveda Product Name Herbal Energy Support Supplem…"
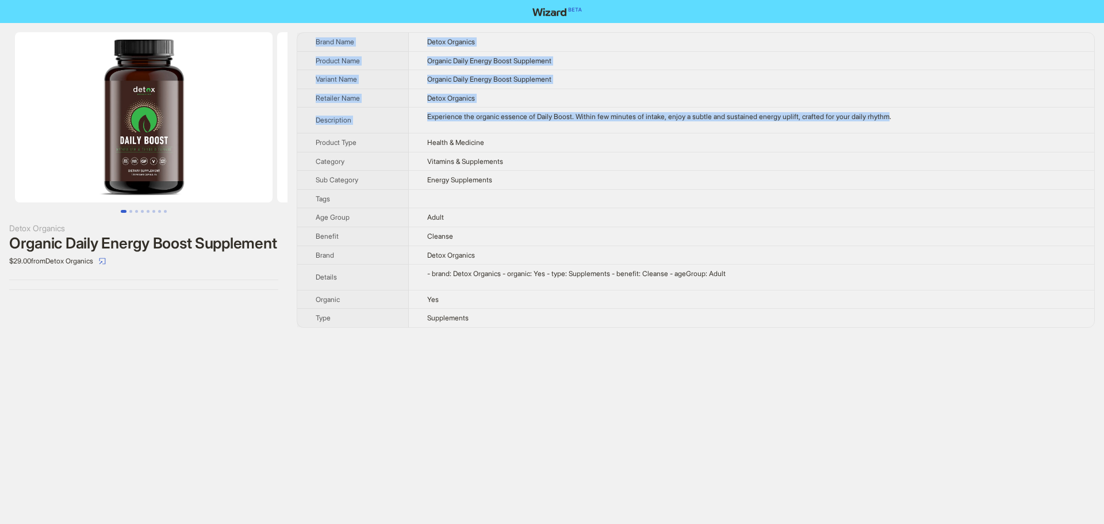
drag, startPoint x: 911, startPoint y: 114, endPoint x: 313, endPoint y: 39, distance: 602.5
click at [313, 39] on tbody "Brand Name Detox Organics Product Name Organic Daily Energy Boost Supplement Va…" at bounding box center [695, 180] width 797 height 295
copy tbody "Brand Name Detox Organics Product Name Organic Daily Energy Boost Supplement Va…"
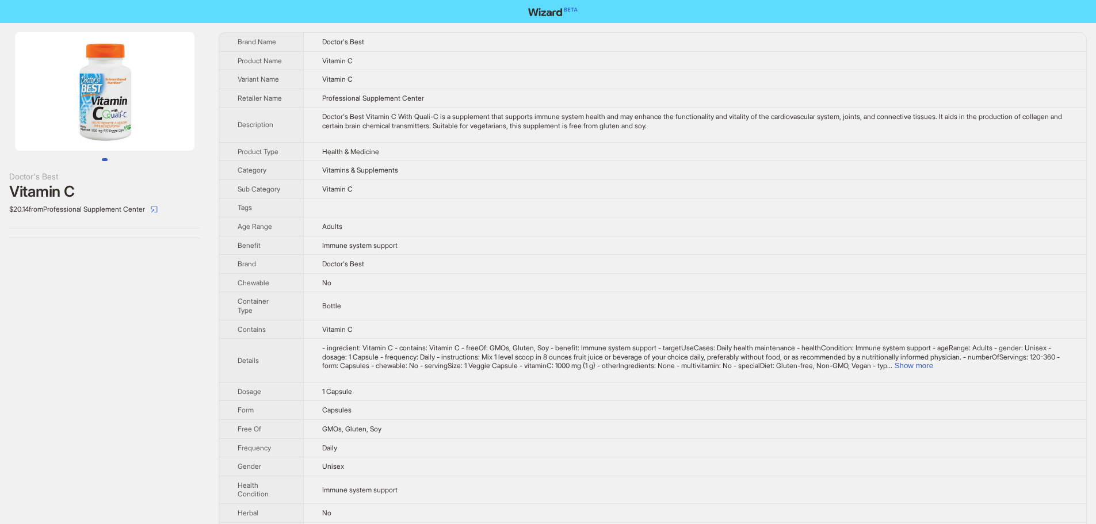
click at [113, 89] on img at bounding box center [104, 91] width 179 height 118
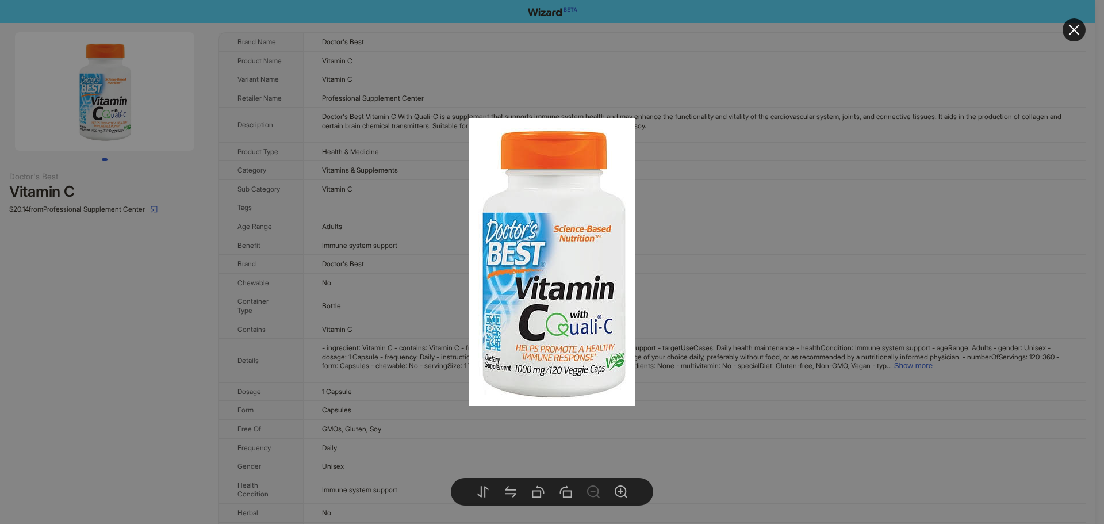
click at [740, 273] on div at bounding box center [552, 262] width 1104 height 524
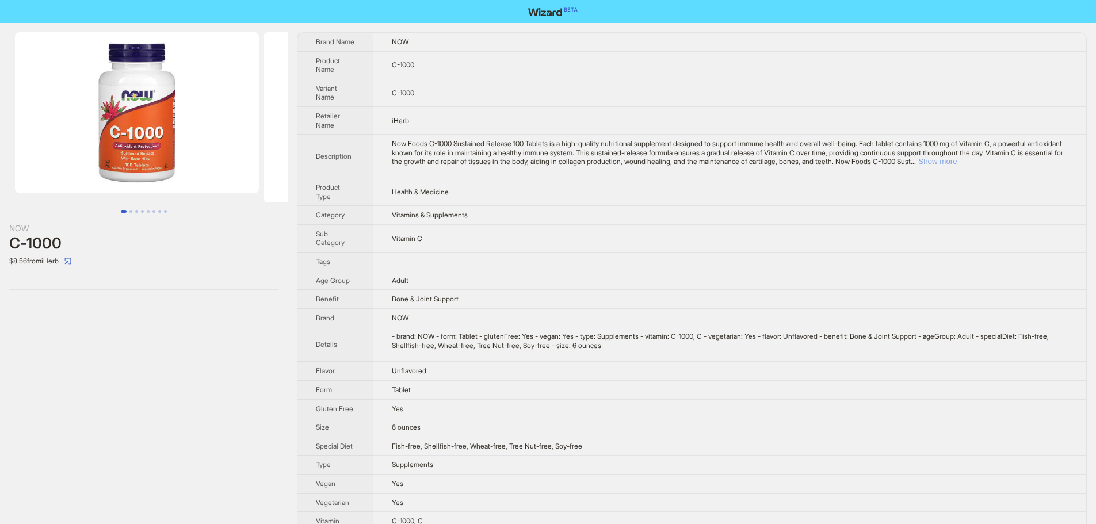
click at [957, 162] on button "Show more" at bounding box center [937, 161] width 39 height 9
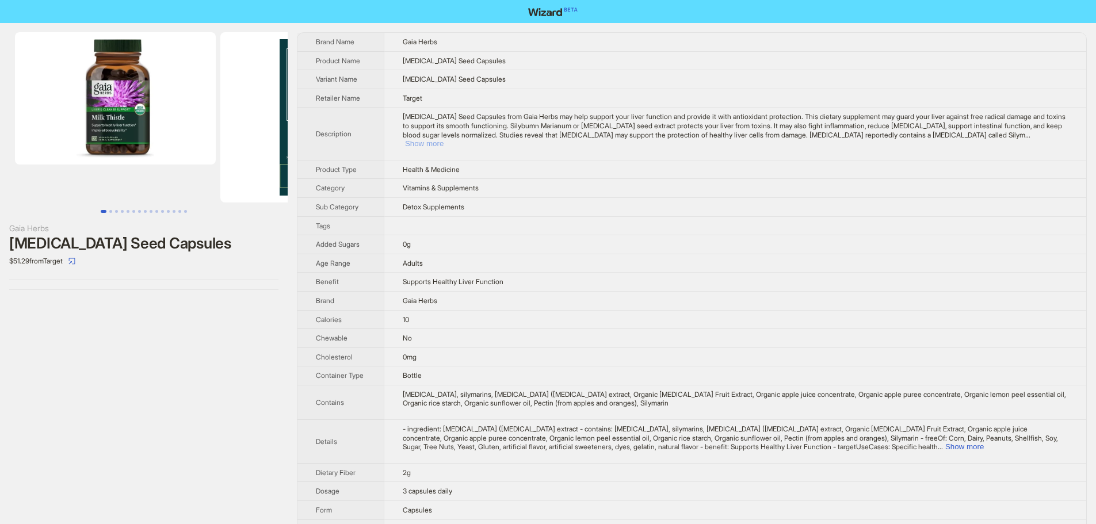
click at [444, 139] on button "Show more" at bounding box center [424, 143] width 39 height 9
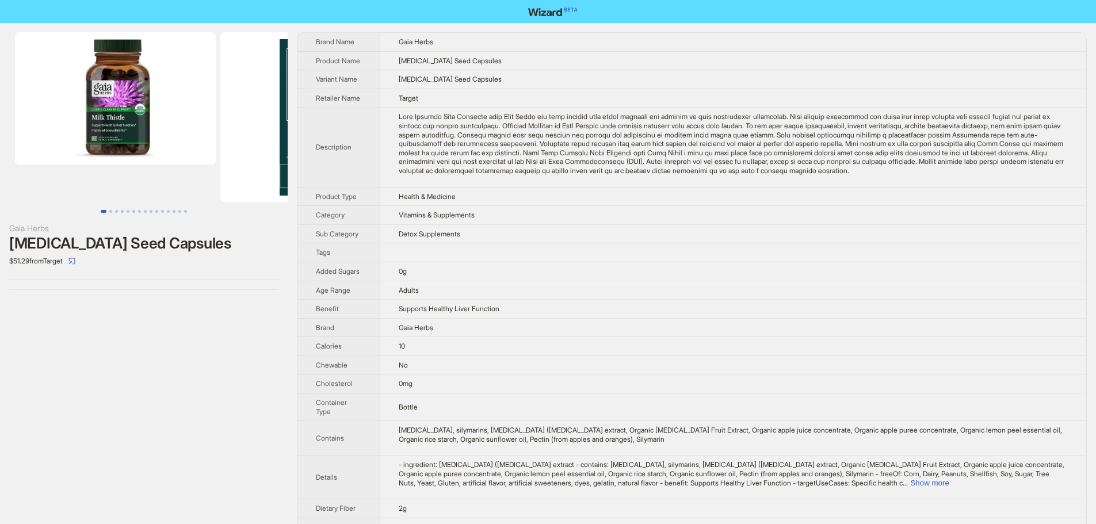
click at [745, 113] on div "Milk Thistle Seed Capsules from Gaia Herbs may help support your liver function…" at bounding box center [733, 143] width 669 height 63
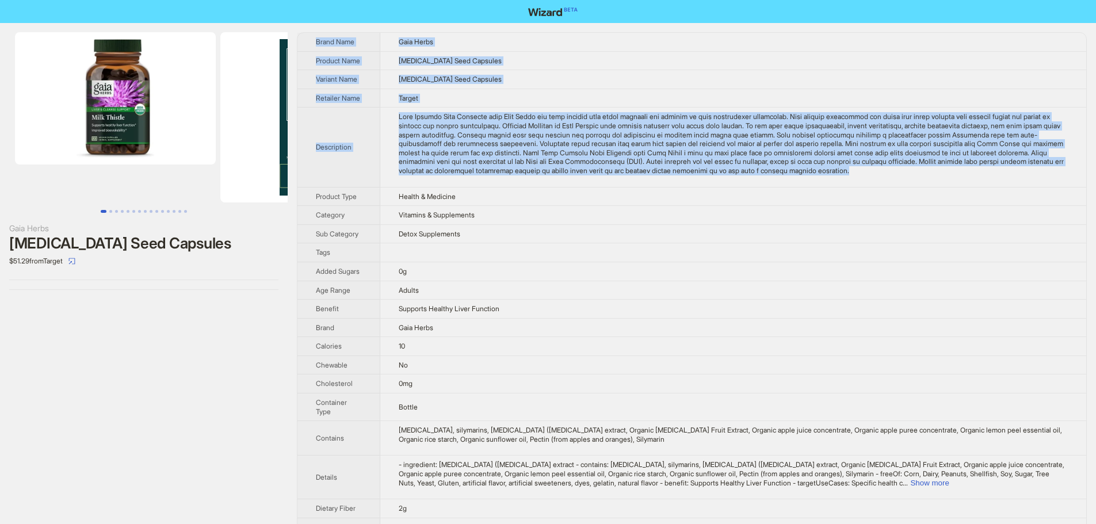
drag, startPoint x: 938, startPoint y: 173, endPoint x: 311, endPoint y: 45, distance: 640.4
copy tbody "Brand Name Gaia Herbs Product Name Milk Thistle Seed Capsules Variant Name Milk…"
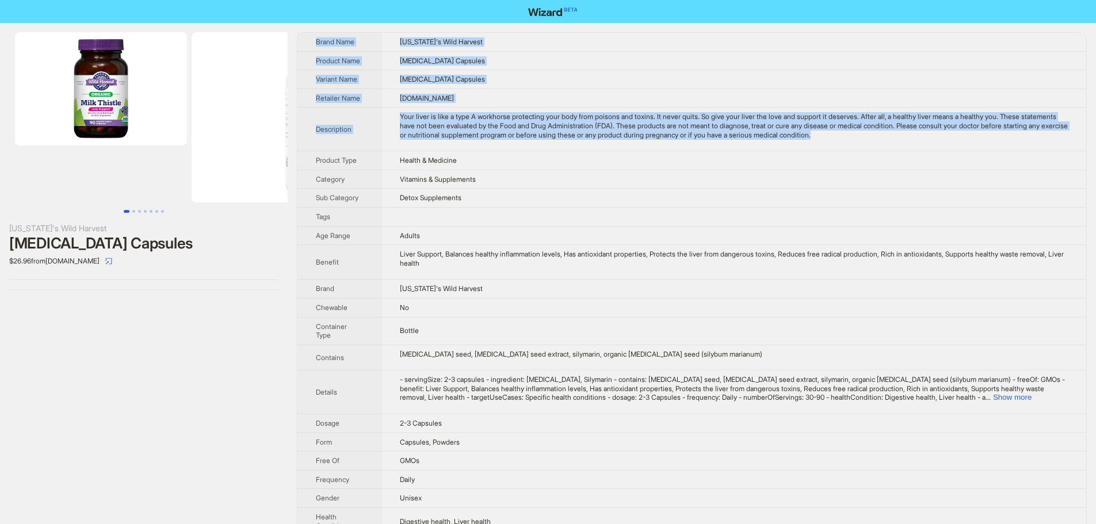
drag, startPoint x: 929, startPoint y: 137, endPoint x: 311, endPoint y: 39, distance: 625.6
click at [311, 39] on tbody "Brand Name [US_STATE]'s Wild Harvest Product Name [MEDICAL_DATA] Capsules Varia…" at bounding box center [691, 401] width 789 height 736
copy tbody "Brand Name [US_STATE]'s Wild Harvest Product Name [MEDICAL_DATA] Capsules Varia…"
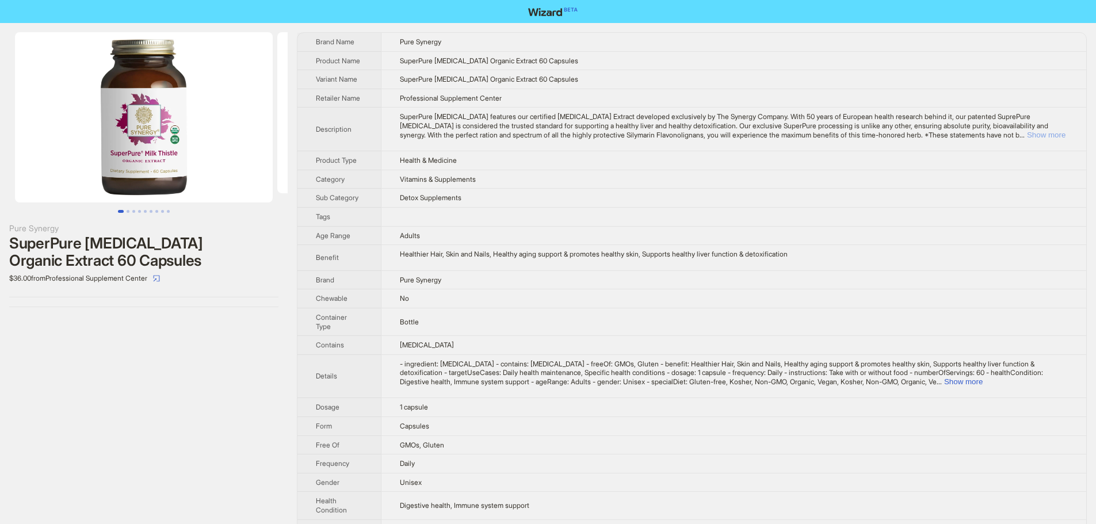
click at [1046, 137] on button "Show more" at bounding box center [1046, 135] width 39 height 9
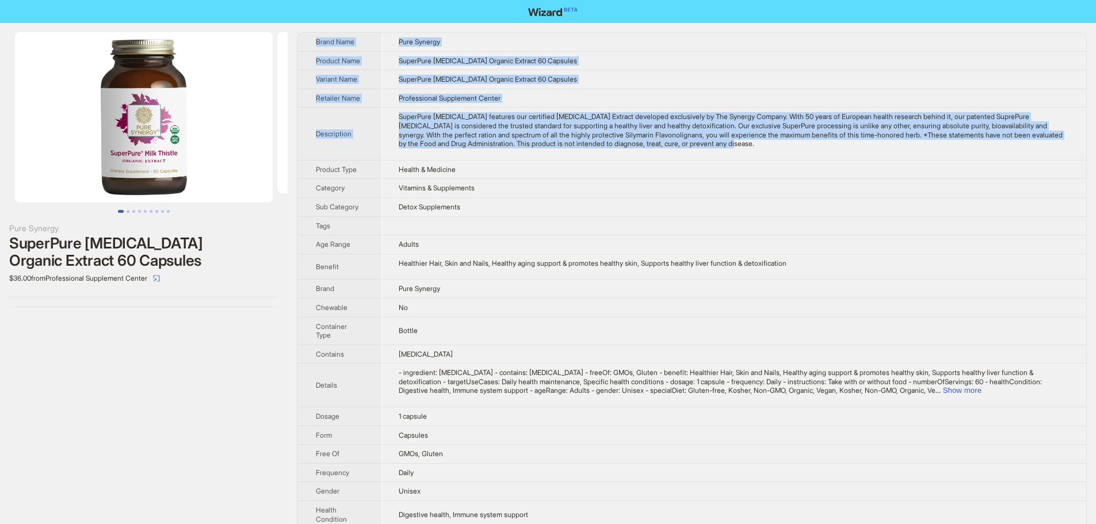
drag, startPoint x: 775, startPoint y: 147, endPoint x: 313, endPoint y: 44, distance: 473.4
click at [313, 44] on tbody "Brand Name Pure Synergy Product Name SuperPure Milk Thistle Organic Extract 60 …" at bounding box center [691, 420] width 789 height 775
copy tbody "Brand Name Pure Synergy Product Name SuperPure Milk Thistle Organic Extract 60 …"
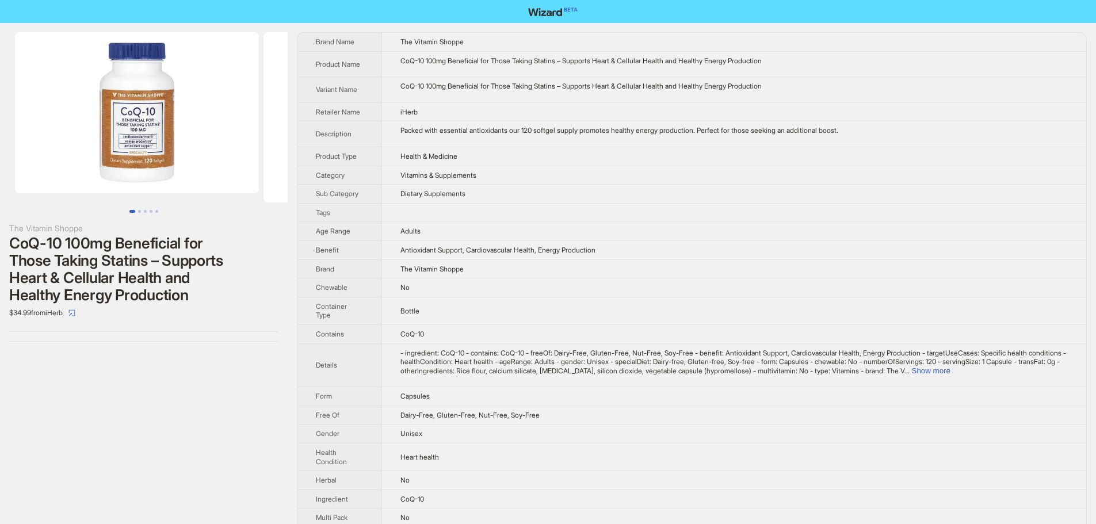
scroll to position [0, 1]
click at [154, 136] on img at bounding box center [136, 112] width 244 height 161
click at [154, 136] on img at bounding box center [137, 112] width 244 height 161
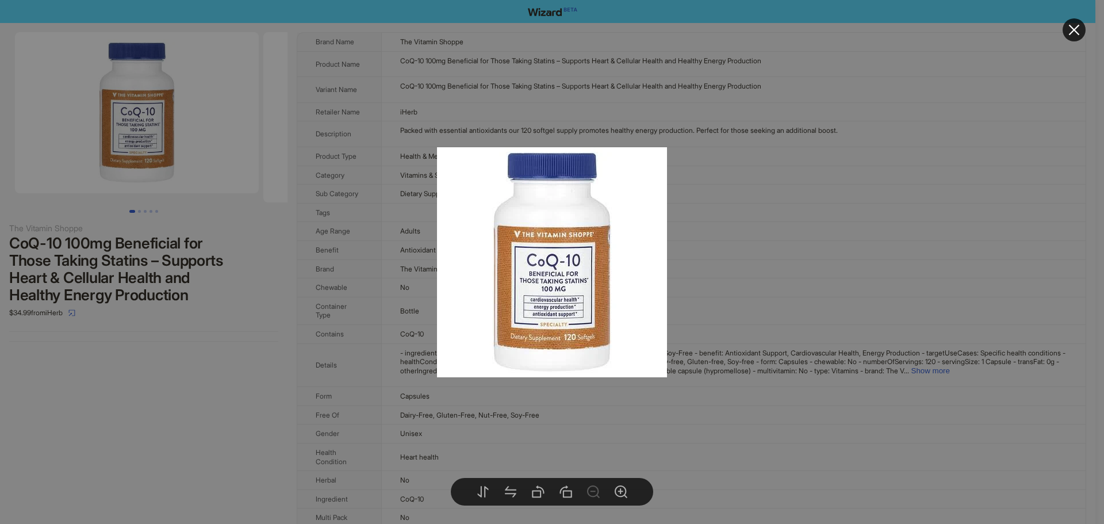
click at [763, 180] on div at bounding box center [552, 262] width 1104 height 524
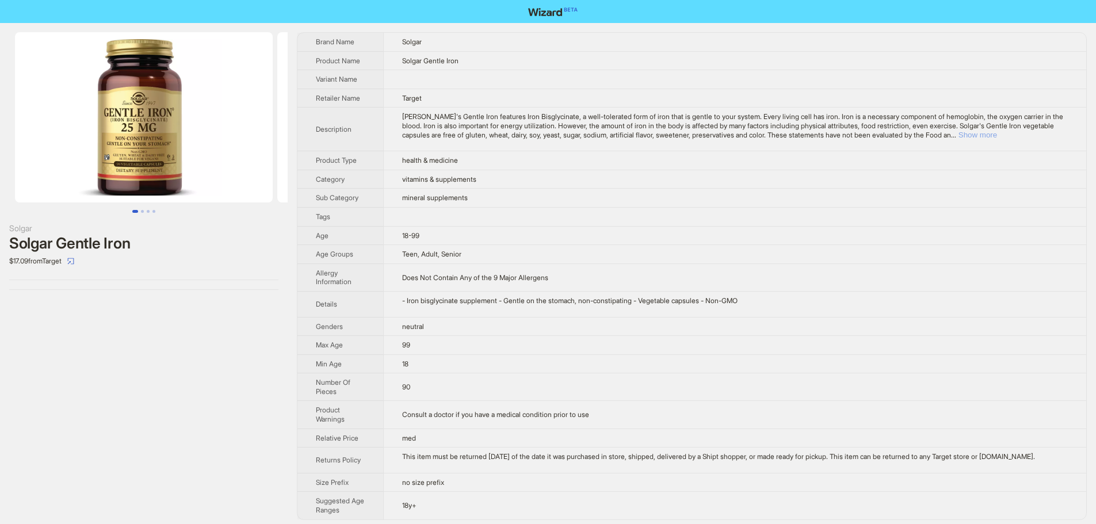
click at [997, 131] on button "Show more" at bounding box center [977, 135] width 39 height 9
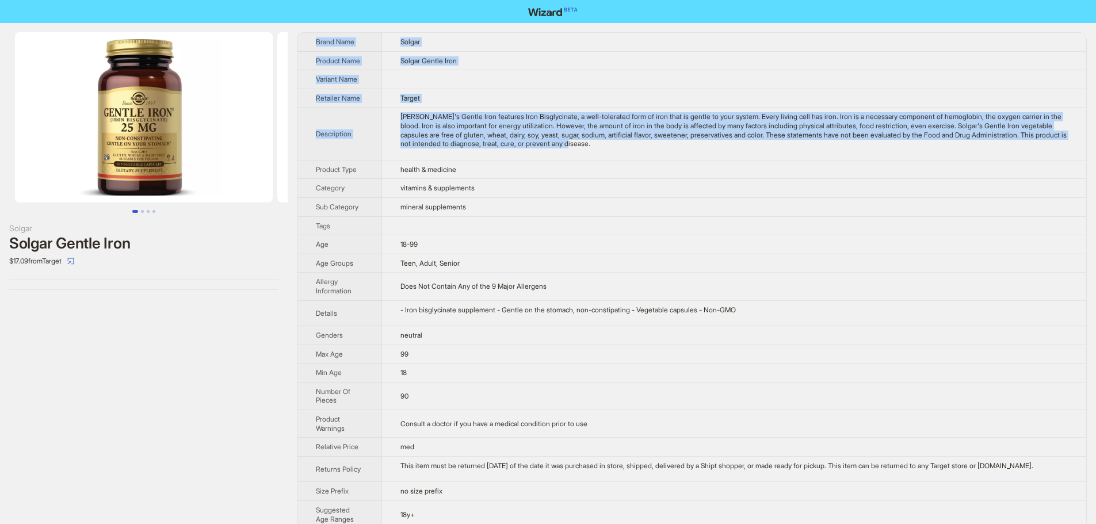
drag, startPoint x: 706, startPoint y: 148, endPoint x: 316, endPoint y: 42, distance: 403.6
click at [316, 42] on tbody "Brand Name Solgar Product Name Solgar Gentle Iron Variant Name Retailer Name Ta…" at bounding box center [691, 280] width 789 height 495
copy tbody "Brand Name Solgar Product Name Solgar Gentle Iron Variant Name Retailer Name Ta…"
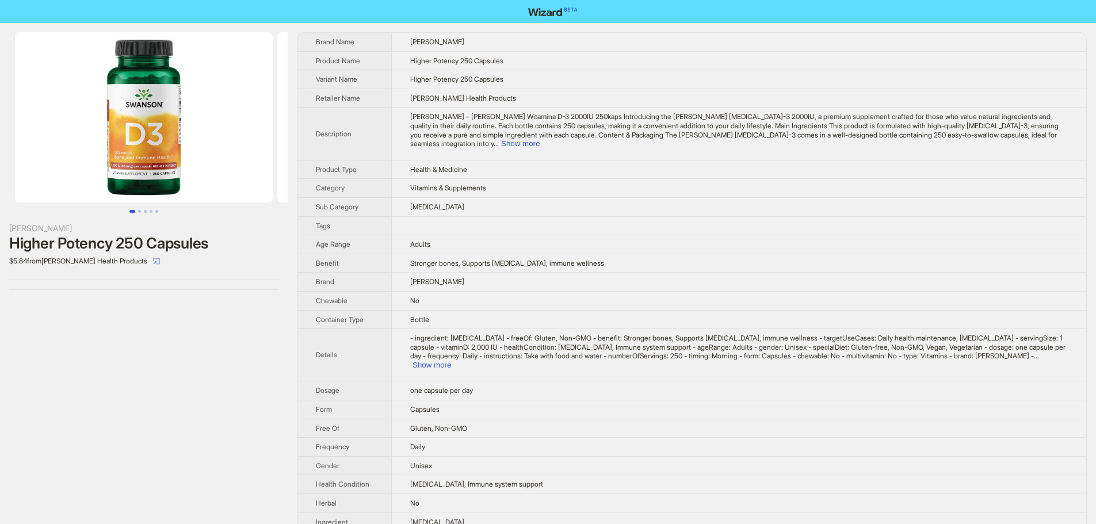
click at [565, 182] on td "Vitamins & Supplements" at bounding box center [739, 188] width 694 height 19
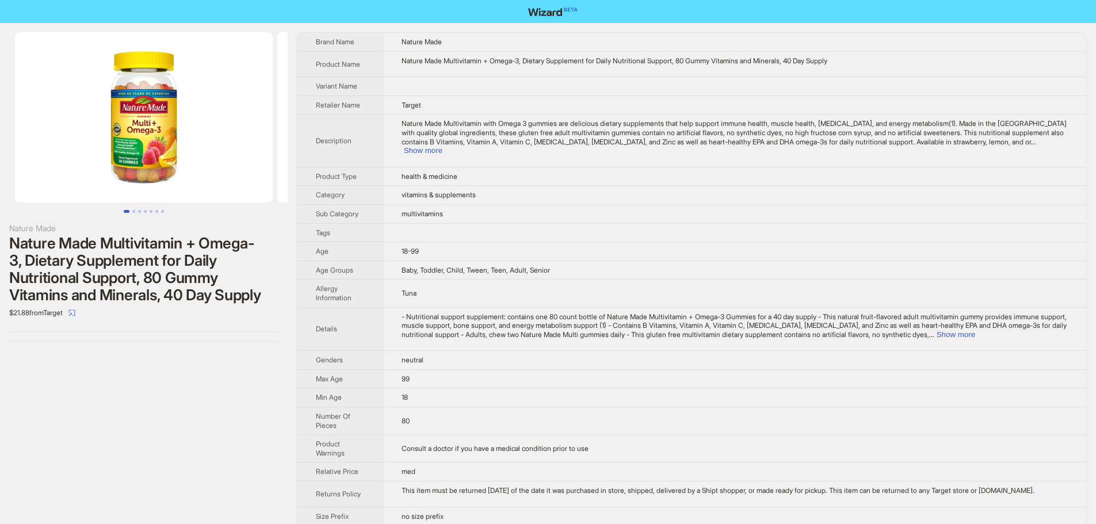
click at [437, 146] on span "Nature Made Multivitamin with Omega 3 gummies are delicious dietary supplements…" at bounding box center [734, 132] width 665 height 26
click at [440, 155] on button "Show more" at bounding box center [423, 150] width 39 height 9
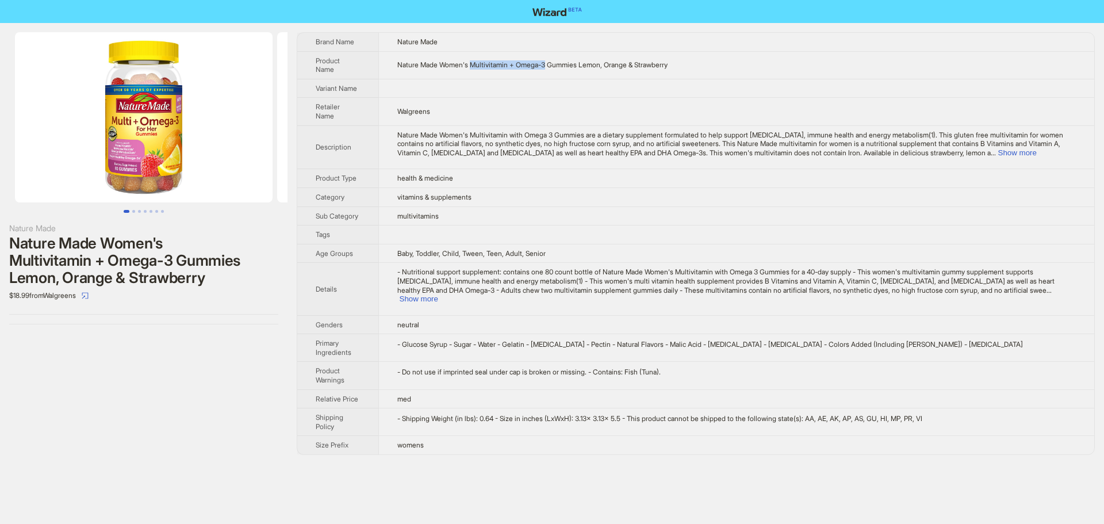
drag, startPoint x: 476, startPoint y: 65, endPoint x: 555, endPoint y: 66, distance: 78.8
click at [555, 66] on span "Nature Made Women's Multivitamin + Omega-3 Gummies Lemon, Orange & Strawberry" at bounding box center [532, 64] width 270 height 9
copy span "Multivitamin + Omega-3"
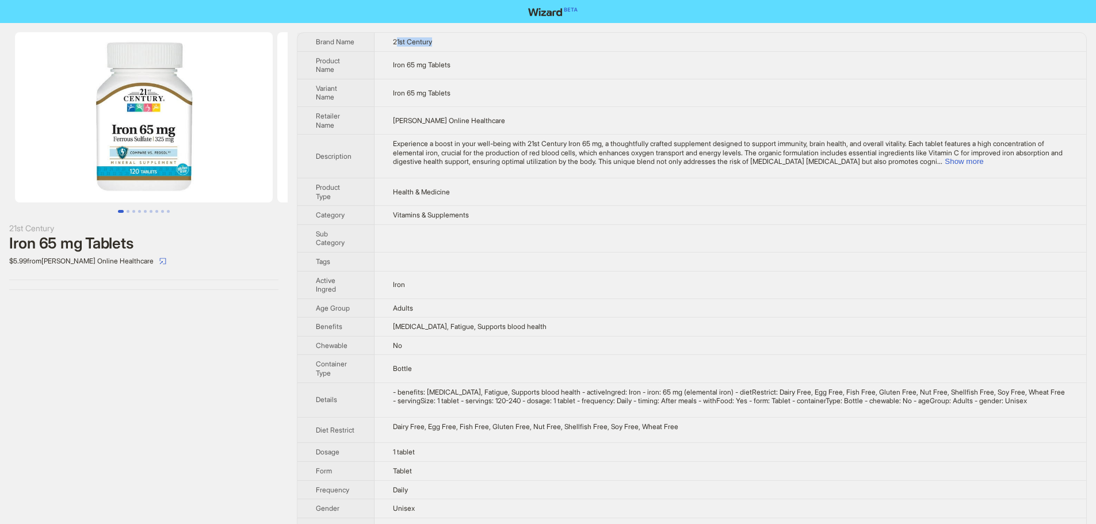
drag, startPoint x: 442, startPoint y: 41, endPoint x: 514, endPoint y: 43, distance: 71.9
click at [514, 43] on td "21st Century" at bounding box center [730, 42] width 712 height 18
click at [516, 43] on td "21st Century" at bounding box center [730, 42] width 712 height 18
click at [983, 162] on button "Show more" at bounding box center [964, 161] width 39 height 9
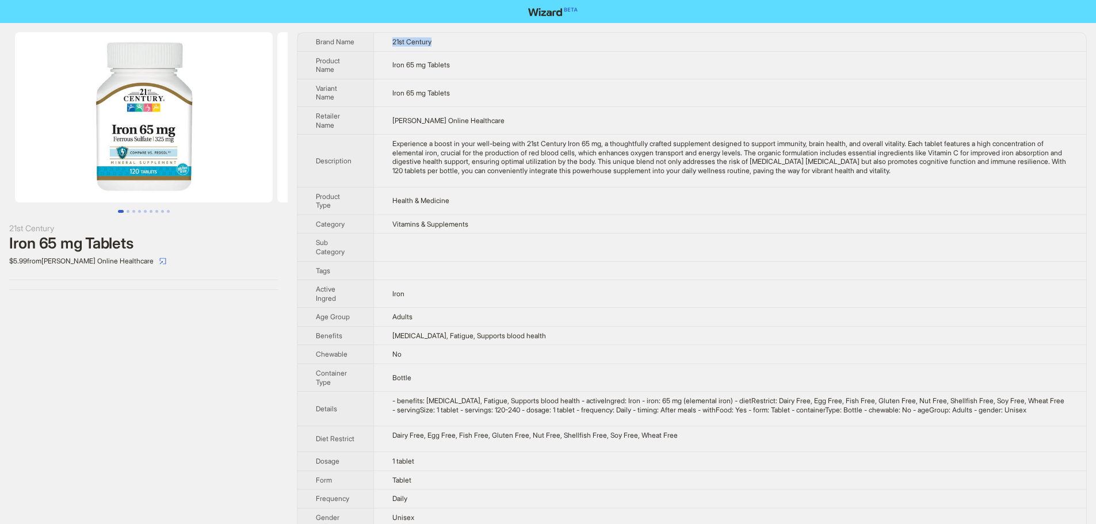
drag, startPoint x: 395, startPoint y: 41, endPoint x: 499, endPoint y: 45, distance: 104.2
click at [498, 45] on td "21st Century" at bounding box center [729, 42] width 713 height 18
click at [500, 45] on td "21st Century" at bounding box center [729, 42] width 713 height 18
drag, startPoint x: 685, startPoint y: 144, endPoint x: 764, endPoint y: 147, distance: 79.4
click at [764, 147] on div "Experience a boost in your well-being with 21st Century Iron 65 mg, a thoughtfu…" at bounding box center [729, 157] width 675 height 36
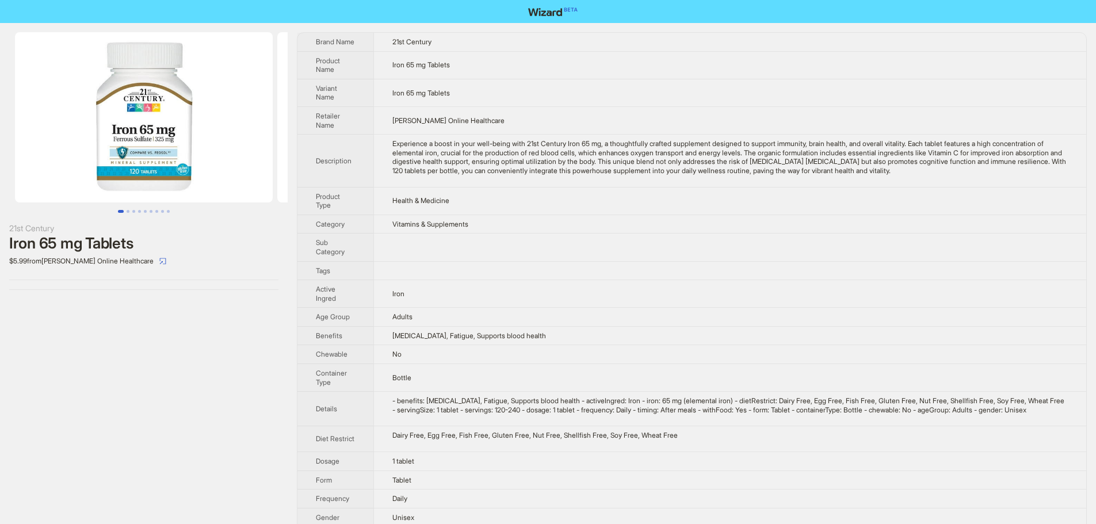
click at [756, 196] on td "Health & Medicine" at bounding box center [729, 201] width 713 height 28
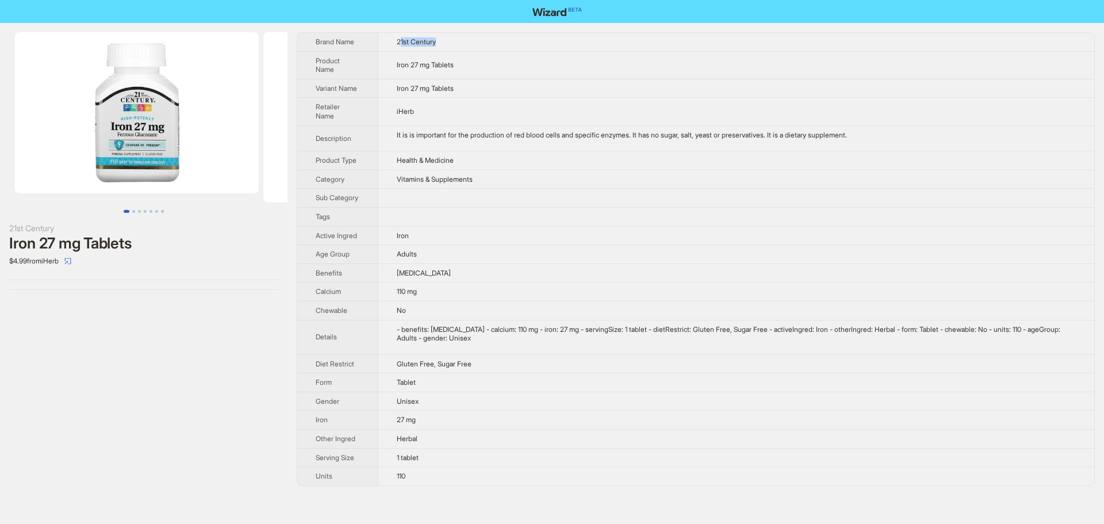
drag, startPoint x: 404, startPoint y: 40, endPoint x: 586, endPoint y: 41, distance: 181.2
click at [567, 43] on td "21st Century" at bounding box center [736, 42] width 717 height 18
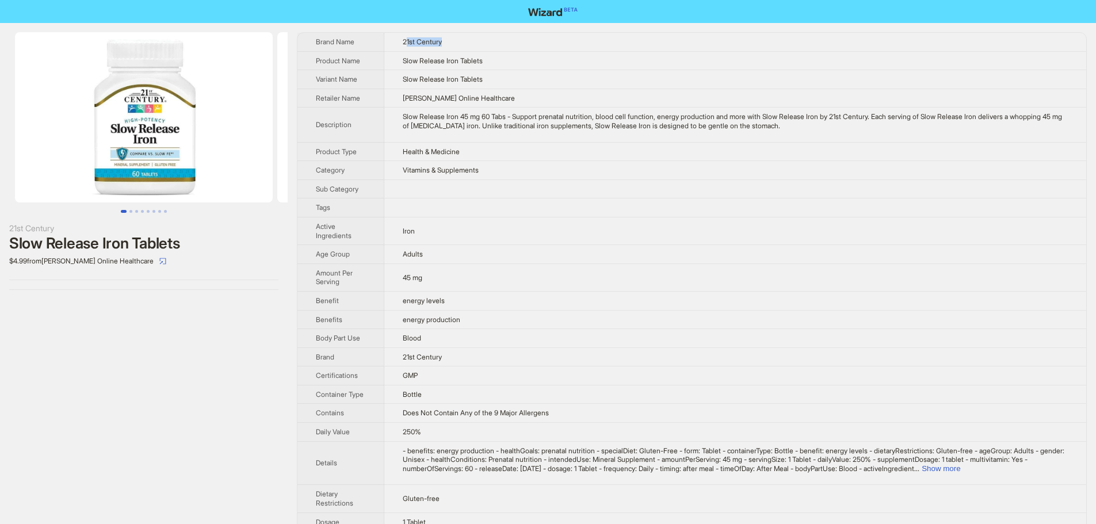
drag, startPoint x: 408, startPoint y: 44, endPoint x: 588, endPoint y: 32, distance: 181.0
click at [517, 41] on td "21st Century" at bounding box center [735, 42] width 702 height 18
drag, startPoint x: 450, startPoint y: 56, endPoint x: 574, endPoint y: 55, distance: 123.1
click at [574, 55] on td "Slow Release Iron Tablets" at bounding box center [735, 60] width 702 height 19
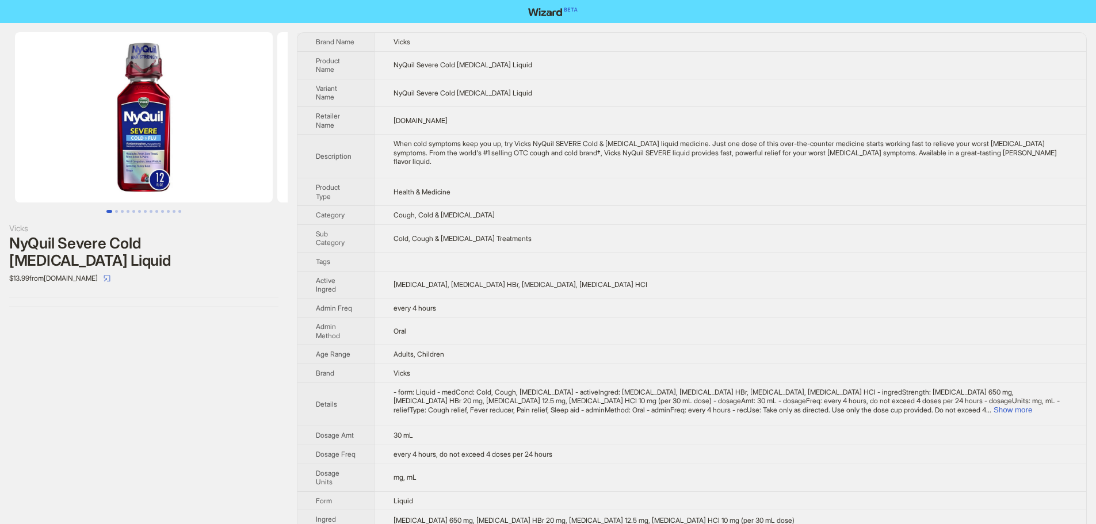
click at [171, 156] on img at bounding box center [144, 117] width 258 height 170
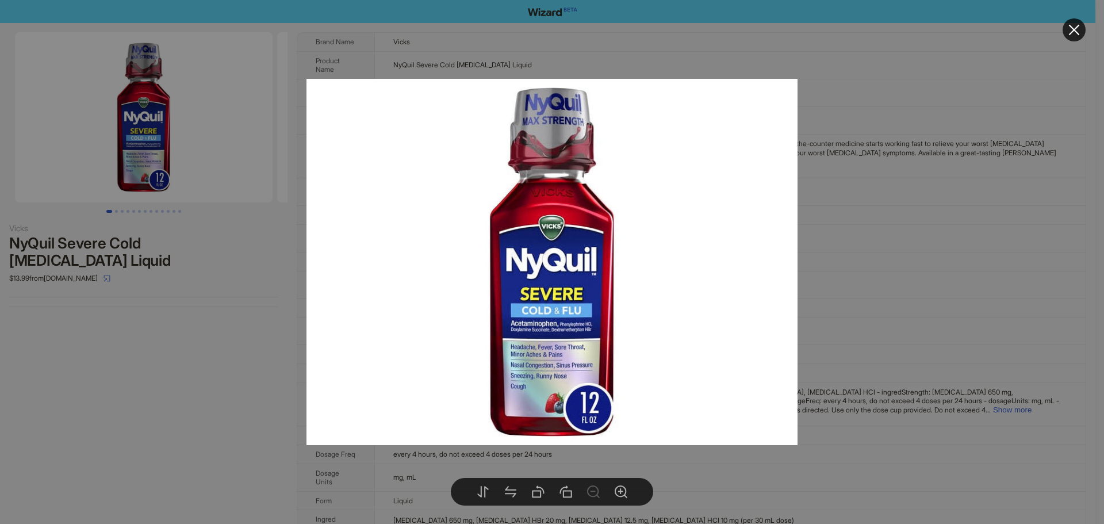
drag, startPoint x: 1078, startPoint y: 30, endPoint x: 903, endPoint y: 0, distance: 177.4
